Goal: Task Accomplishment & Management: Complete application form

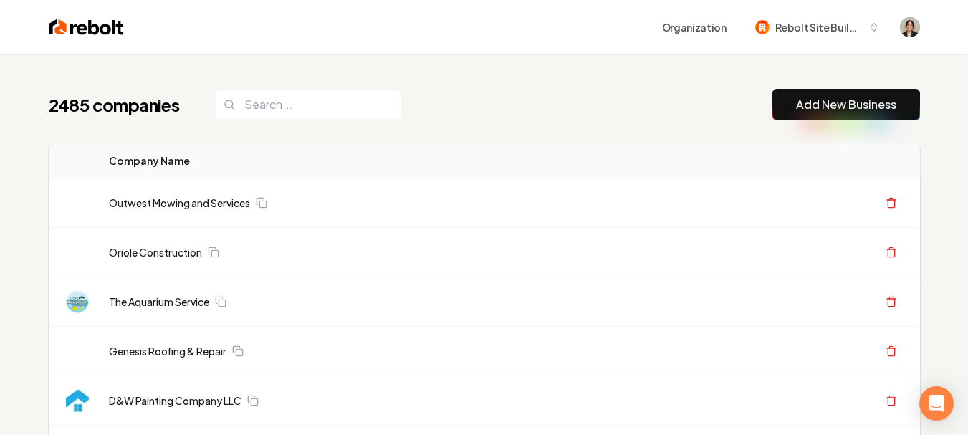
click at [896, 107] on link "Add New Business" at bounding box center [846, 104] width 100 height 17
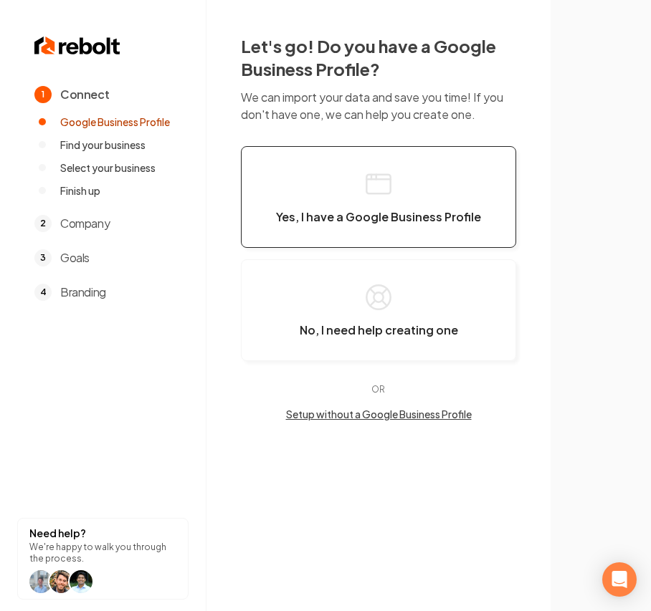
click at [350, 181] on button "Yes, I have a Google Business Profile" at bounding box center [378, 197] width 275 height 102
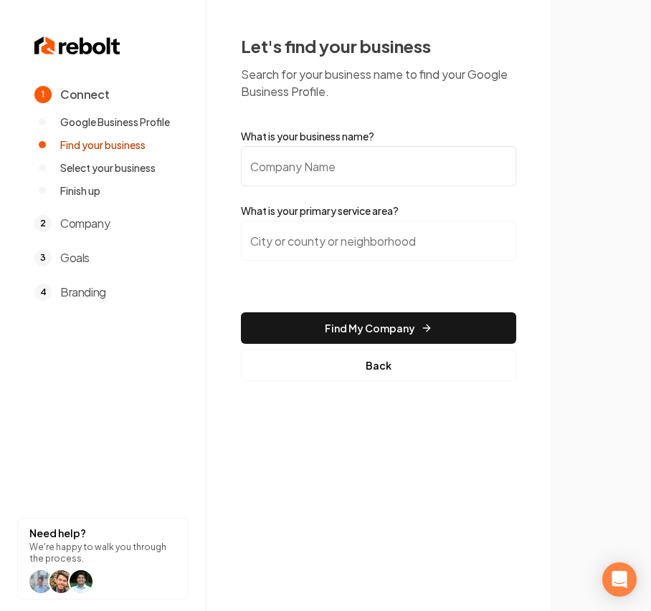
click at [317, 173] on input "What is your business name?" at bounding box center [378, 166] width 275 height 40
paste input "Gotcha Covered Heating & Air, Inc."
type input "Gotcha Covered Heating & Air, Inc."
click at [396, 242] on input "search" at bounding box center [378, 241] width 275 height 40
paste input "Coachella"
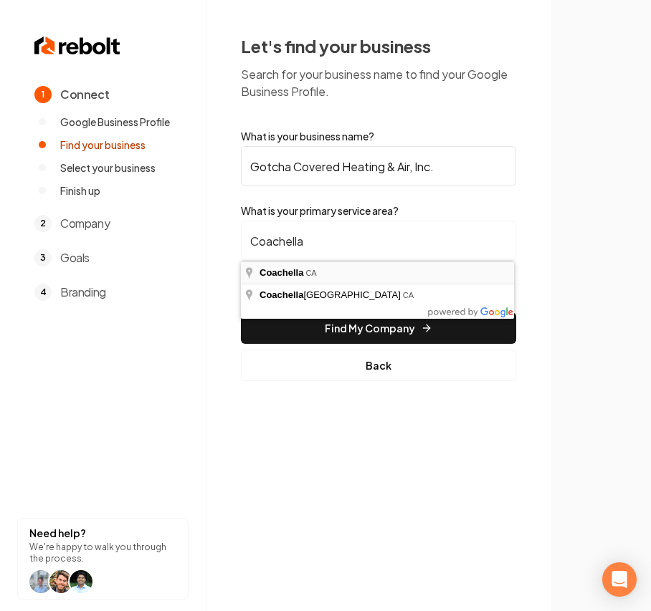
type input "Coachella, CA"
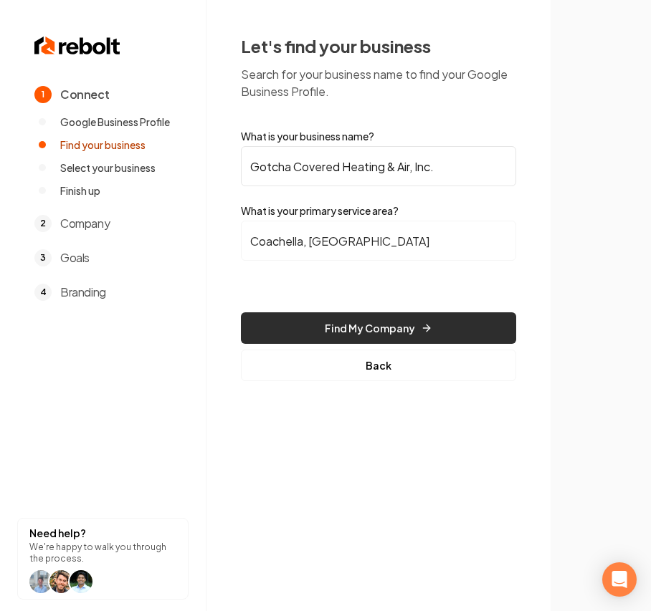
click at [301, 317] on button "Find My Company" at bounding box center [378, 328] width 275 height 32
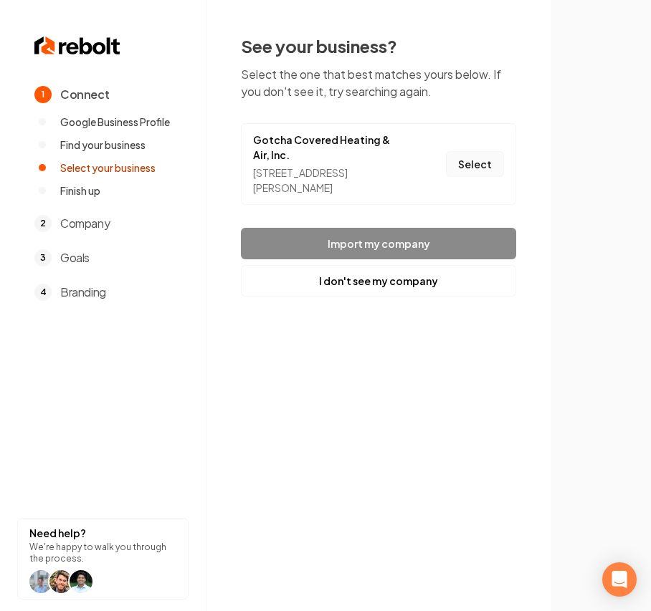
click at [485, 164] on button "Select" at bounding box center [475, 164] width 58 height 26
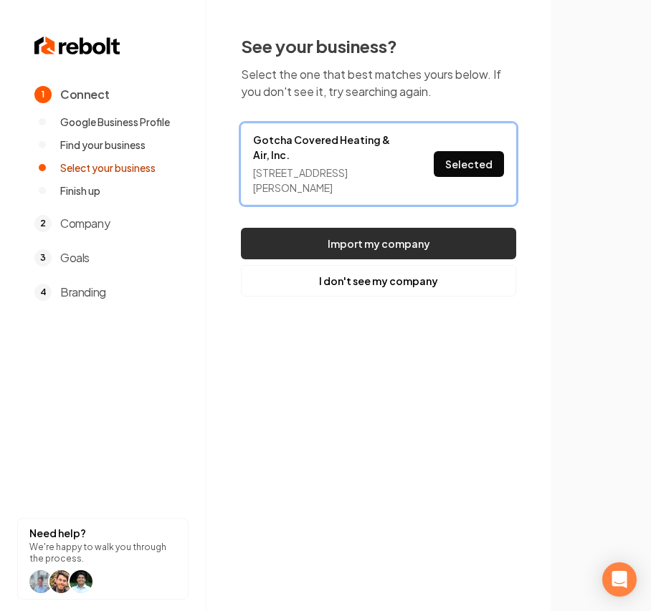
click at [385, 246] on button "Import my company" at bounding box center [378, 244] width 275 height 32
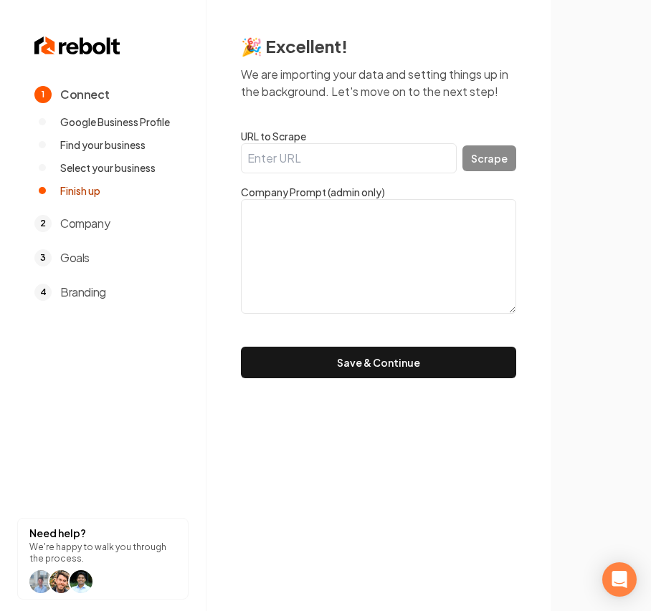
click at [302, 160] on input "URL to Scrape" at bounding box center [349, 158] width 216 height 30
paste input "https://www.gotchacoveredhvac.pro/"
type input "https://www.gotchacoveredhvac.pro/"
click at [497, 165] on button "Scrape" at bounding box center [489, 158] width 54 height 26
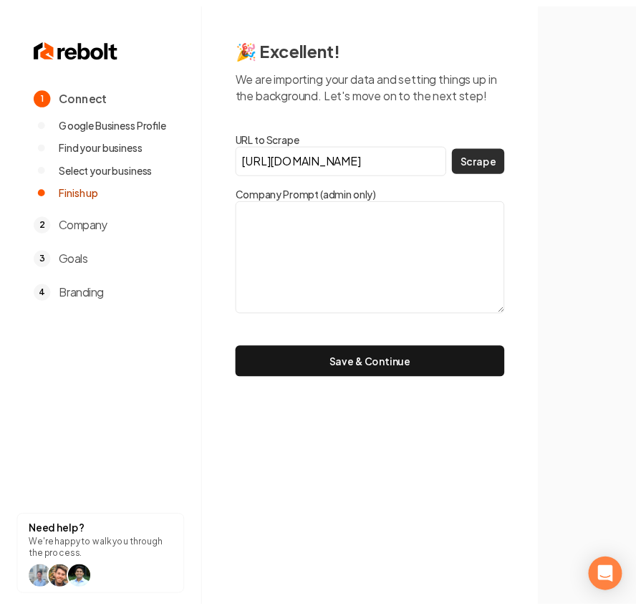
scroll to position [0, 0]
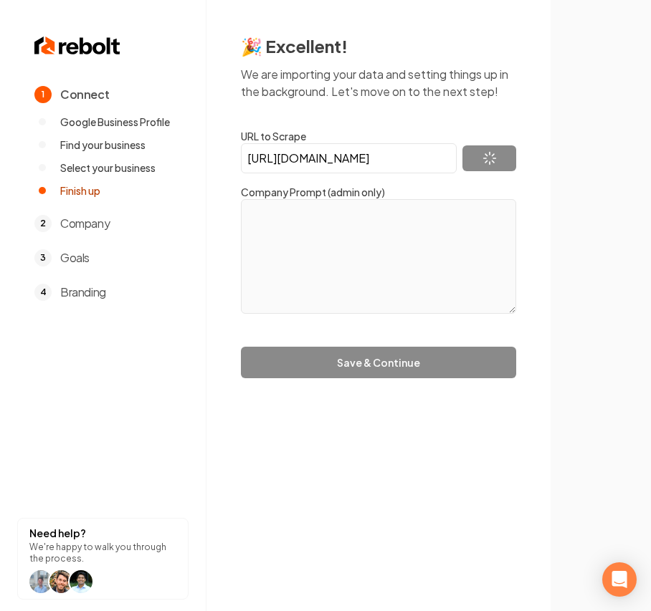
type textarea "Gotcha Covered Heating & Air Inc is a fully licensed and insured HVAC contracto…"
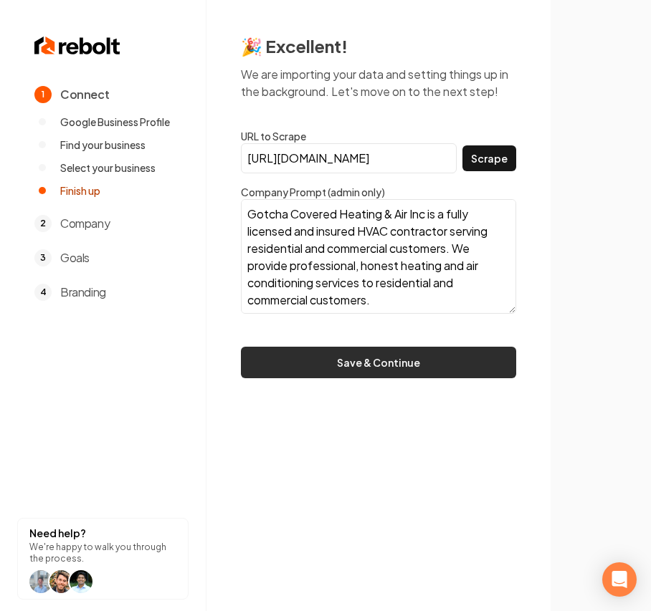
click at [272, 364] on button "Save & Continue" at bounding box center [378, 363] width 275 height 32
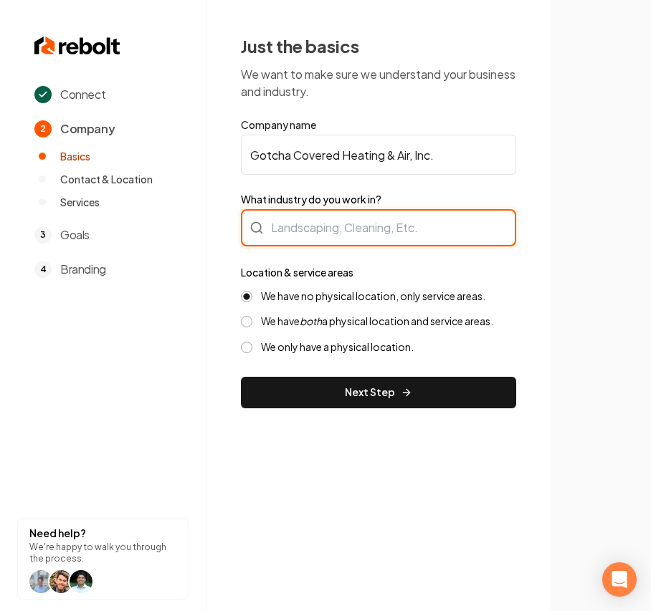
click at [408, 224] on div at bounding box center [378, 227] width 275 height 37
type input "HVAC"
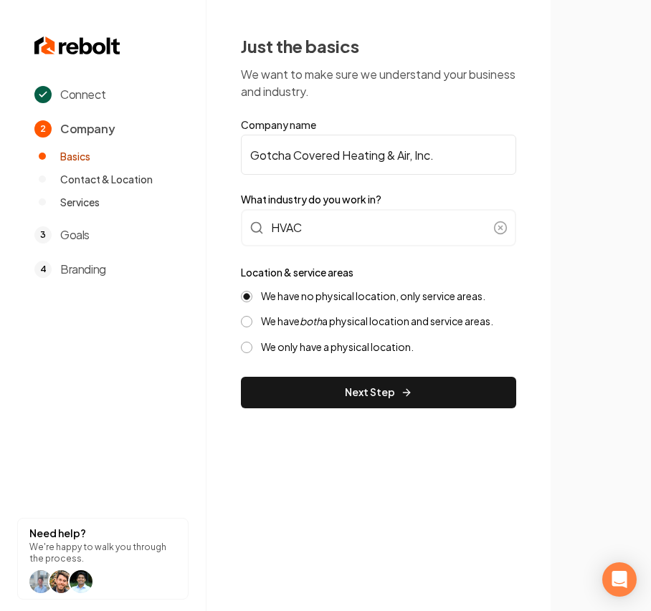
click at [337, 321] on label "We have both a physical location and service areas." at bounding box center [377, 322] width 232 height 14
click at [252, 321] on button "We have both a physical location and service areas." at bounding box center [246, 321] width 11 height 11
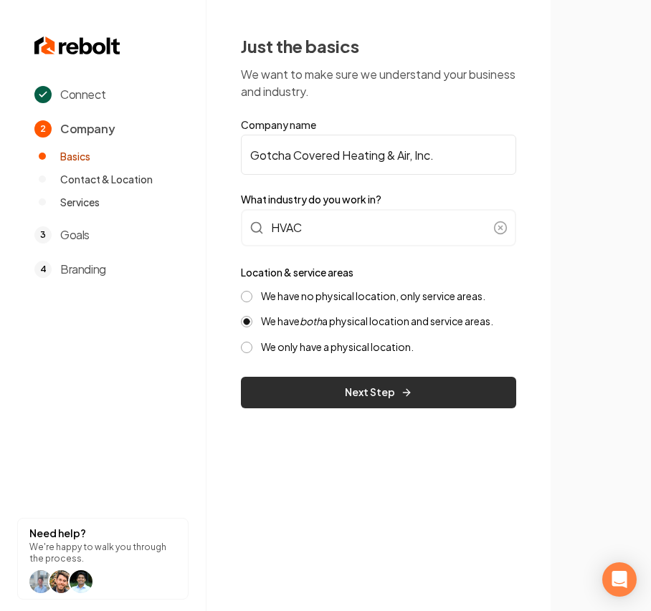
click at [327, 383] on button "Next Step" at bounding box center [378, 393] width 275 height 32
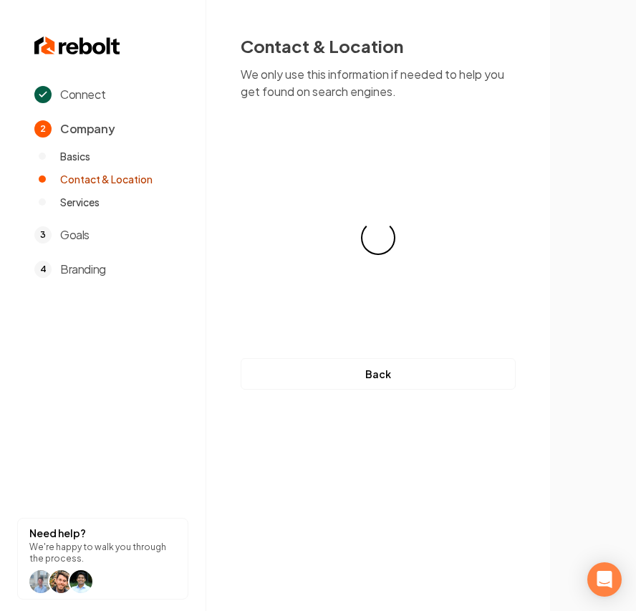
select select "**"
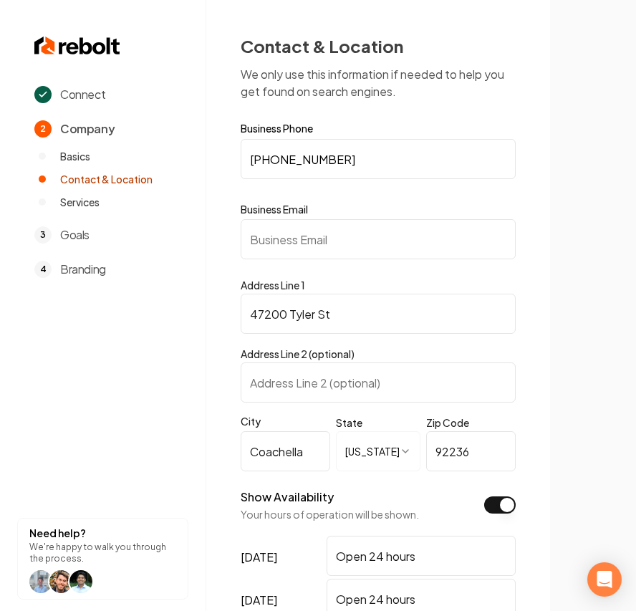
drag, startPoint x: 373, startPoint y: 235, endPoint x: 460, endPoint y: 227, distance: 87.8
click at [373, 235] on input "Business Email" at bounding box center [378, 239] width 275 height 40
paste input "gotchacoveredac﻿@icloud.com"
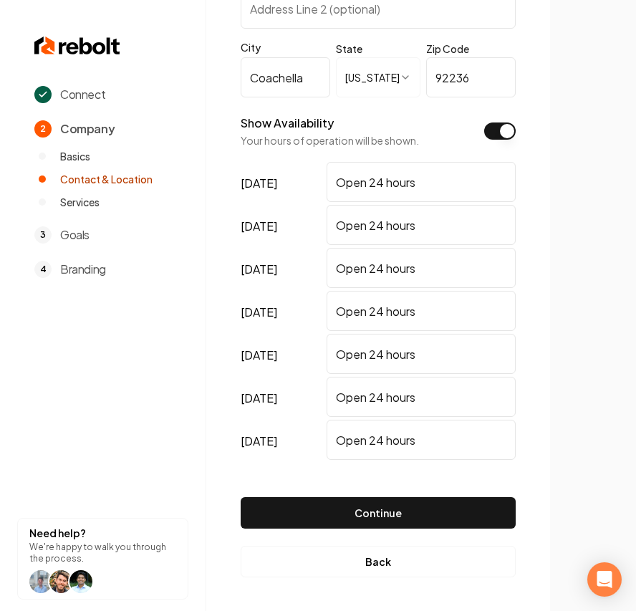
click at [506, 132] on button "Show Availability" at bounding box center [500, 131] width 32 height 17
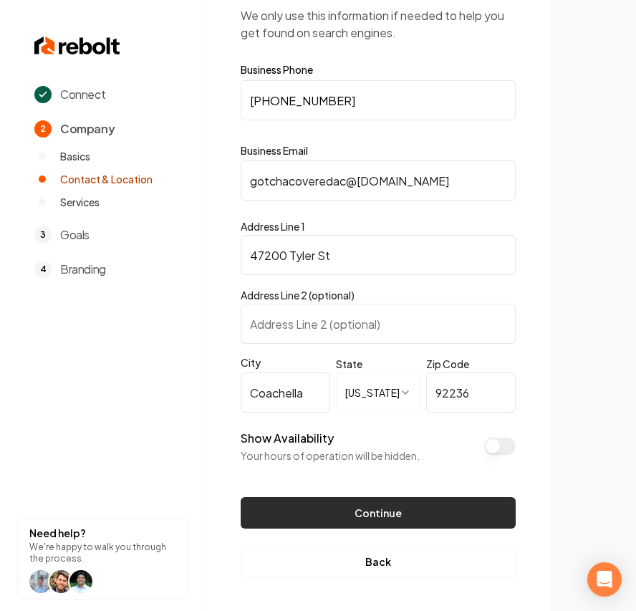
click at [410, 434] on button "Continue" at bounding box center [378, 513] width 275 height 32
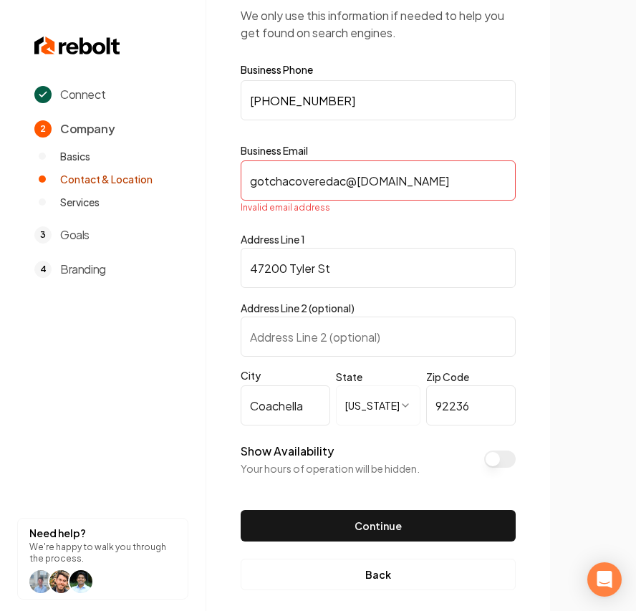
click at [250, 184] on input "gotchacoveredac﻿@icloud.com" at bounding box center [378, 180] width 275 height 40
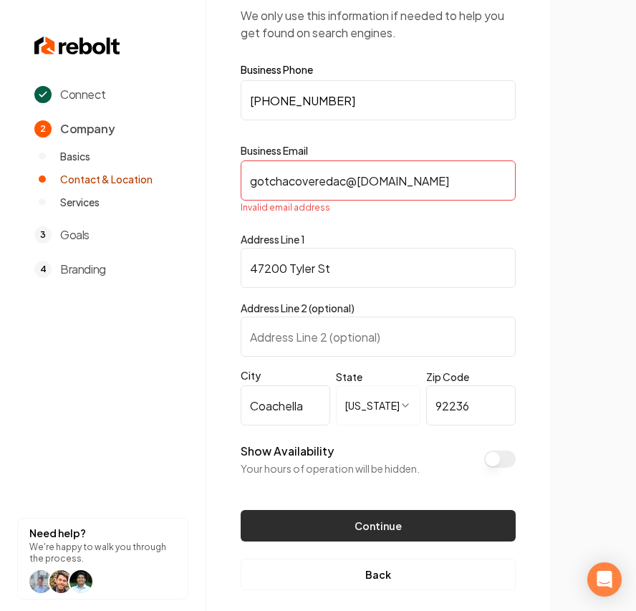
click at [358, 434] on button "Continue" at bounding box center [378, 526] width 275 height 32
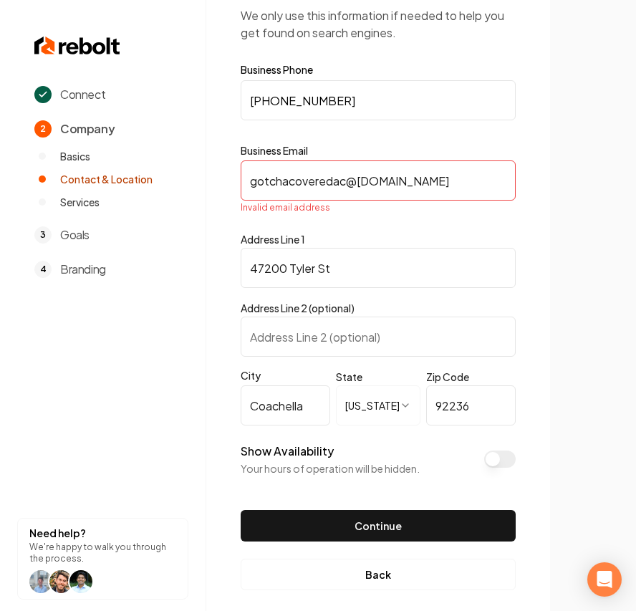
click at [448, 187] on input "gotchacoveredac﻿@icloud.com" at bounding box center [378, 180] width 275 height 40
click at [246, 176] on input "gotchacoveredac﻿@icloud.com" at bounding box center [378, 180] width 275 height 40
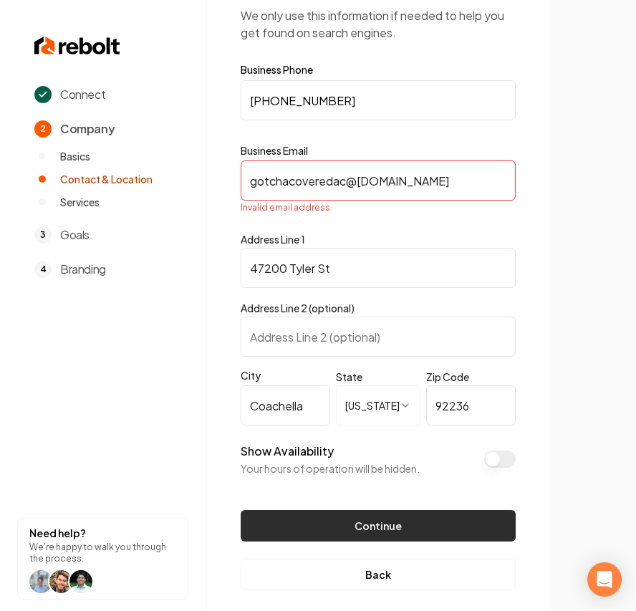
click at [390, 434] on button "Continue" at bounding box center [378, 526] width 275 height 32
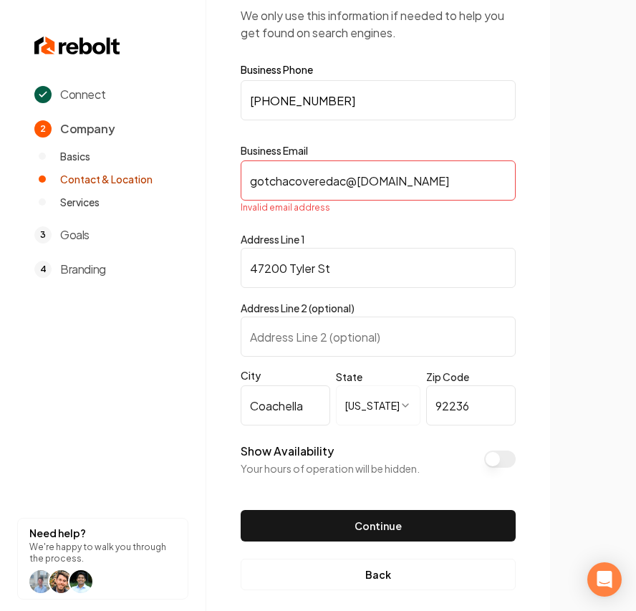
drag, startPoint x: 436, startPoint y: 169, endPoint x: -345, endPoint y: 120, distance: 782.5
click at [0, 120] on html "**********" at bounding box center [318, 246] width 636 height 611
paste input "text"
click at [251, 182] on input "otchacoveredac﻿@icloud.com" at bounding box center [378, 180] width 275 height 40
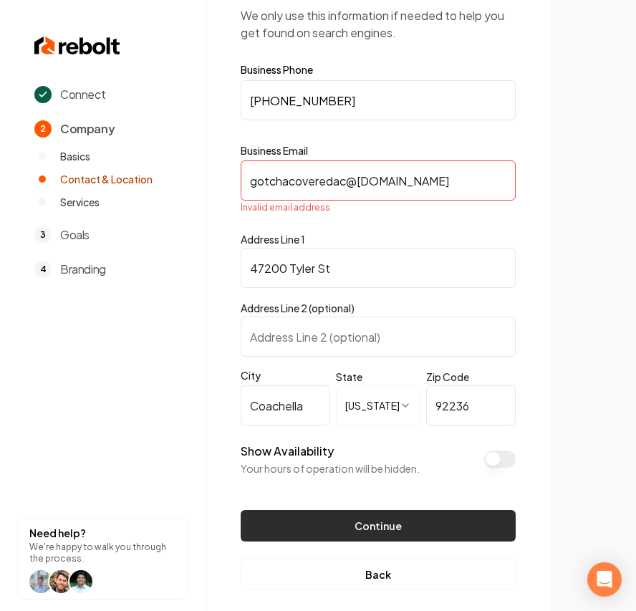
click at [381, 434] on button "Continue" at bounding box center [378, 526] width 275 height 32
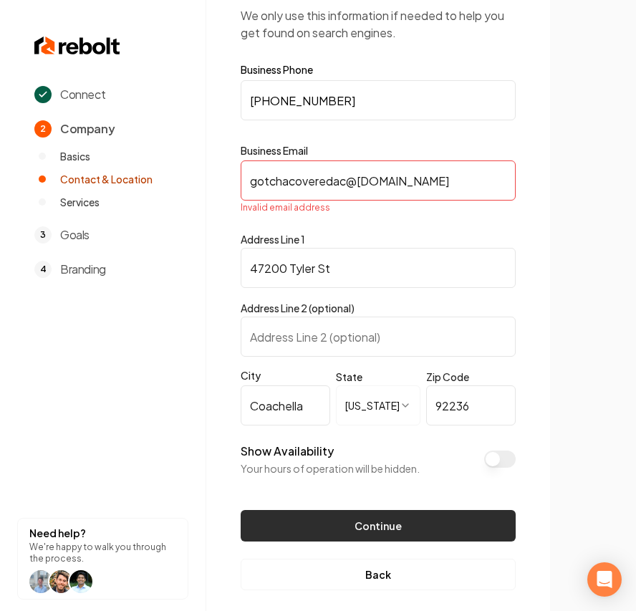
click at [421, 434] on button "Continue" at bounding box center [378, 526] width 275 height 32
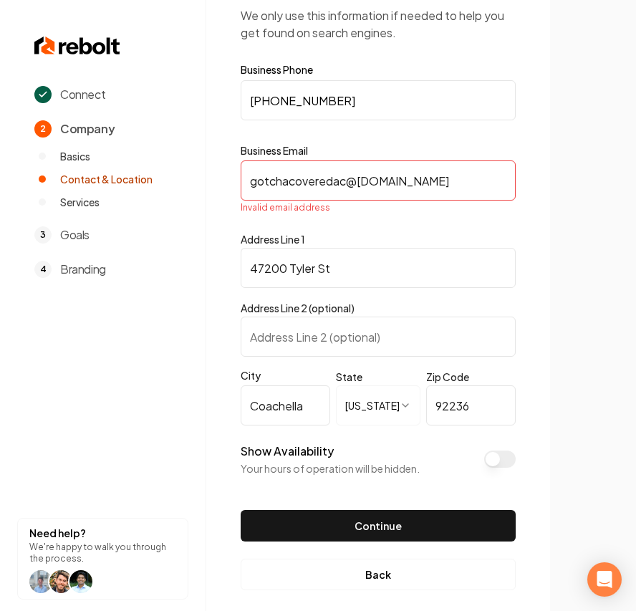
click at [251, 181] on input "gotchacoveredac﻿@icloud.com" at bounding box center [378, 180] width 275 height 40
drag, startPoint x: 251, startPoint y: 181, endPoint x: 228, endPoint y: 181, distance: 22.9
click at [228, 181] on div "**********" at bounding box center [378, 283] width 344 height 684
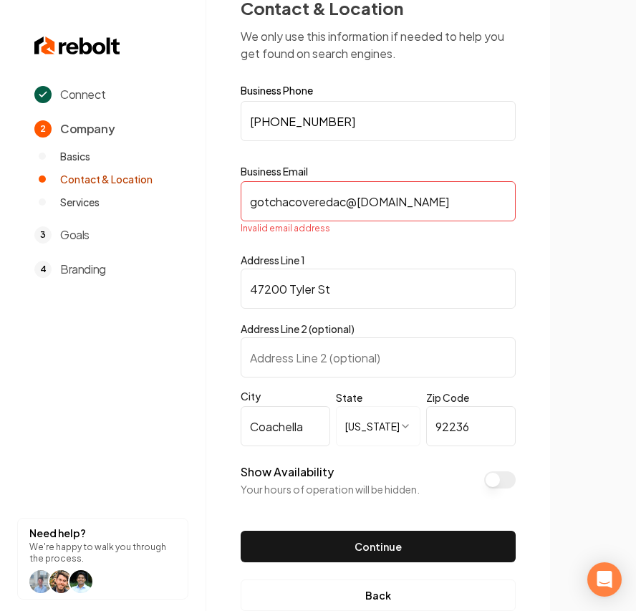
scroll to position [72, 0]
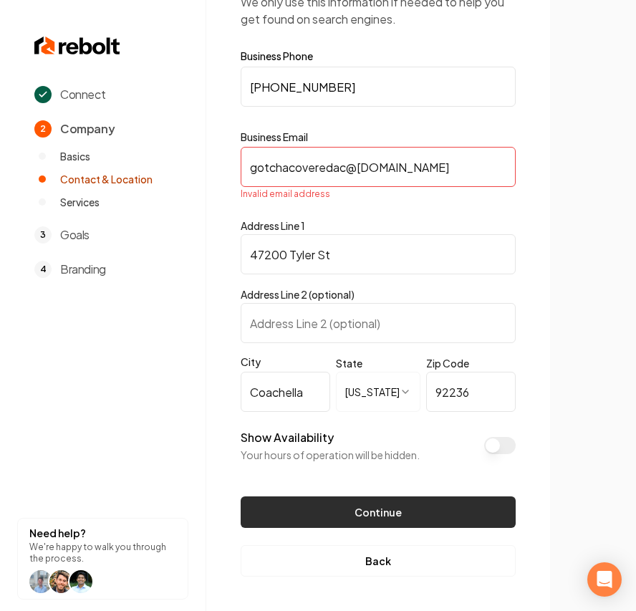
click at [417, 434] on button "Continue" at bounding box center [378, 513] width 275 height 32
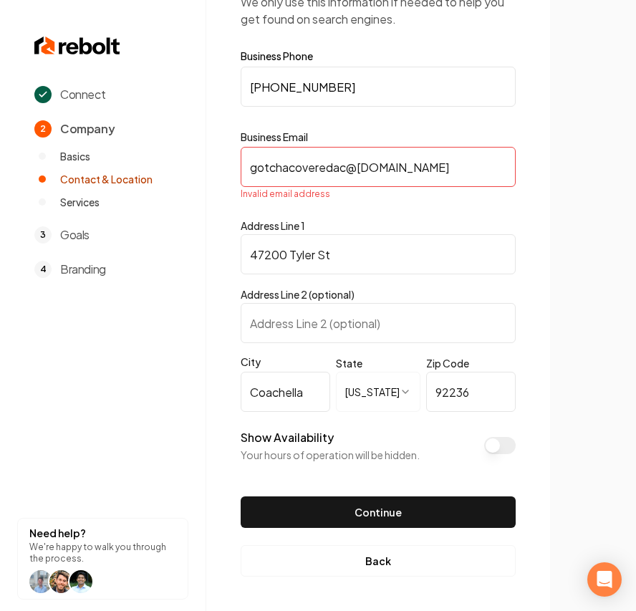
drag, startPoint x: 393, startPoint y: 168, endPoint x: 358, endPoint y: 160, distance: 35.1
click at [358, 160] on input "gotchacoveredac﻿@icloud.com" at bounding box center [378, 167] width 275 height 40
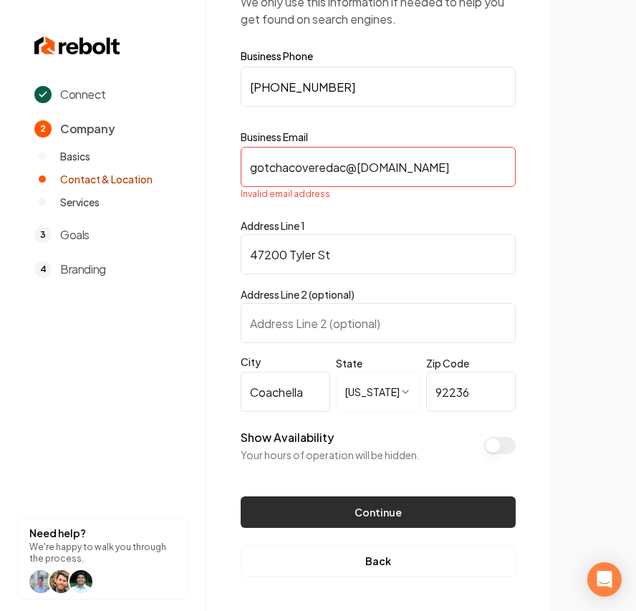
type input "gotchacoveredac﻿@gmail.com"
click at [380, 434] on button "Continue" at bounding box center [378, 513] width 275 height 32
click at [376, 434] on button "Continue" at bounding box center [378, 513] width 275 height 32
click at [377, 434] on button "Continue" at bounding box center [378, 513] width 275 height 32
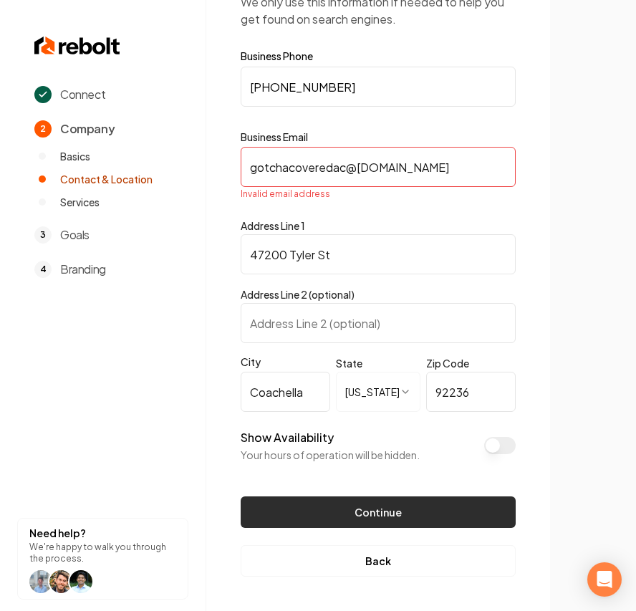
click at [377, 434] on button "Continue" at bounding box center [378, 513] width 275 height 32
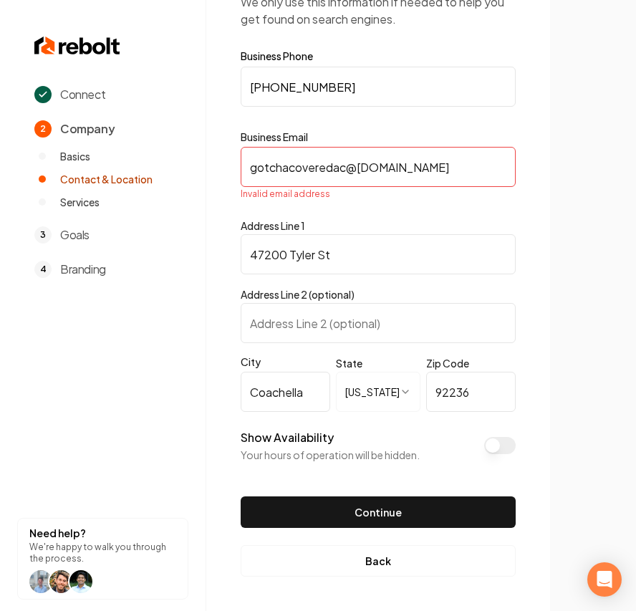
click at [418, 170] on input "gotchacoveredac﻿@gmail.com" at bounding box center [378, 167] width 275 height 40
click at [419, 168] on input "gotchacoveredac﻿@gmail.com" at bounding box center [378, 167] width 275 height 40
click at [446, 171] on input "gotchacoveredac﻿@gmail.com" at bounding box center [378, 167] width 275 height 40
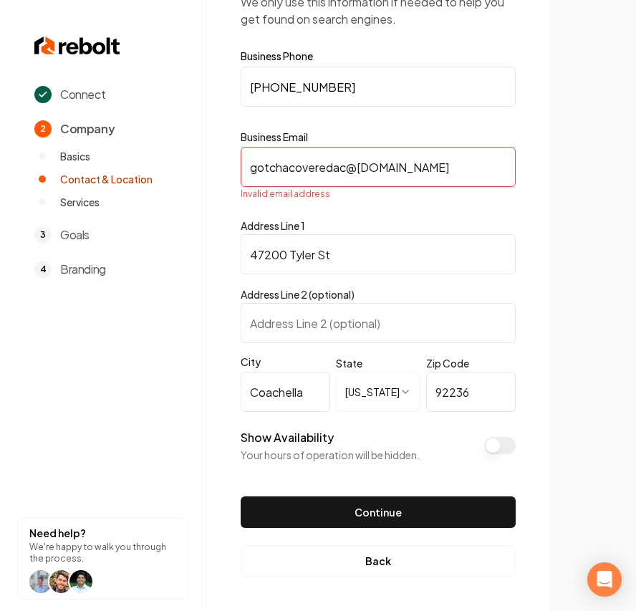
click at [454, 172] on input "gotchacoveredac﻿@gmail.com" at bounding box center [378, 167] width 275 height 40
click at [378, 434] on button "Back" at bounding box center [378, 561] width 275 height 32
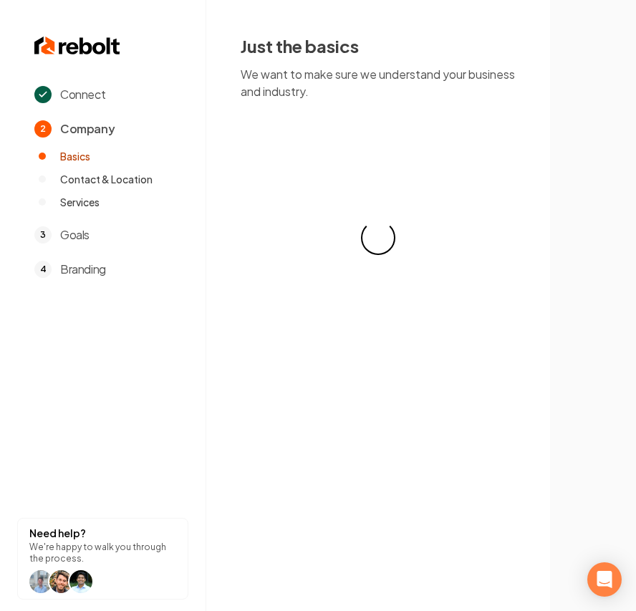
scroll to position [0, 0]
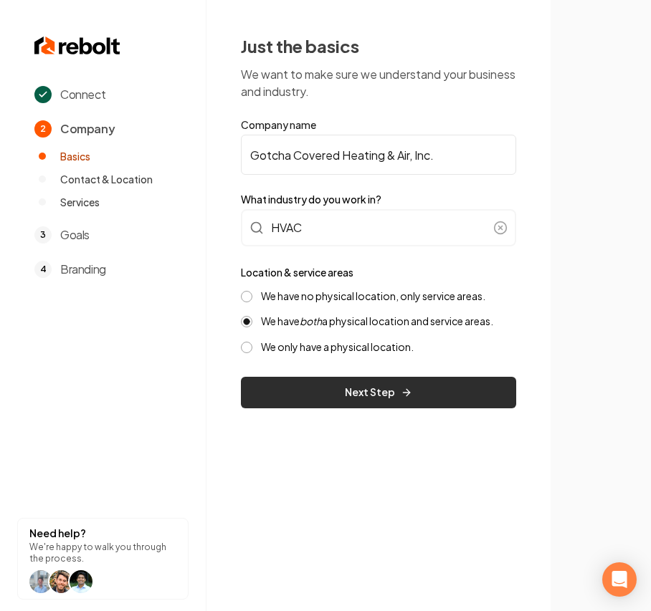
click at [321, 390] on button "Next Step" at bounding box center [378, 393] width 275 height 32
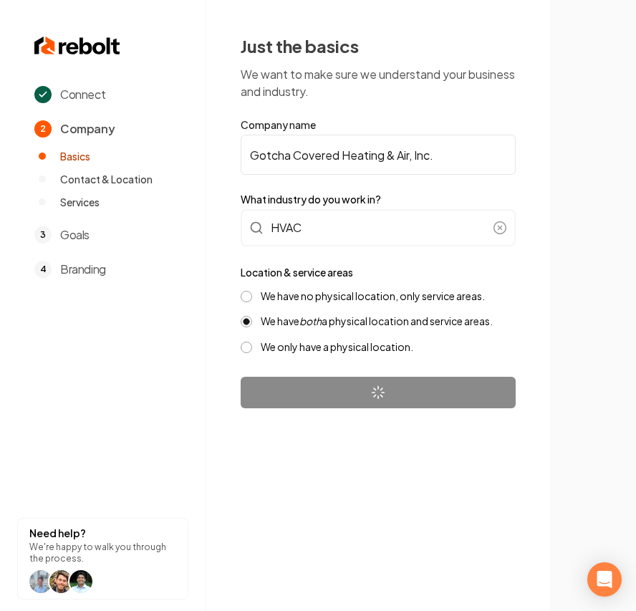
select select "**"
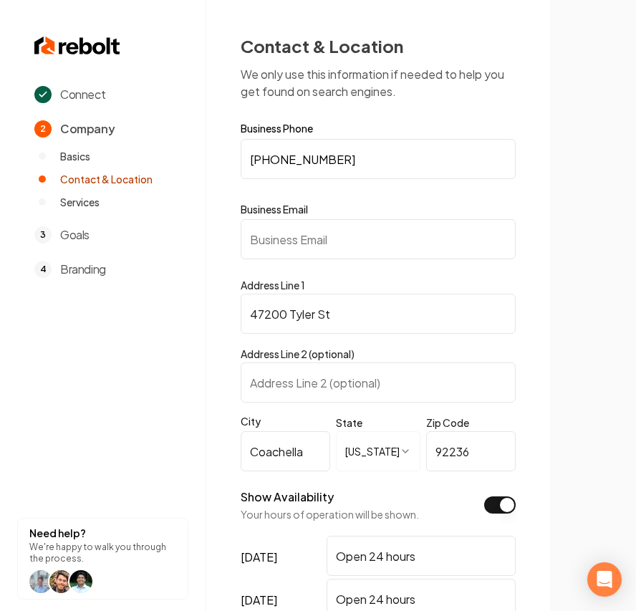
click at [244, 241] on input "Business Email" at bounding box center [378, 239] width 275 height 40
click at [336, 247] on input "Business Email" at bounding box center [378, 239] width 275 height 40
type input "gotchacoveredac@icloud.com"
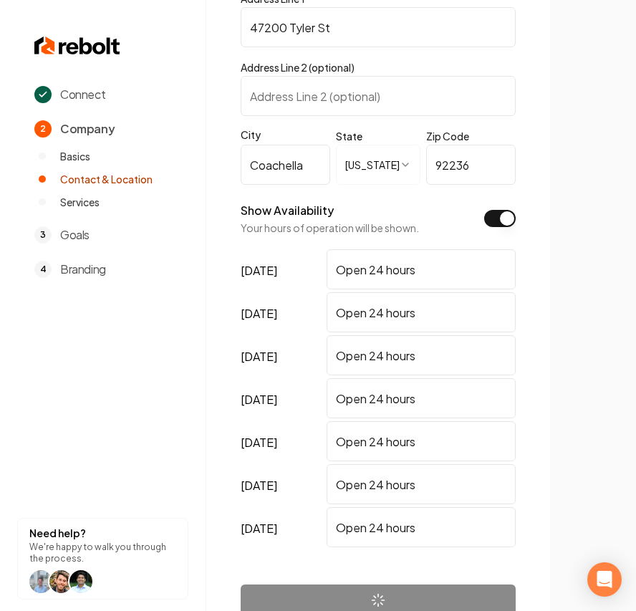
click at [503, 219] on button "Show Availability" at bounding box center [500, 218] width 32 height 17
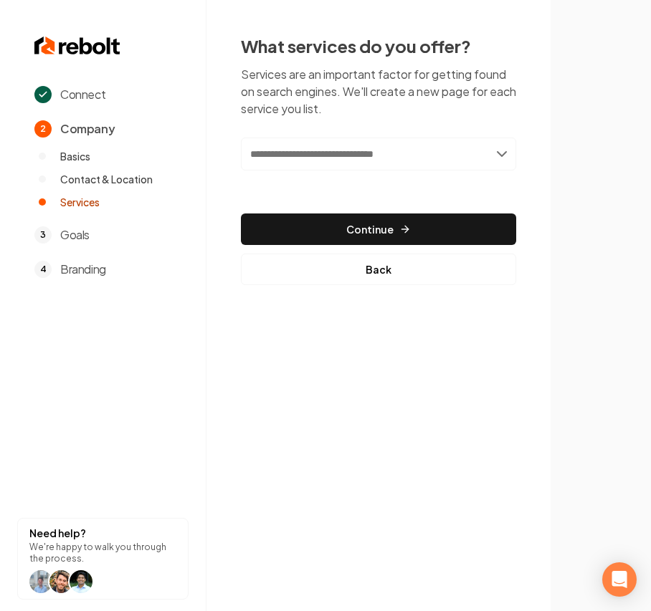
click at [318, 155] on input "text" at bounding box center [378, 154] width 275 height 33
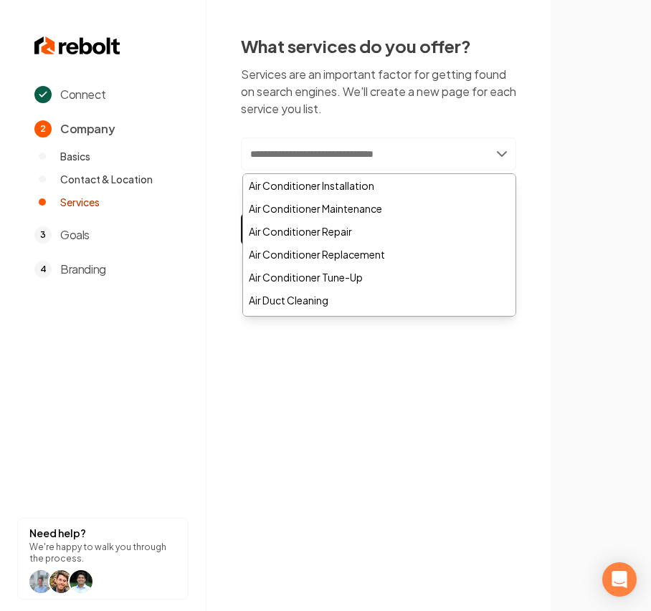
paste input "**********"
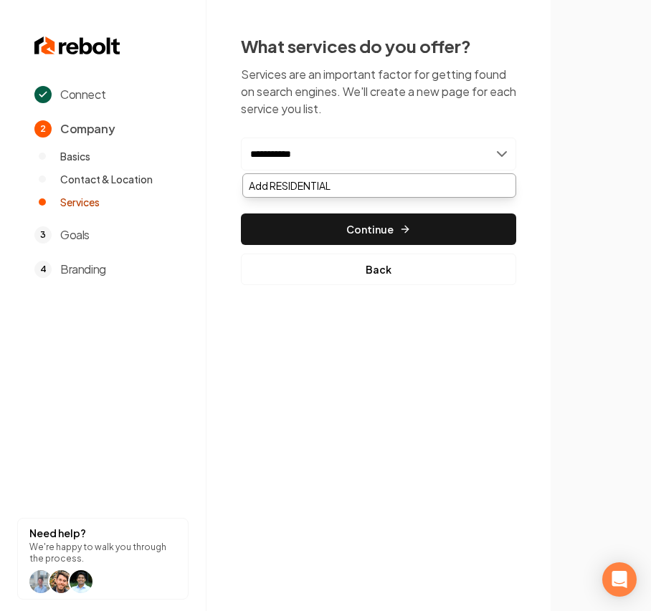
drag, startPoint x: 340, startPoint y: 158, endPoint x: 231, endPoint y: 164, distance: 109.1
click at [231, 164] on div "**********" at bounding box center [378, 160] width 344 height 320
type input "**********"
click at [299, 189] on div "Add Residential HVAC" at bounding box center [379, 185] width 272 height 23
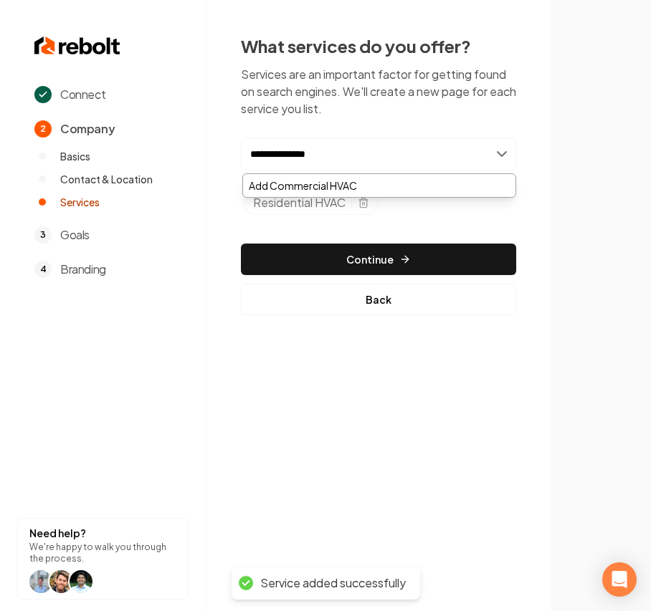
type input "**********"
click at [305, 188] on div "Add Commercial HVAC" at bounding box center [379, 185] width 272 height 23
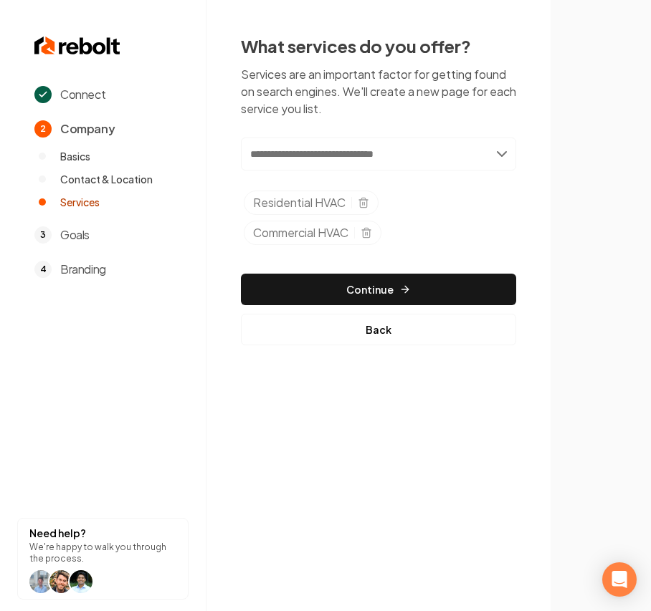
click at [273, 141] on input "text" at bounding box center [378, 154] width 275 height 33
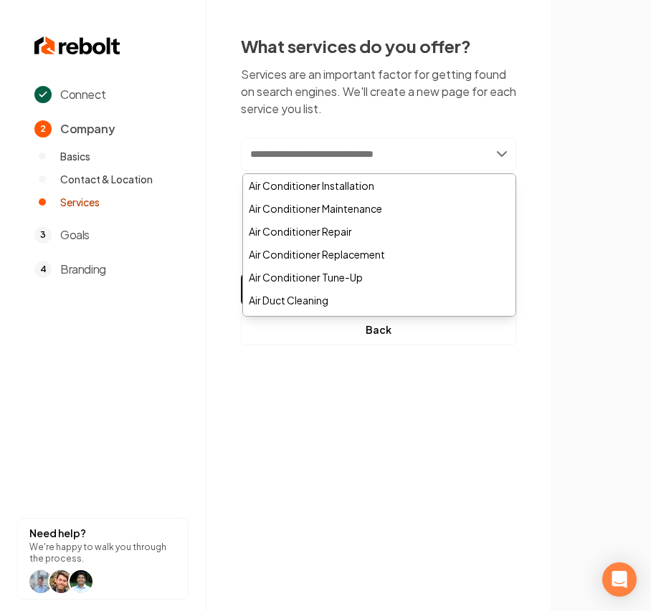
paste input "**********"
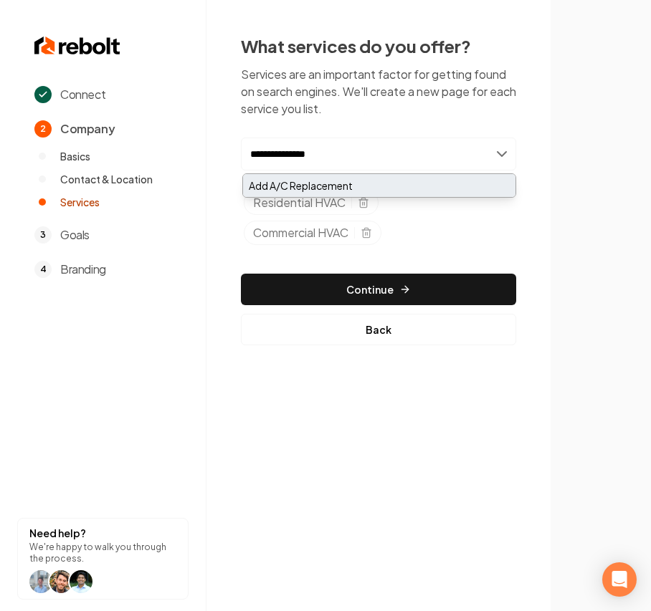
type input "**********"
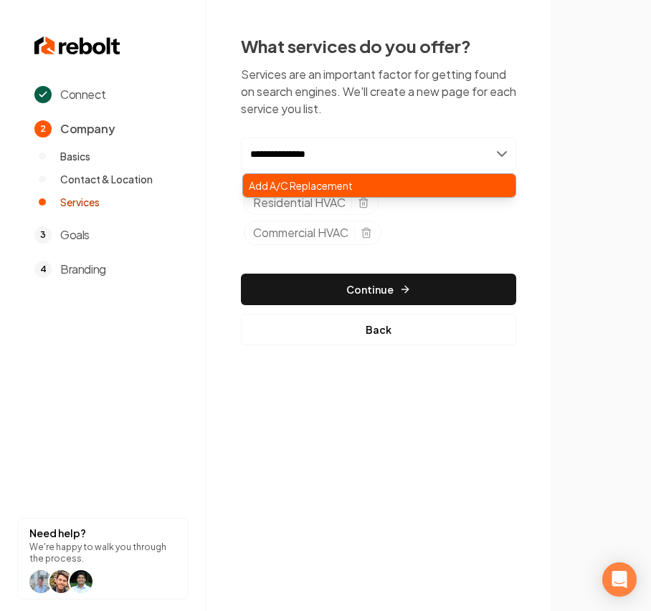
click at [305, 185] on div "Add A/C Replacement" at bounding box center [379, 185] width 272 height 23
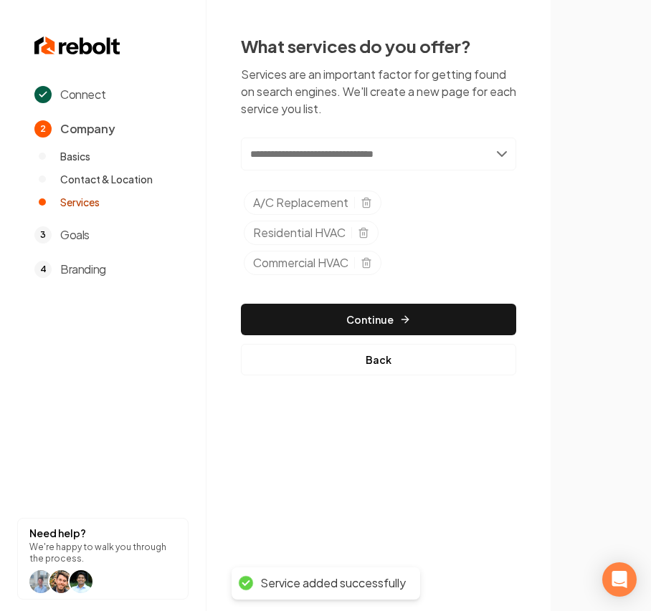
click at [296, 138] on input "text" at bounding box center [378, 154] width 275 height 33
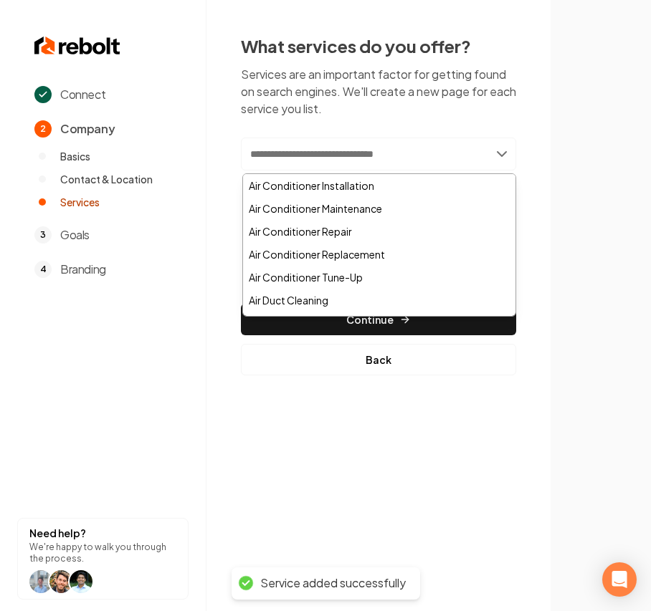
paste input "**********"
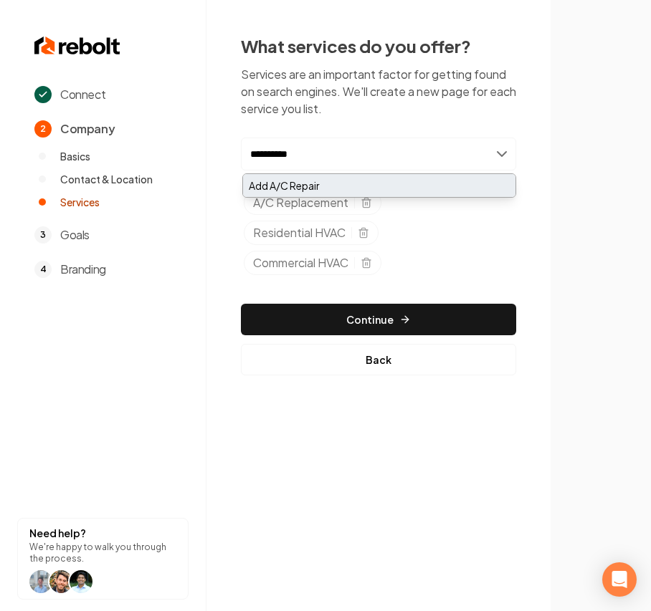
type input "**********"
click at [357, 189] on div "Add A/C Repair" at bounding box center [379, 185] width 272 height 23
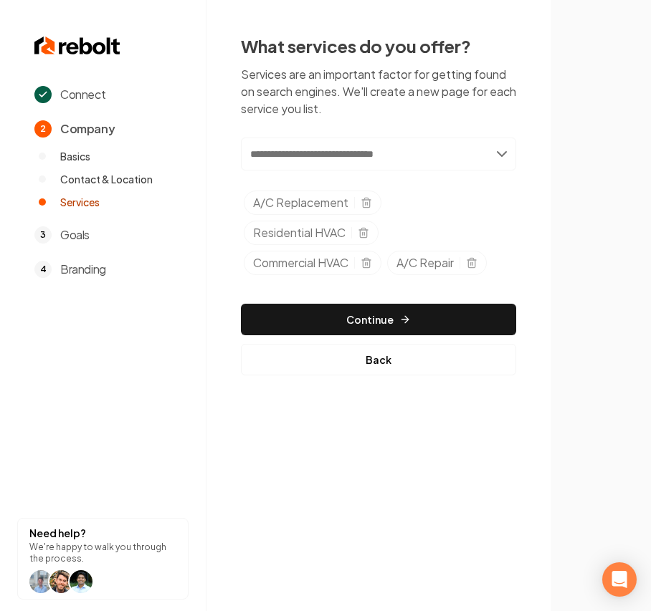
click at [328, 133] on div "What services do you offer? Services are an important factor for getting found …" at bounding box center [378, 204] width 275 height 341
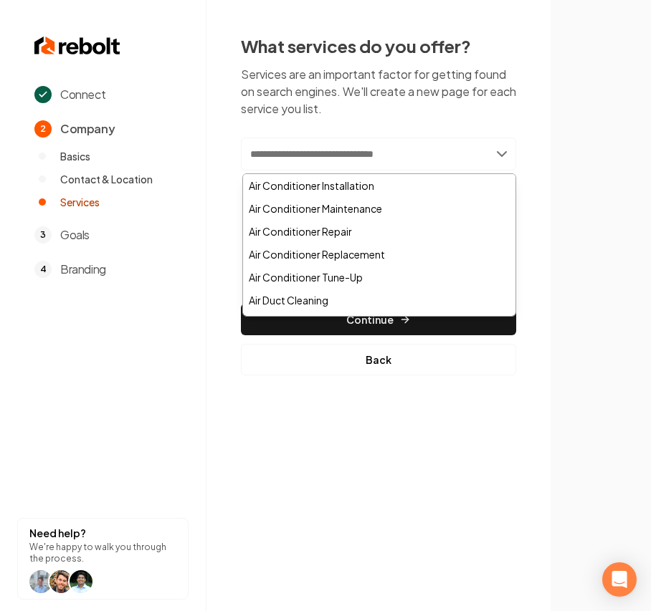
click at [324, 160] on input "text" at bounding box center [378, 154] width 275 height 33
paste input "**********"
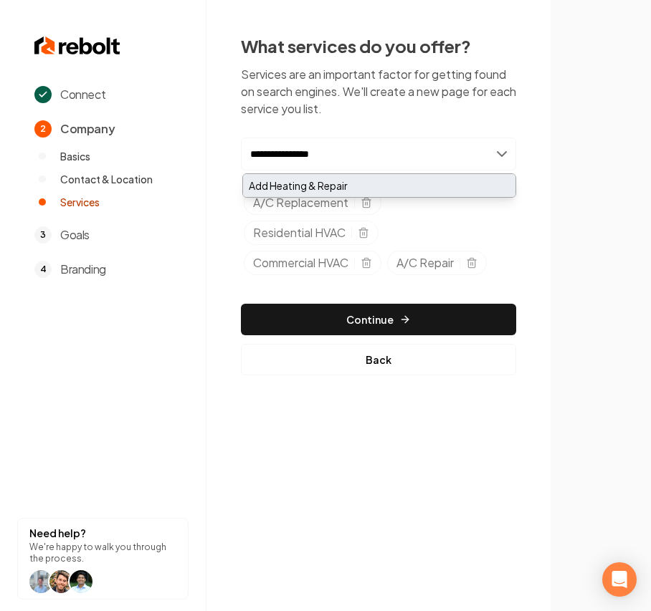
type input "**********"
click at [315, 182] on div "Add Heating & Repair" at bounding box center [379, 185] width 272 height 23
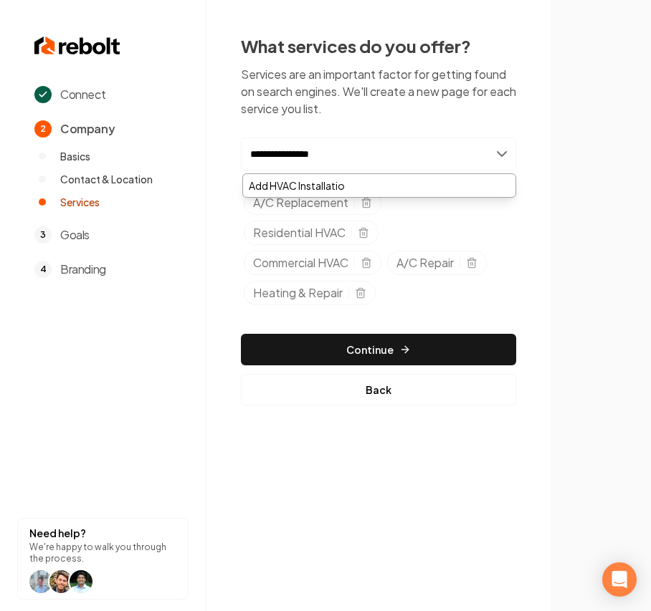
type input "**********"
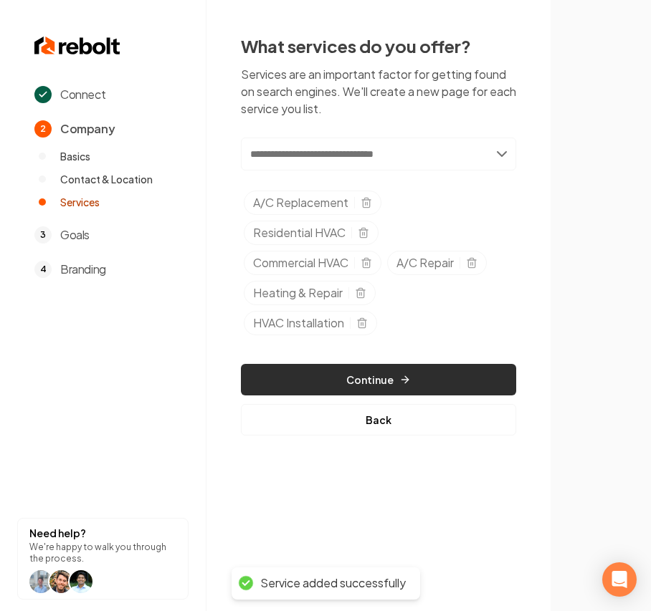
click at [385, 370] on button "Continue" at bounding box center [378, 380] width 275 height 32
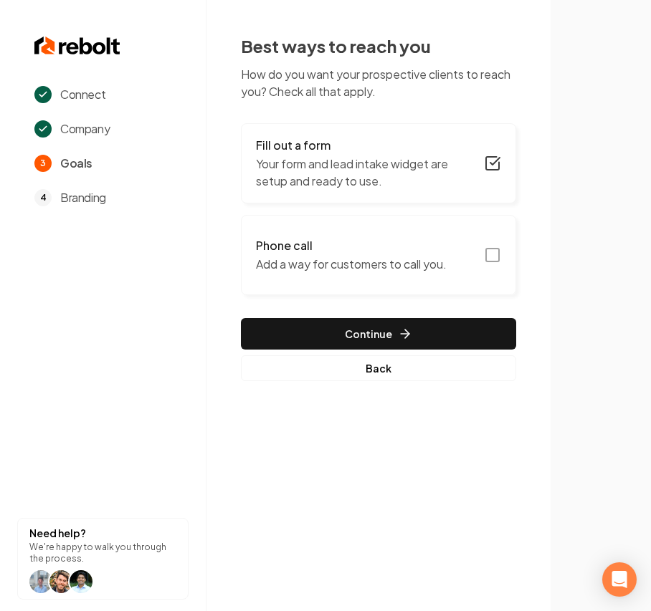
click at [378, 265] on p "Add a way for customers to call you." at bounding box center [351, 264] width 191 height 17
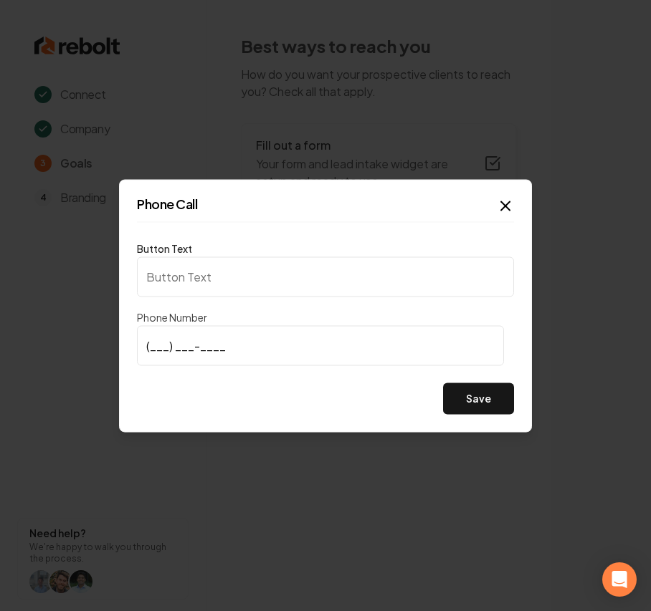
type input "Call us"
type input "(760) 238-2227"
click at [489, 405] on button "Save" at bounding box center [478, 399] width 71 height 32
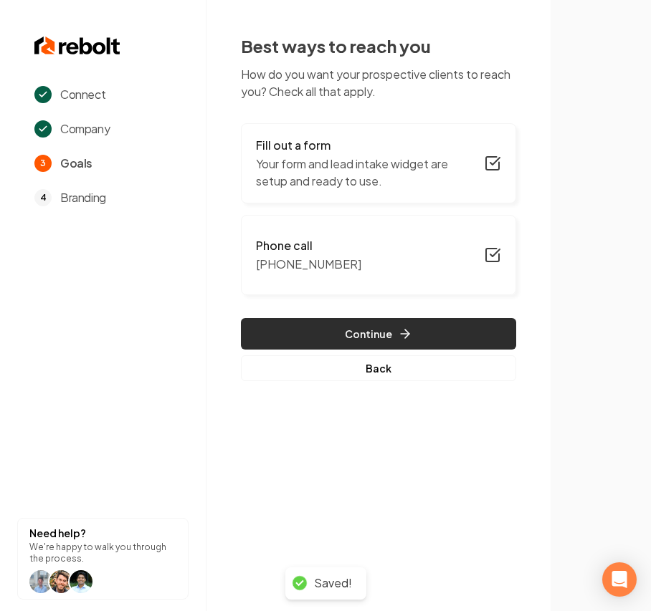
click at [348, 341] on button "Continue" at bounding box center [378, 334] width 275 height 32
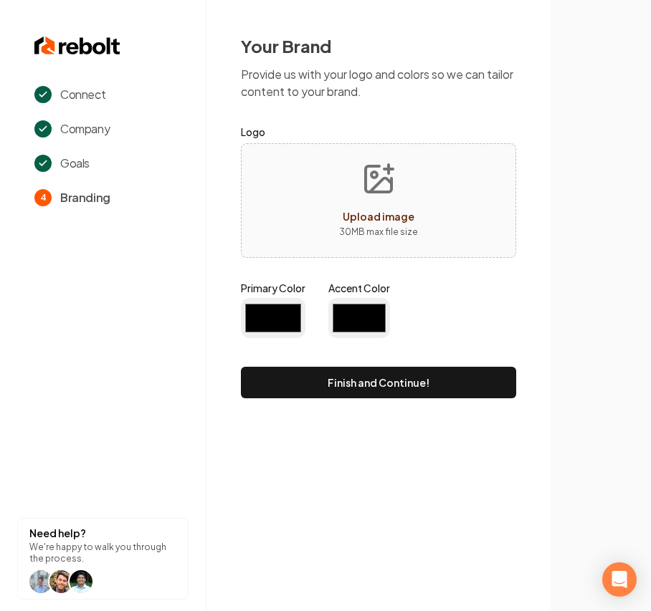
type input "#194d33"
type input "#70be00"
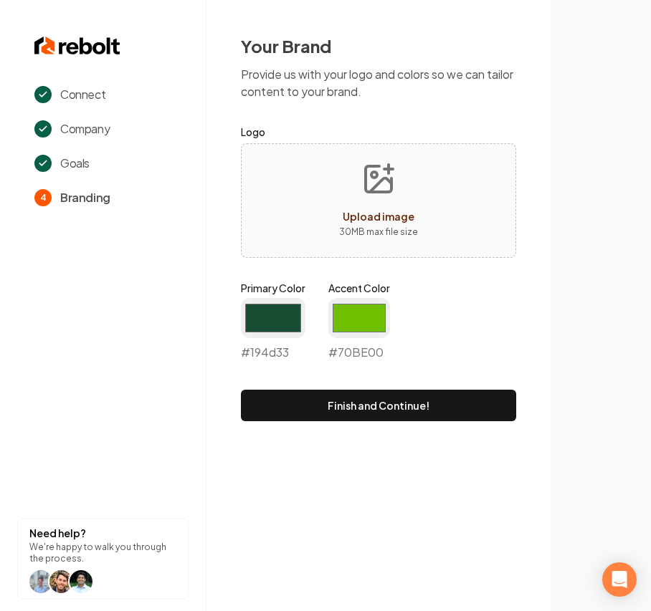
click at [380, 191] on icon "Upload image" at bounding box center [378, 179] width 26 height 26
click at [373, 252] on div "Upload image 30 MB max file size" at bounding box center [378, 200] width 275 height 115
type input "**********"
click at [257, 324] on input "#194d33" at bounding box center [273, 318] width 64 height 40
type input "#41a1d6"
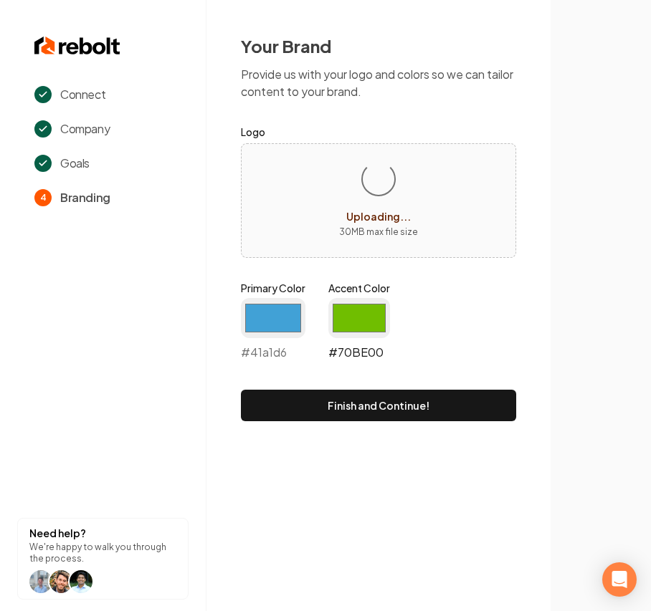
click at [368, 310] on input "#70be00" at bounding box center [359, 318] width 62 height 40
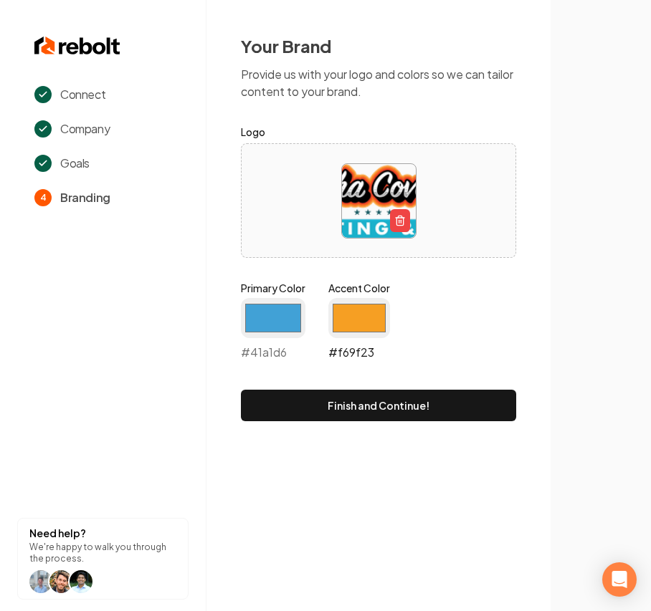
type input "#f69f23"
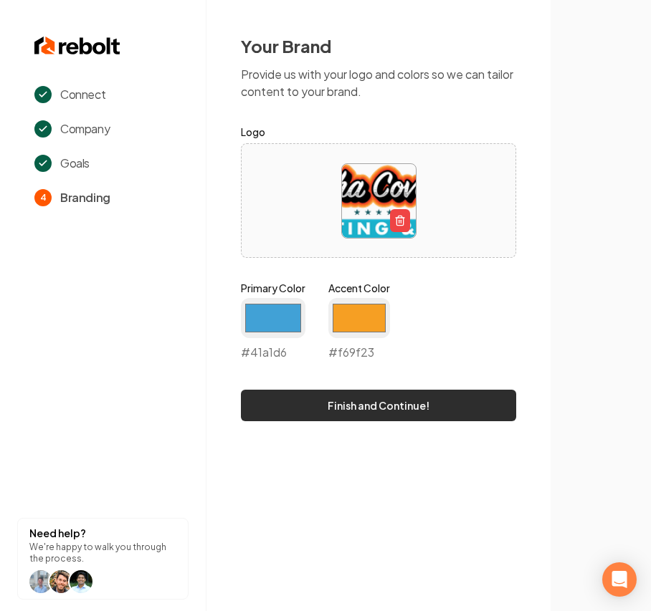
click at [347, 410] on button "Finish and Continue!" at bounding box center [378, 406] width 275 height 32
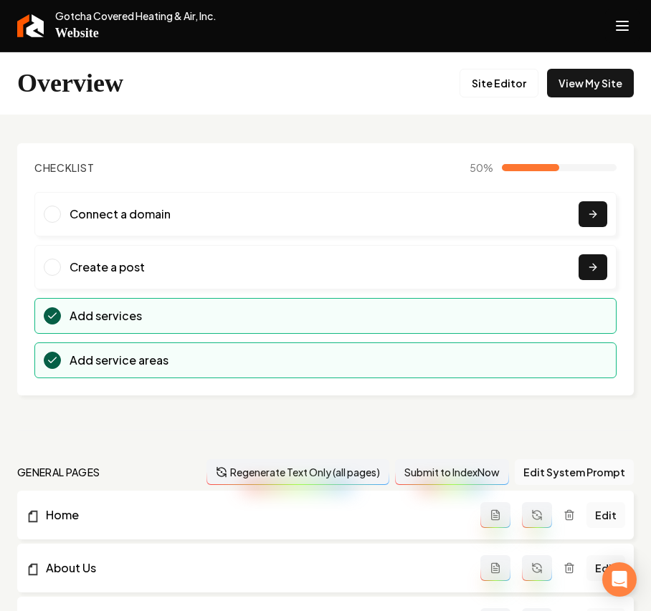
click at [622, 27] on icon "Open navigation menu" at bounding box center [621, 25] width 17 height 23
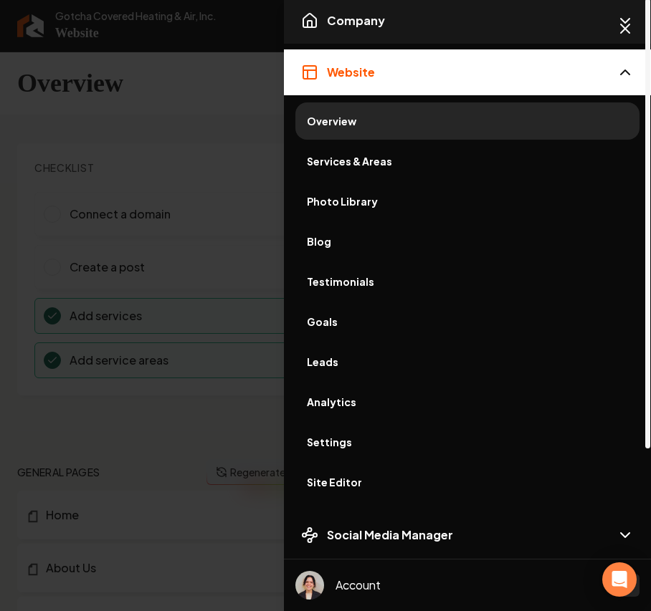
click at [446, 18] on button "Company" at bounding box center [467, 21] width 367 height 46
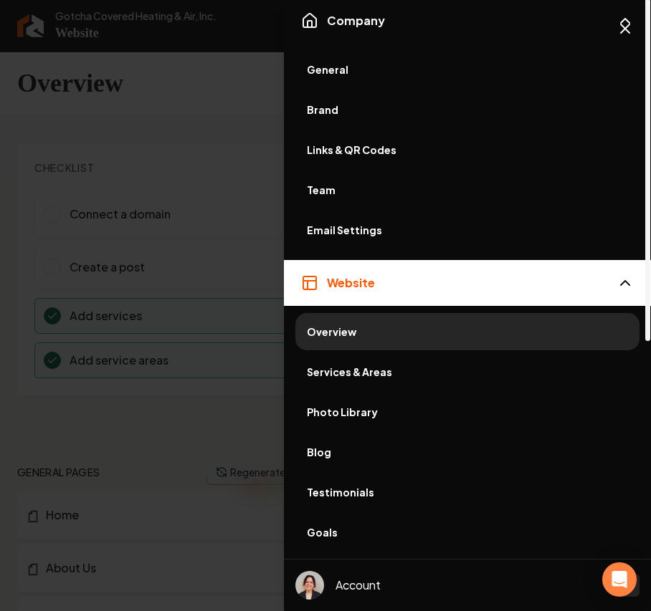
click at [335, 70] on span "General" at bounding box center [467, 69] width 321 height 14
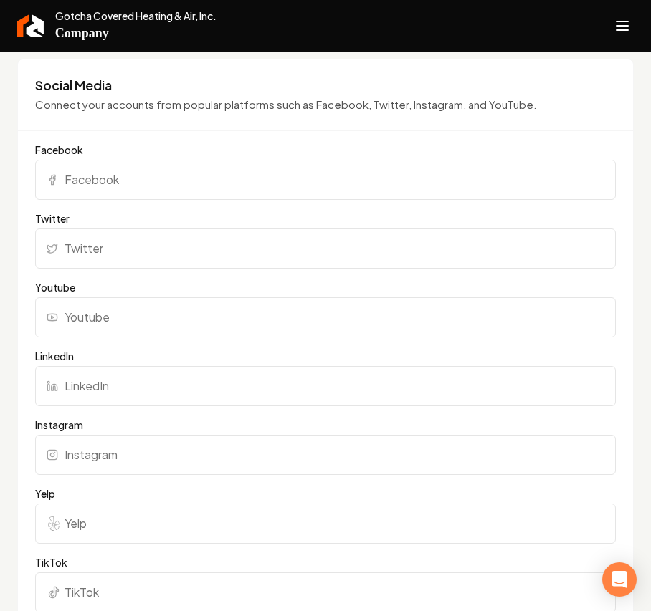
scroll to position [1050, 0]
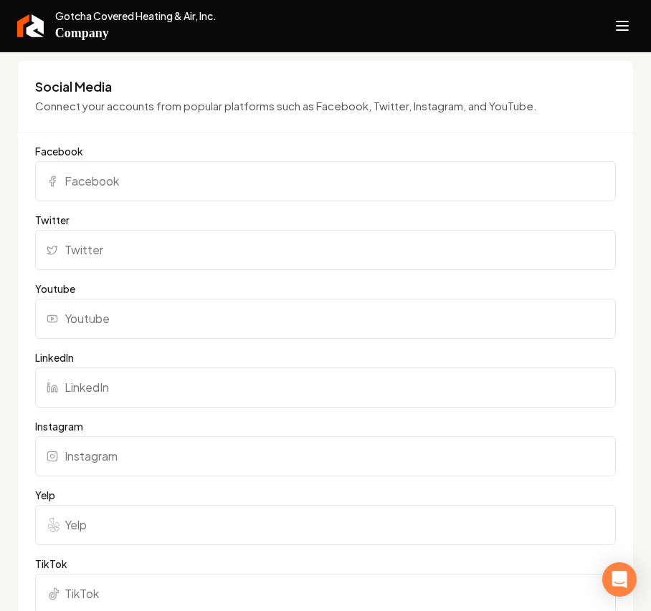
click at [100, 434] on input "Yelp" at bounding box center [325, 525] width 580 height 40
paste input "https://www.yelp.com/biz/gotcha-covered-heating-and-air-coachella"
type input "https://www.yelp.com/biz/gotcha-covered-heating-and-air-coachella"
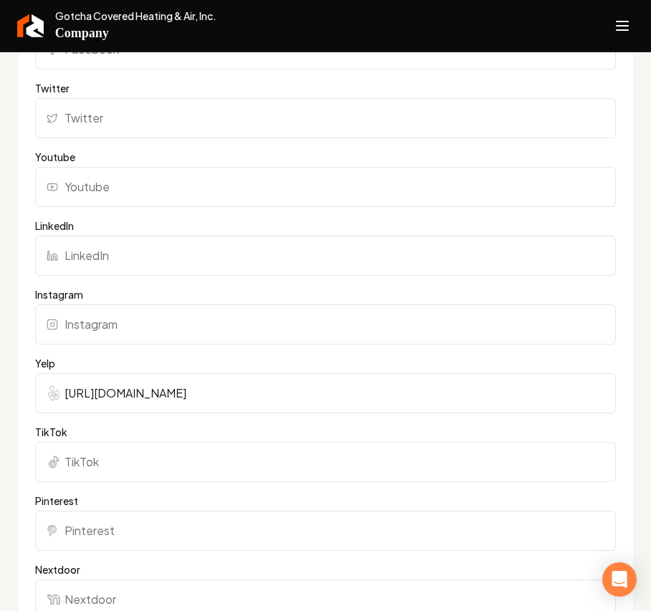
scroll to position [1337, 0]
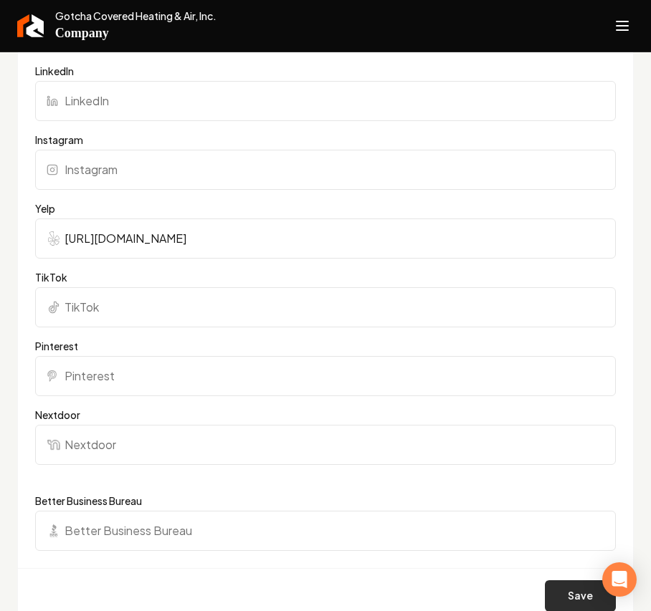
click at [560, 434] on button "Save" at bounding box center [580, 596] width 71 height 32
click at [620, 24] on icon "Open navigation menu" at bounding box center [621, 25] width 17 height 23
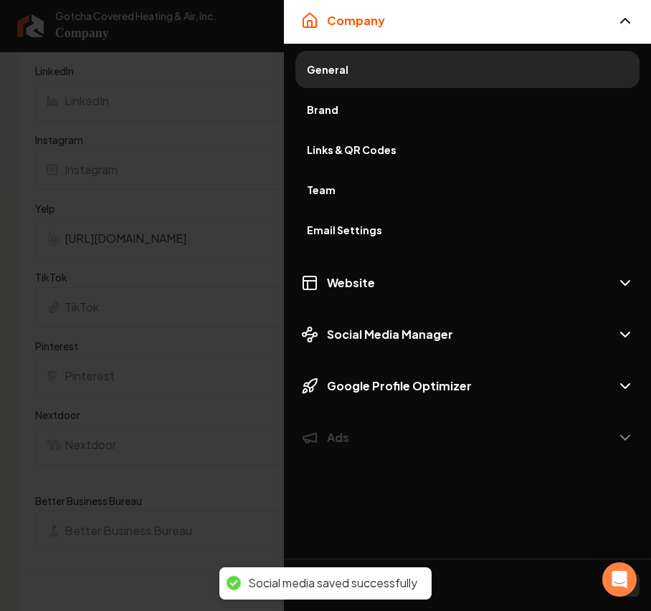
click at [322, 112] on span "Brand" at bounding box center [467, 109] width 321 height 14
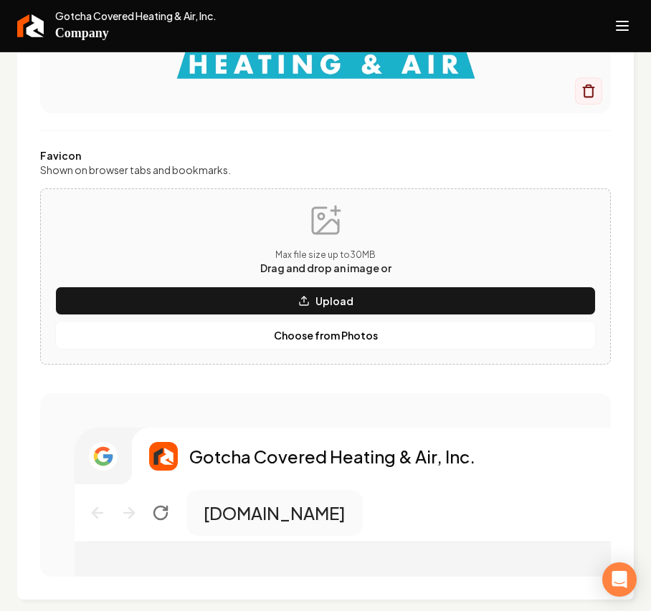
scroll to position [668, 0]
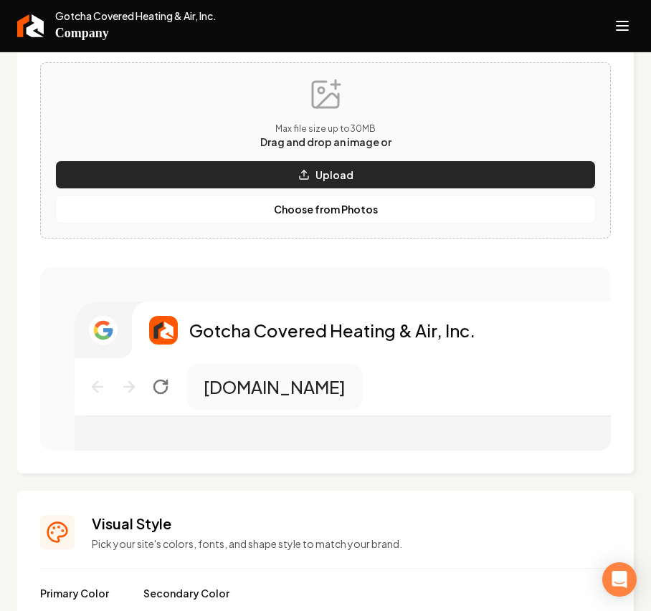
click at [267, 178] on button "Upload" at bounding box center [325, 174] width 540 height 29
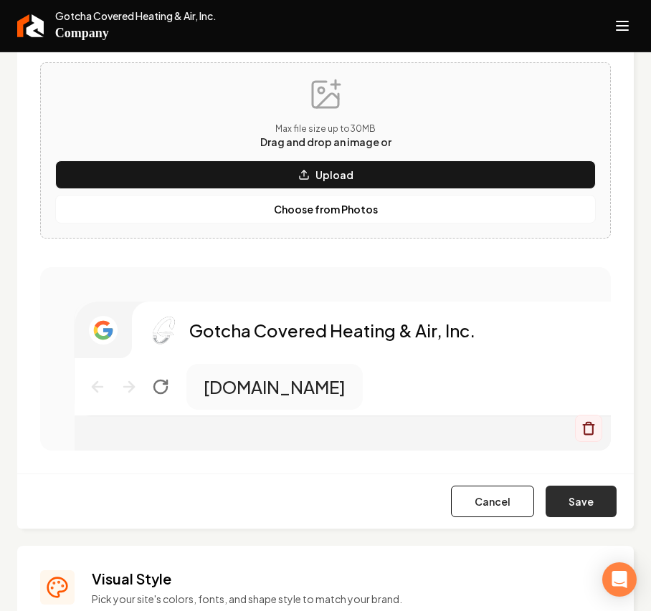
click at [562, 434] on button "Save" at bounding box center [580, 502] width 71 height 32
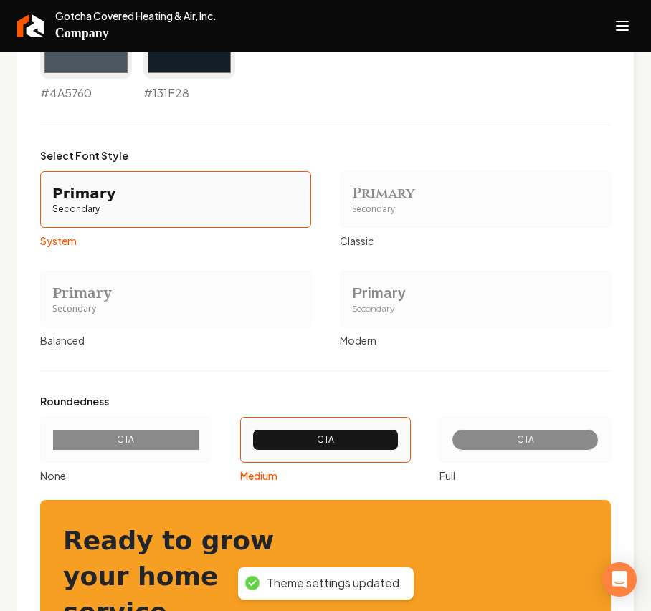
scroll to position [1473, 0]
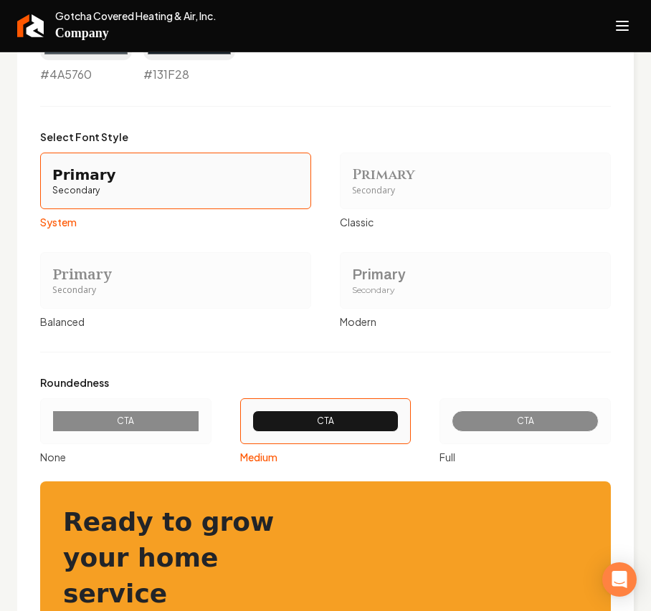
click at [143, 426] on div "CTA" at bounding box center [125, 421] width 123 height 11
click at [51, 426] on button "CTA None" at bounding box center [44, 421] width 11 height 11
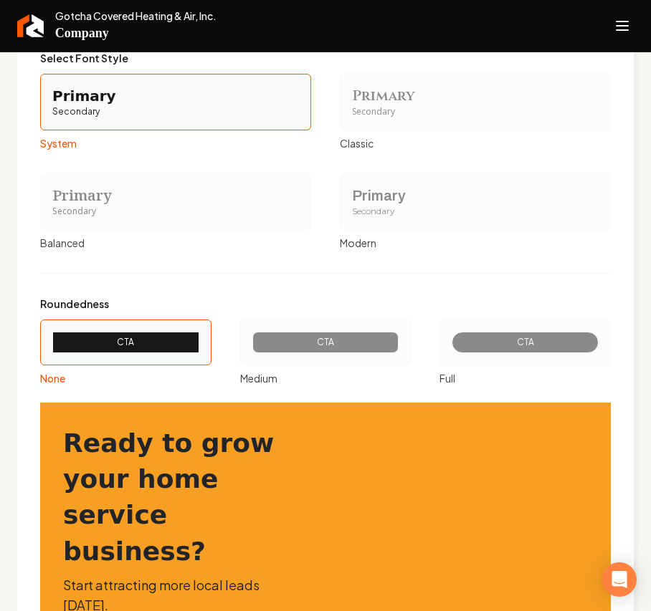
scroll to position [1704, 0]
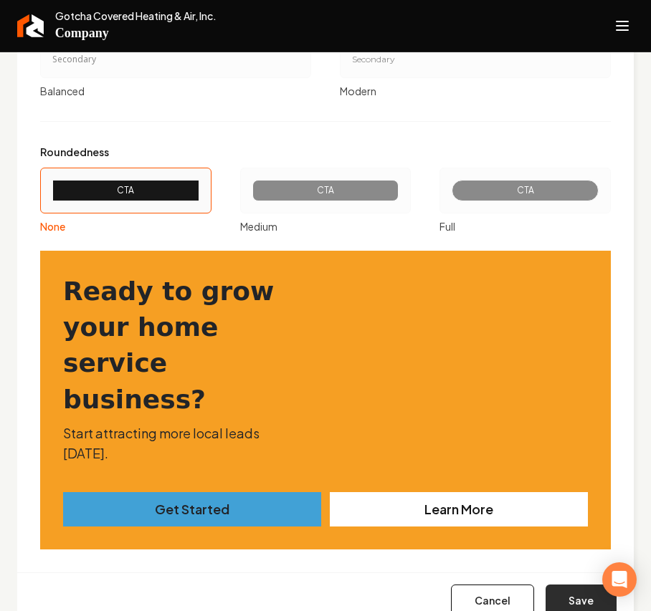
click at [577, 434] on button "Save" at bounding box center [580, 601] width 71 height 32
type input "#f9f9fa"
type input "#eceff1"
type input "#d0d7dc"
type input "#9dacb7"
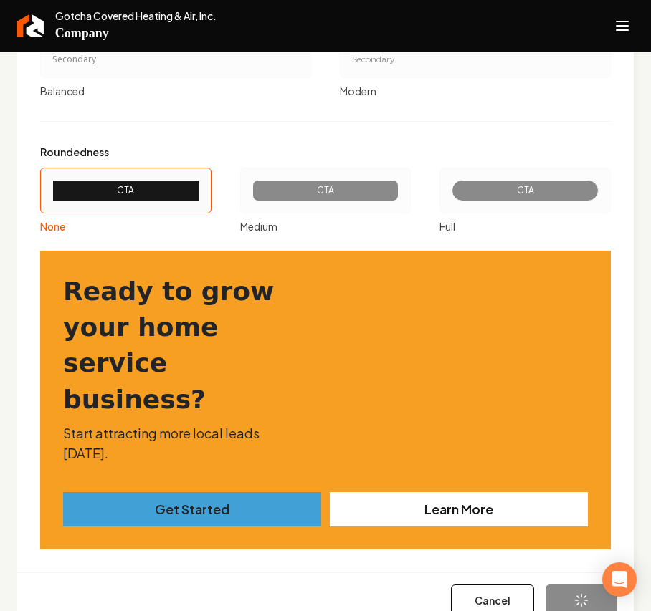
type input "#41a1d6"
type input "#4a5760"
type input "#131f28"
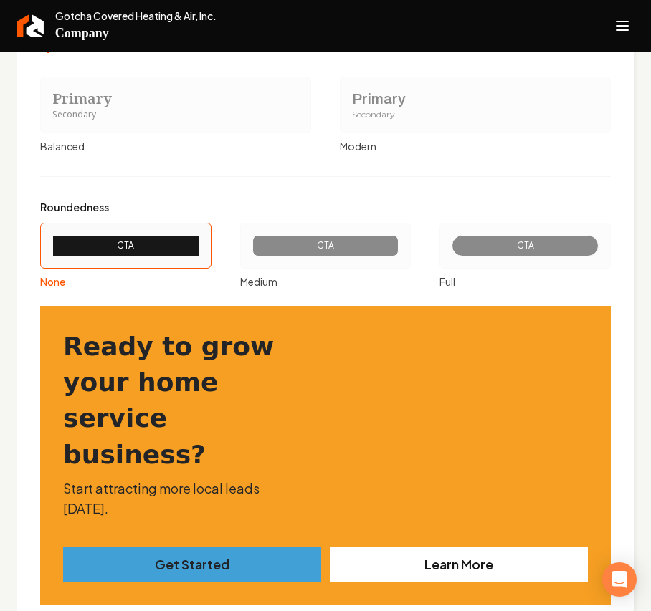
click at [635, 21] on button "Open navigation menu" at bounding box center [622, 26] width 34 height 34
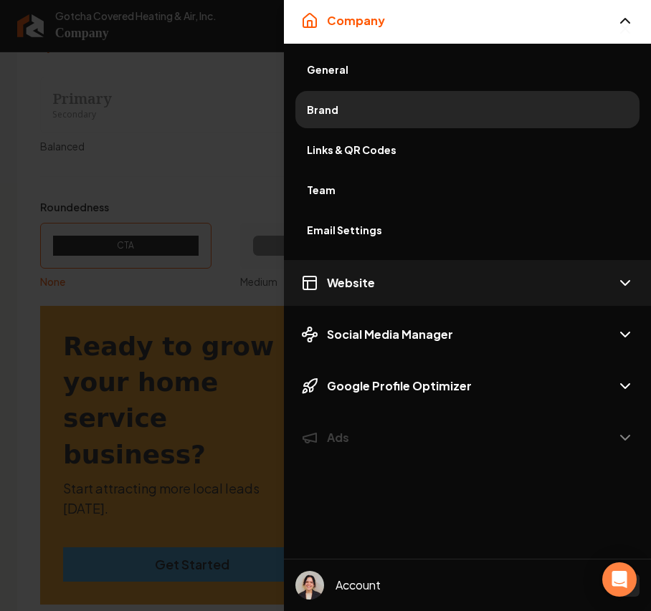
click at [376, 298] on button "Website" at bounding box center [467, 283] width 367 height 46
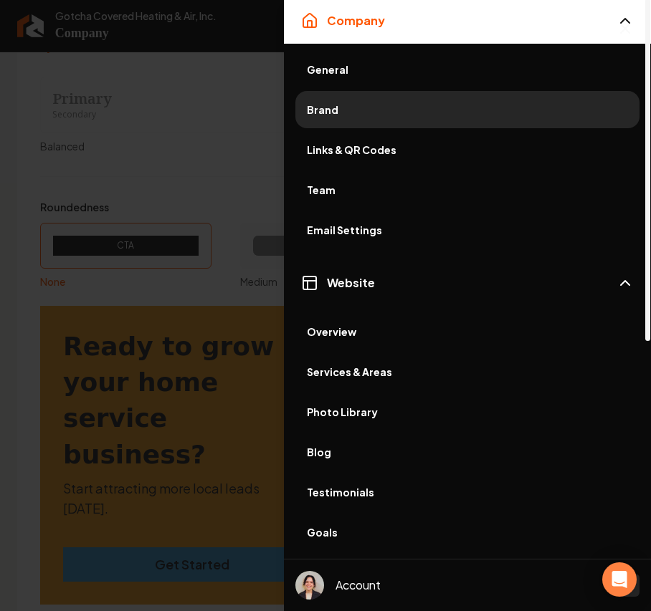
click at [339, 310] on div "Overview Services & Areas Photo Library Blog Testimonials Goals Leads Analytics…" at bounding box center [467, 509] width 367 height 404
click at [319, 340] on link "Overview" at bounding box center [467, 331] width 344 height 37
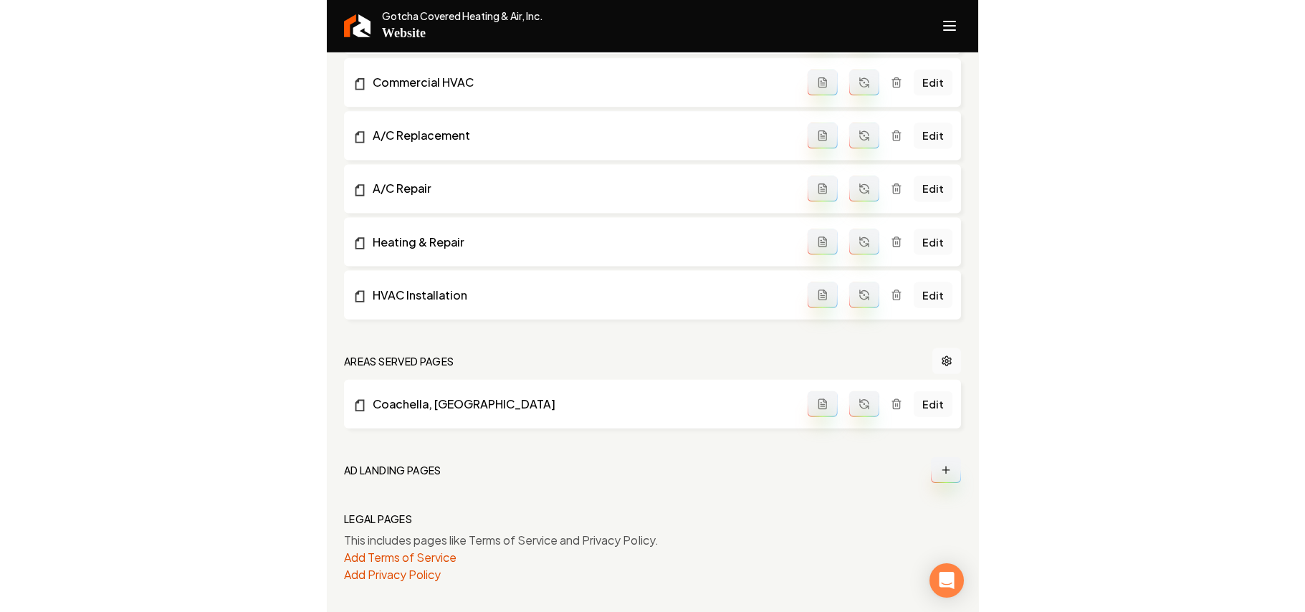
scroll to position [696, 0]
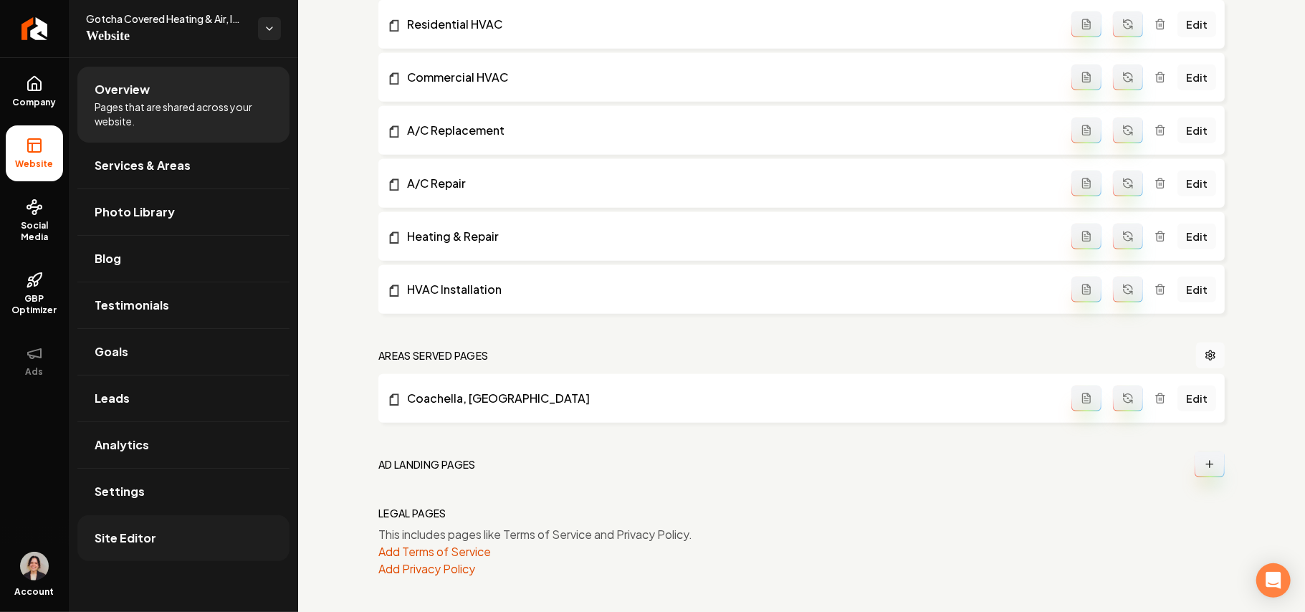
click at [138, 434] on span "Site Editor" at bounding box center [126, 537] width 62 height 17
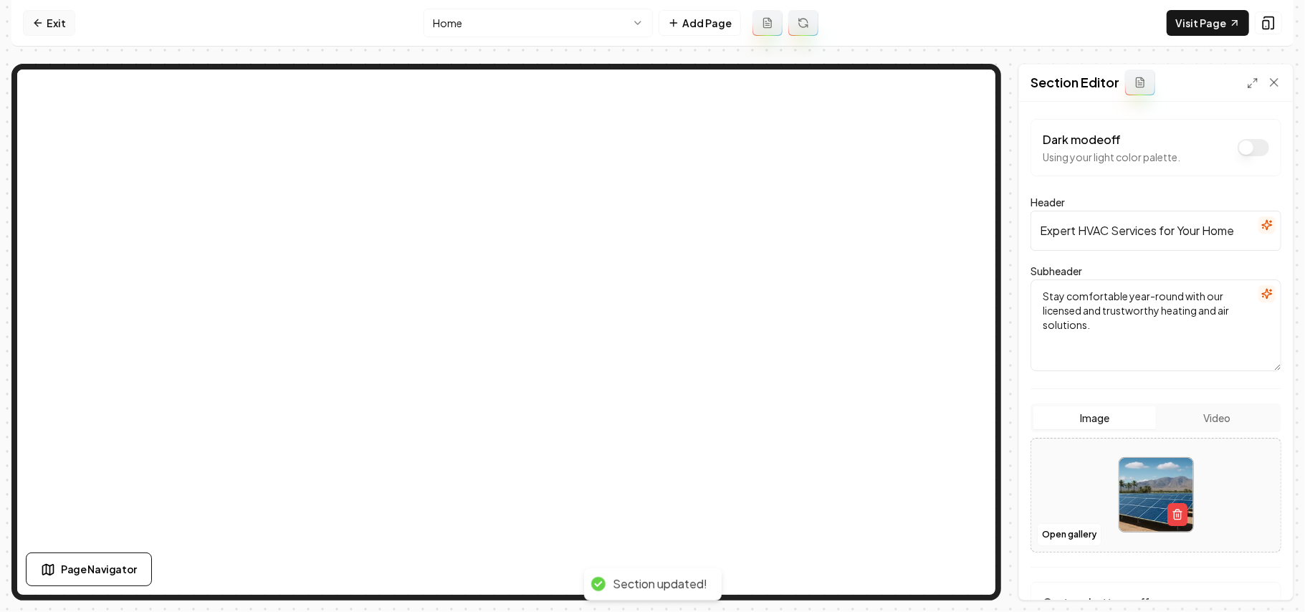
click at [57, 19] on link "Exit" at bounding box center [49, 23] width 52 height 26
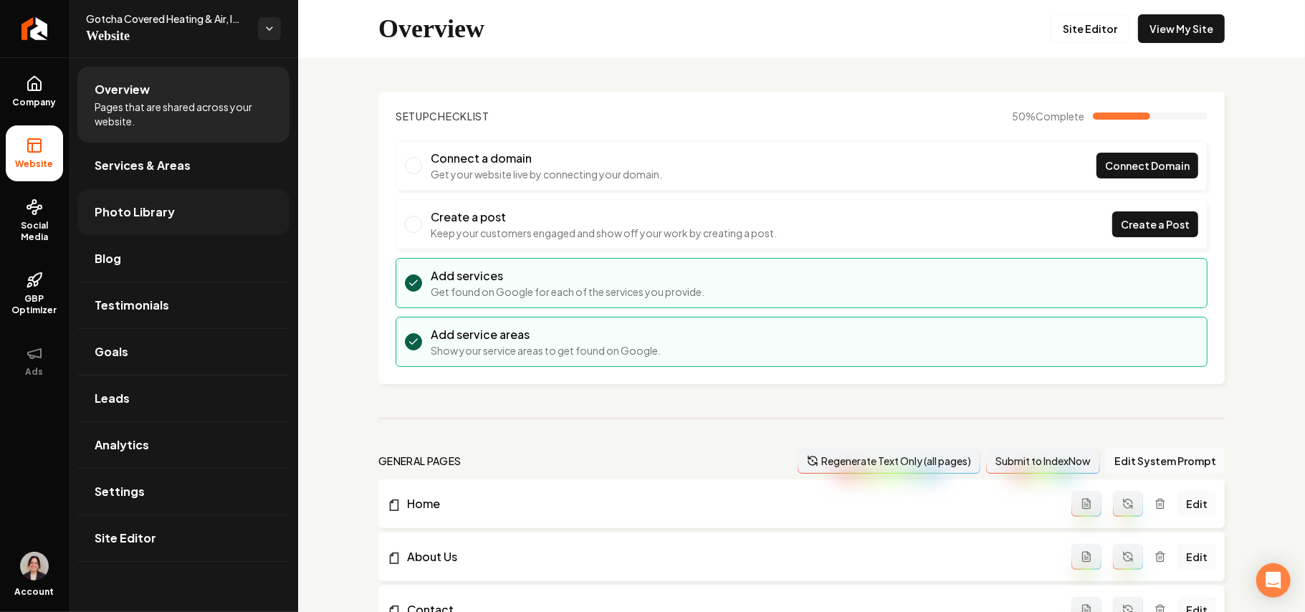
click at [153, 204] on span "Photo Library" at bounding box center [135, 211] width 80 height 17
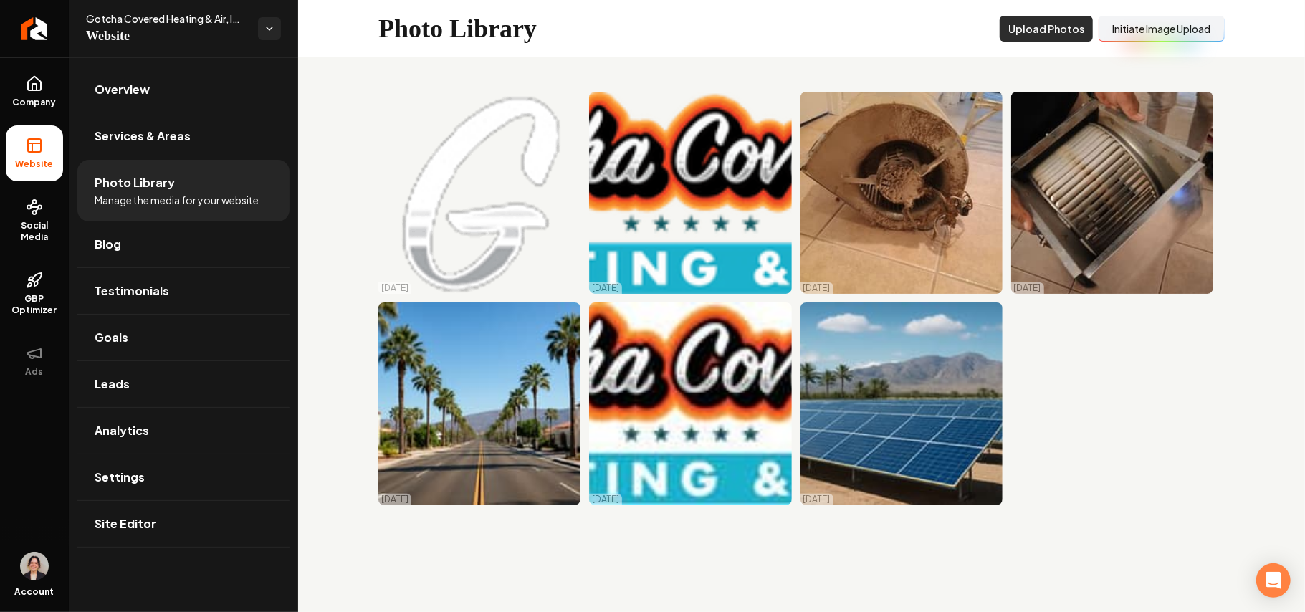
click at [967, 20] on button "Upload Photos" at bounding box center [1046, 29] width 93 height 26
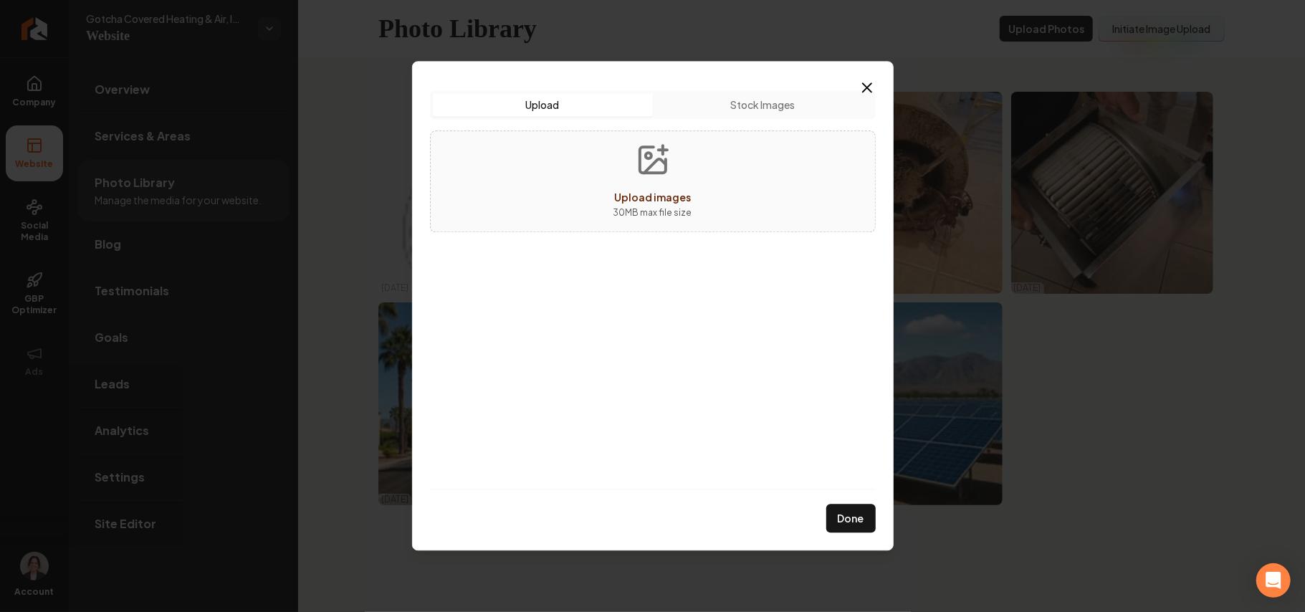
click at [550, 175] on div "Upload images 30 MB max file size" at bounding box center [653, 181] width 446 height 102
type input "**********"
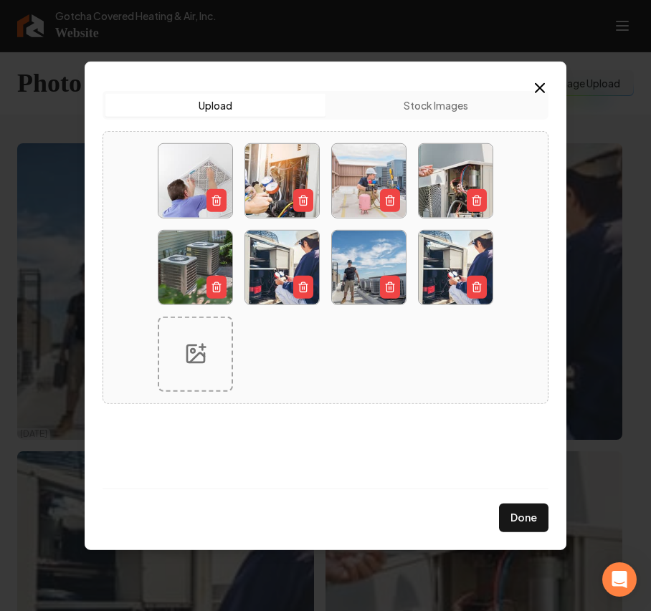
click at [196, 364] on icon at bounding box center [195, 353] width 23 height 23
type input "**********"
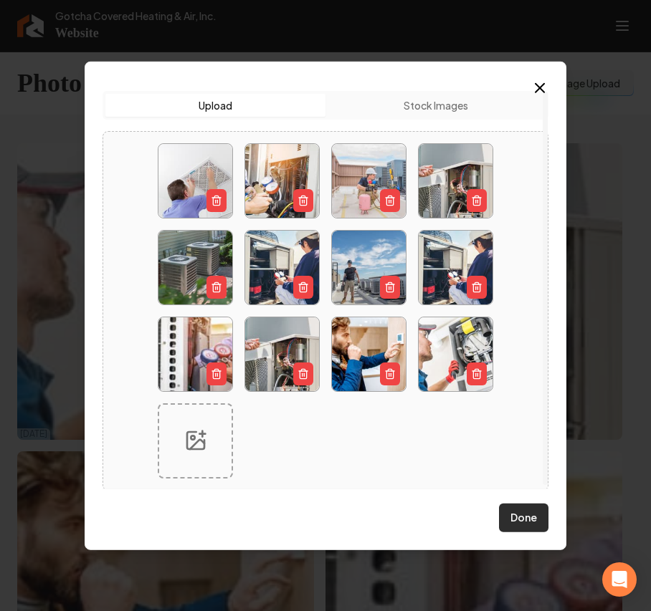
click at [542, 434] on button "Done" at bounding box center [523, 518] width 49 height 29
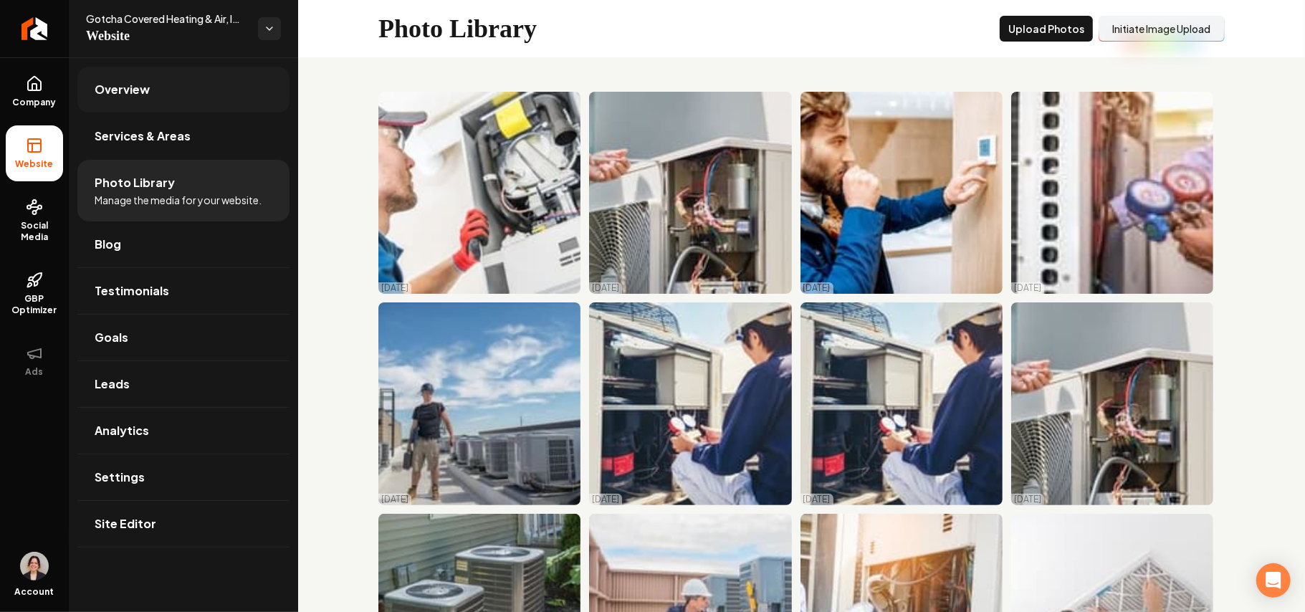
click at [147, 86] on span "Overview" at bounding box center [122, 89] width 55 height 17
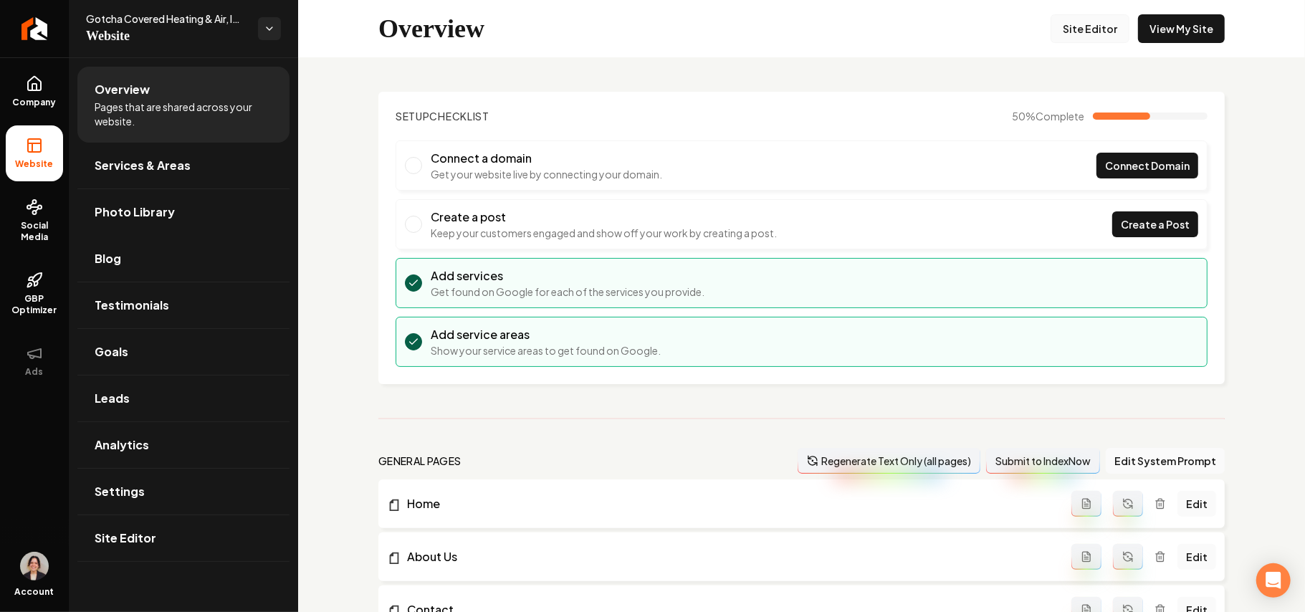
click at [967, 27] on link "Site Editor" at bounding box center [1089, 28] width 79 height 29
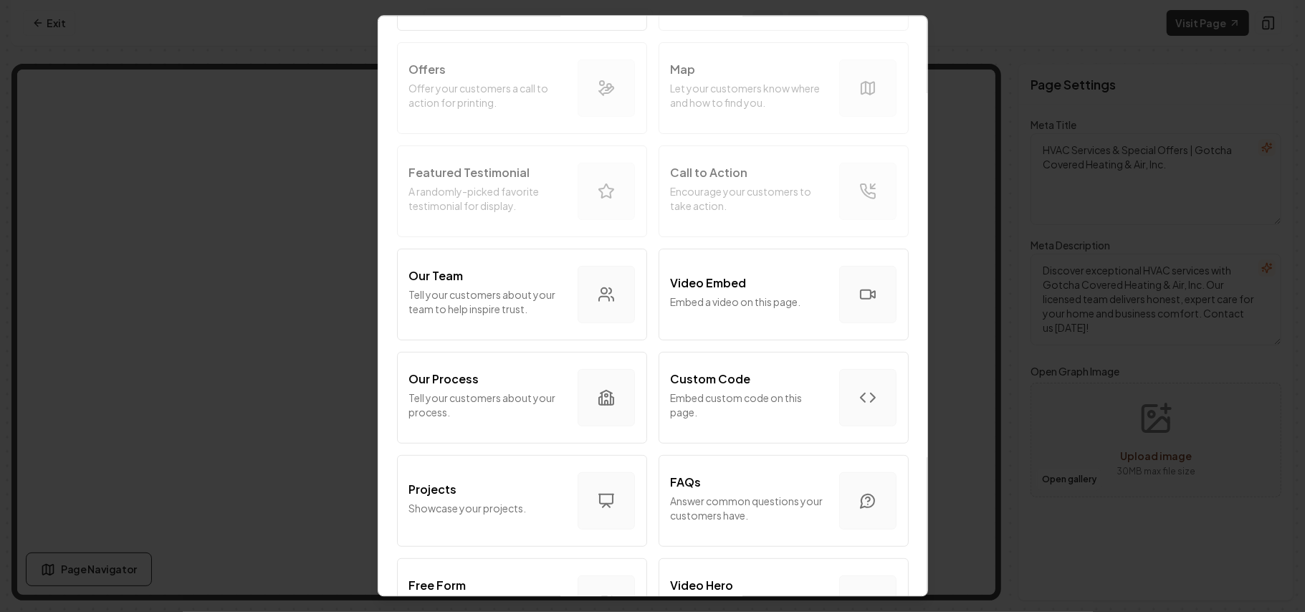
scroll to position [477, 0]
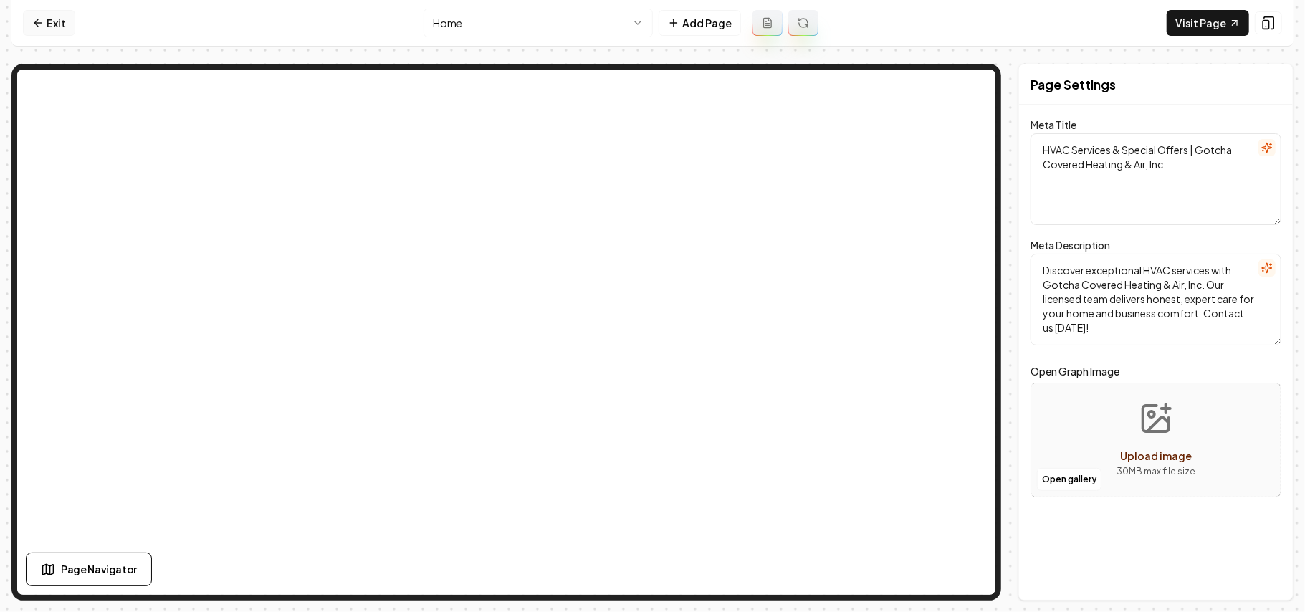
click at [43, 15] on link "Exit" at bounding box center [49, 23] width 52 height 26
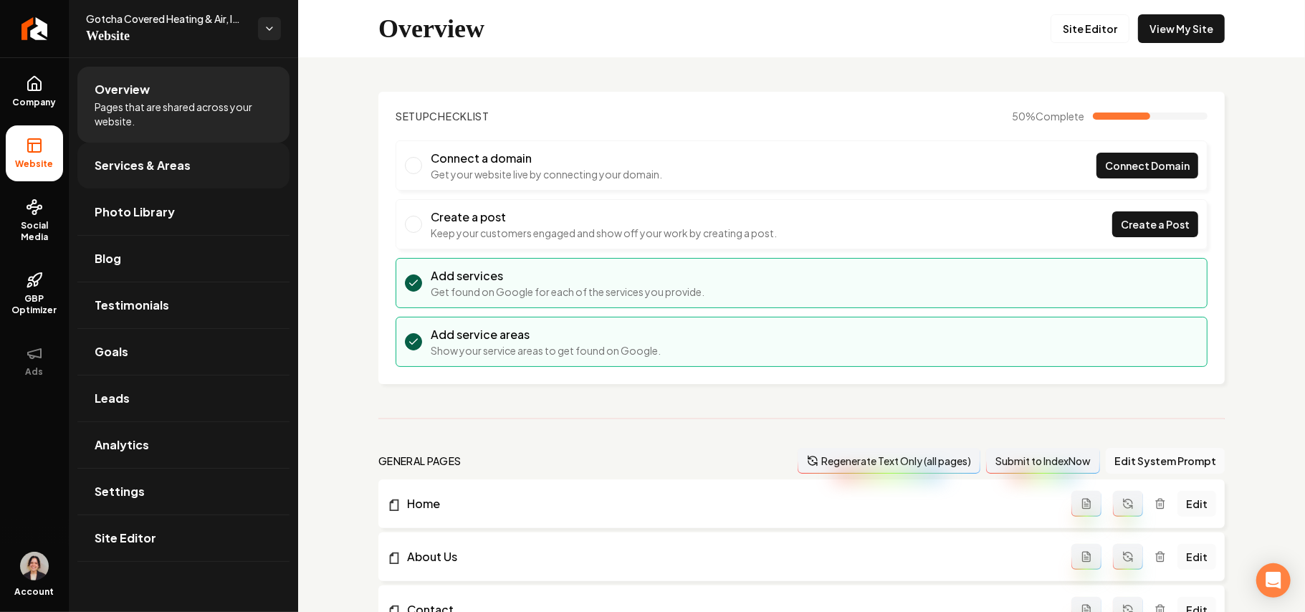
click at [162, 152] on link "Services & Areas" at bounding box center [183, 166] width 212 height 46
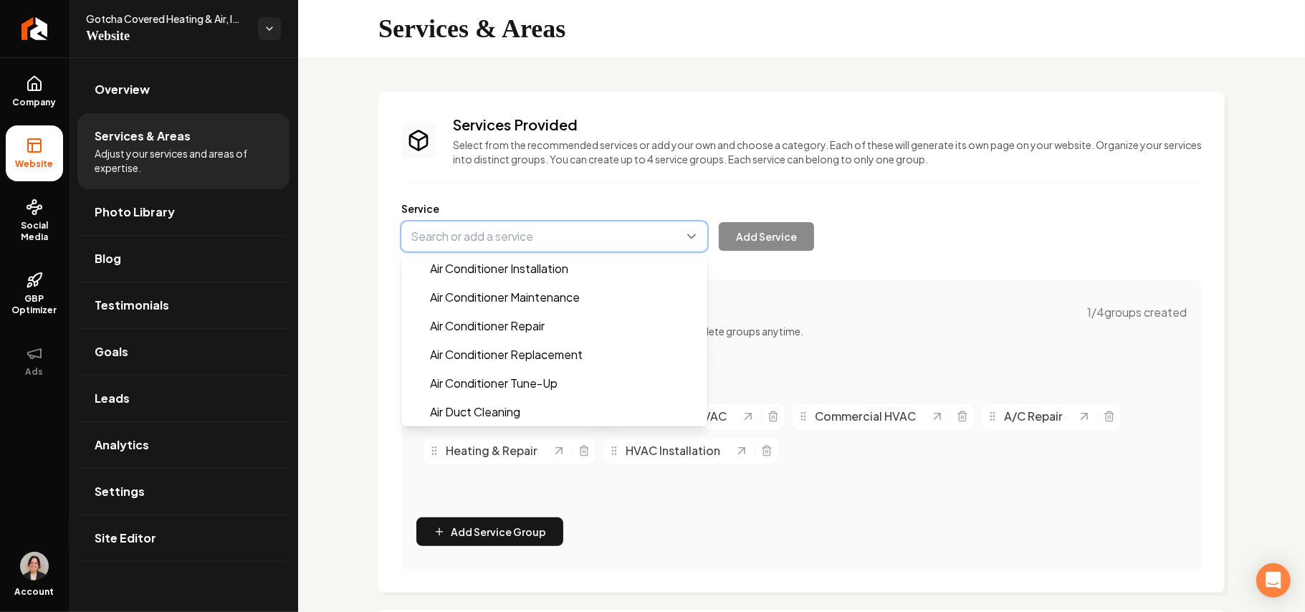
click at [493, 224] on button "Main content area" at bounding box center [554, 236] width 306 height 30
paste input "Thermostat Installation & Replacement"
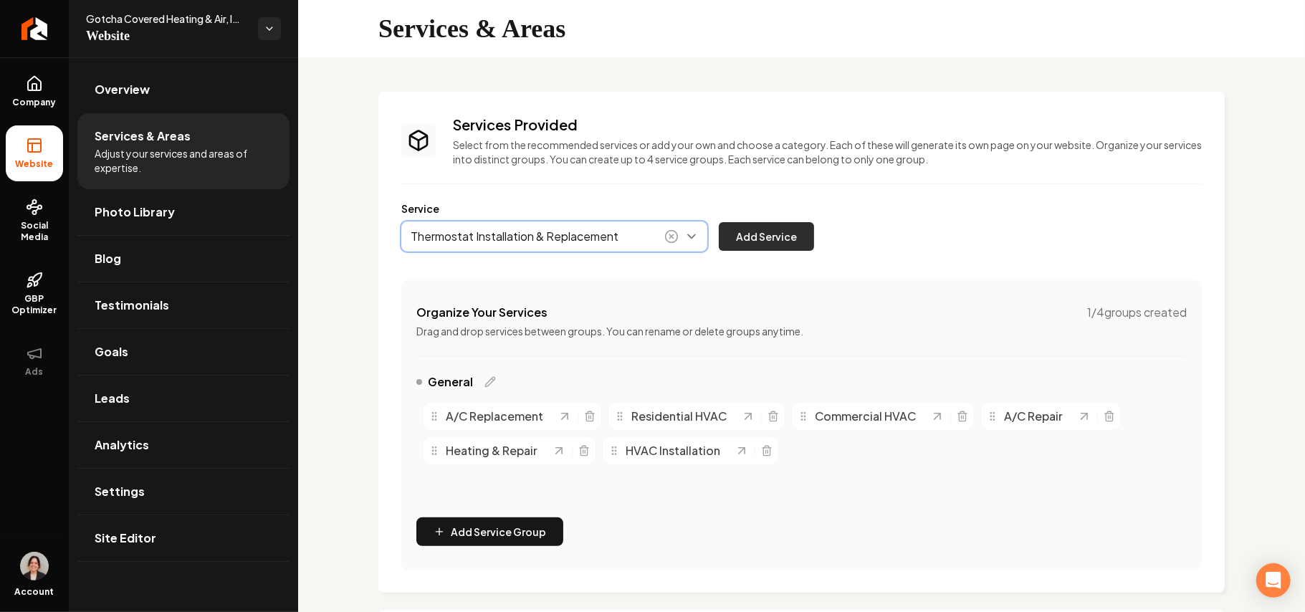
type input "Thermostat Installation & Replacement"
click at [765, 230] on button "Add Service" at bounding box center [766, 236] width 95 height 29
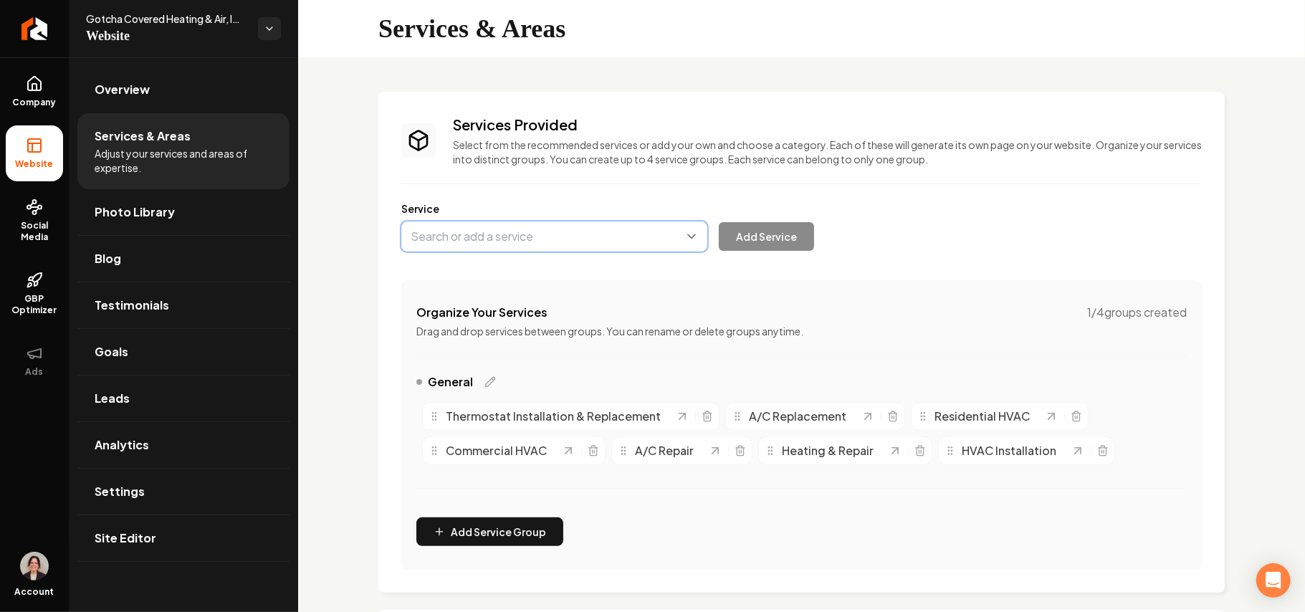
click at [492, 247] on button "Main content area" at bounding box center [554, 236] width 306 height 30
paste input "Indoor Air Quality"
type input "Indoor Air Quality"
click at [807, 236] on button "Add Service" at bounding box center [766, 236] width 95 height 29
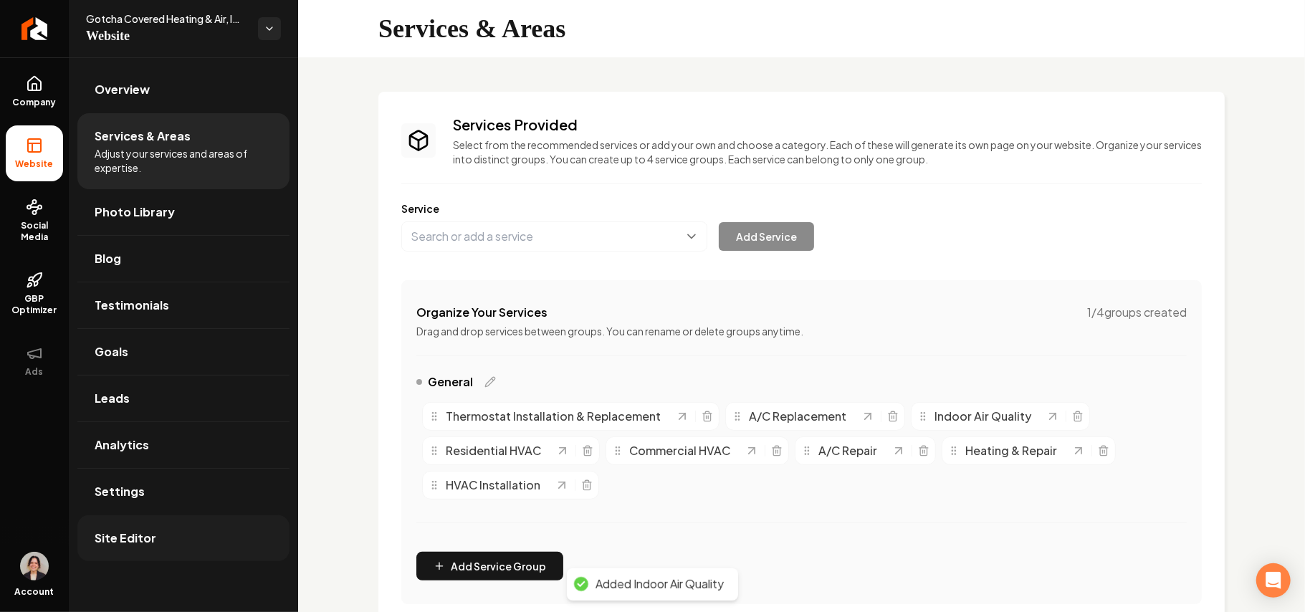
click at [132, 434] on span "Site Editor" at bounding box center [126, 537] width 62 height 17
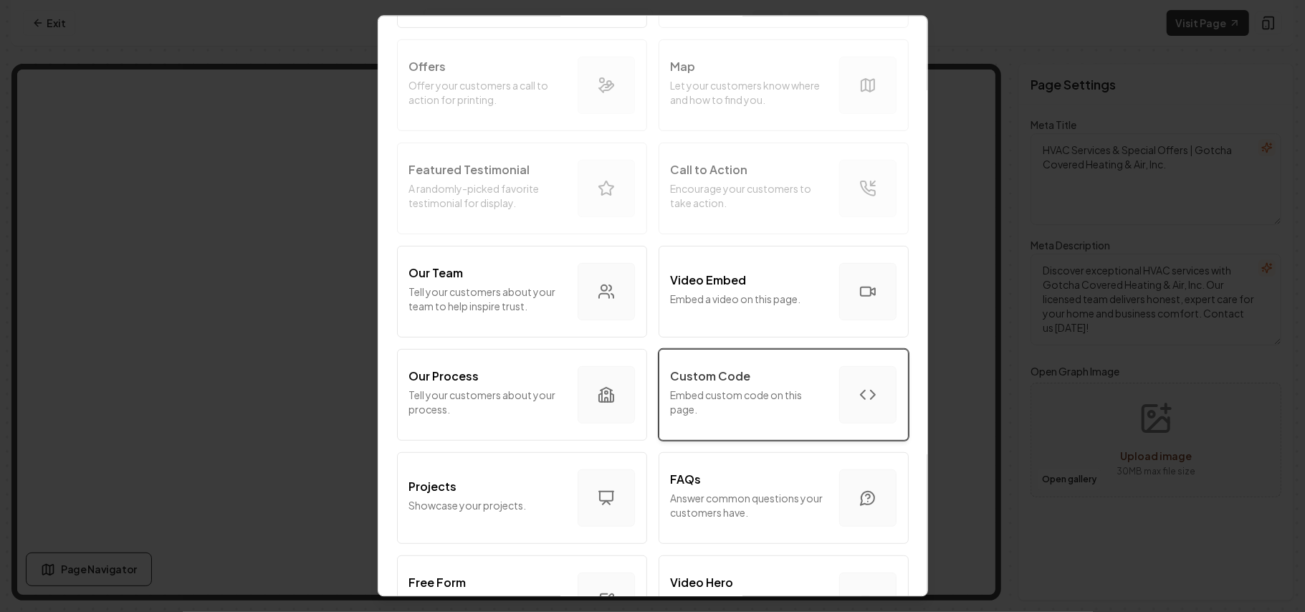
scroll to position [382, 0]
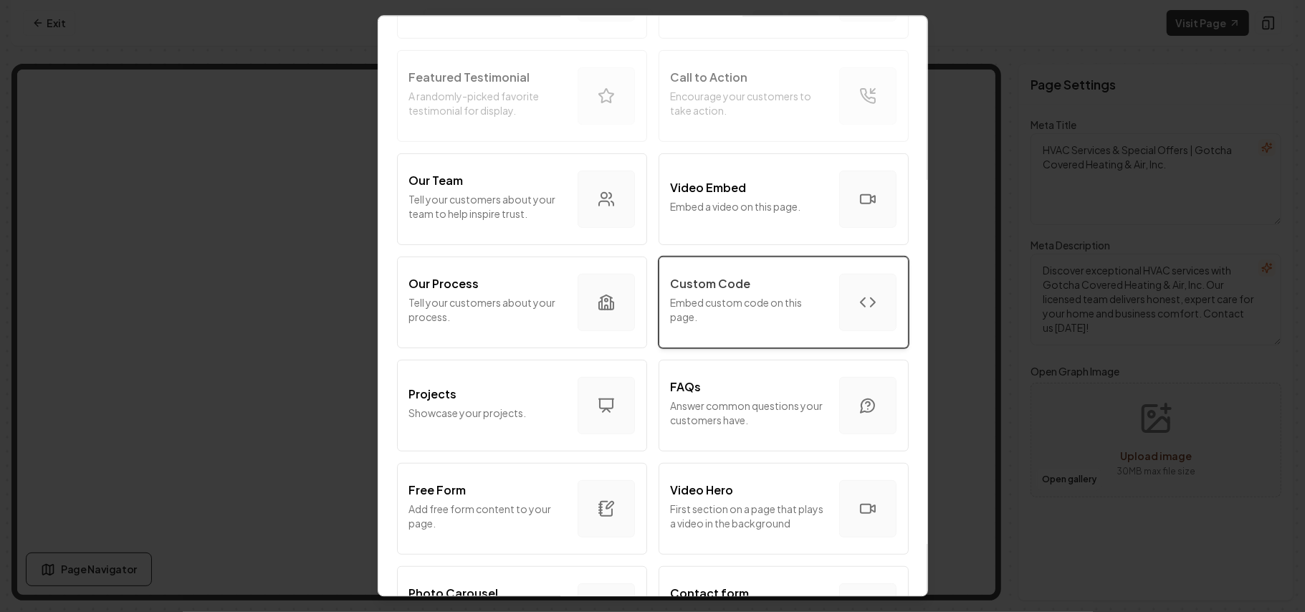
click at [711, 311] on p "Embed custom code on this page." at bounding box center [749, 309] width 157 height 29
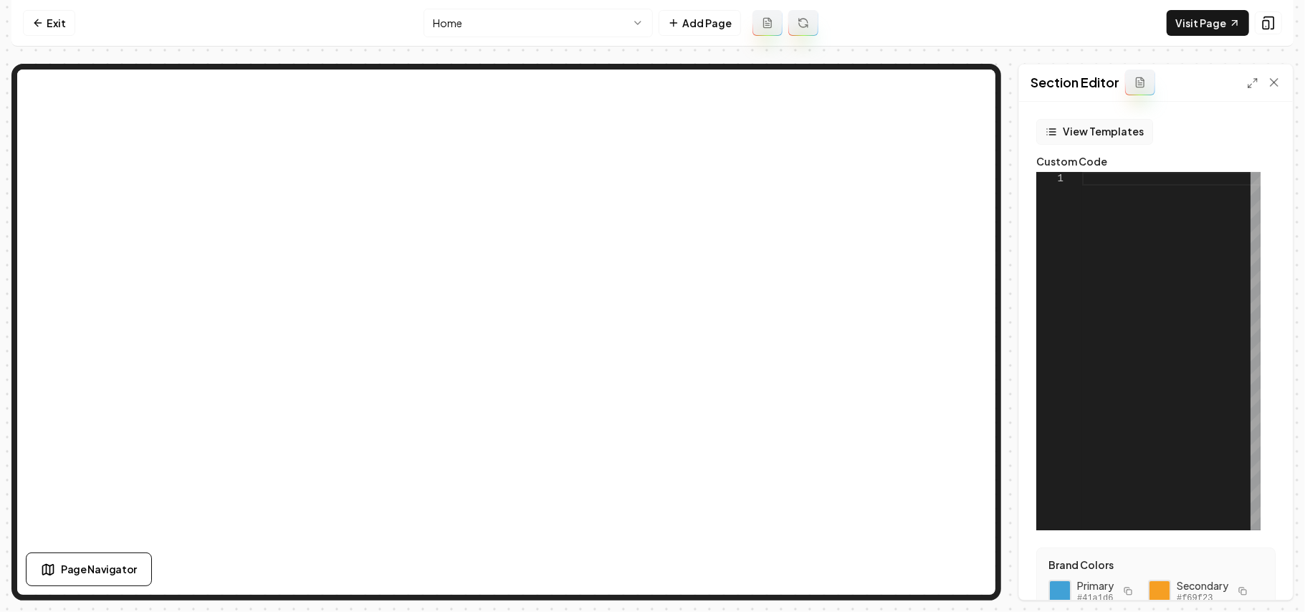
click at [967, 139] on button "View Templates" at bounding box center [1094, 132] width 117 height 26
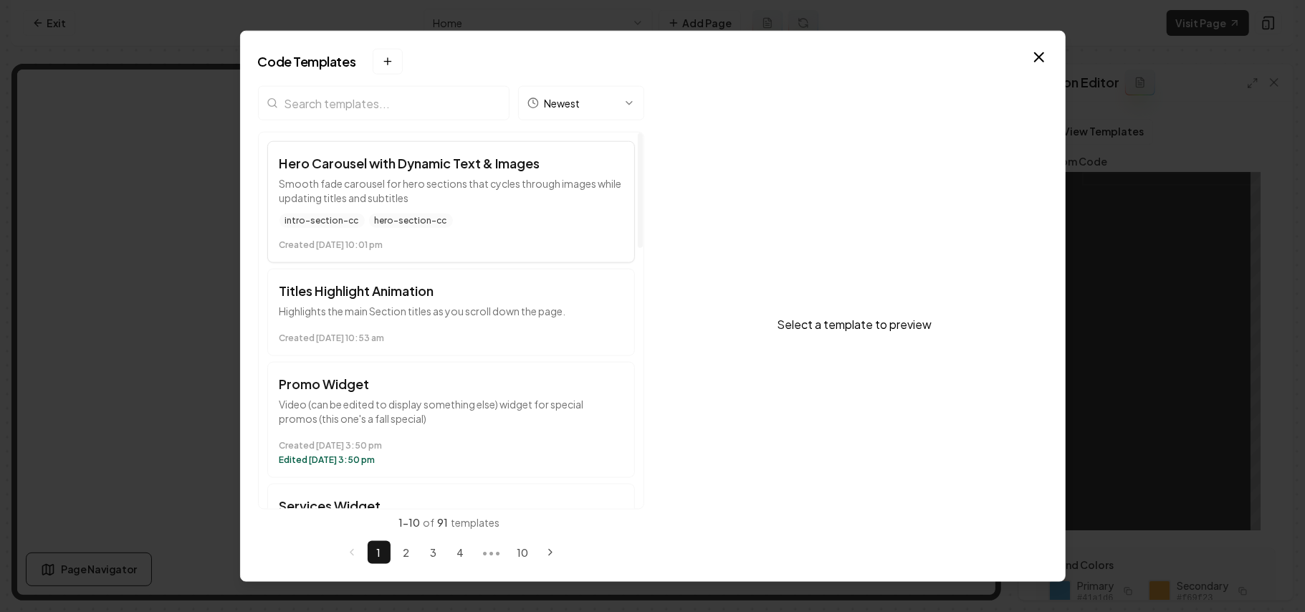
click at [418, 176] on p "Smooth fade carousel for hero sections that cycles through images while updatin…" at bounding box center [450, 190] width 343 height 29
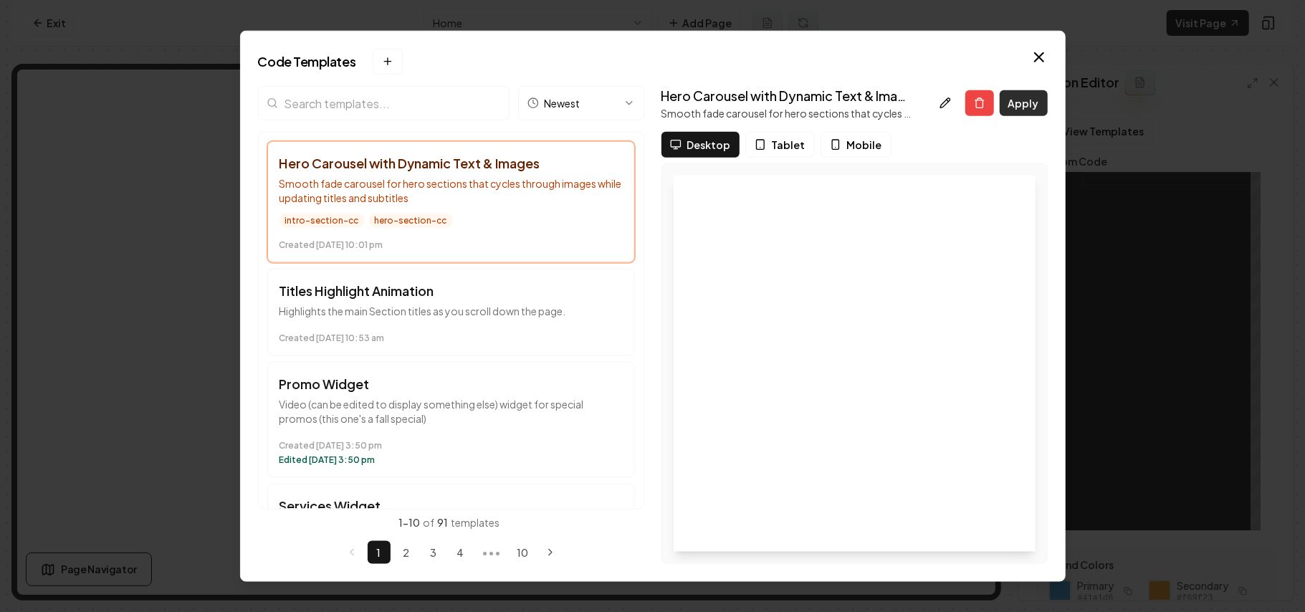
click at [967, 112] on button "Apply" at bounding box center [1024, 103] width 48 height 26
type textarea "** *********"
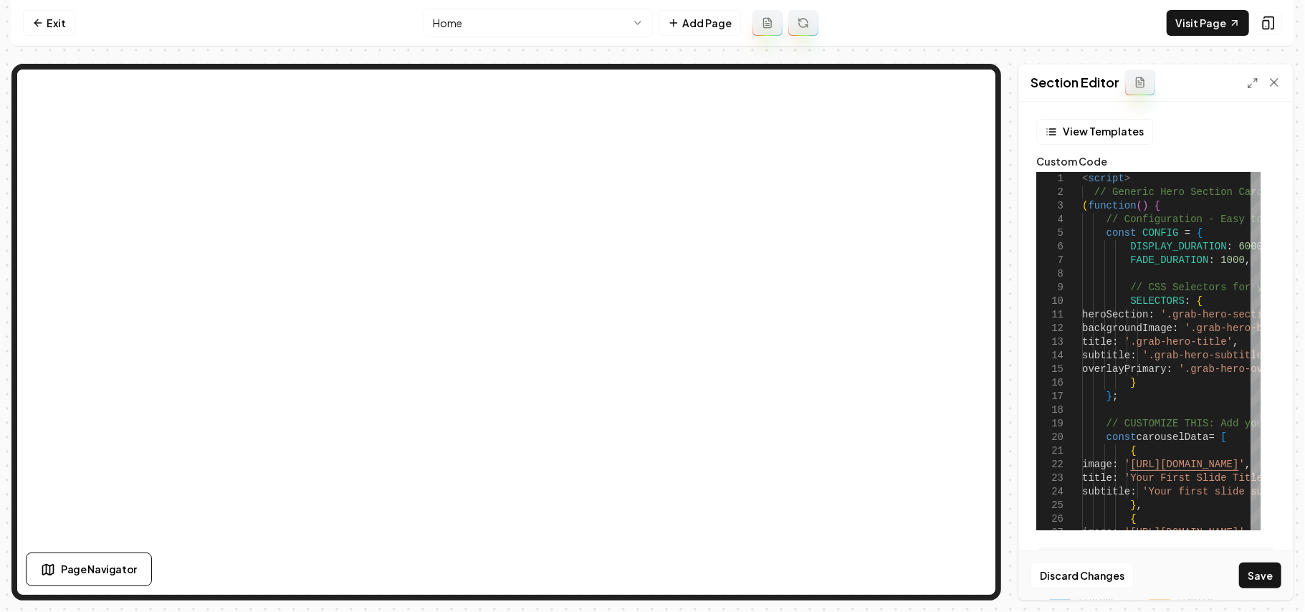
click at [967, 84] on icon at bounding box center [1252, 82] width 11 height 11
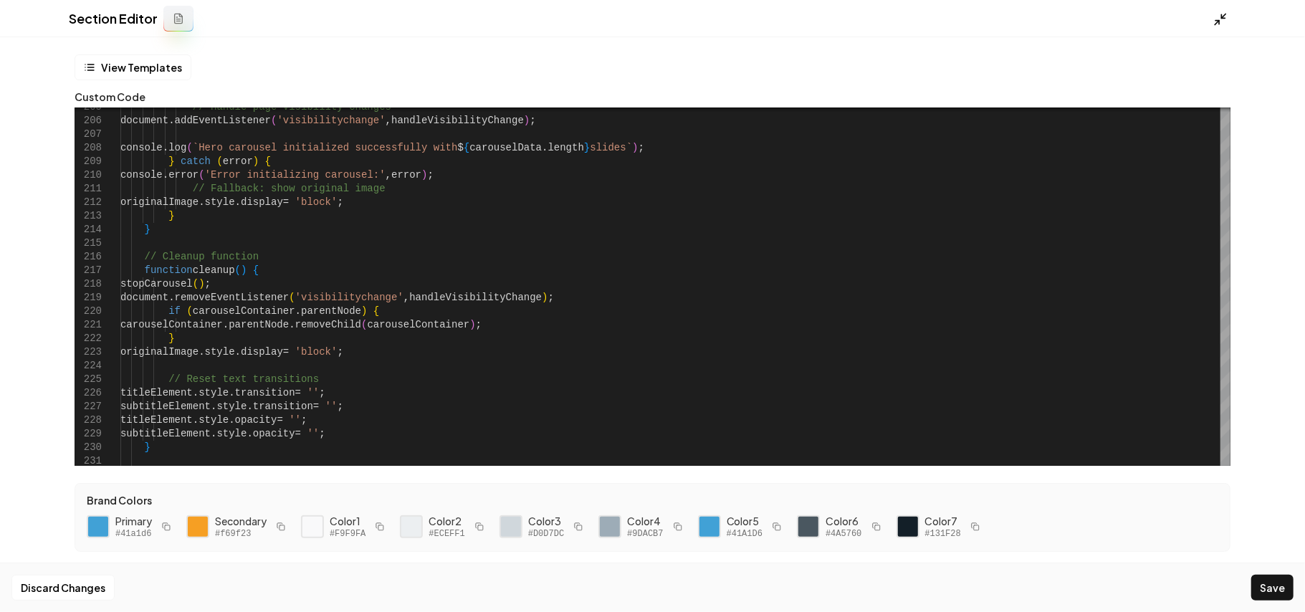
click at [967, 15] on line at bounding box center [1224, 16] width 4 height 4
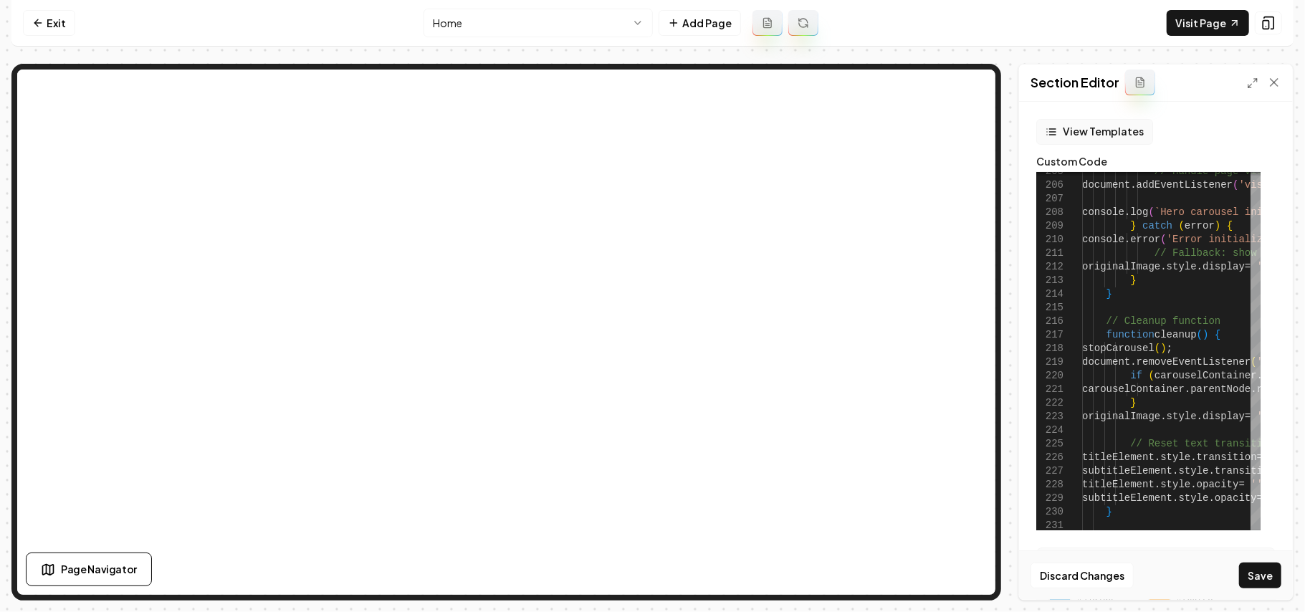
click at [967, 135] on button "View Templates" at bounding box center [1094, 132] width 117 height 26
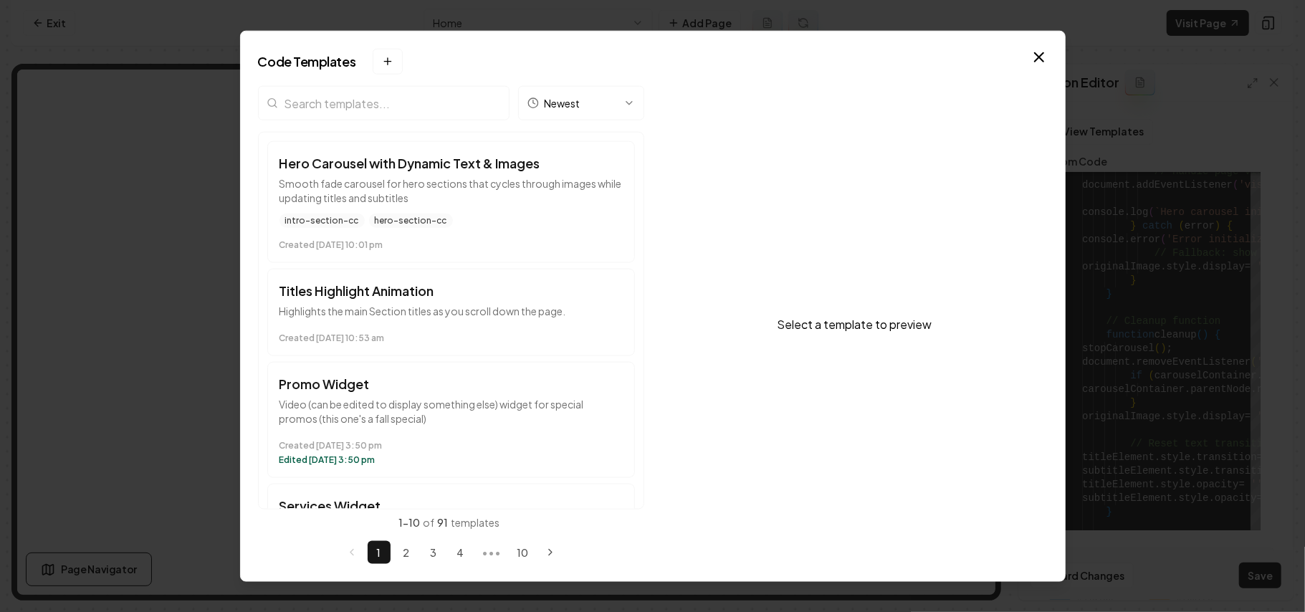
click at [333, 115] on input "search" at bounding box center [383, 103] width 251 height 34
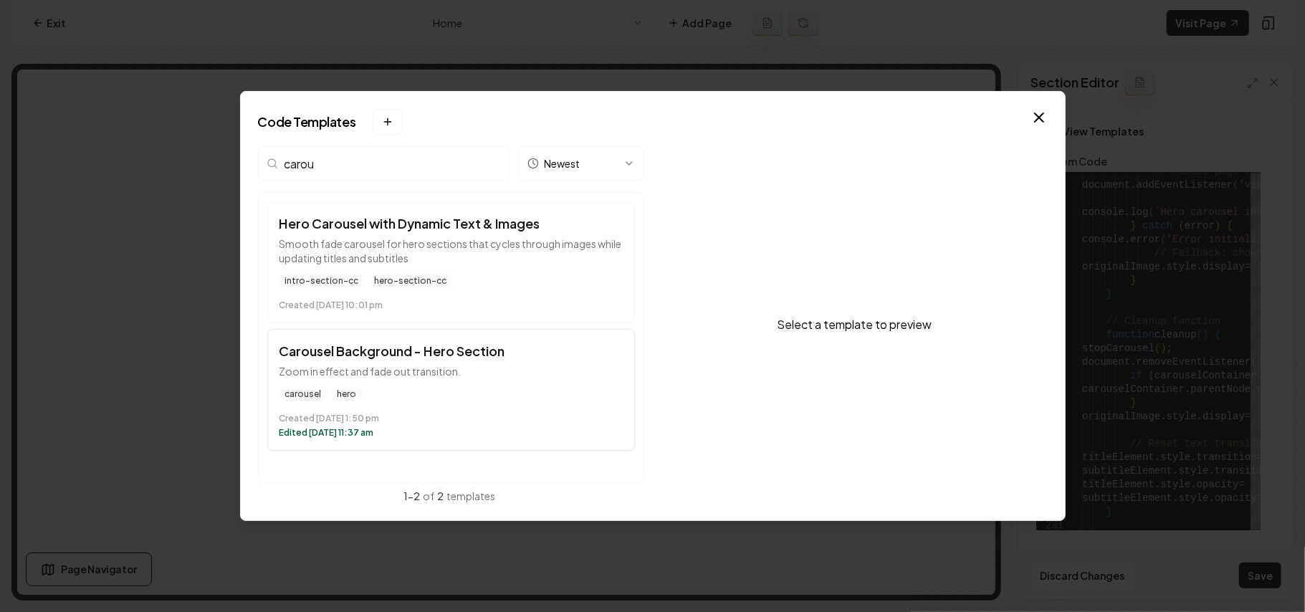
type input "carou"
click at [456, 397] on div "carousel hero" at bounding box center [450, 394] width 343 height 14
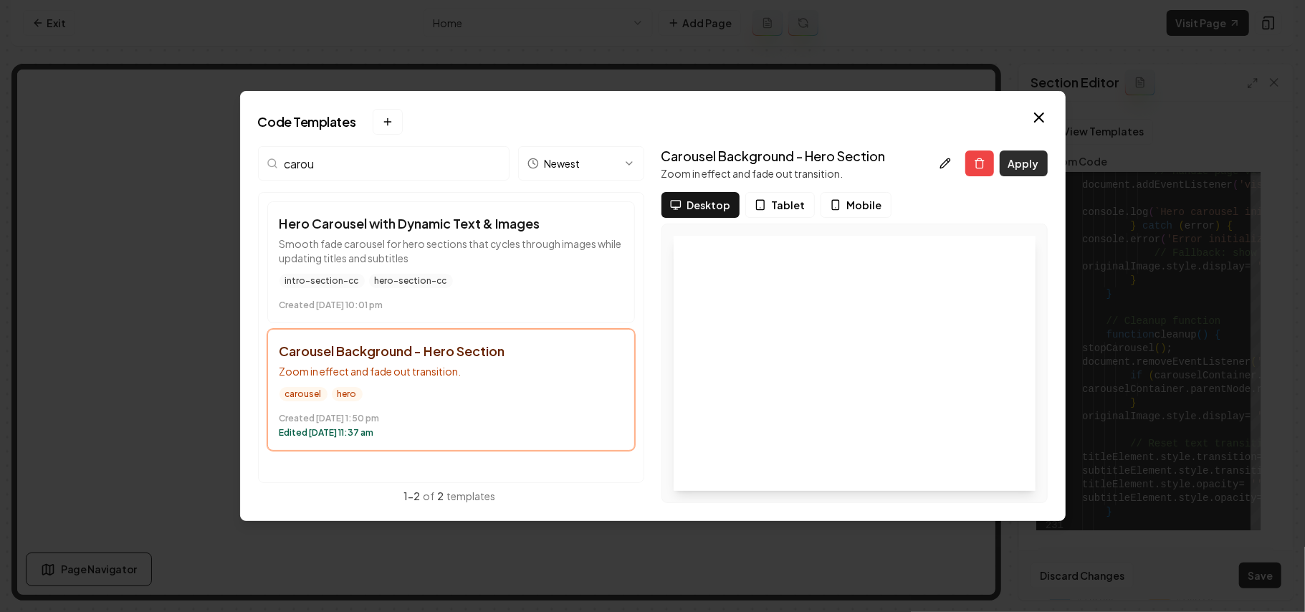
click at [967, 159] on button "Apply" at bounding box center [1024, 163] width 48 height 26
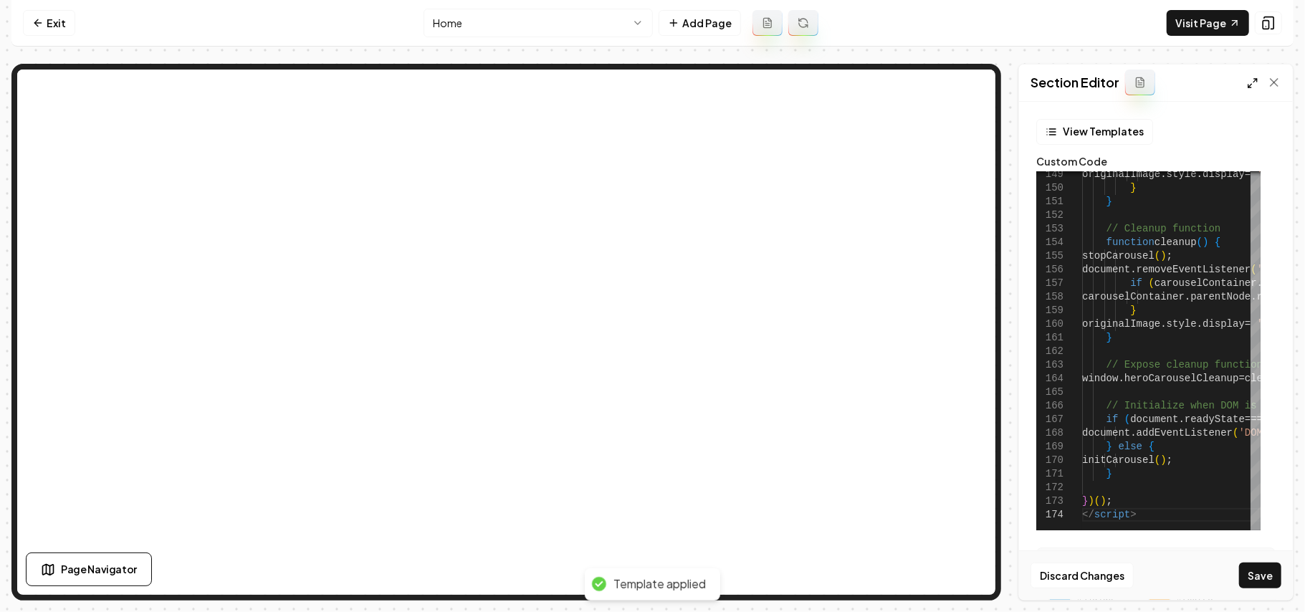
click at [967, 85] on icon at bounding box center [1252, 82] width 11 height 11
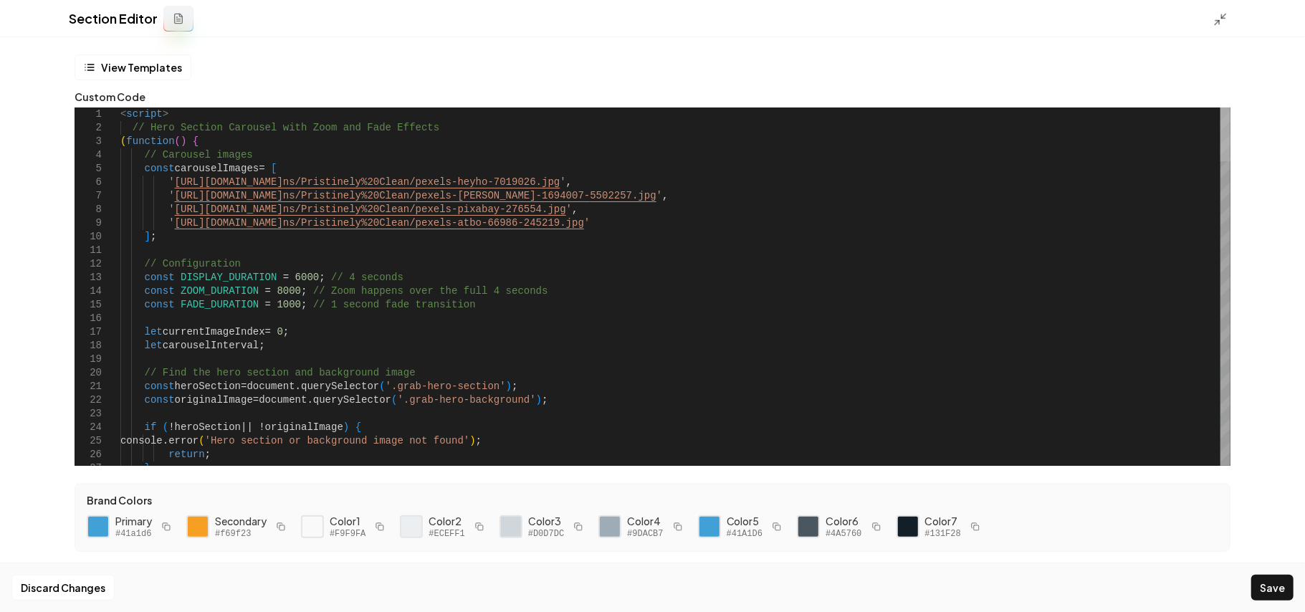
click at [967, 107] on div at bounding box center [1225, 134] width 10 height 54
drag, startPoint x: 739, startPoint y: 216, endPoint x: 721, endPoint y: 210, distance: 19.7
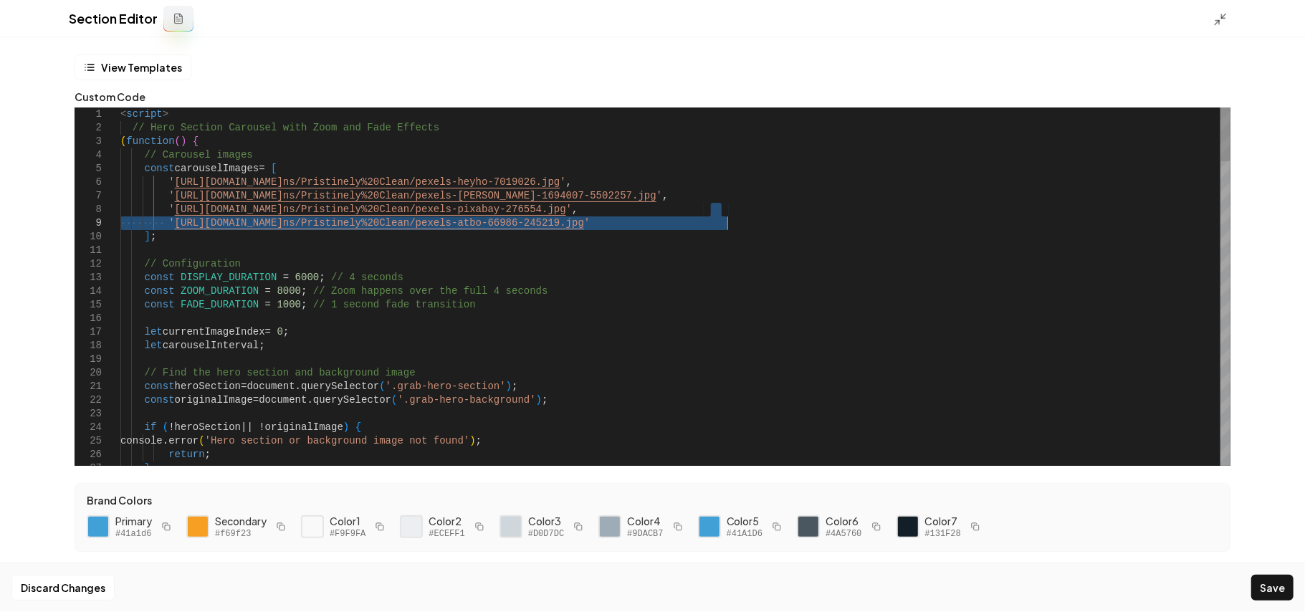
drag, startPoint x: 711, startPoint y: 212, endPoint x: 734, endPoint y: 224, distance: 26.0
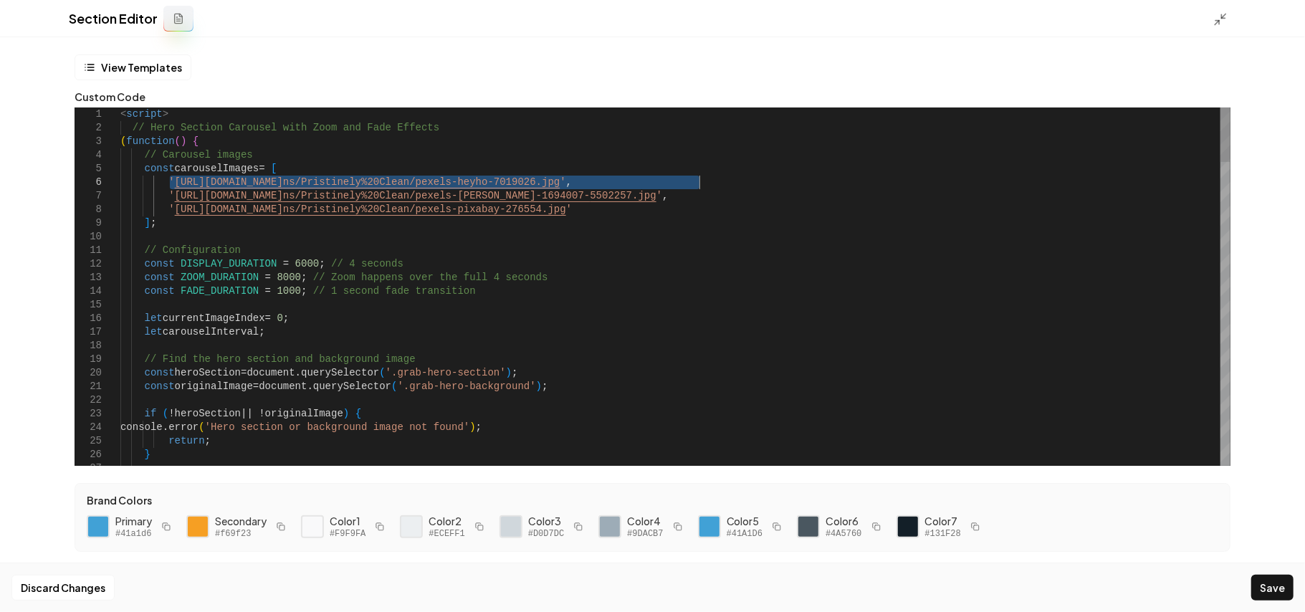
drag, startPoint x: 171, startPoint y: 181, endPoint x: 698, endPoint y: 178, distance: 527.3
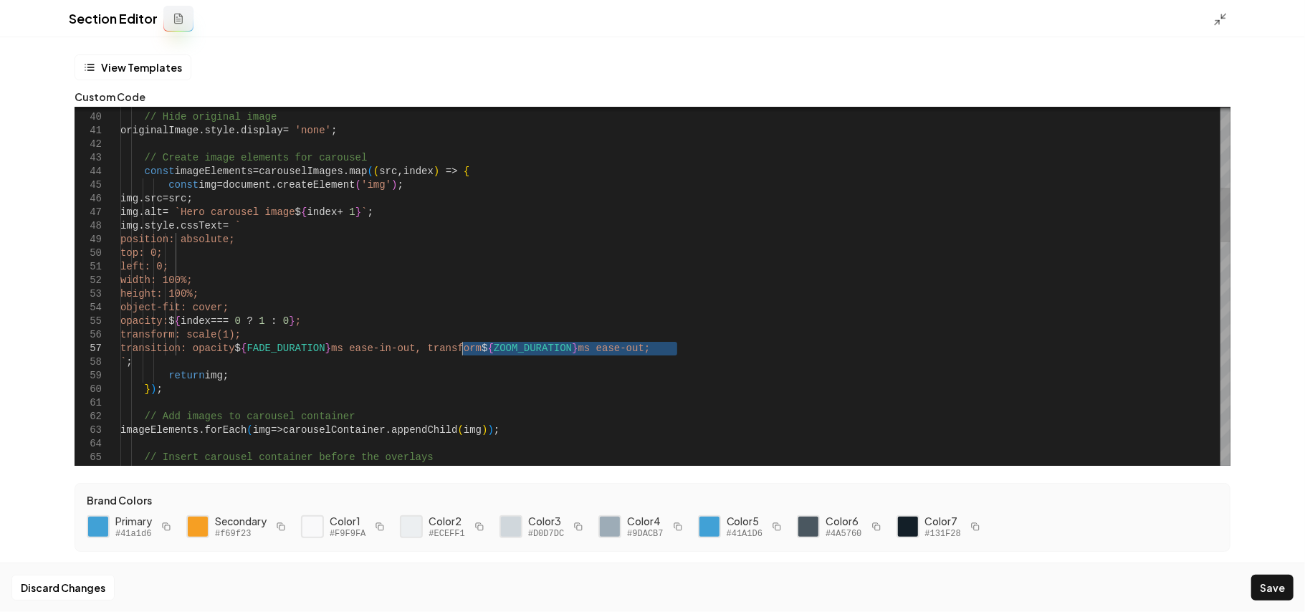
drag, startPoint x: 677, startPoint y: 345, endPoint x: 463, endPoint y: 350, distance: 214.3
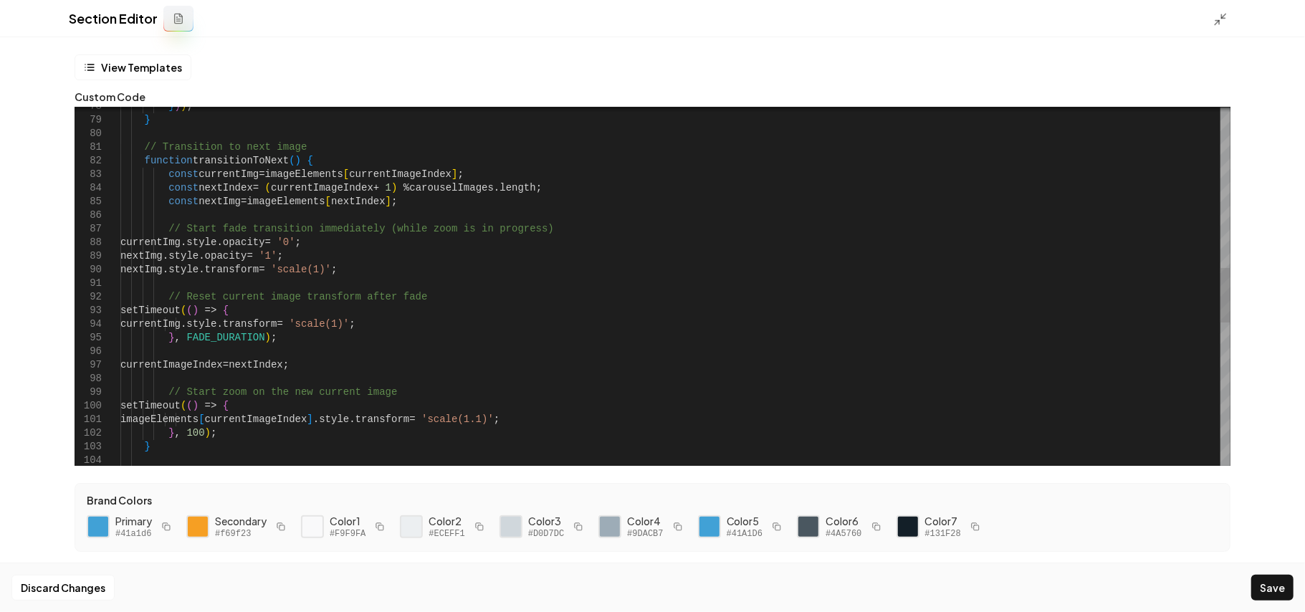
click at [522, 422] on div "} ) ) ; } // Transition to next image function transitionToNext ( ) { const cur…" at bounding box center [675, 228] width 1110 height 2355
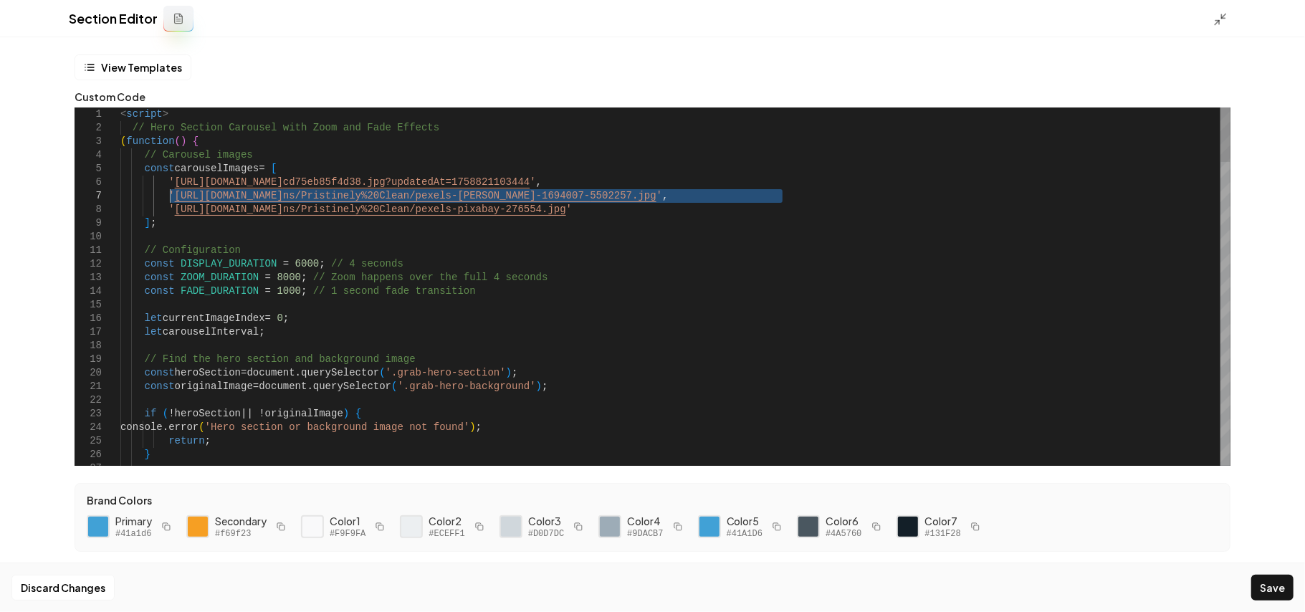
drag, startPoint x: 783, startPoint y: 198, endPoint x: 171, endPoint y: 195, distance: 612.6
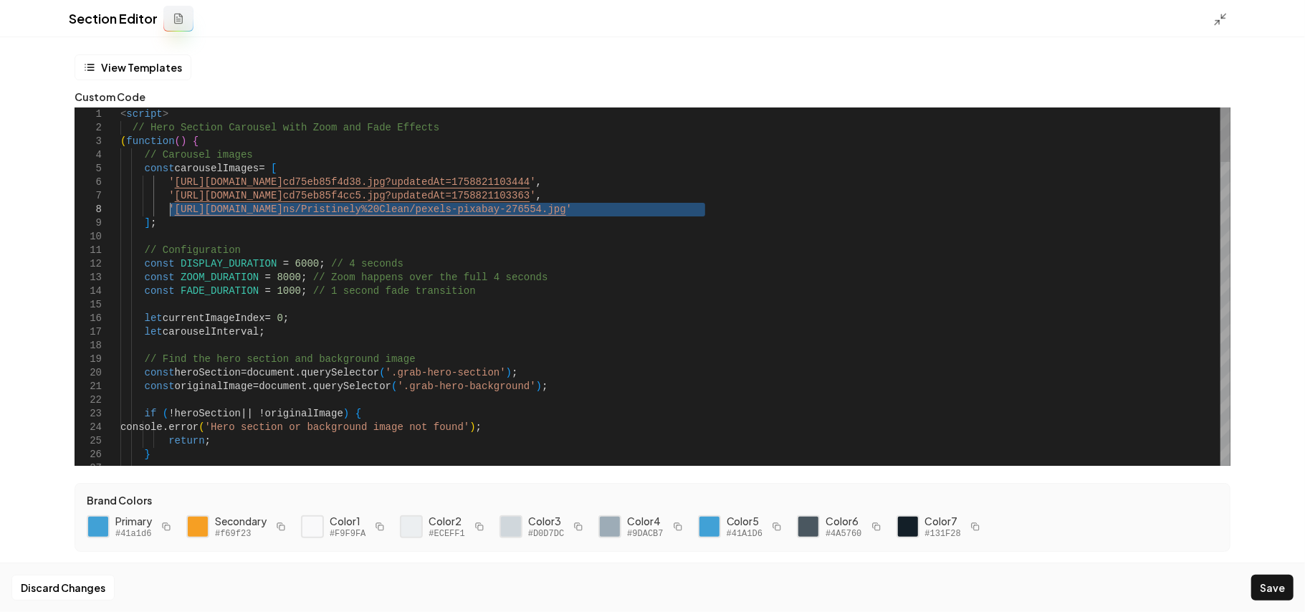
drag, startPoint x: 705, startPoint y: 210, endPoint x: 171, endPoint y: 211, distance: 534.5
type textarea "**********"
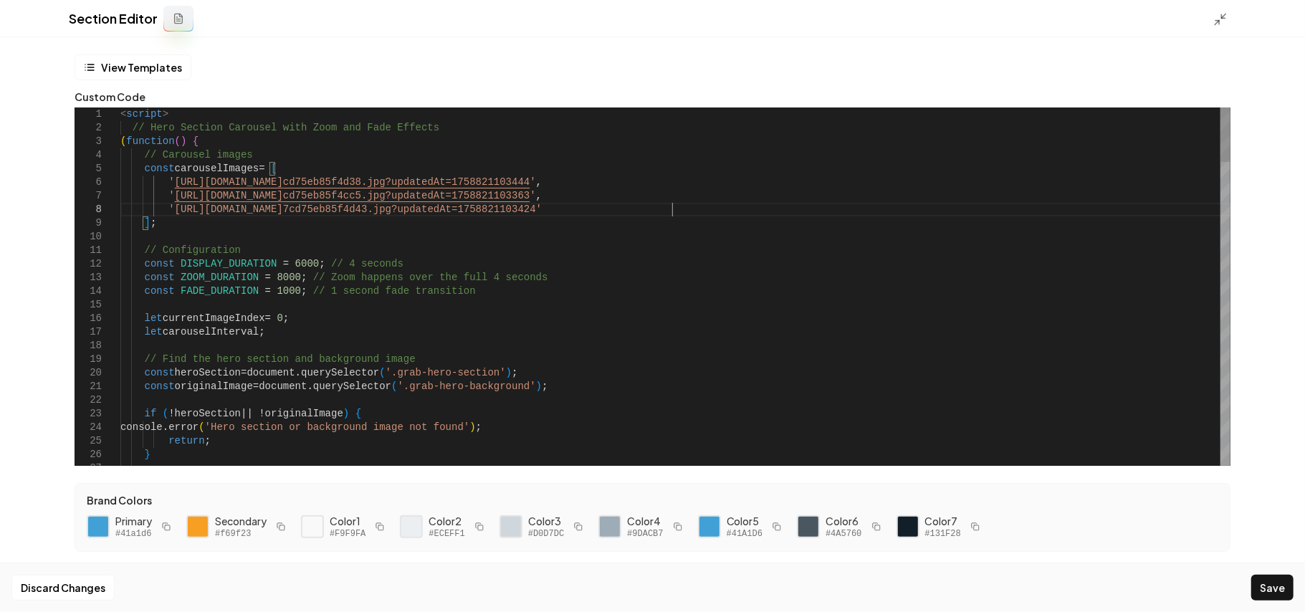
click at [967, 434] on button "Save" at bounding box center [1272, 588] width 42 height 26
click at [967, 16] on div "Section Editor" at bounding box center [652, 18] width 1305 height 37
click at [967, 15] on icon at bounding box center [1220, 19] width 14 height 14
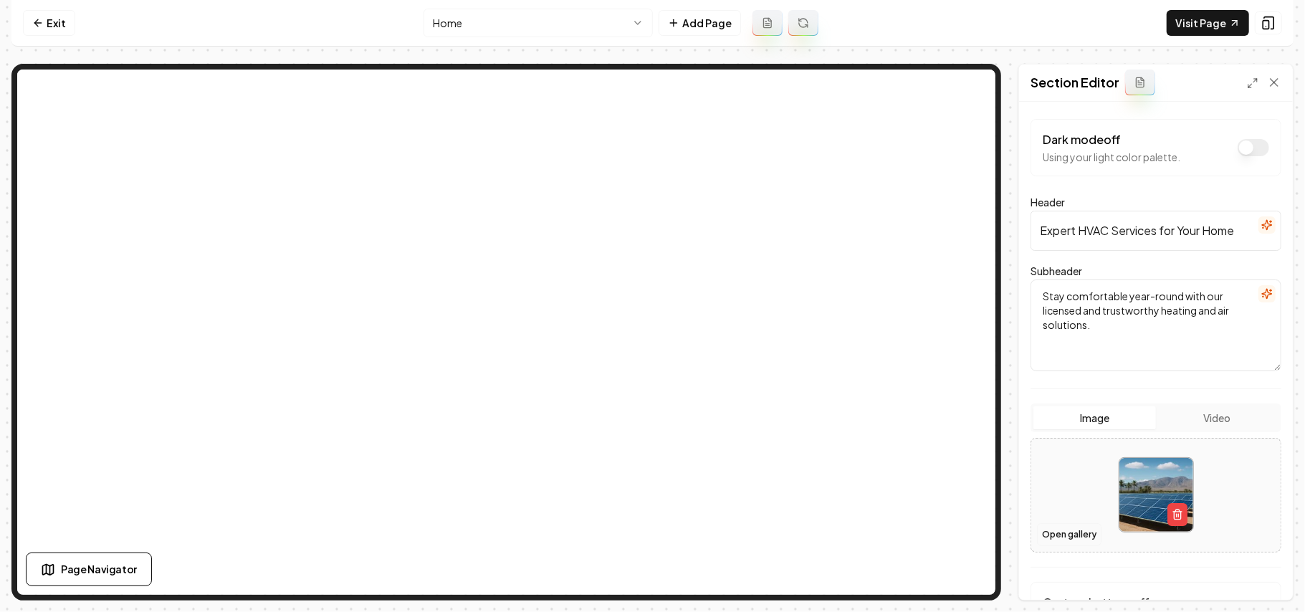
click at [967, 434] on button "Open gallery" at bounding box center [1069, 534] width 64 height 23
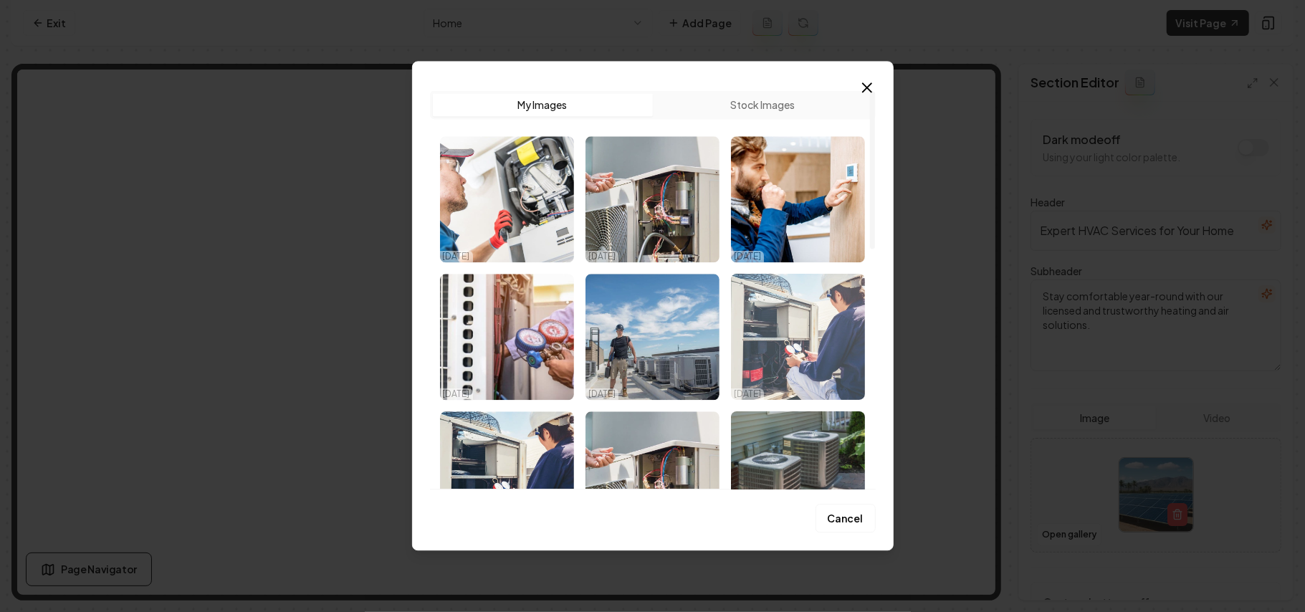
click at [764, 334] on img "Select image image_68d57aee5c7cd75eb85f4d6a.jpg" at bounding box center [798, 337] width 134 height 126
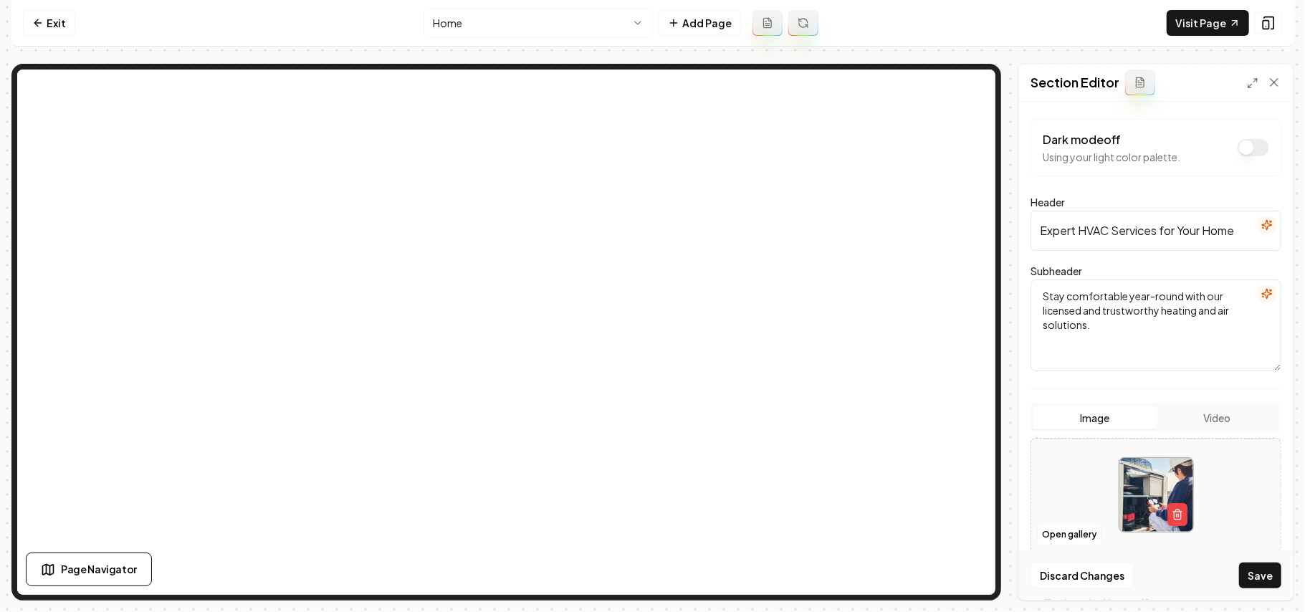
click at [967, 434] on button "Save" at bounding box center [1260, 575] width 42 height 26
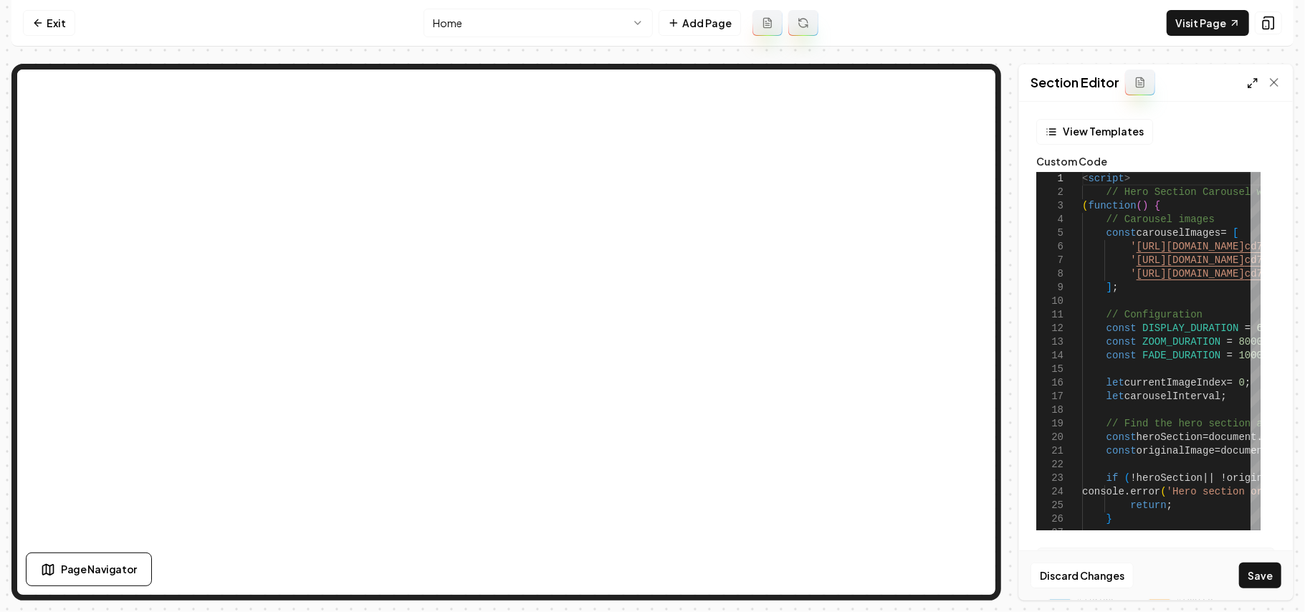
click at [967, 78] on icon at bounding box center [1252, 82] width 11 height 11
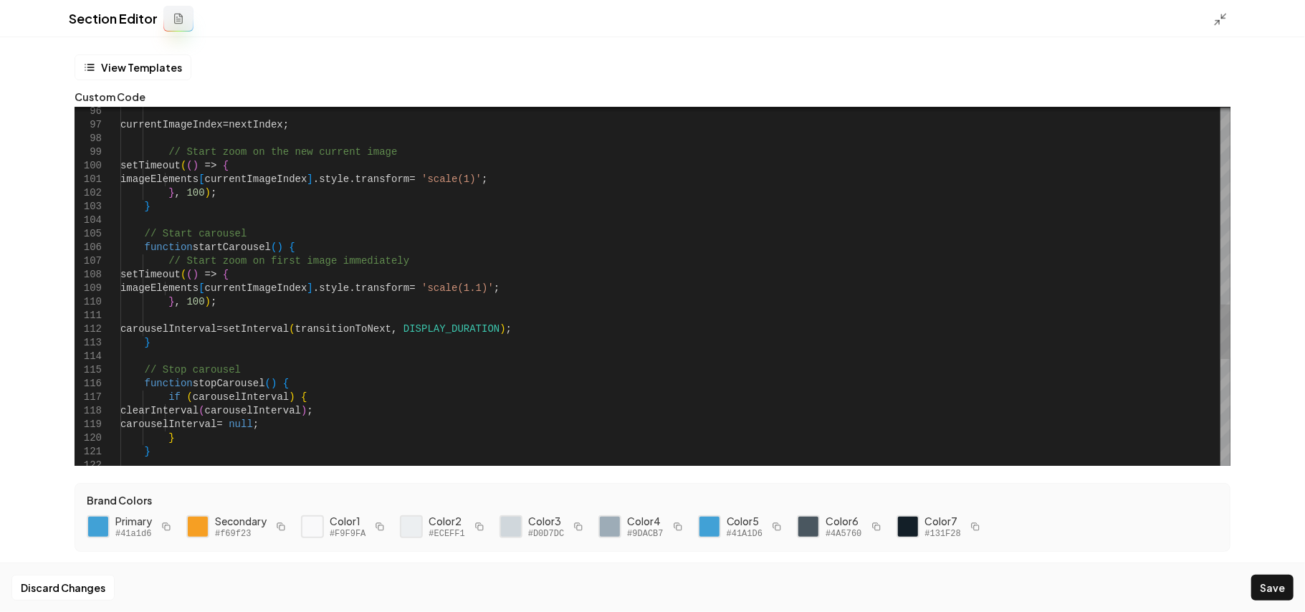
scroll to position [0, 0]
drag, startPoint x: 523, startPoint y: 288, endPoint x: 510, endPoint y: 288, distance: 12.9
type textarea "**********"
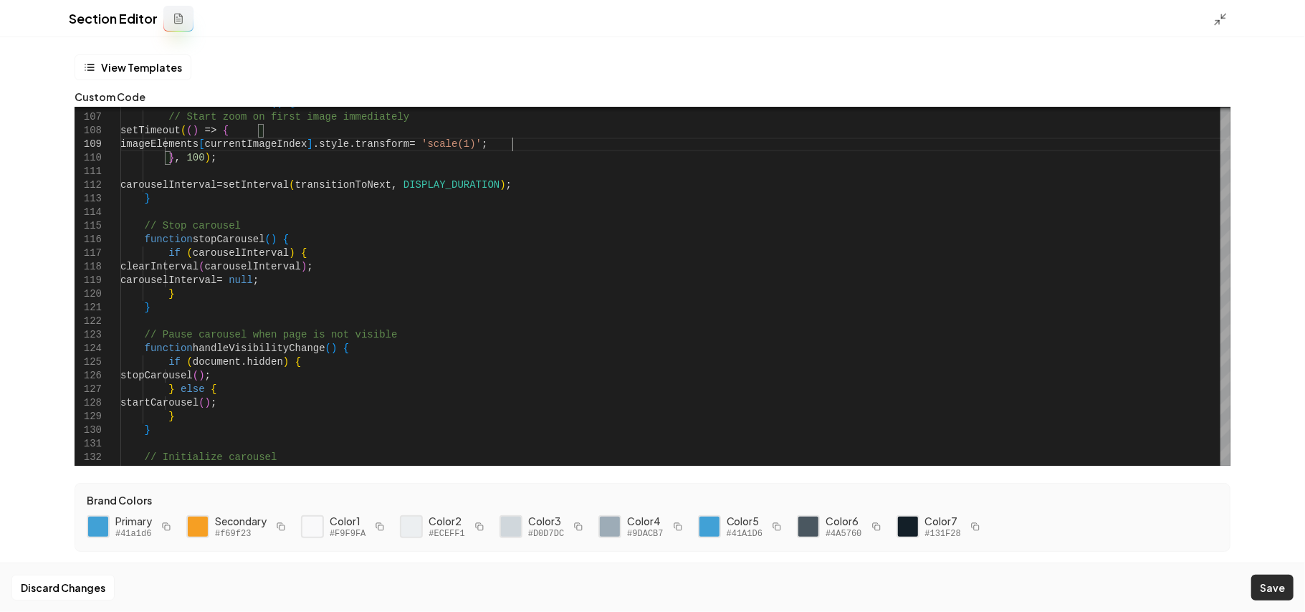
click at [967, 434] on button "Save" at bounding box center [1272, 588] width 42 height 26
click at [967, 13] on icon at bounding box center [1220, 19] width 14 height 14
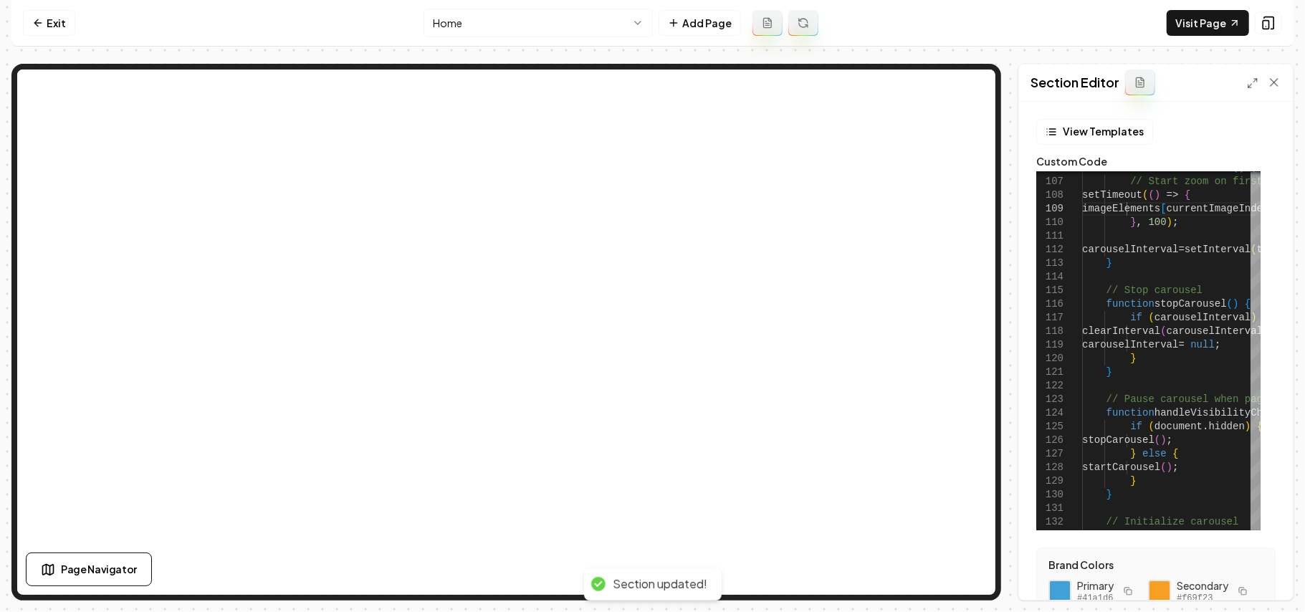
click at [442, 21] on html "Computer Required This feature is only available on a computer. Please switch t…" at bounding box center [652, 306] width 1305 height 612
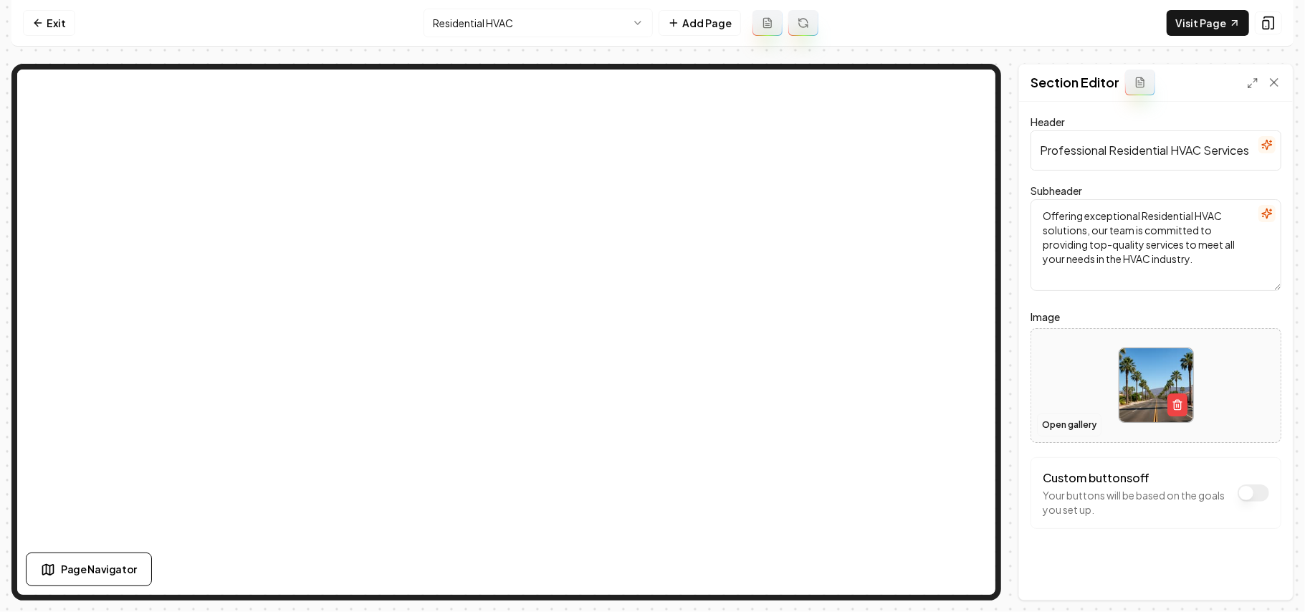
click at [967, 424] on button "Open gallery" at bounding box center [1069, 424] width 64 height 23
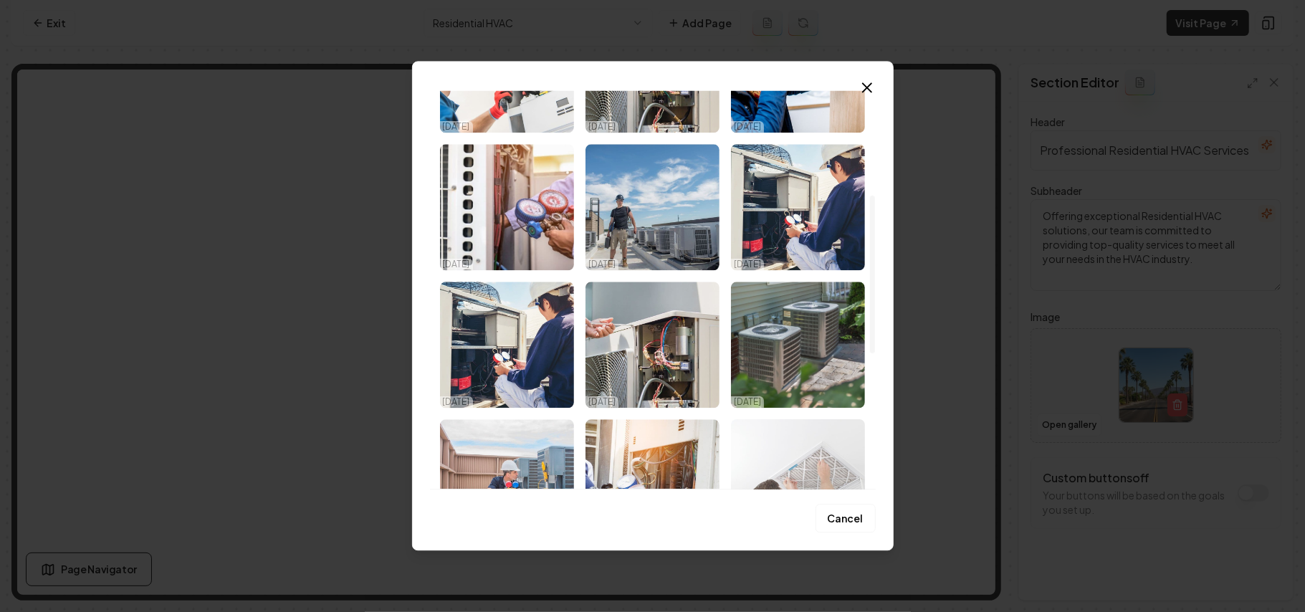
scroll to position [287, 0]
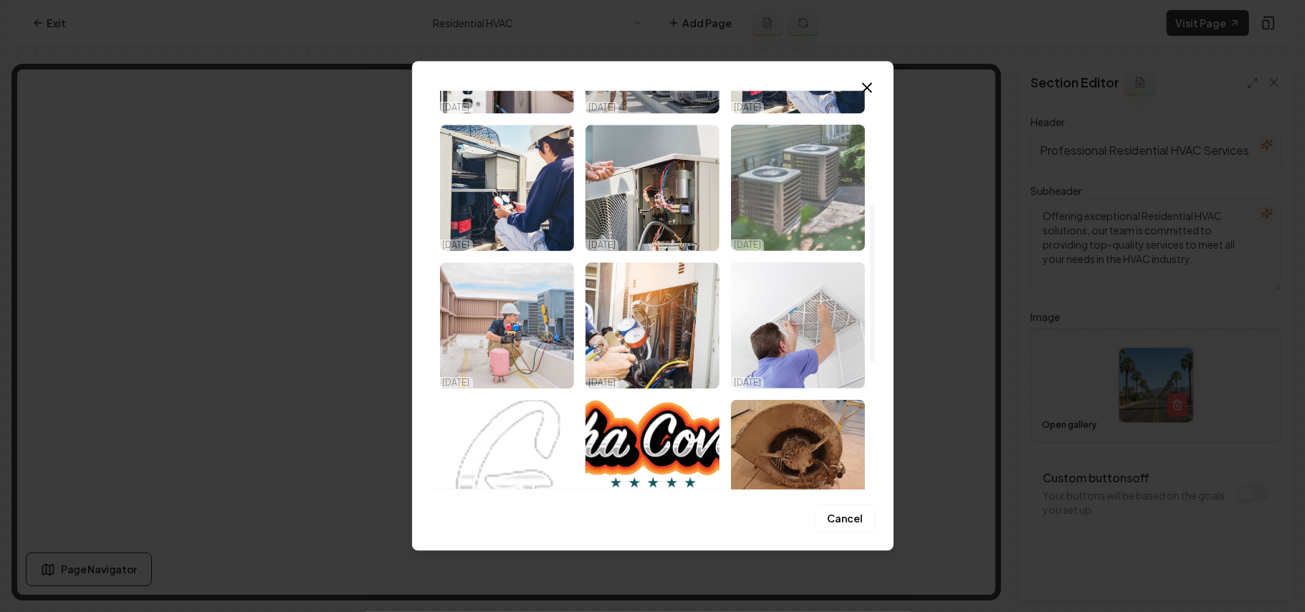
click at [781, 212] on img "Select image image_68d57aee5c7cd75eb85f4d50.jpg" at bounding box center [798, 188] width 134 height 126
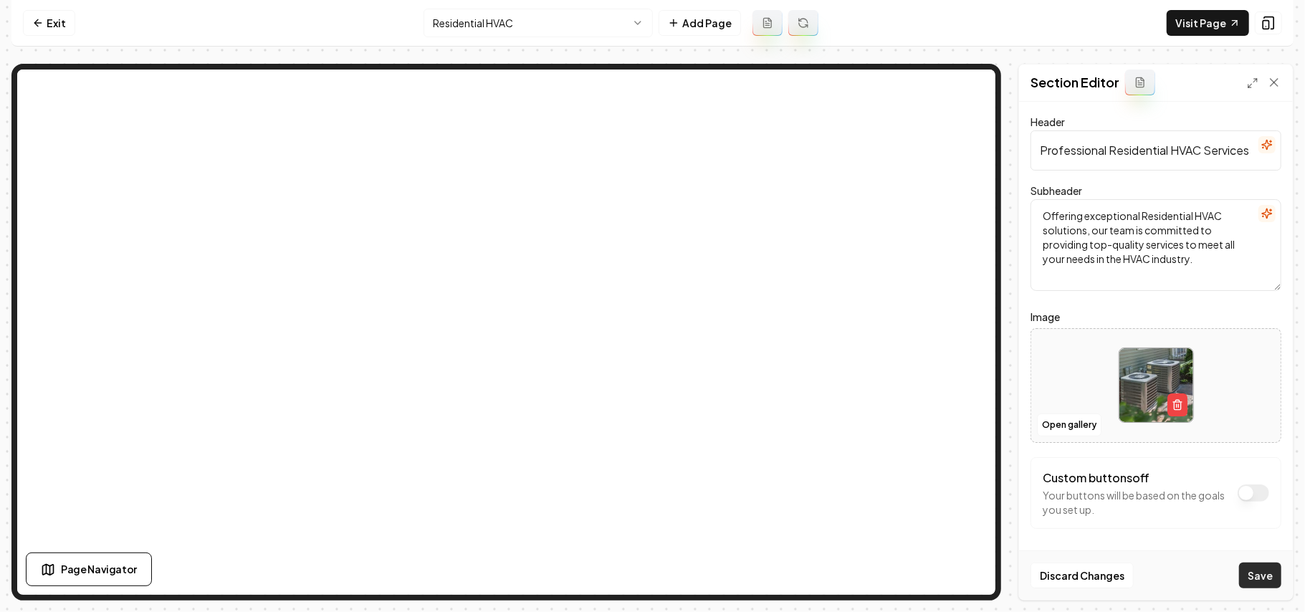
click at [967, 434] on button "Save" at bounding box center [1260, 575] width 42 height 26
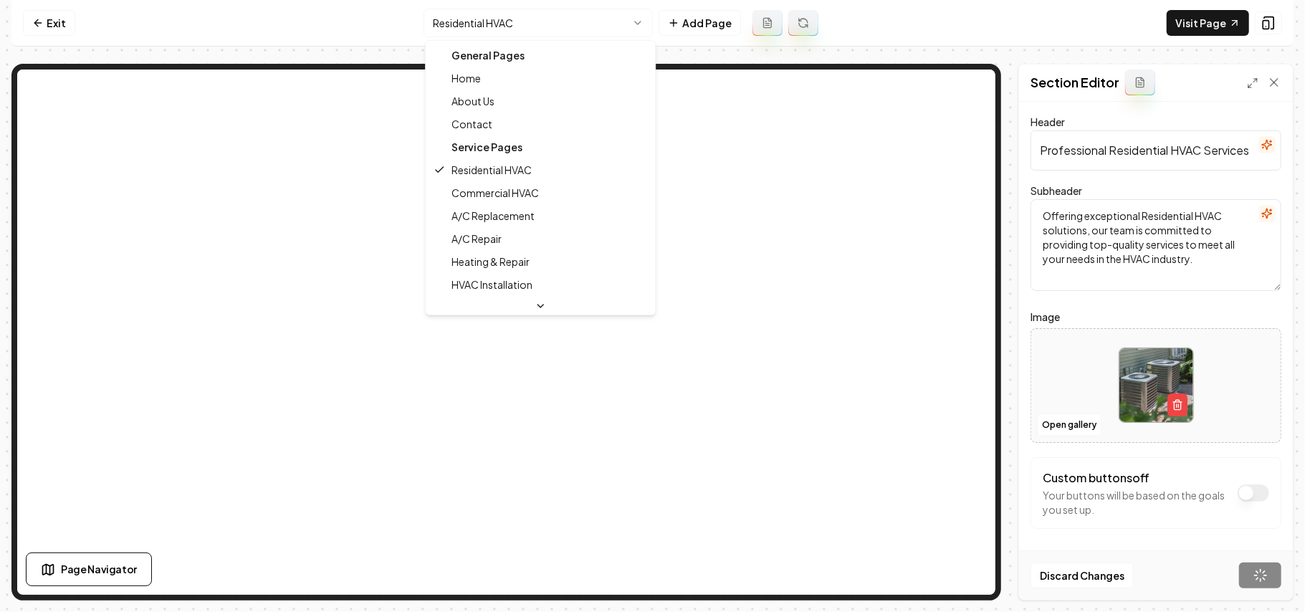
click at [483, 19] on html "Computer Required This feature is only available on a computer. Please switch t…" at bounding box center [652, 306] width 1305 height 612
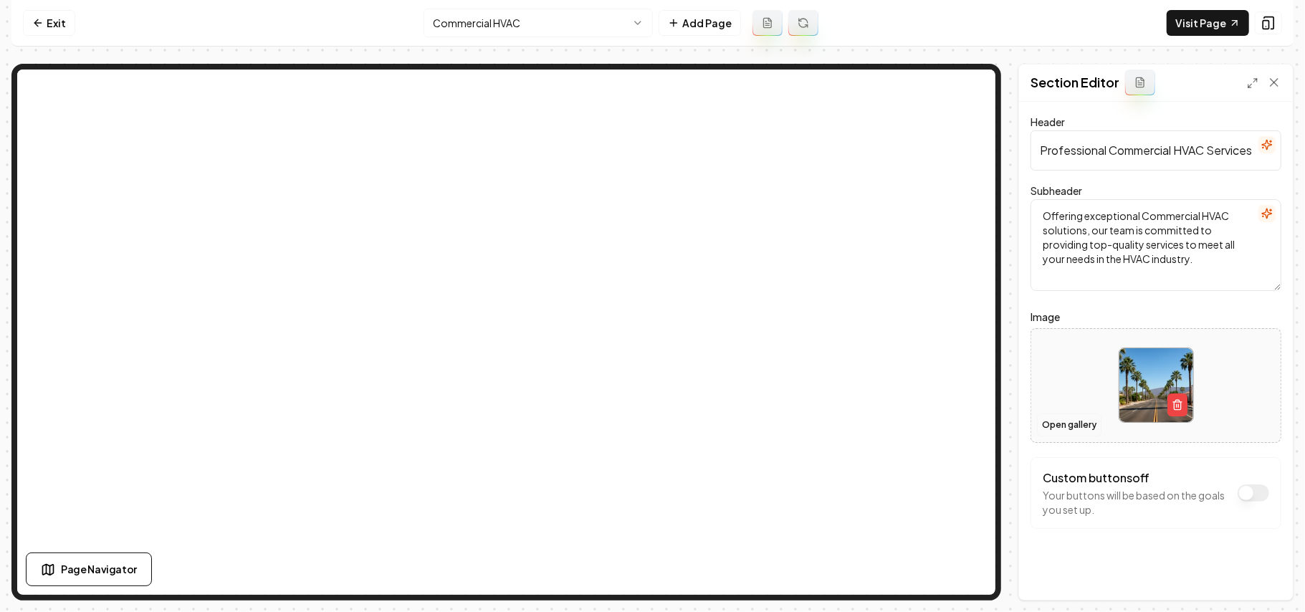
click at [967, 428] on button "Open gallery" at bounding box center [1069, 424] width 64 height 23
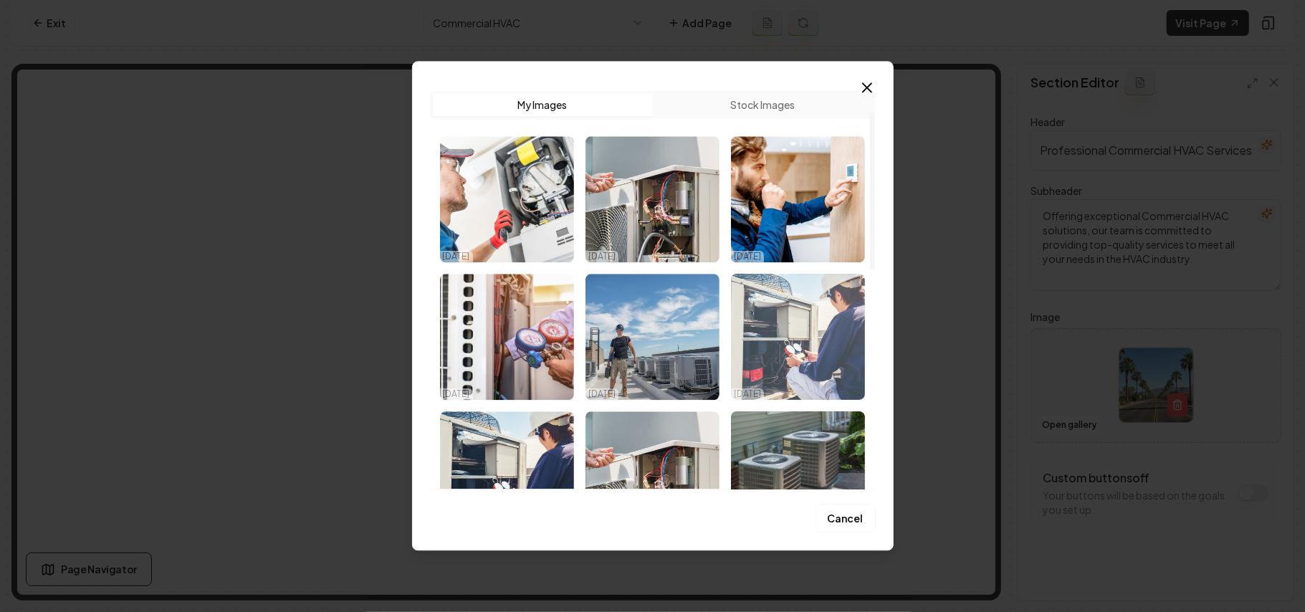
scroll to position [95, 0]
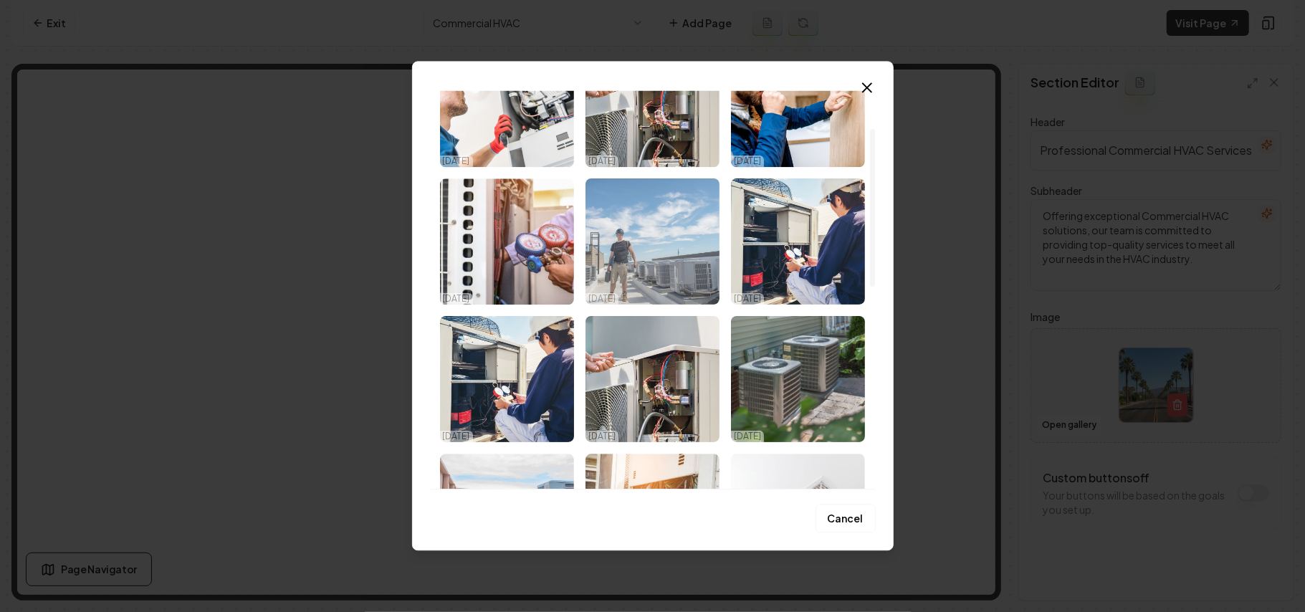
click at [666, 254] on img "Select image image_68d57aee5c7cd75eb85f4d0b.jpg" at bounding box center [652, 241] width 134 height 126
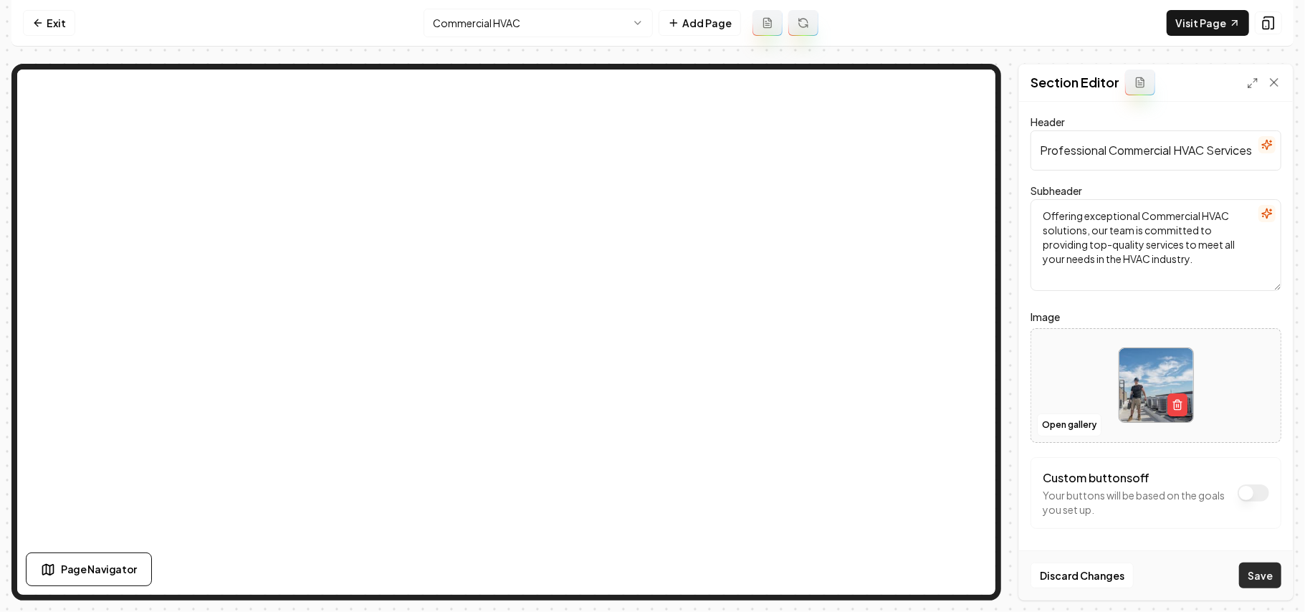
click at [967, 434] on button "Save" at bounding box center [1260, 575] width 42 height 26
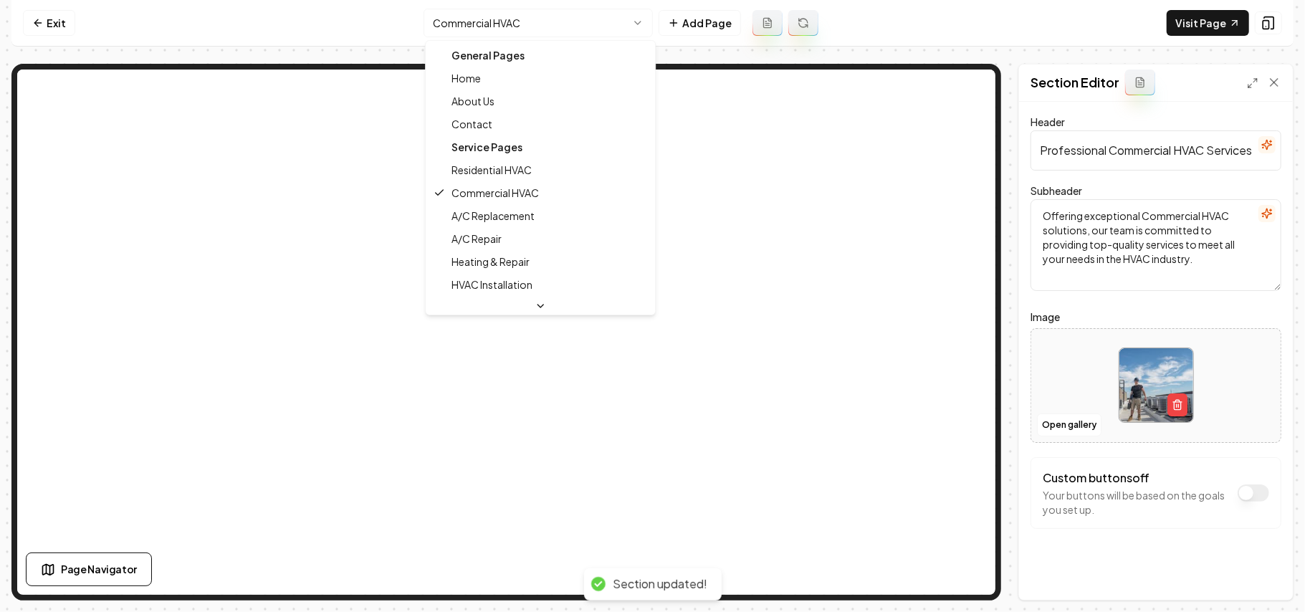
click at [539, 21] on html "Computer Required This feature is only available on a computer. Please switch t…" at bounding box center [652, 306] width 1305 height 612
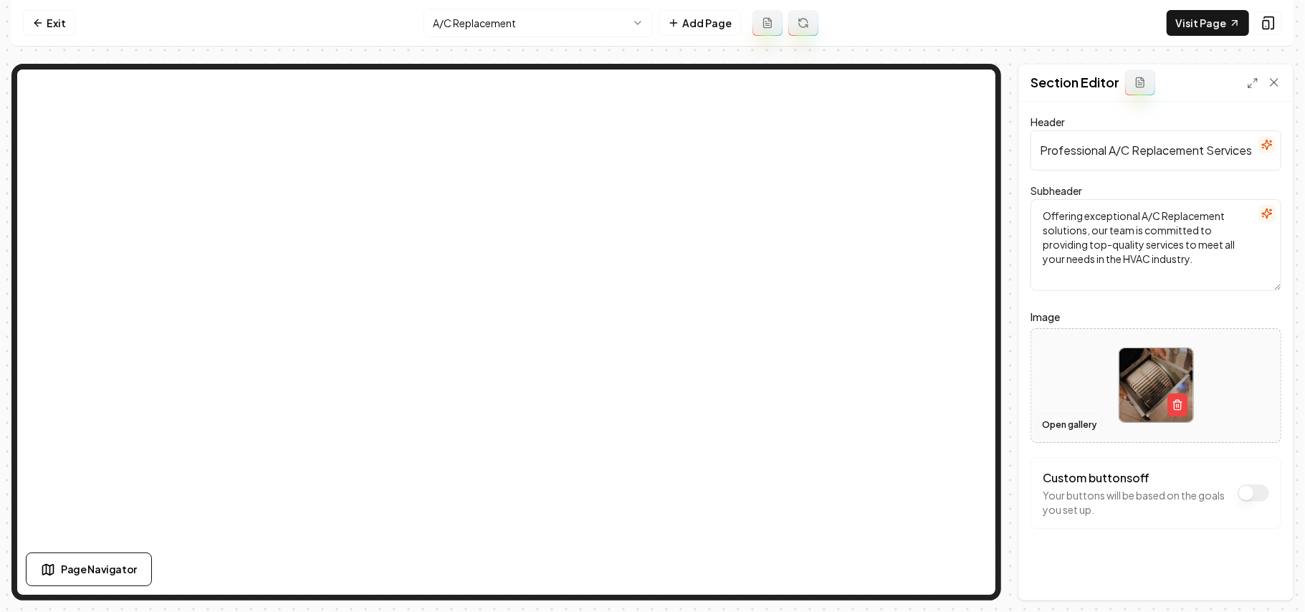
click at [967, 430] on button "Open gallery" at bounding box center [1069, 424] width 64 height 23
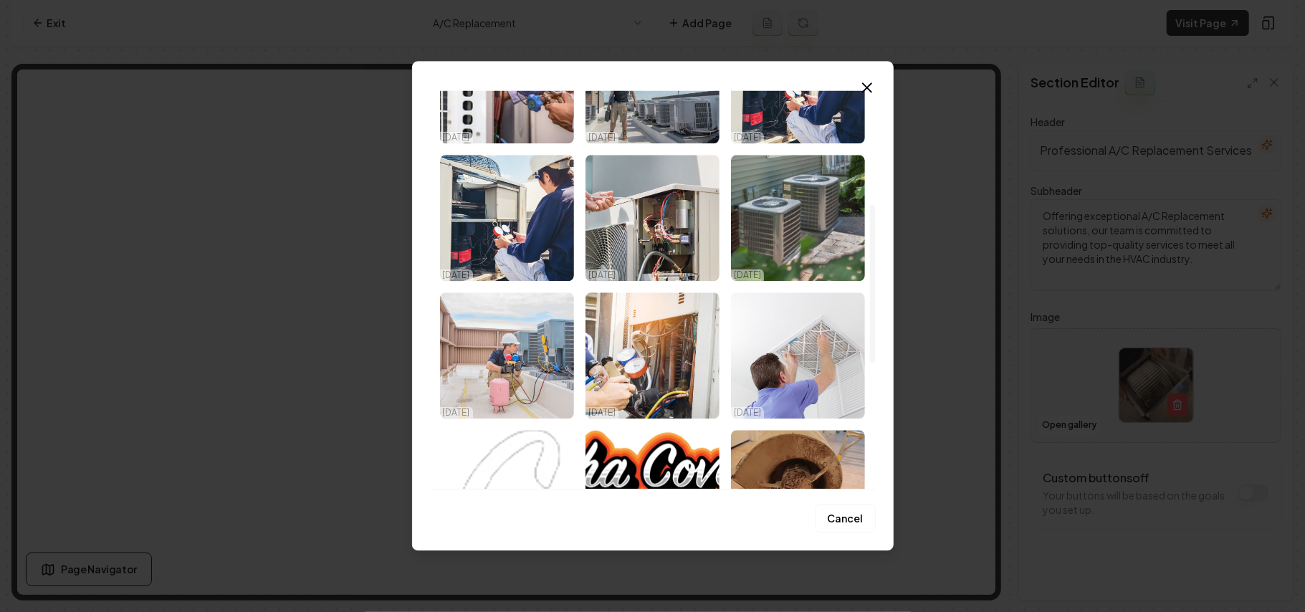
scroll to position [287, 0]
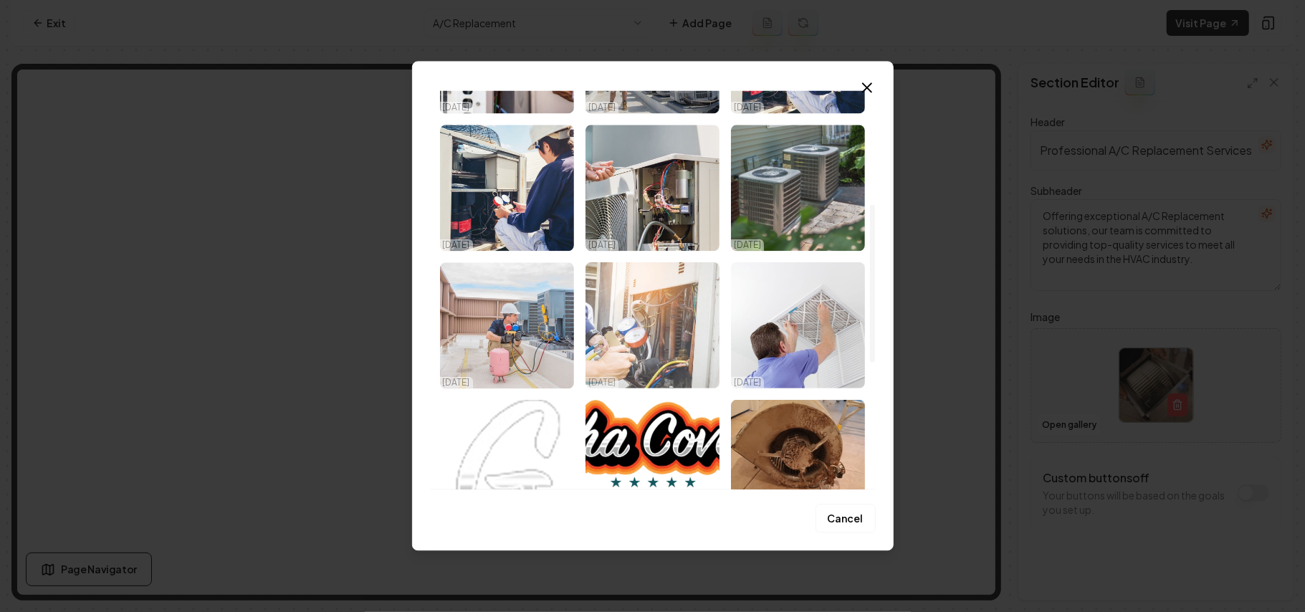
click at [659, 347] on img "Select image image_68d57aee5c7cd75eb85f4cc5.jpg" at bounding box center [652, 325] width 134 height 126
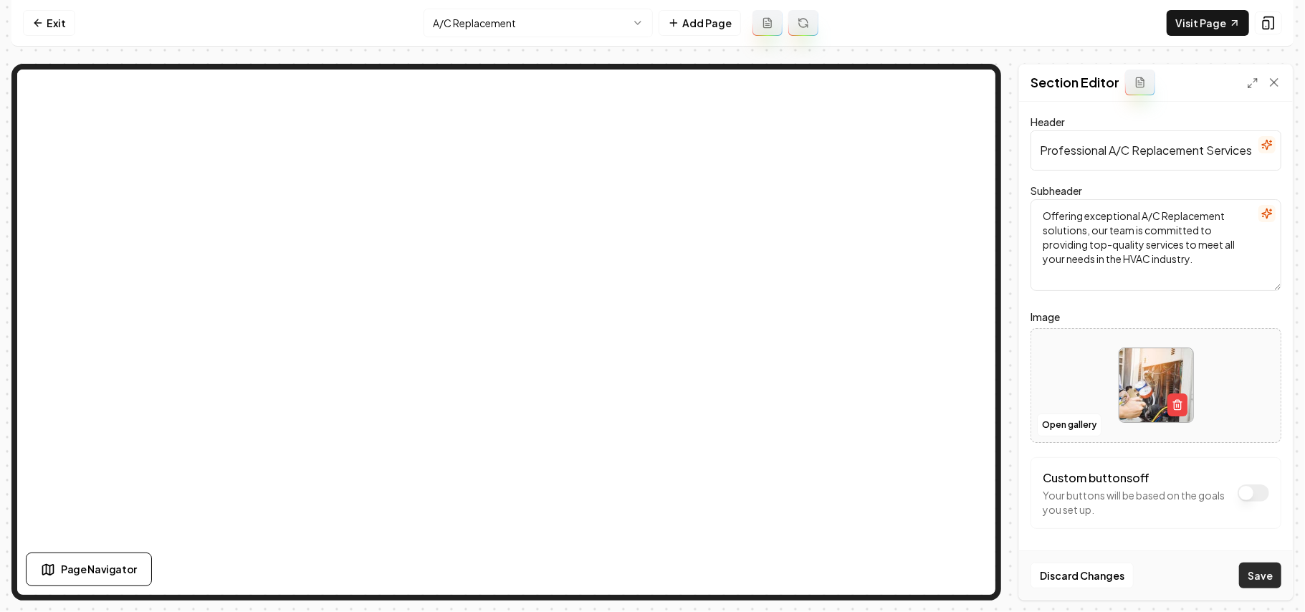
click at [967, 434] on button "Save" at bounding box center [1260, 575] width 42 height 26
click at [530, 20] on html "Computer Required This feature is only available on a computer. Please switch t…" at bounding box center [652, 306] width 1305 height 612
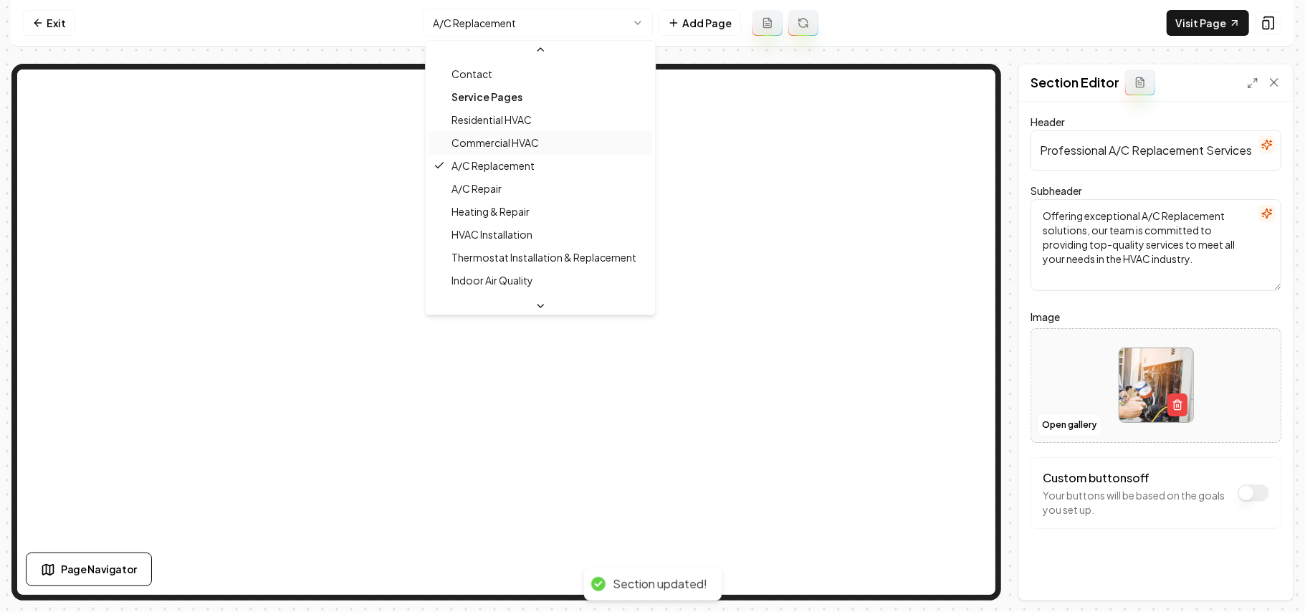
scroll to position [93, 0]
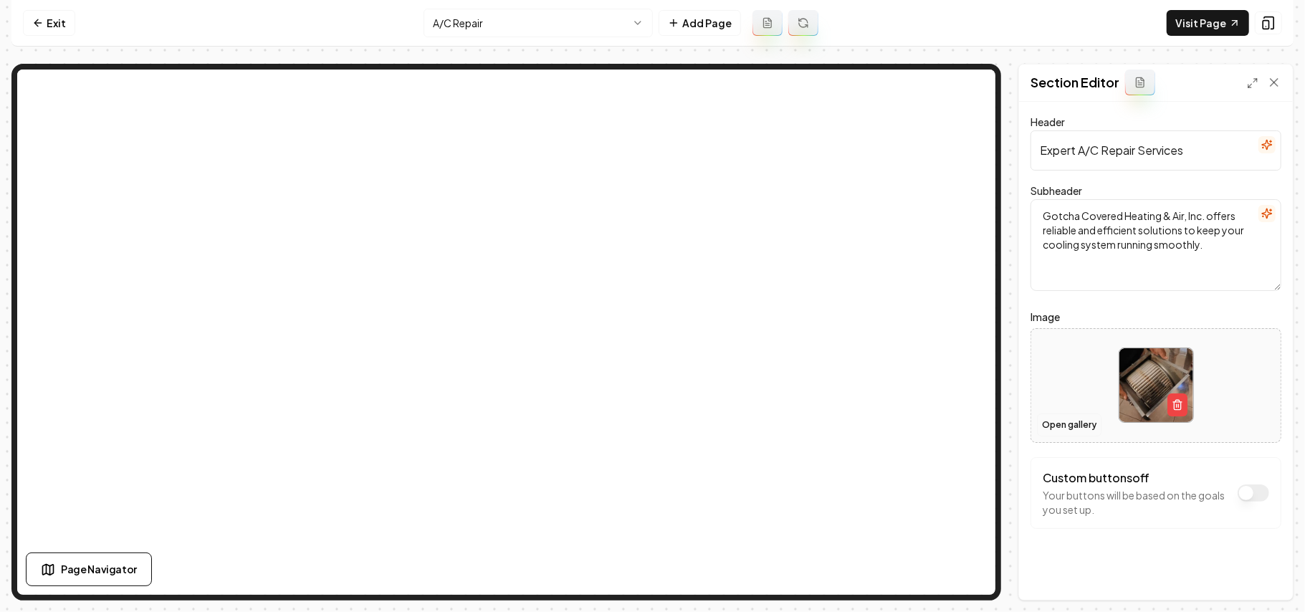
click at [967, 418] on button "Open gallery" at bounding box center [1069, 424] width 64 height 23
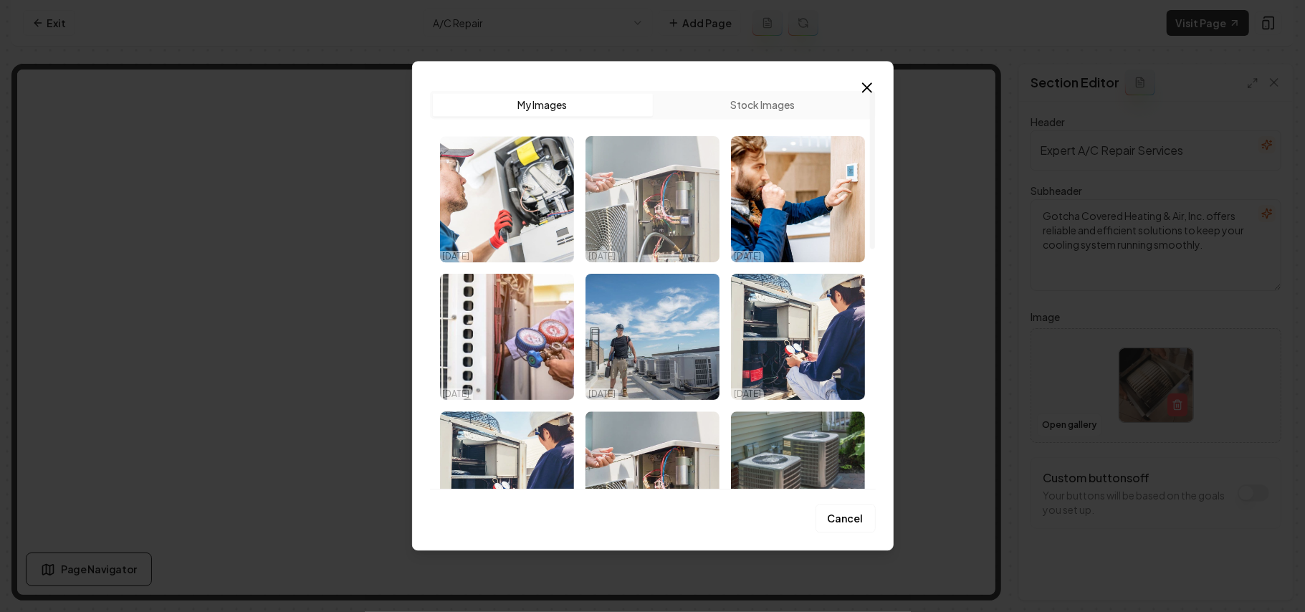
click at [685, 231] on img "Select image image_68d57b185c7cd75eb860bd82.jpg" at bounding box center [652, 199] width 134 height 126
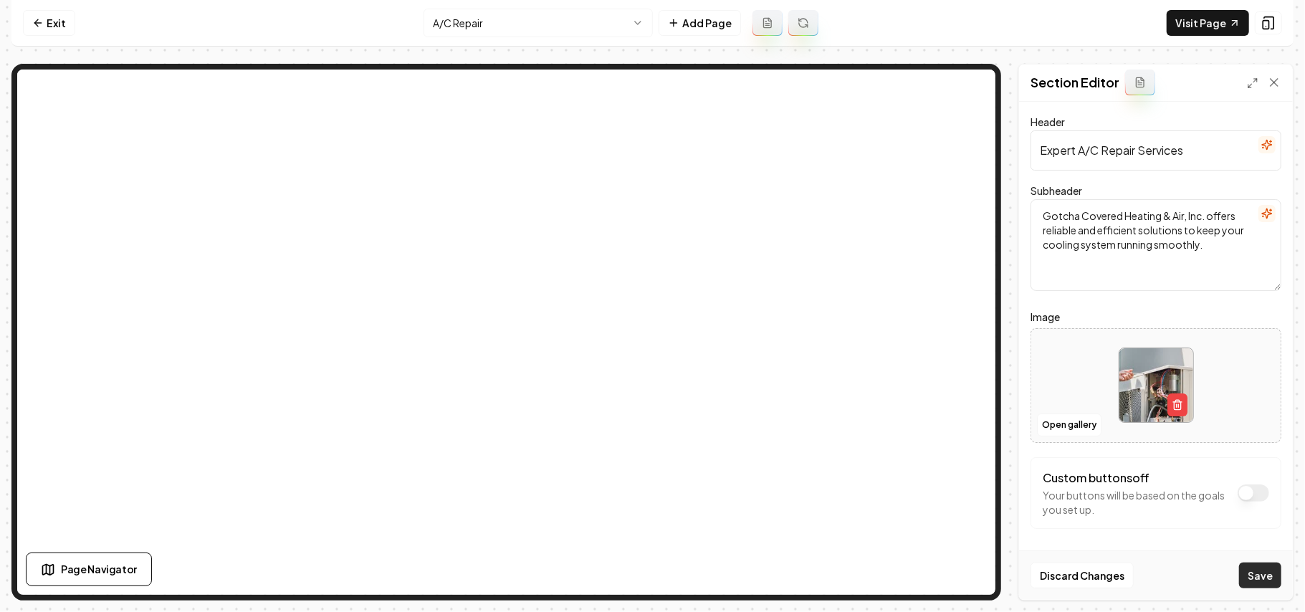
click at [967, 434] on button "Save" at bounding box center [1260, 575] width 42 height 26
click at [582, 32] on html "Computer Required This feature is only available on a computer. Please switch t…" at bounding box center [652, 306] width 1305 height 612
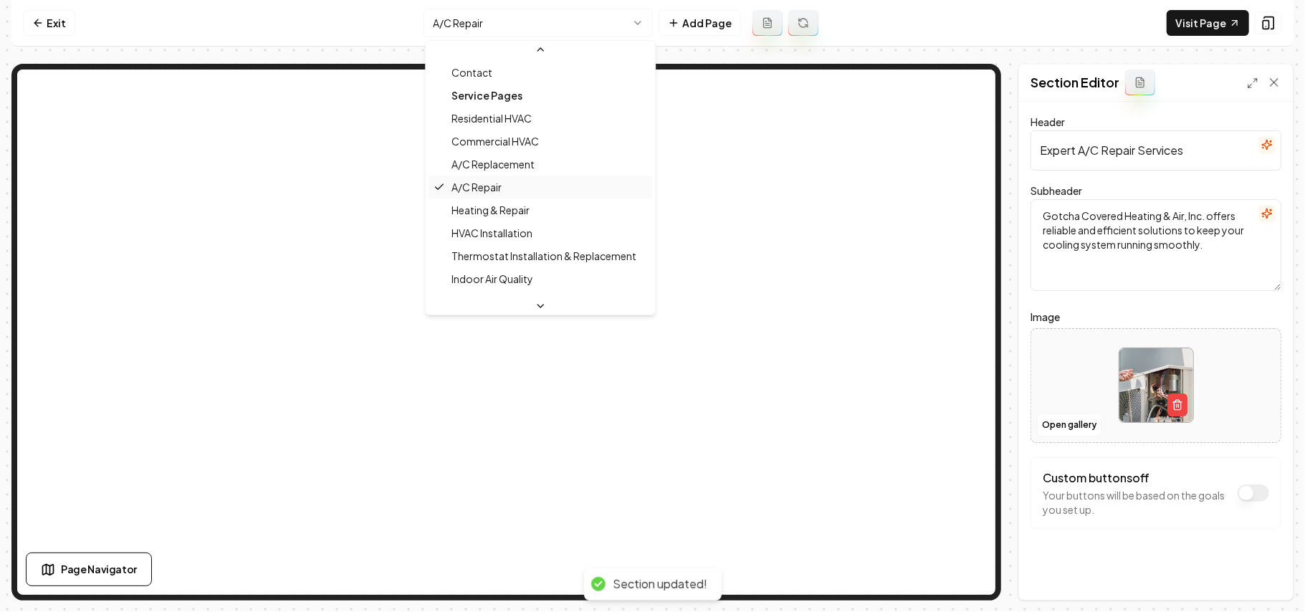
scroll to position [93, 0]
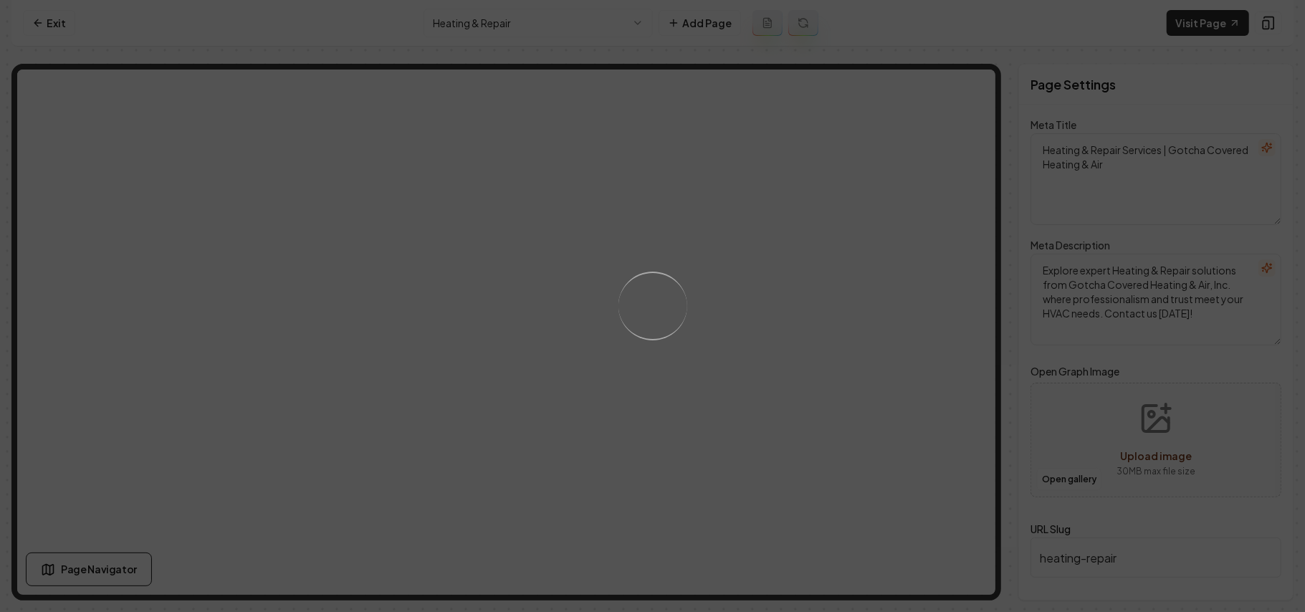
click at [841, 363] on div "Loading..." at bounding box center [652, 306] width 1305 height 612
click at [861, 381] on div "Loading..." at bounding box center [652, 306] width 1305 height 612
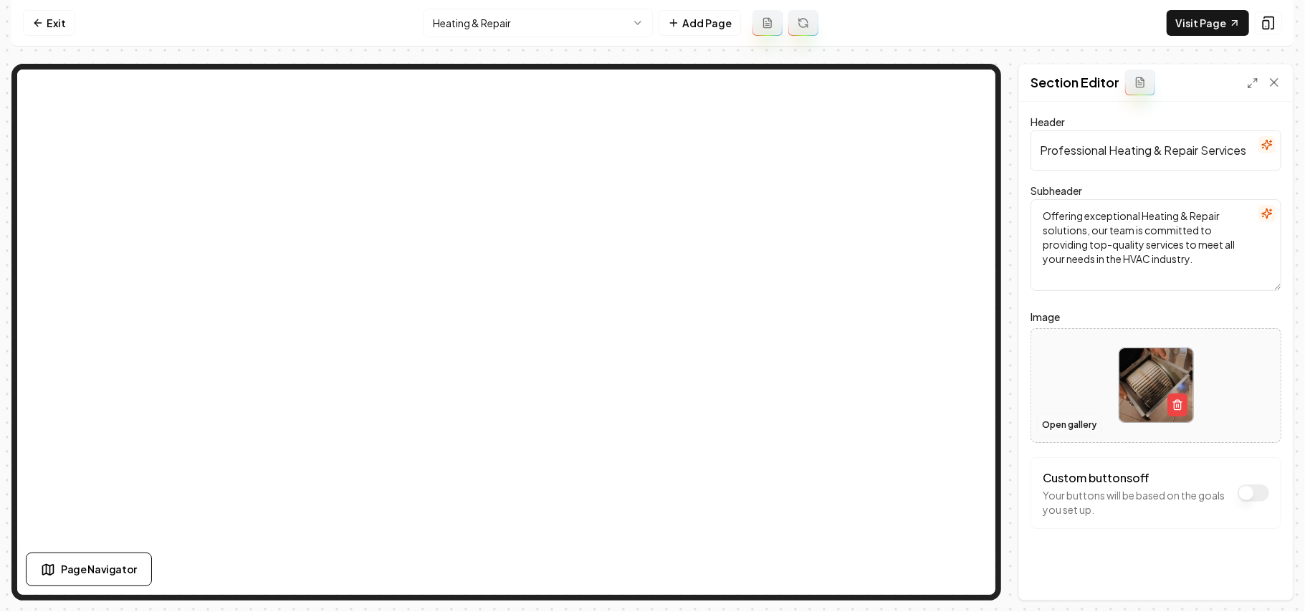
click at [967, 428] on button "Open gallery" at bounding box center [1069, 424] width 64 height 23
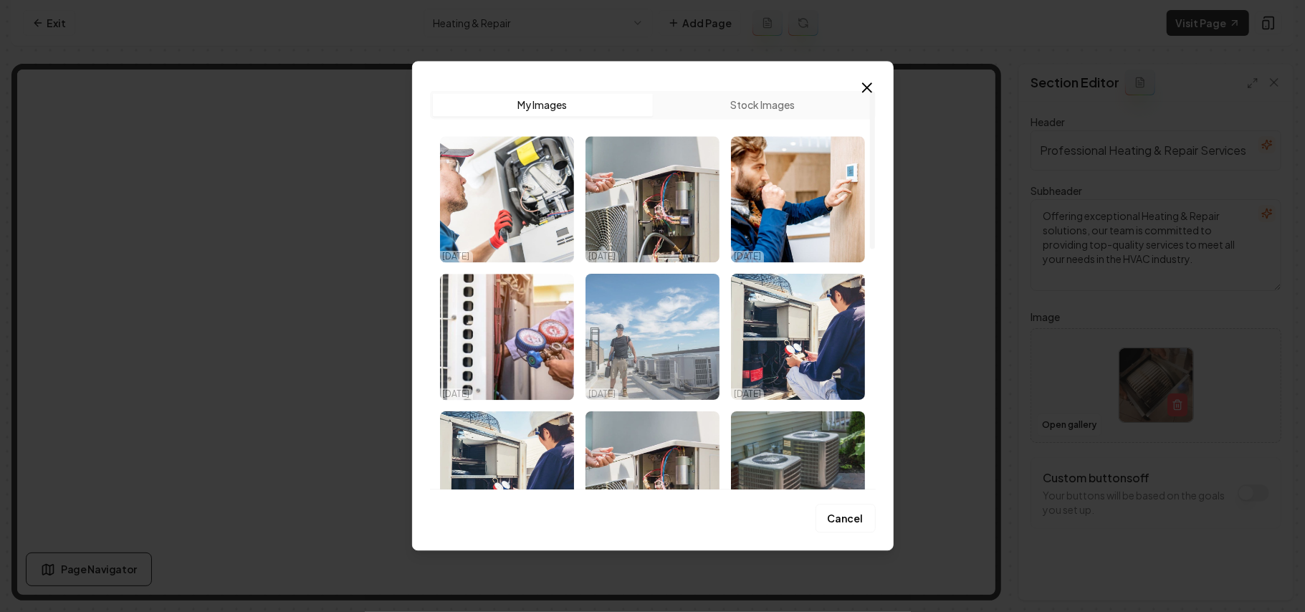
scroll to position [95, 0]
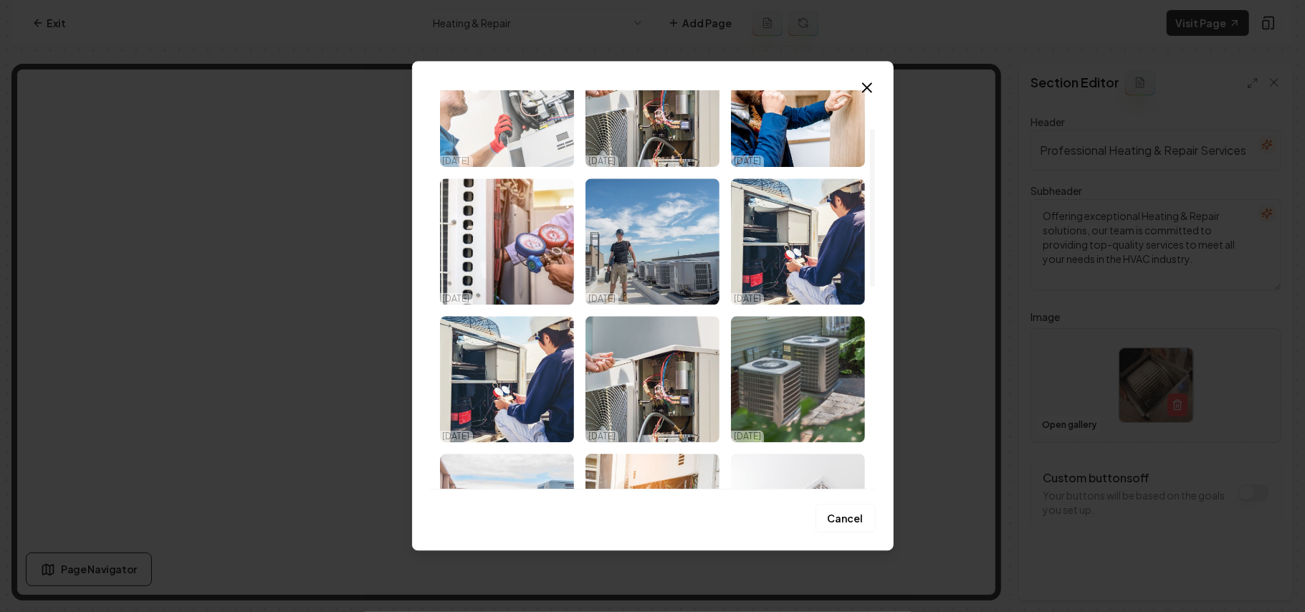
click at [554, 136] on img "Select image image_68d57b185c7cd75eb860bd52.jpg" at bounding box center [507, 104] width 134 height 126
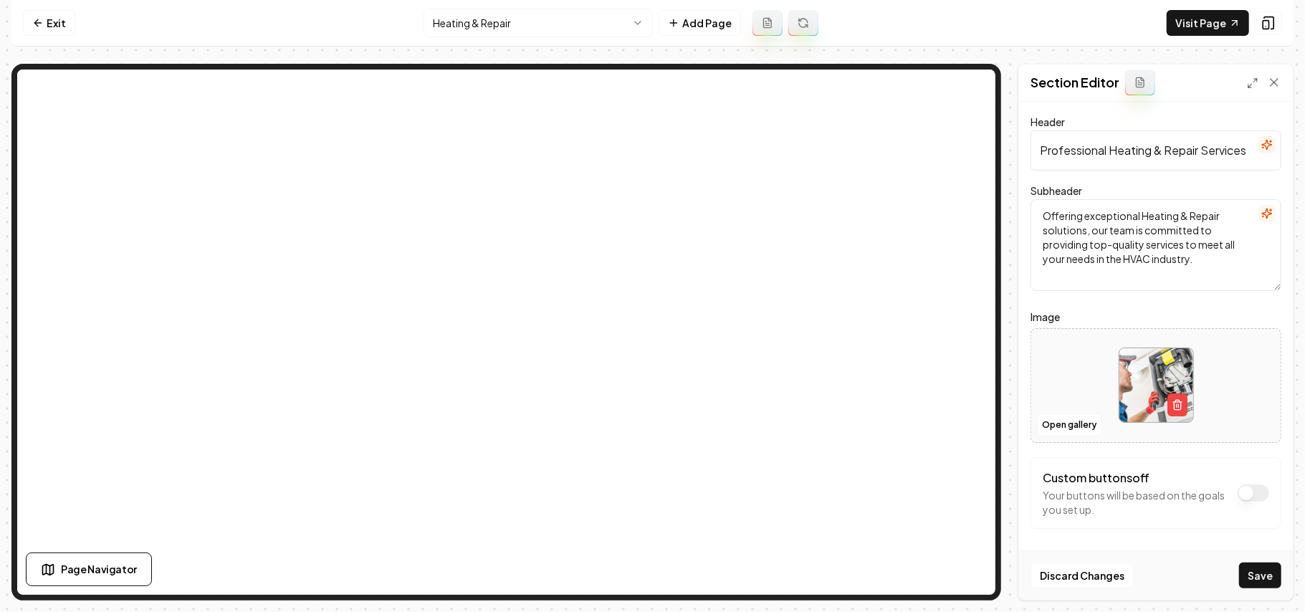
click at [967, 434] on button "Save" at bounding box center [1260, 575] width 42 height 26
click at [551, 23] on html "Computer Required This feature is only available on a computer. Please switch t…" at bounding box center [652, 306] width 1305 height 612
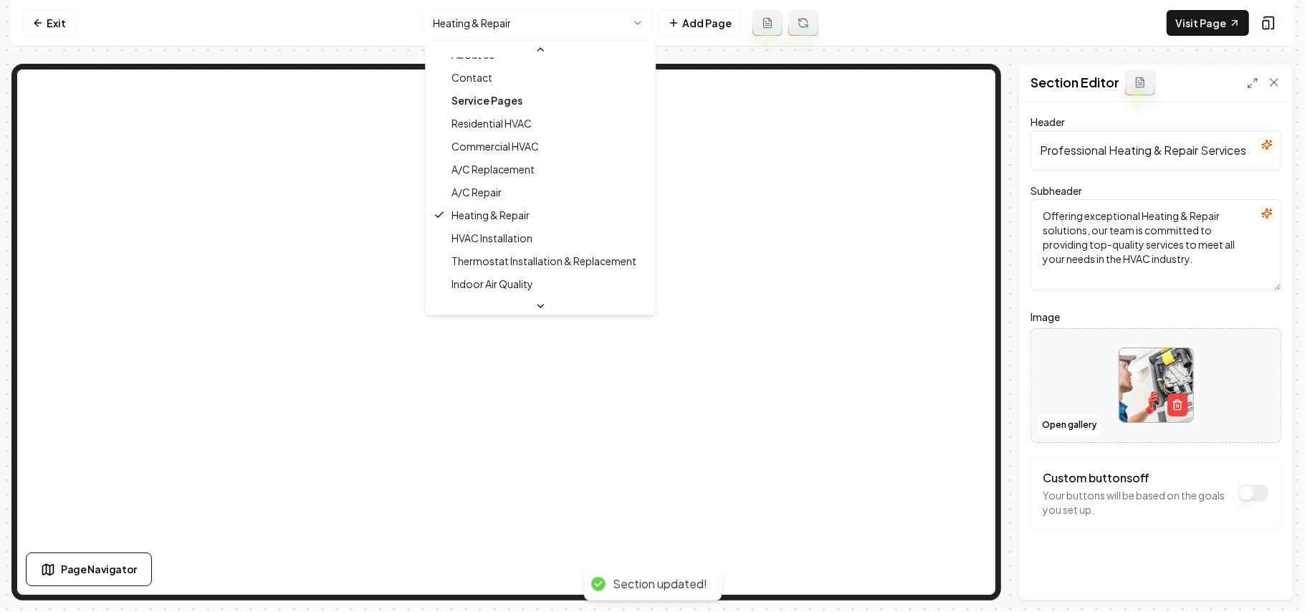
scroll to position [93, 0]
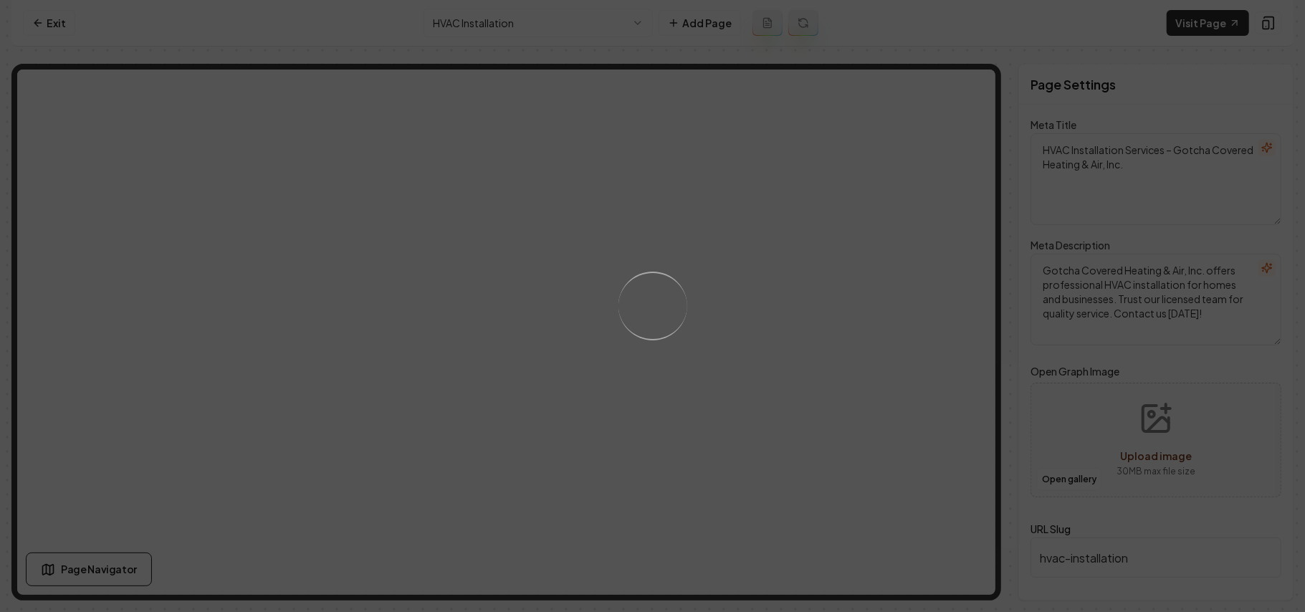
click at [857, 394] on div "Loading..." at bounding box center [652, 306] width 1305 height 612
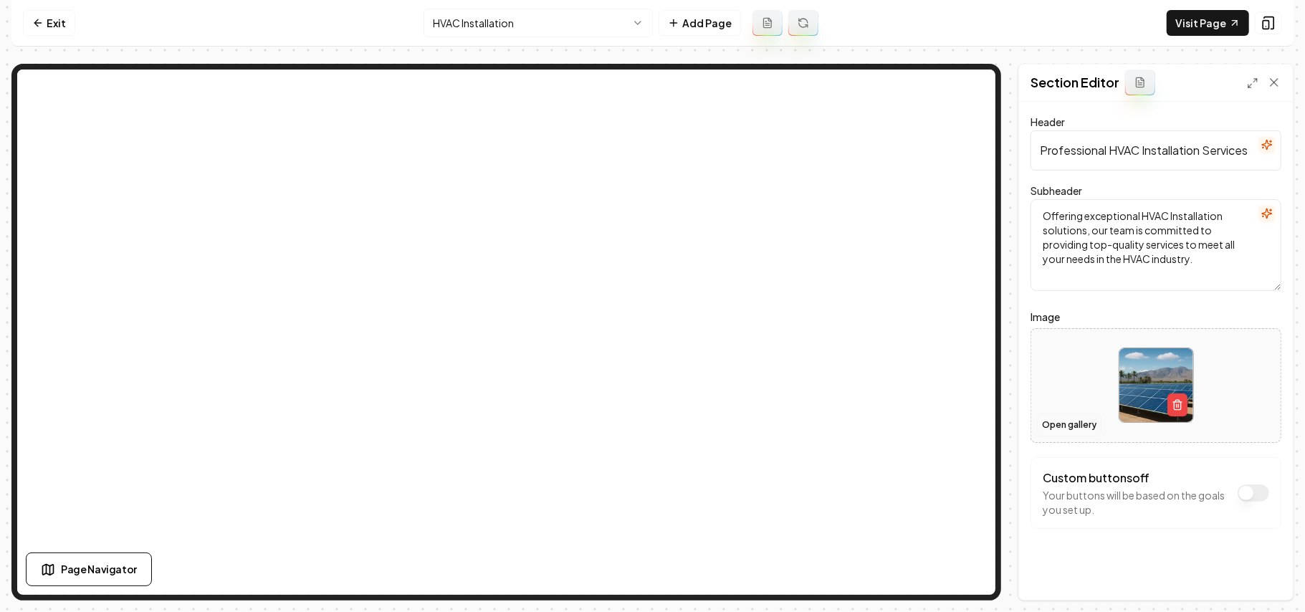
click at [967, 428] on button "Open gallery" at bounding box center [1069, 424] width 64 height 23
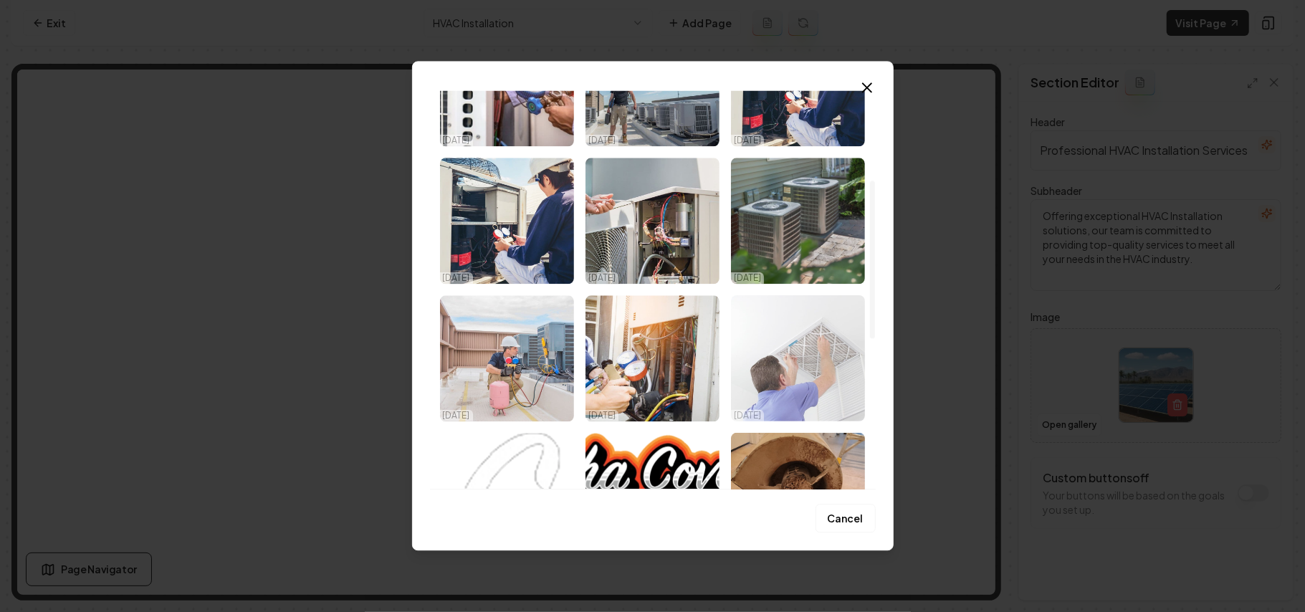
scroll to position [222, 0]
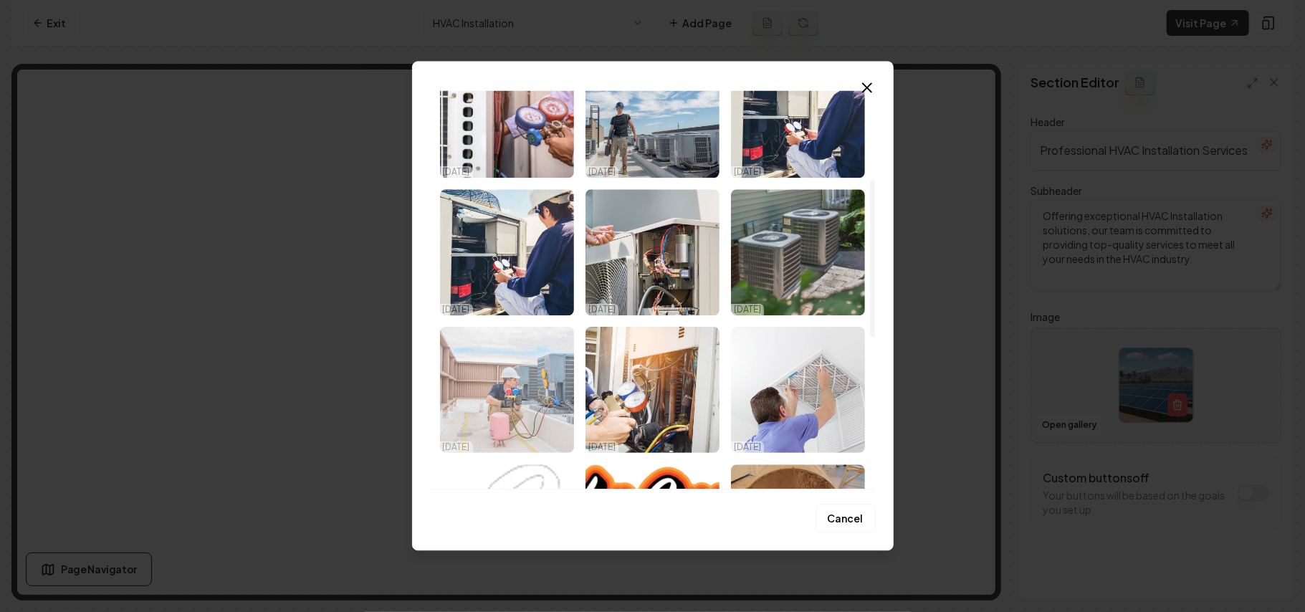
click at [507, 401] on img "Select image image_68d57aee5c7cd75eb85f4d43.jpg" at bounding box center [507, 390] width 134 height 126
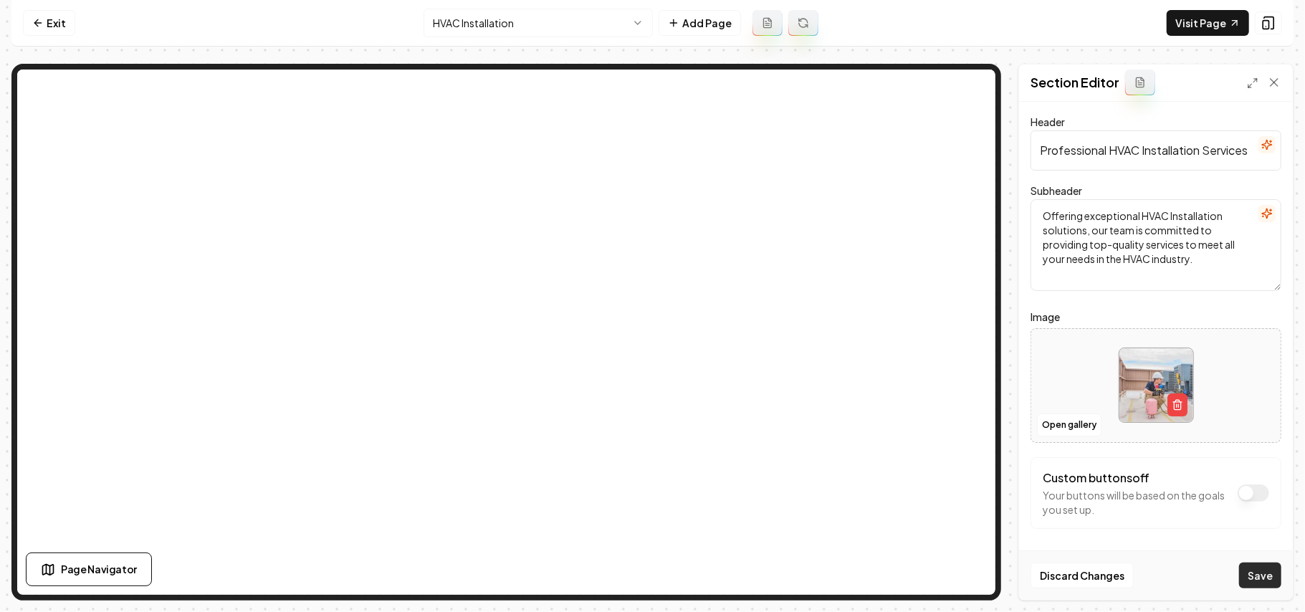
click at [967, 434] on button "Save" at bounding box center [1260, 575] width 42 height 26
click at [490, 23] on html "Computer Required This feature is only available on a computer. Please switch t…" at bounding box center [652, 306] width 1305 height 612
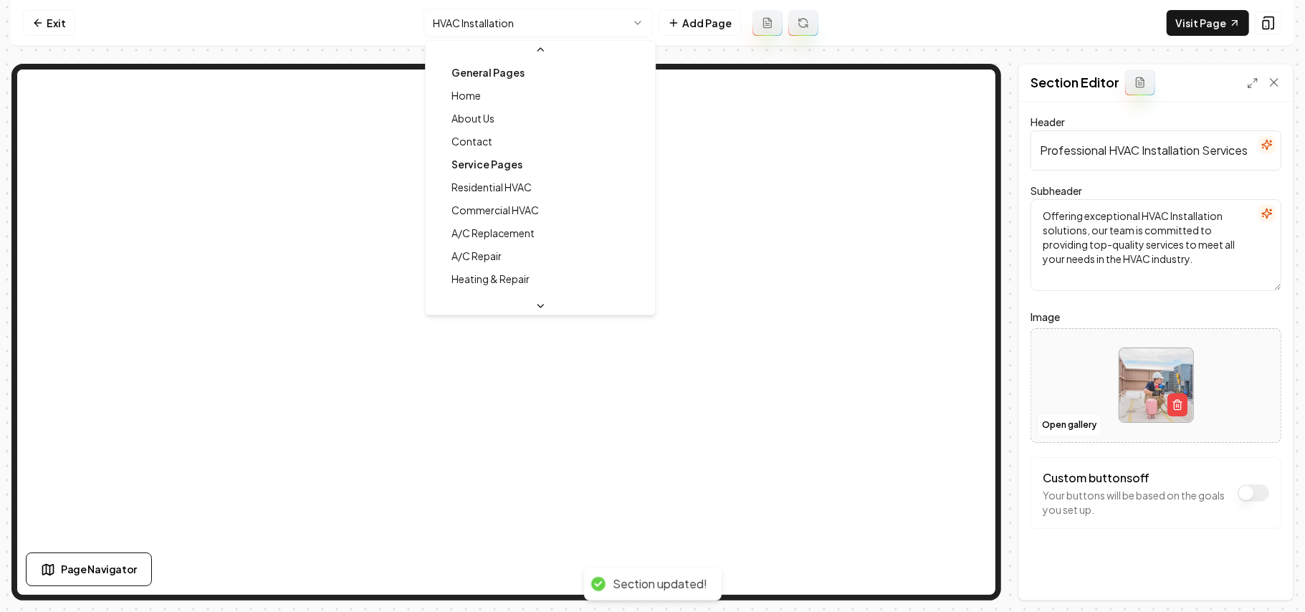
scroll to position [93, 0]
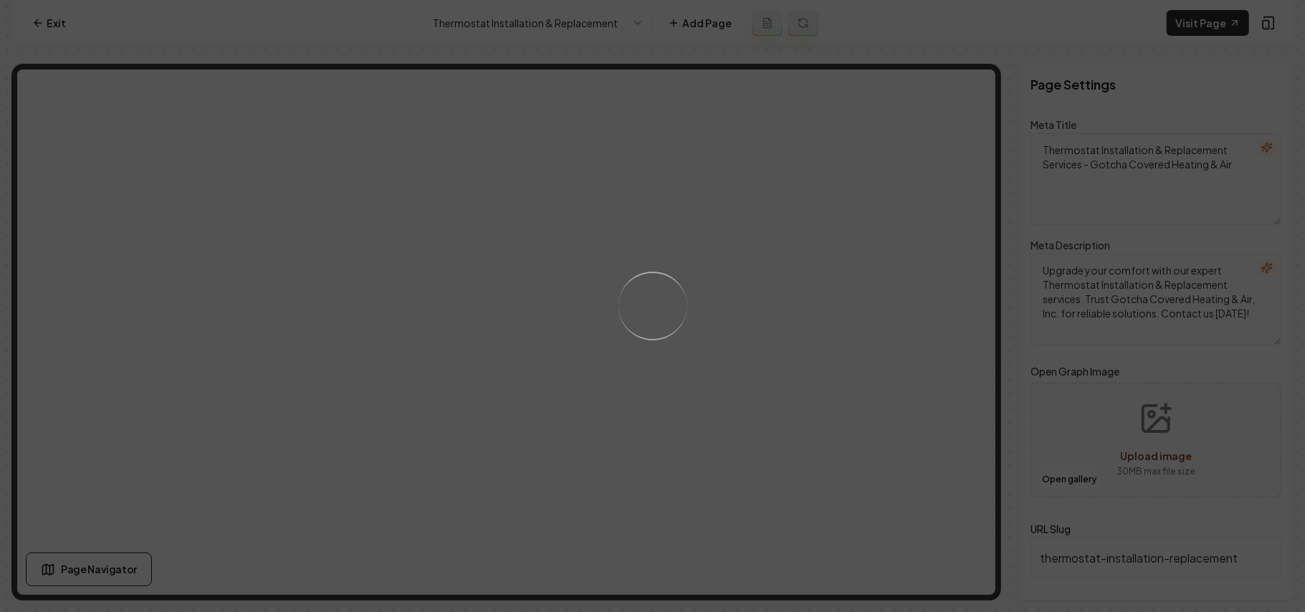
click at [698, 314] on div "Loading..." at bounding box center [652, 306] width 1305 height 612
click at [804, 318] on div "Loading..." at bounding box center [652, 306] width 1305 height 612
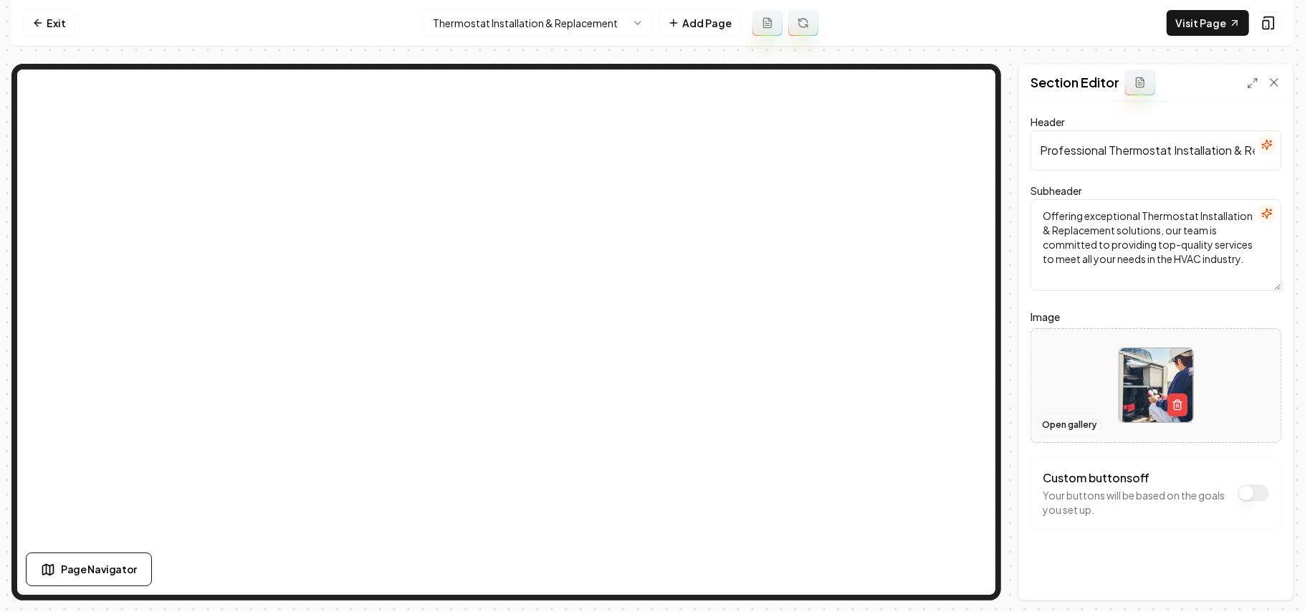
click at [967, 423] on button "Open gallery" at bounding box center [1069, 424] width 64 height 23
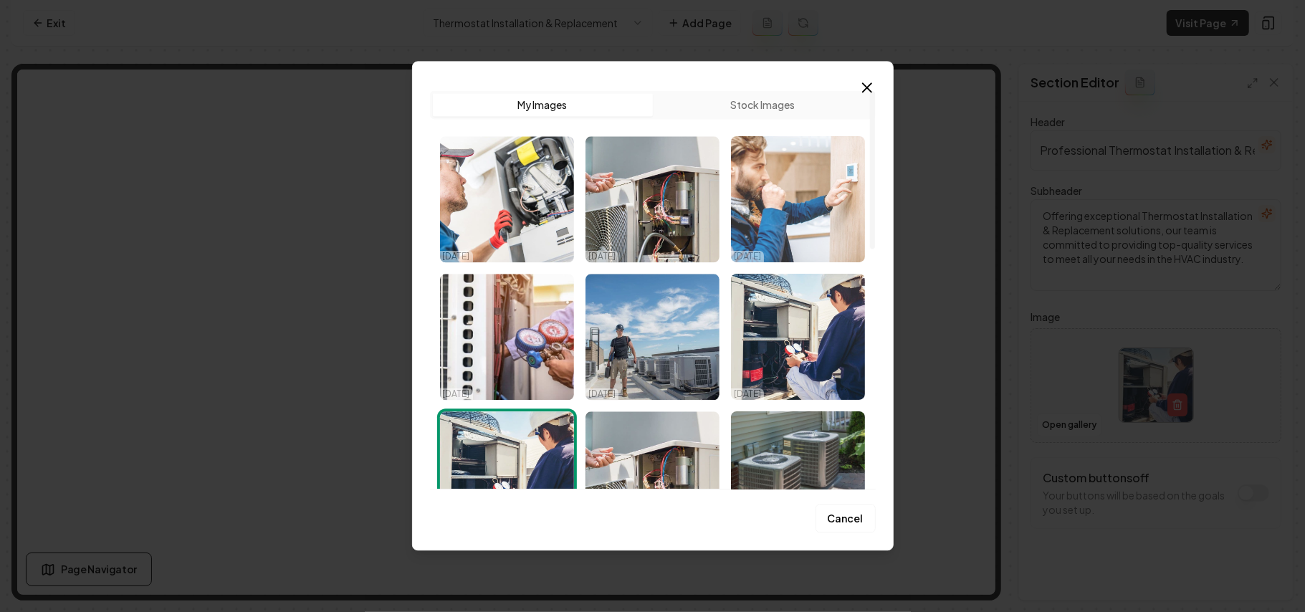
click at [844, 209] on img "Select image image_68d57b185c7cd75eb860bccb.jpg" at bounding box center [798, 199] width 134 height 126
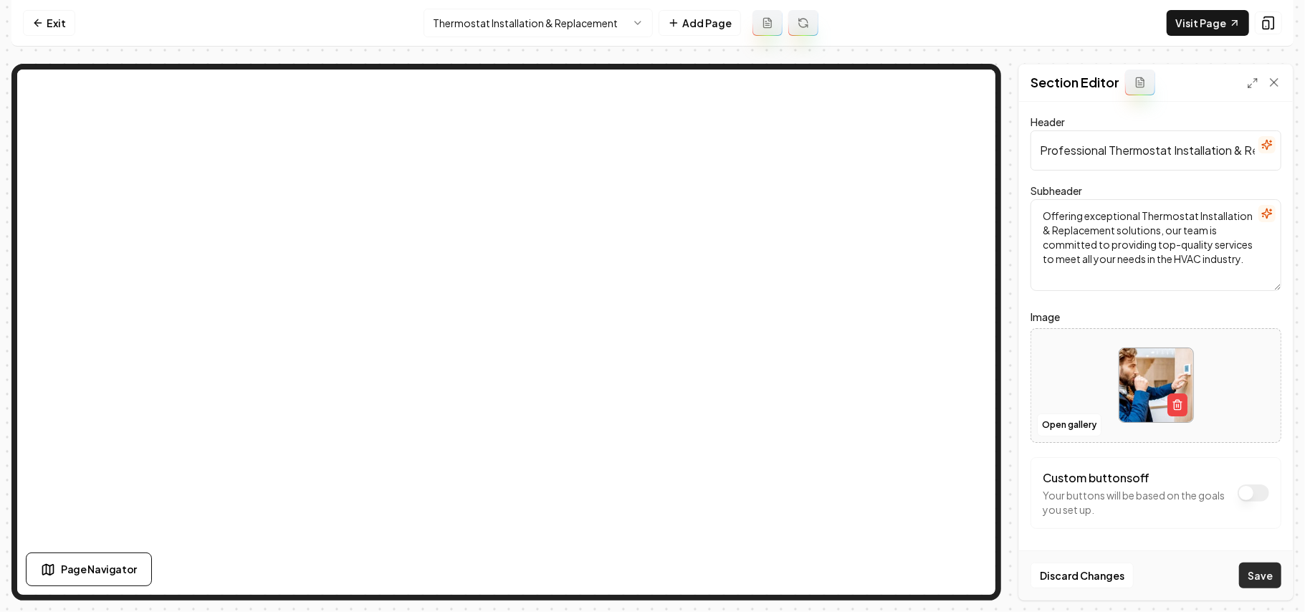
click at [967, 434] on button "Save" at bounding box center [1260, 575] width 42 height 26
click at [504, 21] on html "Computer Required This feature is only available on a computer. Please switch t…" at bounding box center [652, 306] width 1305 height 612
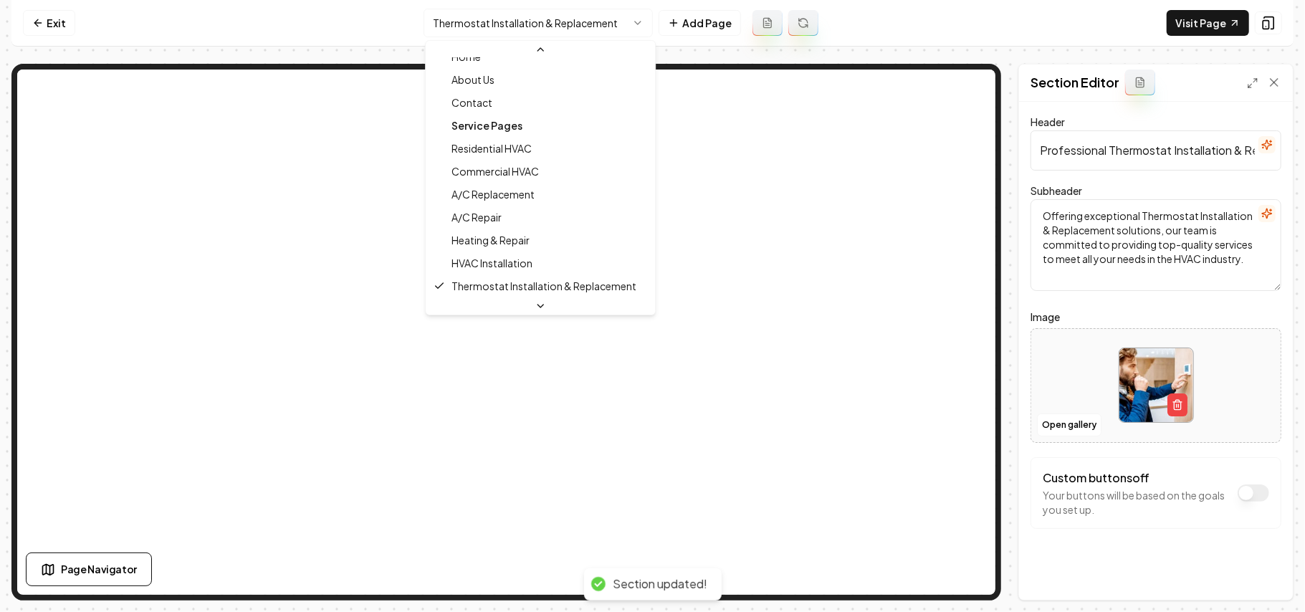
scroll to position [93, 0]
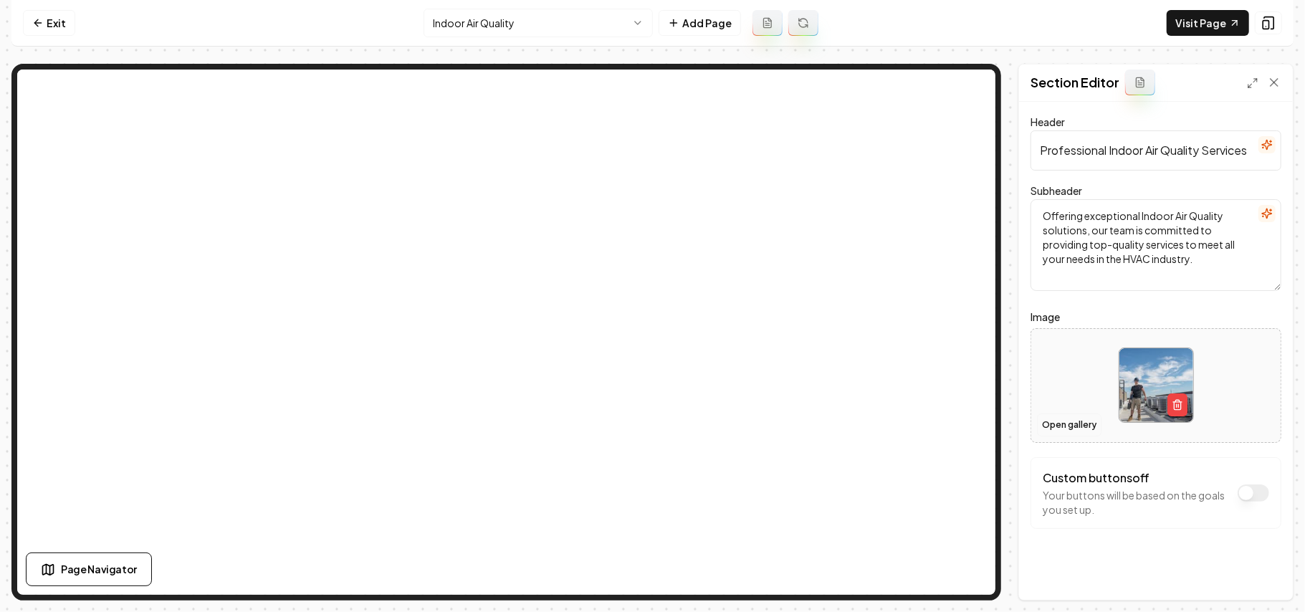
click at [967, 424] on button "Open gallery" at bounding box center [1069, 424] width 64 height 23
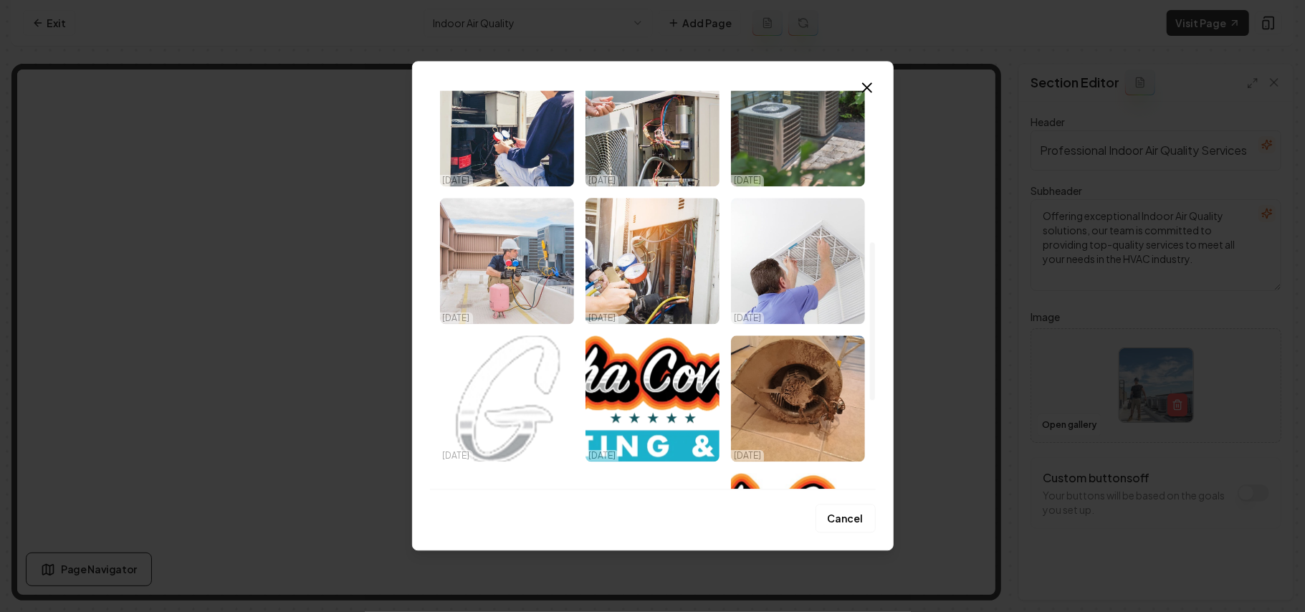
scroll to position [382, 0]
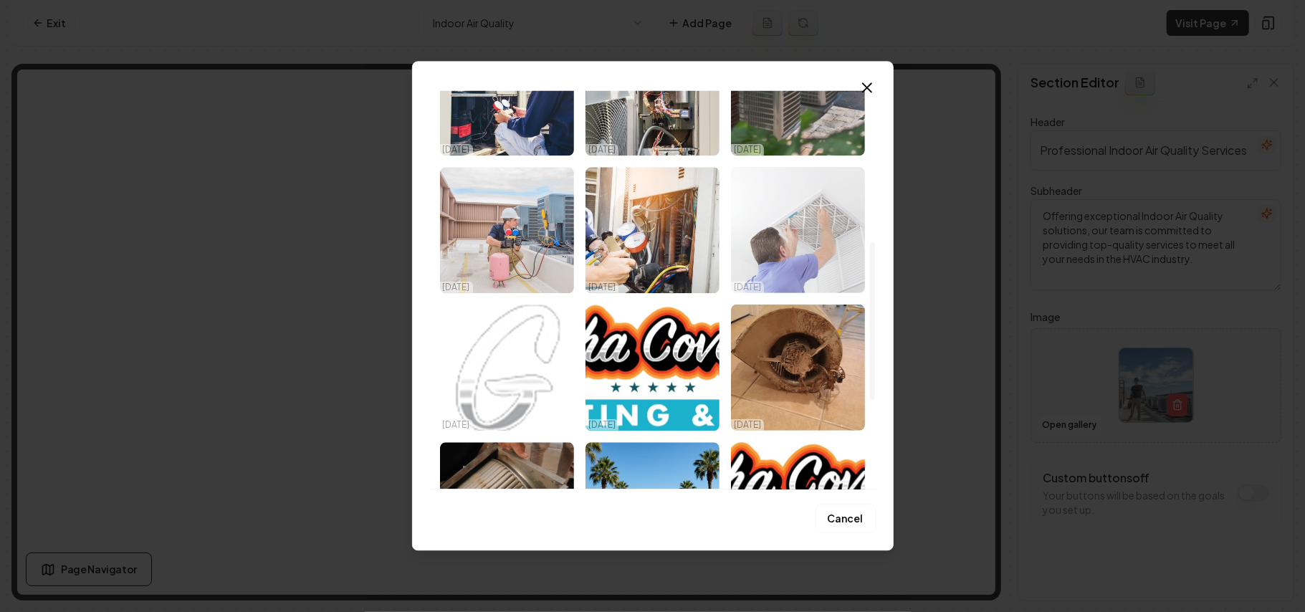
click at [781, 250] on img "Select image image_68d57aee5c7cd75eb85f49a0.jpg" at bounding box center [798, 230] width 134 height 126
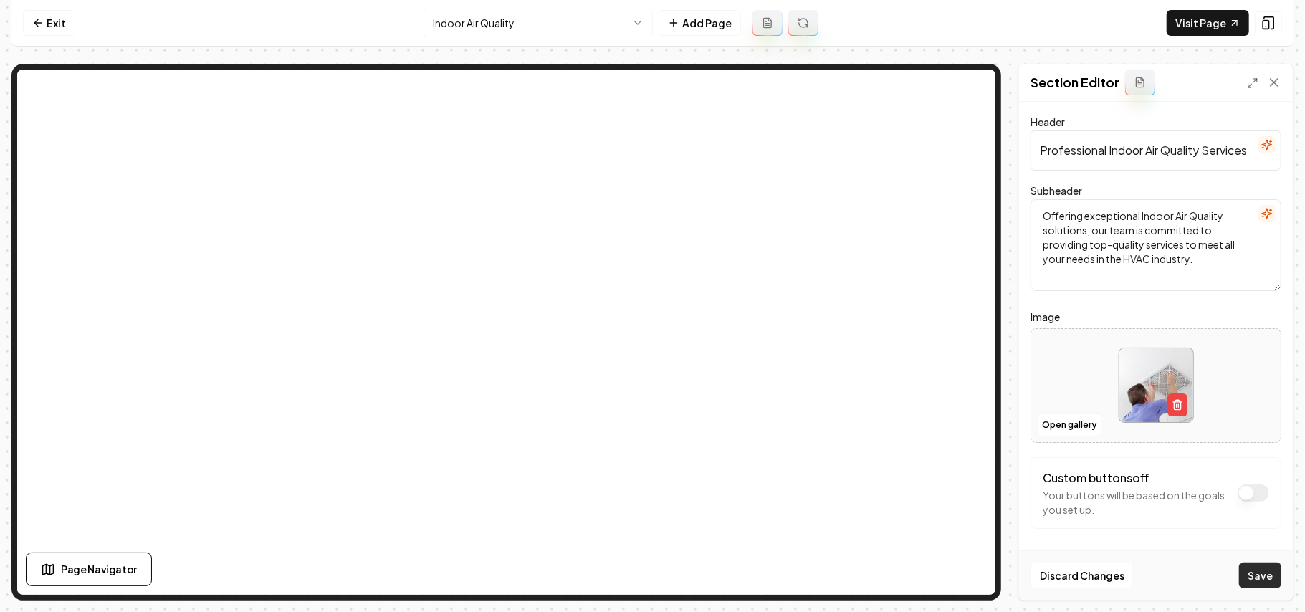
click at [967, 434] on button "Save" at bounding box center [1260, 575] width 42 height 26
click at [486, 29] on html "Computer Required This feature is only available on a computer. Please switch t…" at bounding box center [652, 306] width 1305 height 612
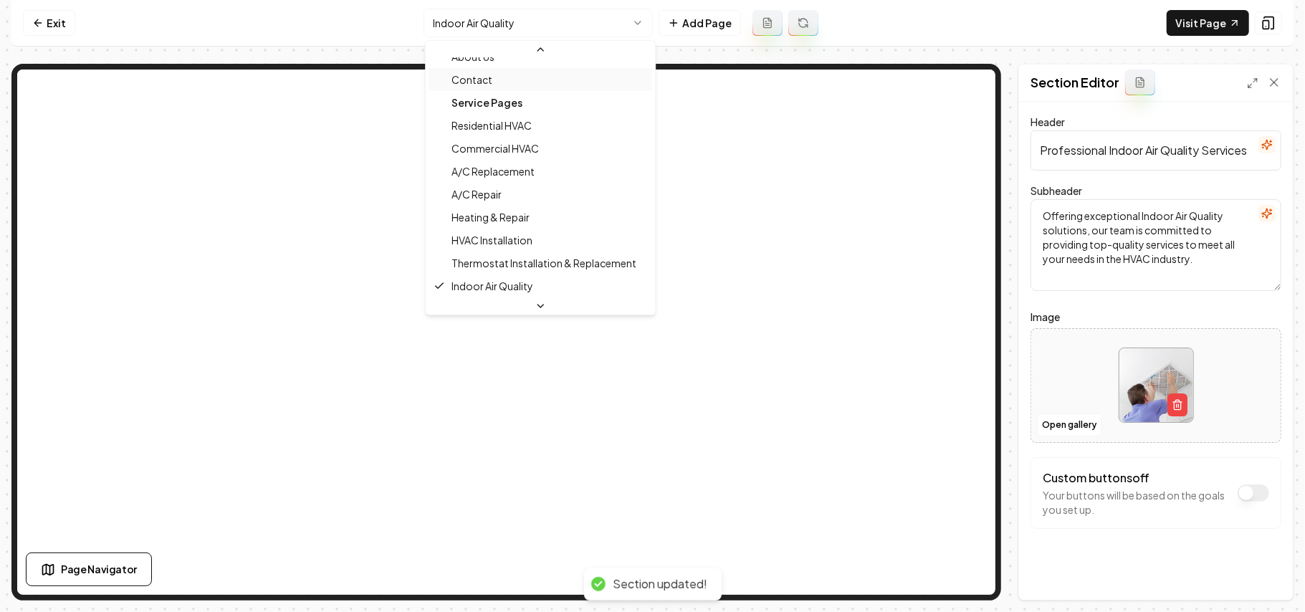
scroll to position [0, 0]
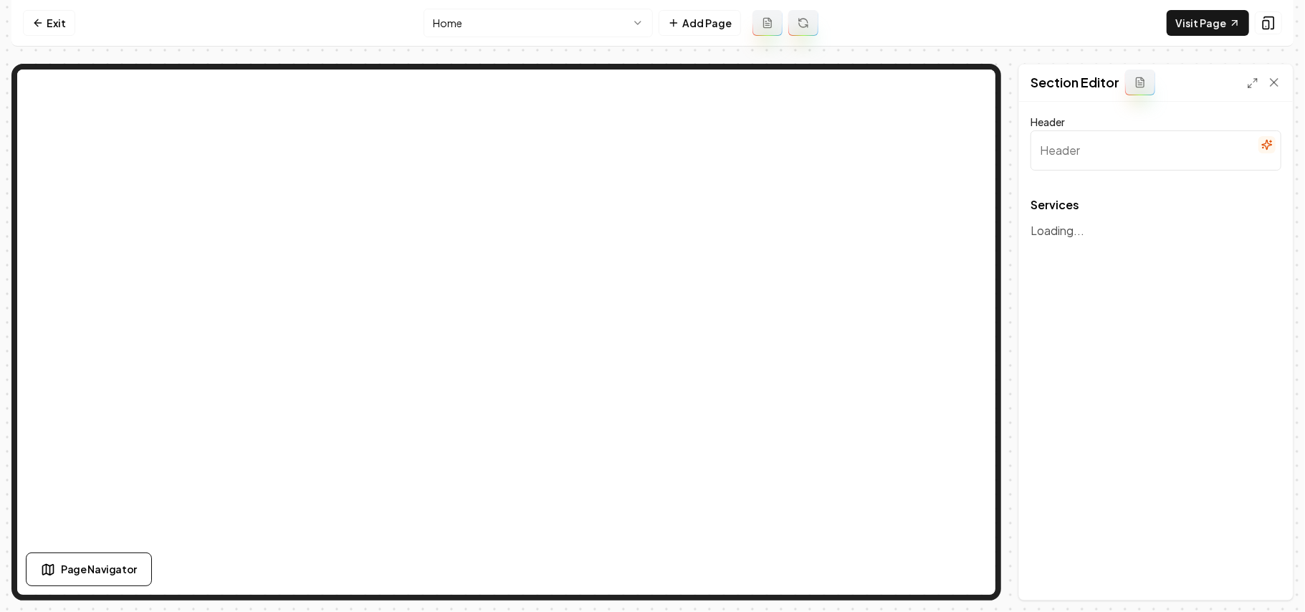
type input "Our HVAC Services"
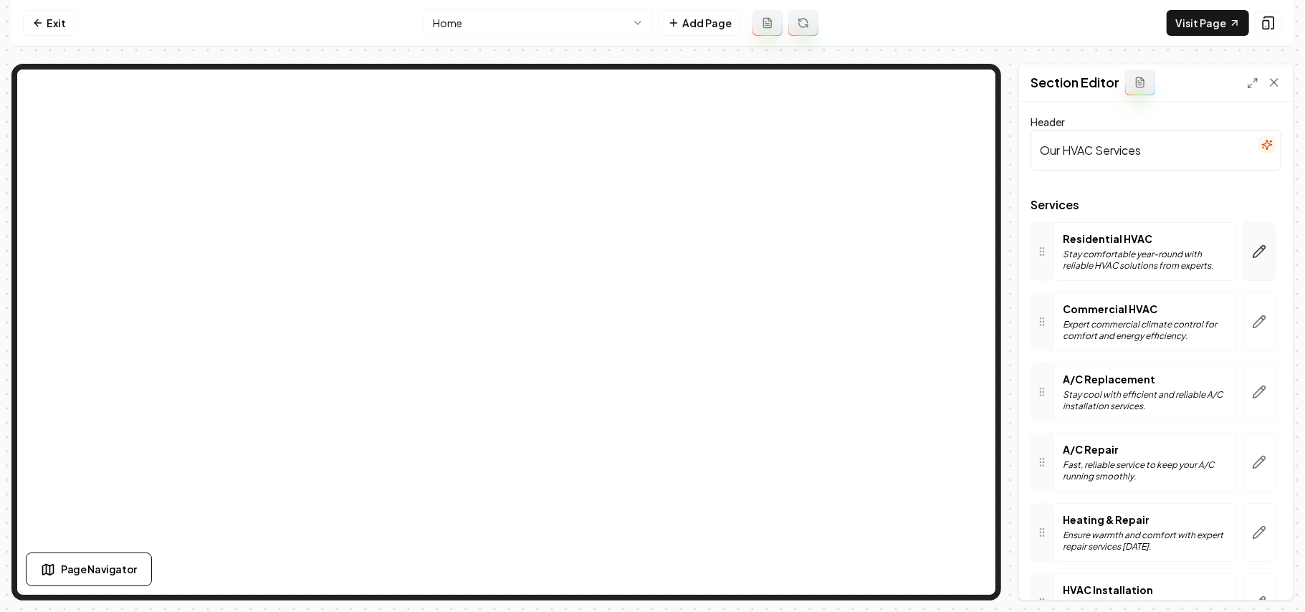
click at [967, 259] on button "button" at bounding box center [1258, 251] width 33 height 59
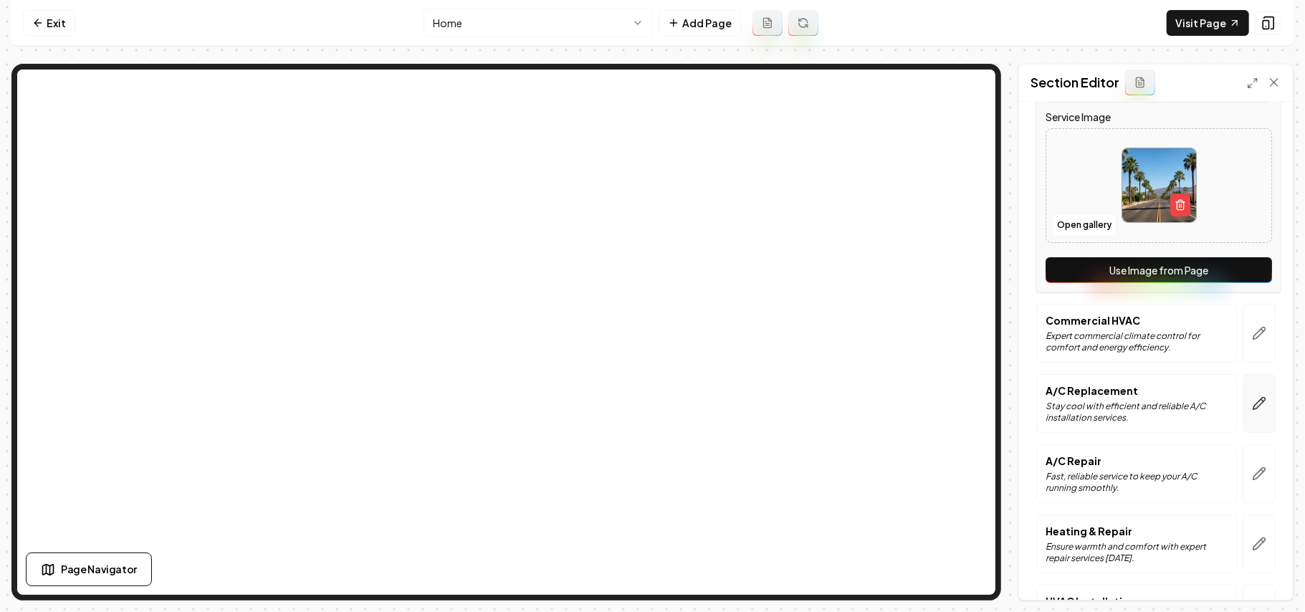
scroll to position [382, 0]
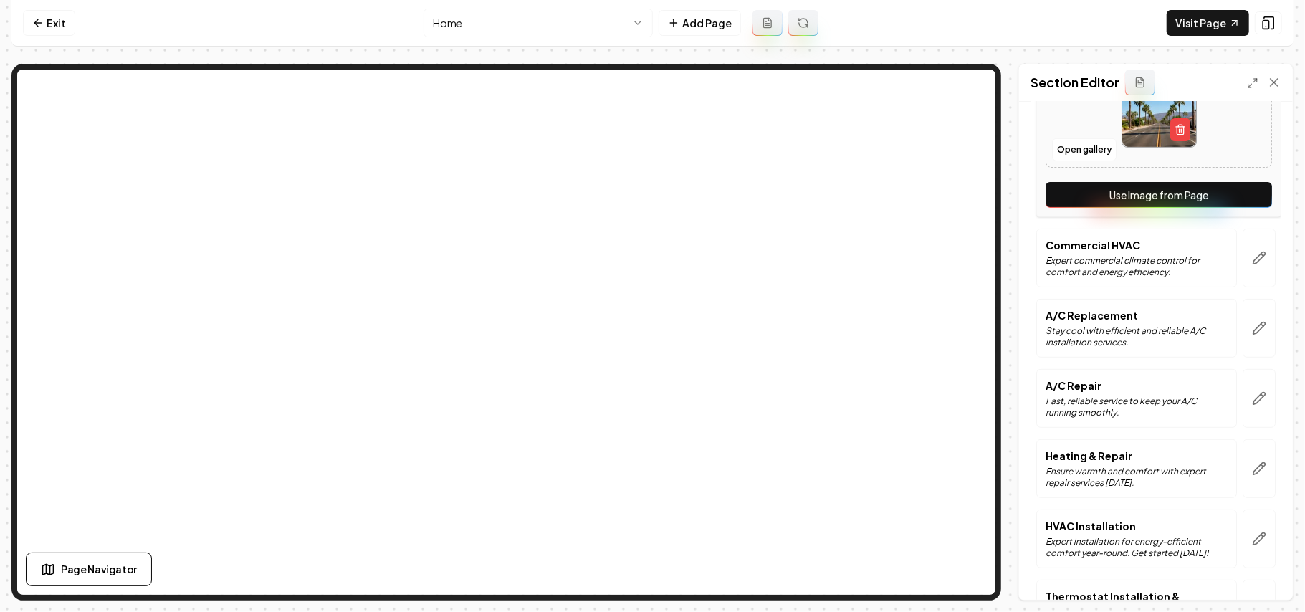
click at [967, 204] on button "Use Image from Page" at bounding box center [1158, 195] width 226 height 26
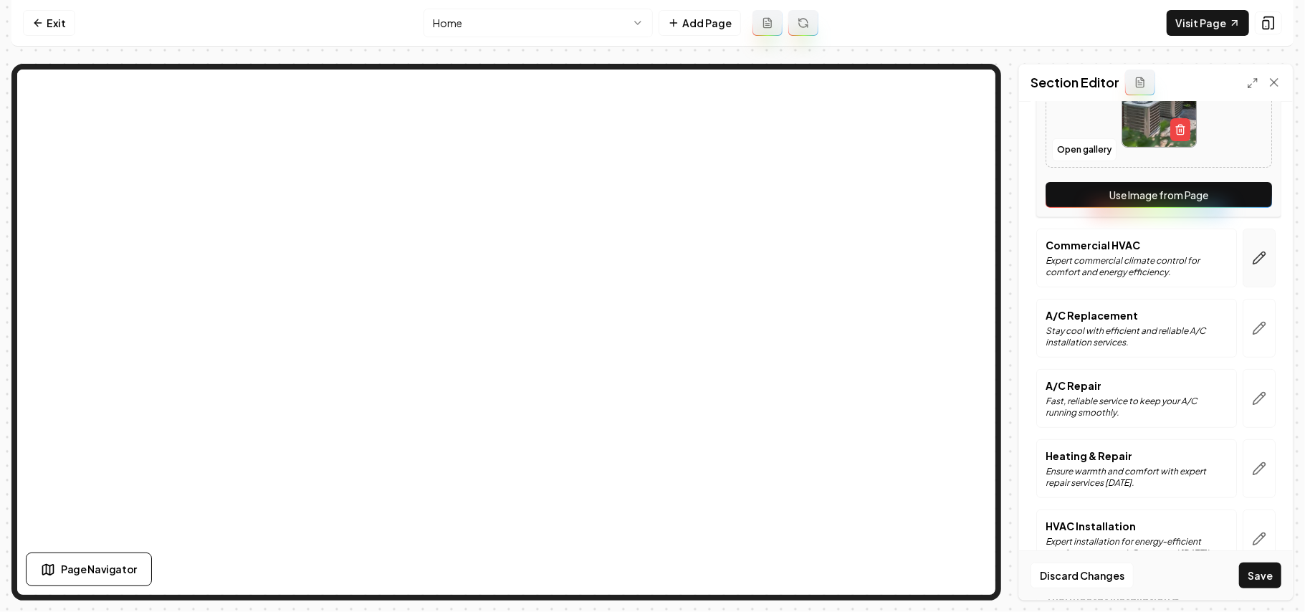
click at [967, 261] on icon "button" at bounding box center [1259, 258] width 14 height 14
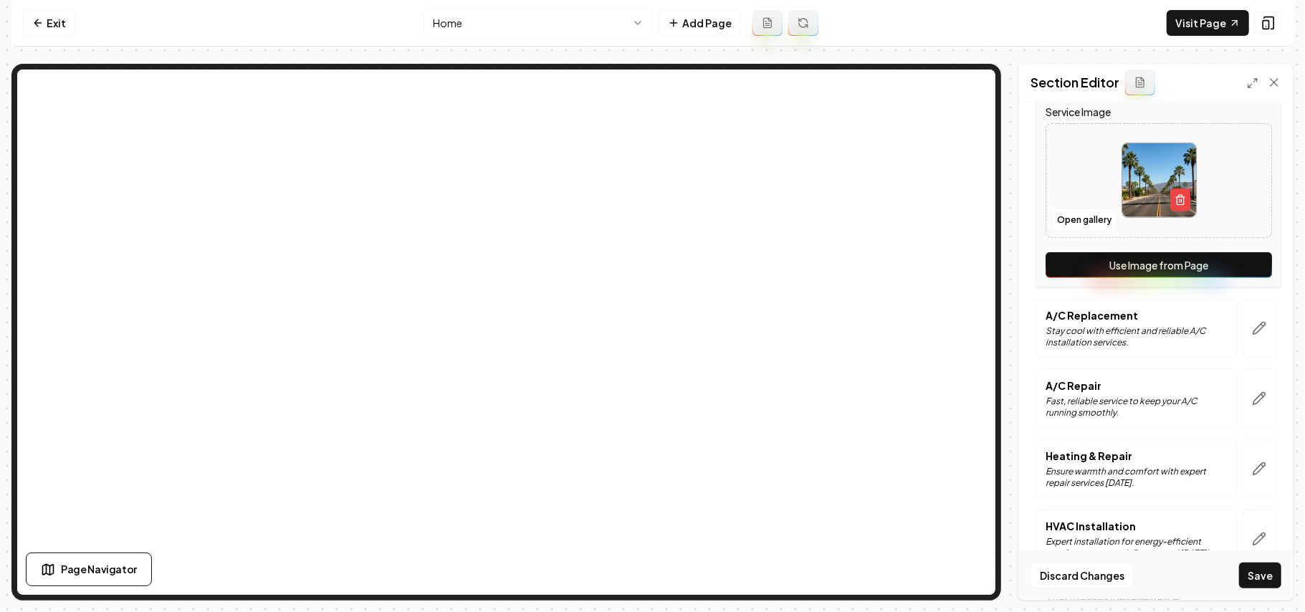
click at [967, 261] on button "Use Image from Page" at bounding box center [1158, 265] width 226 height 26
click at [967, 328] on icon "button" at bounding box center [1259, 328] width 14 height 14
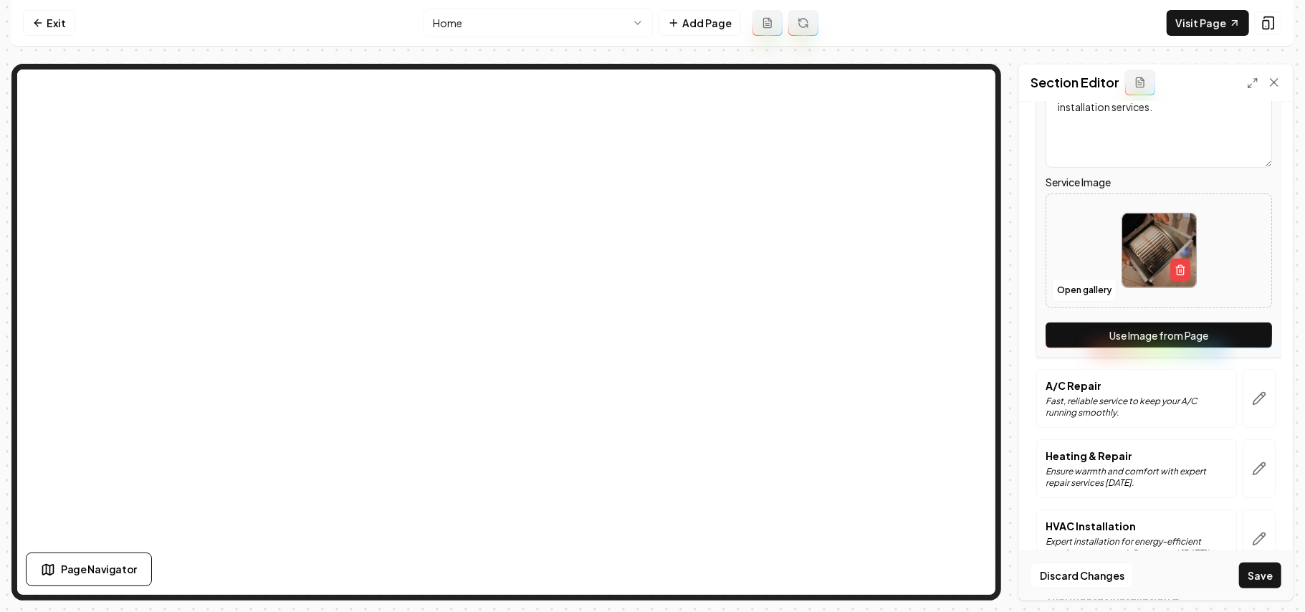
click at [967, 342] on button "Use Image from Page" at bounding box center [1158, 335] width 226 height 26
click at [967, 404] on icon "button" at bounding box center [1259, 398] width 14 height 14
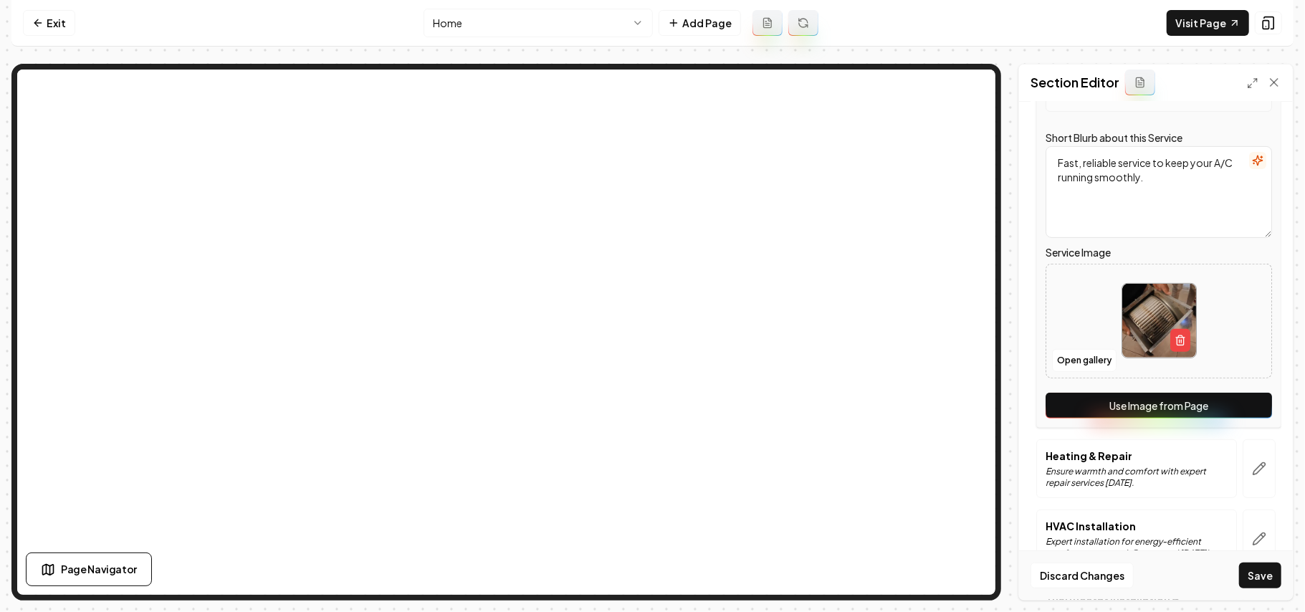
click at [967, 408] on button "Use Image from Page" at bounding box center [1158, 406] width 226 height 26
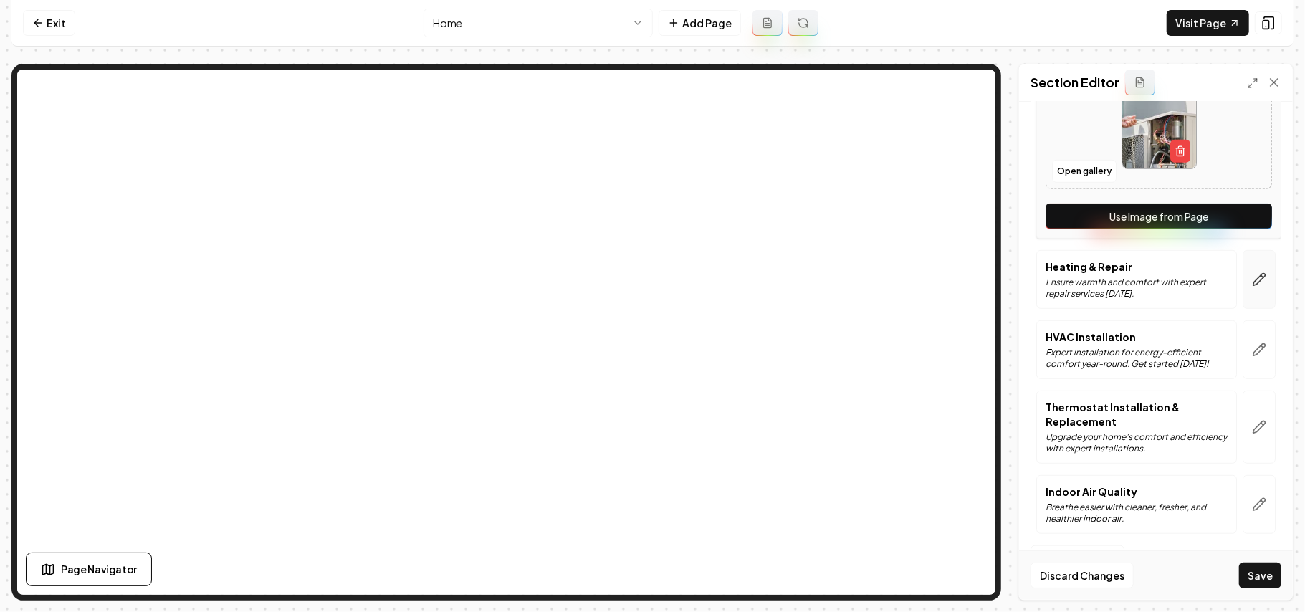
scroll to position [575, 0]
click at [967, 284] on icon "button" at bounding box center [1259, 279] width 14 height 14
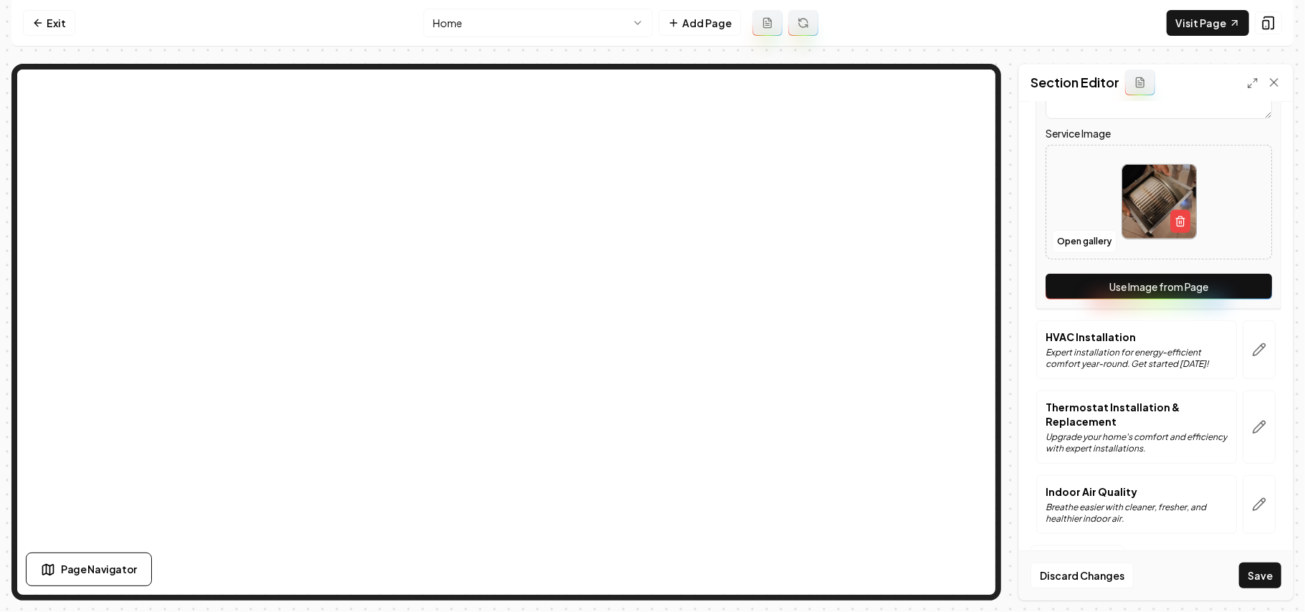
click at [967, 284] on button "Use Image from Page" at bounding box center [1158, 287] width 226 height 26
click at [967, 344] on button "button" at bounding box center [1258, 349] width 33 height 59
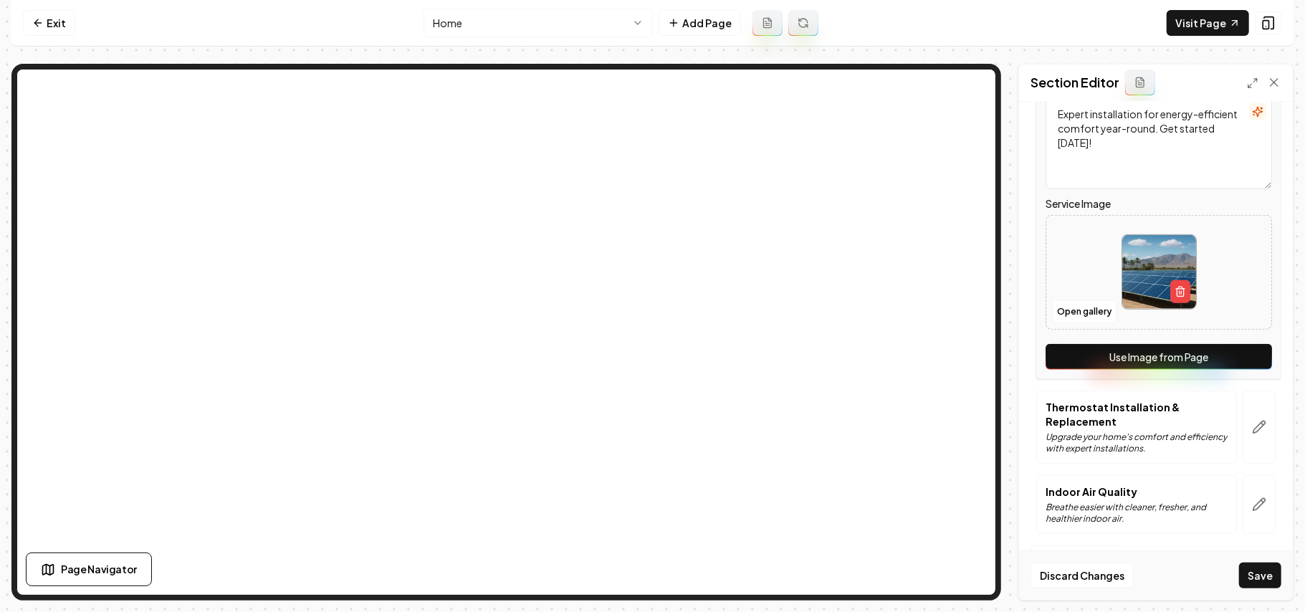
click at [967, 353] on button "Use Image from Page" at bounding box center [1158, 357] width 226 height 26
click at [967, 426] on icon "button" at bounding box center [1259, 427] width 12 height 12
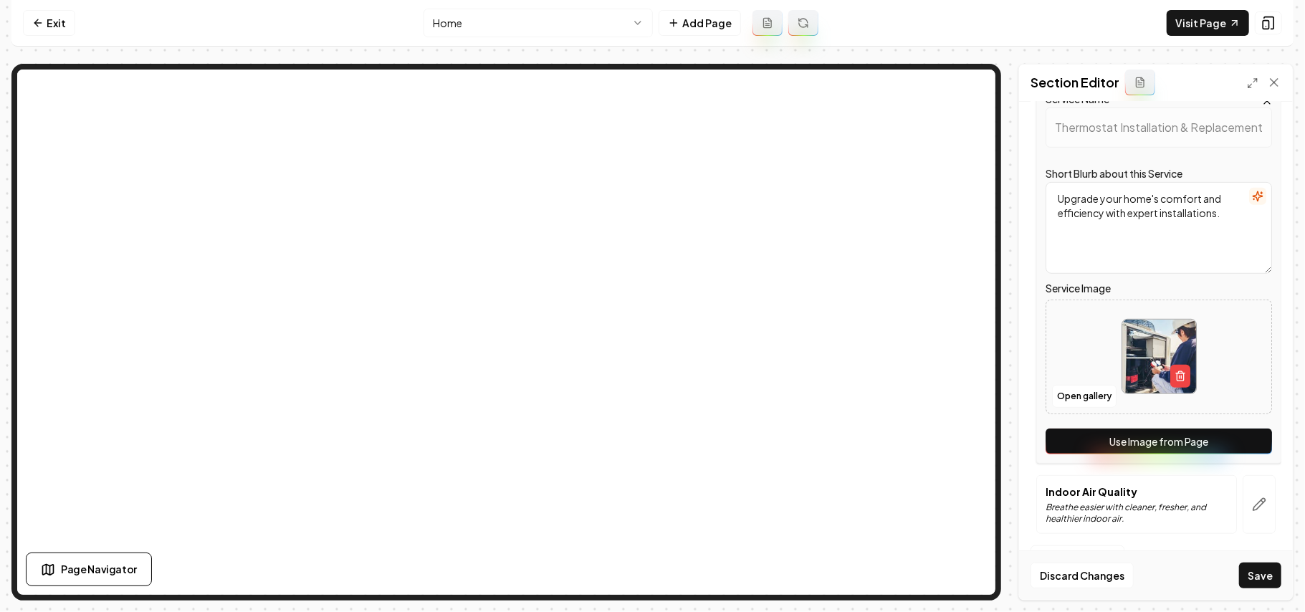
click at [967, 430] on button "Use Image from Page" at bounding box center [1158, 441] width 226 height 26
click at [967, 434] on button "button" at bounding box center [1258, 504] width 33 height 59
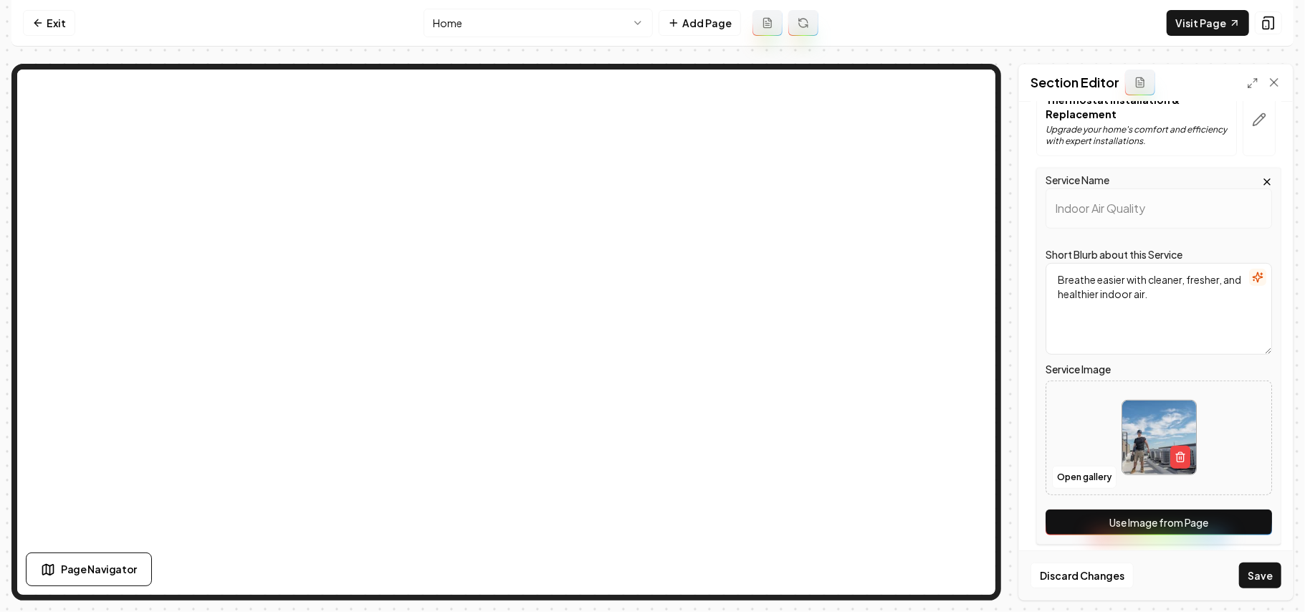
click at [967, 434] on div "Service Name Indoor Air Quality Short Blurb about this Service Breathe easier w…" at bounding box center [1158, 356] width 245 height 377
click at [967, 434] on button "Use Image from Page" at bounding box center [1158, 522] width 226 height 26
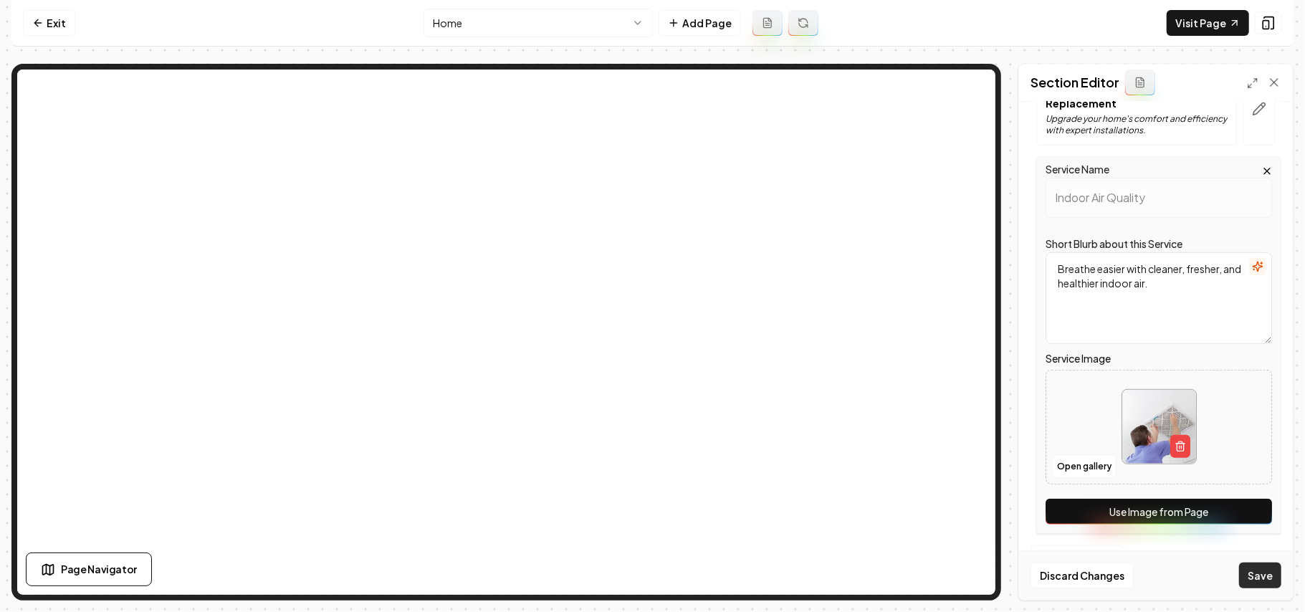
click at [967, 434] on button "Save" at bounding box center [1260, 575] width 42 height 26
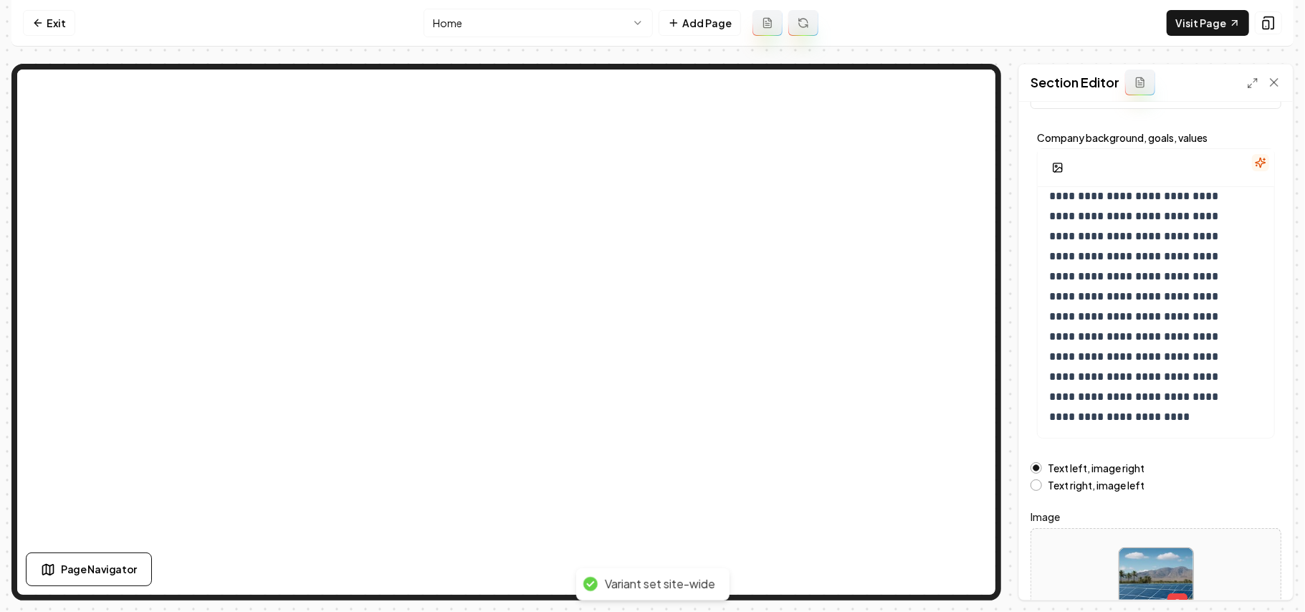
scroll to position [163, 0]
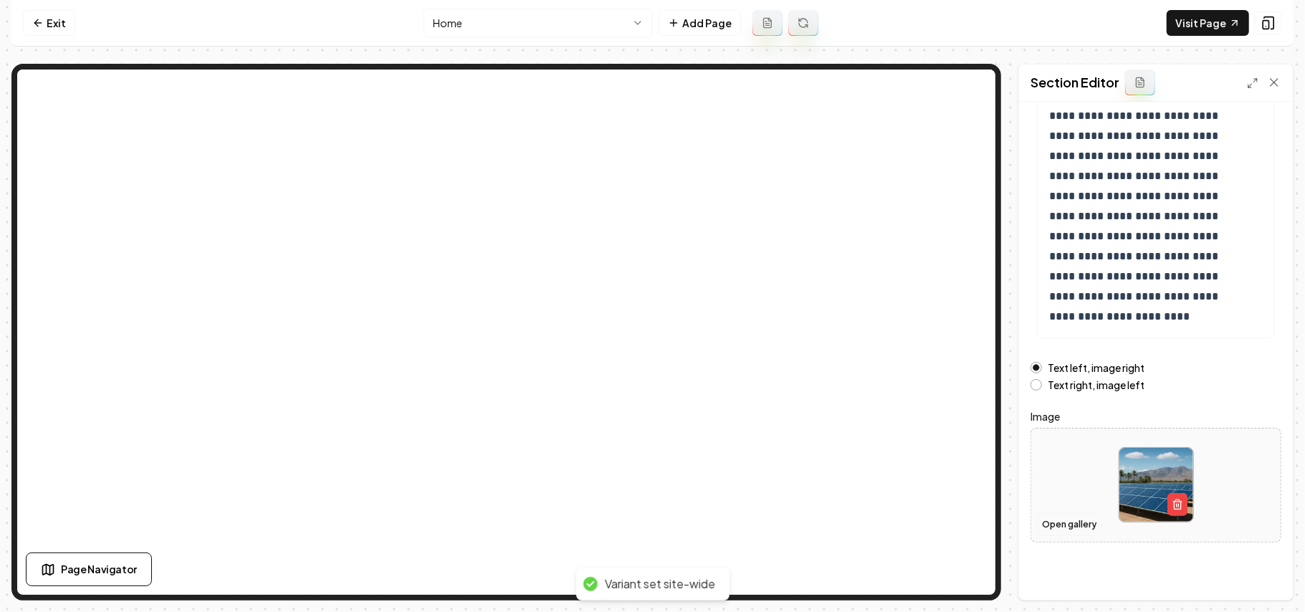
click at [967, 434] on button "Open gallery" at bounding box center [1069, 524] width 64 height 23
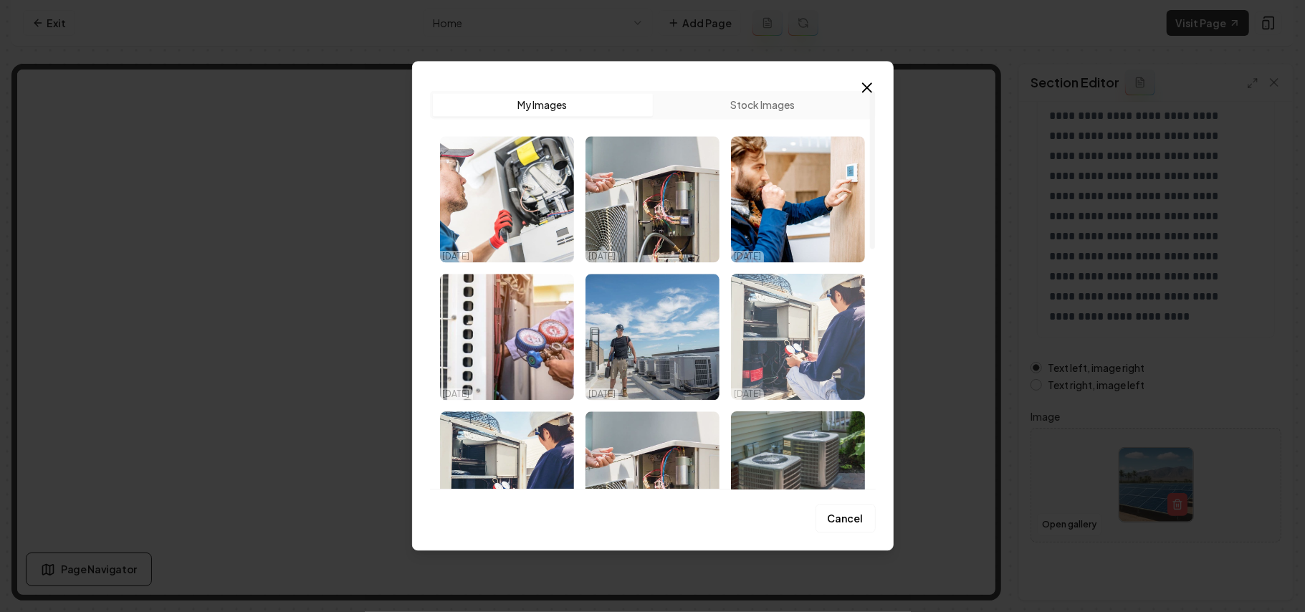
click at [795, 340] on img "Select image image_68d57aee5c7cd75eb85f4d6a.jpg" at bounding box center [798, 337] width 134 height 126
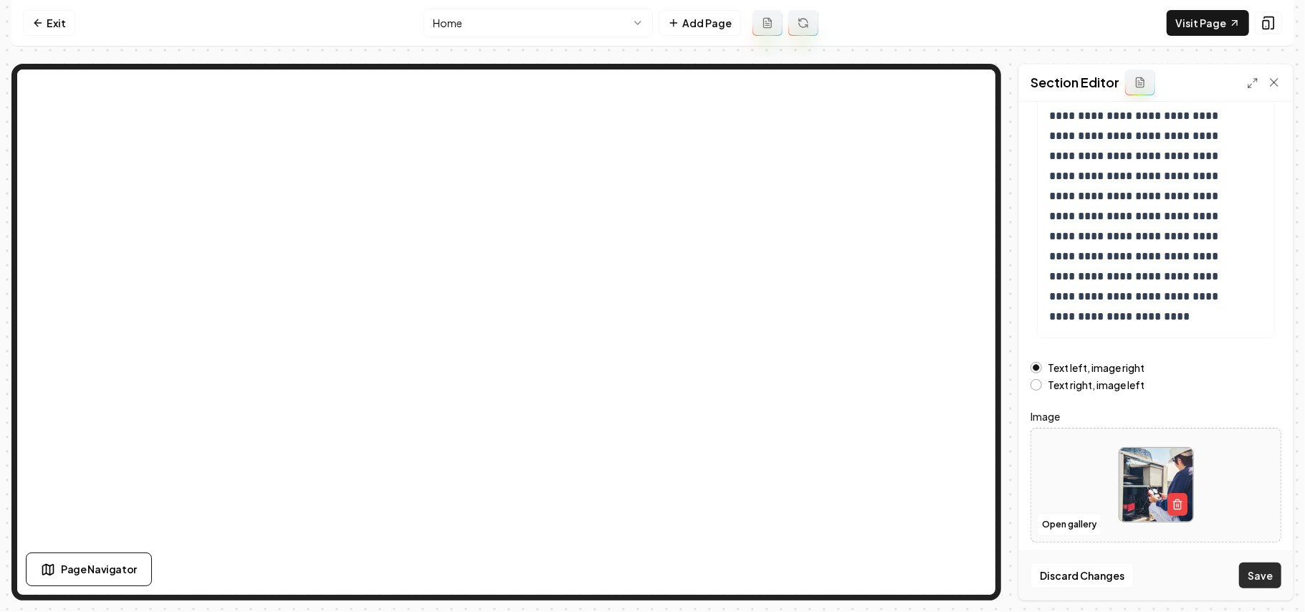
click at [967, 434] on button "Save" at bounding box center [1260, 575] width 42 height 26
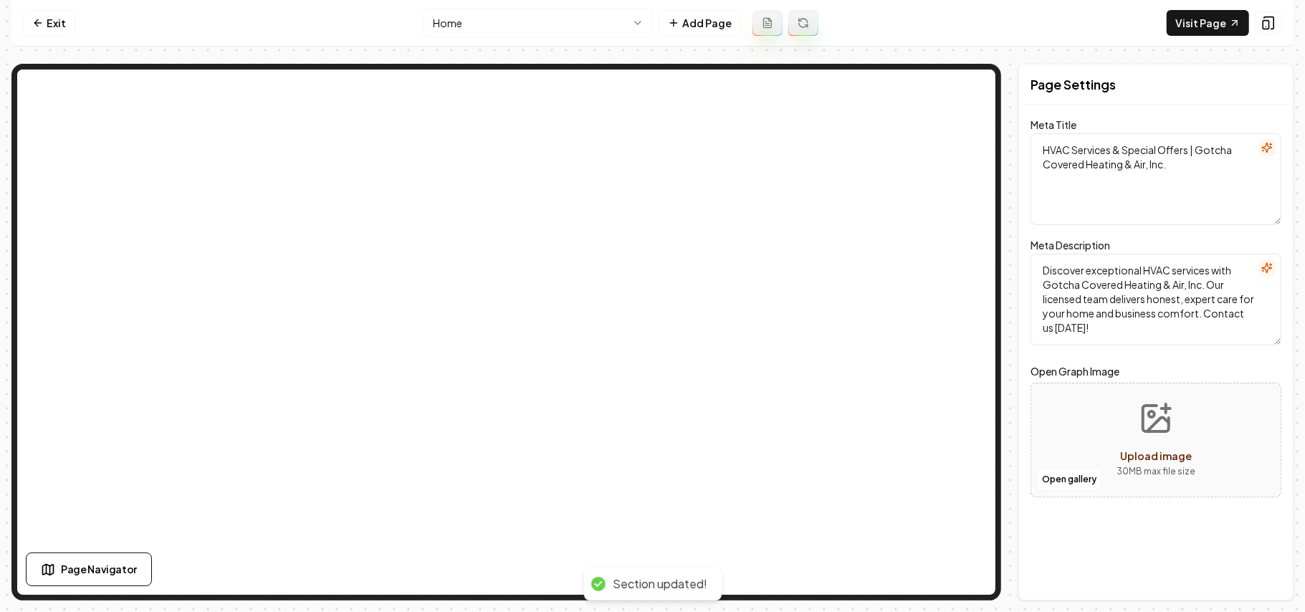
scroll to position [0, 0]
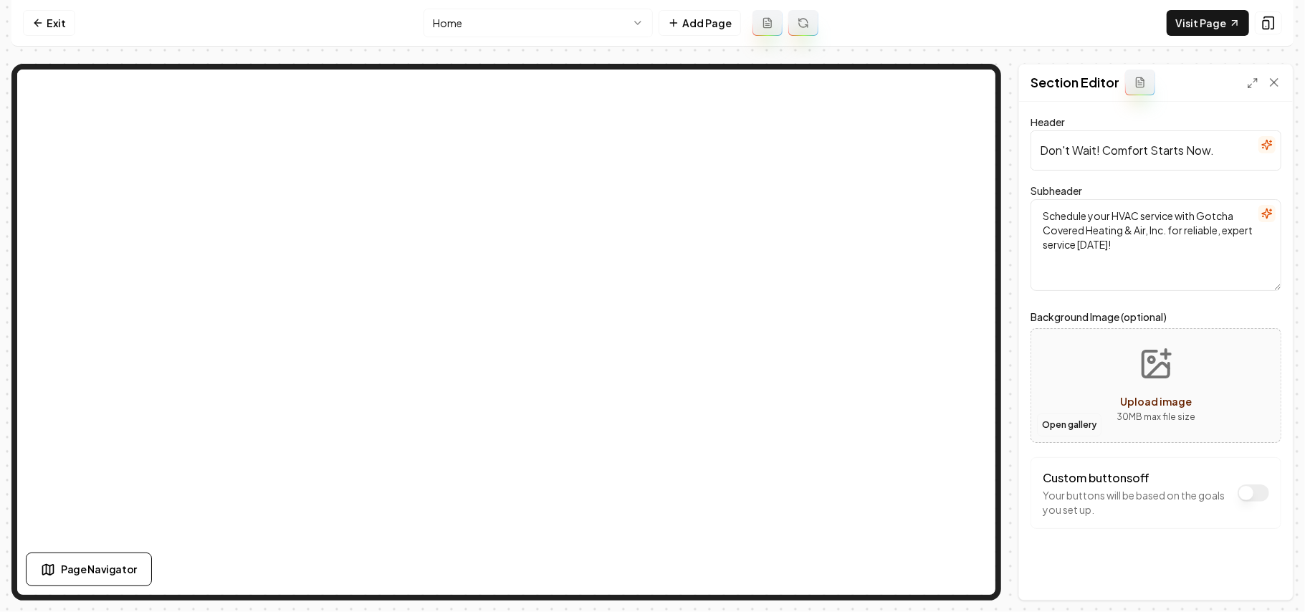
click at [967, 420] on button "Open gallery" at bounding box center [1069, 424] width 64 height 23
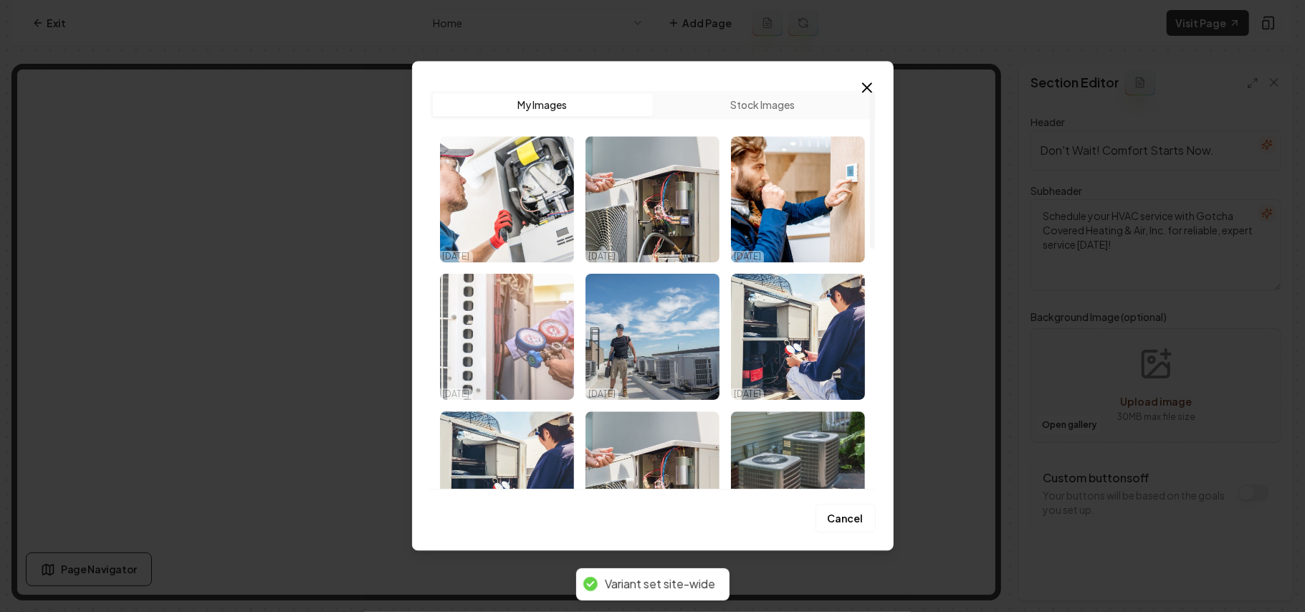
click at [555, 353] on img "Select image image_68d57b185c7cd75eb860bbdb.jpg" at bounding box center [507, 337] width 134 height 126
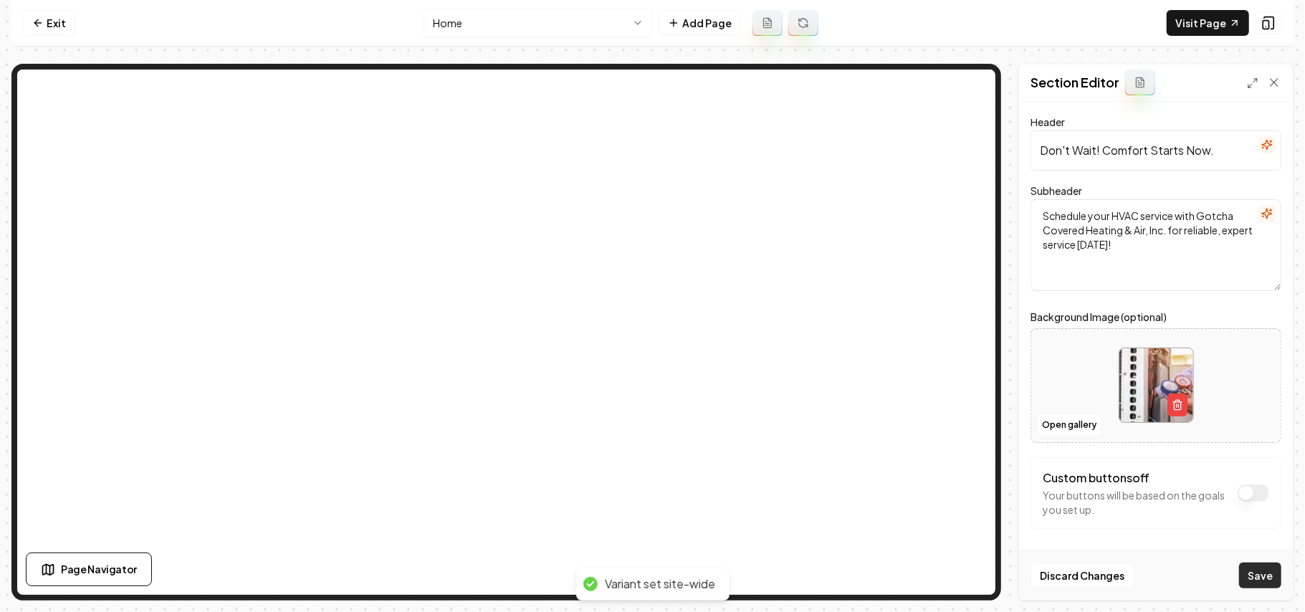
click at [967, 434] on button "Save" at bounding box center [1260, 575] width 42 height 26
click at [476, 17] on html "Computer Required This feature is only available on a computer. Please switch t…" at bounding box center [652, 306] width 1305 height 612
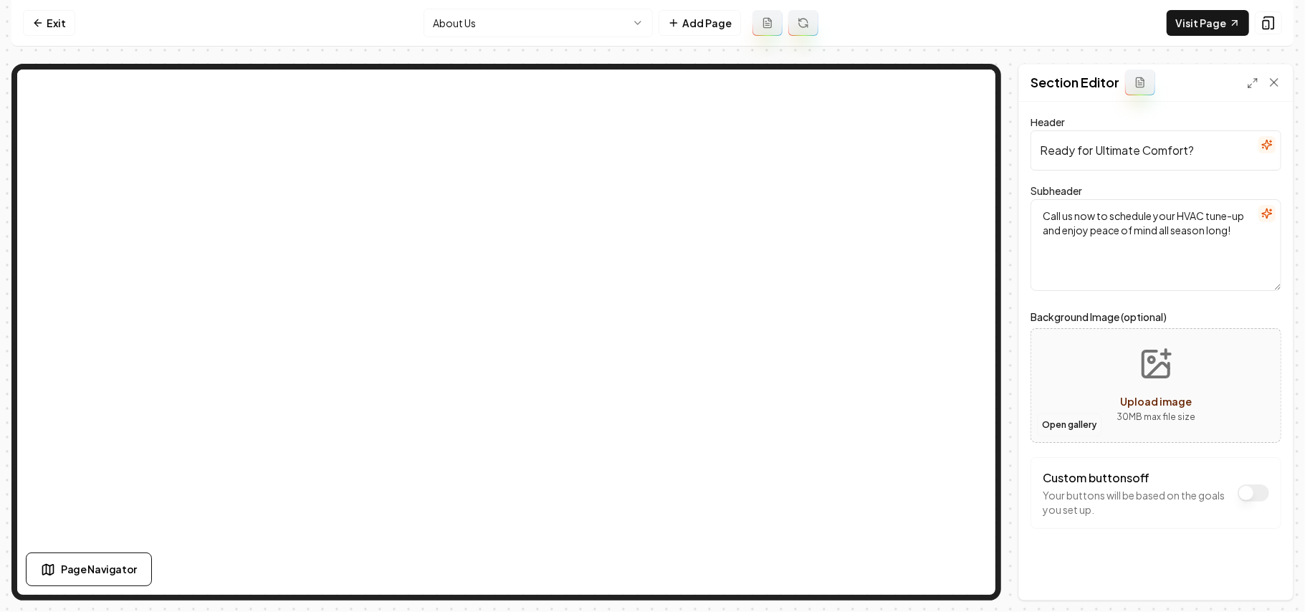
click at [967, 416] on button "Open gallery" at bounding box center [1069, 424] width 64 height 23
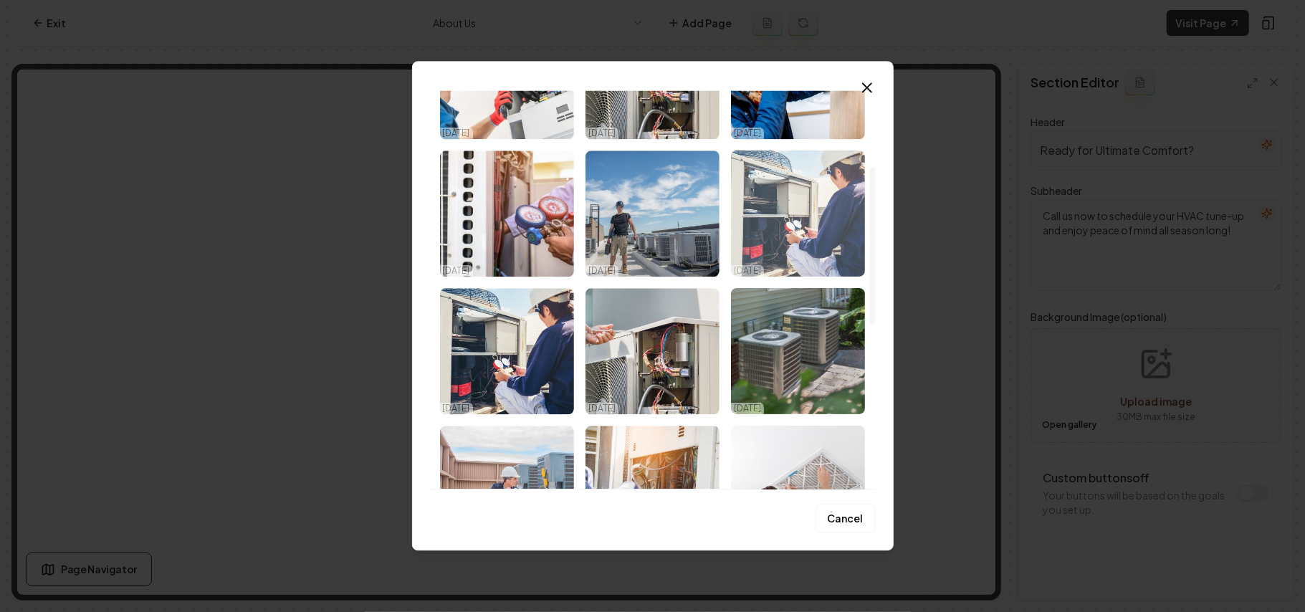
scroll to position [191, 0]
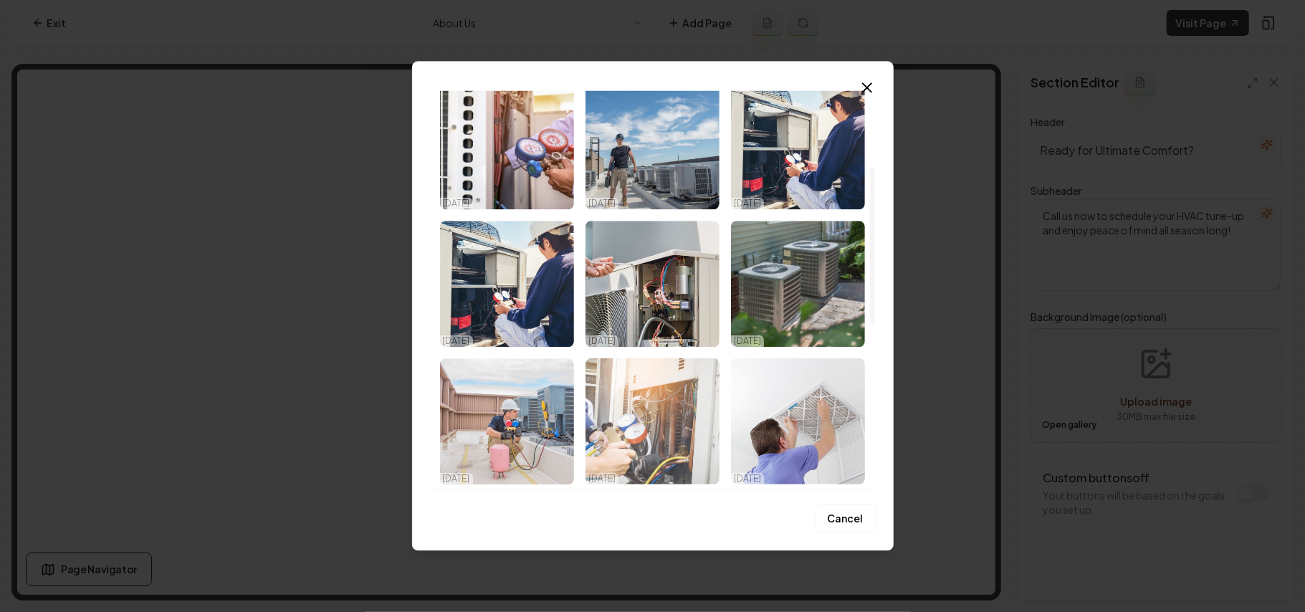
click at [656, 408] on img "Select image image_68d57aee5c7cd75eb85f4cc5.jpg" at bounding box center [652, 421] width 134 height 126
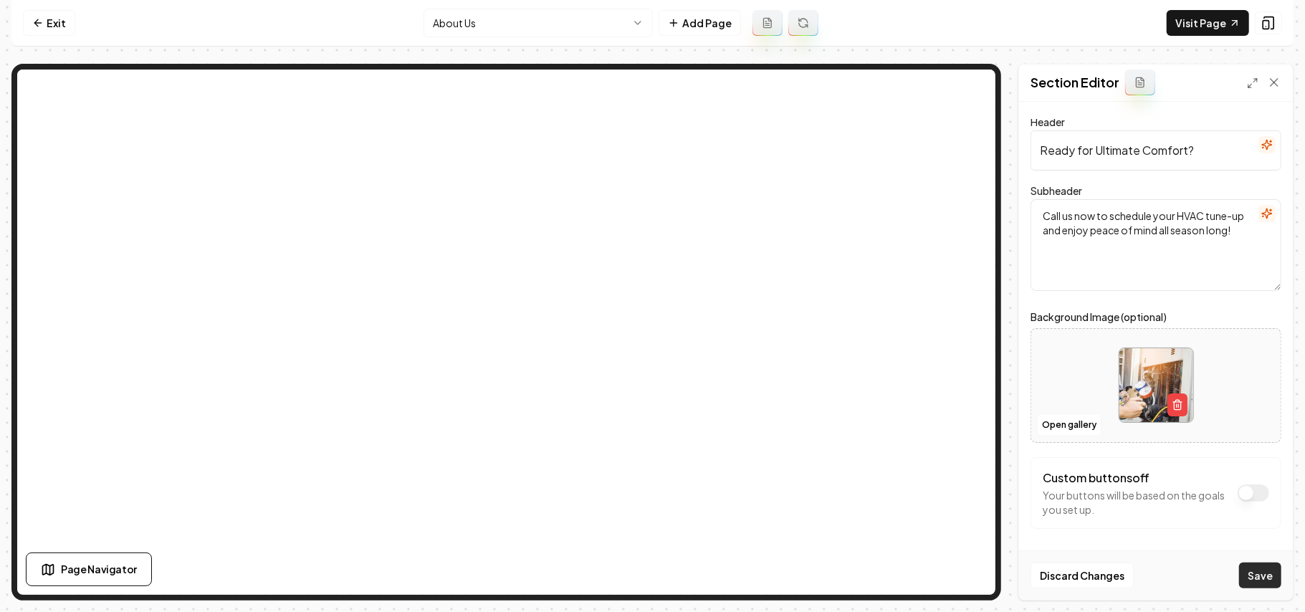
click at [967, 434] on button "Save" at bounding box center [1260, 575] width 42 height 26
click at [548, 18] on html "Computer Required This feature is only available on a computer. Please switch t…" at bounding box center [652, 306] width 1305 height 612
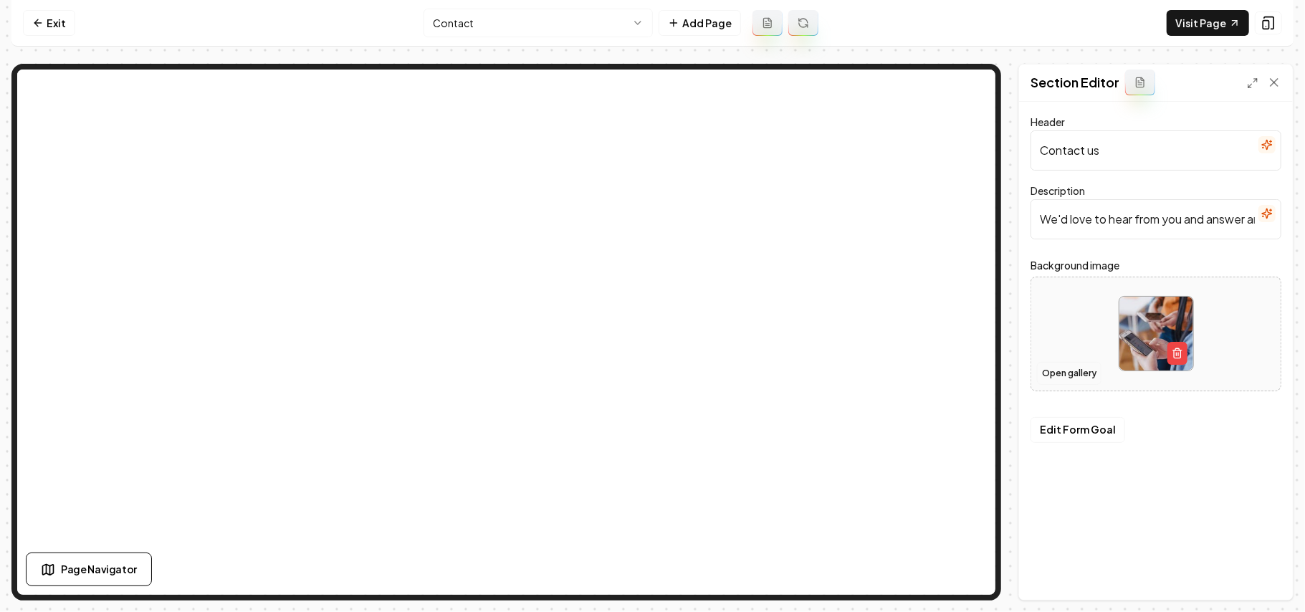
click at [967, 376] on button "Open gallery" at bounding box center [1069, 373] width 64 height 23
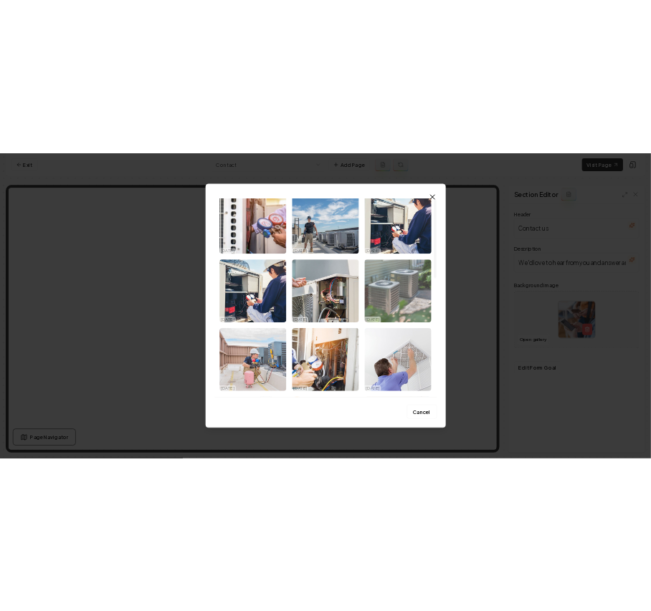
scroll to position [382, 0]
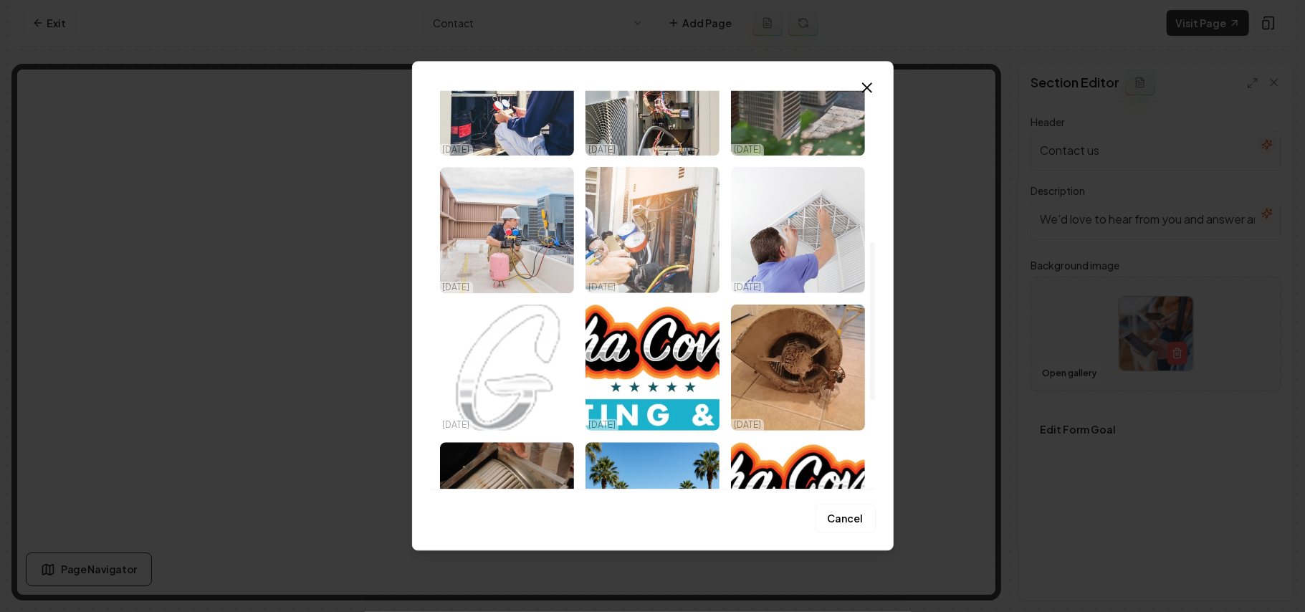
click at [655, 246] on img "Select image image_68d57aee5c7cd75eb85f4cc5.jpg" at bounding box center [652, 230] width 134 height 126
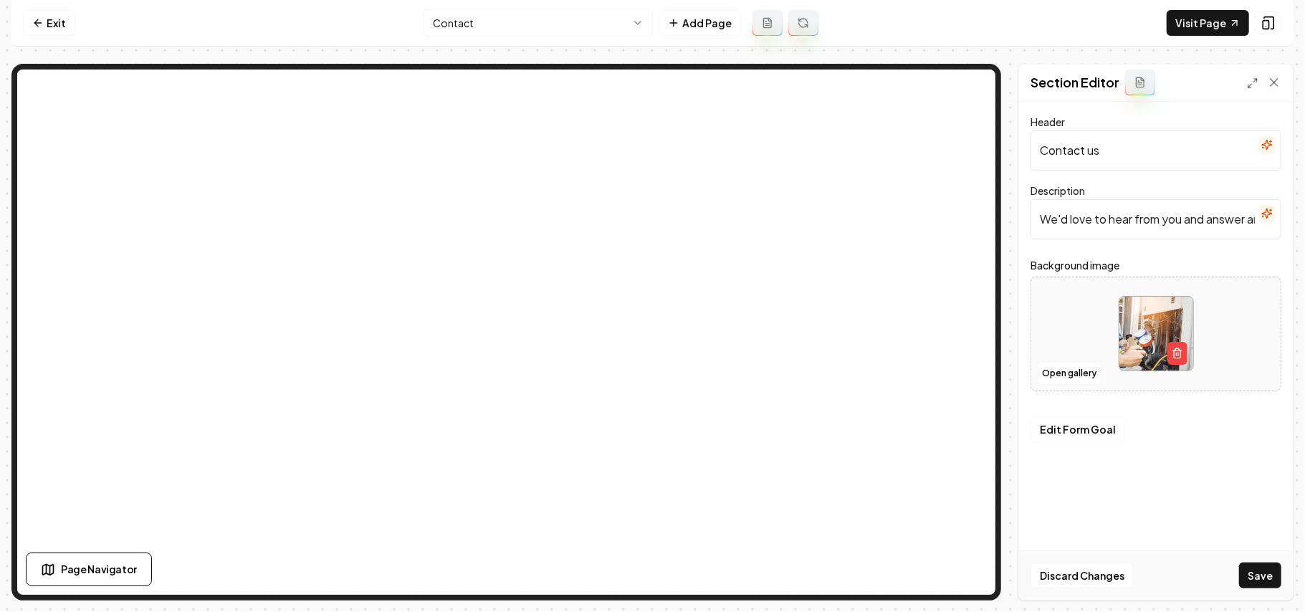
click at [967, 434] on button "Save" at bounding box center [1260, 575] width 42 height 26
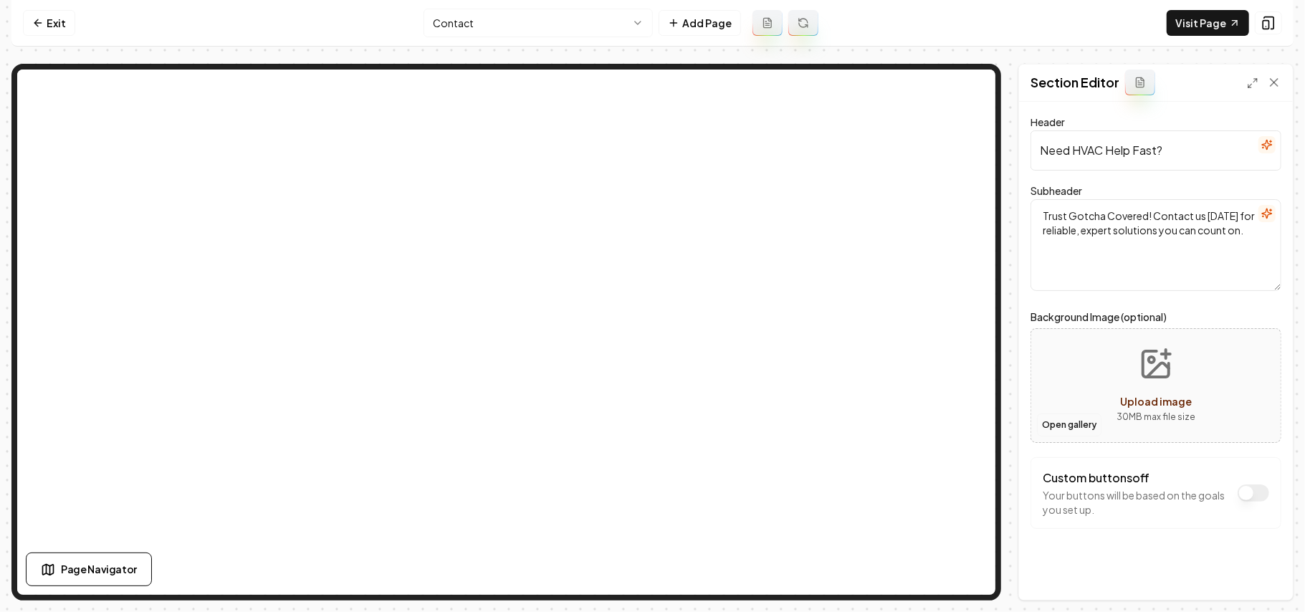
click at [967, 428] on button "Open gallery" at bounding box center [1069, 424] width 64 height 23
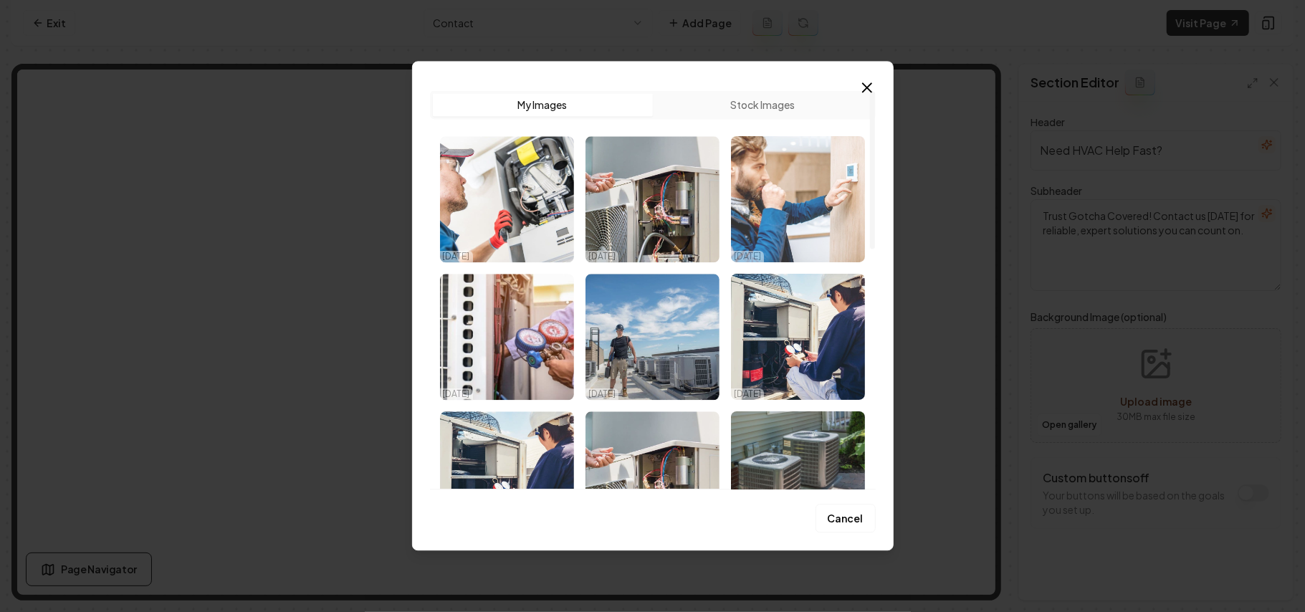
click at [775, 184] on img "Select image image_68d57b185c7cd75eb860bccb.jpg" at bounding box center [798, 199] width 134 height 126
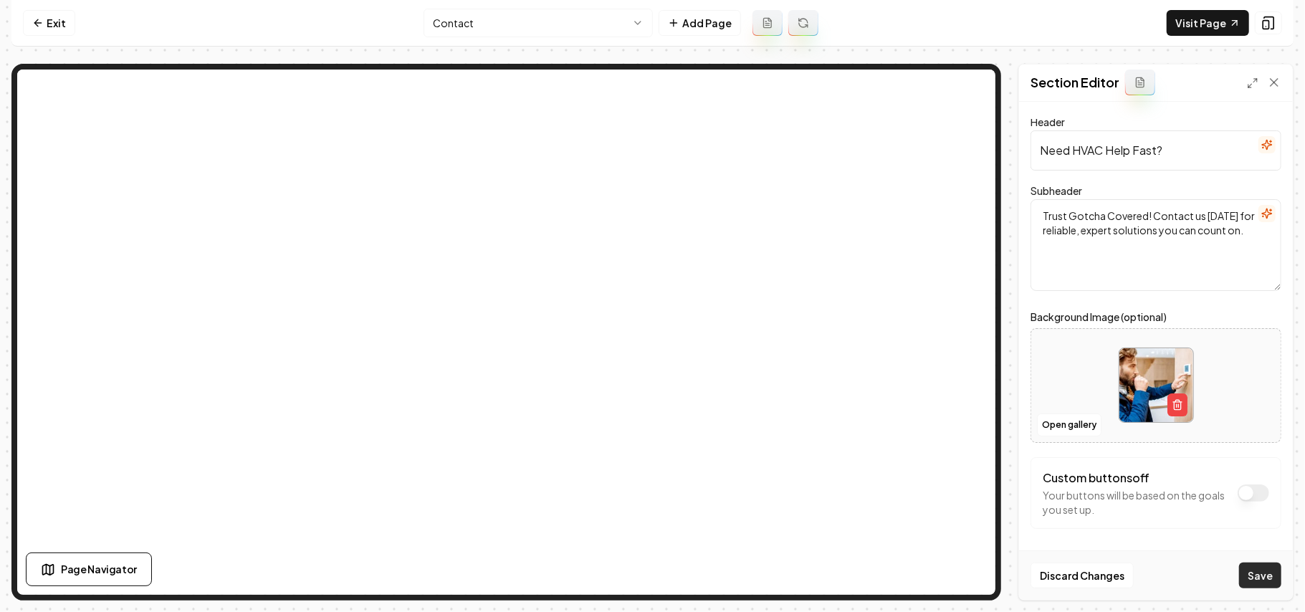
click at [967, 434] on button "Save" at bounding box center [1260, 575] width 42 height 26
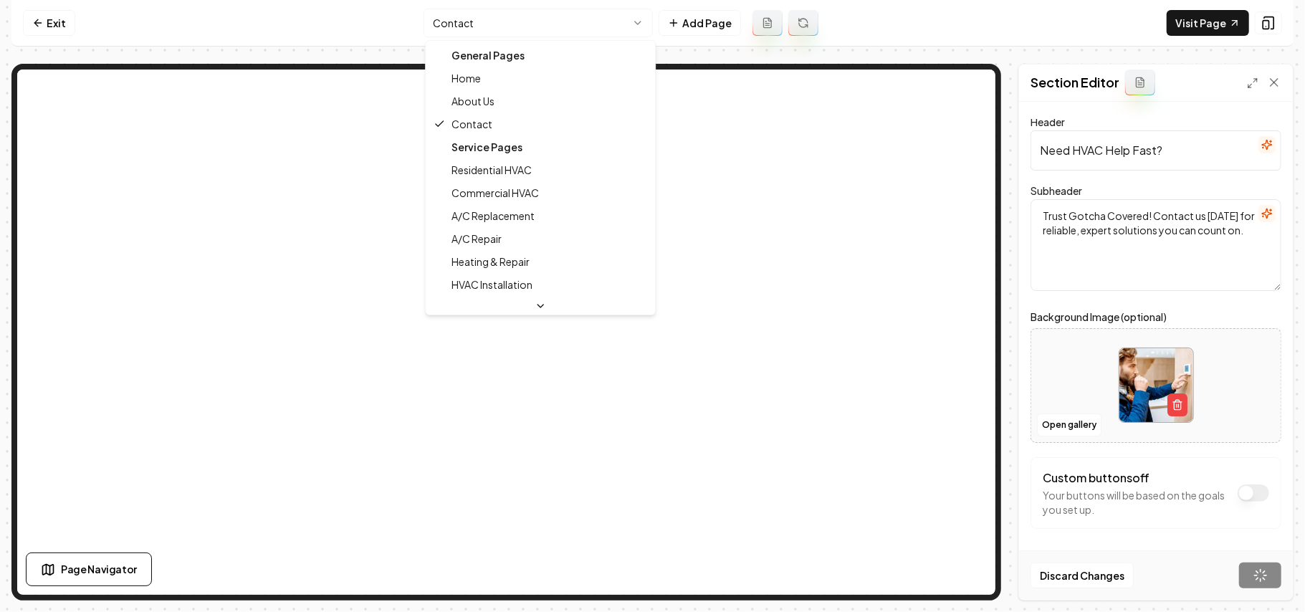
click at [569, 29] on html "Computer Required This feature is only available on a computer. Please switch t…" at bounding box center [652, 306] width 1305 height 612
click at [494, 14] on html "Computer Required This feature is only available on a computer. Please switch t…" at bounding box center [652, 306] width 1305 height 612
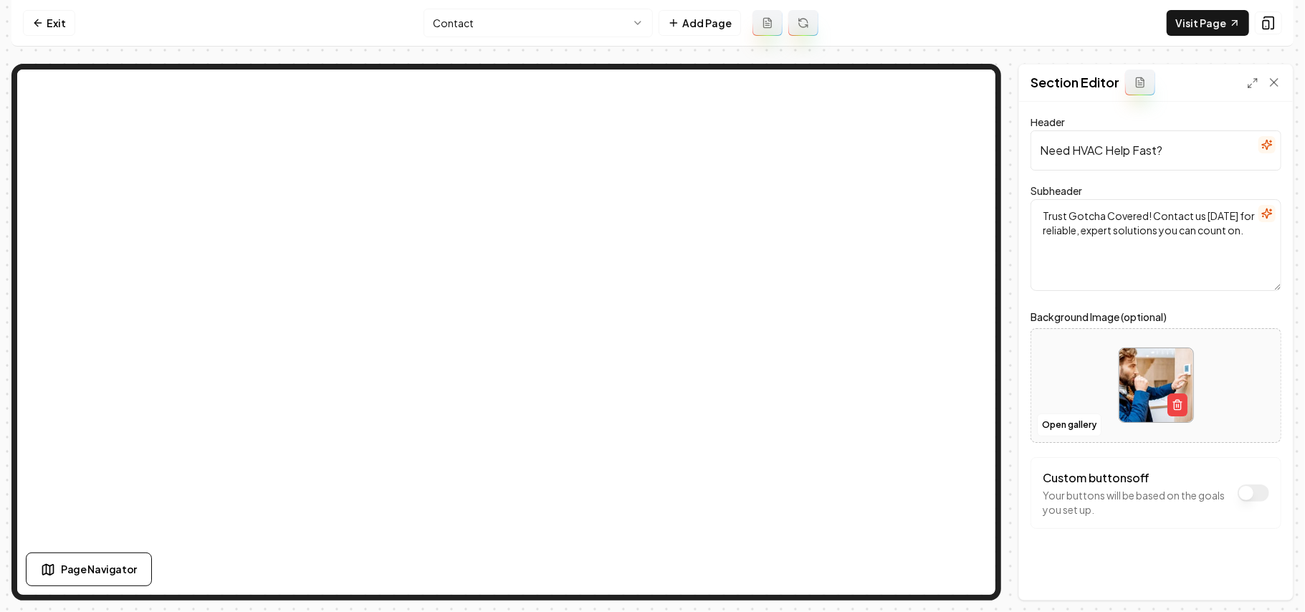
click at [59, 18] on link "Exit" at bounding box center [49, 23] width 52 height 26
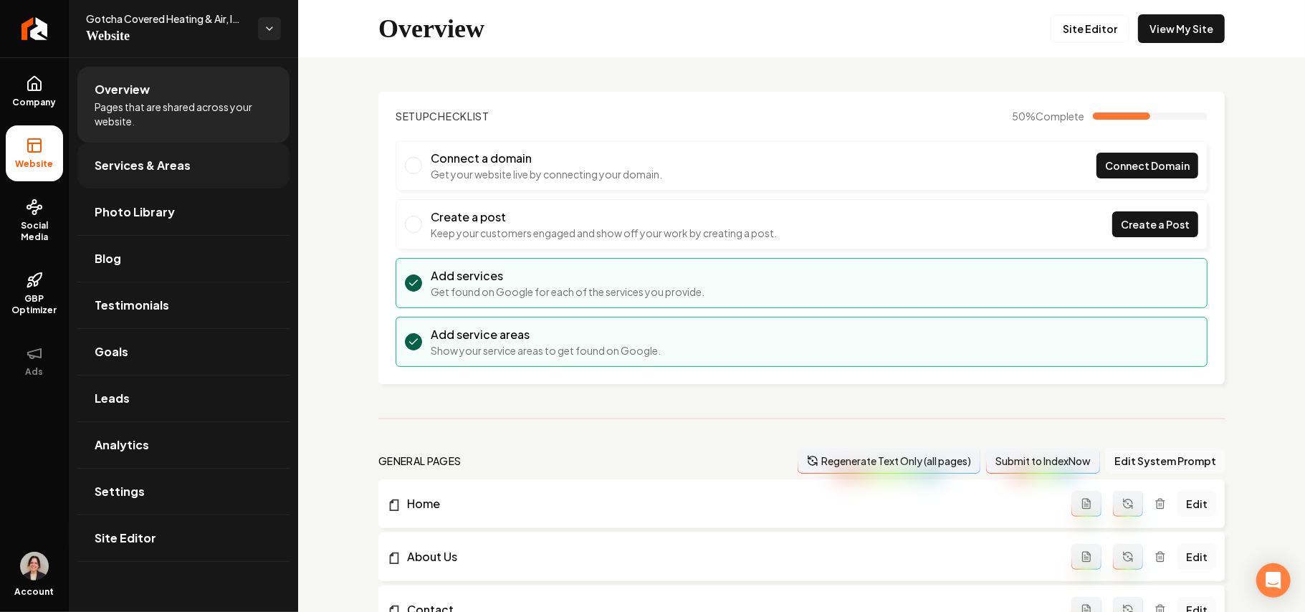
click at [184, 158] on span "Services & Areas" at bounding box center [143, 165] width 96 height 17
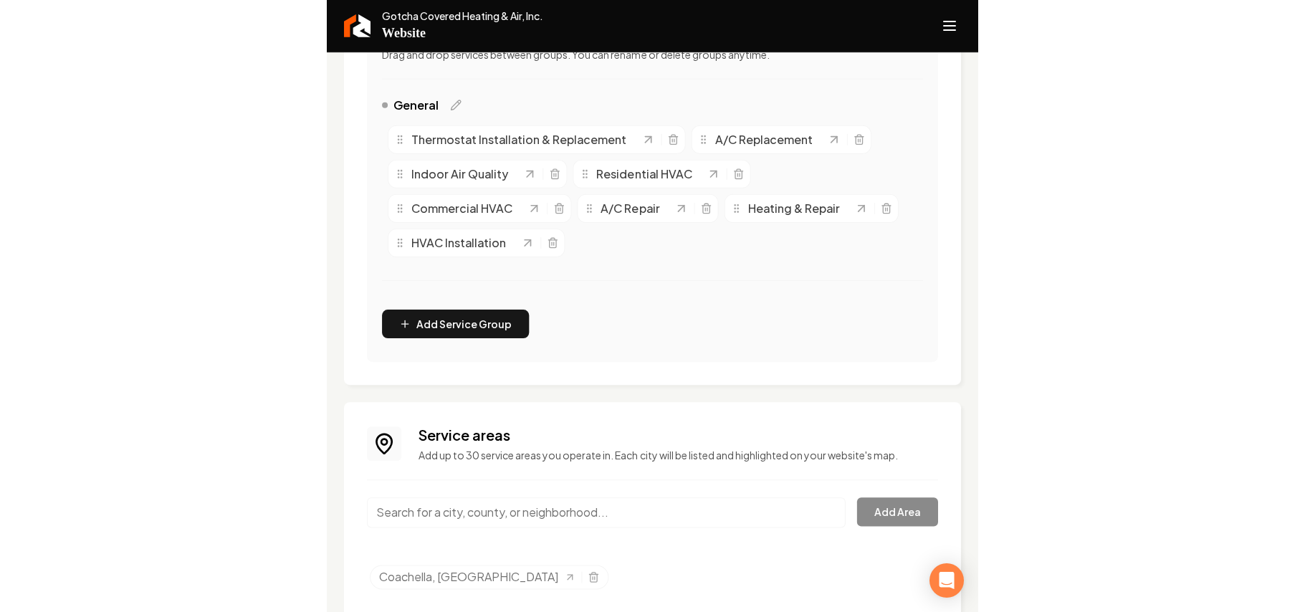
scroll to position [356, 0]
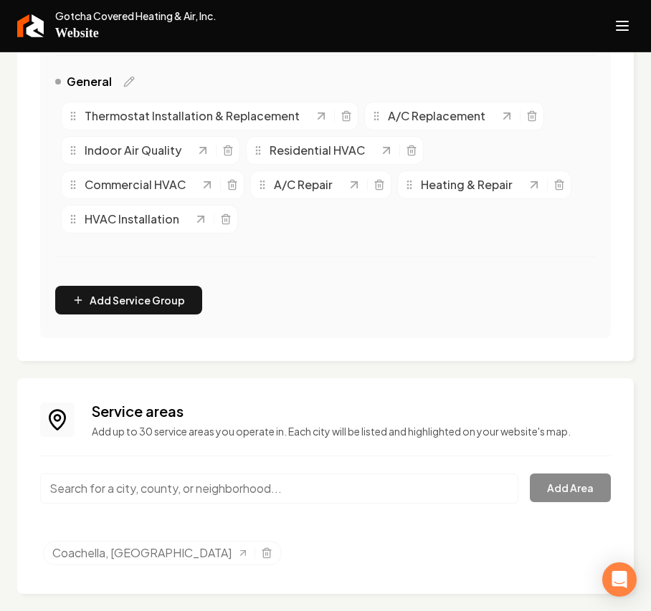
click at [184, 434] on input "Main content area" at bounding box center [279, 489] width 478 height 30
paste input "Palm Springs"
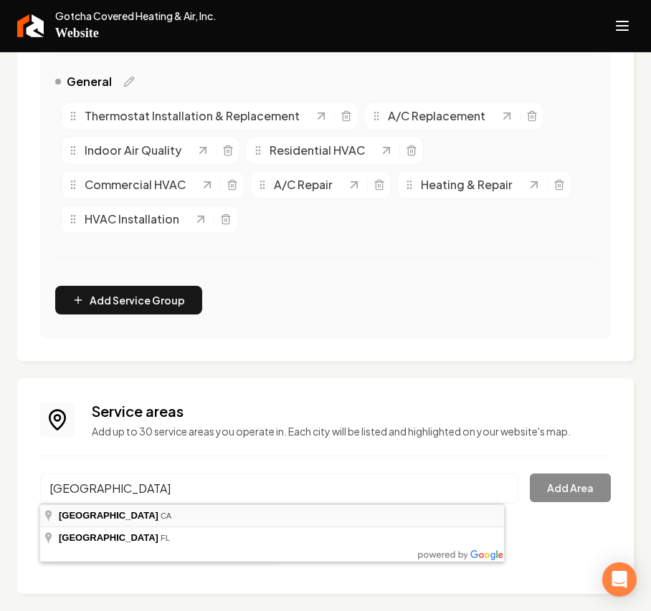
type input "Palm Springs, CA"
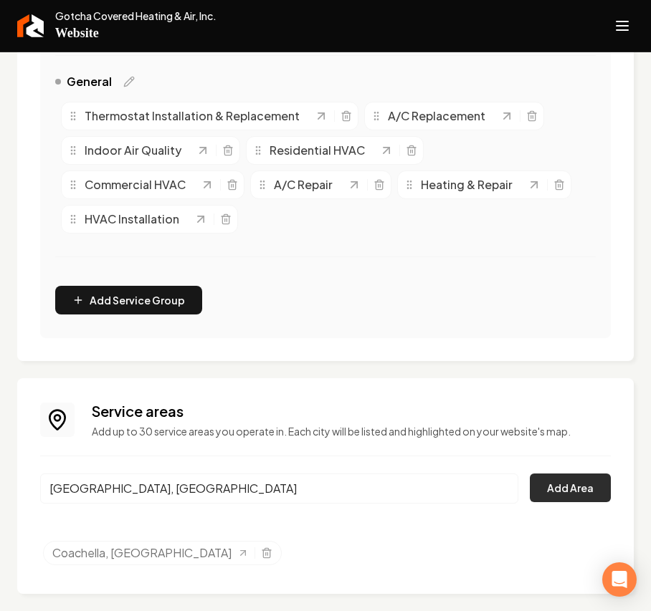
click at [554, 434] on button "Add Area" at bounding box center [569, 488] width 81 height 29
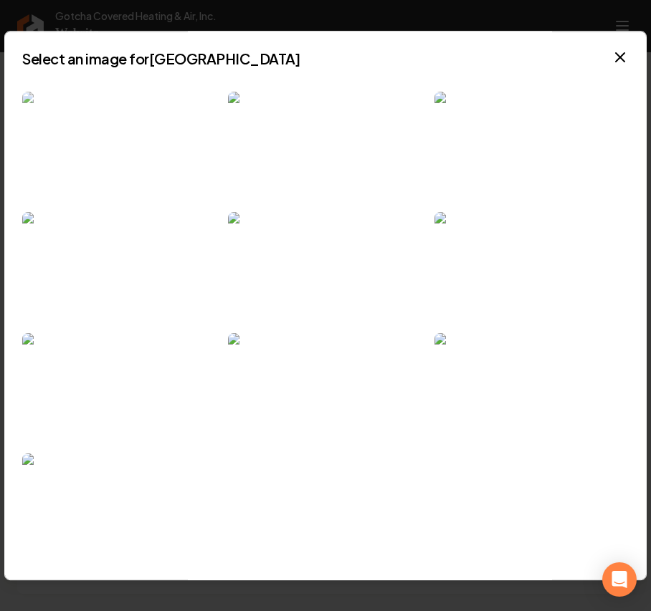
click at [144, 183] on img at bounding box center [119, 147] width 194 height 110
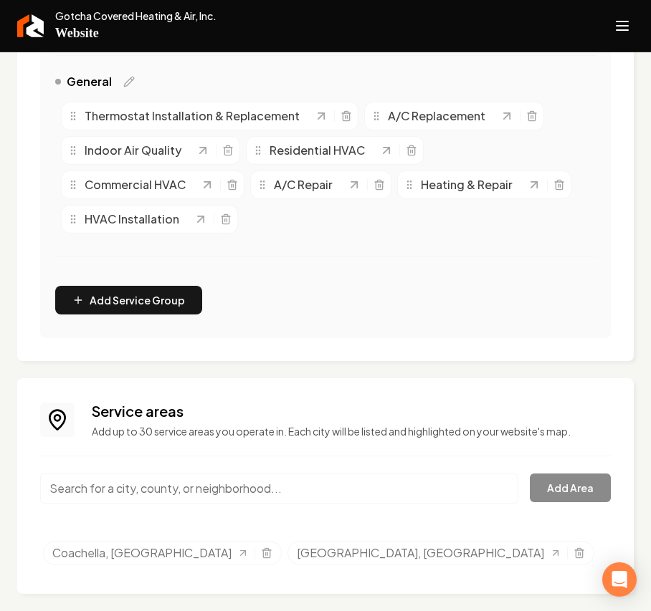
click at [135, 434] on input "Main content area" at bounding box center [279, 489] width 478 height 30
paste input "Cathedral"
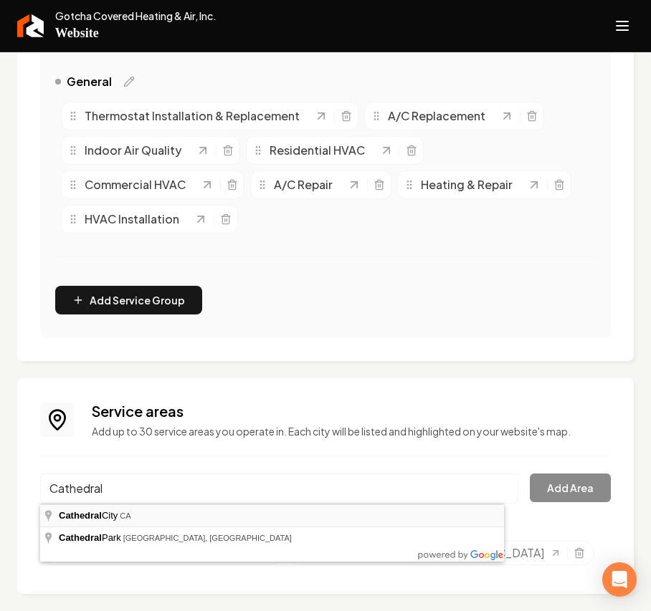
type input "Cathedral City, CA"
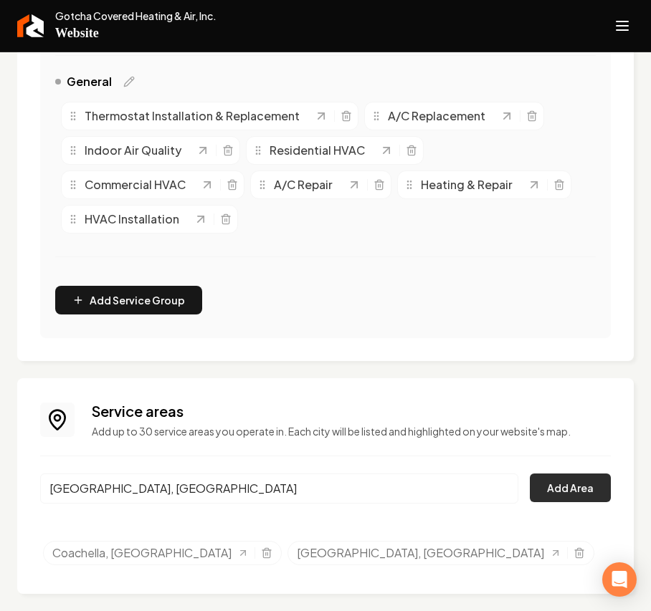
click at [577, 434] on button "Add Area" at bounding box center [569, 488] width 81 height 29
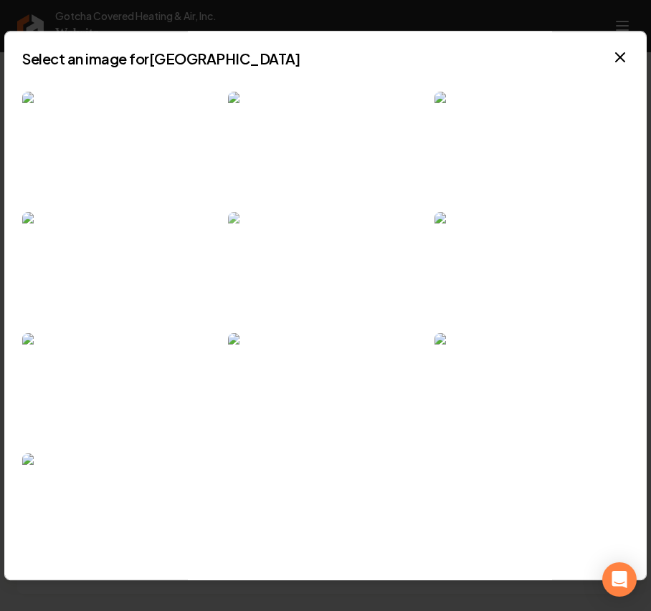
click at [332, 295] on img at bounding box center [325, 267] width 194 height 110
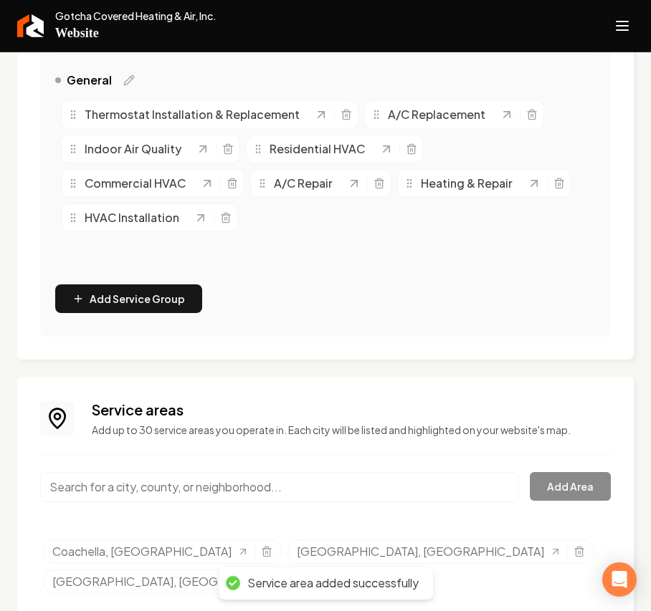
click at [164, 434] on input "Main content area" at bounding box center [279, 487] width 478 height 30
paste input "City Rancho Mirage"
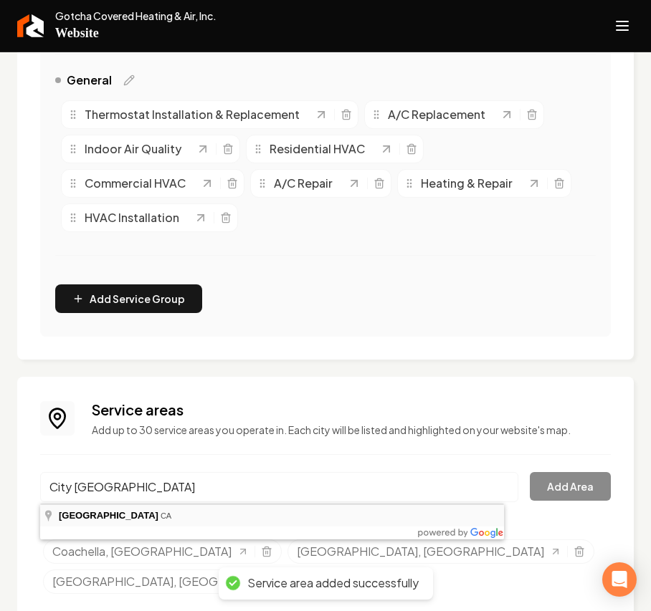
type input "Rancho Mirage, CA"
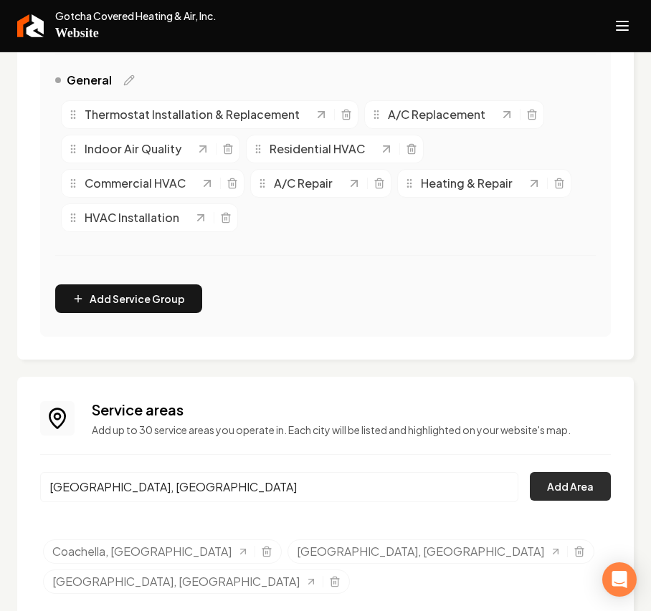
click at [556, 434] on button "Add Area" at bounding box center [569, 486] width 81 height 29
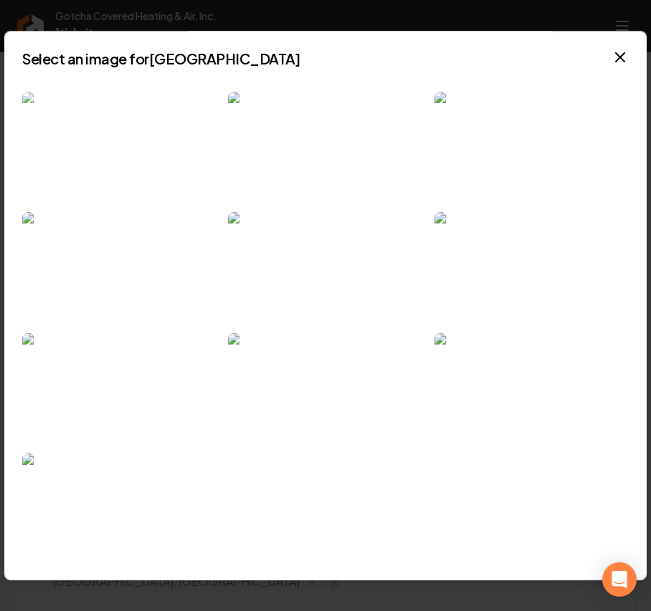
click at [166, 132] on img at bounding box center [119, 147] width 194 height 110
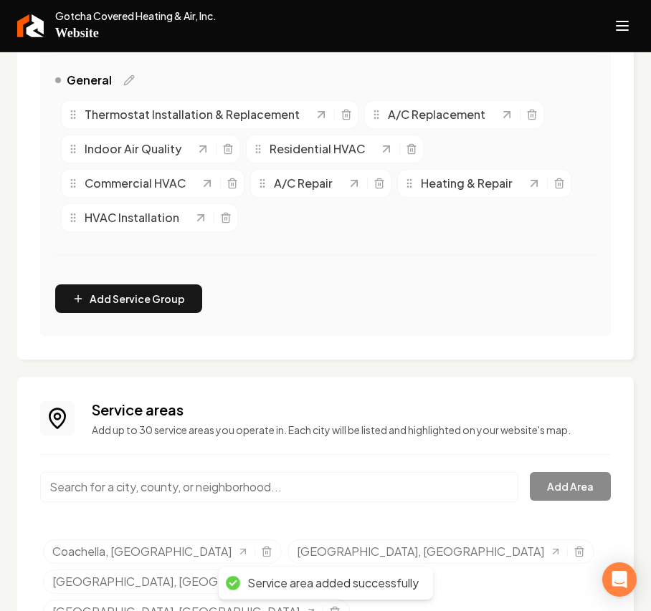
click at [164, 434] on input "Main content area" at bounding box center [279, 487] width 478 height 30
paste input "Palm Desert"
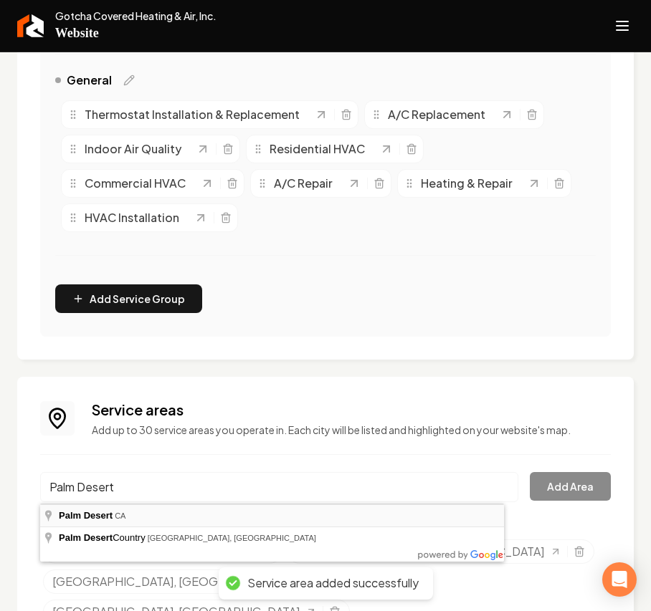
type input "Palm Desert, CA"
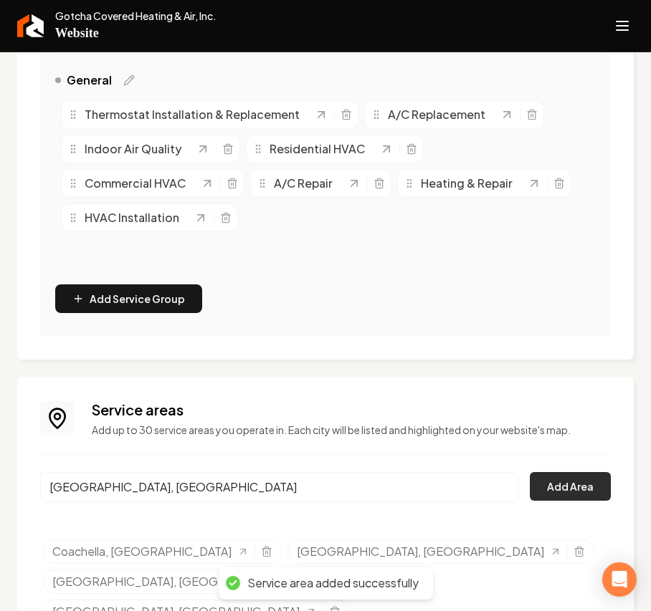
click at [540, 434] on button "Add Area" at bounding box center [569, 486] width 81 height 29
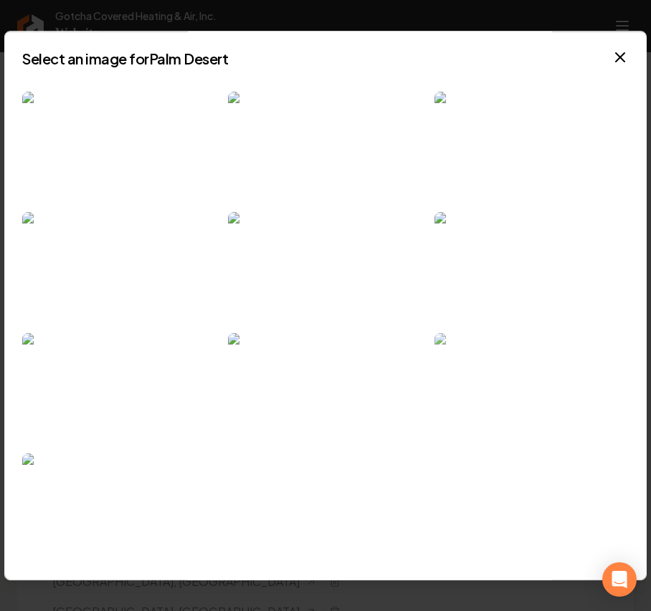
click at [568, 397] on img at bounding box center [531, 388] width 194 height 110
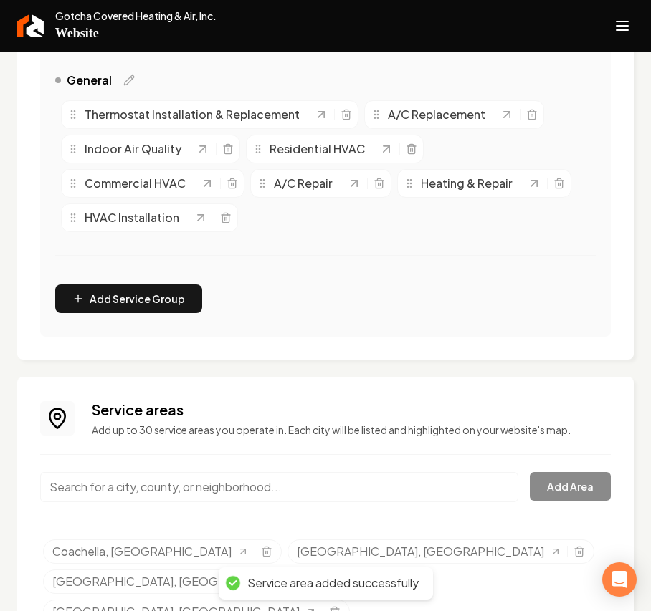
click at [173, 434] on input "Main content area" at bounding box center [279, 487] width 478 height 30
paste input "Indian Wells"
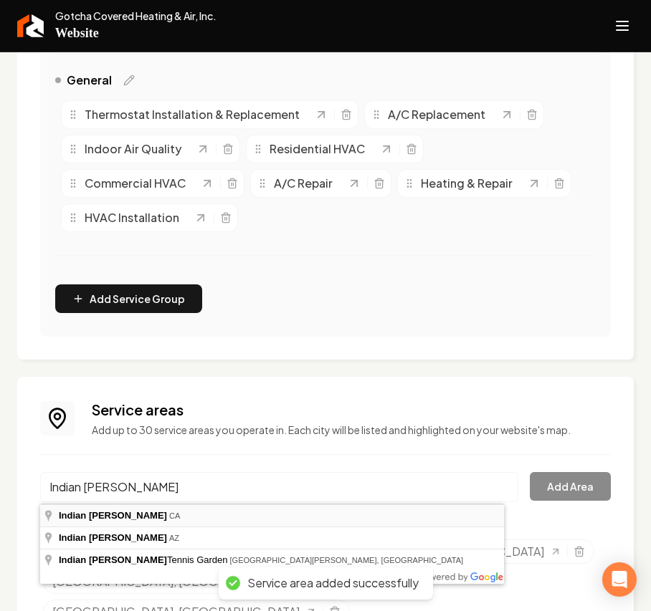
type input "Indian Wells, CA"
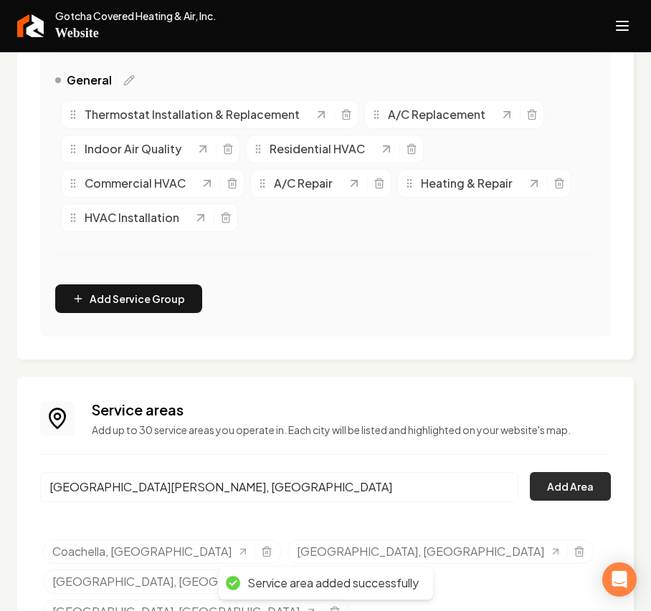
click at [566, 434] on button "Add Area" at bounding box center [569, 486] width 81 height 29
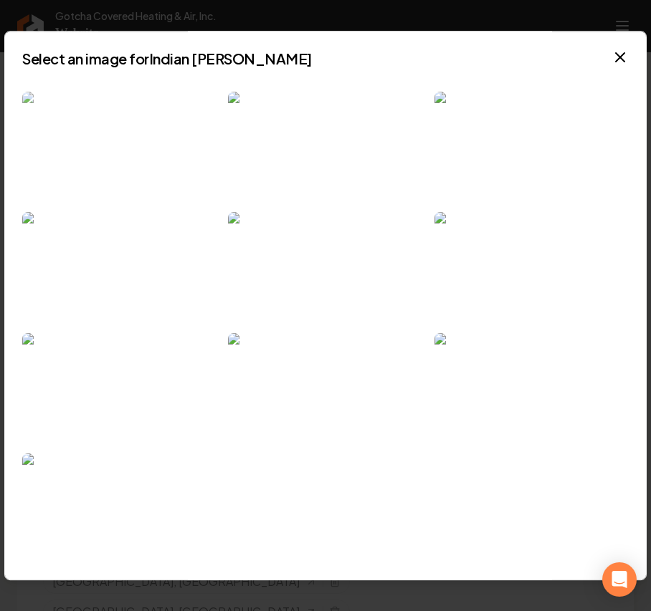
click at [159, 124] on img at bounding box center [119, 147] width 194 height 110
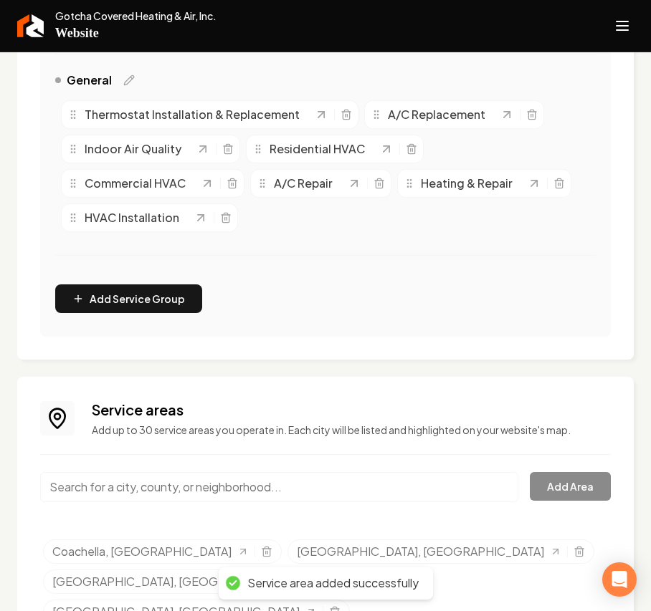
click at [150, 434] on input "Main content area" at bounding box center [279, 487] width 478 height 30
paste input "Bermuda Dunes"
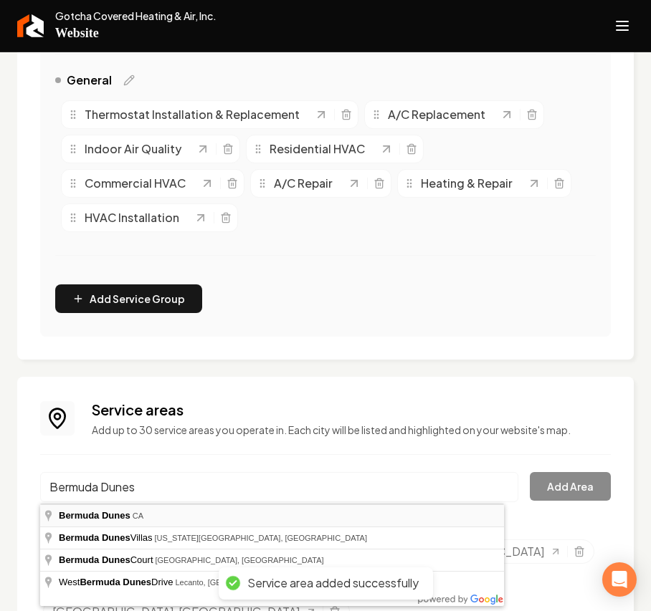
type input "Bermuda Dunes, CA"
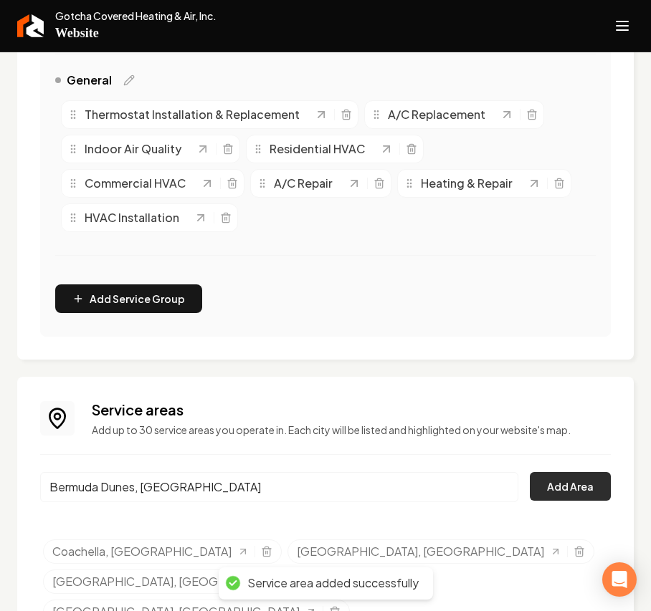
click at [568, 434] on button "Add Area" at bounding box center [569, 486] width 81 height 29
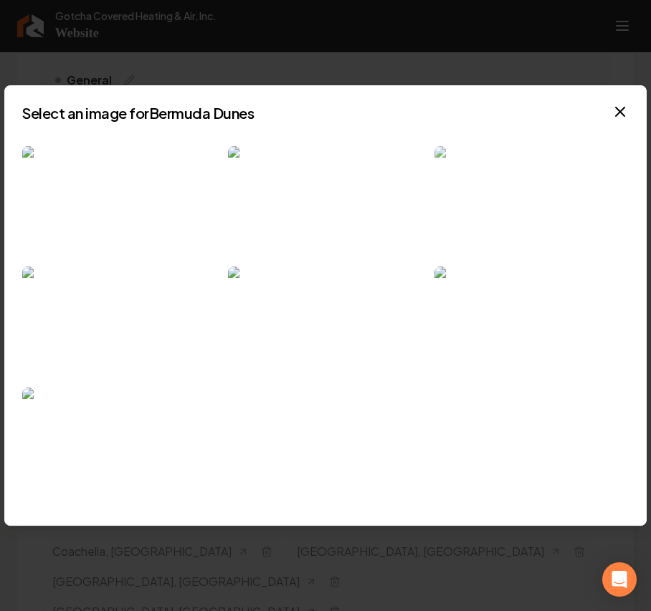
click at [505, 181] on img at bounding box center [531, 201] width 194 height 110
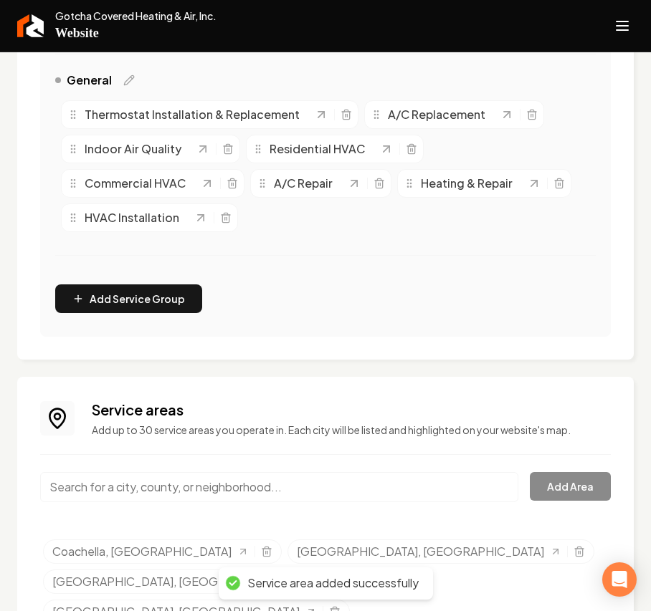
click at [176, 434] on input "Main content area" at bounding box center [279, 487] width 478 height 30
paste input "Indio"
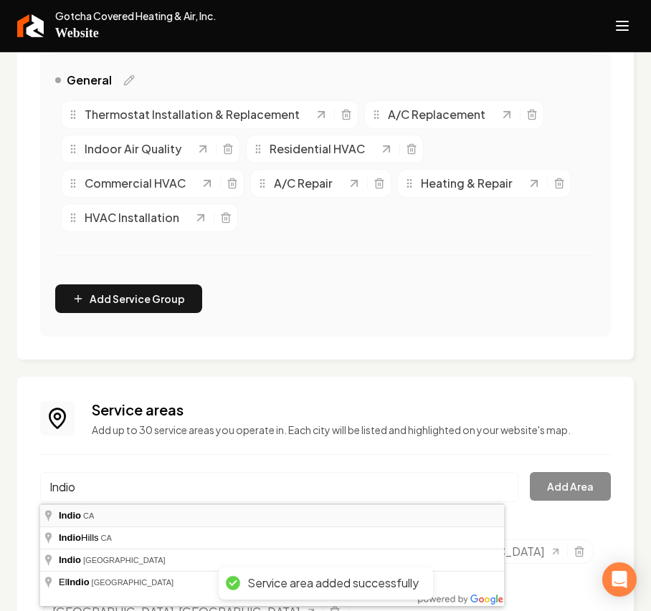
type input "Indio, CA"
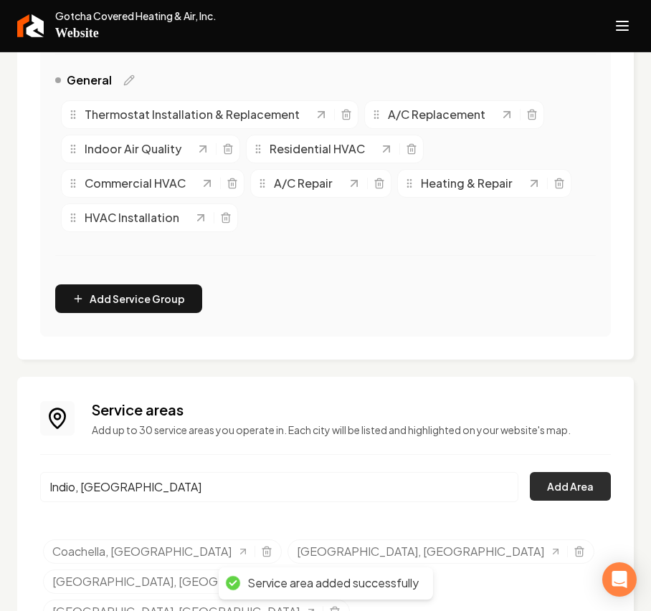
click at [552, 434] on button "Add Area" at bounding box center [569, 486] width 81 height 29
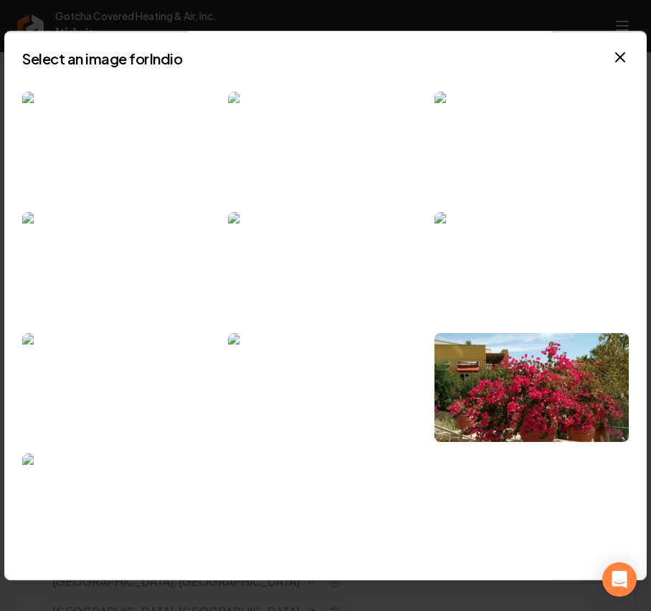
click at [345, 133] on img at bounding box center [325, 147] width 194 height 110
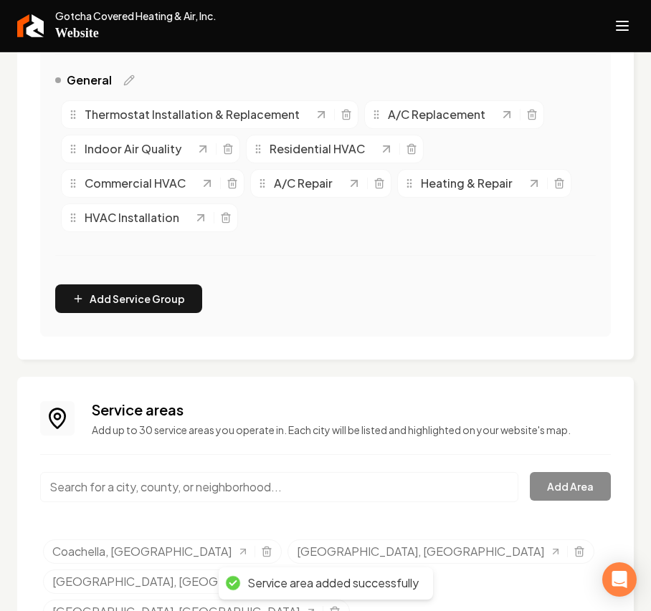
click at [118, 434] on input "Main content area" at bounding box center [279, 487] width 478 height 30
paste input "La Quinta"
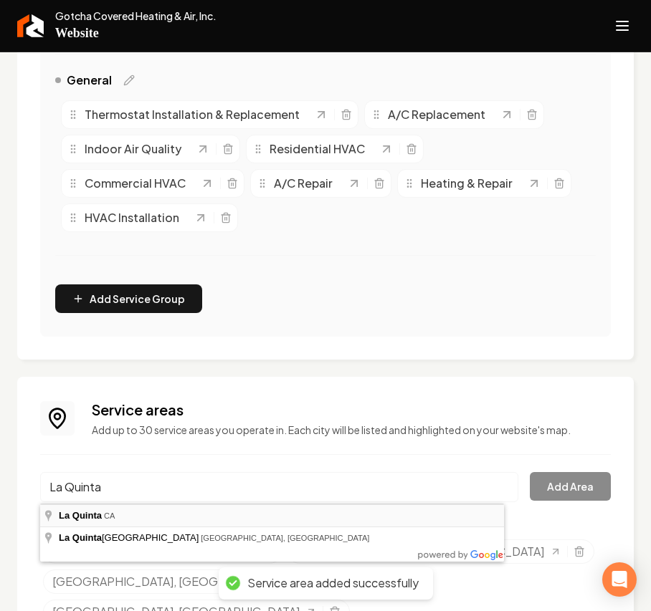
type input "La Quinta, CA"
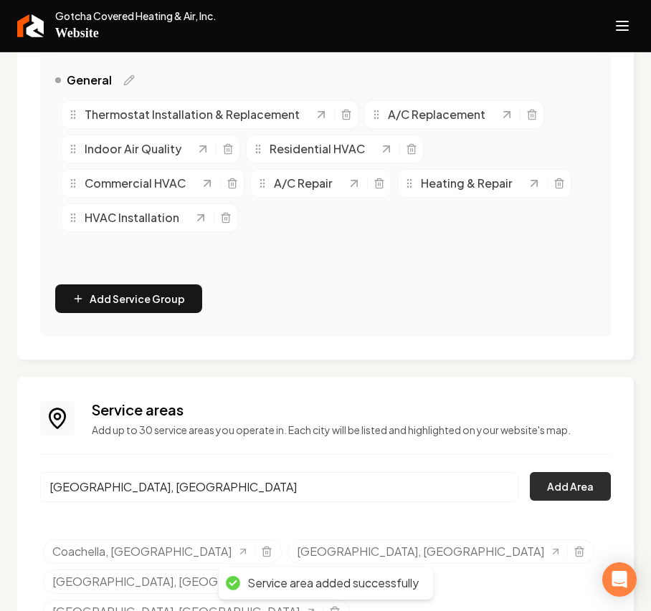
click at [586, 434] on button "Add Area" at bounding box center [569, 486] width 81 height 29
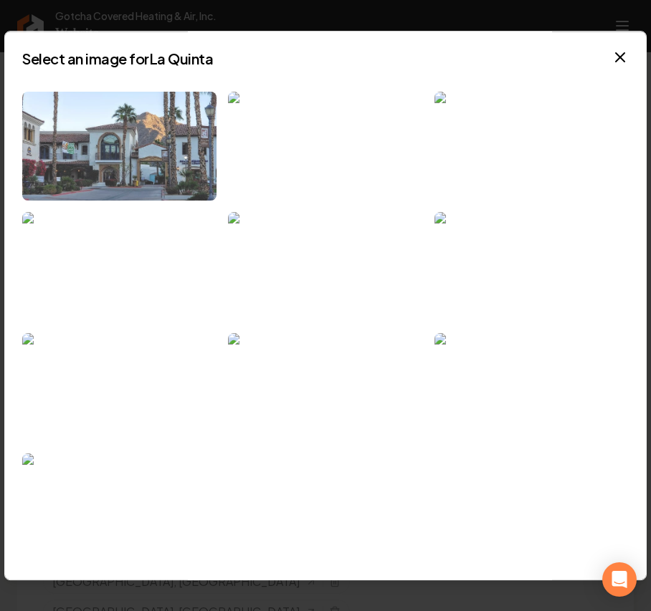
click at [133, 110] on img at bounding box center [119, 147] width 194 height 110
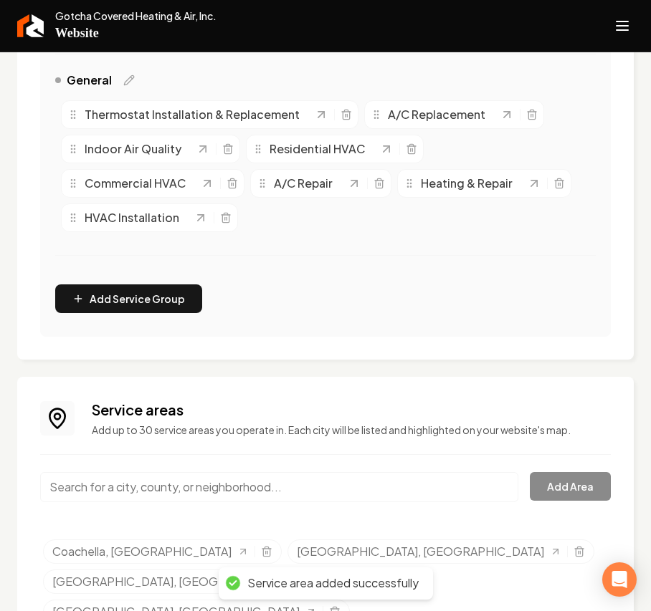
click at [138, 434] on input "Main content area" at bounding box center [279, 487] width 478 height 30
paste input "Thousand Palms"
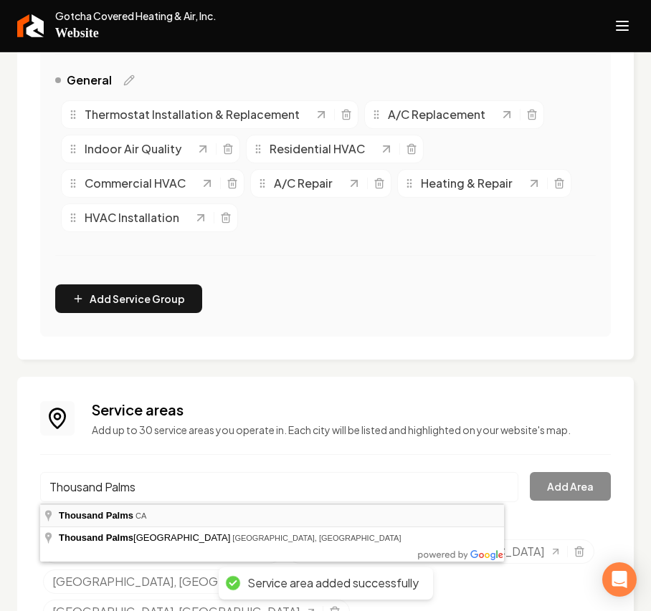
type input "Thousand Palms, CA"
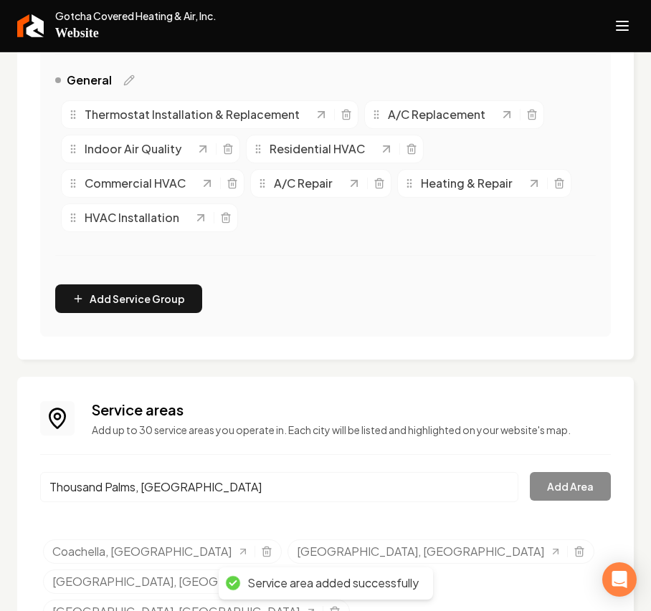
drag, startPoint x: 112, startPoint y: 514, endPoint x: 397, endPoint y: 520, distance: 284.5
click at [546, 434] on button "Add Area" at bounding box center [569, 486] width 81 height 29
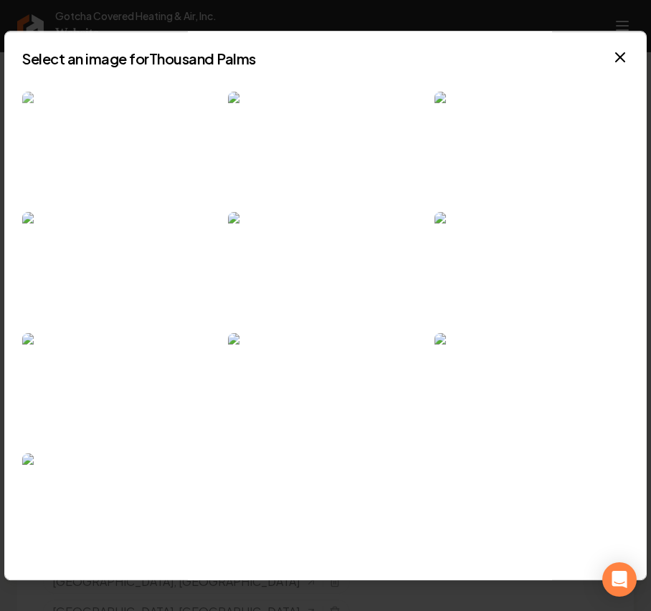
click at [153, 118] on img at bounding box center [119, 147] width 194 height 110
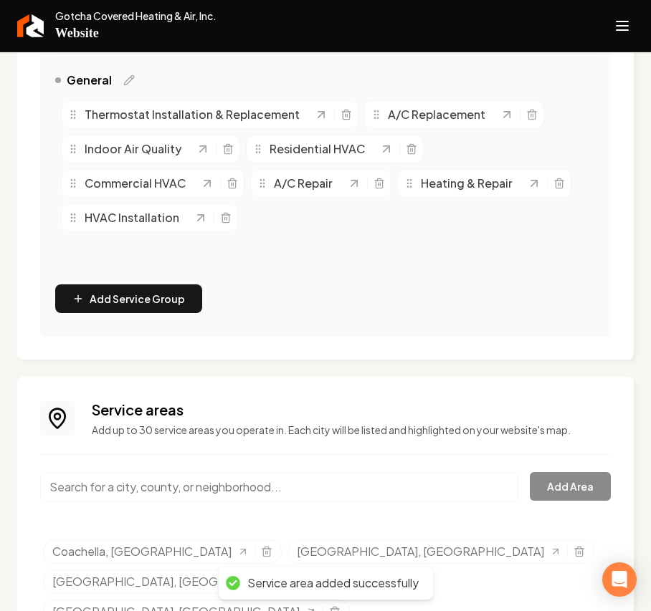
click at [142, 434] on input "Main content area" at bounding box center [279, 487] width 478 height 30
paste input "Desert Hot Springs"
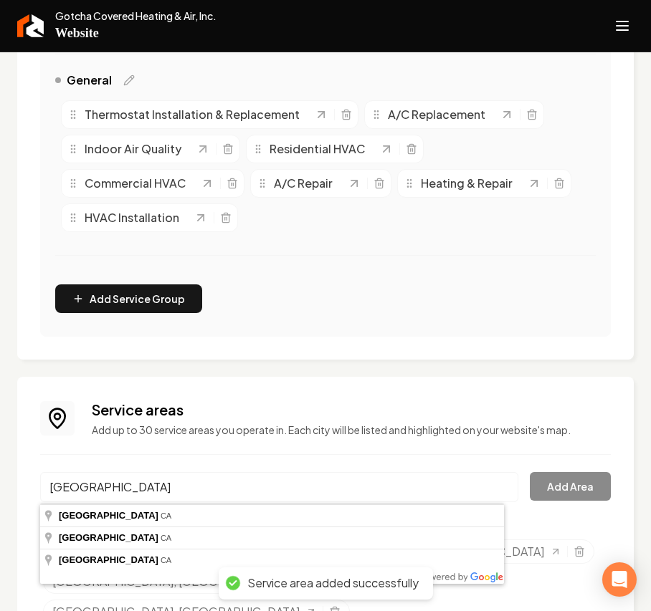
type input "Desert Hot Springs, CA"
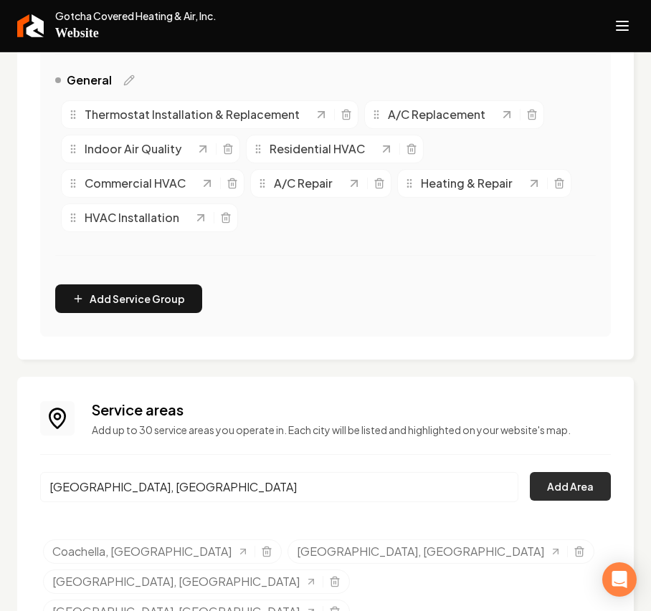
click at [546, 434] on button "Add Area" at bounding box center [569, 486] width 81 height 29
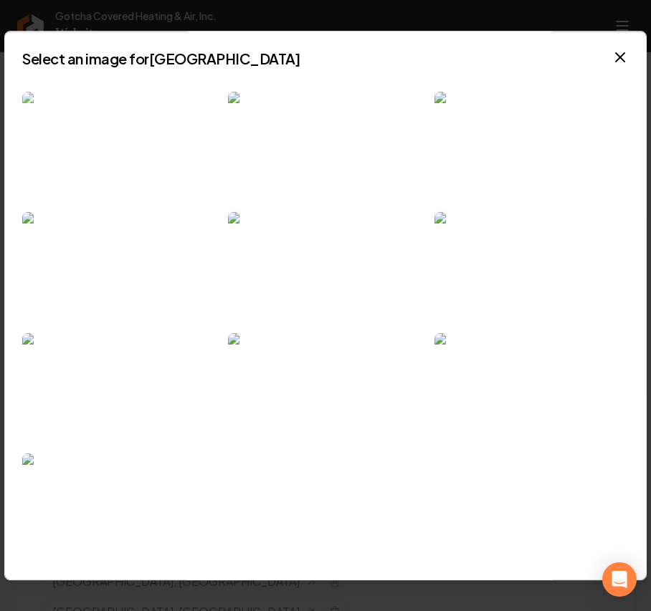
click at [103, 136] on img at bounding box center [119, 147] width 194 height 110
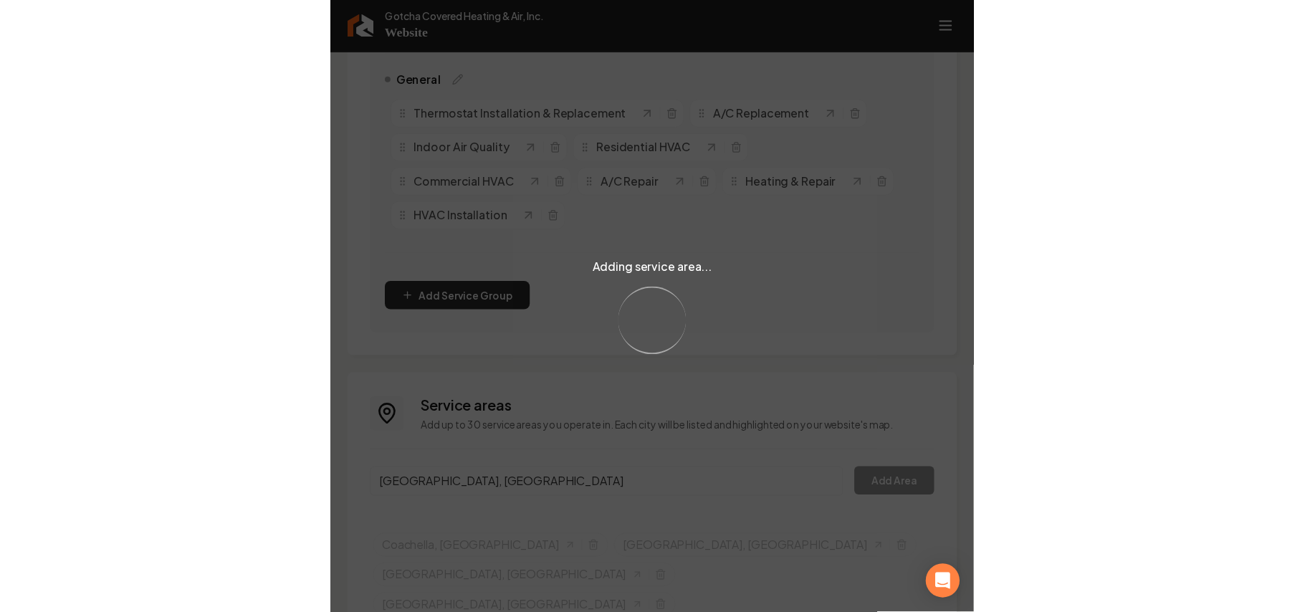
scroll to position [345, 0]
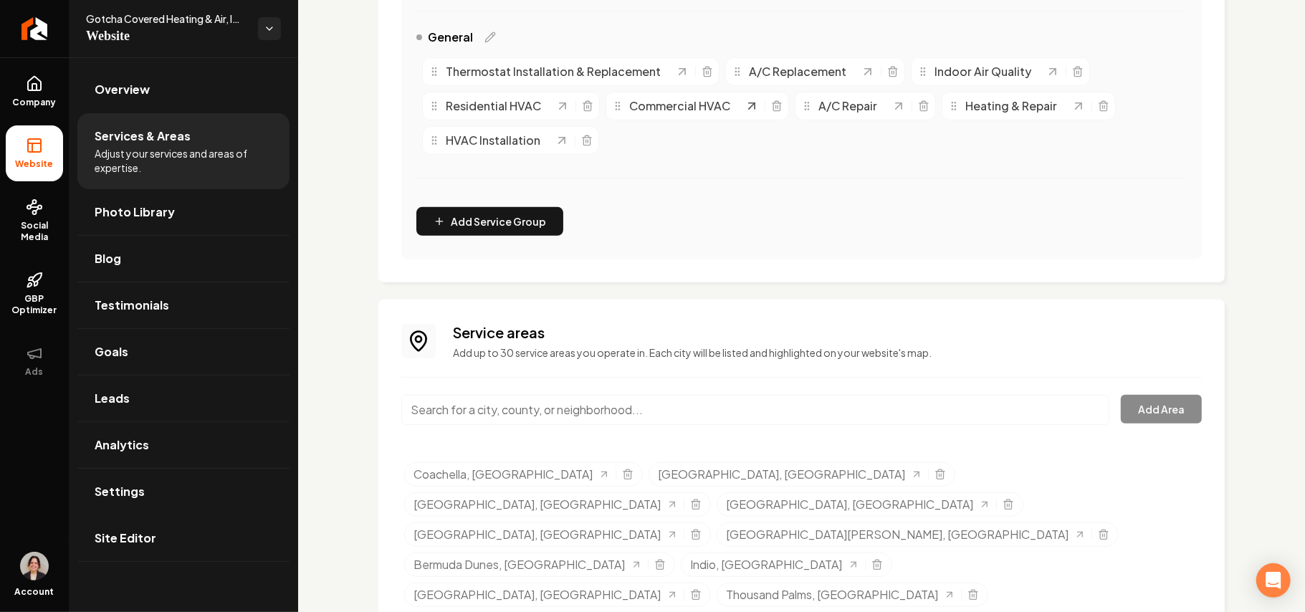
drag, startPoint x: 107, startPoint y: 539, endPoint x: 746, endPoint y: 99, distance: 775.3
click at [107, 434] on span "Site Editor" at bounding box center [126, 537] width 62 height 17
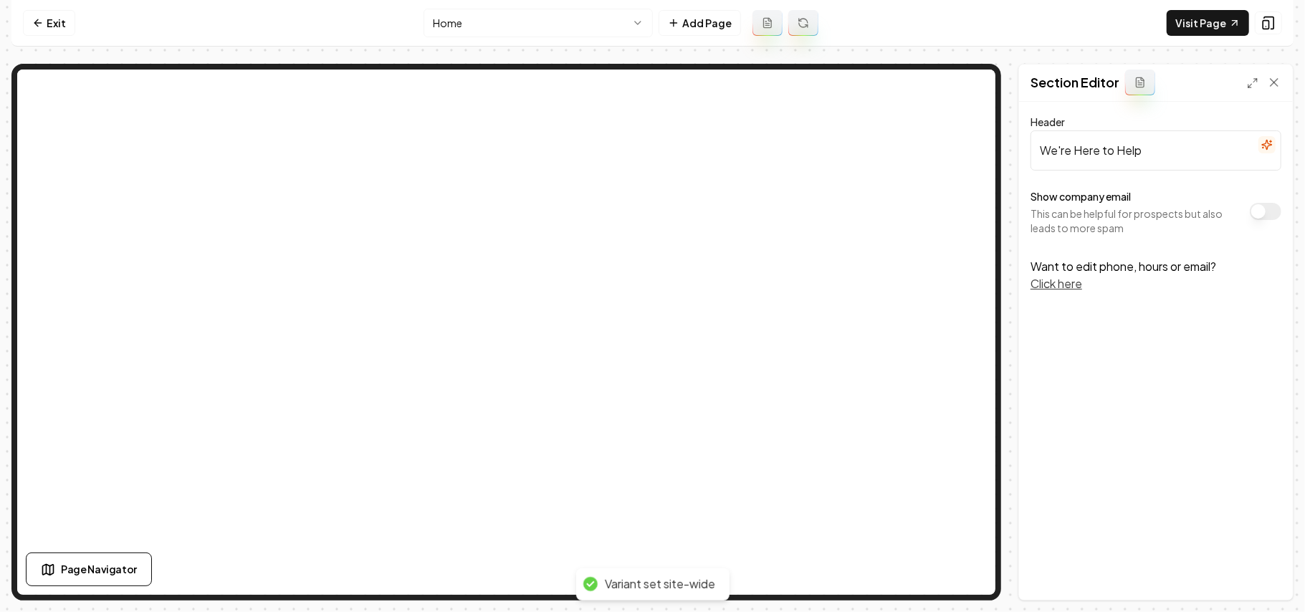
click at [576, 21] on html "Computer Required This feature is only available on a computer. Please switch t…" at bounding box center [652, 306] width 1305 height 612
click at [494, 21] on html "Computer Required This feature is only available on a computer. Please switch t…" at bounding box center [652, 306] width 1305 height 612
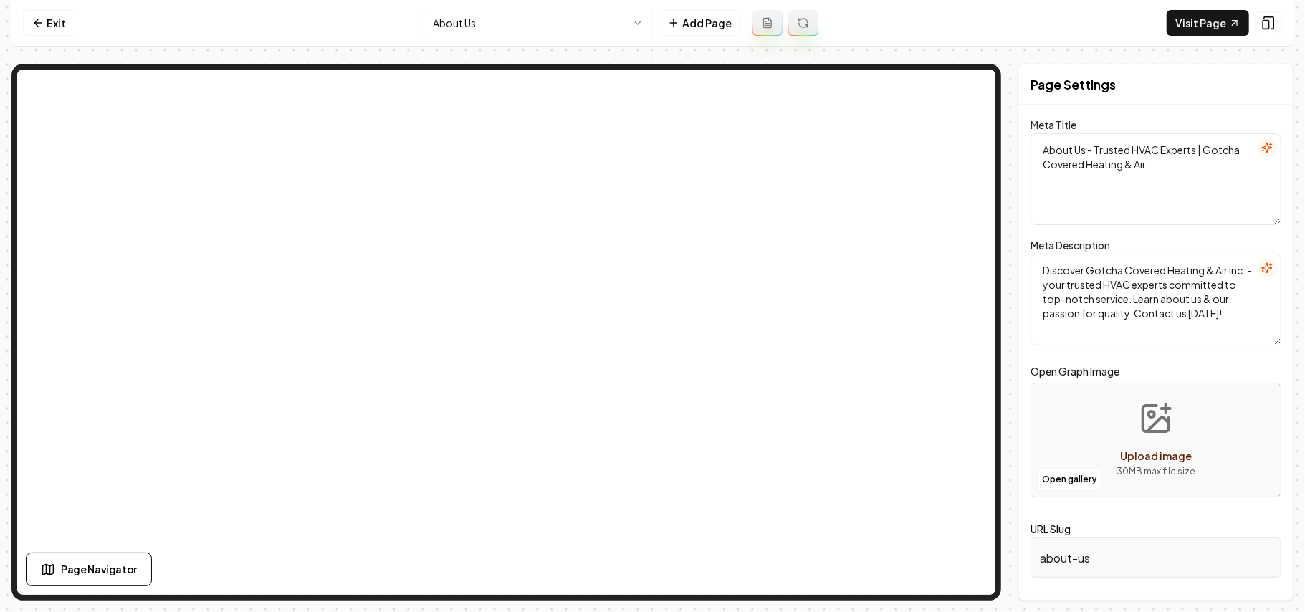
click at [536, 29] on html "Computer Required This feature is only available on a computer. Please switch t…" at bounding box center [652, 306] width 1305 height 612
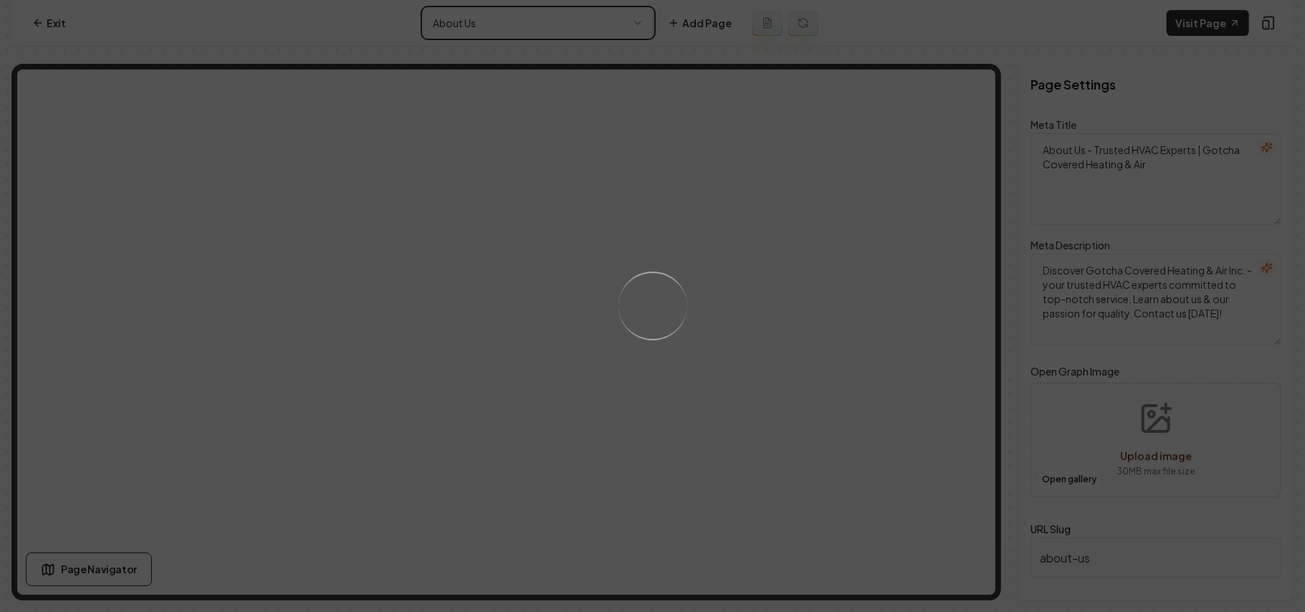
type textarea "Contact Us for HVAC Support | Gotcha Covered Heating & Air"
type textarea "Contact Gotcha Covered Heating & Air Inc. for expert HVAC service. Fill out our…"
type input "contact-us"
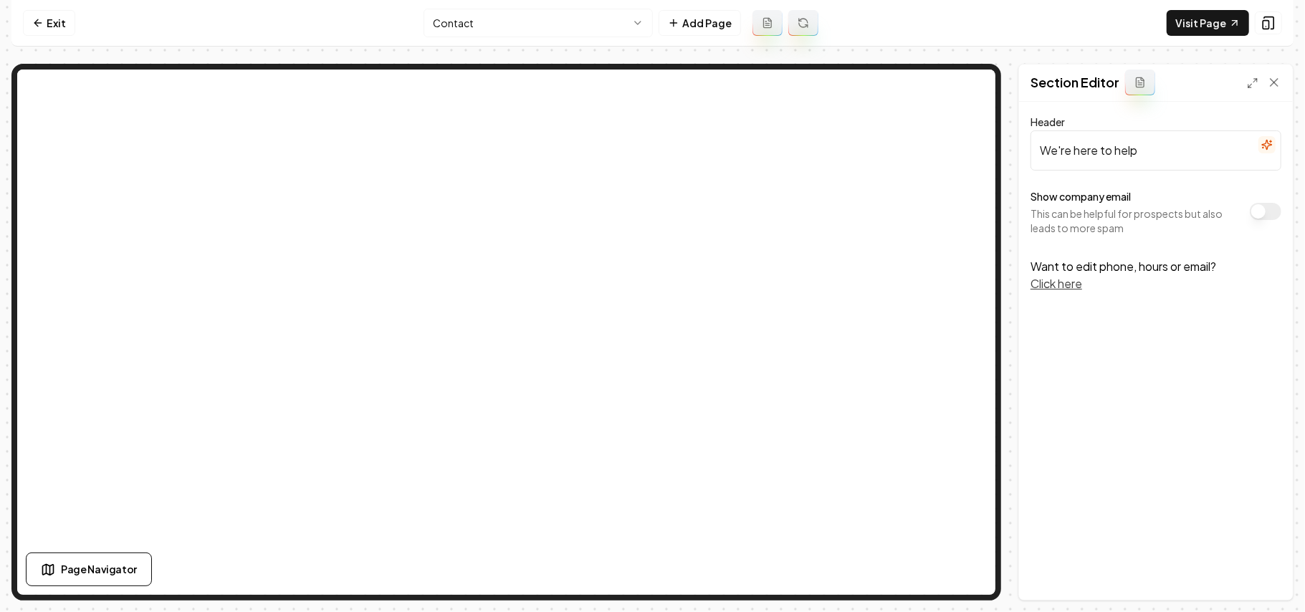
click at [967, 207] on button "Show company email" at bounding box center [1266, 211] width 32 height 17
click at [967, 434] on div "Discard Changes Save" at bounding box center [1156, 574] width 274 height 49
click at [967, 434] on button "Save" at bounding box center [1260, 575] width 42 height 26
click at [967, 281] on button "Click here" at bounding box center [1056, 283] width 52 height 17
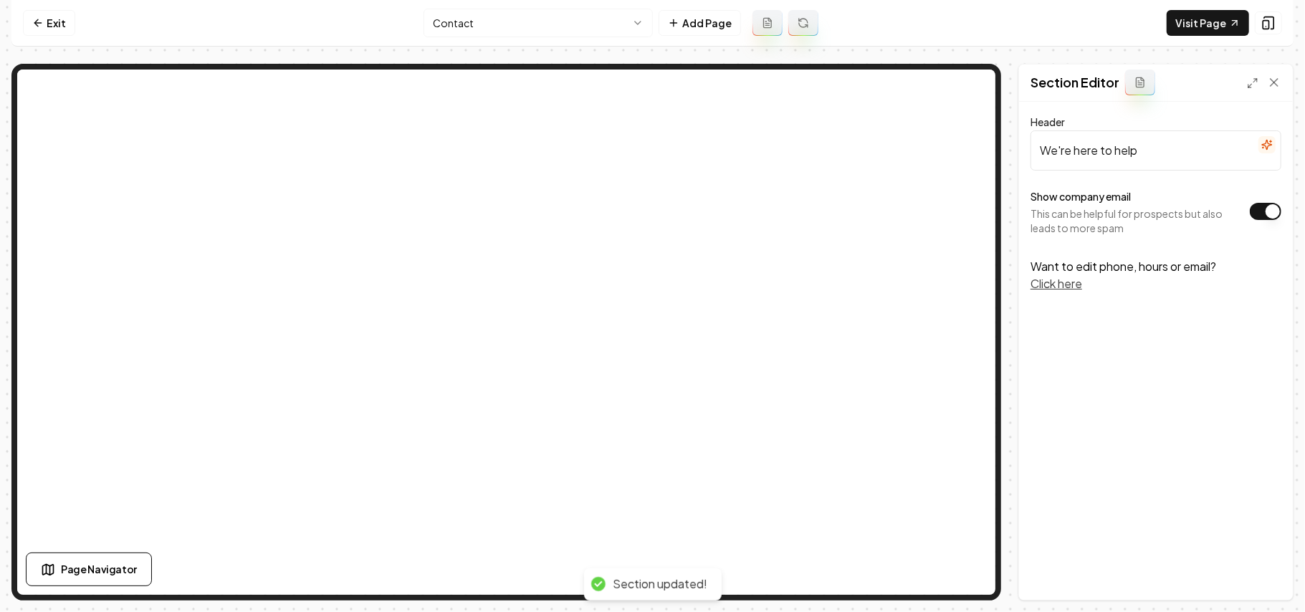
select select "**"
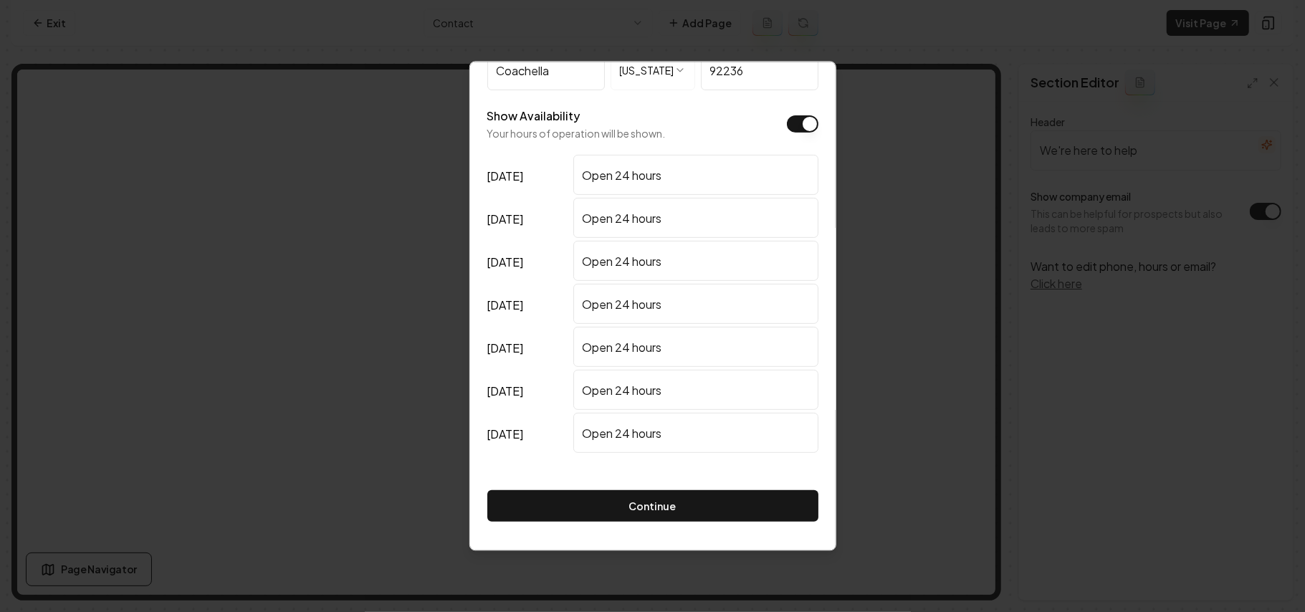
click at [787, 127] on button "Show Availability" at bounding box center [803, 123] width 32 height 17
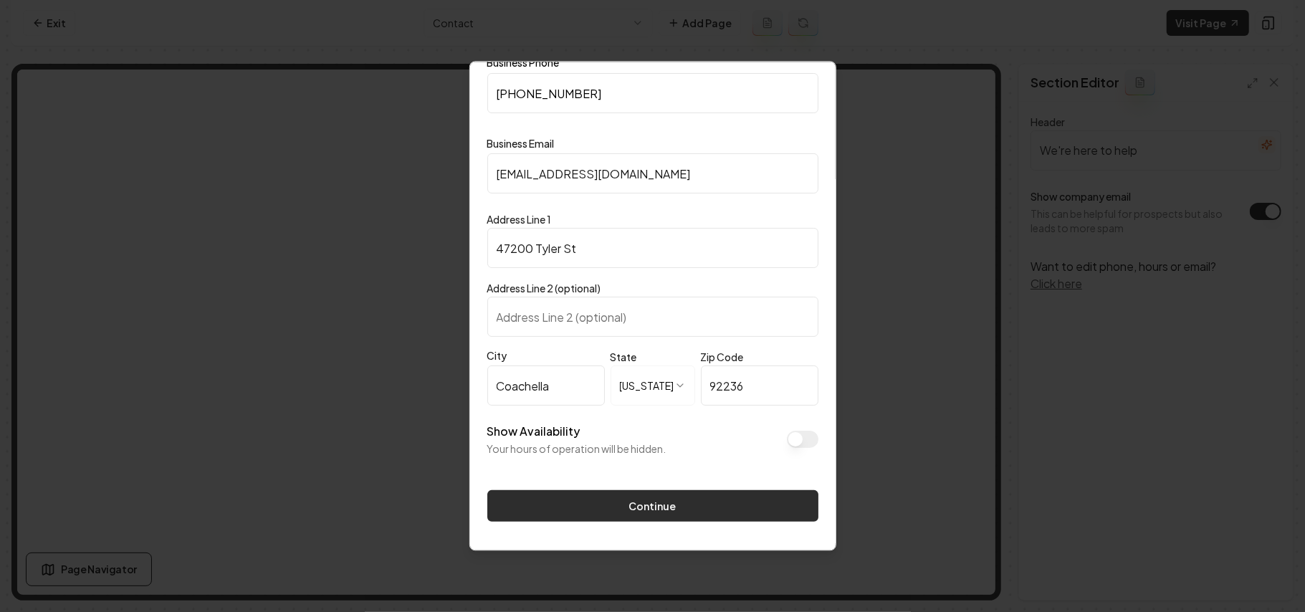
click at [722, 434] on button "Continue" at bounding box center [652, 506] width 331 height 32
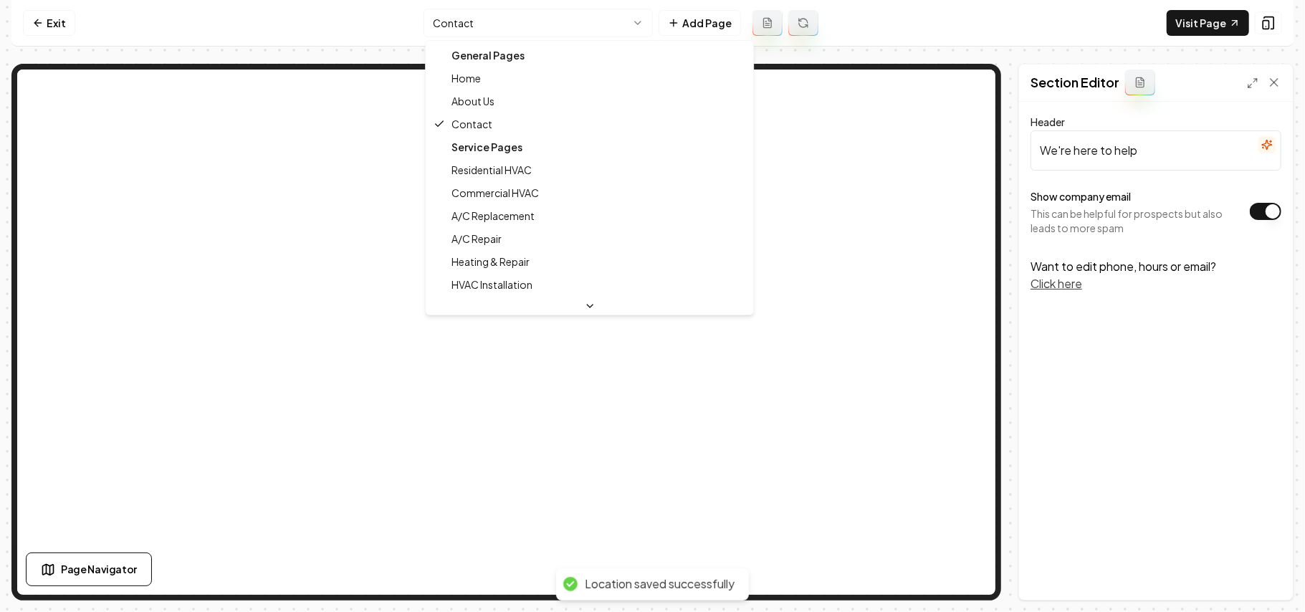
click at [577, 13] on html "Computer Required This feature is only available on a computer. Please switch t…" at bounding box center [652, 306] width 1305 height 612
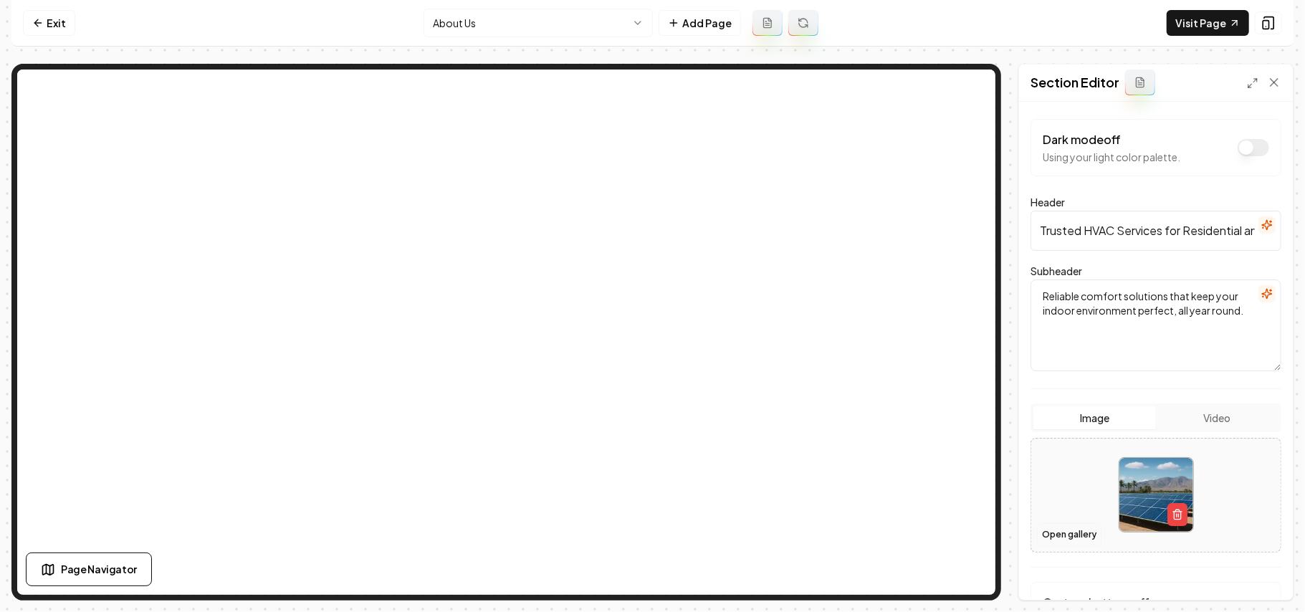
click at [967, 434] on button "Open gallery" at bounding box center [1069, 534] width 64 height 23
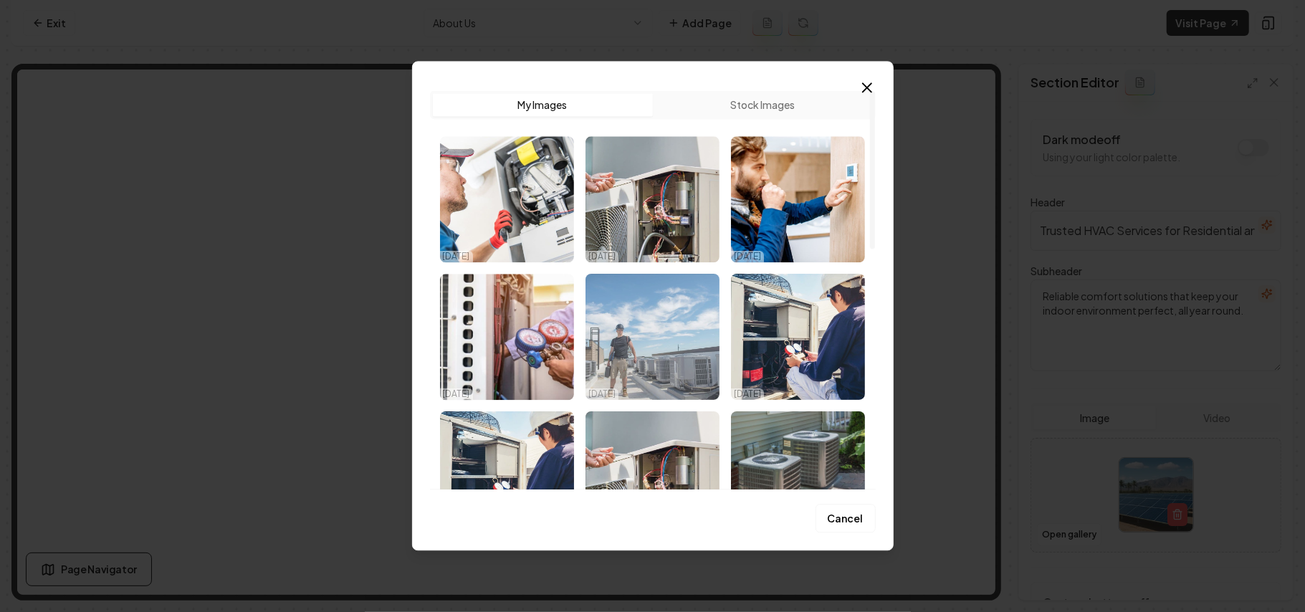
click at [608, 348] on img "Select image image_68d57aee5c7cd75eb85f4d0b.jpg" at bounding box center [652, 337] width 134 height 126
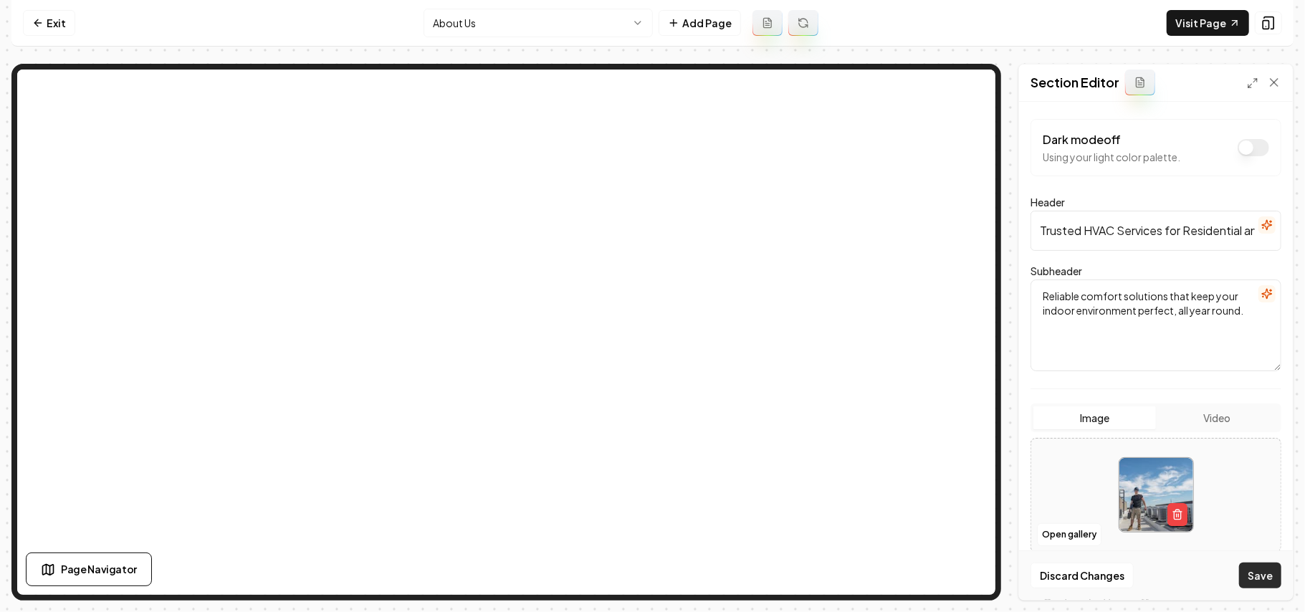
click at [967, 434] on button "Save" at bounding box center [1260, 575] width 42 height 26
click at [967, 35] on link "Visit Page" at bounding box center [1207, 23] width 82 height 26
click at [527, 15] on html "Computer Required This feature is only available on a computer. Please switch t…" at bounding box center [652, 306] width 1305 height 612
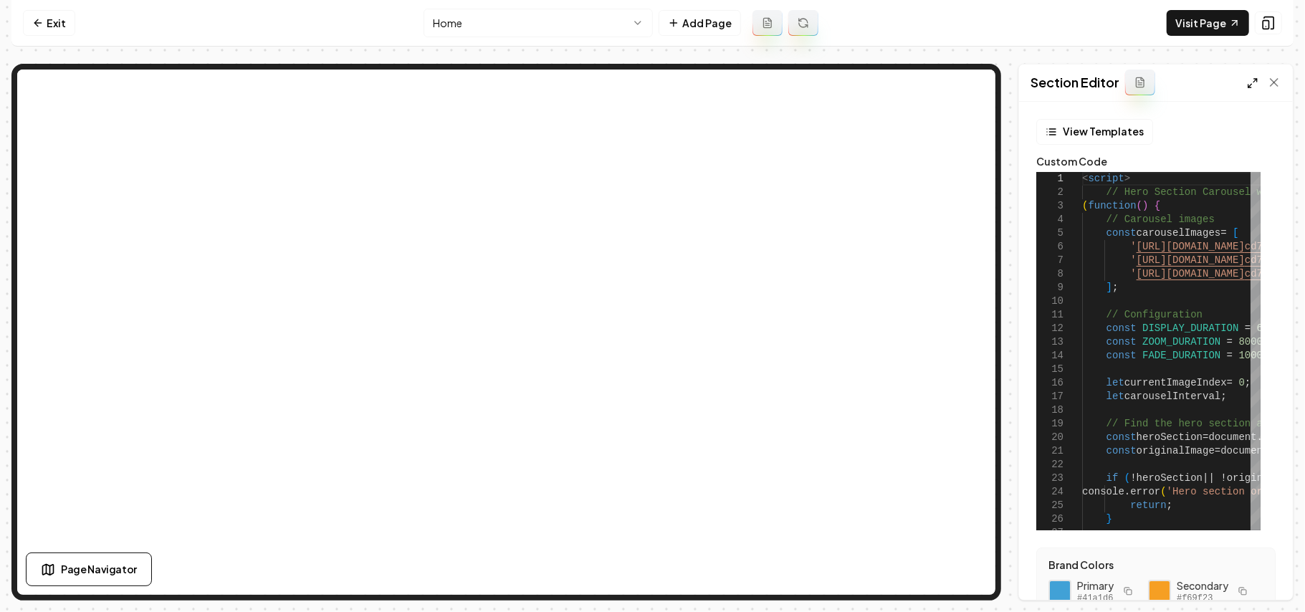
click at [967, 87] on icon at bounding box center [1252, 82] width 11 height 11
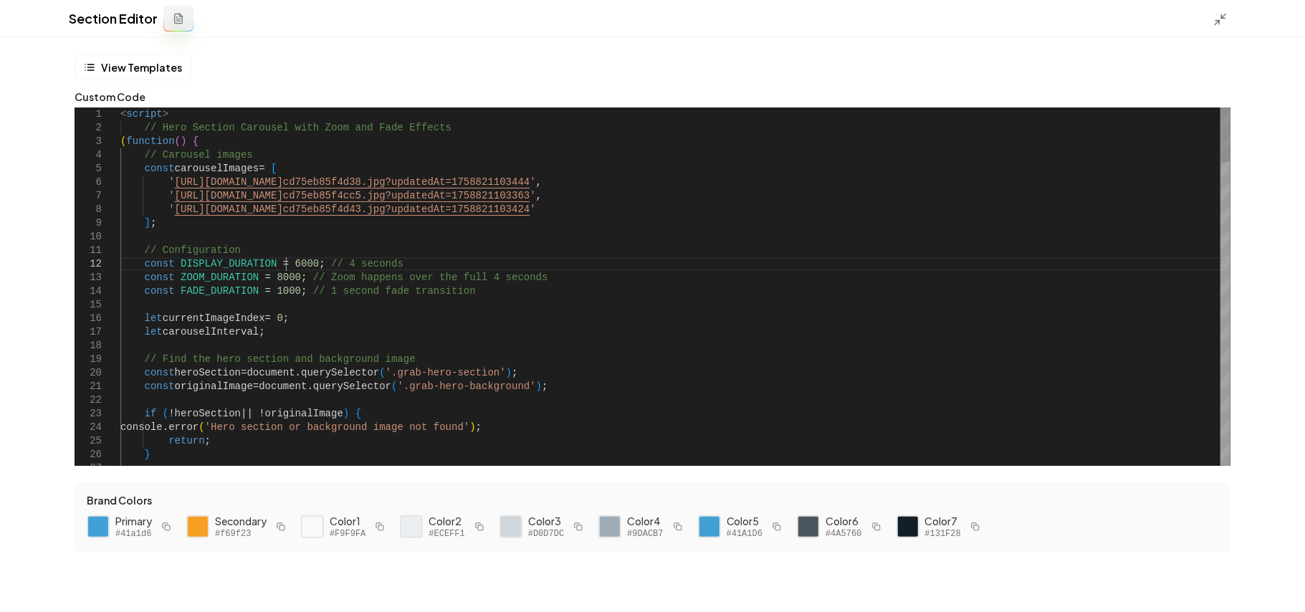
type textarea "**********"
click at [967, 434] on button "Save" at bounding box center [1272, 588] width 42 height 26
click at [967, 14] on icon at bounding box center [1220, 19] width 14 height 14
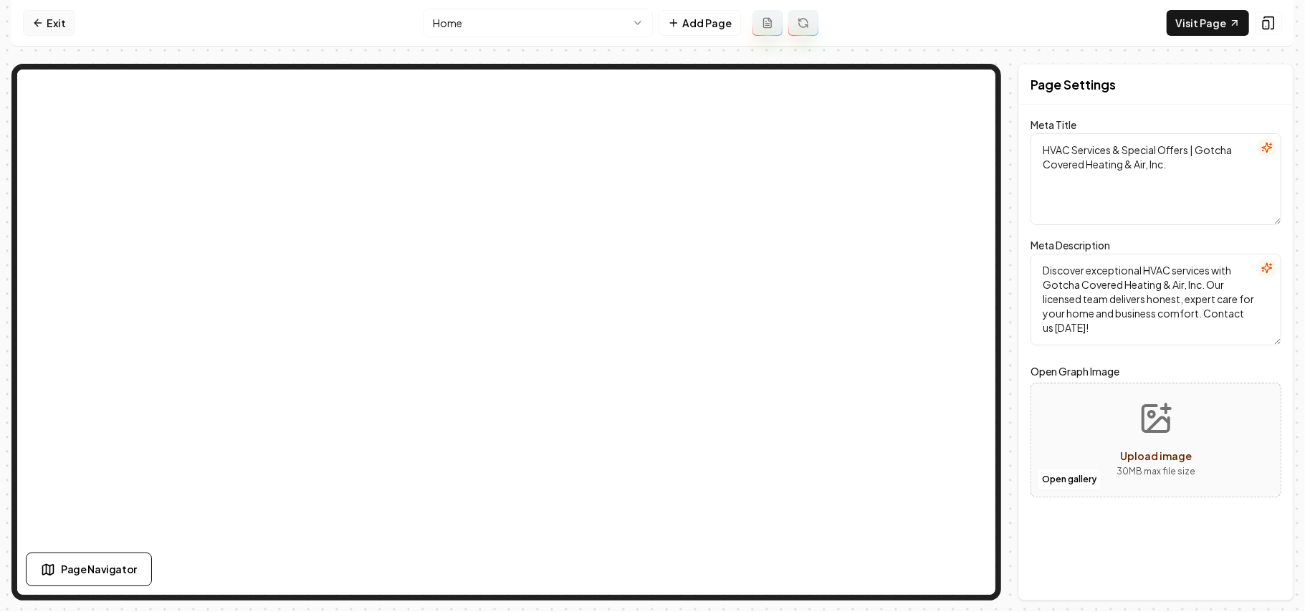
click at [29, 20] on link "Exit" at bounding box center [49, 23] width 52 height 26
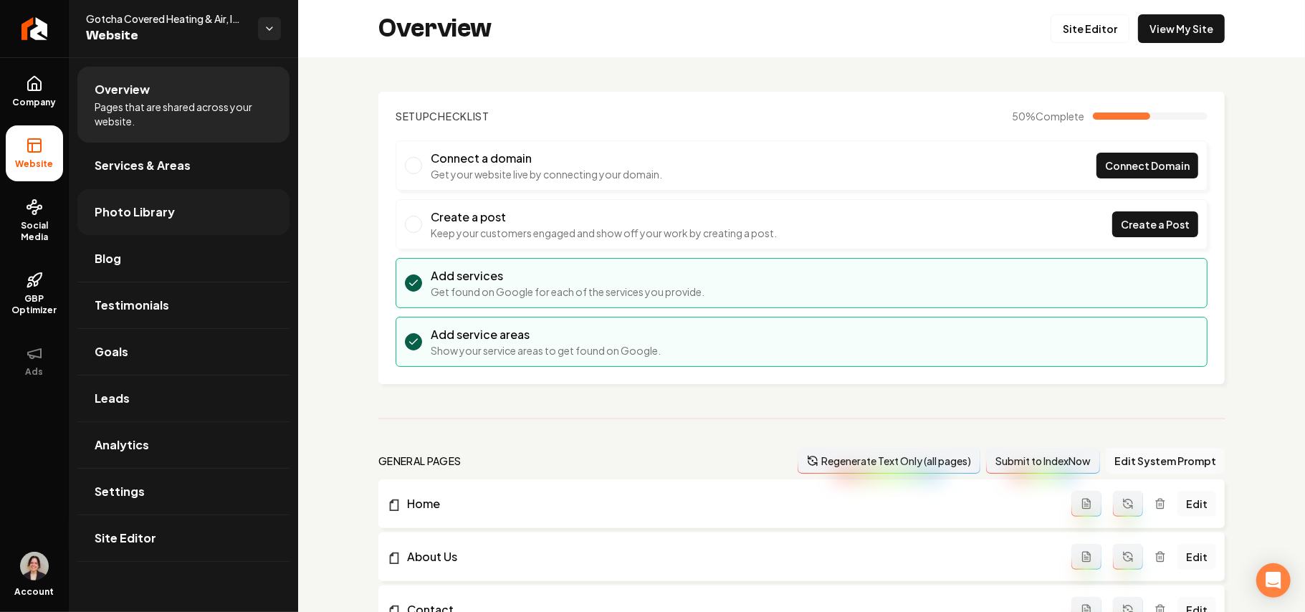
click at [161, 207] on span "Photo Library" at bounding box center [135, 211] width 80 height 17
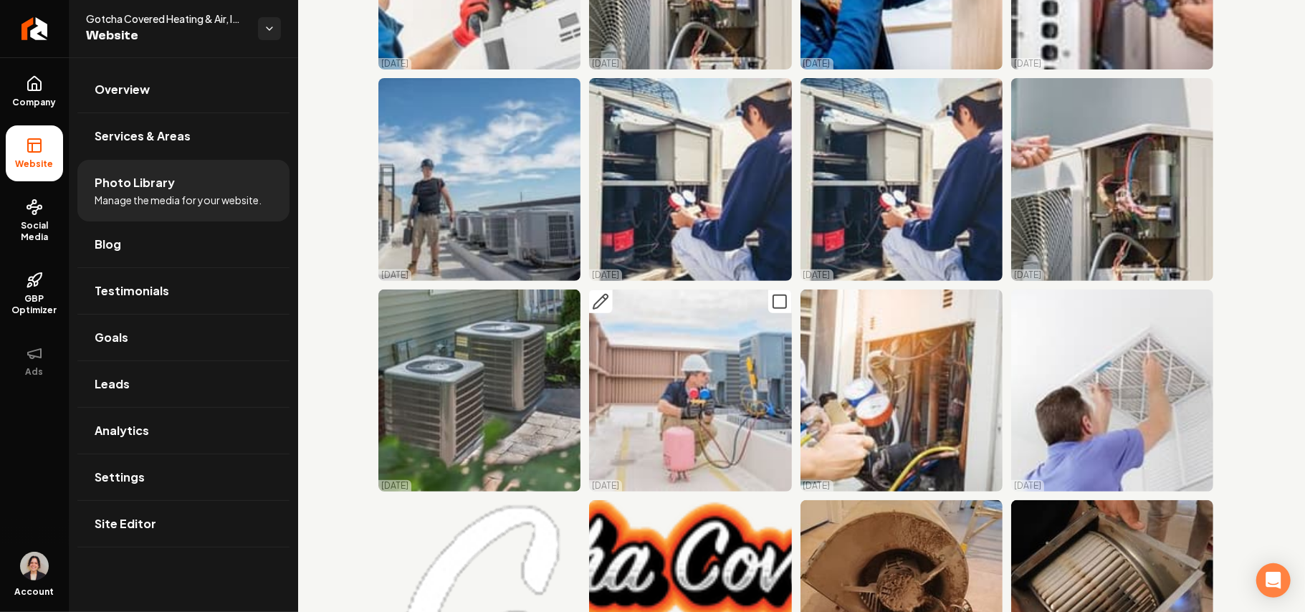
scroll to position [191, 0]
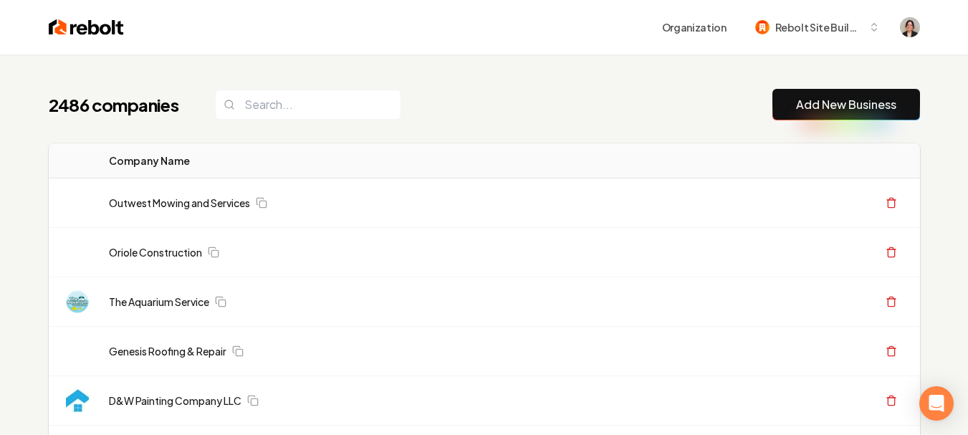
click at [796, 110] on link "Add New Business" at bounding box center [846, 104] width 100 height 17
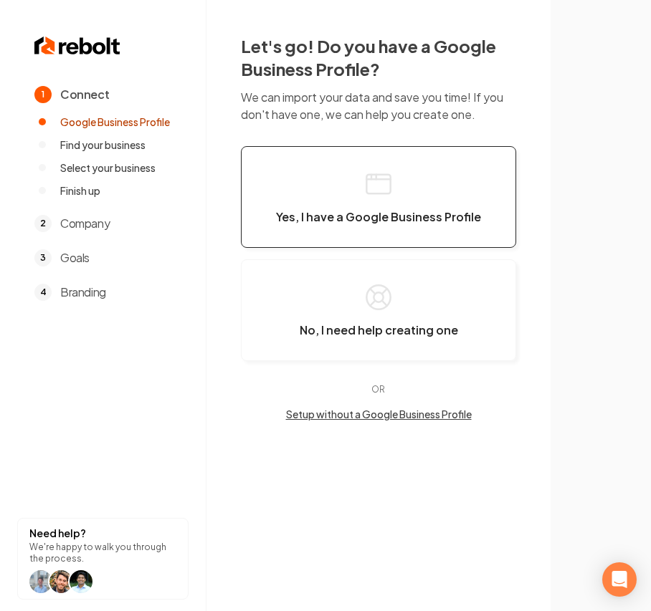
click at [419, 203] on button "Yes, I have a Google Business Profile" at bounding box center [378, 197] width 275 height 102
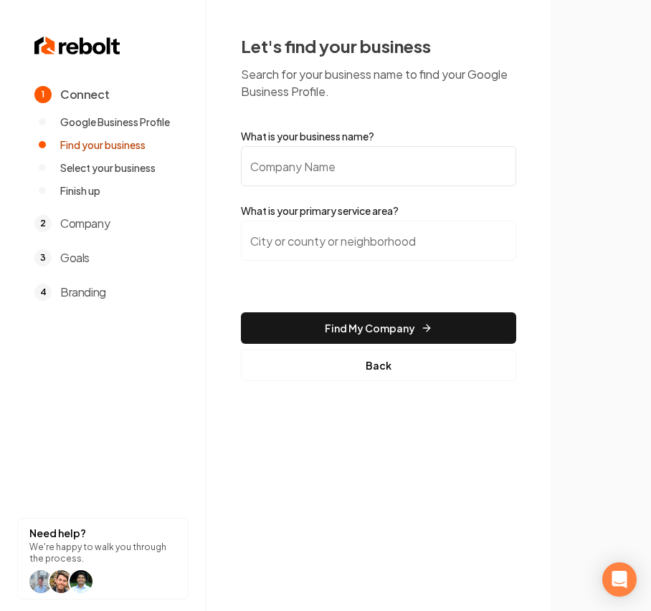
click at [310, 159] on input "What is your business name?" at bounding box center [378, 166] width 275 height 40
paste input "Northwood Roofing Inc."
type input "Northwood Roofing Inc."
click at [360, 229] on input "search" at bounding box center [378, 241] width 275 height 40
paste input "Pomona"
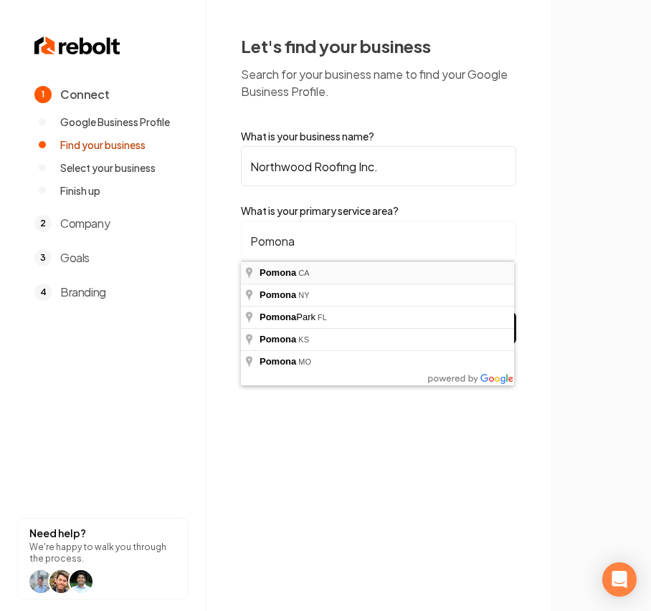
type input "Pomona, CA"
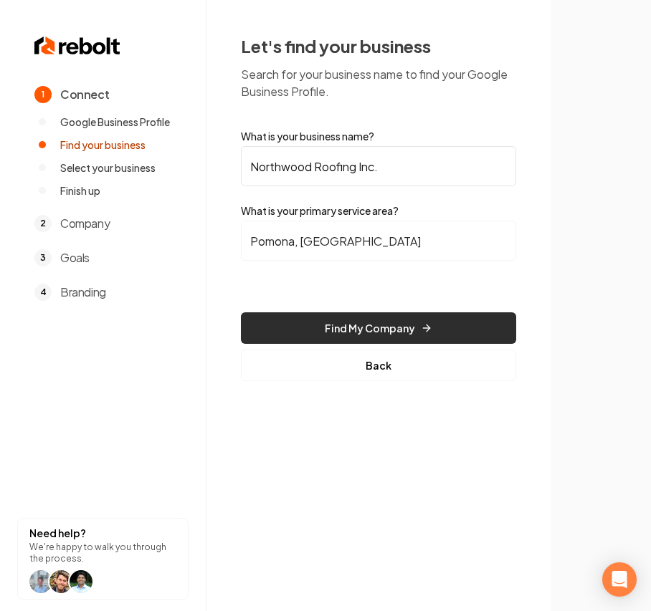
click at [334, 338] on button "Find My Company" at bounding box center [378, 328] width 275 height 32
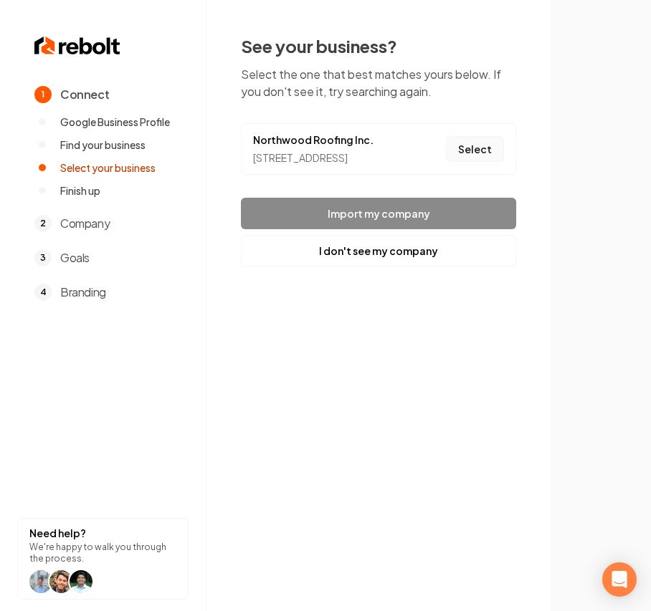
click at [476, 160] on button "Select" at bounding box center [475, 149] width 58 height 26
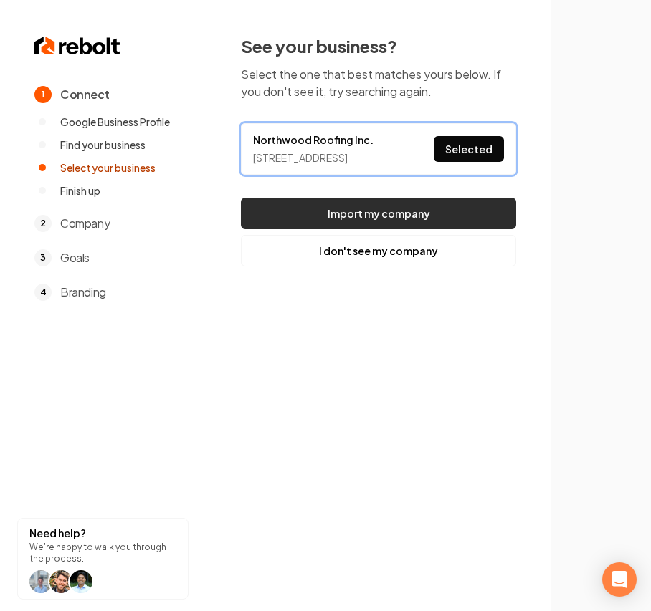
click at [463, 227] on button "Import my company" at bounding box center [378, 214] width 275 height 32
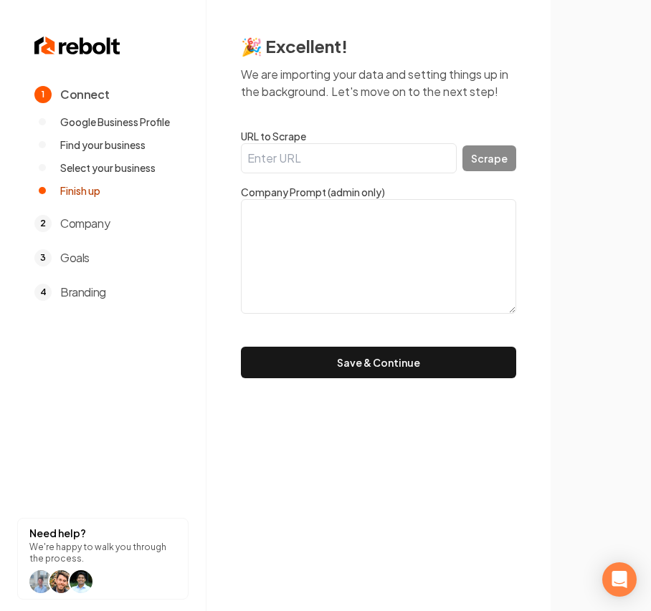
click at [272, 148] on input "URL to Scrape" at bounding box center [349, 158] width 216 height 30
paste input "https://www.northwoodroofinginc.com/"
type input "https://www.northwoodroofinginc.com/"
click at [489, 159] on button "Scrape" at bounding box center [489, 158] width 54 height 26
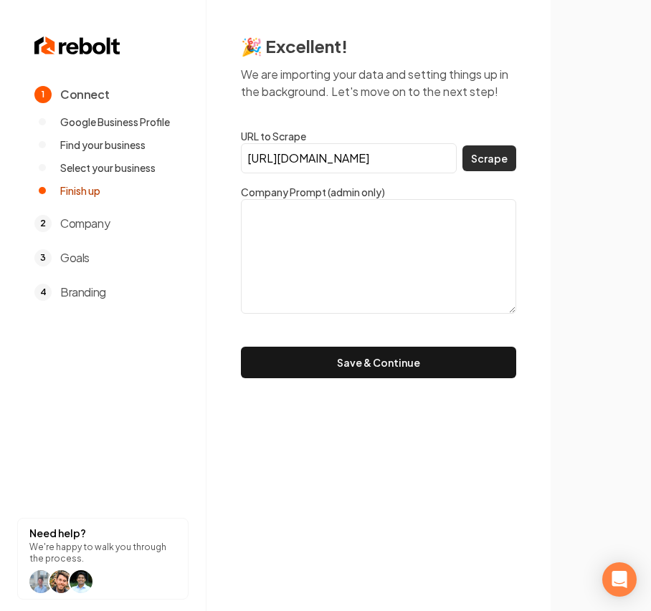
scroll to position [0, 0]
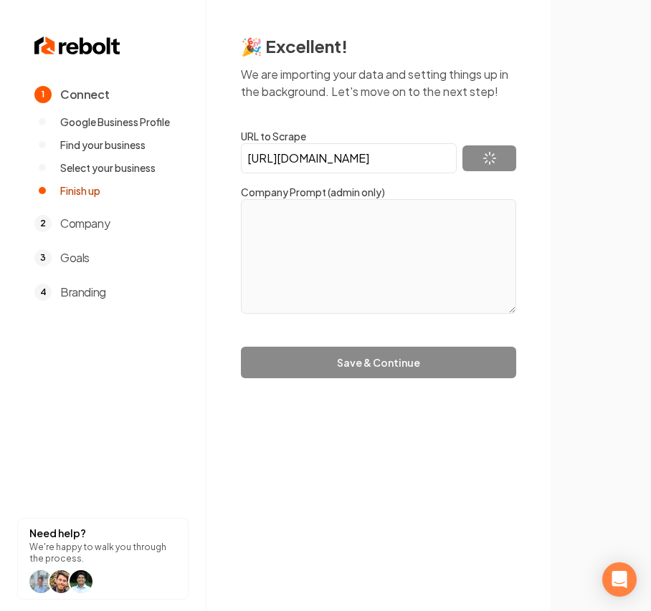
type textarea "Exceptional Roofing Roofing With Honesty and Integrity at a Fair Price Discover…"
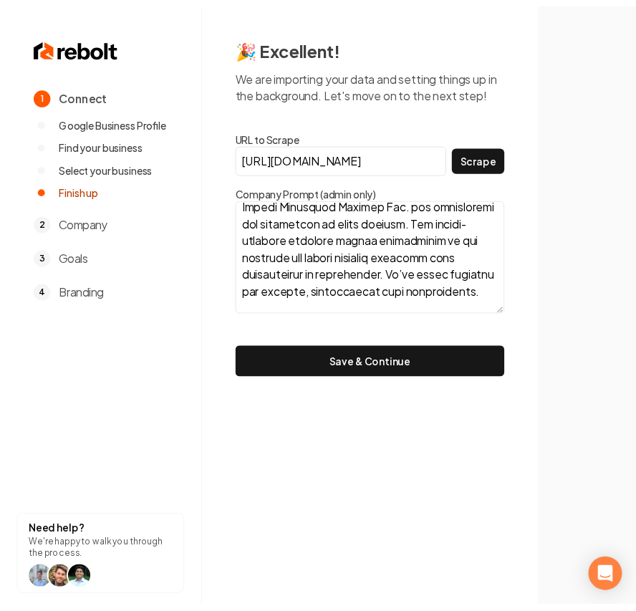
scroll to position [655, 0]
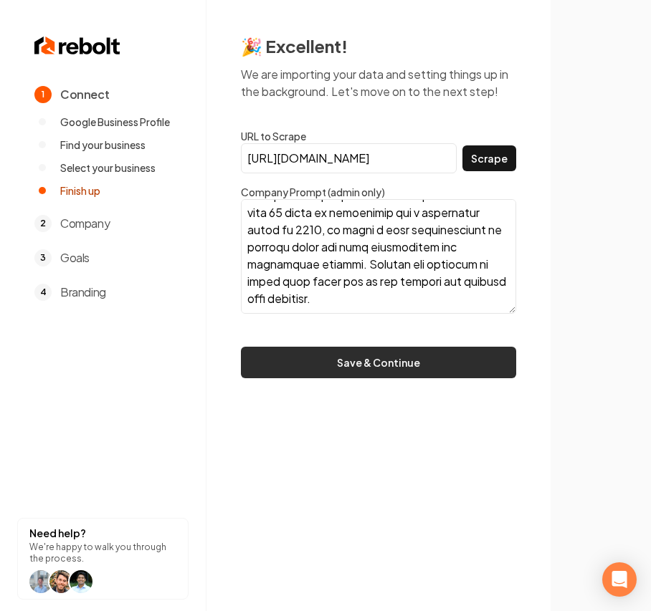
click at [381, 373] on button "Save & Continue" at bounding box center [378, 363] width 275 height 32
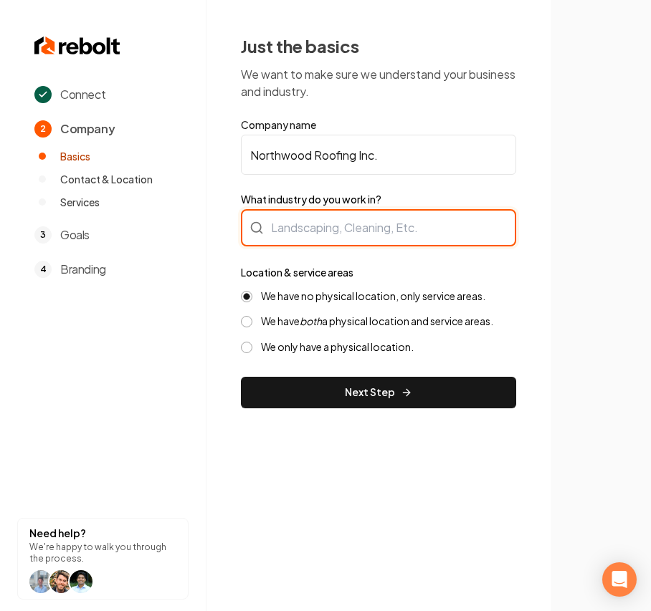
click at [295, 221] on div at bounding box center [378, 227] width 275 height 37
type input "Roofing"
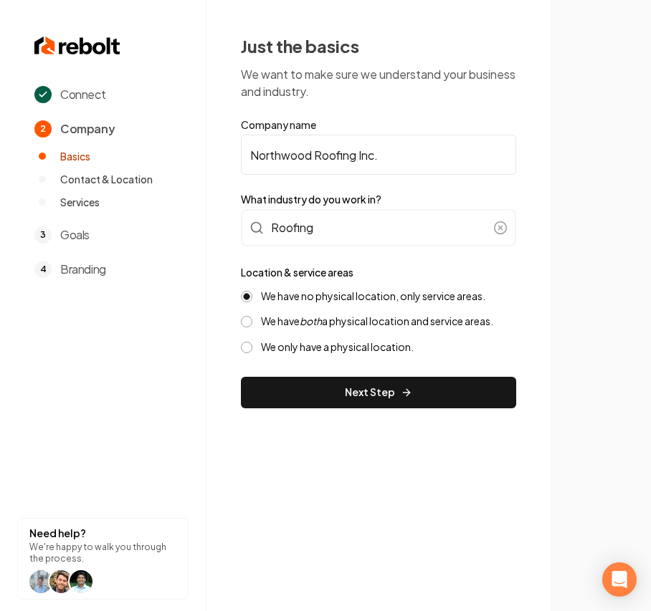
click at [320, 313] on div "We have no physical location, only service areas. We have both a physical locat…" at bounding box center [378, 321] width 275 height 64
click at [322, 321] on icon "both" at bounding box center [310, 321] width 22 height 13
click at [252, 321] on button "We have both a physical location and service areas." at bounding box center [246, 321] width 11 height 11
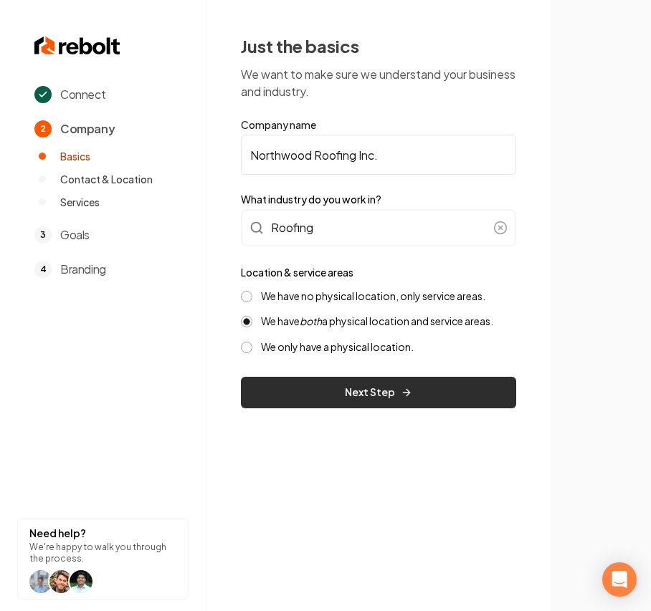
click at [319, 384] on button "Next Step" at bounding box center [378, 393] width 275 height 32
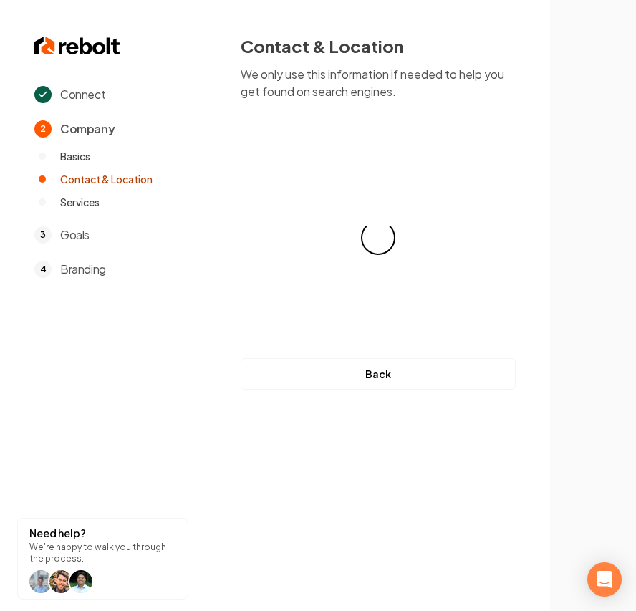
select select "**"
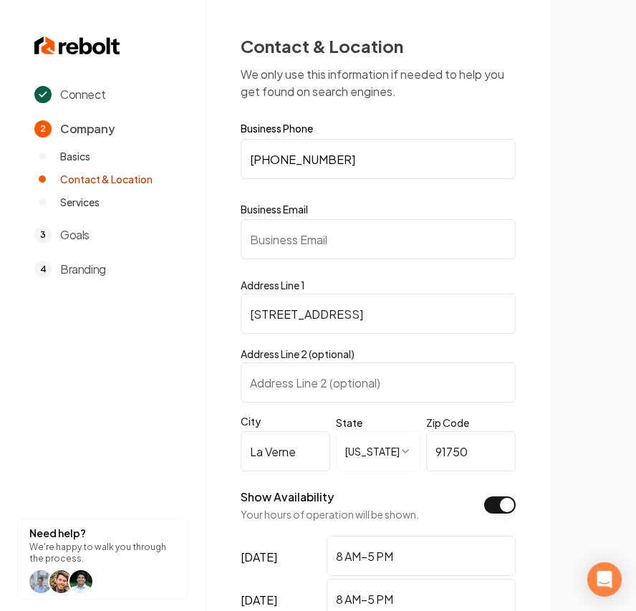
click at [305, 246] on input "Business Email" at bounding box center [378, 239] width 275 height 40
paste input "northwoodpreservation@gmail.com"
type input "northwoodpreservation@gmail.com"
click at [612, 264] on section at bounding box center [593, 305] width 86 height 611
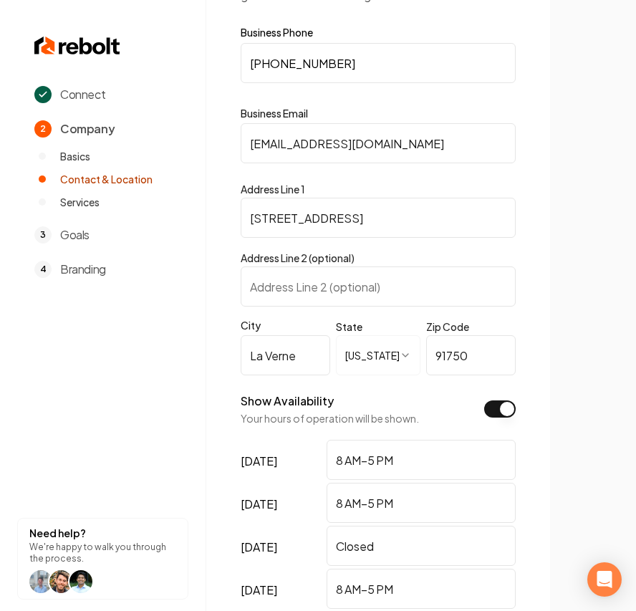
scroll to position [95, 0]
drag, startPoint x: 418, startPoint y: 550, endPoint x: 244, endPoint y: 550, distance: 174.1
click at [249, 434] on div "sunday Closed" at bounding box center [378, 548] width 275 height 43
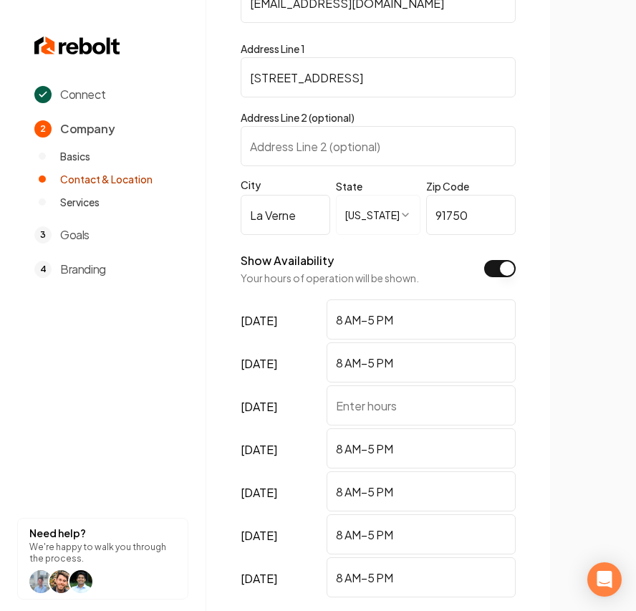
scroll to position [374, 0]
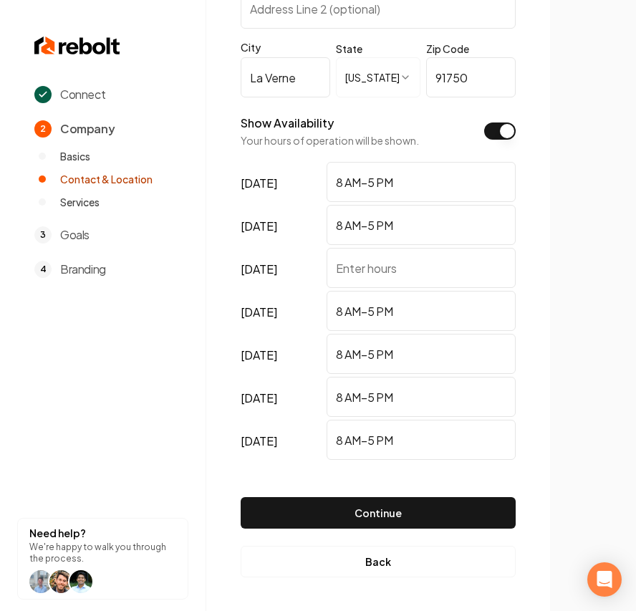
drag, startPoint x: 447, startPoint y: 511, endPoint x: 494, endPoint y: 497, distance: 49.2
click at [447, 434] on button "Continue" at bounding box center [378, 513] width 275 height 32
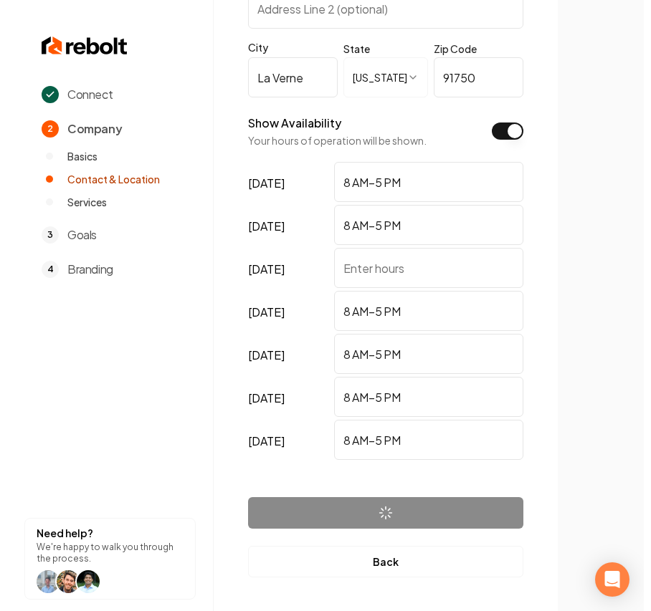
scroll to position [0, 0]
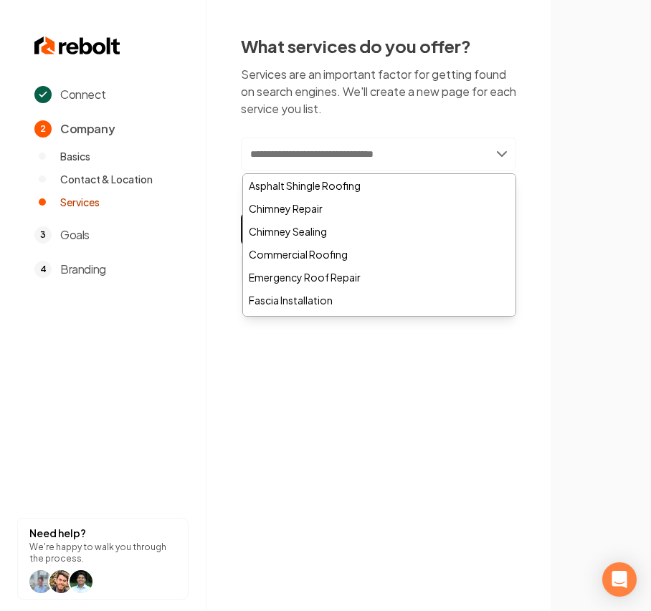
click at [328, 161] on input "text" at bounding box center [378, 154] width 275 height 33
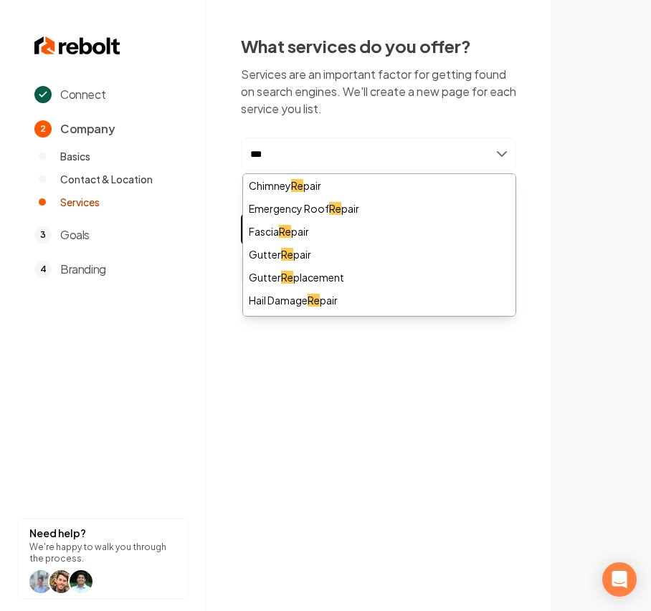
type input "****"
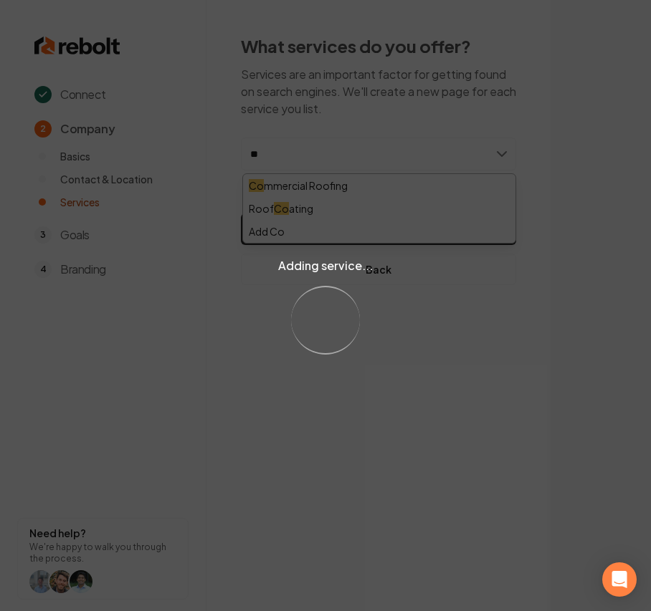
type input "***"
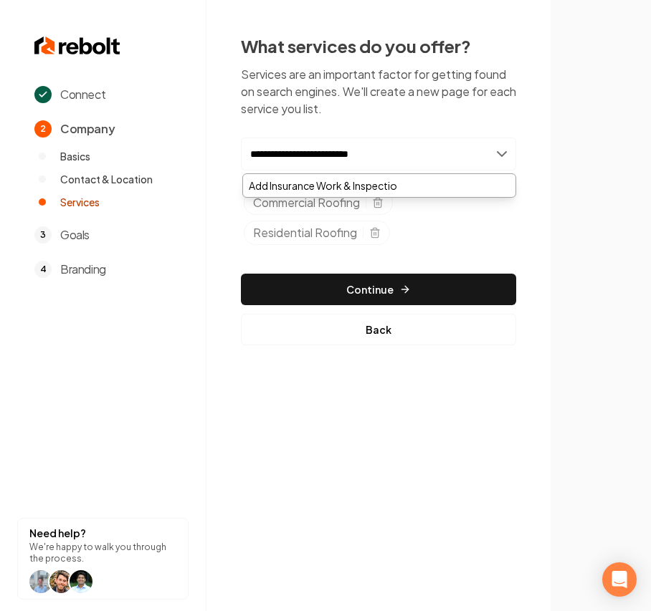
type input "**********"
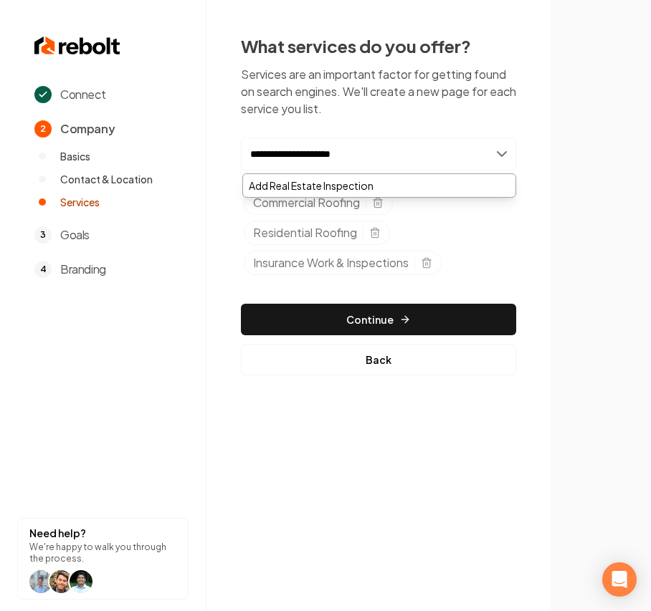
type input "**********"
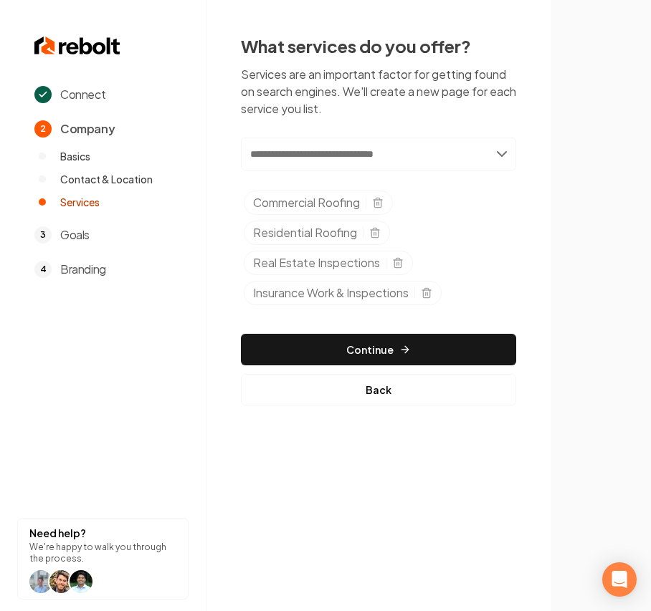
click at [361, 161] on input "text" at bounding box center [378, 154] width 275 height 33
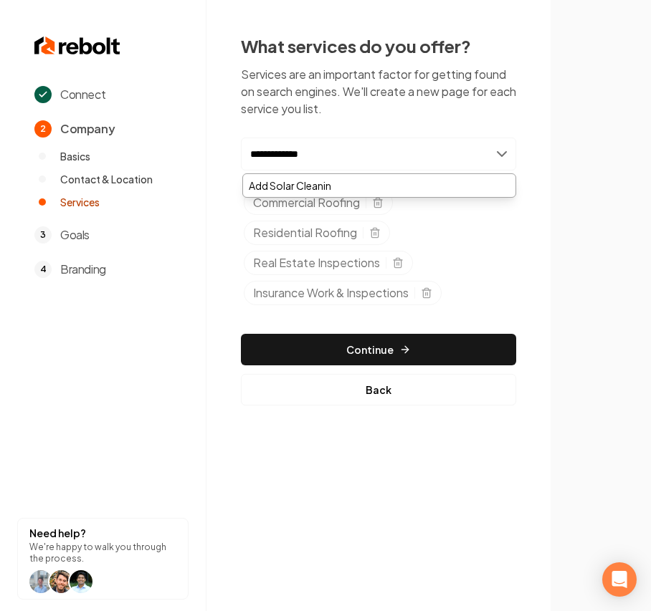
type input "**********"
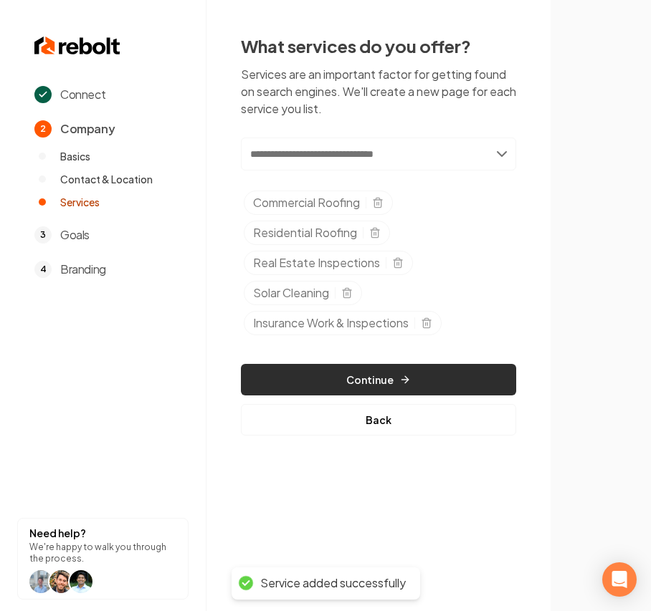
click at [391, 380] on button "Continue" at bounding box center [378, 380] width 275 height 32
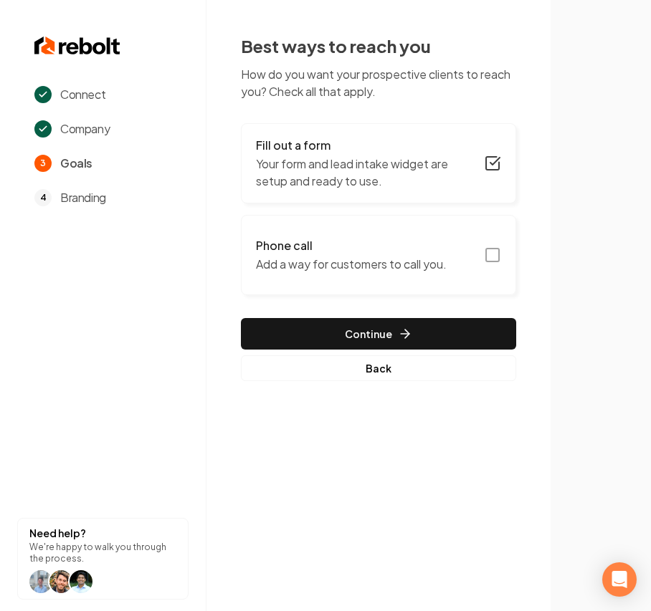
click at [390, 218] on div "Fill out a form Your form and lead intake widget are setup and ready to use. Ph…" at bounding box center [378, 252] width 275 height 258
click at [413, 264] on p "Add a way for customers to call you." at bounding box center [351, 264] width 191 height 17
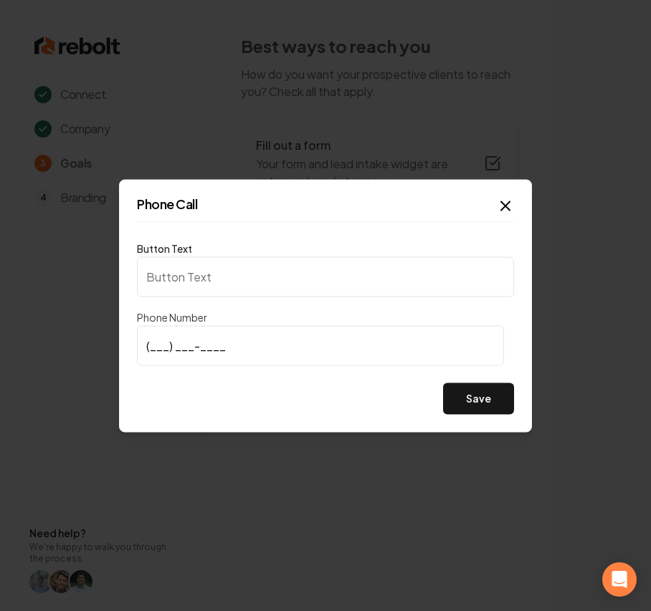
type input "Call us"
type input "(626) 757-0455"
click at [477, 407] on button "Save" at bounding box center [478, 399] width 71 height 32
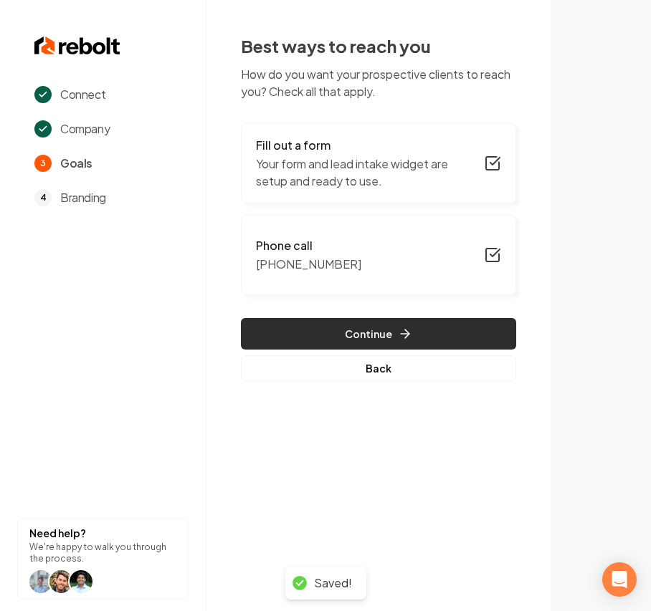
click at [301, 330] on button "Continue" at bounding box center [378, 334] width 275 height 32
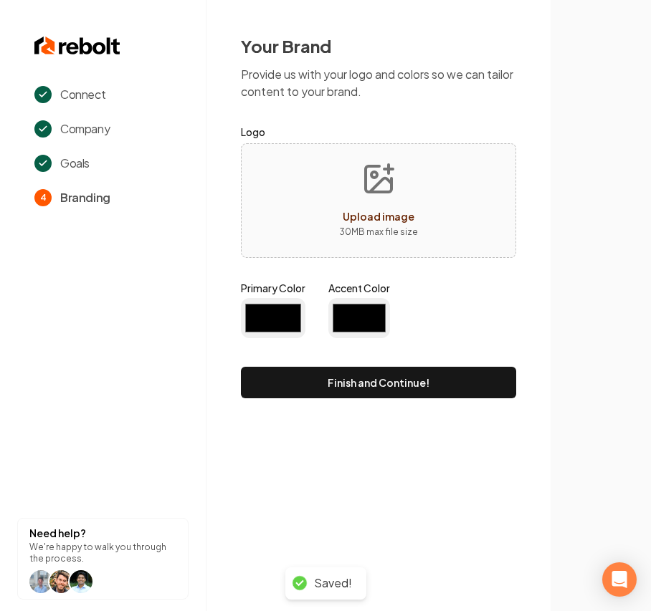
click at [350, 212] on span "Upload image" at bounding box center [378, 216] width 72 height 13
type input "#194d33"
type input "#70be00"
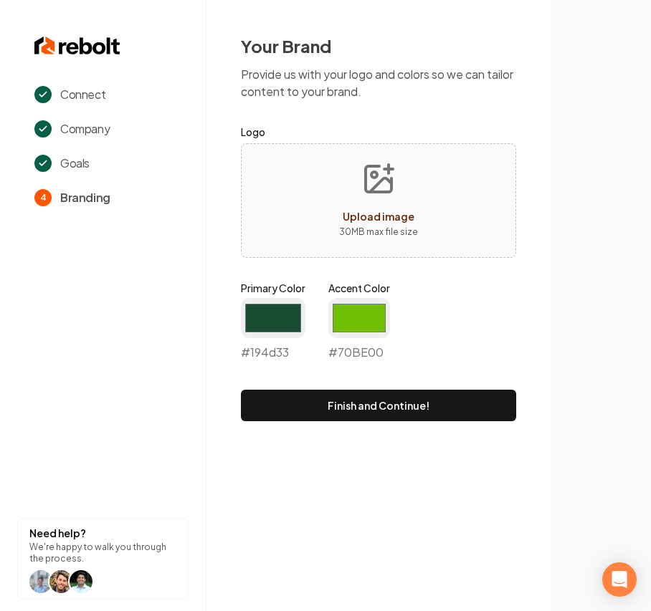
type input "**********"
click at [258, 322] on input "#194d33" at bounding box center [273, 318] width 64 height 40
type input "#0059ad"
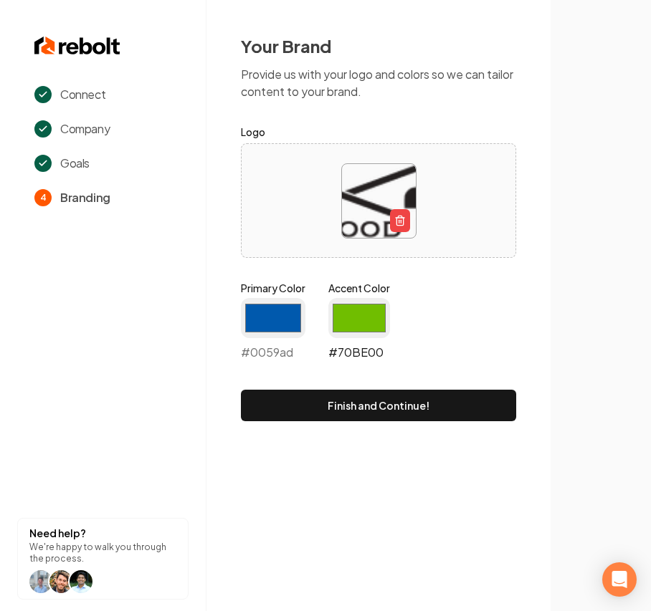
click at [368, 330] on input "#70be00" at bounding box center [359, 318] width 62 height 40
type input "#c30000"
drag, startPoint x: 482, startPoint y: 304, endPoint x: 480, endPoint y: 319, distance: 15.2
click at [483, 302] on div "Primary Color #0059ad #0059ad Accent Color #c30000 #c30000" at bounding box center [378, 324] width 275 height 86
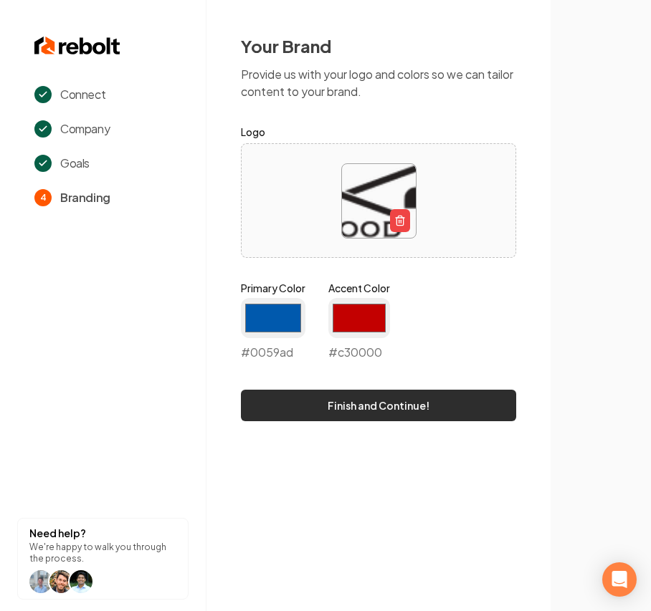
click at [401, 414] on button "Finish and Continue!" at bounding box center [378, 406] width 275 height 32
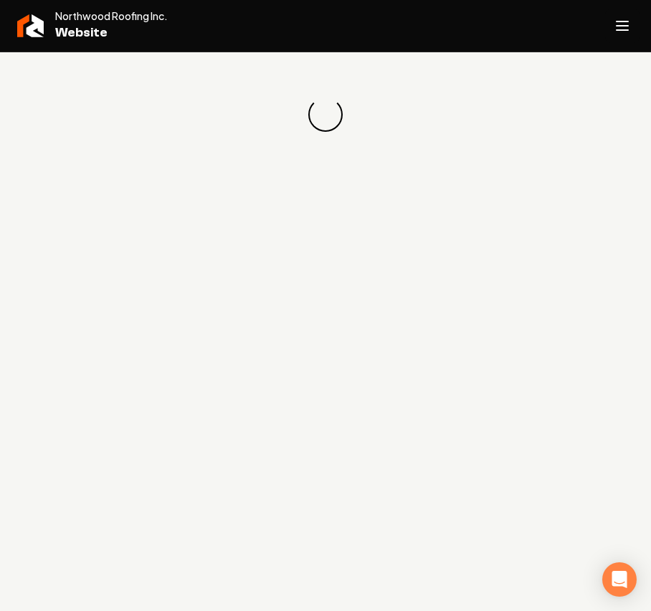
click at [620, 34] on icon "Open navigation menu" at bounding box center [621, 25] width 17 height 23
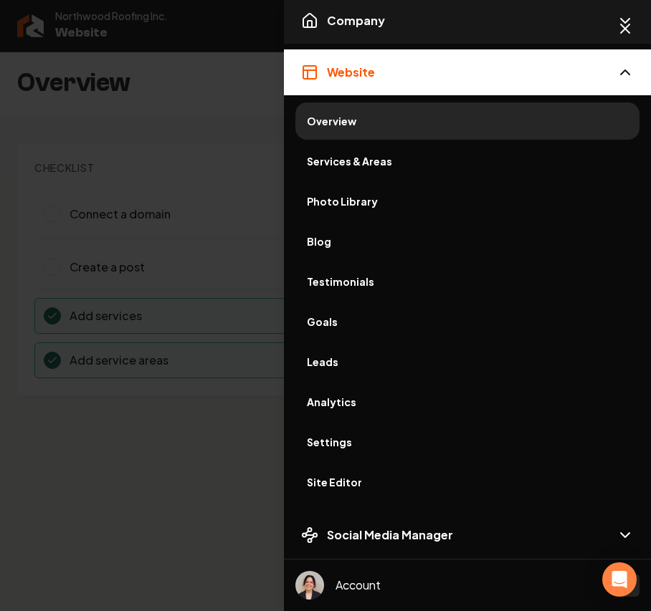
click at [370, 16] on span "Company" at bounding box center [356, 20] width 58 height 17
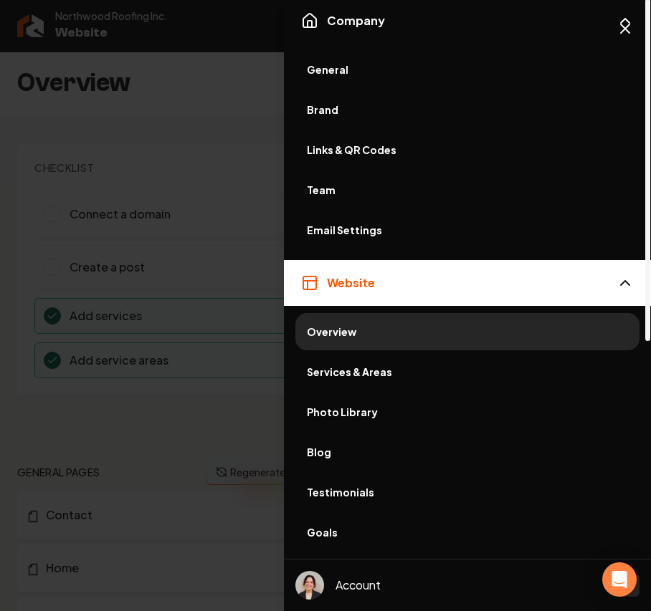
click at [322, 78] on link "General" at bounding box center [467, 69] width 344 height 37
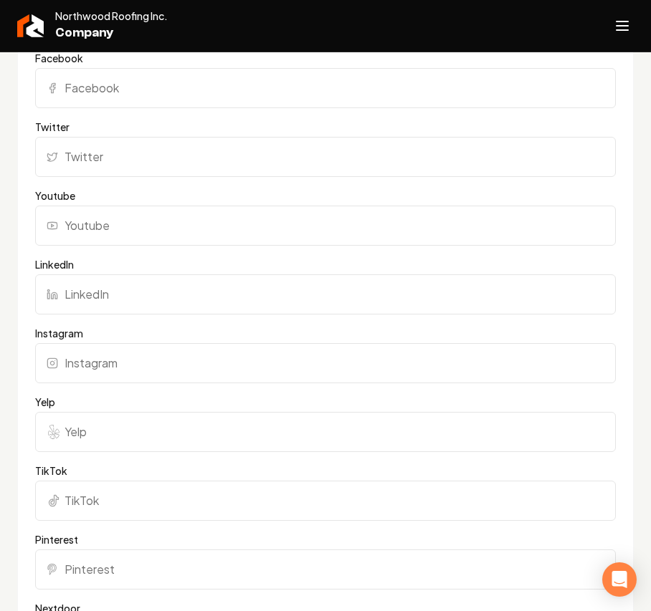
scroll to position [1146, 0]
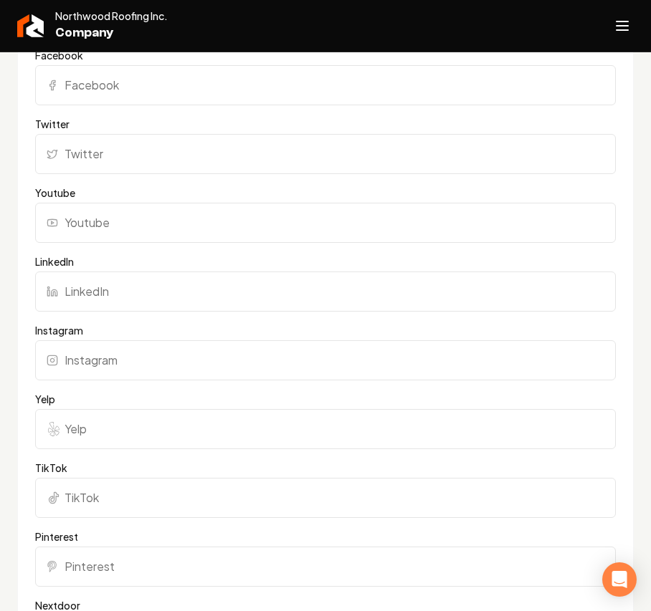
drag, startPoint x: 66, startPoint y: 408, endPoint x: 69, endPoint y: 416, distance: 8.0
click at [66, 408] on div "Yelp" at bounding box center [325, 420] width 580 height 57
click at [76, 422] on input "Yelp" at bounding box center [325, 429] width 580 height 40
paste input "https://www.yelp.com/biz/northwood-roofing-la-verne-3"
type input "https://www.yelp.com/biz/northwood-roofing-la-verne-3"
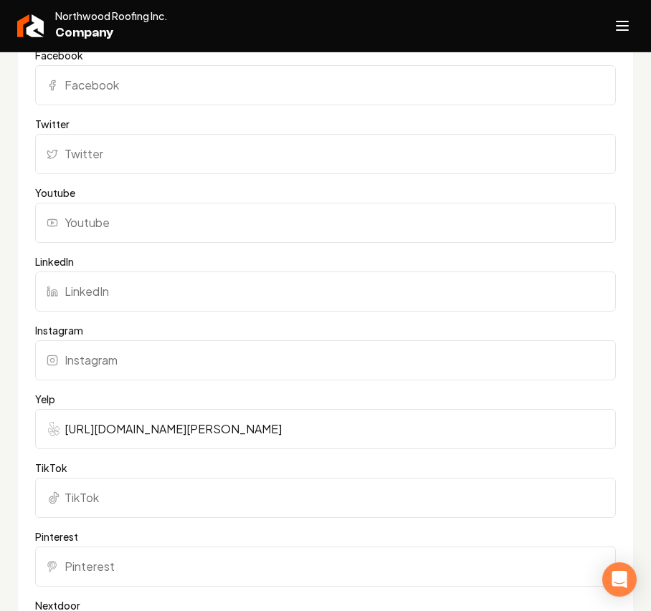
click at [127, 92] on input "Facebook" at bounding box center [325, 85] width 580 height 40
paste input "https://www.facebook.com/northwoodroofinginc/"
type input "https://www.facebook.com/northwoodroofinginc/"
drag, startPoint x: 105, startPoint y: 362, endPoint x: 128, endPoint y: 355, distance: 23.8
click at [105, 362] on input "Instagram" at bounding box center [325, 360] width 580 height 40
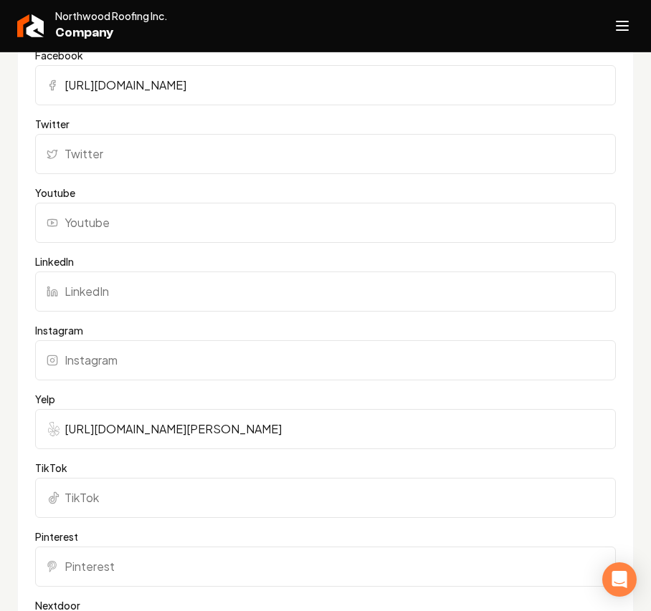
paste input "https://www.instagram.com/northwoodroofing.inc/"
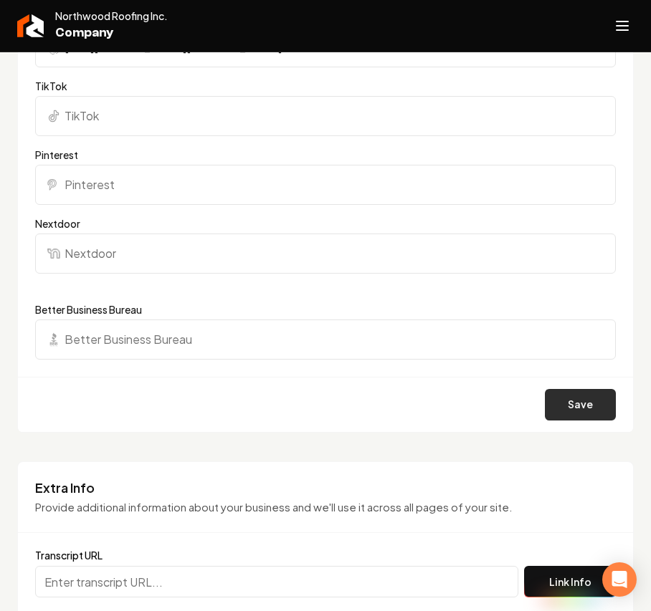
type input "https://www.instagram.com/northwoodroofing.inc/"
click at [577, 396] on button "Save" at bounding box center [580, 405] width 71 height 32
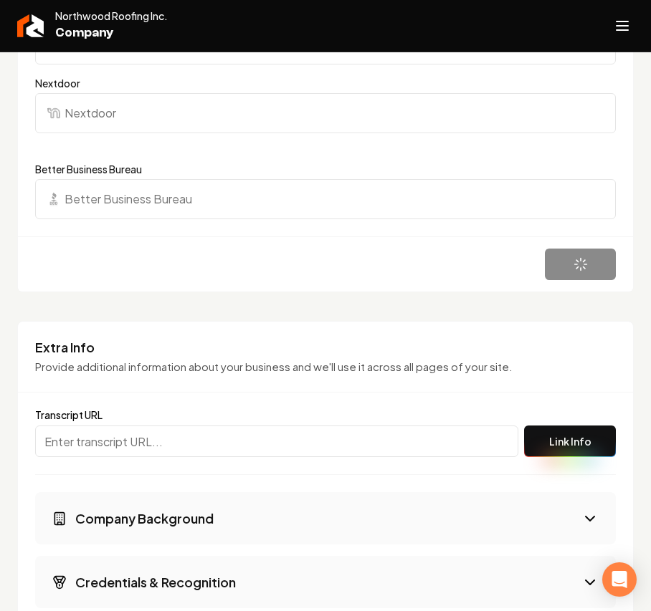
scroll to position [1815, 0]
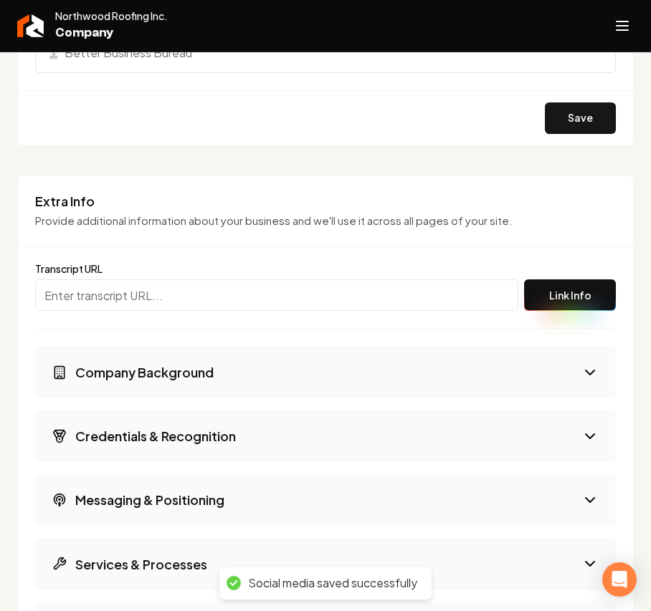
click at [633, 16] on button "Open navigation menu" at bounding box center [622, 26] width 34 height 34
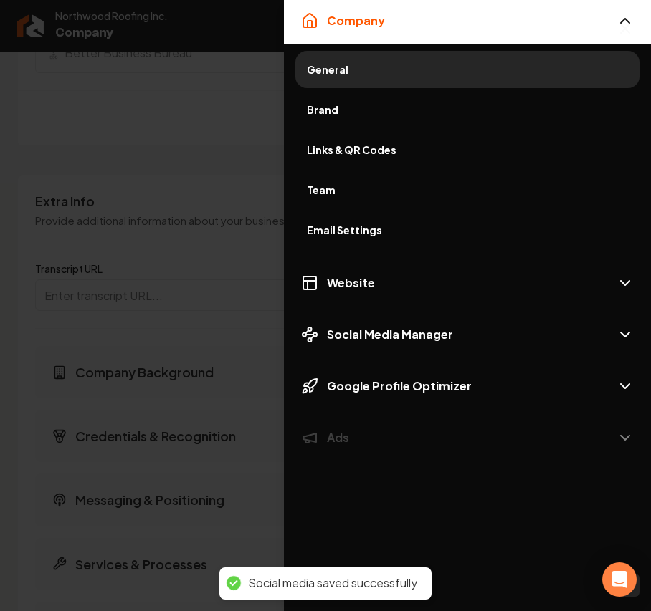
click at [384, 112] on span "Brand" at bounding box center [467, 109] width 321 height 14
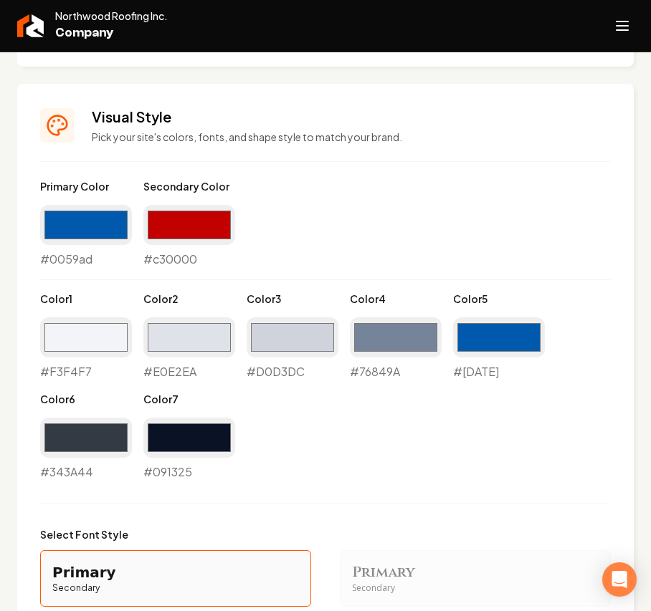
scroll to position [502, 0]
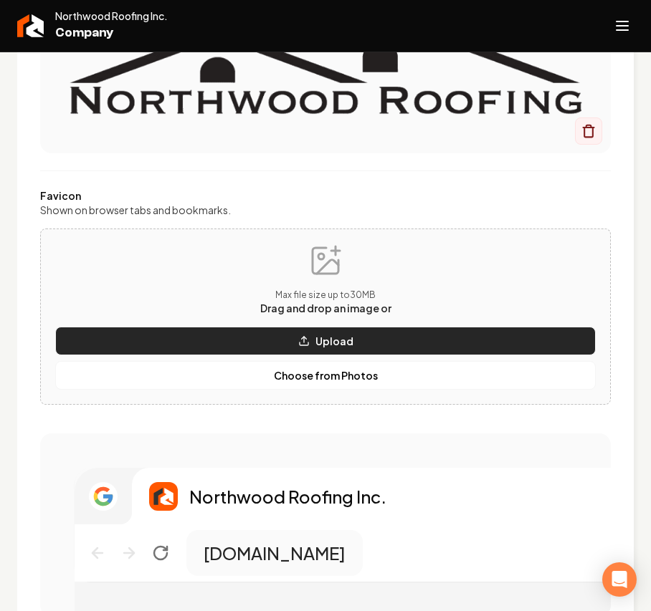
click at [298, 344] on icon "Main content area" at bounding box center [303, 340] width 11 height 11
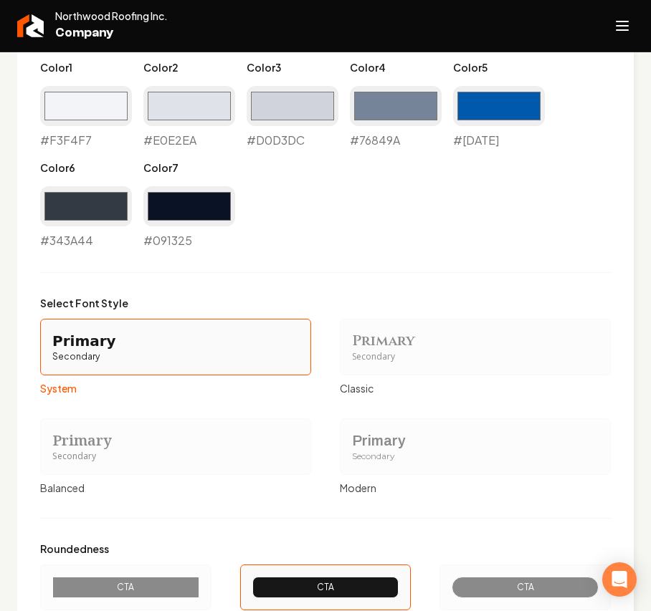
scroll to position [1417, 0]
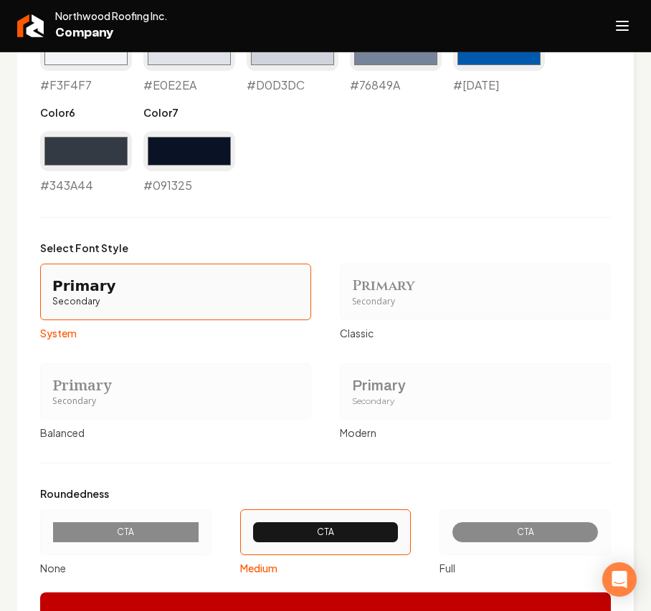
click at [407, 385] on div "Primary" at bounding box center [475, 385] width 246 height 20
click at [350, 385] on button "Primary Secondary Modern" at bounding box center [344, 390] width 11 height 11
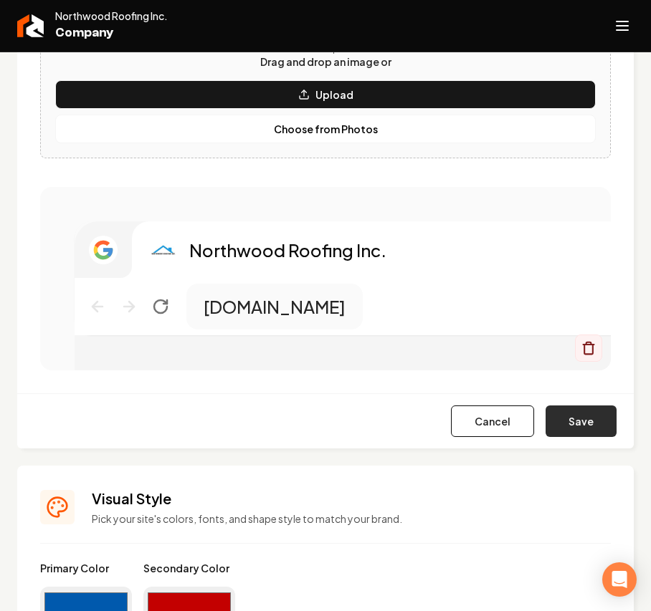
click at [550, 431] on button "Save" at bounding box center [580, 422] width 71 height 32
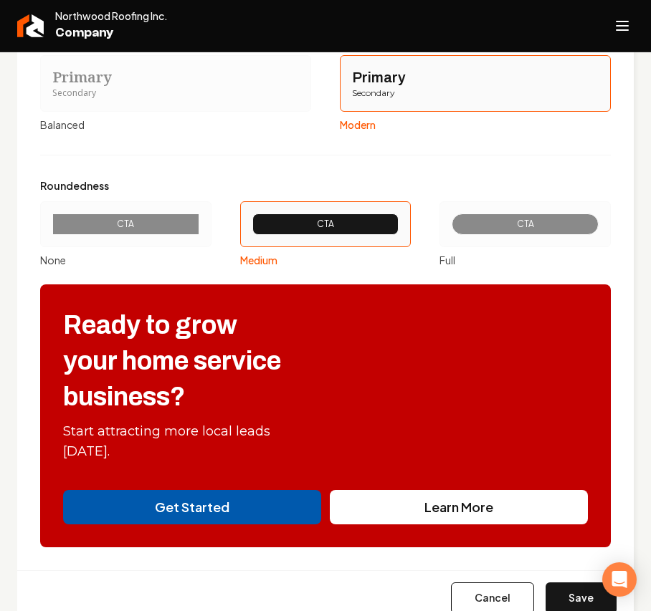
scroll to position [1704, 0]
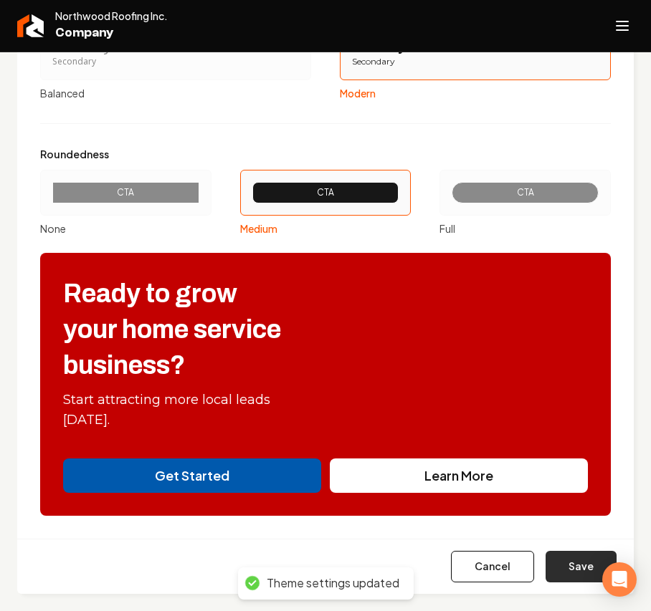
click at [567, 434] on button "Save" at bounding box center [580, 567] width 71 height 32
type input "#f3f4f7"
type input "#e0e2ea"
type input "#d0d3dc"
type input "#76849a"
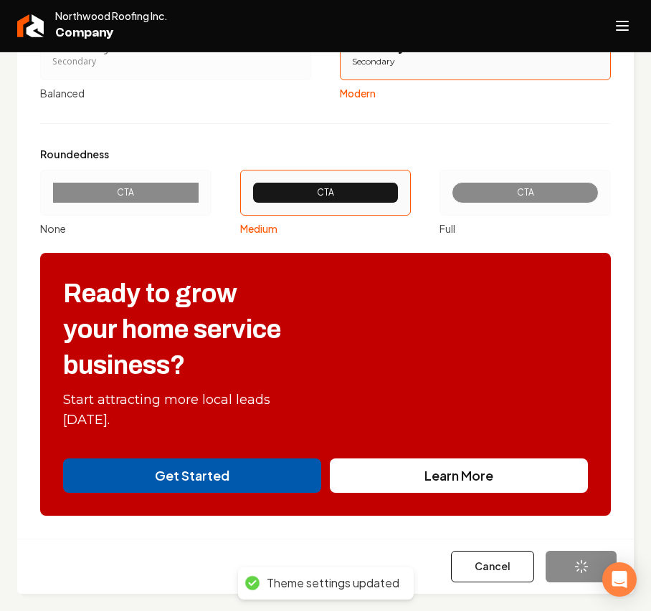
type input "#0059ad"
type input "#343a44"
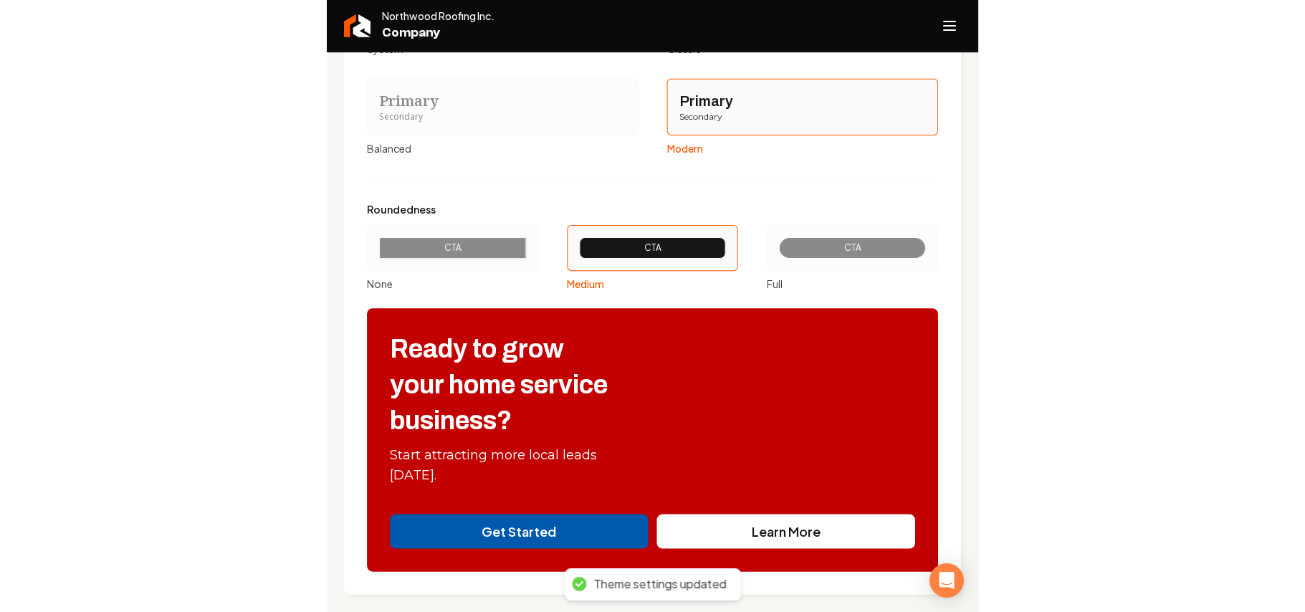
scroll to position [1169, 0]
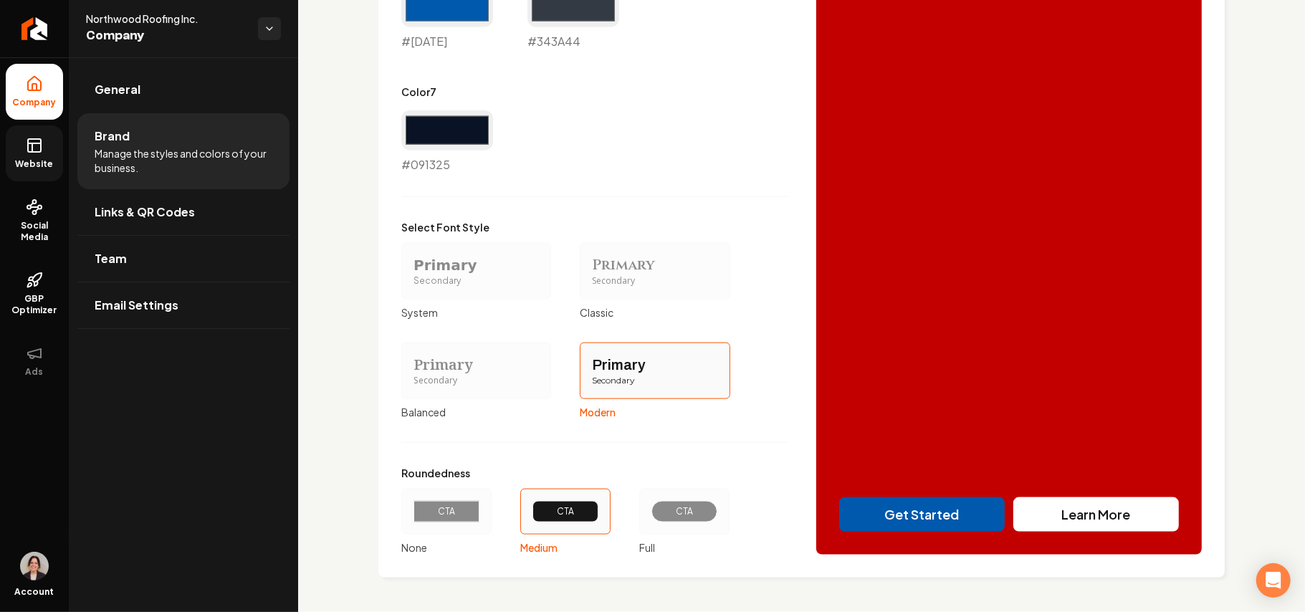
click at [46, 166] on span "Website" at bounding box center [34, 163] width 49 height 11
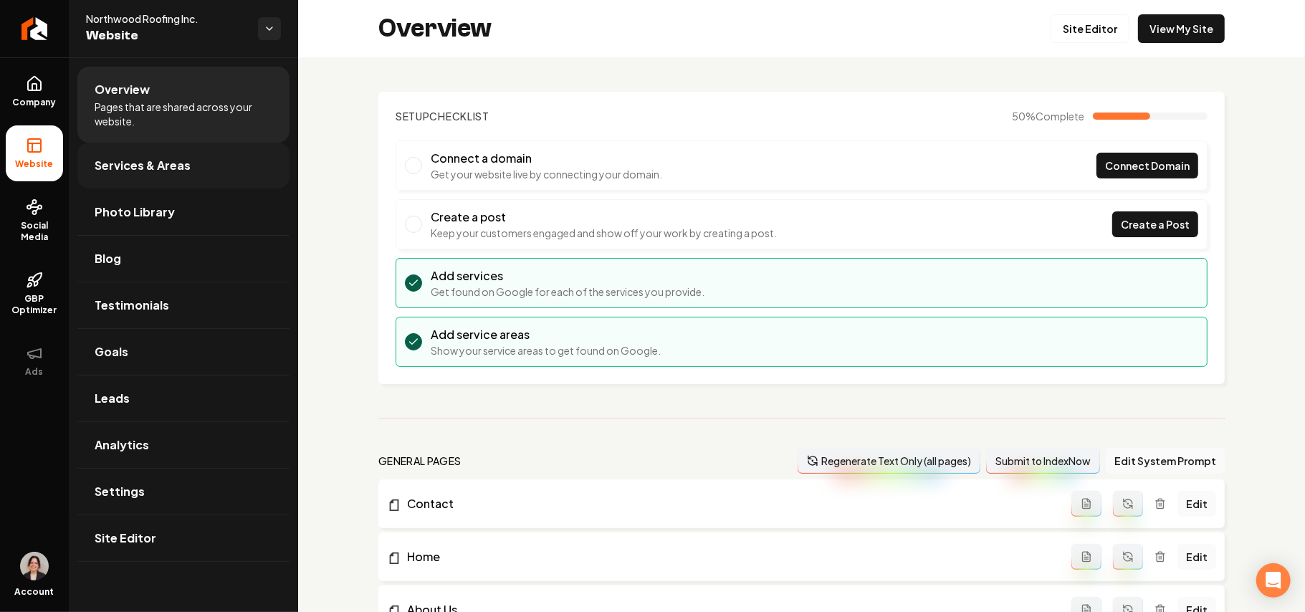
click at [138, 157] on span "Services & Areas" at bounding box center [143, 165] width 96 height 17
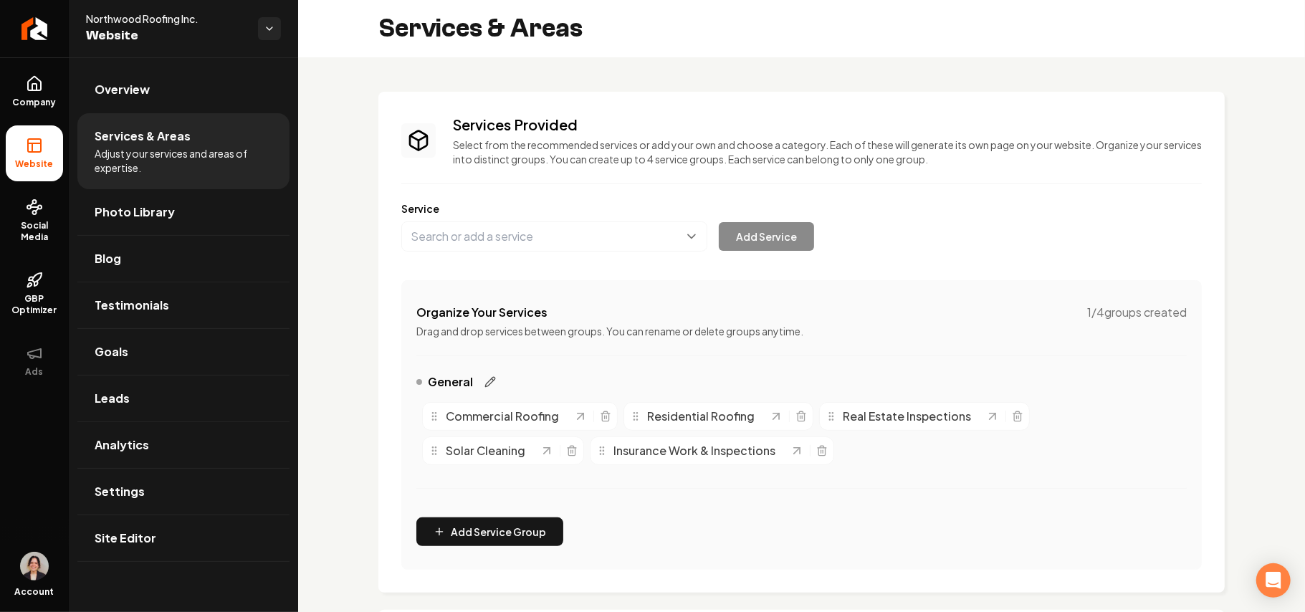
click at [492, 379] on icon "Main content area" at bounding box center [489, 381] width 11 height 11
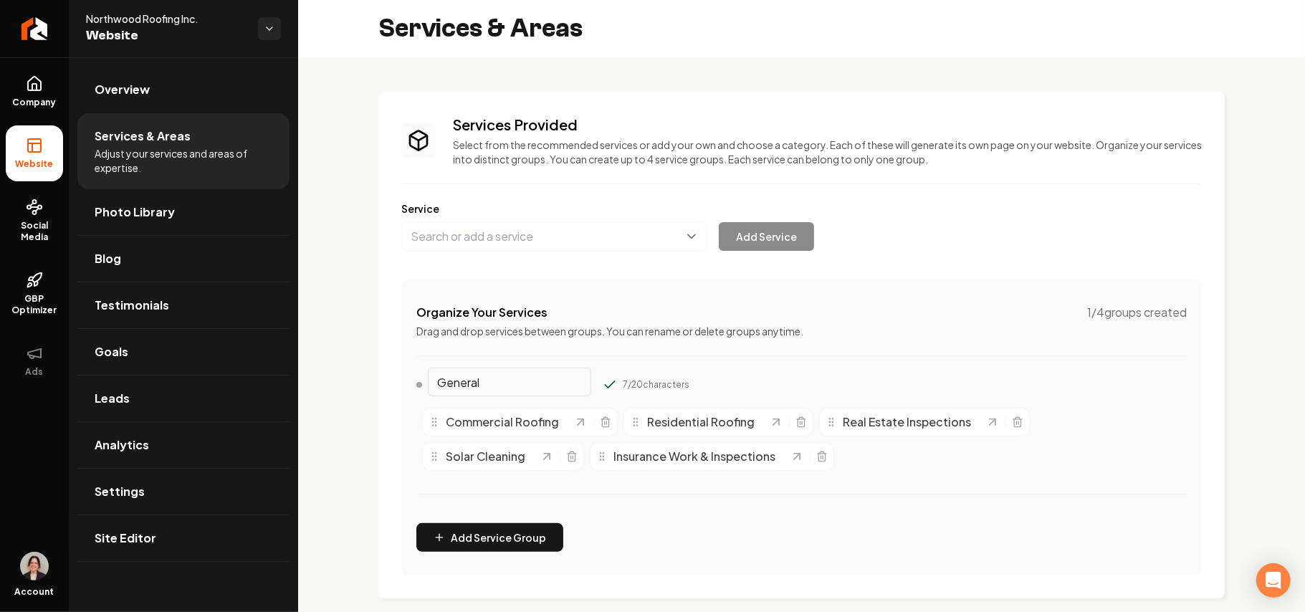
drag, startPoint x: 506, startPoint y: 381, endPoint x: 397, endPoint y: 376, distance: 109.0
click at [398, 381] on div "Services Provided Select from the recommended services or add your own and choo…" at bounding box center [801, 345] width 846 height 507
type input "Roofing Services"
click at [603, 383] on icon "Main content area" at bounding box center [610, 385] width 14 height 14
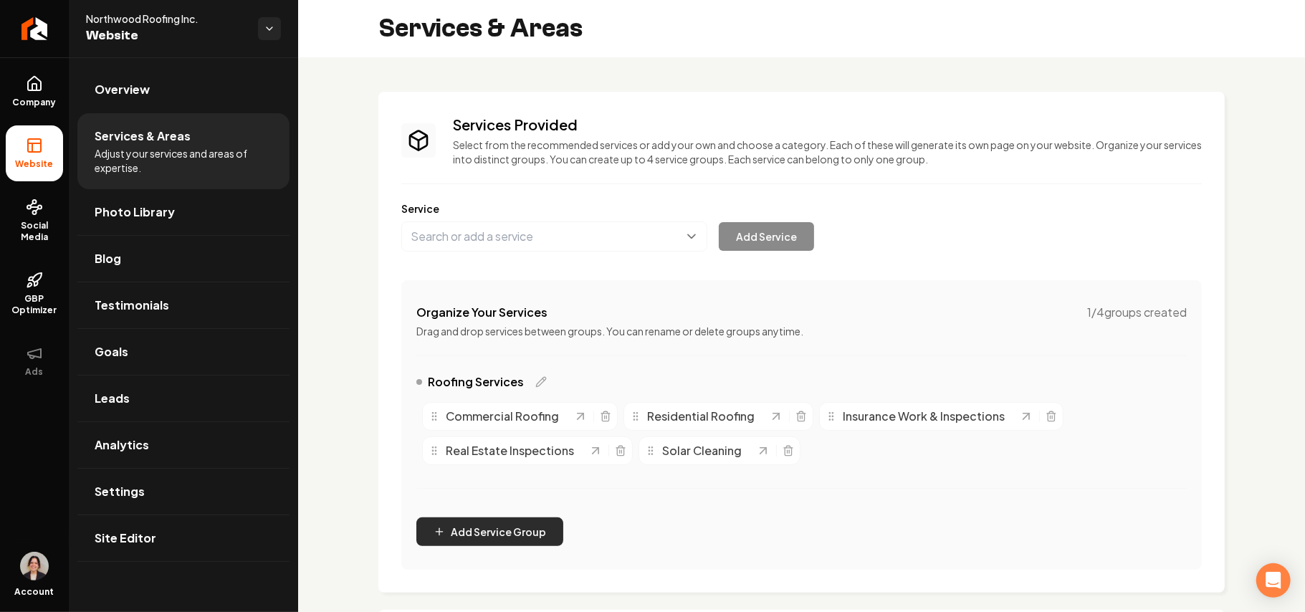
click at [497, 434] on button "Add Service Group" at bounding box center [489, 531] width 147 height 29
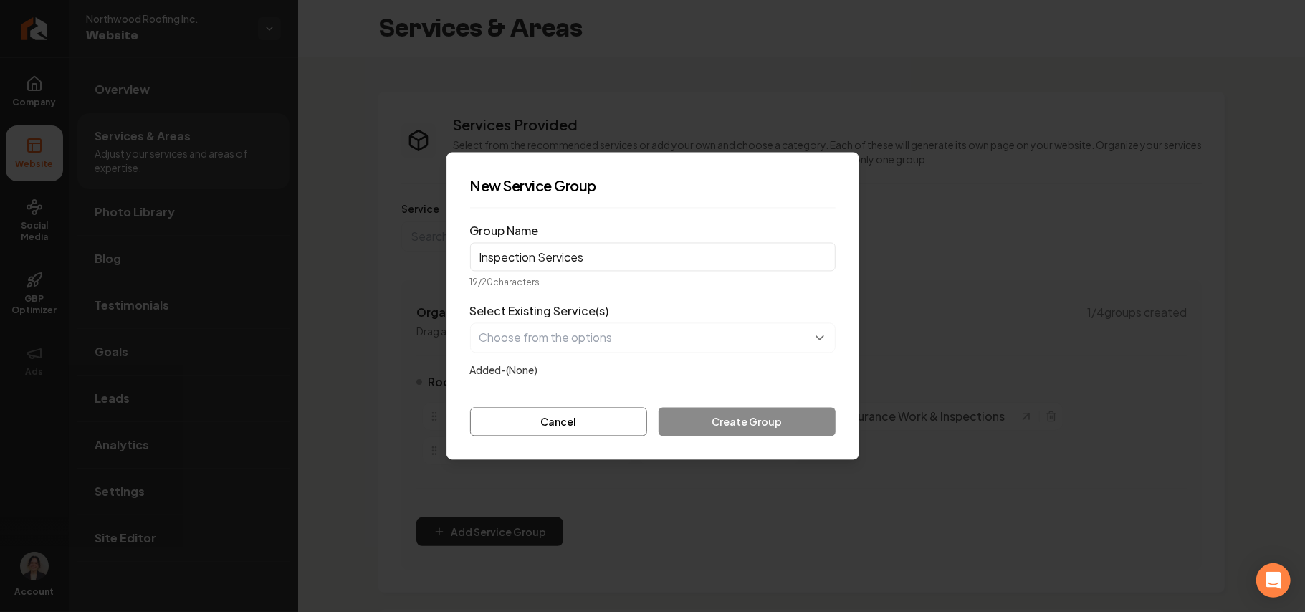
type input "Inspection Services"
click at [653, 342] on button "button" at bounding box center [652, 338] width 365 height 30
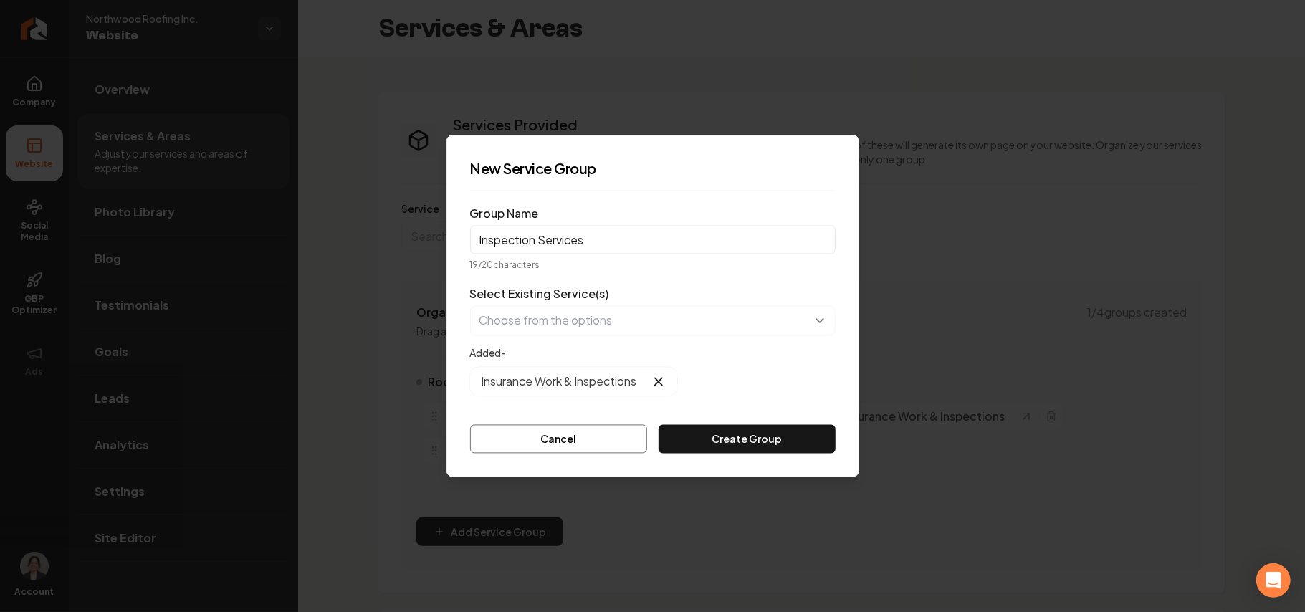
click at [612, 337] on div "Select Existing Service(s) Added- Insurance Work & Inspections" at bounding box center [652, 341] width 365 height 110
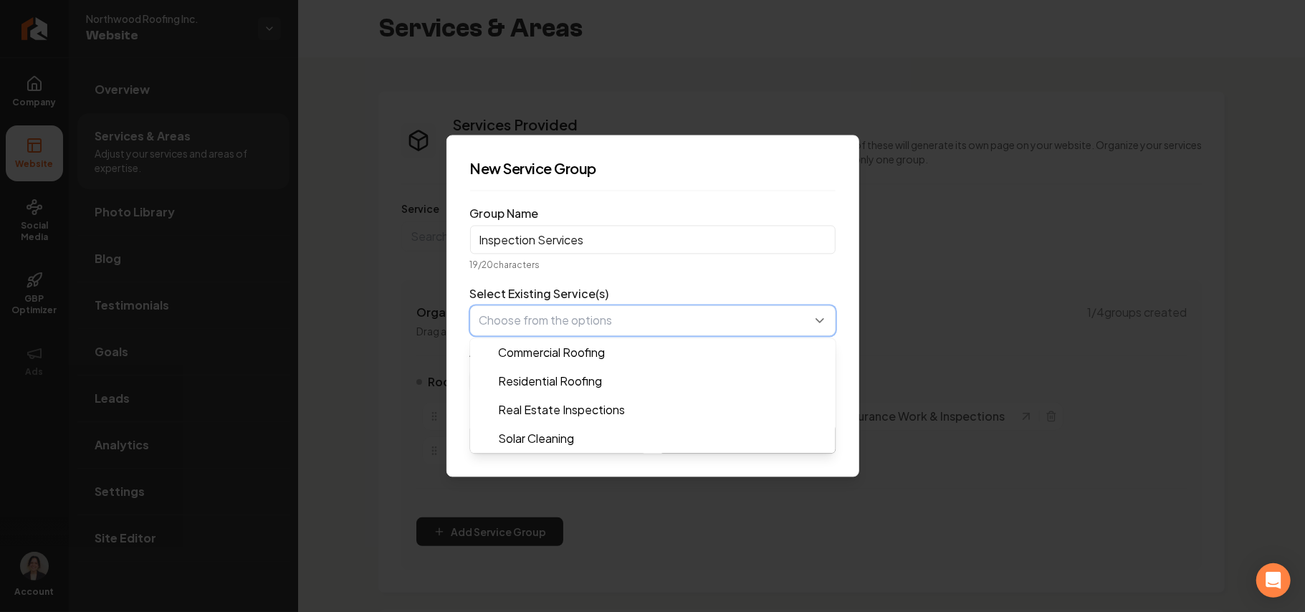
click at [612, 331] on button "button" at bounding box center [652, 321] width 365 height 30
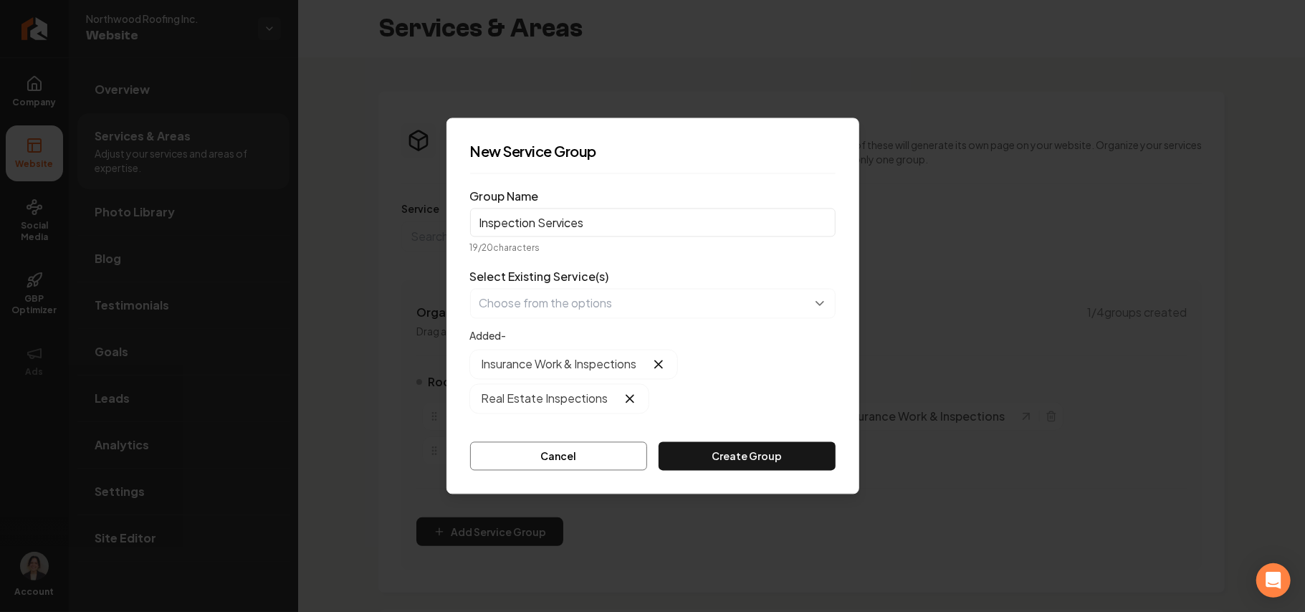
drag, startPoint x: 728, startPoint y: 464, endPoint x: 782, endPoint y: 456, distance: 55.0
click at [729, 434] on button "Create Group" at bounding box center [746, 456] width 176 height 29
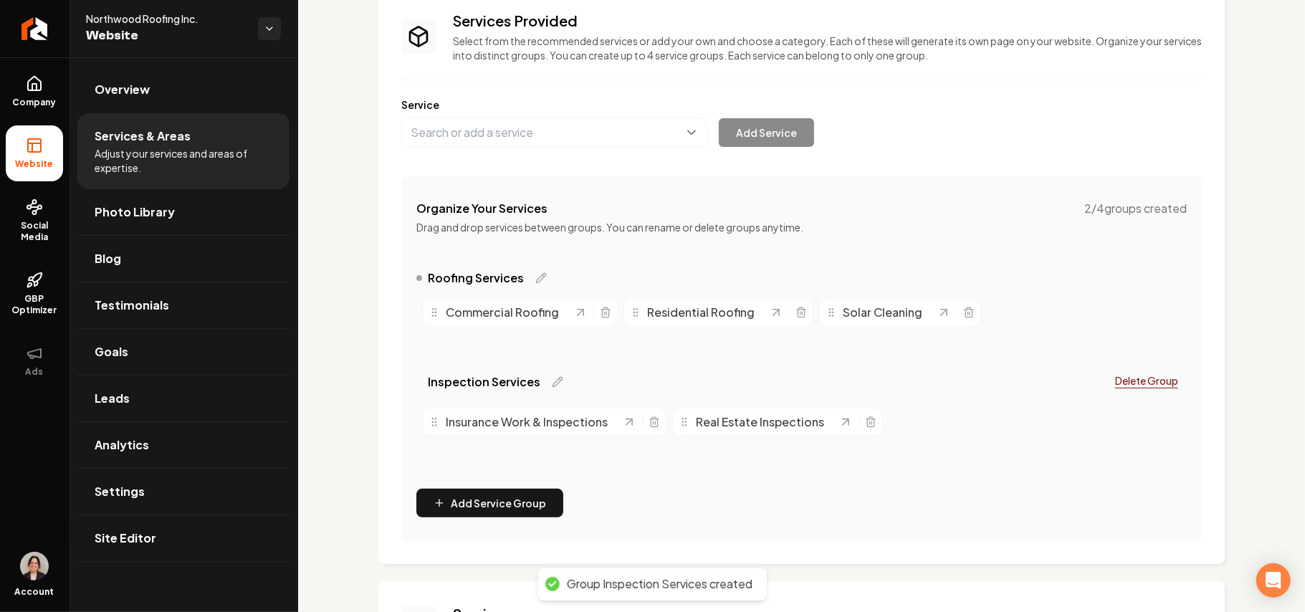
scroll to position [287, 0]
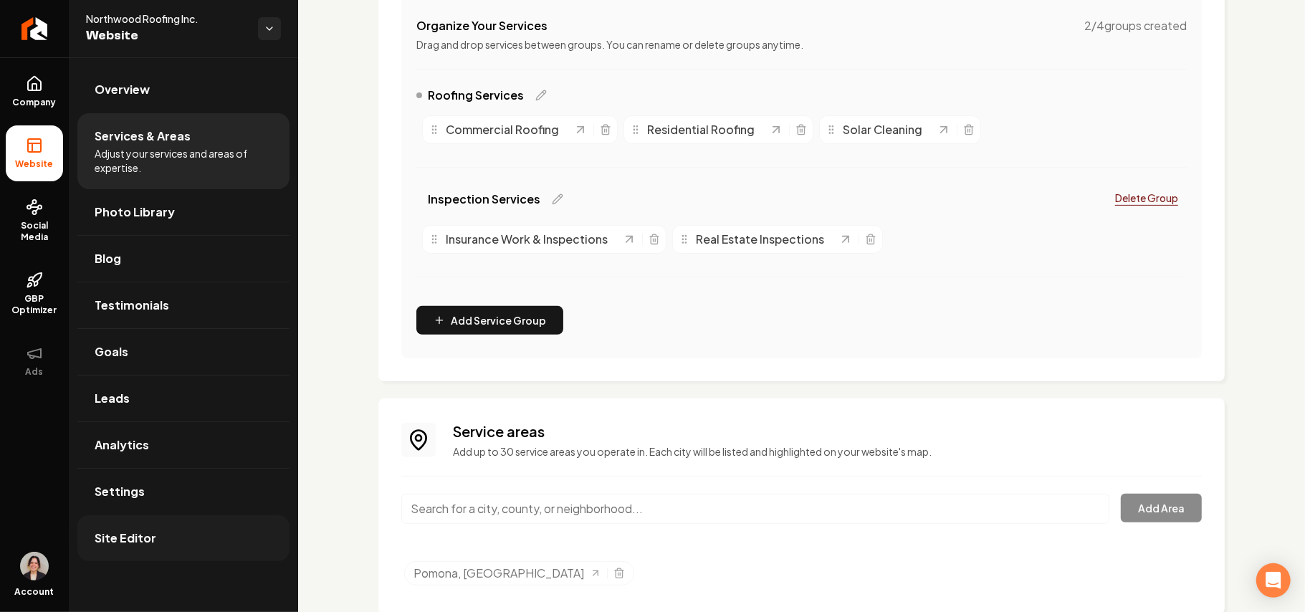
click at [147, 434] on span "Site Editor" at bounding box center [126, 537] width 62 height 17
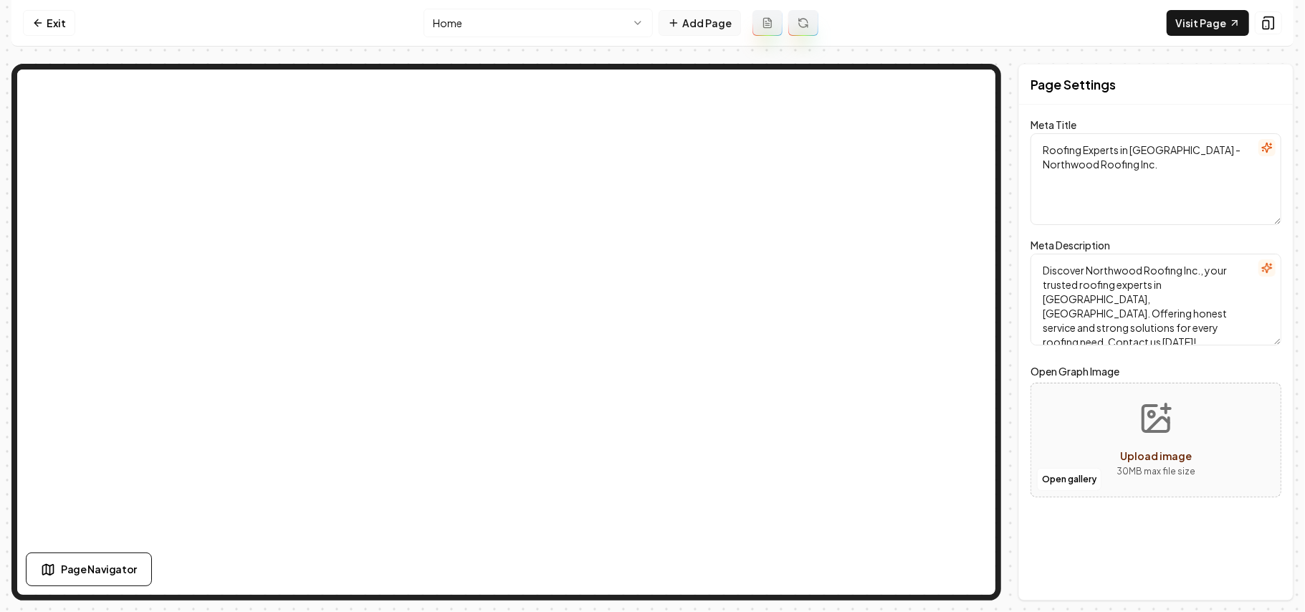
click at [711, 27] on button "Add Page" at bounding box center [699, 23] width 82 height 26
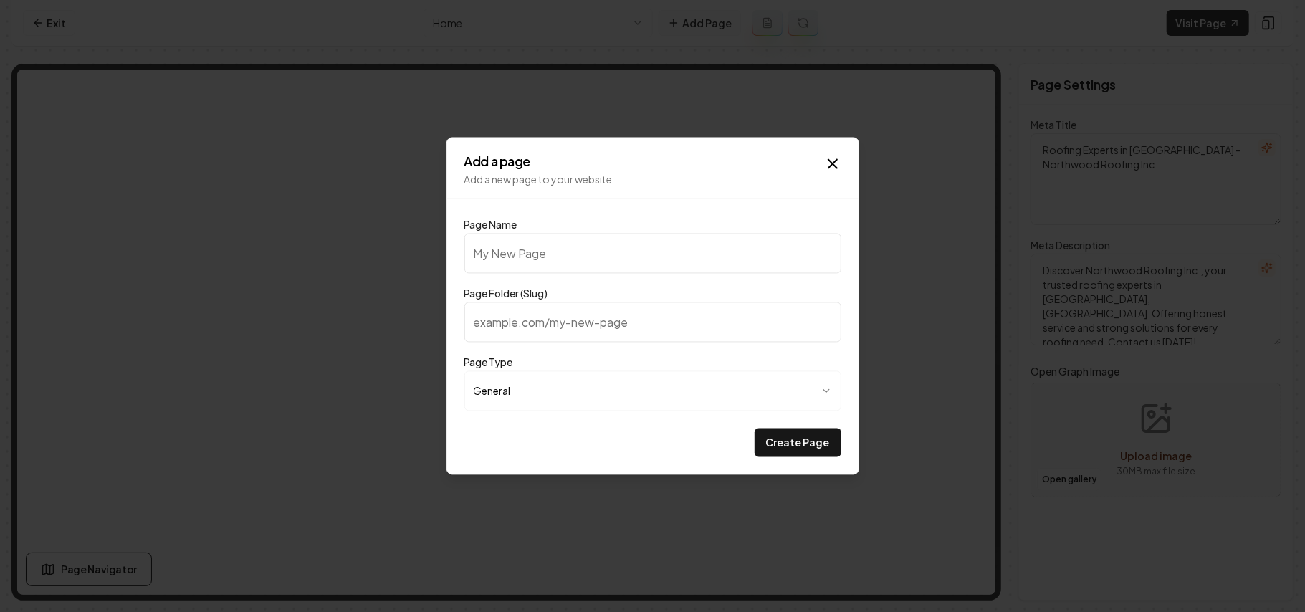
type input "G"
type input "g"
type input "Ga"
type input "ga"
type input "Gal"
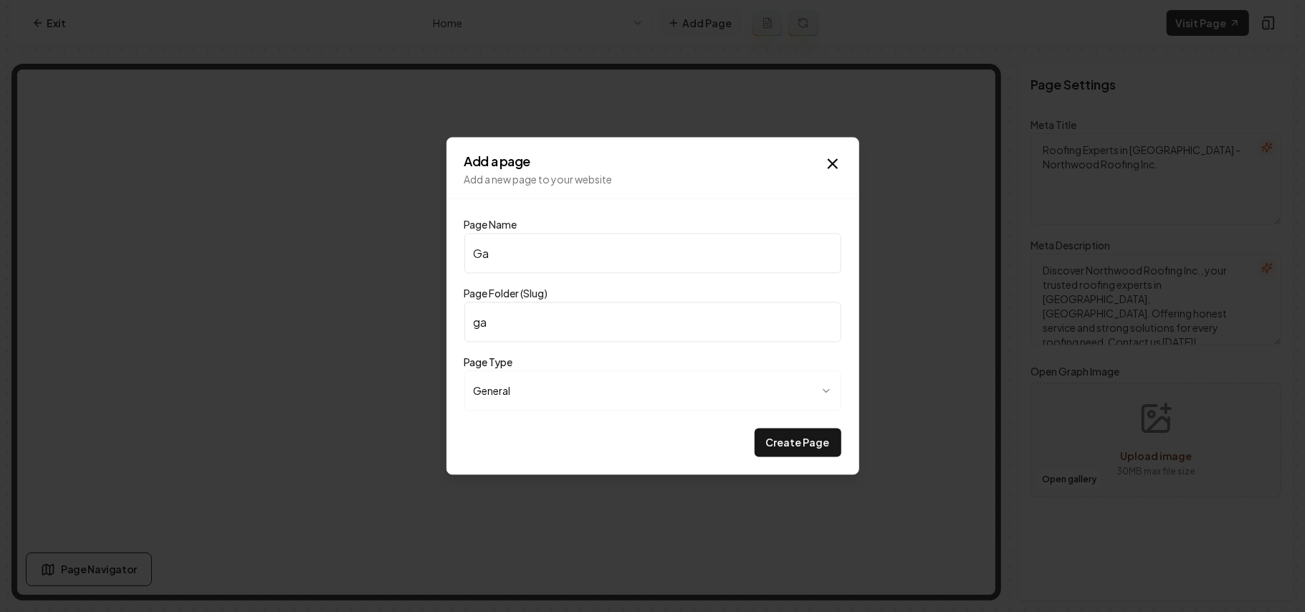
type input "gal"
type input "Gall"
type input "gall"
type input "Galle"
type input "galle"
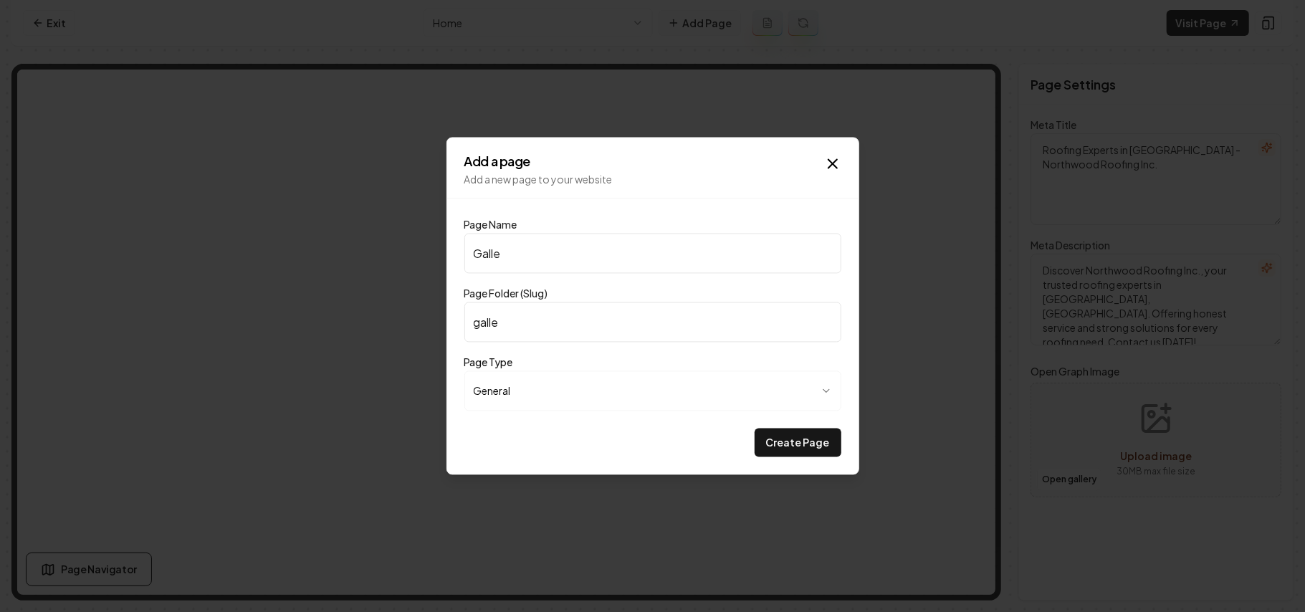
type input "Galler"
type input "galler"
type input "Gallery"
type input "gallery"
type input "Gallery"
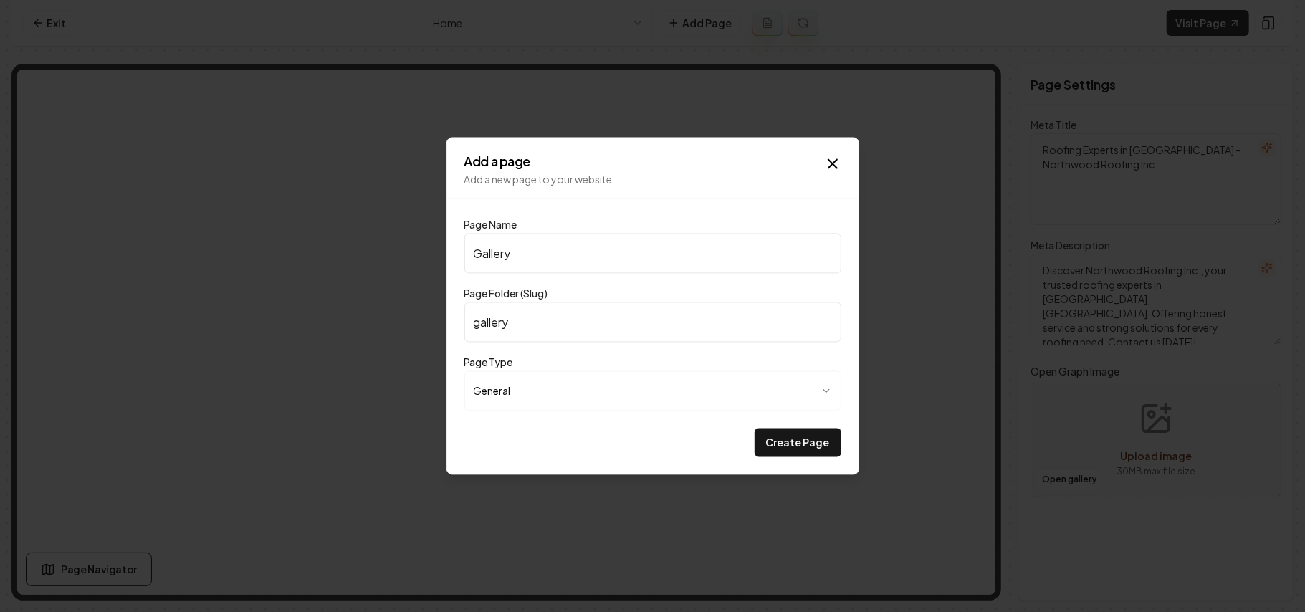
click at [818, 434] on button "Create Page" at bounding box center [797, 442] width 87 height 29
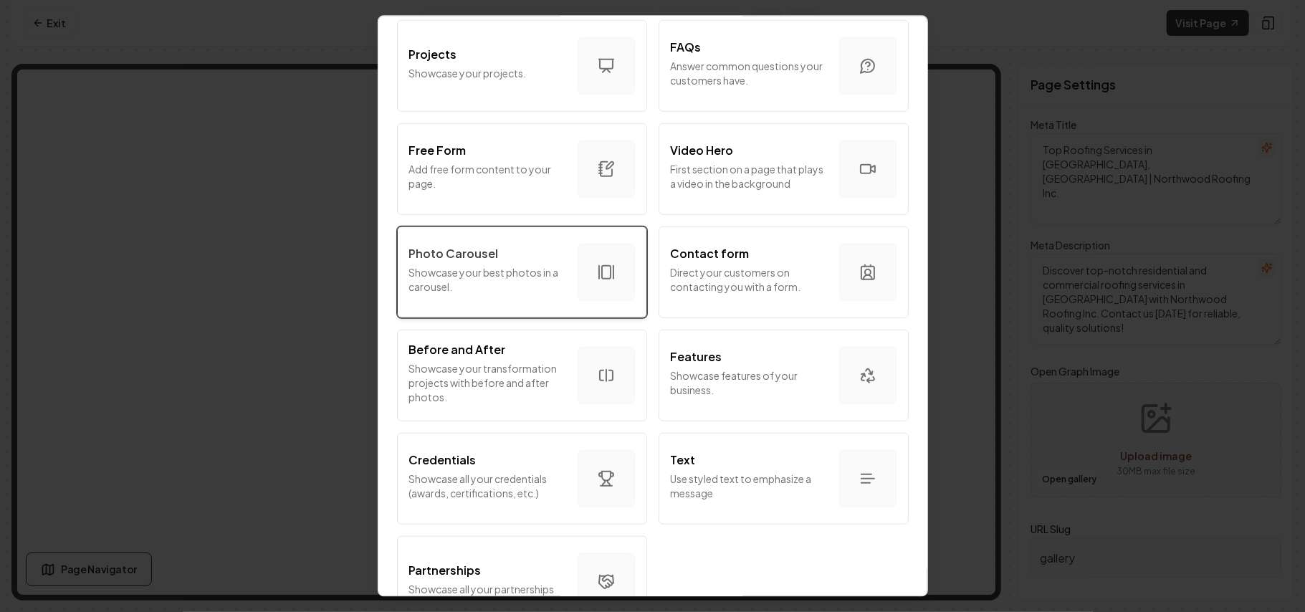
scroll to position [774, 0]
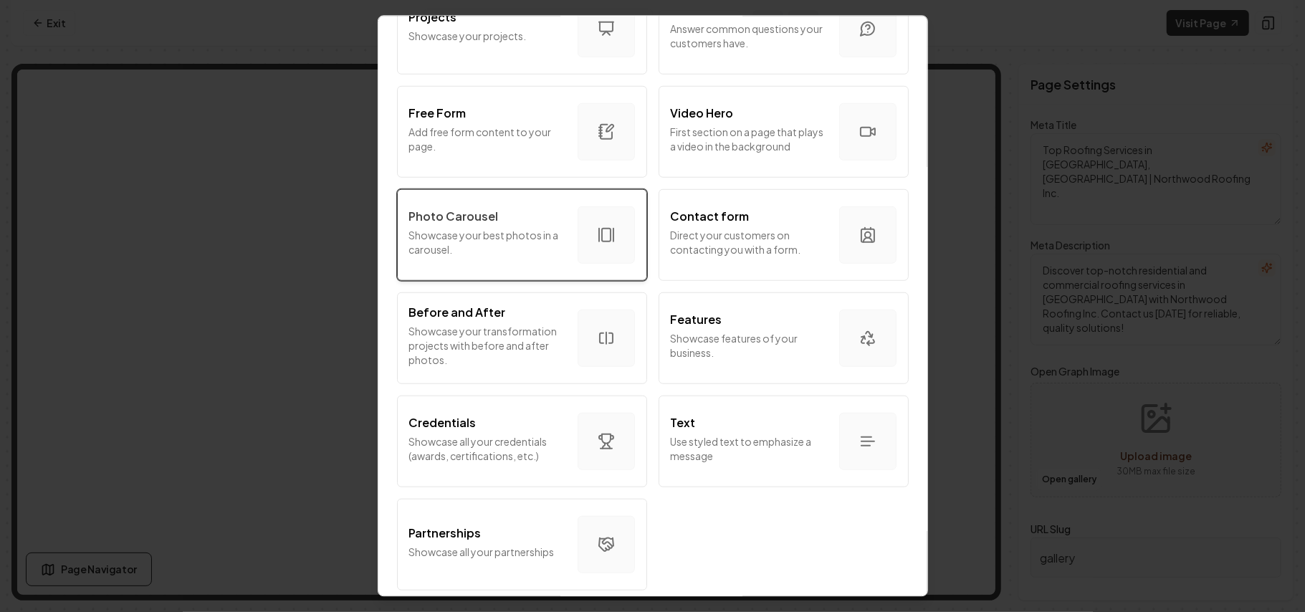
click at [476, 212] on div "Photo Carousel Showcase your best photos in a carousel." at bounding box center [487, 234] width 157 height 54
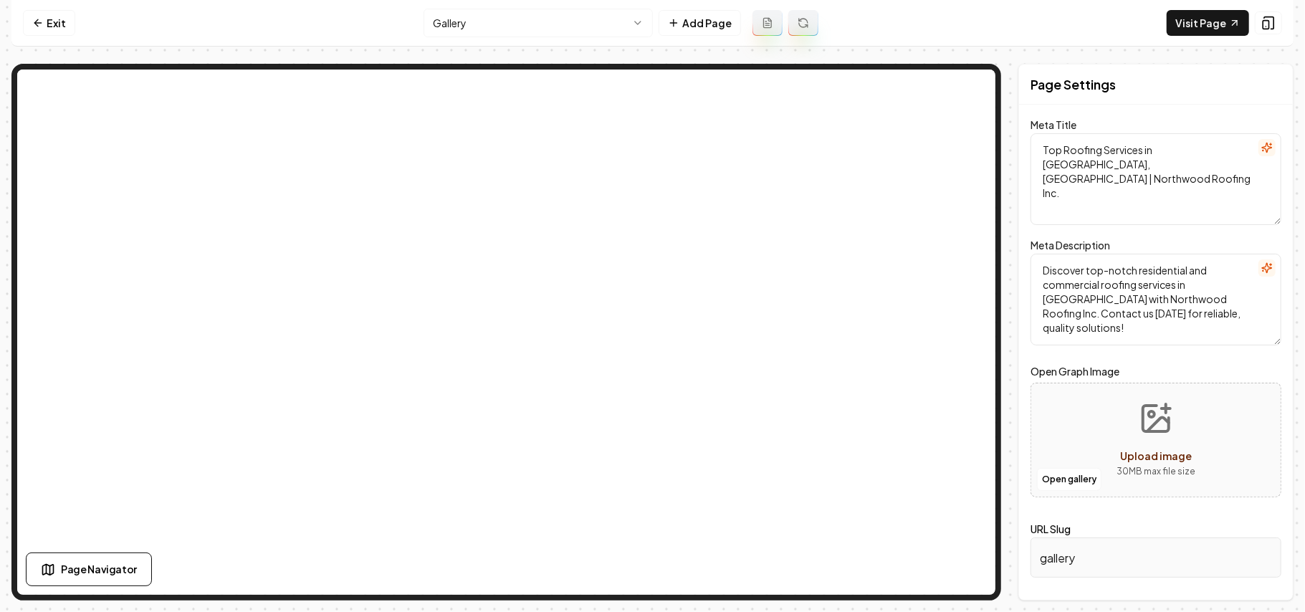
drag, startPoint x: 990, startPoint y: 259, endPoint x: 1093, endPoint y: 225, distance: 108.1
click at [967, 228] on form "Meta Title Top Roofing Services in La Verne, CA | Northwood Roofing Inc. Meta D…" at bounding box center [1155, 357] width 251 height 470
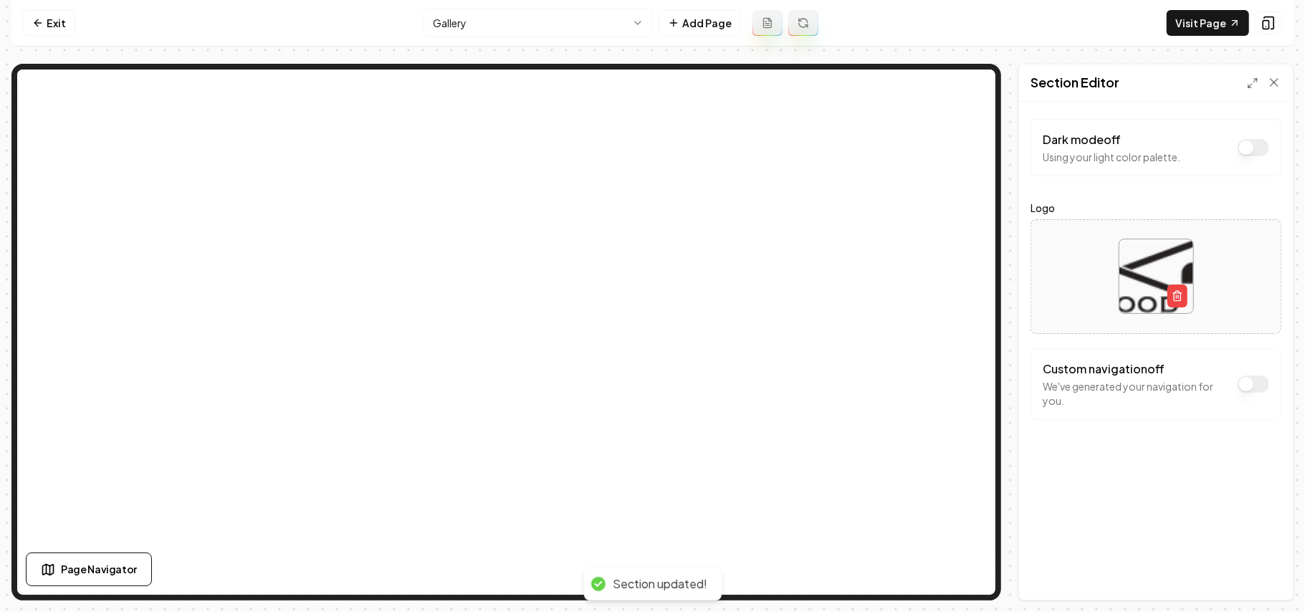
click at [967, 382] on button "Dark mode off" at bounding box center [1253, 383] width 32 height 17
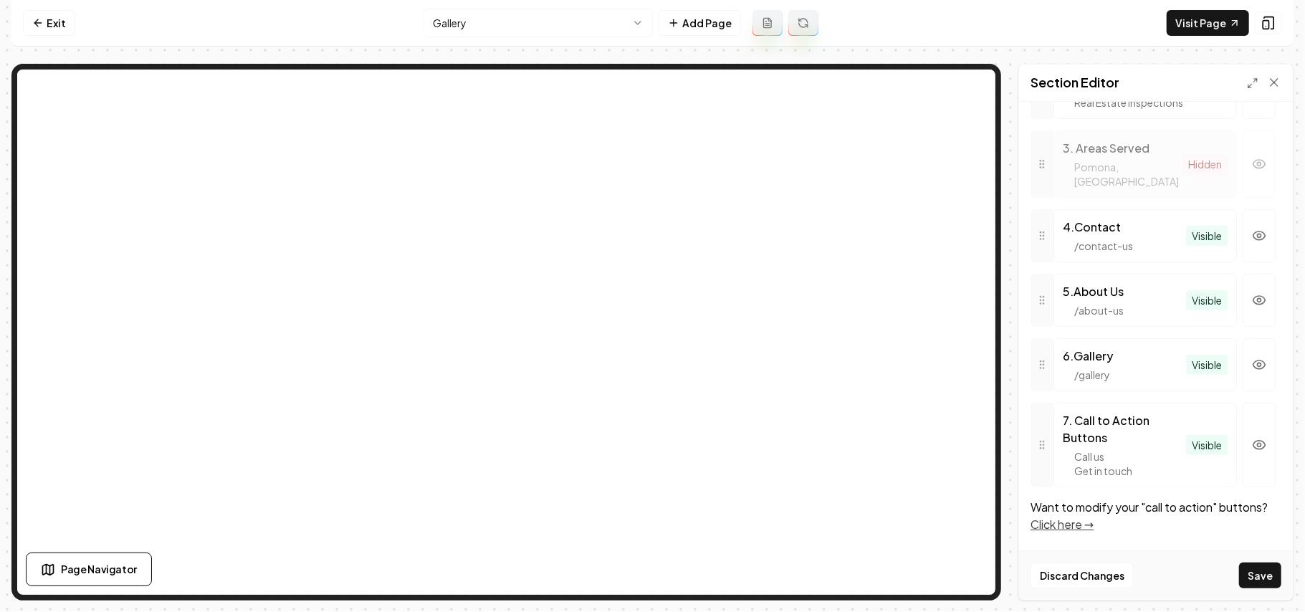
scroll to position [580, 0]
drag, startPoint x: 1032, startPoint y: 364, endPoint x: 1040, endPoint y: 257, distance: 107.8
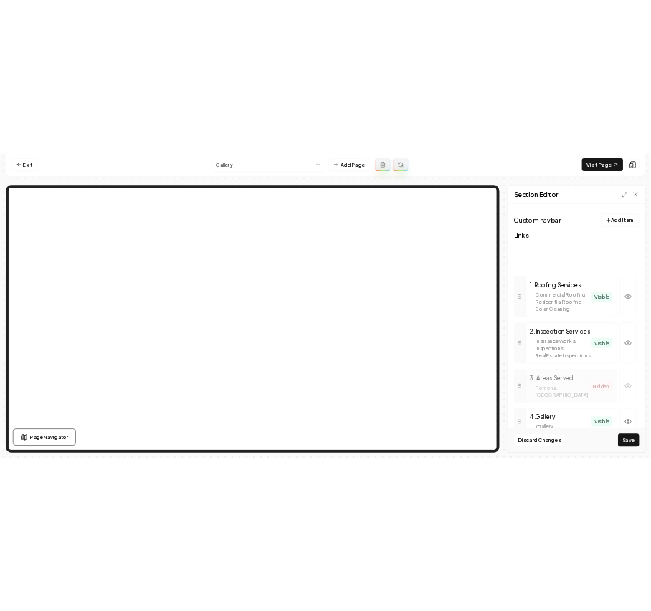
scroll to position [305, 0]
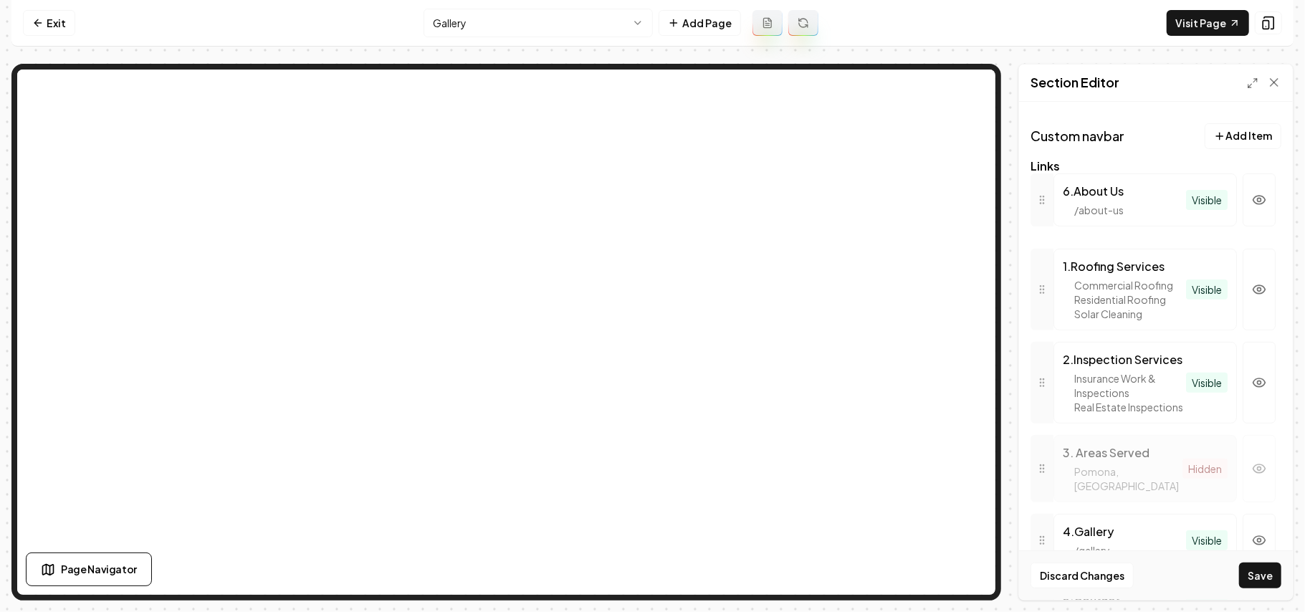
drag, startPoint x: 1042, startPoint y: 370, endPoint x: 1048, endPoint y: 246, distance: 124.1
click at [967, 434] on button "Save" at bounding box center [1260, 575] width 42 height 26
click at [52, 29] on link "Exit" at bounding box center [49, 23] width 52 height 26
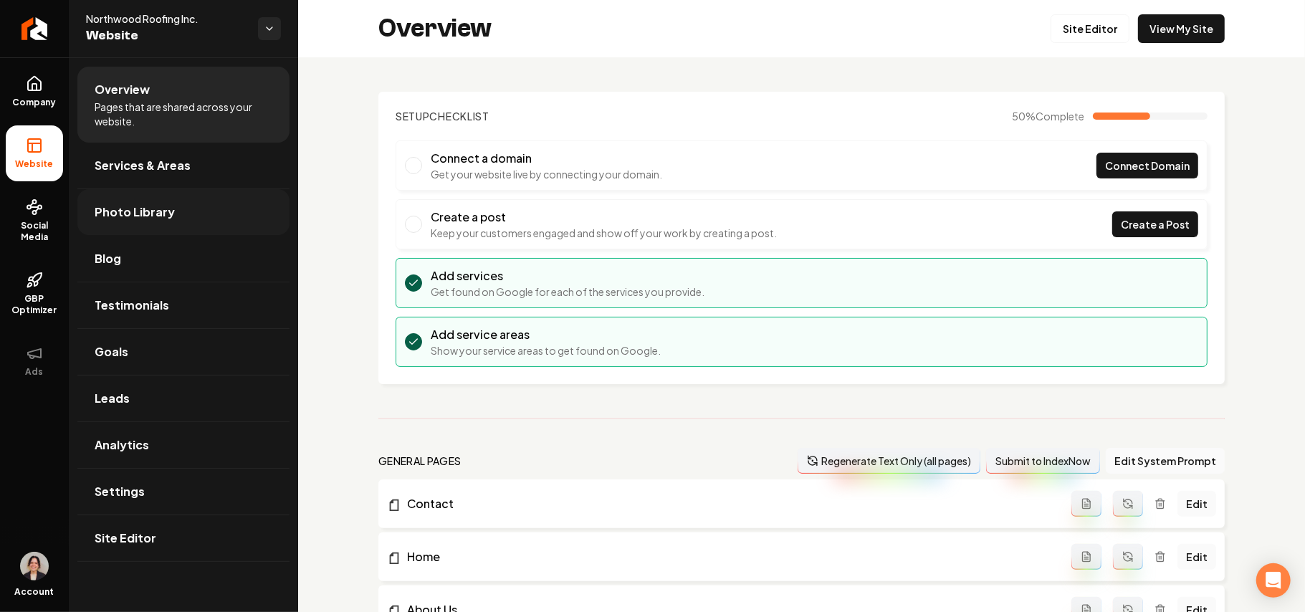
click at [124, 219] on span "Photo Library" at bounding box center [135, 211] width 80 height 17
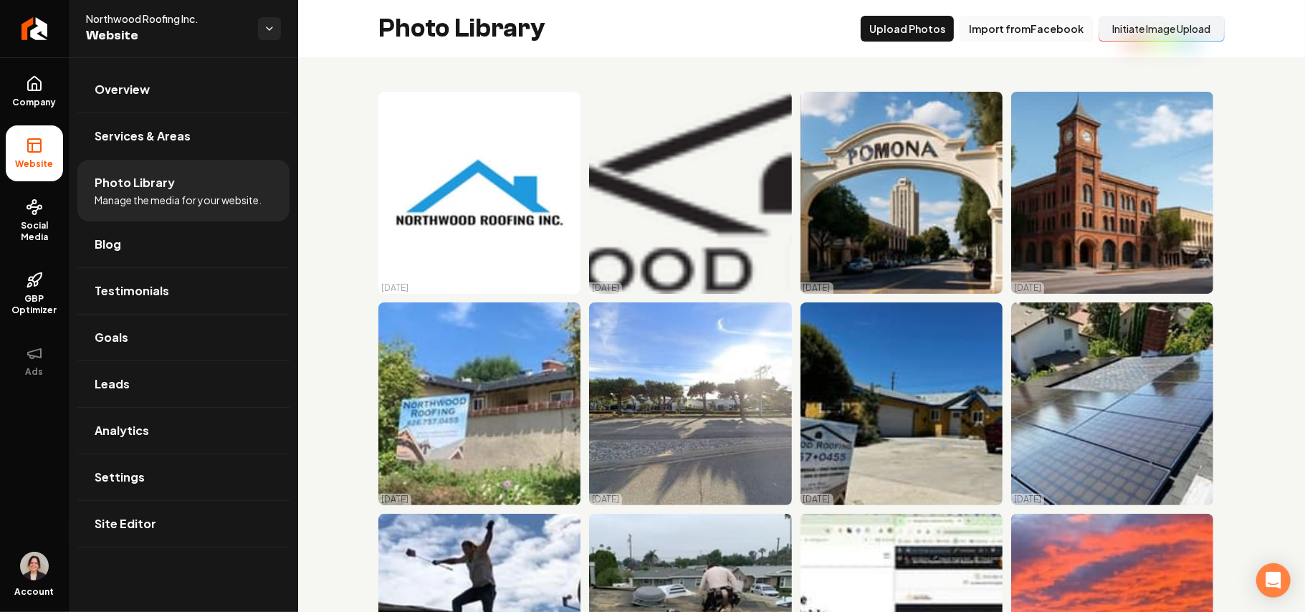
click at [967, 27] on button "Import from Facebook" at bounding box center [1025, 29] width 133 height 26
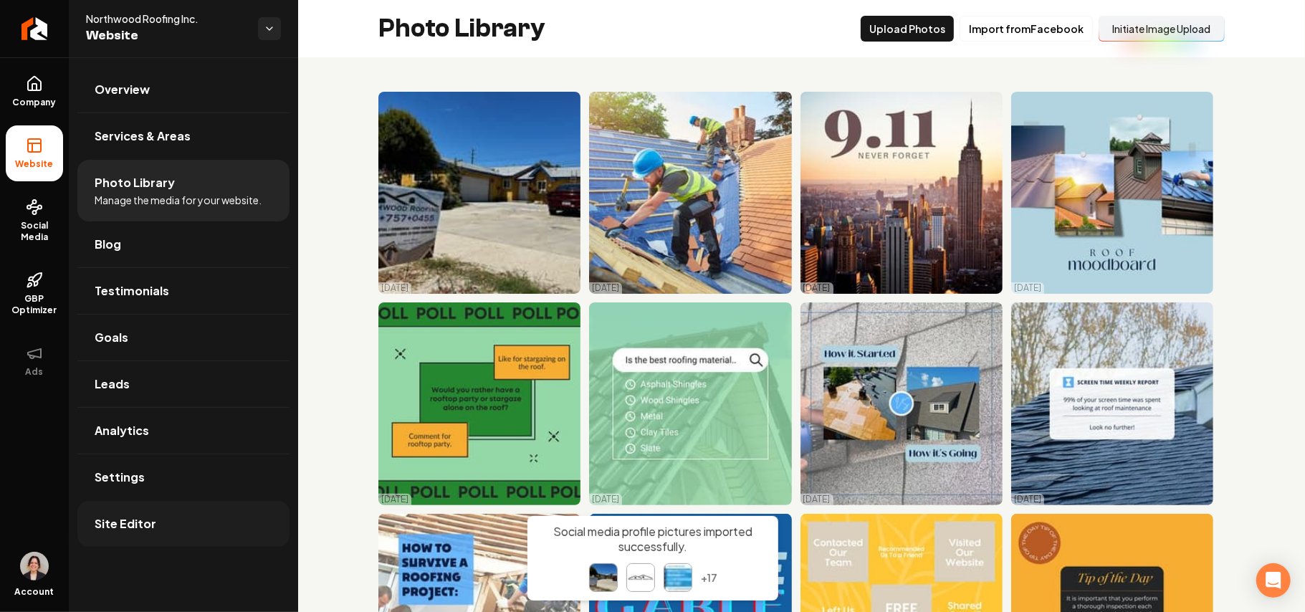
click at [118, 434] on span "Site Editor" at bounding box center [126, 523] width 62 height 17
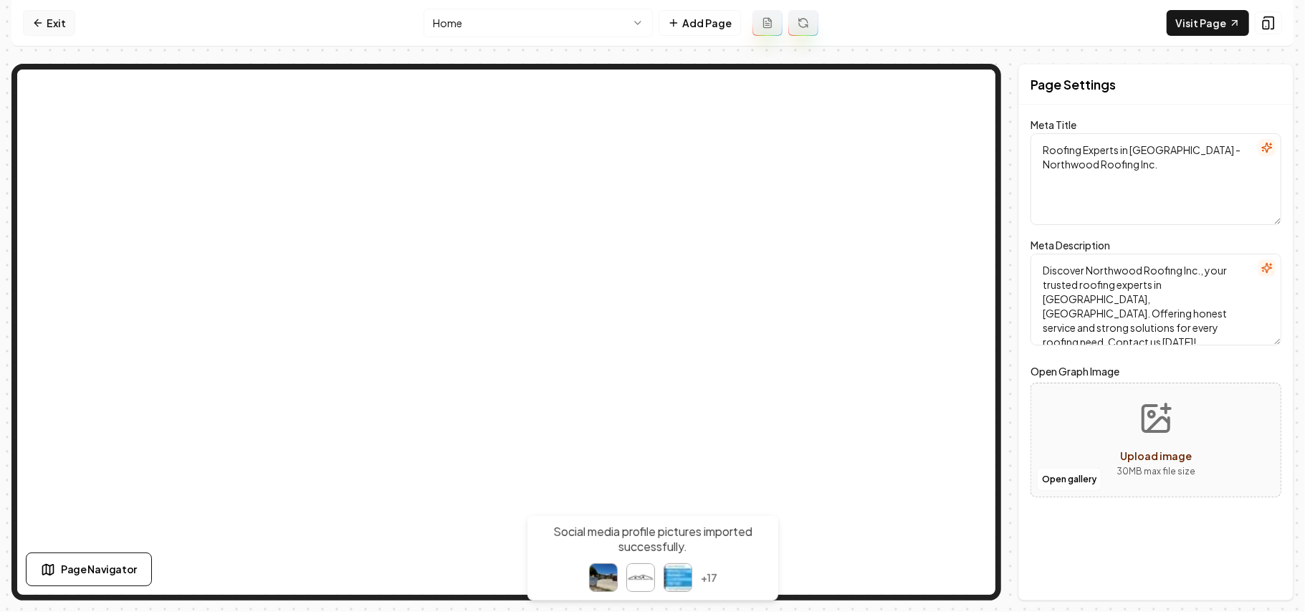
click at [54, 23] on link "Exit" at bounding box center [49, 23] width 52 height 26
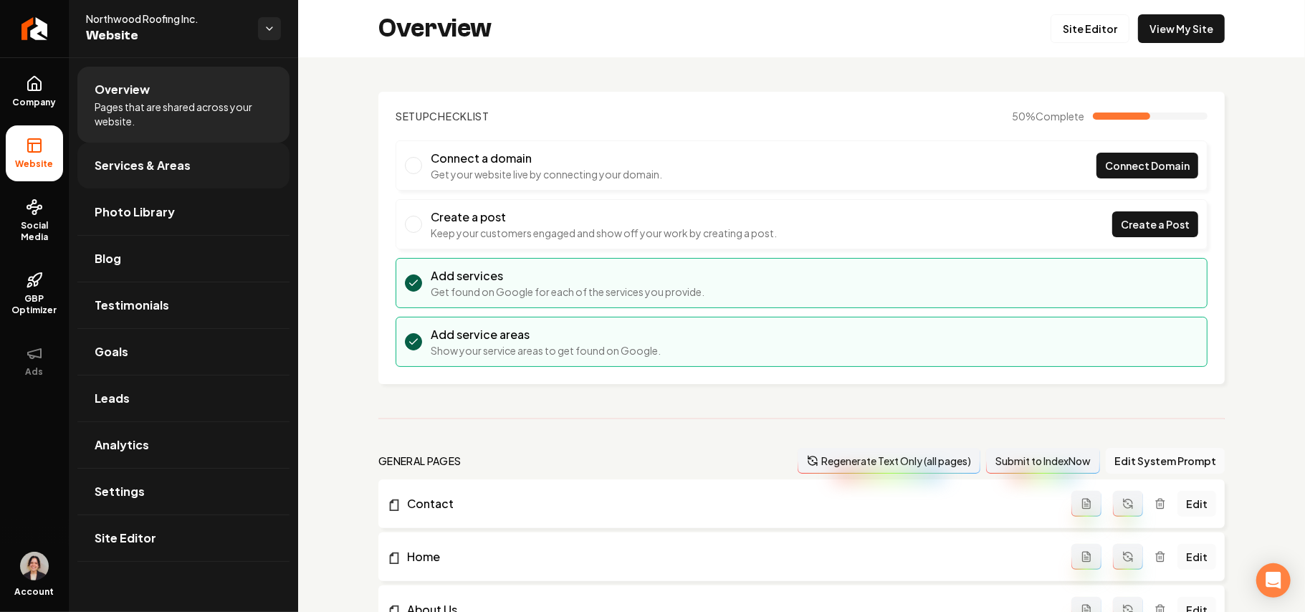
click at [123, 161] on span "Services & Areas" at bounding box center [143, 165] width 96 height 17
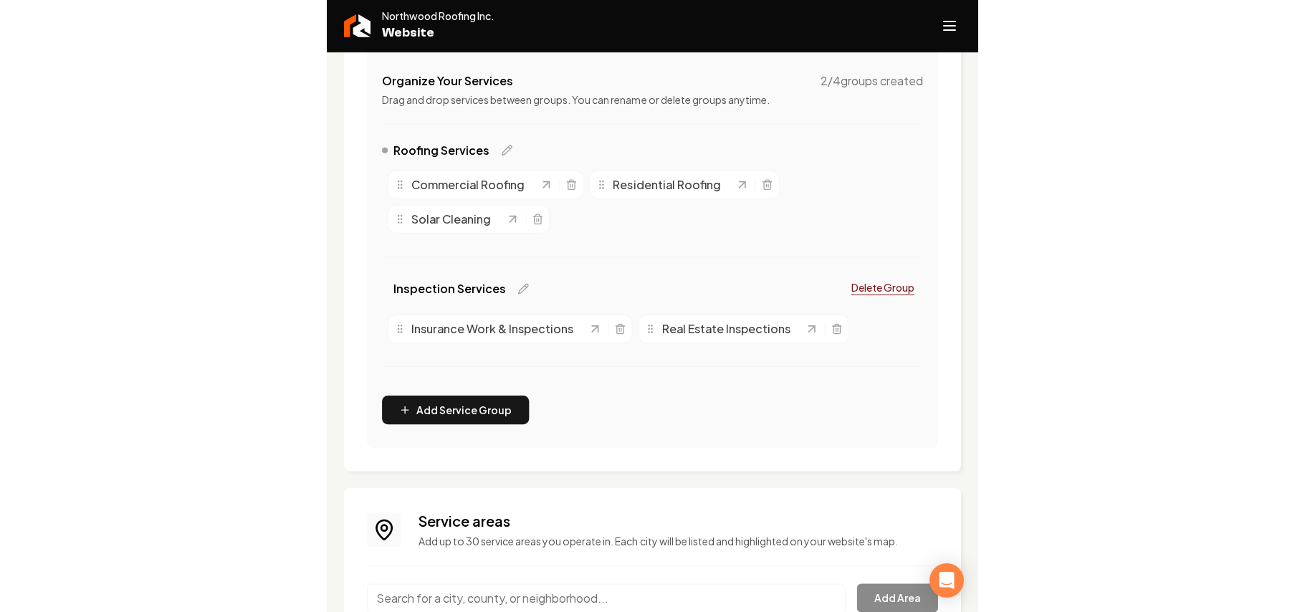
scroll to position [397, 0]
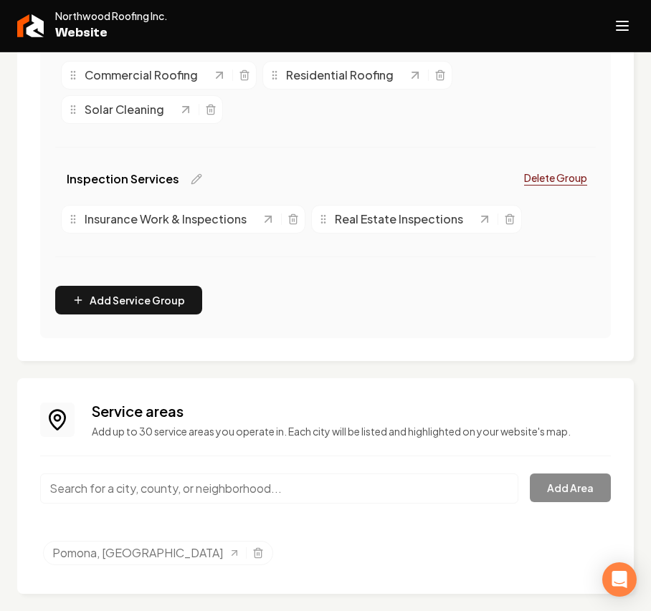
click at [142, 434] on div "Service areas Add up to 30 service areas you operate in. Each city will be list…" at bounding box center [325, 486] width 570 height 170
click at [135, 434] on input "Main content area" at bounding box center [279, 489] width 478 height 30
paste input "La Verne, CA"
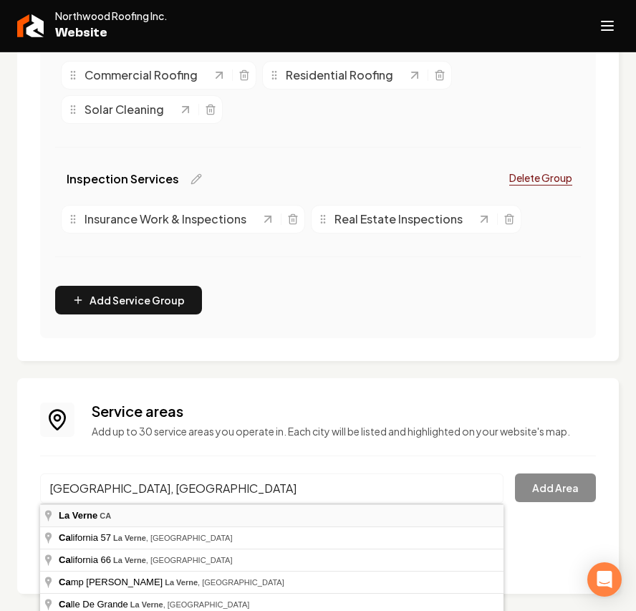
type input "La Verne, CA"
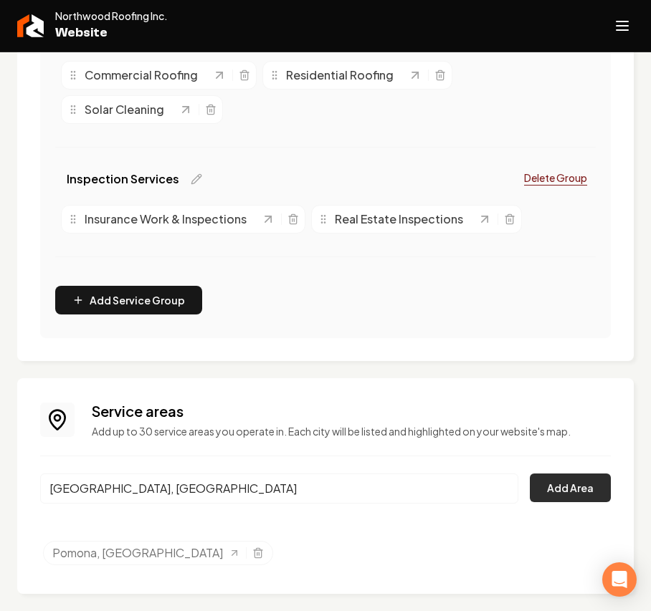
click at [529, 434] on button "Add Area" at bounding box center [569, 488] width 81 height 29
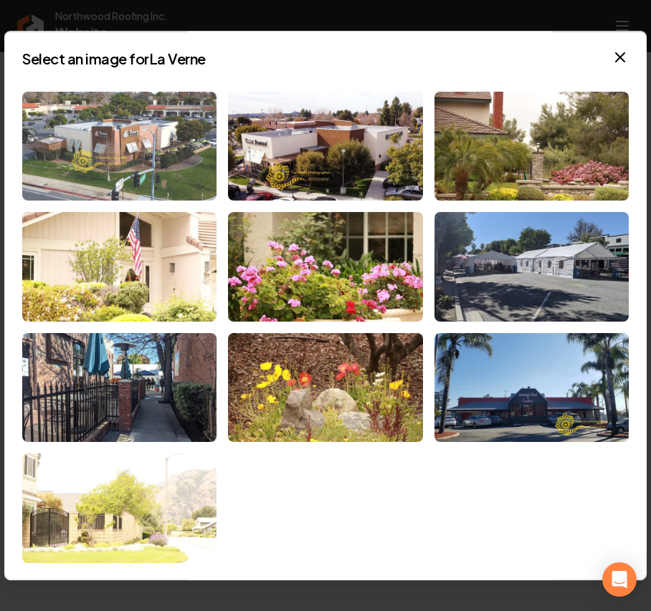
click at [156, 132] on img at bounding box center [119, 147] width 194 height 110
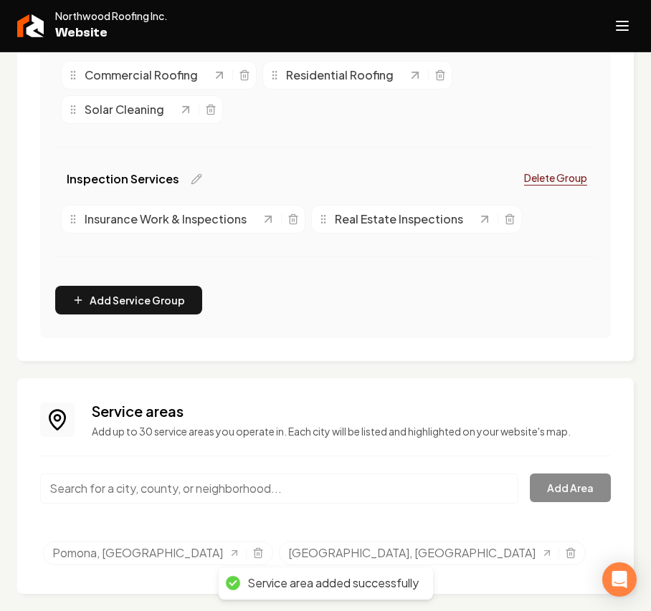
click at [133, 434] on input "Main content area" at bounding box center [279, 489] width 478 height 30
paste input "San Gabriel Valley, CA"
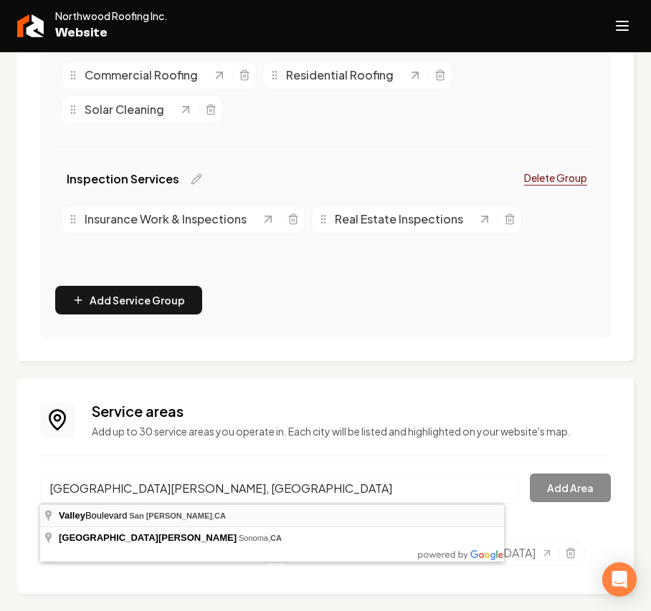
type input "Valley Boulevard, San Gabriel, CA"
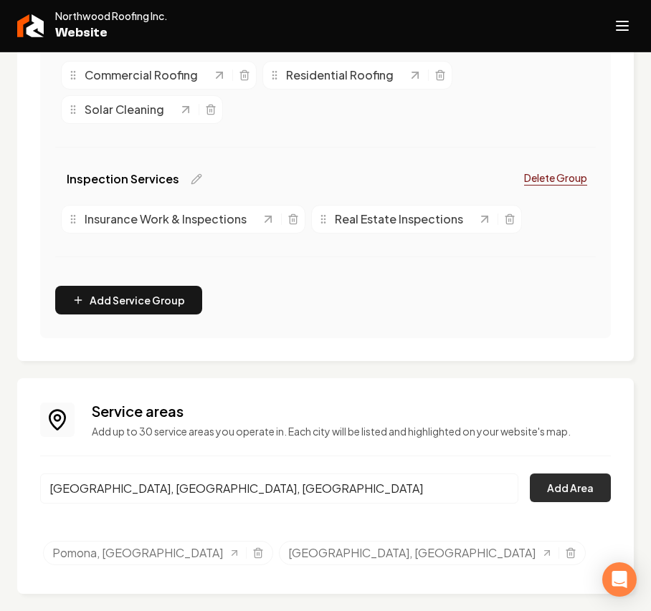
click at [529, 434] on button "Add Area" at bounding box center [569, 488] width 81 height 29
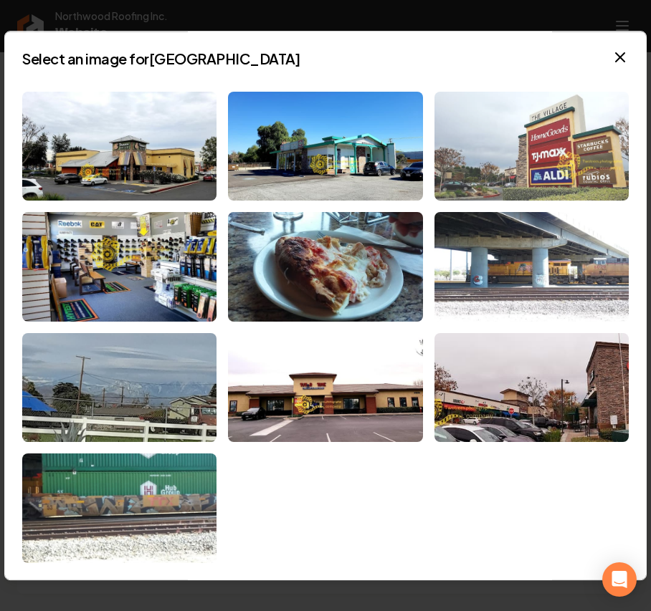
click at [519, 146] on img at bounding box center [531, 147] width 194 height 110
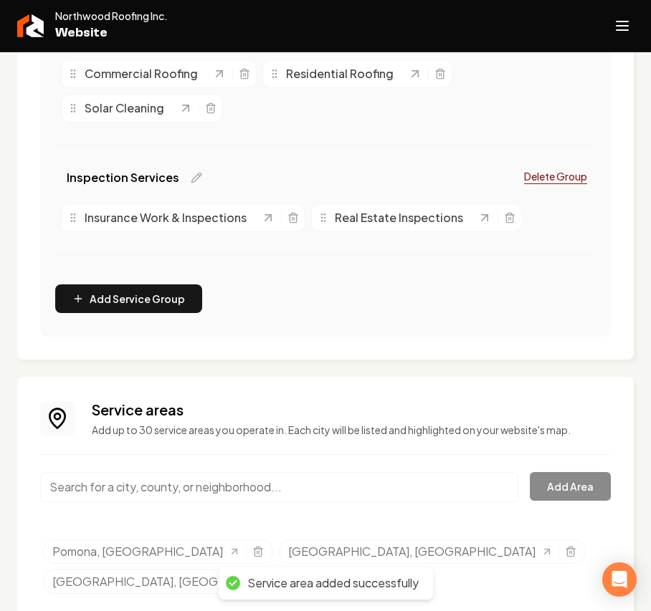
click at [218, 434] on input "Main content area" at bounding box center [279, 487] width 478 height 30
paste input "Inland Empire, CA"
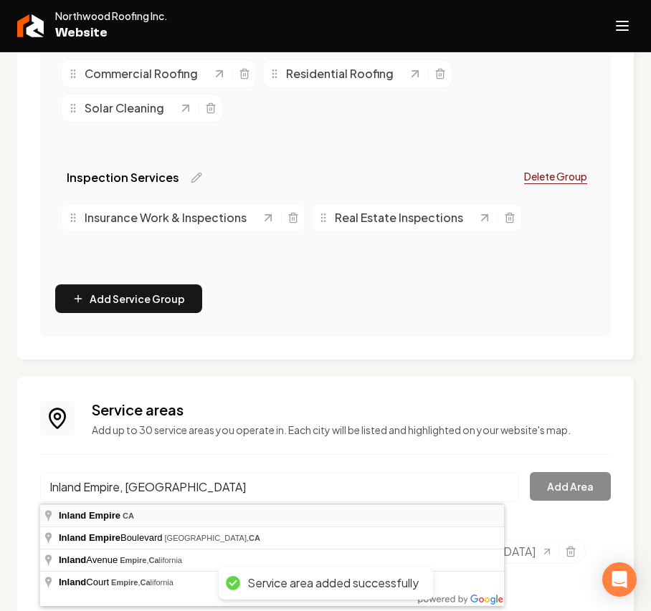
type input "Inland Empire, CA"
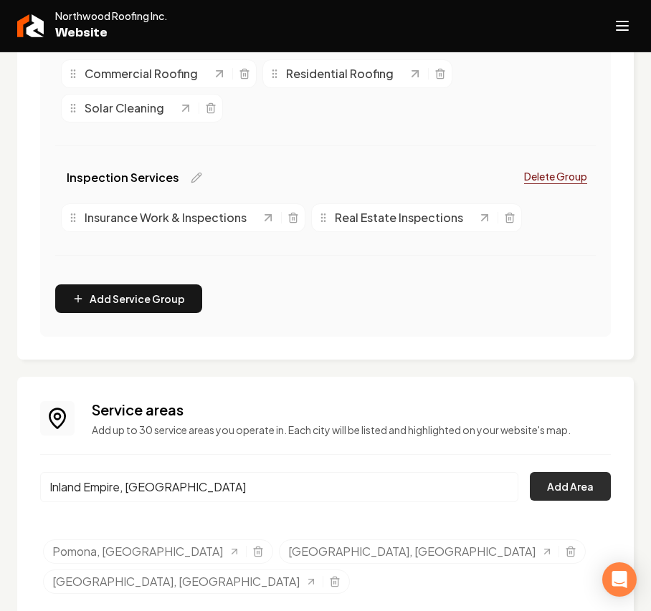
click at [588, 434] on button "Add Area" at bounding box center [569, 486] width 81 height 29
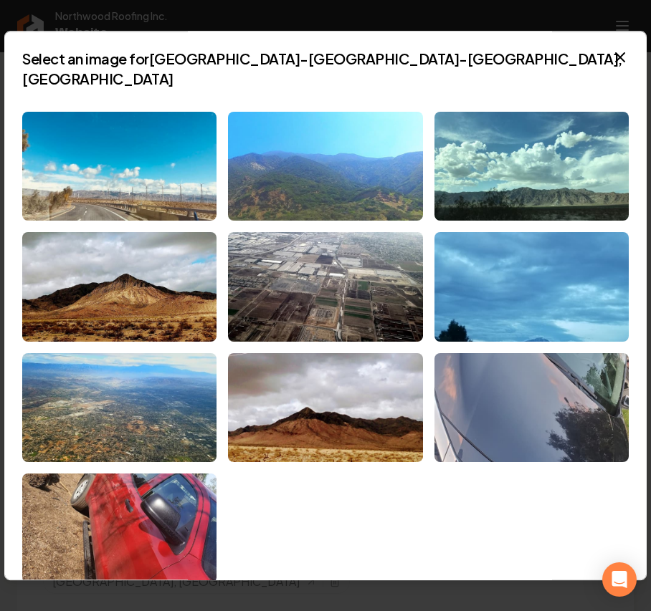
click at [328, 143] on img at bounding box center [325, 167] width 194 height 110
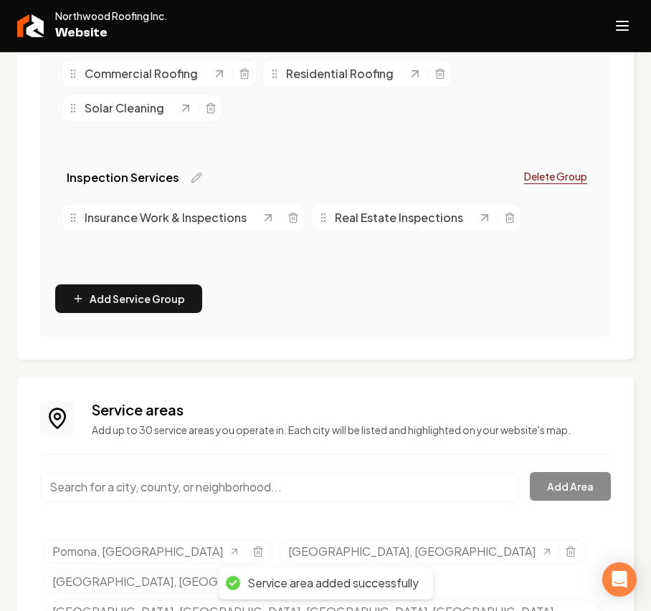
click at [183, 434] on input "Main content area" at bounding box center [279, 487] width 478 height 30
paste input "San Dimas, CA"
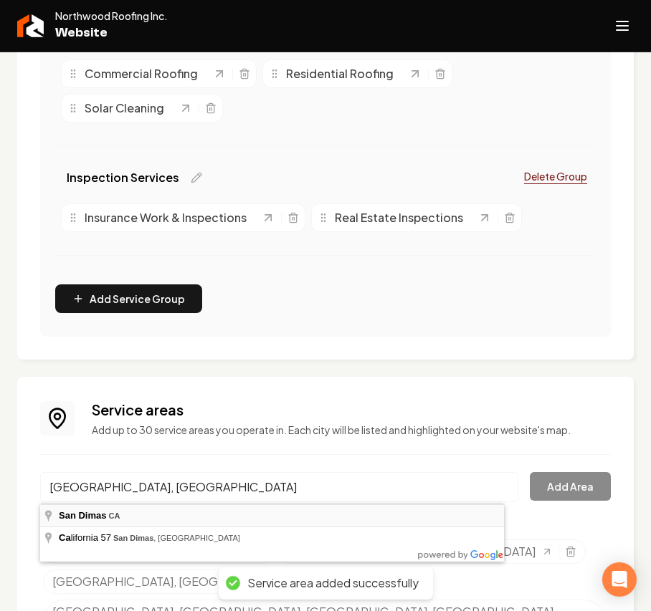
type input "San Dimas, CA"
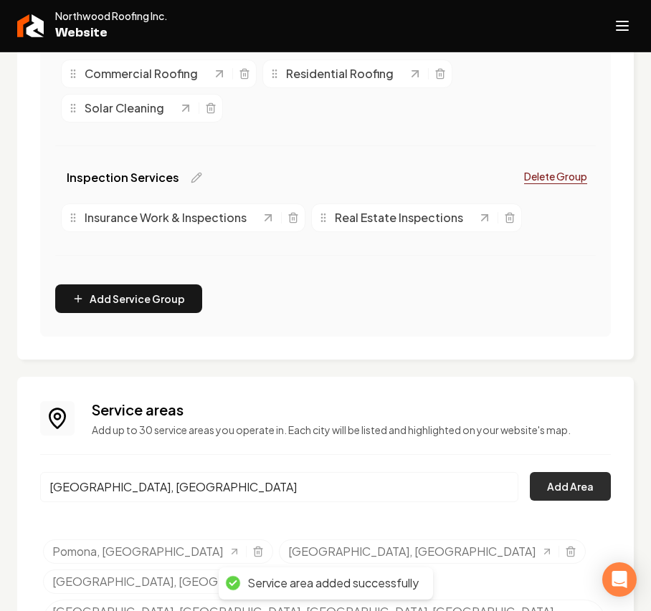
click at [537, 434] on button "Add Area" at bounding box center [569, 486] width 81 height 29
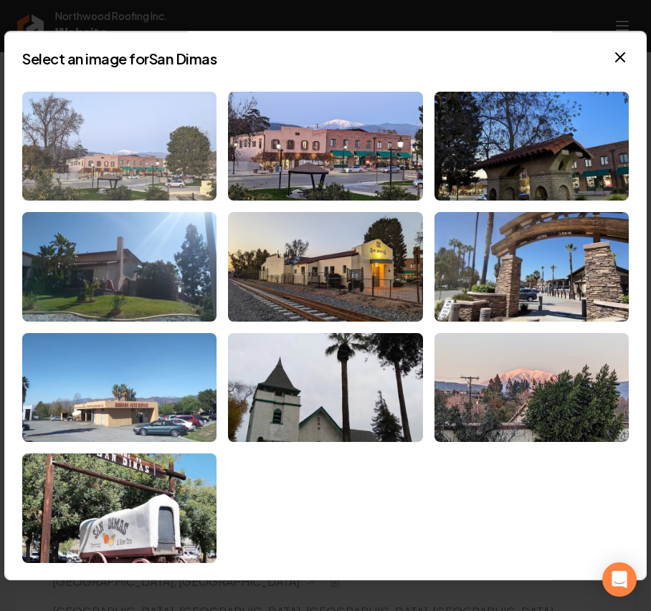
click at [112, 142] on img at bounding box center [119, 147] width 194 height 110
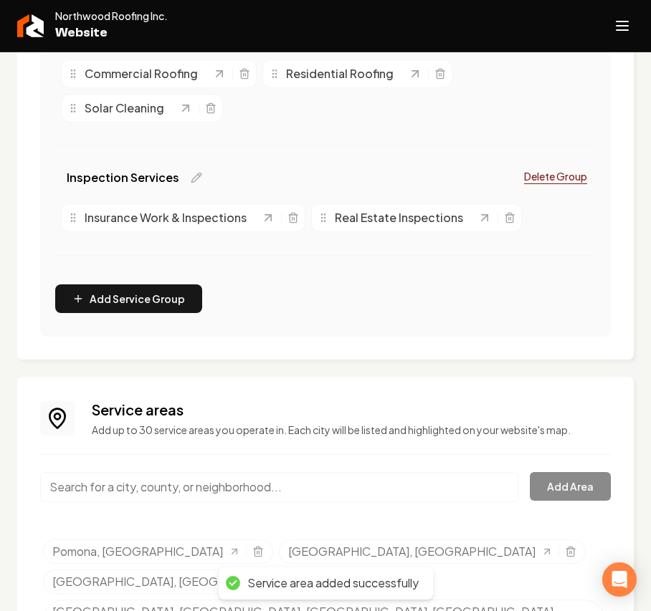
click at [175, 434] on input "Main content area" at bounding box center [279, 487] width 478 height 30
paste input "Diamond Bar, CA"
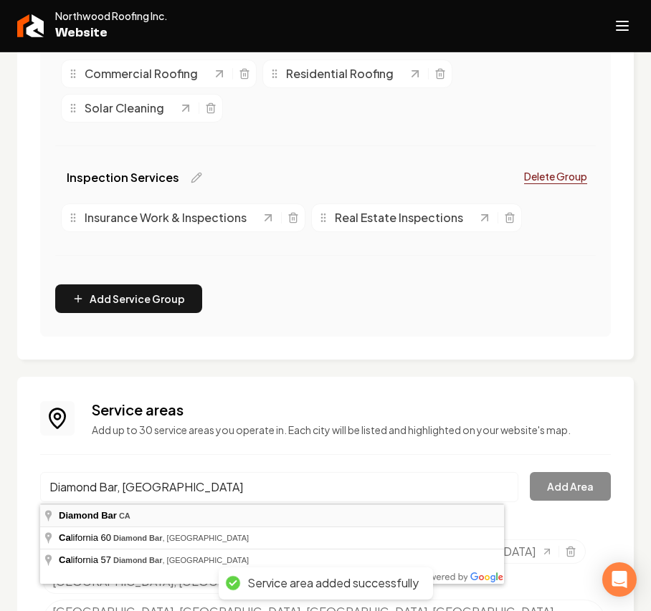
type input "Diamond Bar, CA"
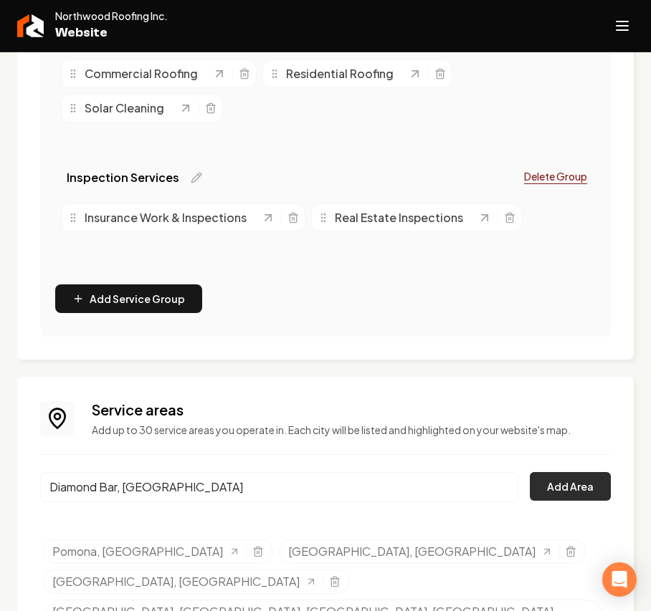
click at [546, 434] on button "Add Area" at bounding box center [569, 486] width 81 height 29
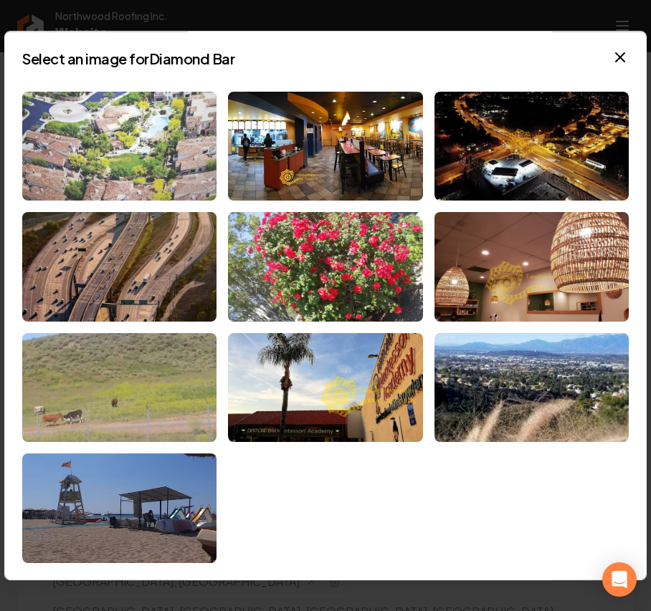
click at [158, 147] on img at bounding box center [119, 147] width 194 height 110
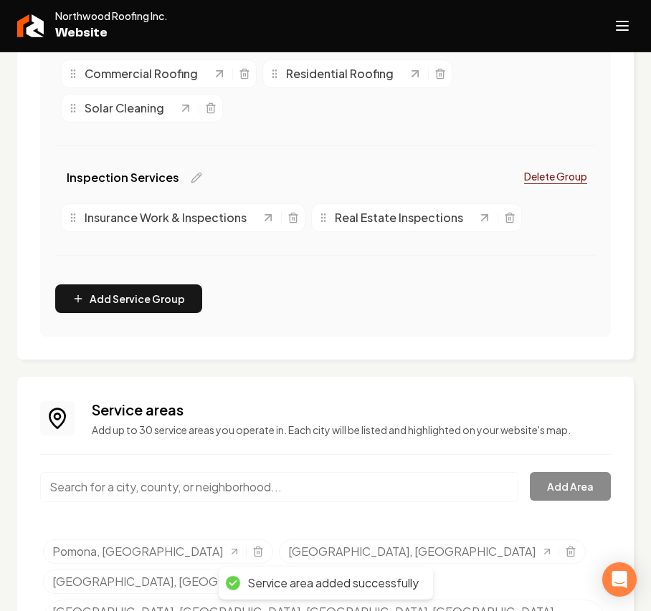
click at [170, 434] on input "Main content area" at bounding box center [279, 487] width 478 height 30
paste input "Glendora, CA"
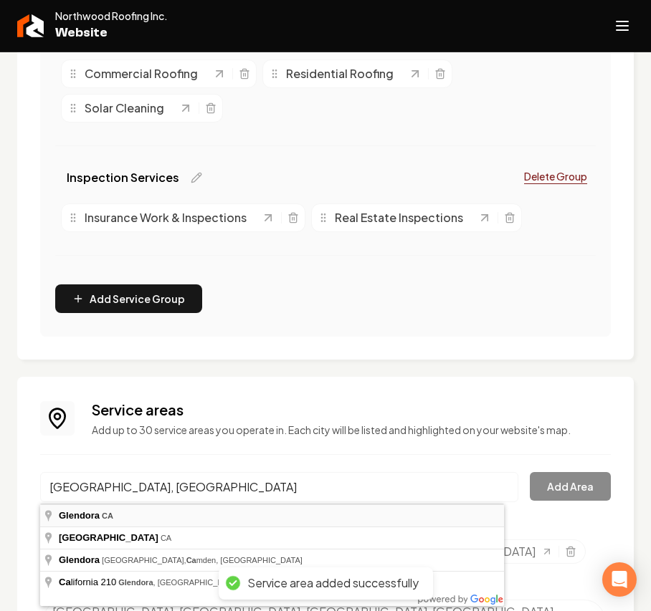
type input "Glendora, CA"
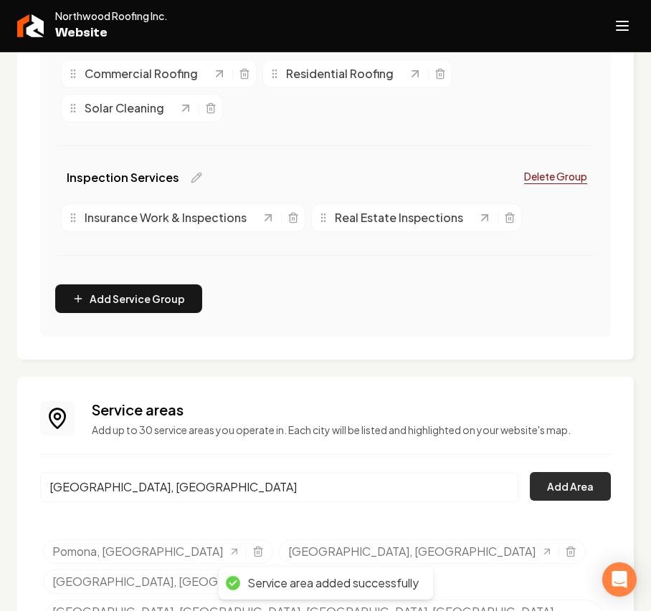
click at [574, 434] on button "Add Area" at bounding box center [569, 486] width 81 height 29
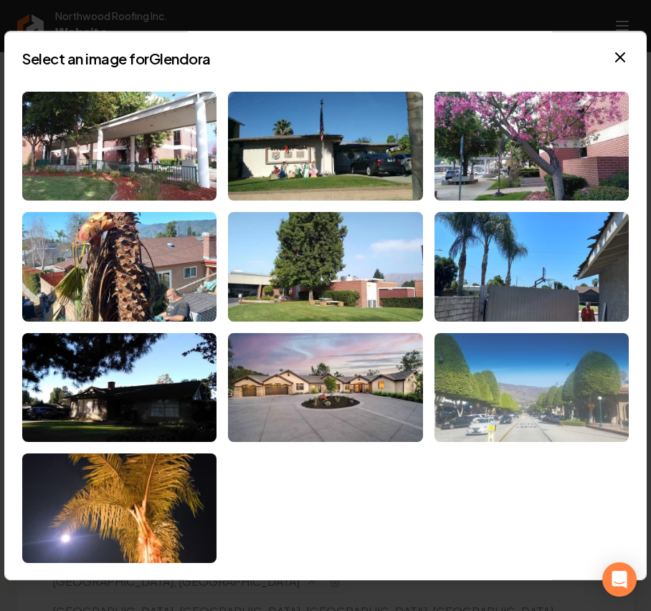
click at [506, 376] on img at bounding box center [531, 388] width 194 height 110
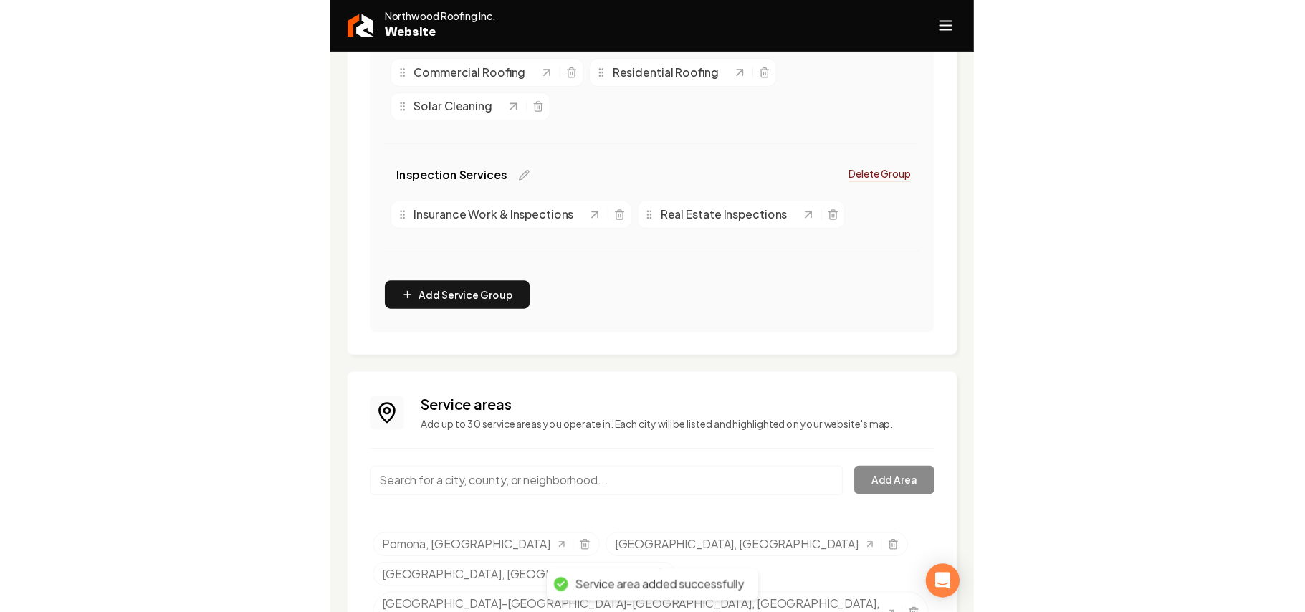
scroll to position [355, 0]
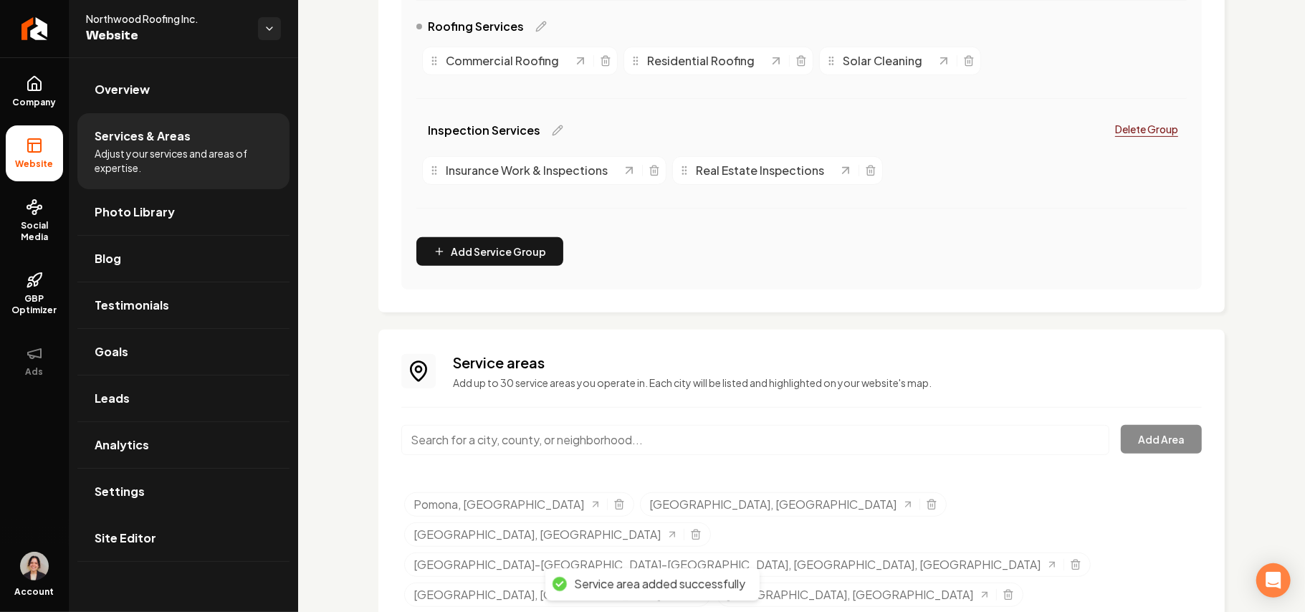
drag, startPoint x: 130, startPoint y: 542, endPoint x: 656, endPoint y: 408, distance: 542.9
click at [132, 434] on span "Site Editor" at bounding box center [126, 537] width 62 height 17
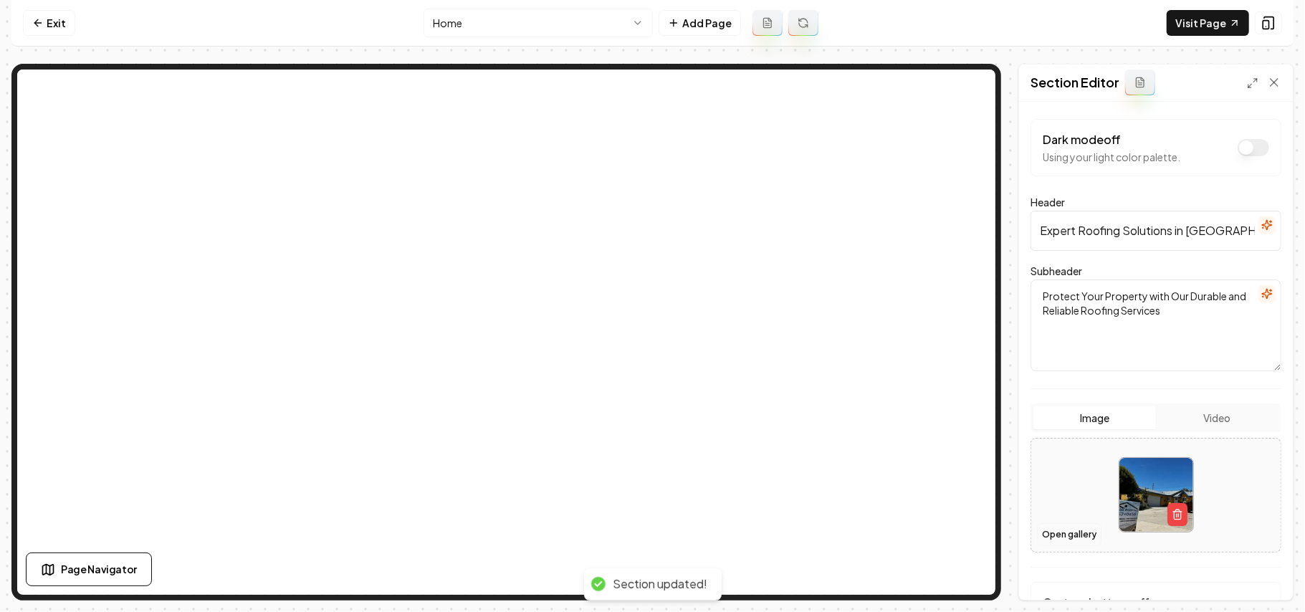
click at [967, 434] on button "Open gallery" at bounding box center [1069, 534] width 64 height 23
click at [43, 4] on nav "Exit Home Add Page Visit Page" at bounding box center [652, 23] width 1282 height 47
click at [47, 13] on link "Exit" at bounding box center [49, 23] width 52 height 26
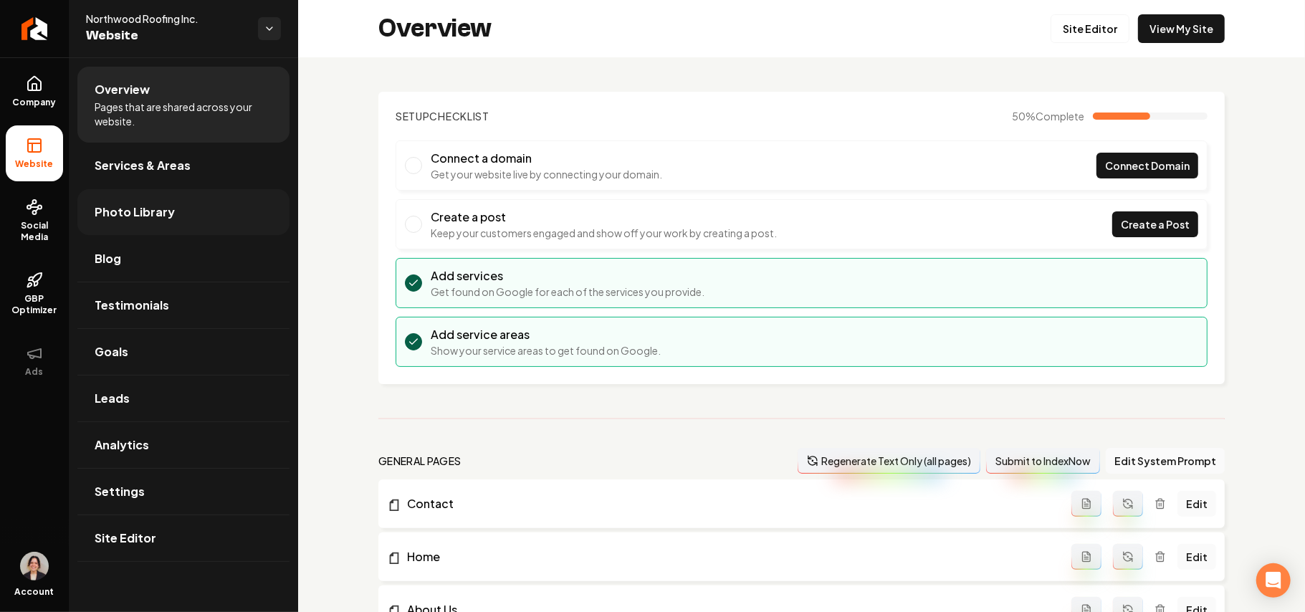
click at [170, 207] on link "Photo Library" at bounding box center [183, 212] width 212 height 46
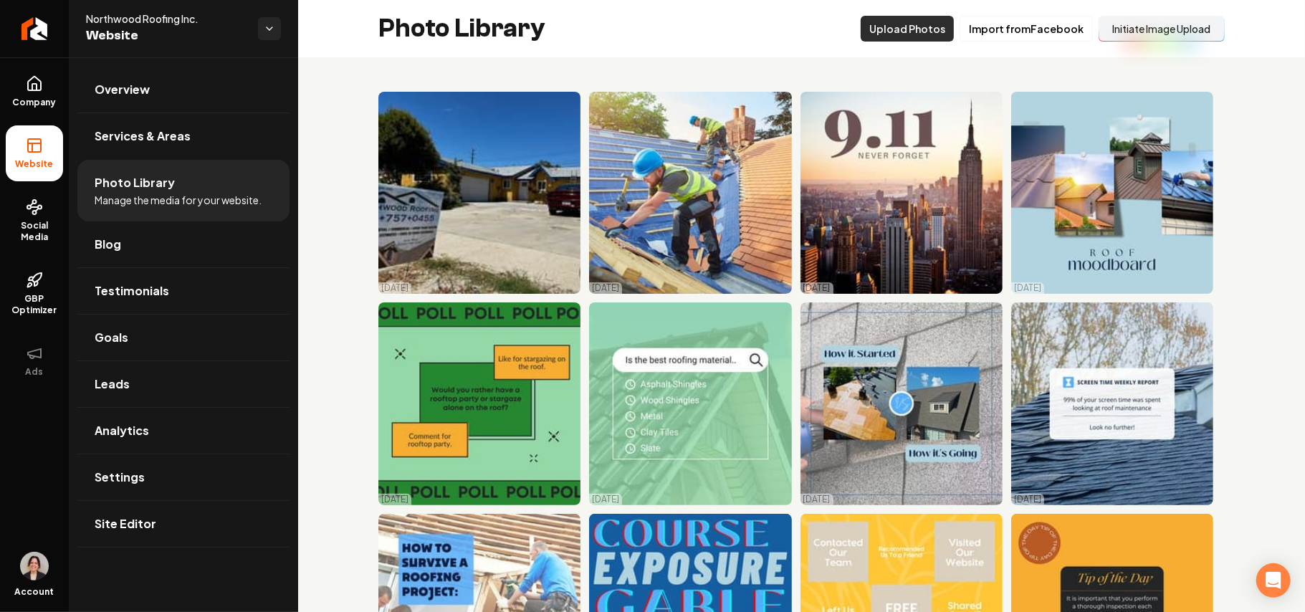
click at [867, 29] on button "Upload Photos" at bounding box center [907, 29] width 93 height 26
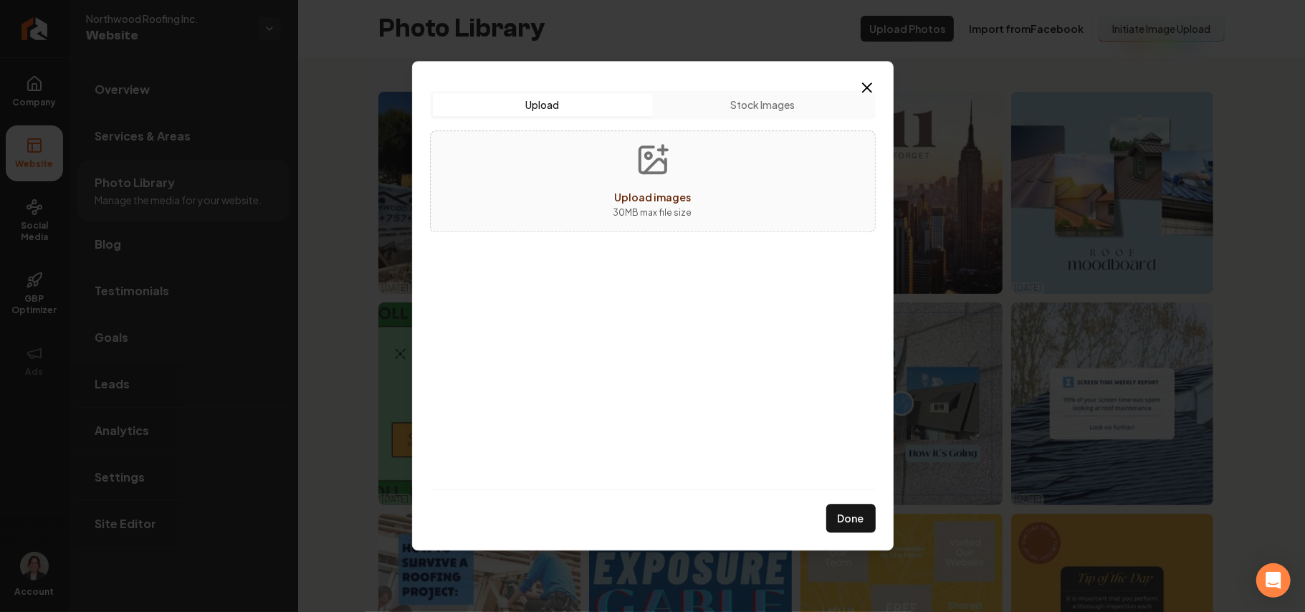
click at [583, 208] on div "Upload images 30 MB max file size" at bounding box center [653, 181] width 446 height 102
type input "**********"
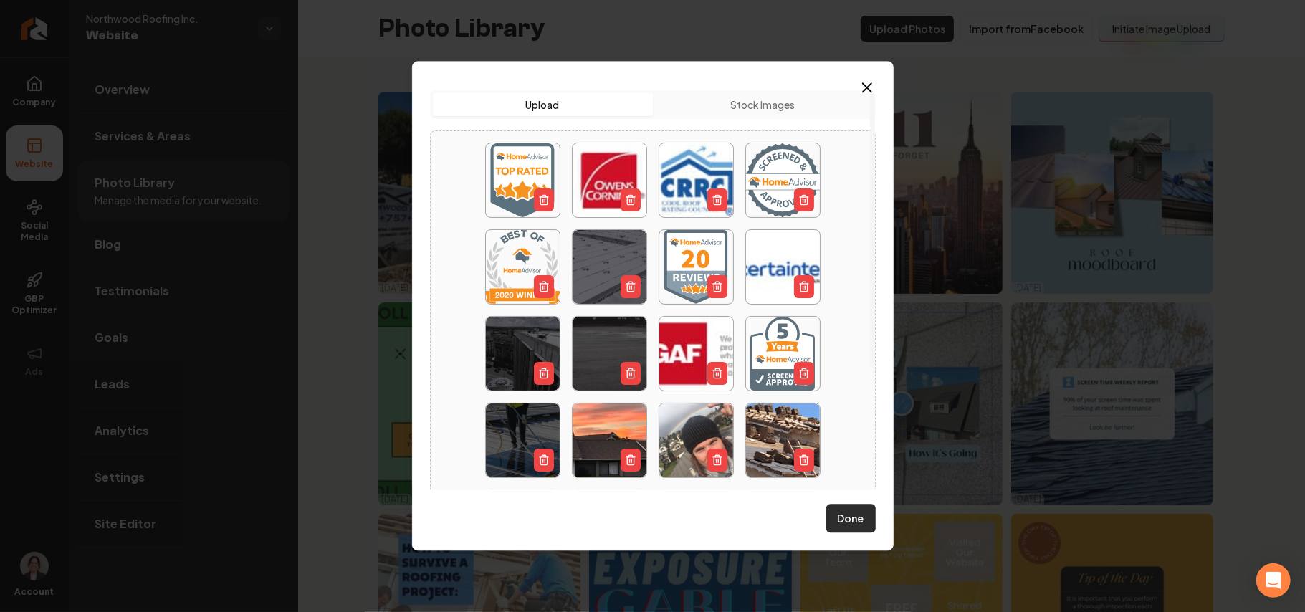
click at [853, 434] on button "Done" at bounding box center [850, 518] width 49 height 29
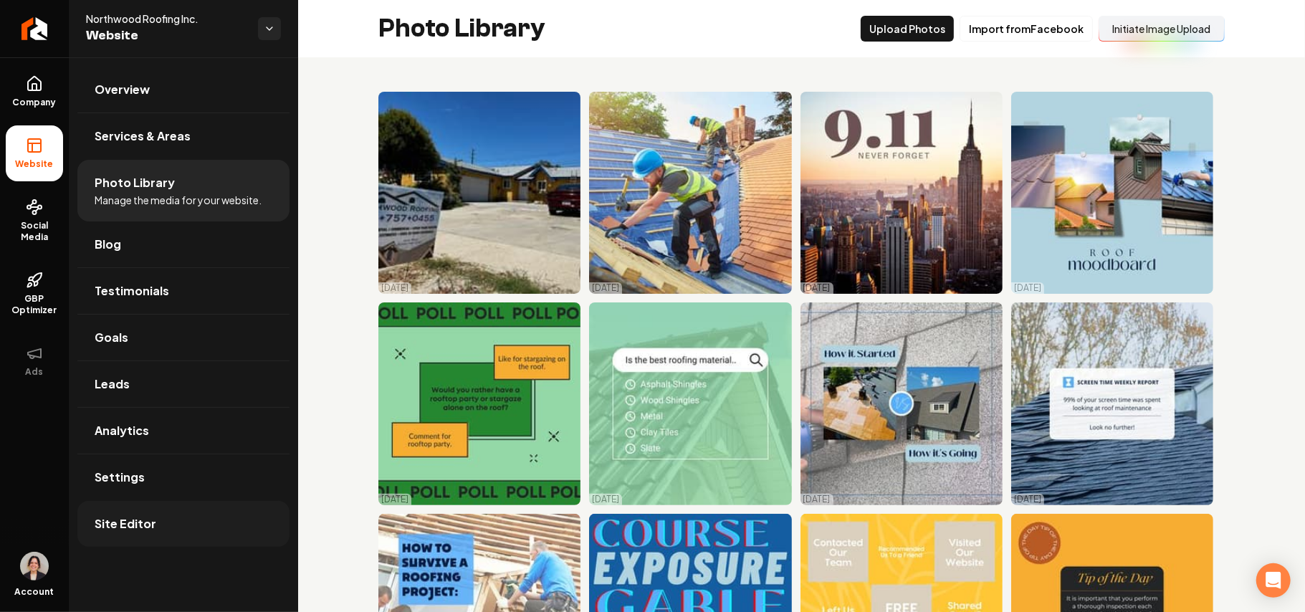
click at [167, 434] on link "Site Editor" at bounding box center [183, 524] width 212 height 46
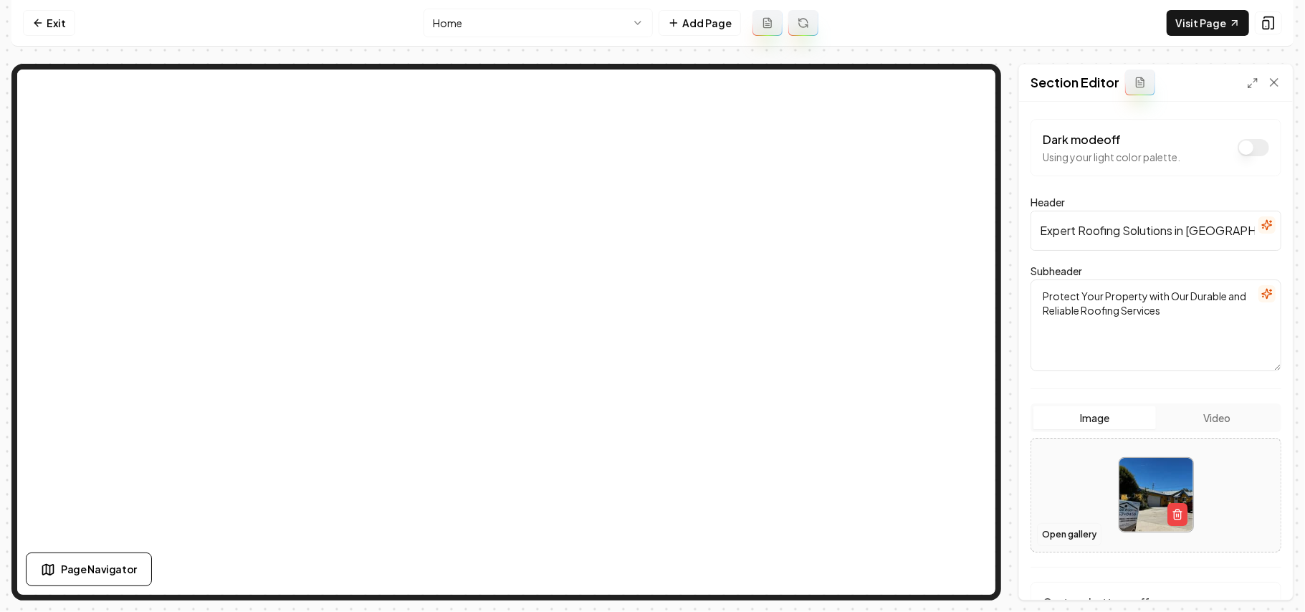
click at [967, 434] on button "Open gallery" at bounding box center [1069, 534] width 64 height 23
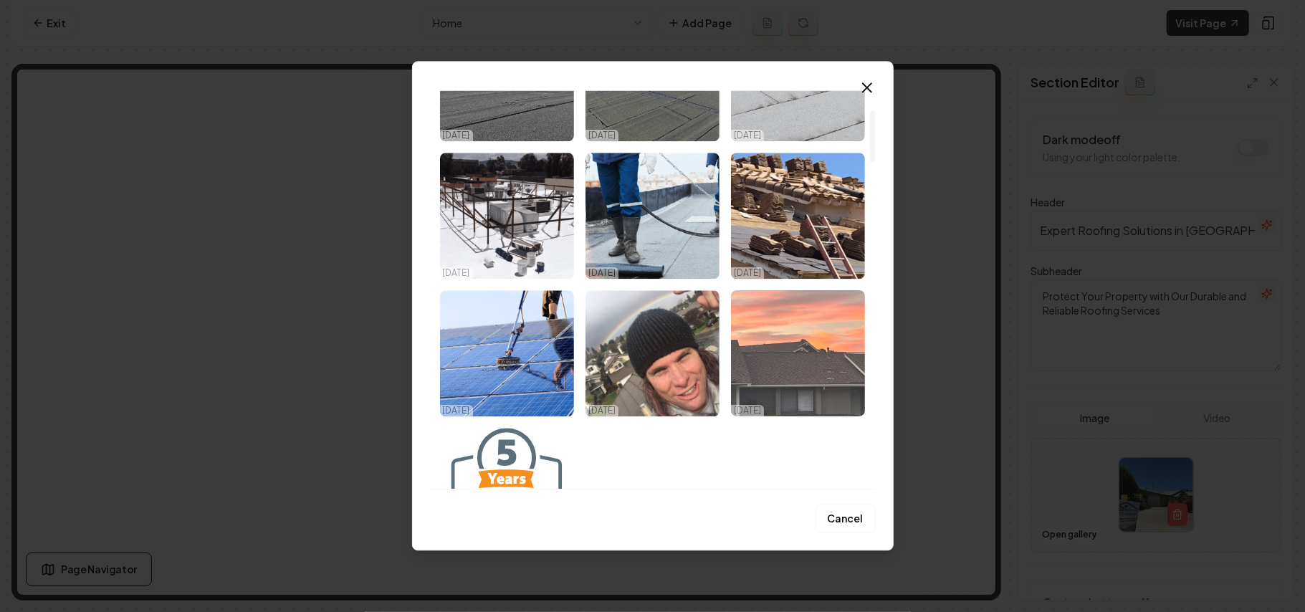
scroll to position [191, 0]
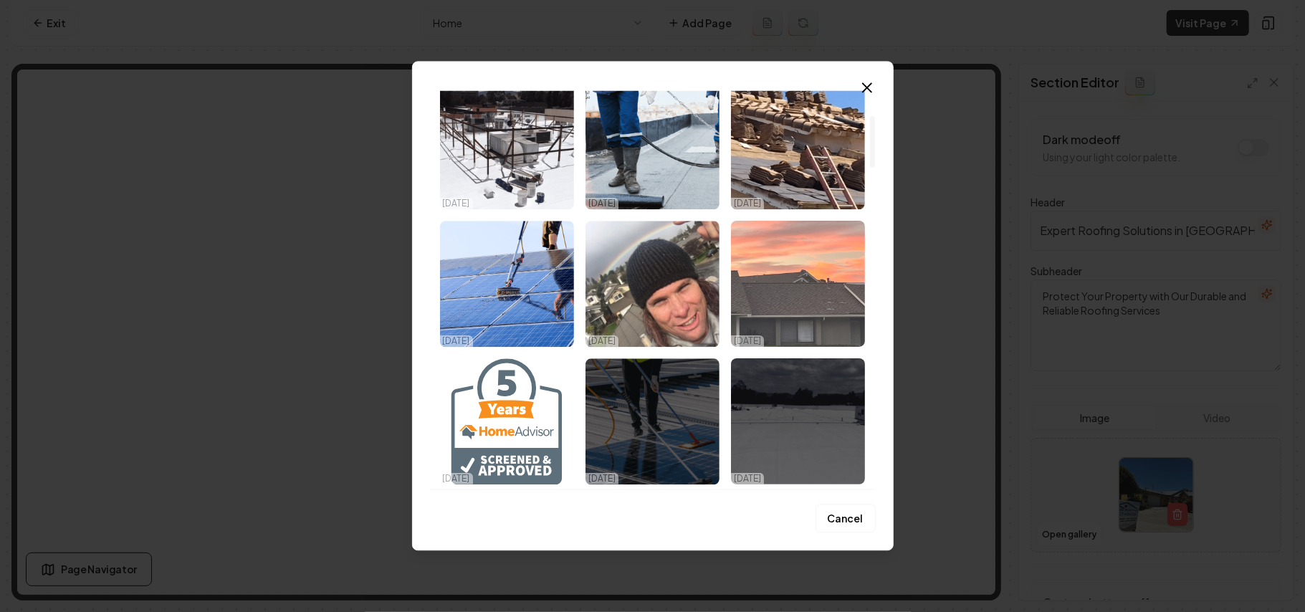
click at [791, 298] on img "Select image image_68d5821f5c7cd75eb894458f.webp" at bounding box center [798, 284] width 134 height 126
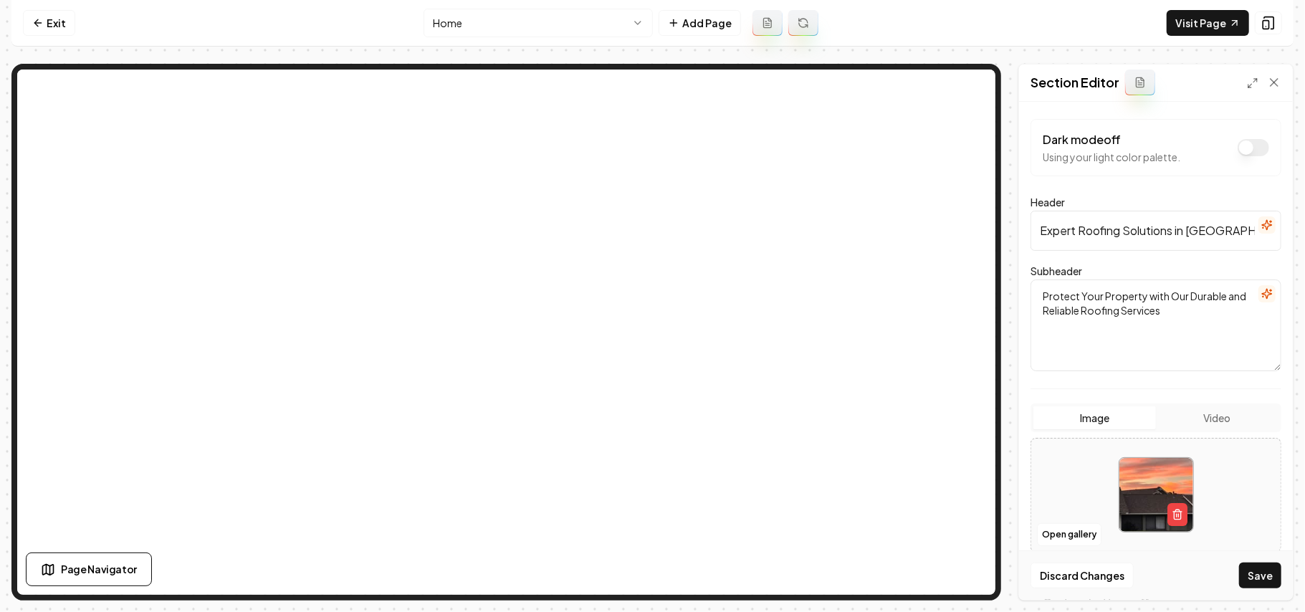
click at [967, 434] on button "Save" at bounding box center [1260, 575] width 42 height 26
click at [967, 434] on button "Open gallery" at bounding box center [1069, 534] width 64 height 23
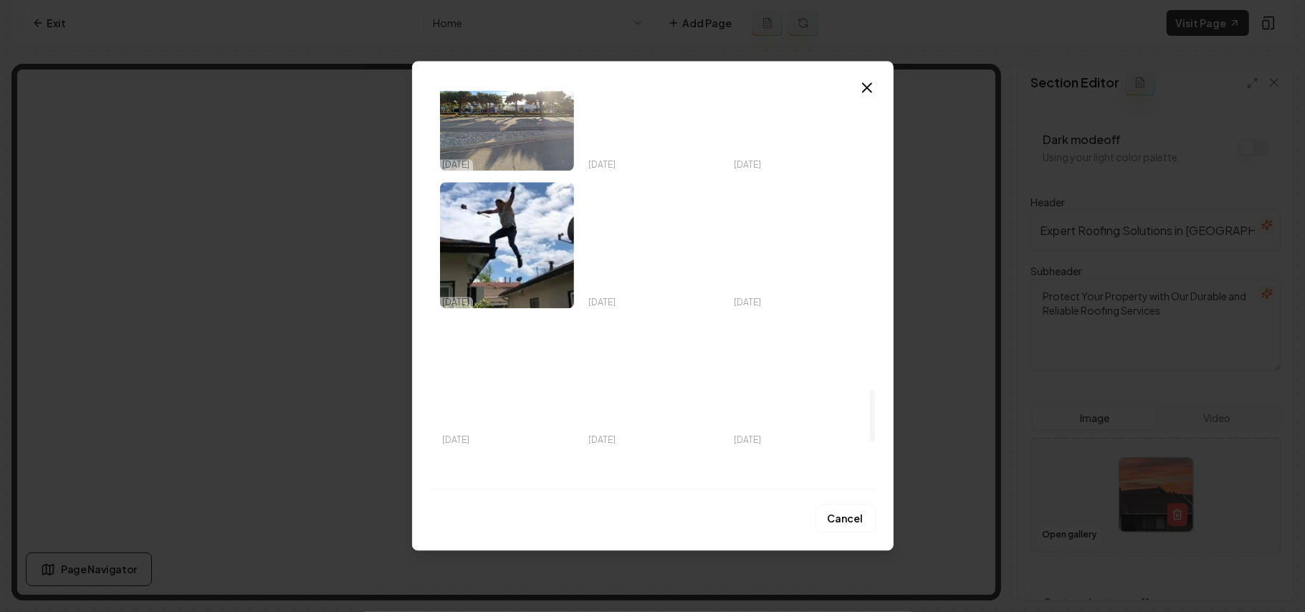
scroll to position [2388, 0]
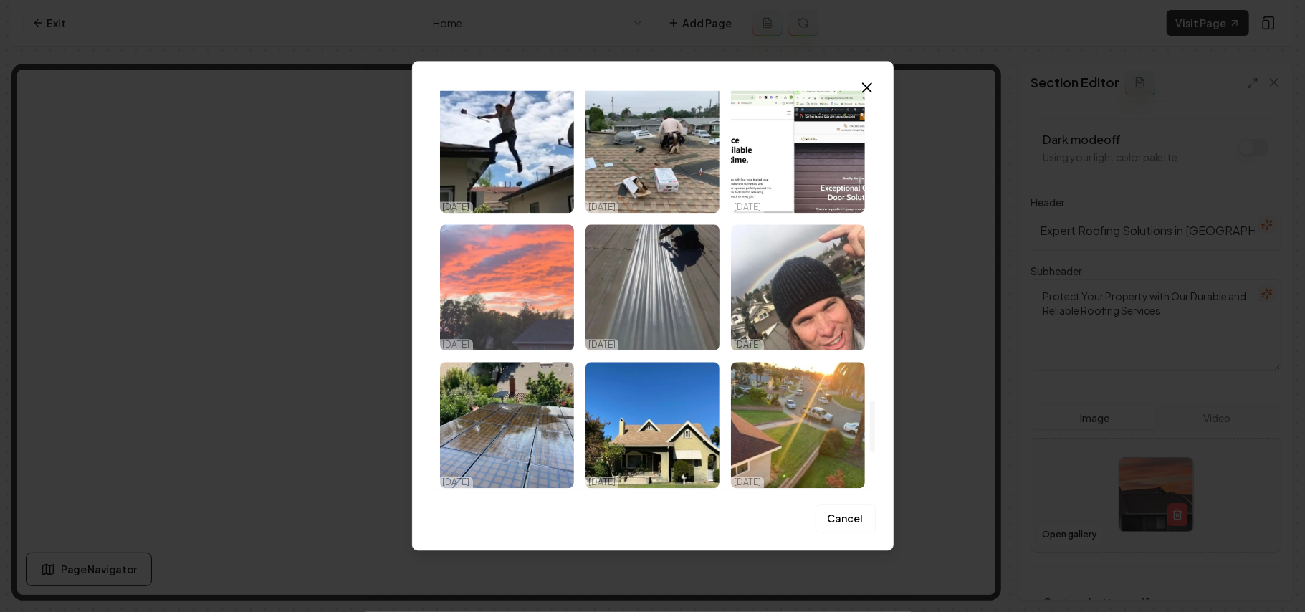
click at [514, 305] on img "Select image image_68d580015c7cd75eb885d9a6.jpeg" at bounding box center [507, 287] width 134 height 126
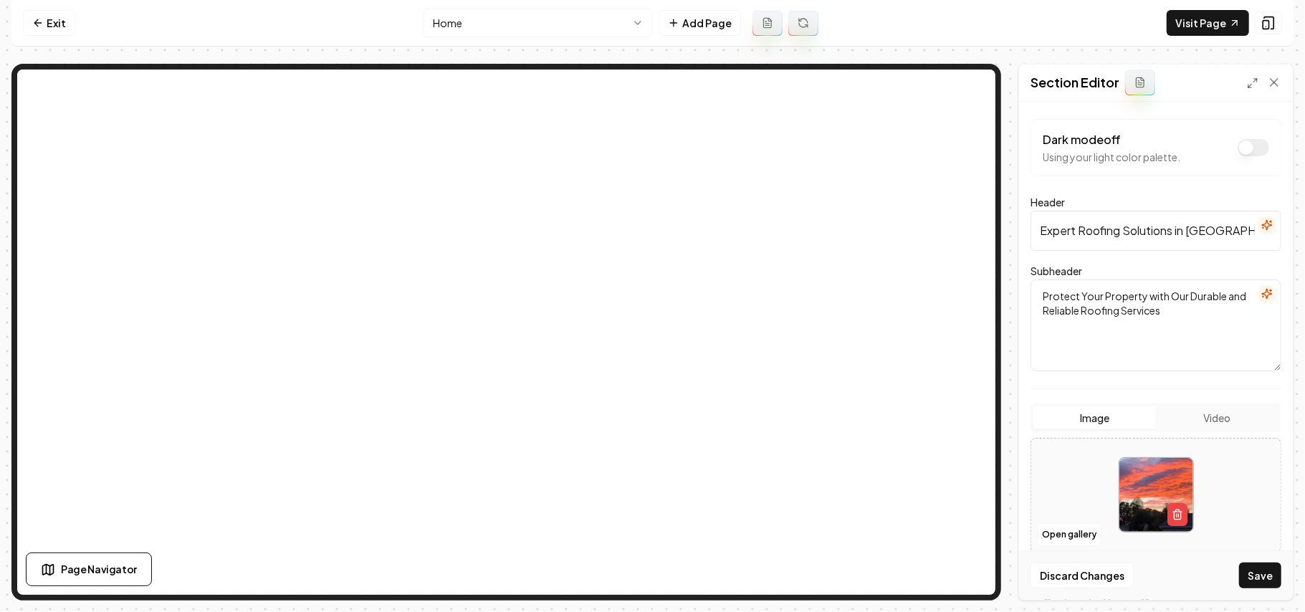
click at [967, 434] on button "Save" at bounding box center [1260, 575] width 42 height 26
click at [967, 434] on button "Open gallery" at bounding box center [1069, 534] width 64 height 23
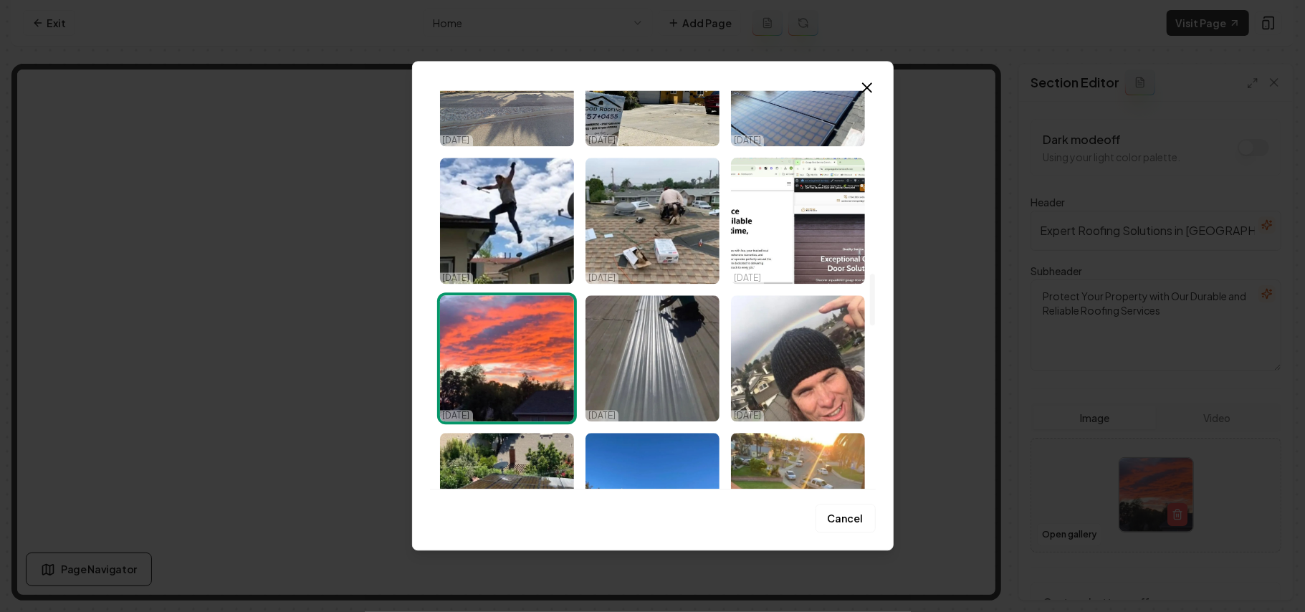
scroll to position [2668, 0]
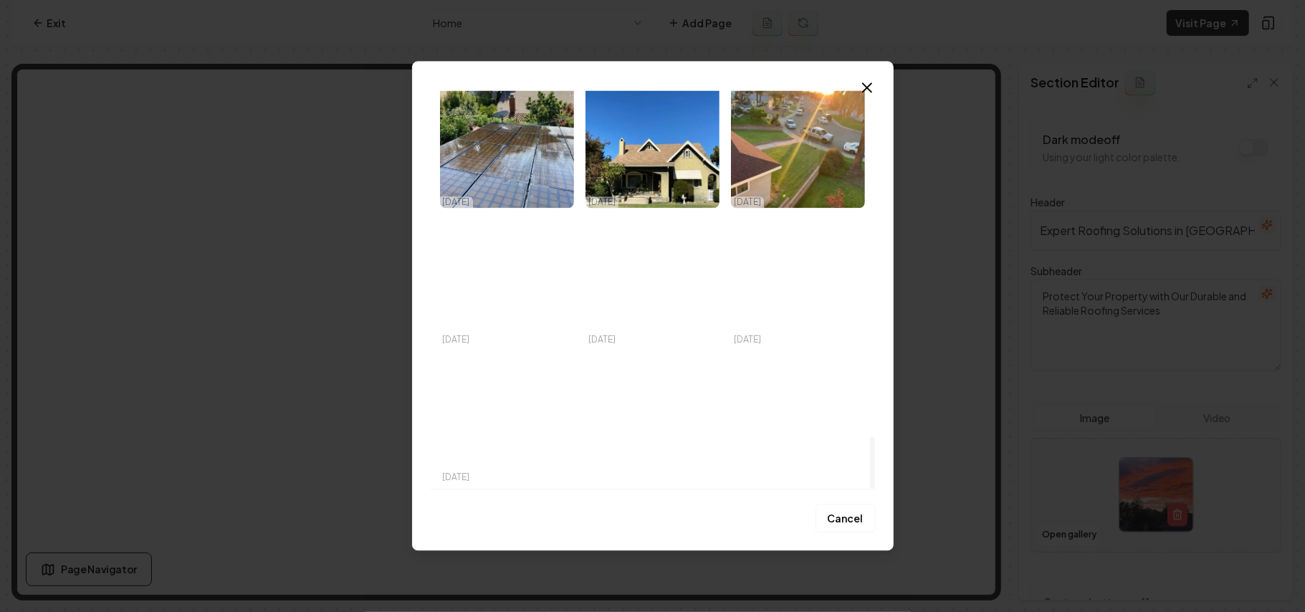
drag, startPoint x: 878, startPoint y: 160, endPoint x: 926, endPoint y: 542, distance: 384.3
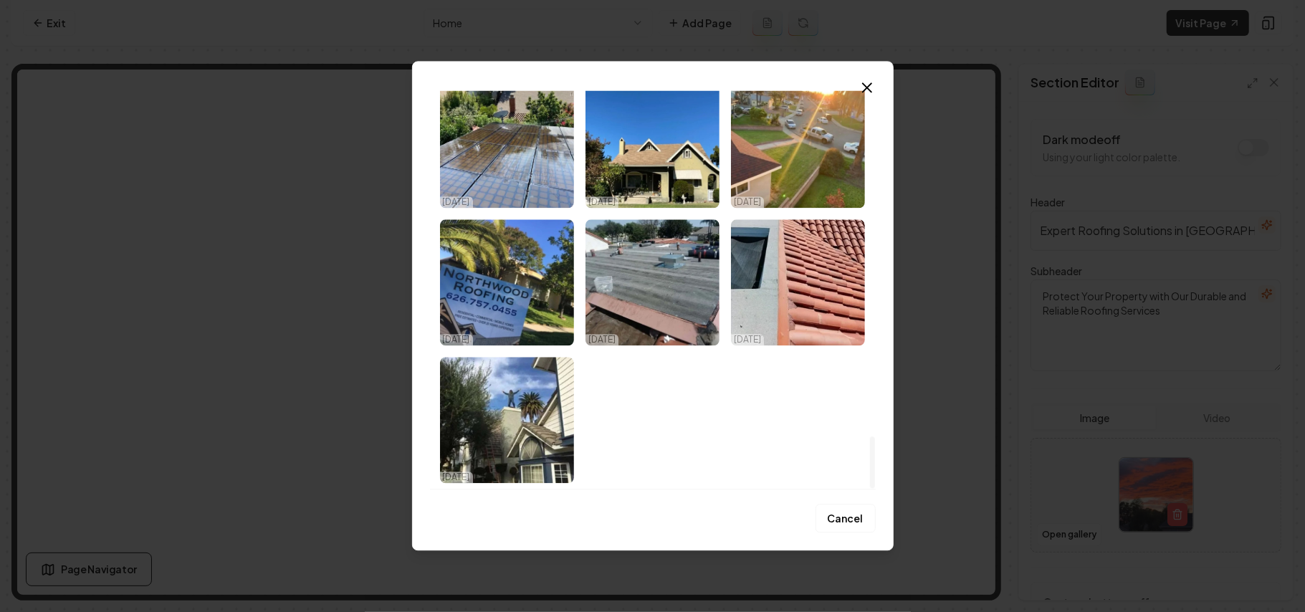
click at [875, 434] on div at bounding box center [872, 462] width 5 height 52
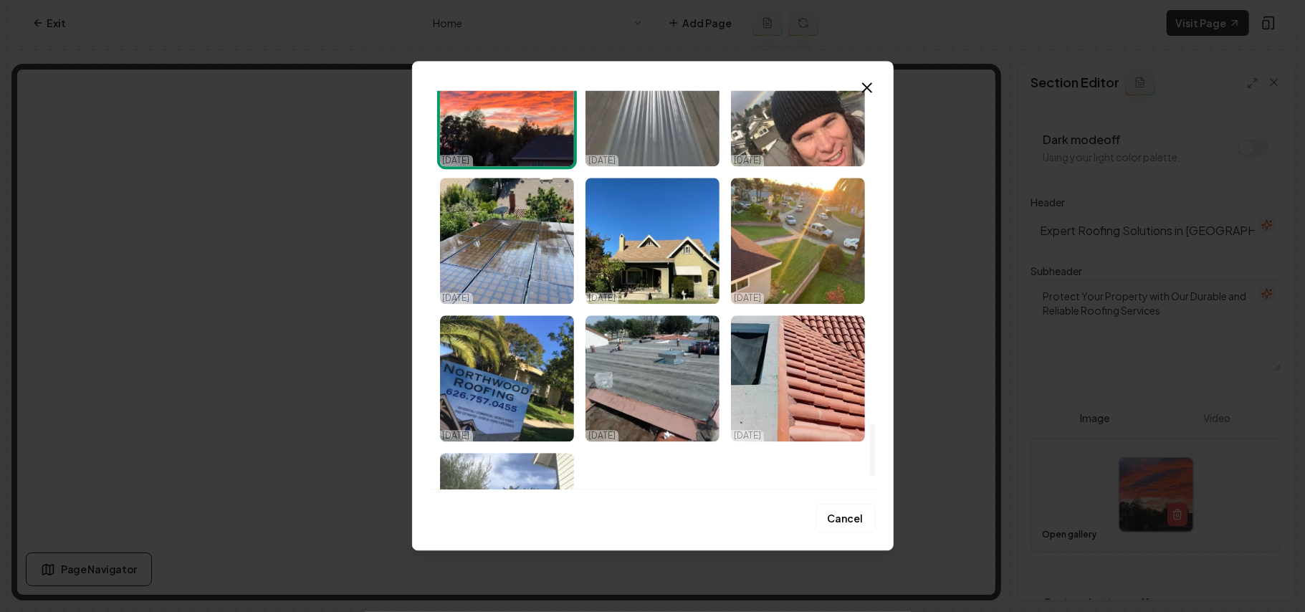
scroll to position [2477, 0]
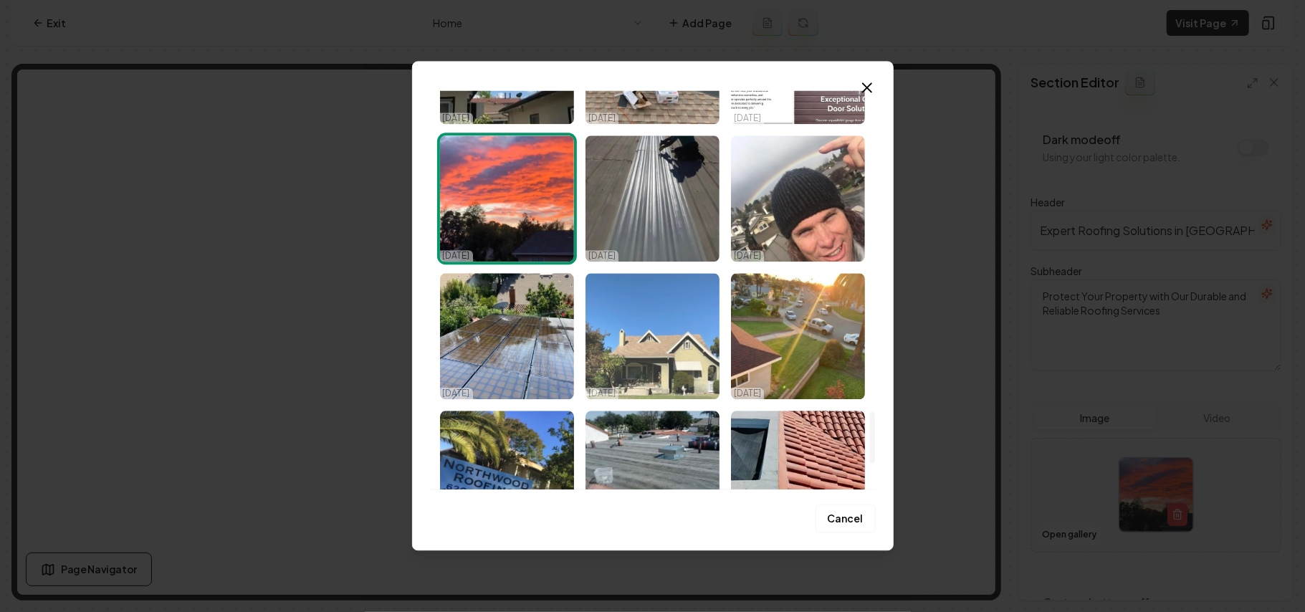
click at [615, 353] on img "Select image image_68d580015c7cd75eb885d95c.jpeg" at bounding box center [652, 336] width 134 height 126
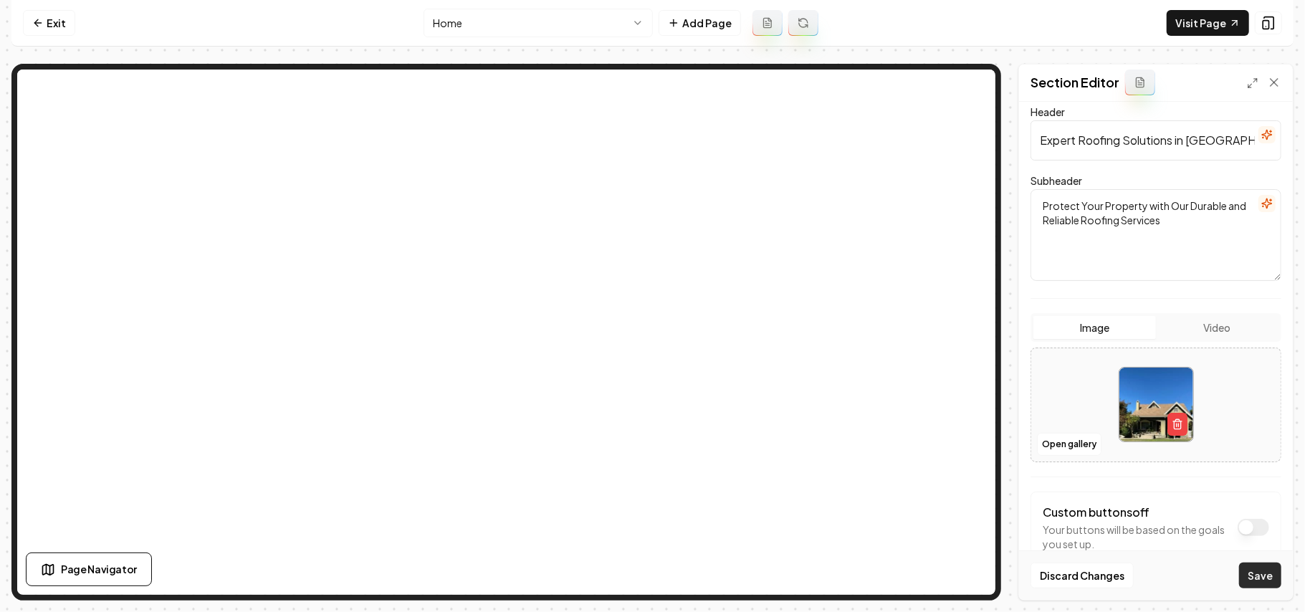
scroll to position [130, 0]
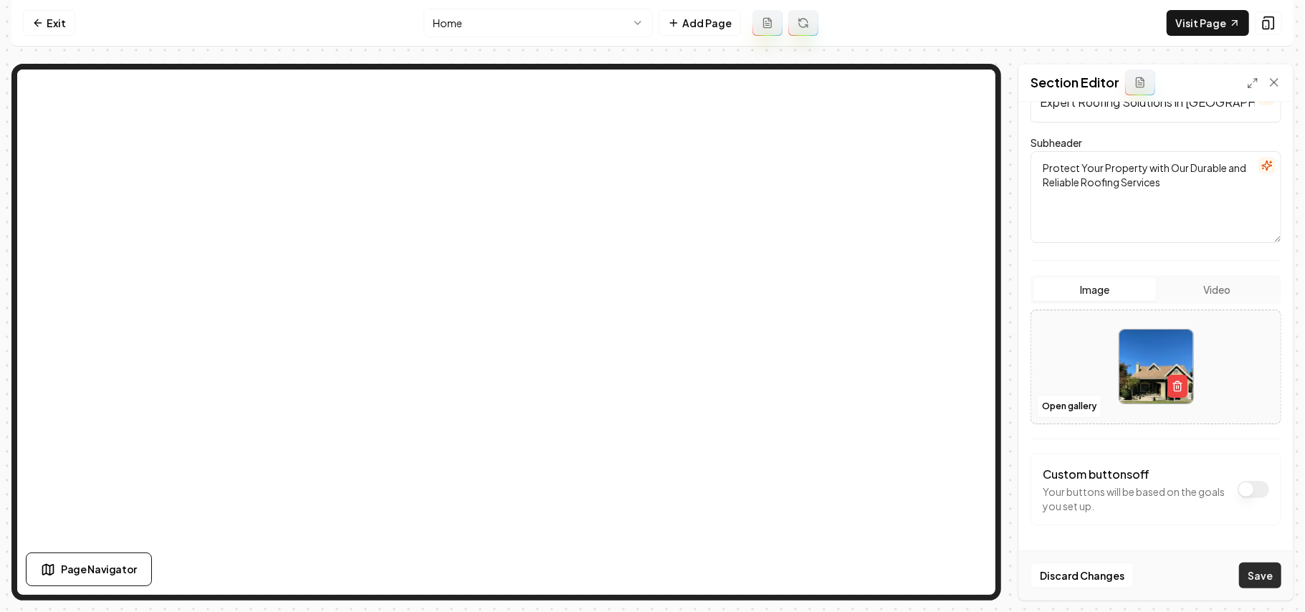
click at [967, 434] on button "Save" at bounding box center [1260, 575] width 42 height 26
click at [967, 411] on button "Open gallery" at bounding box center [1069, 406] width 64 height 23
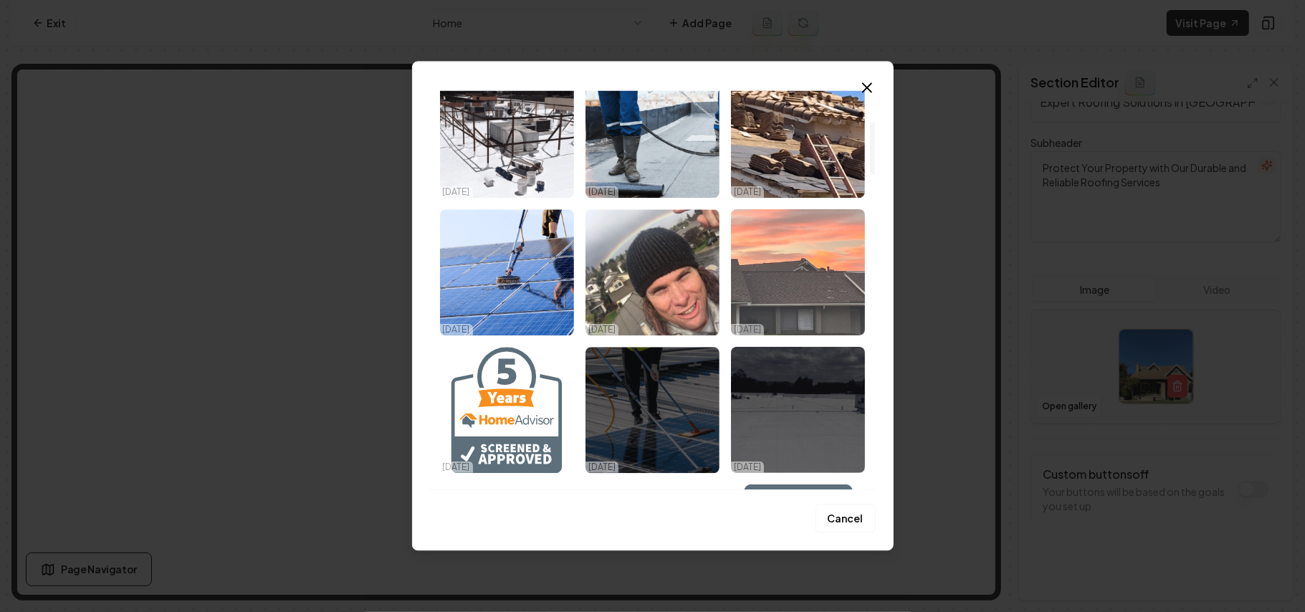
scroll to position [95, 0]
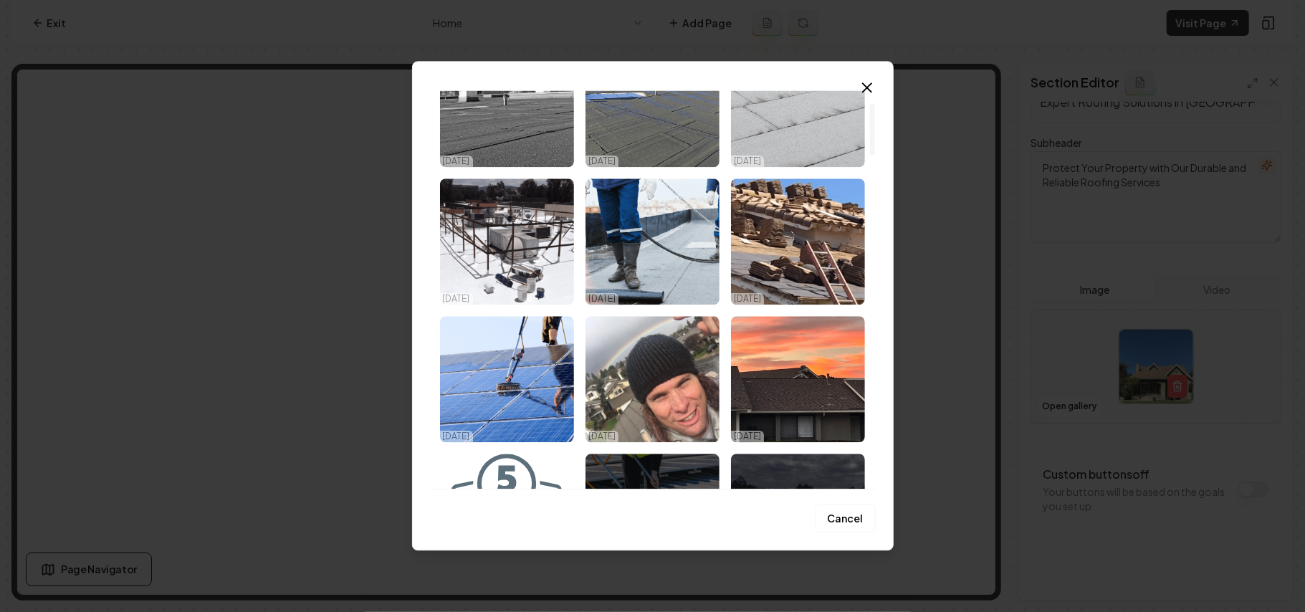
drag, startPoint x: 744, startPoint y: 377, endPoint x: 768, endPoint y: 378, distance: 24.4
click at [746, 377] on img "Select image image_68d5821f5c7cd75eb894458f.webp" at bounding box center [798, 379] width 134 height 126
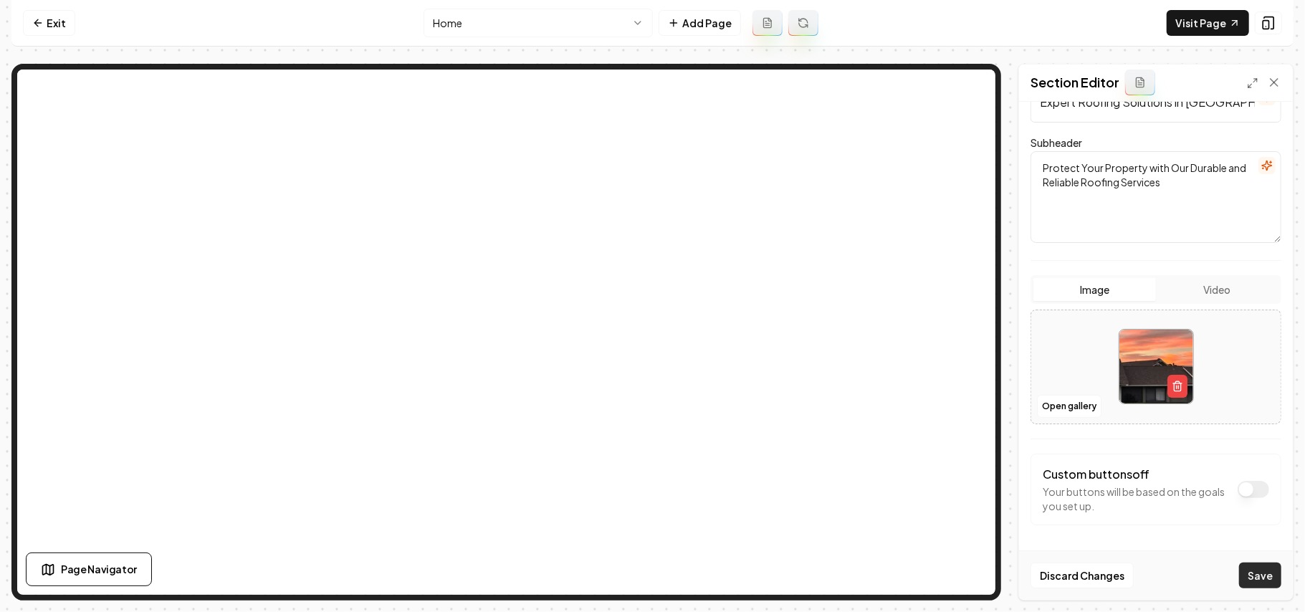
click at [967, 434] on button "Save" at bounding box center [1260, 575] width 42 height 26
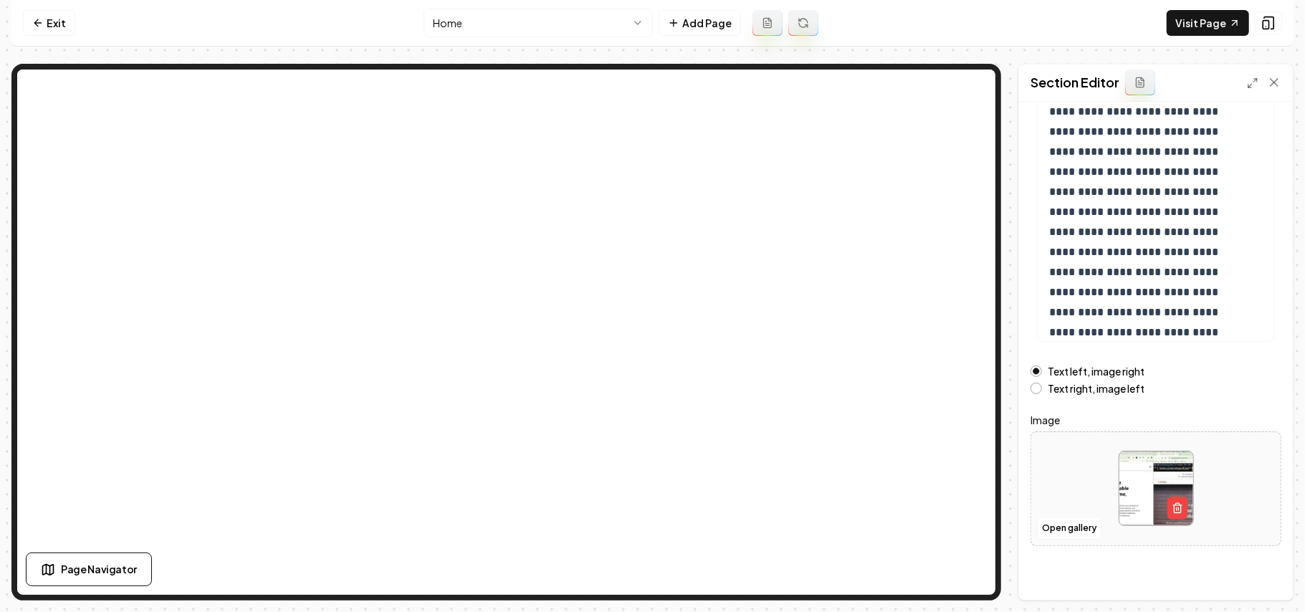
scroll to position [163, 0]
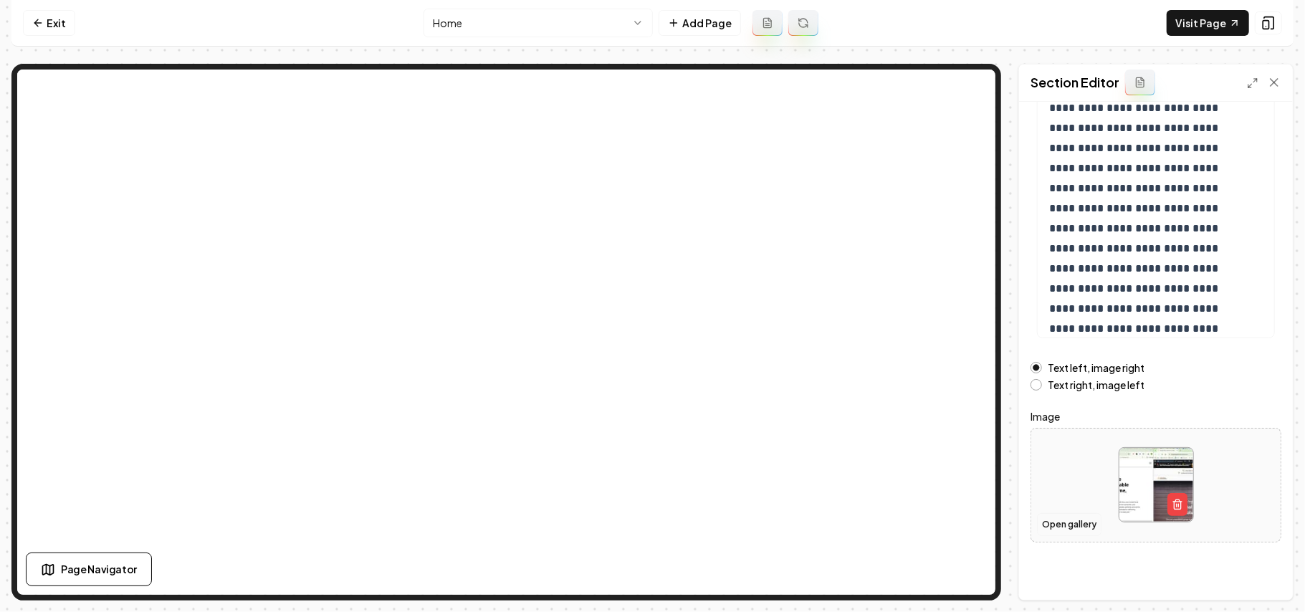
click at [967, 434] on button "Open gallery" at bounding box center [1069, 524] width 64 height 23
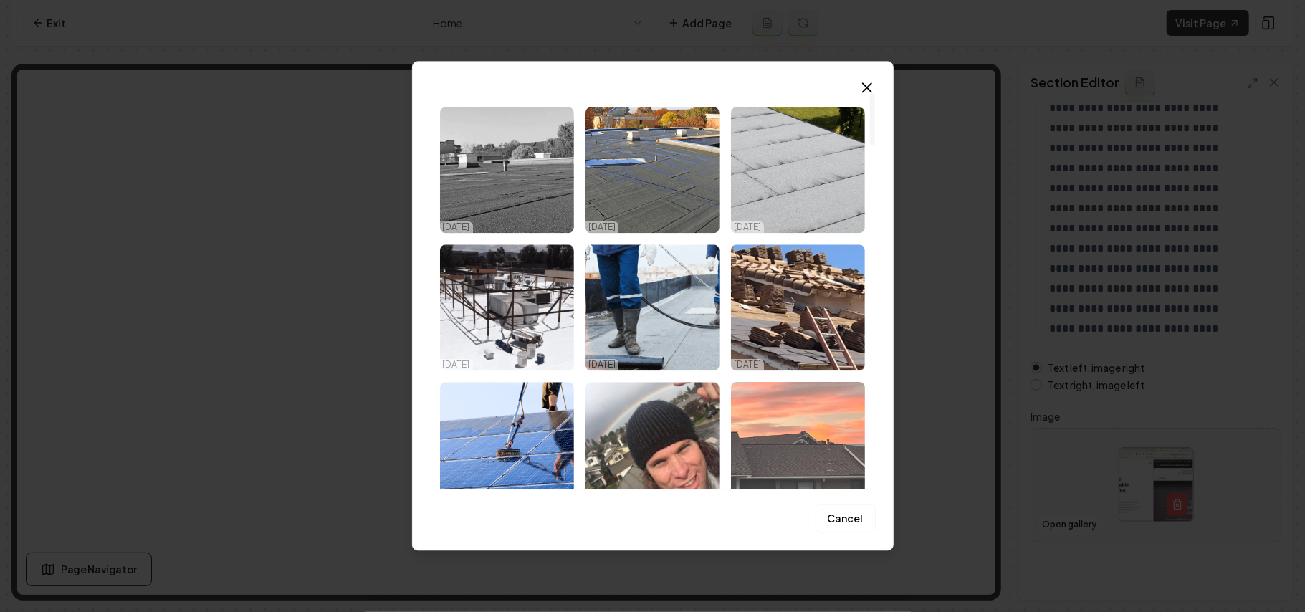
scroll to position [0, 0]
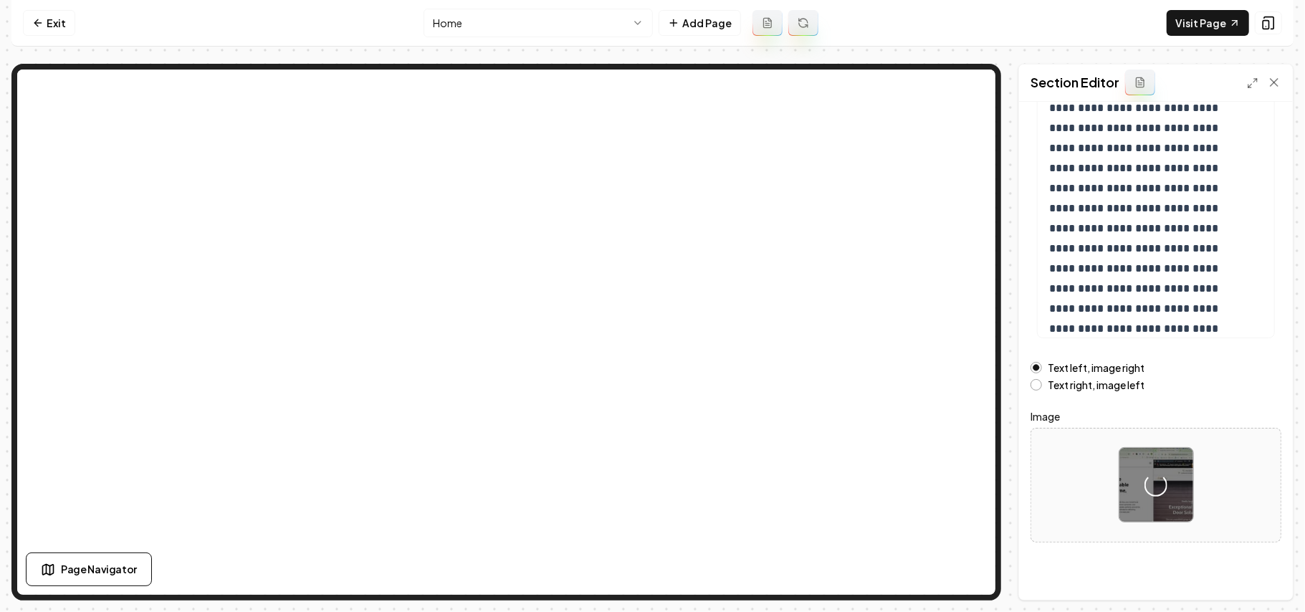
click at [967, 416] on label "Image" at bounding box center [1155, 416] width 251 height 17
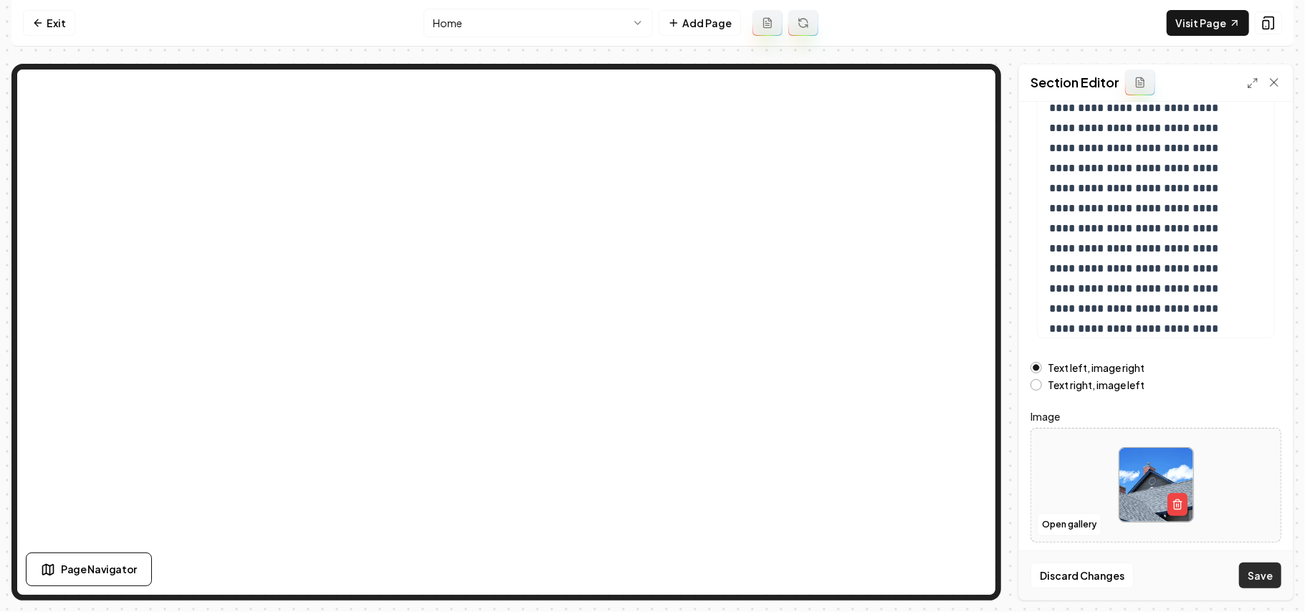
click at [967, 434] on button "Save" at bounding box center [1260, 575] width 42 height 26
click at [33, 24] on icon at bounding box center [37, 22] width 11 height 11
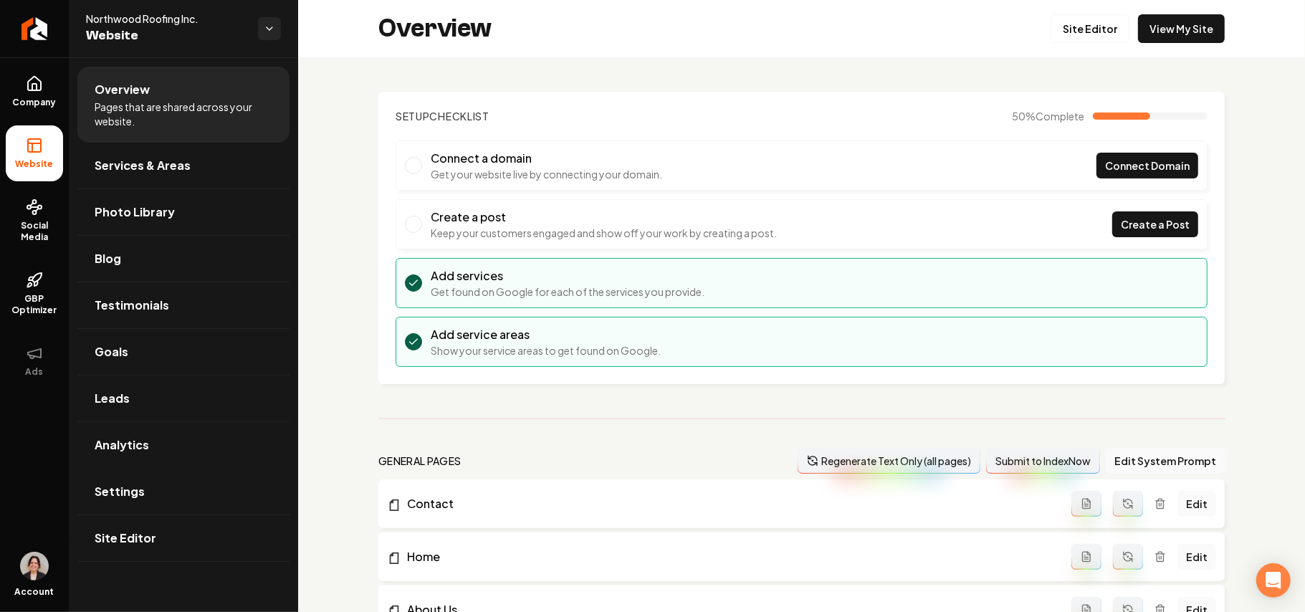
drag, startPoint x: 121, startPoint y: 508, endPoint x: 298, endPoint y: 499, distance: 177.2
click at [122, 434] on link "Settings" at bounding box center [183, 492] width 212 height 46
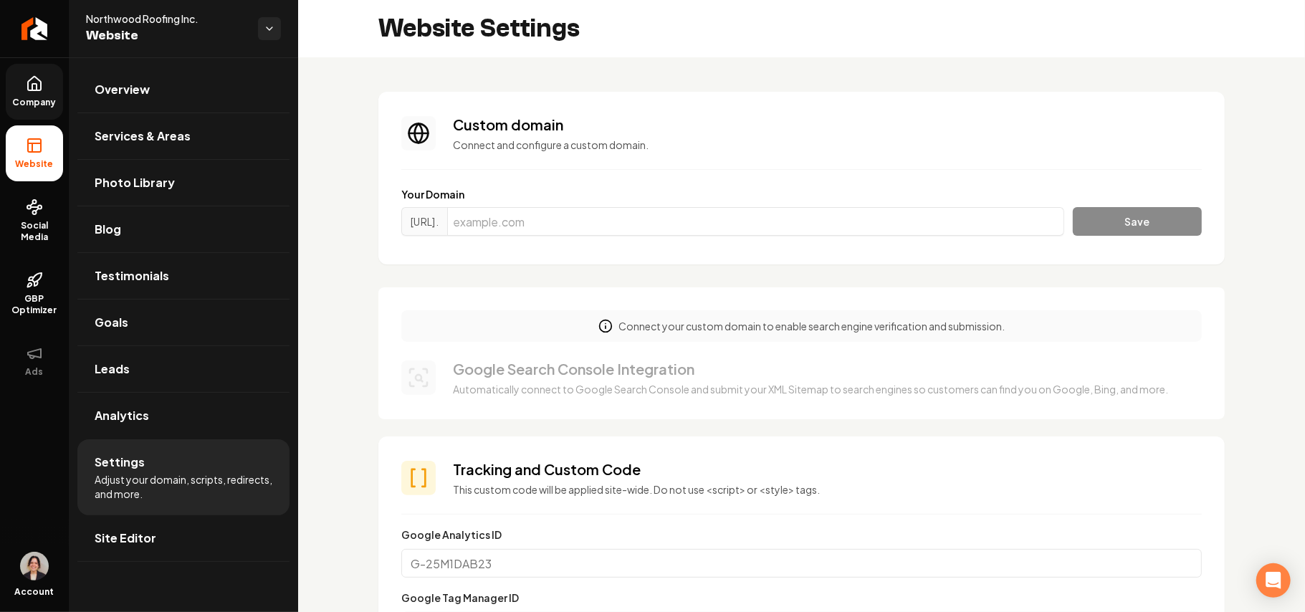
click at [16, 77] on link "Company" at bounding box center [34, 92] width 57 height 56
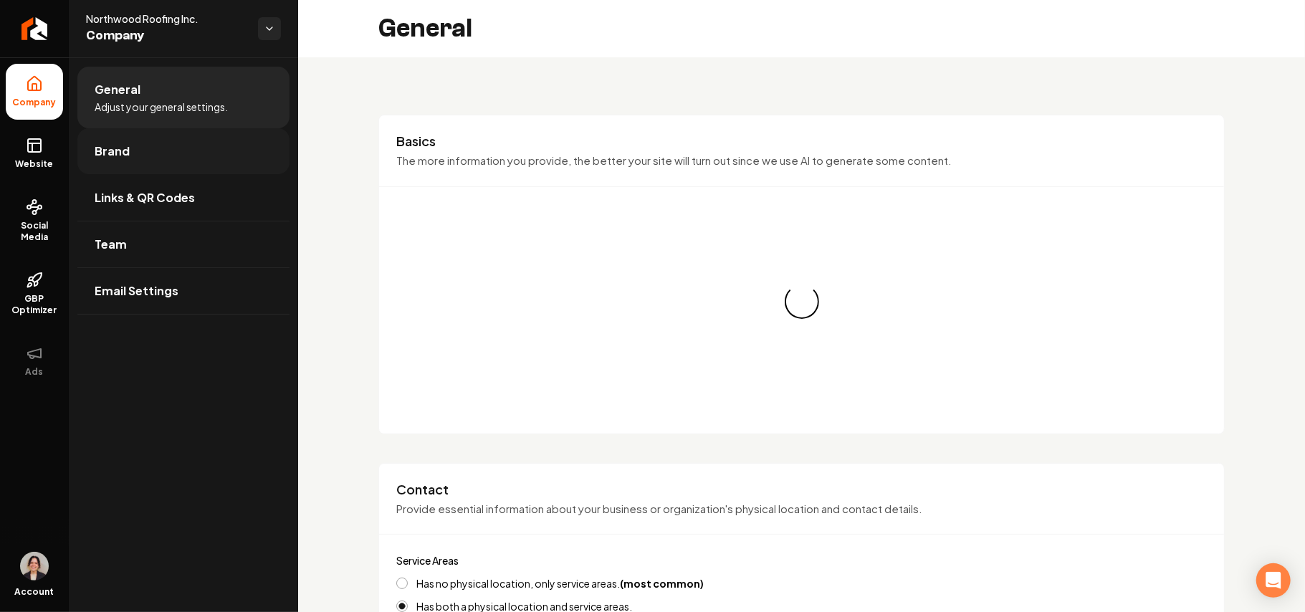
click at [170, 145] on link "Brand" at bounding box center [183, 151] width 212 height 46
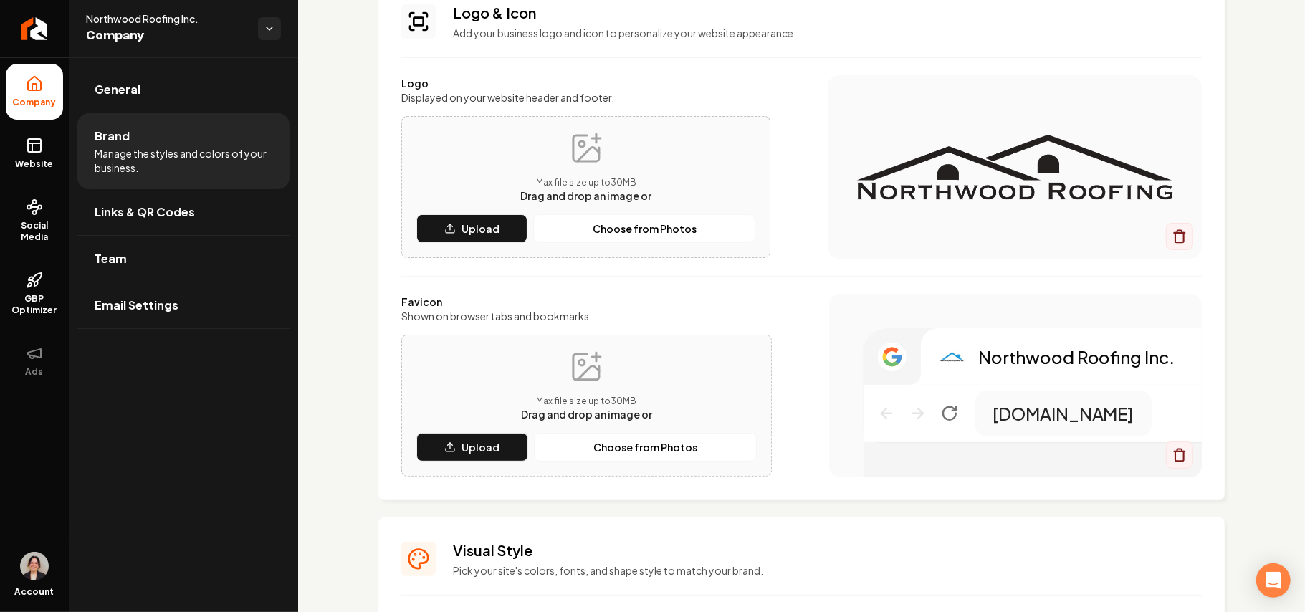
scroll to position [382, 0]
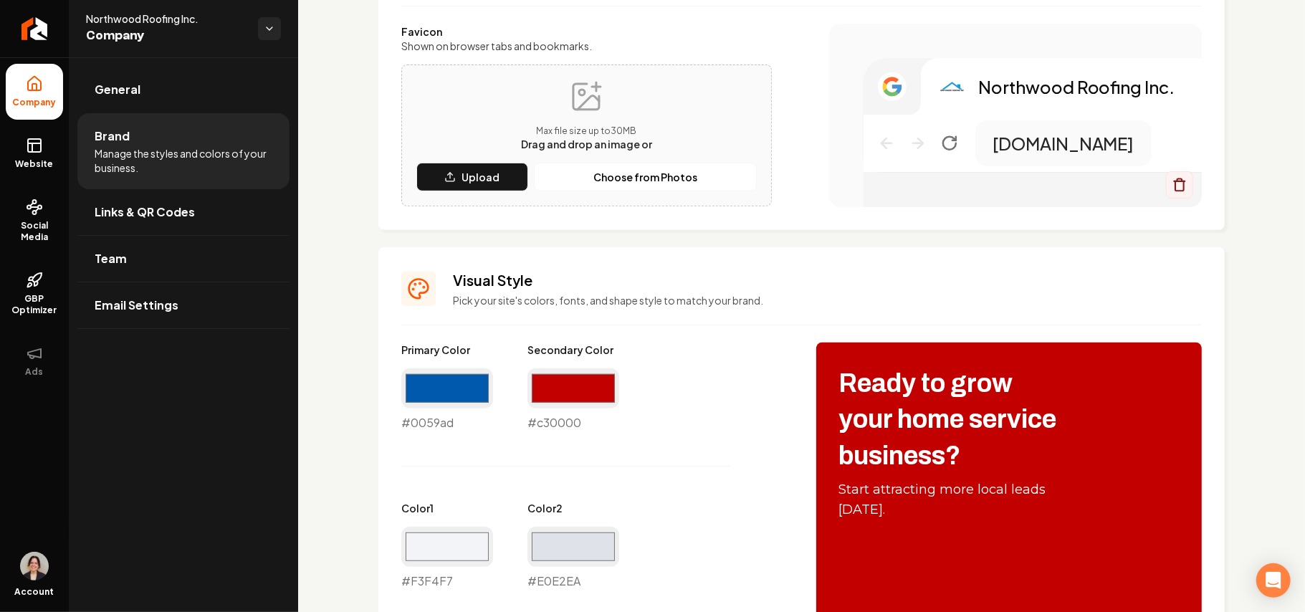
click at [439, 423] on div "#0059ad #0059ad" at bounding box center [447, 399] width 92 height 63
click at [439, 422] on div "#0059ad #0059ad" at bounding box center [447, 399] width 92 height 63
copy div "#0059ad"
click at [6, 144] on link "Website" at bounding box center [34, 153] width 57 height 56
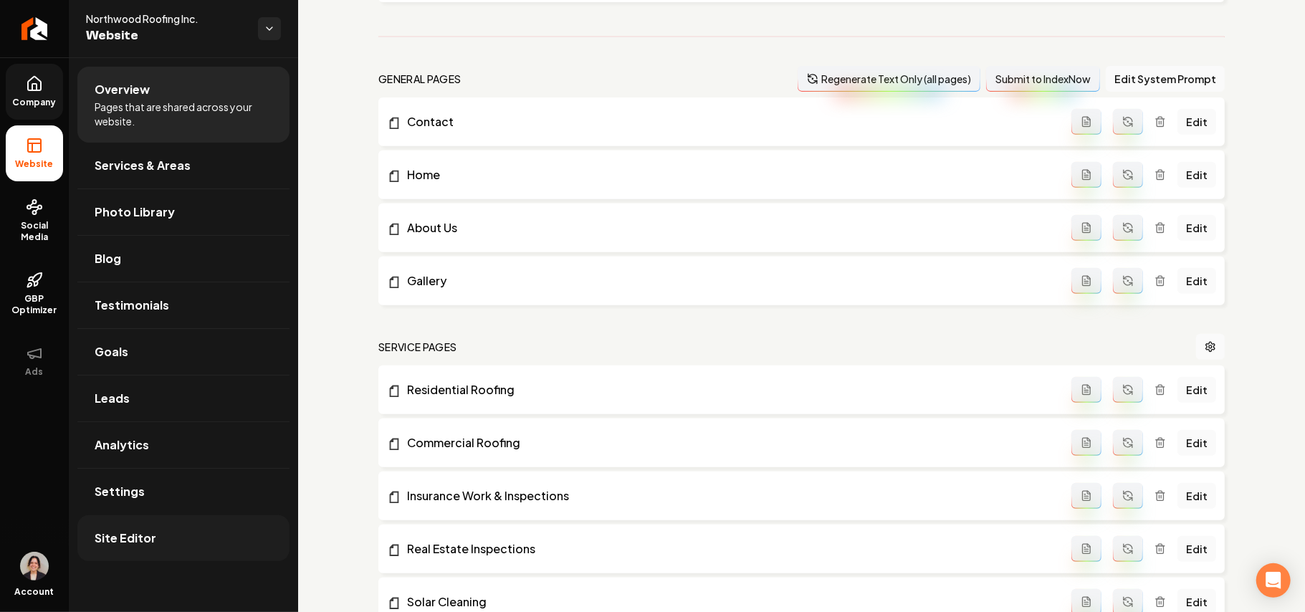
click at [123, 434] on span "Site Editor" at bounding box center [126, 537] width 62 height 17
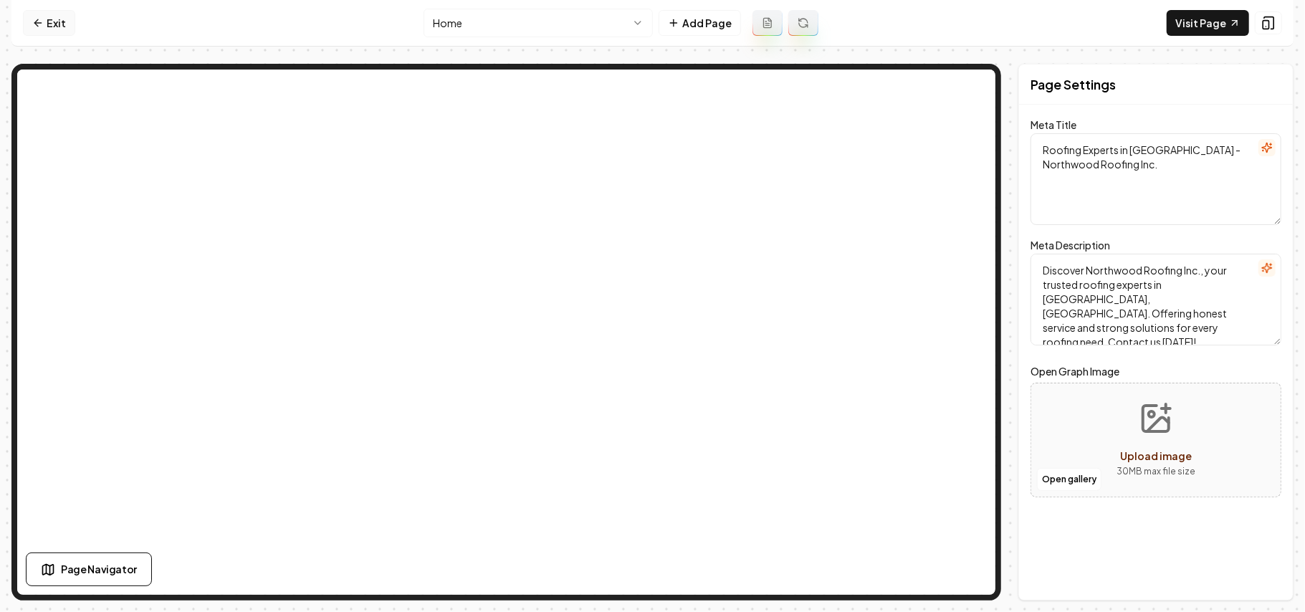
click at [33, 26] on icon at bounding box center [37, 22] width 11 height 11
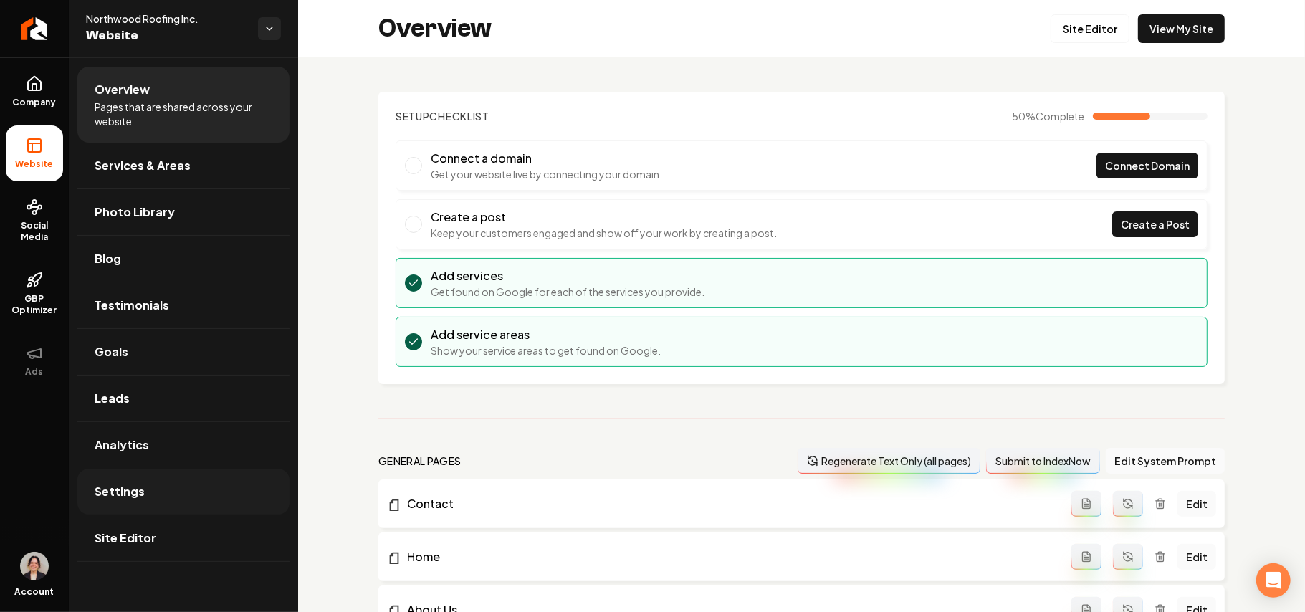
click at [139, 434] on link "Settings" at bounding box center [183, 492] width 212 height 46
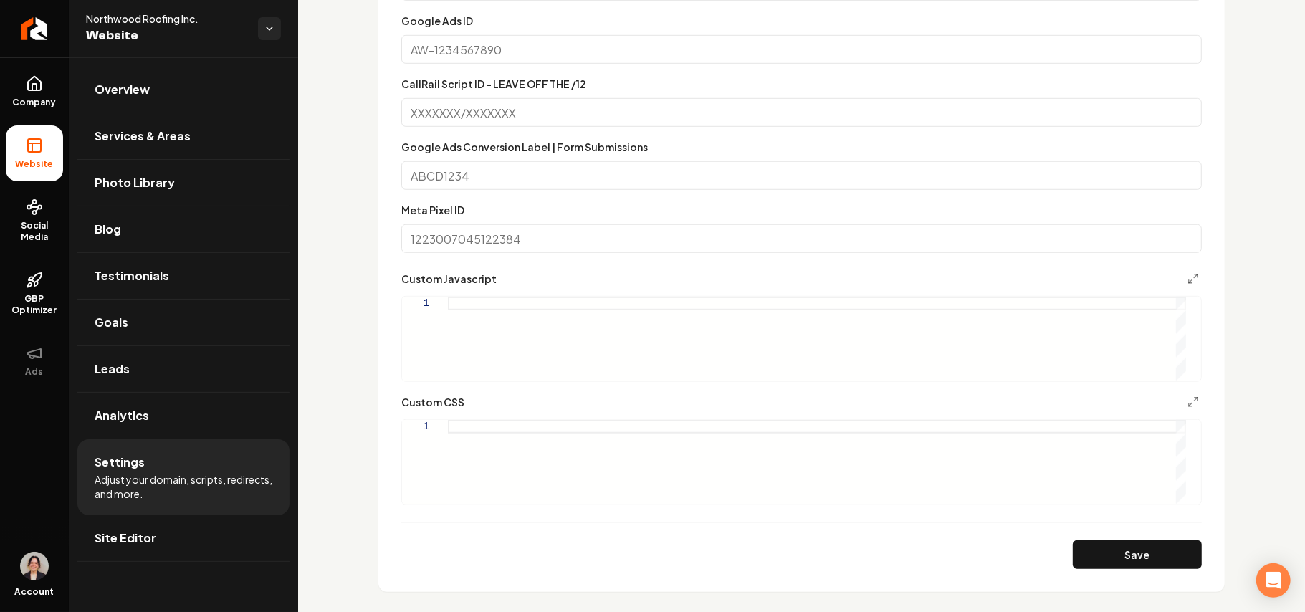
scroll to position [668, 0]
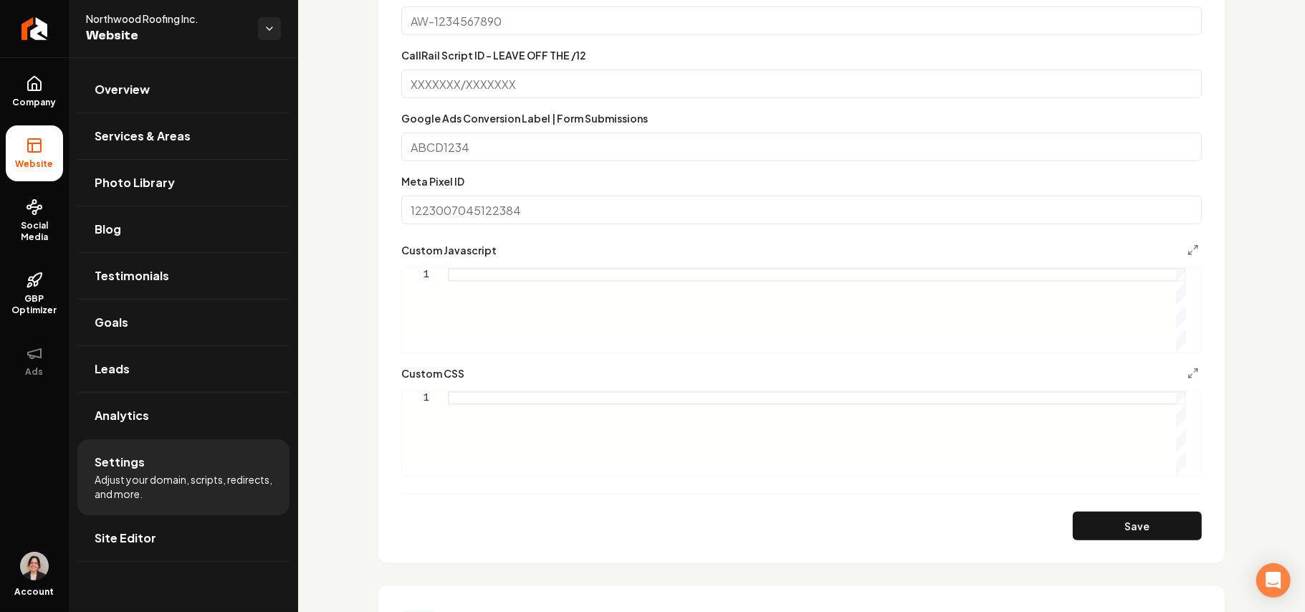
click at [500, 431] on div "Main content area" at bounding box center [817, 433] width 738 height 84
click at [967, 434] on form "**********" at bounding box center [801, 198] width 800 height 683
click at [967, 434] on button "Save" at bounding box center [1137, 526] width 129 height 29
type textarea "**********"
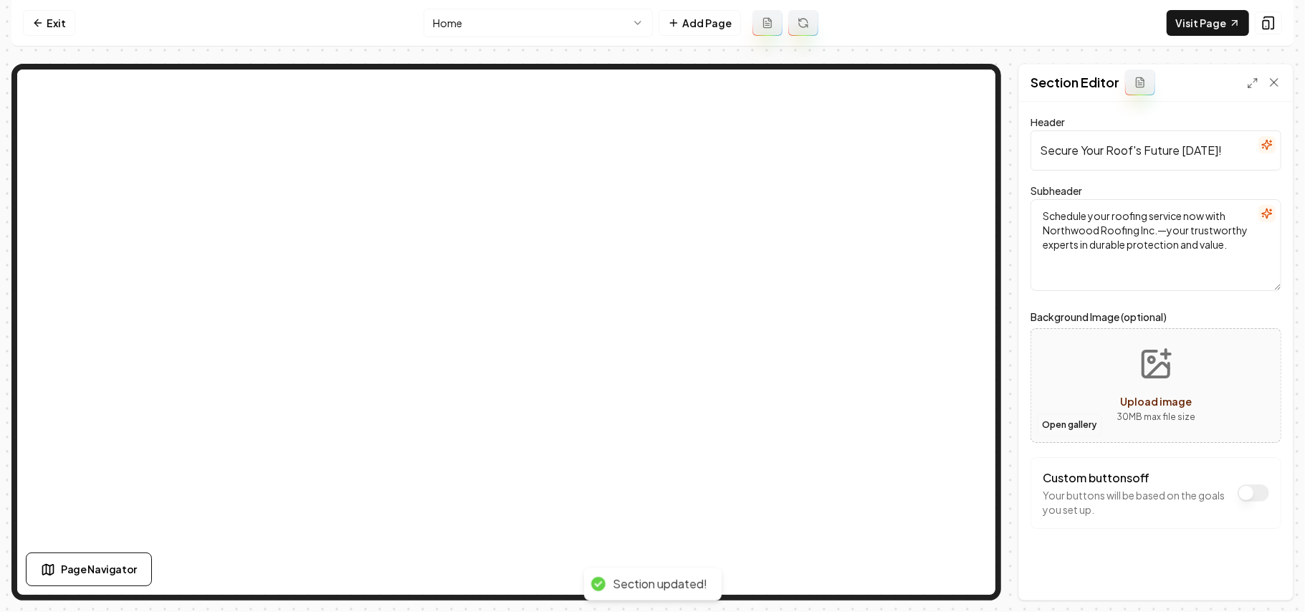
click at [1076, 421] on button "Open gallery" at bounding box center [1069, 424] width 64 height 23
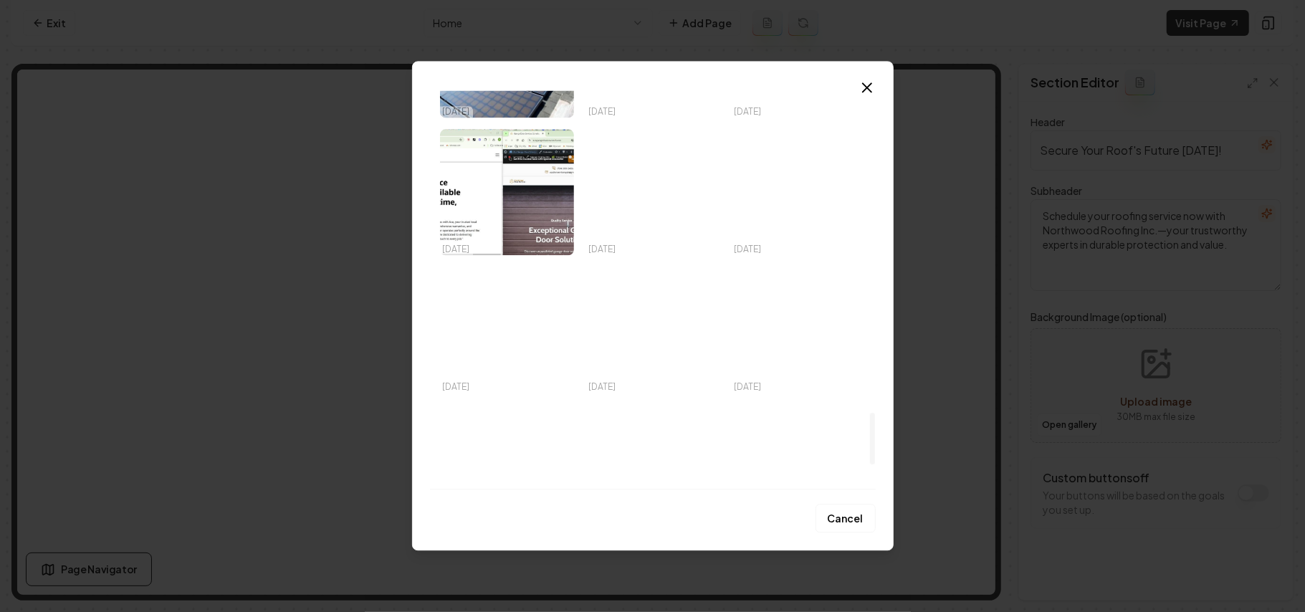
scroll to position [2388, 0]
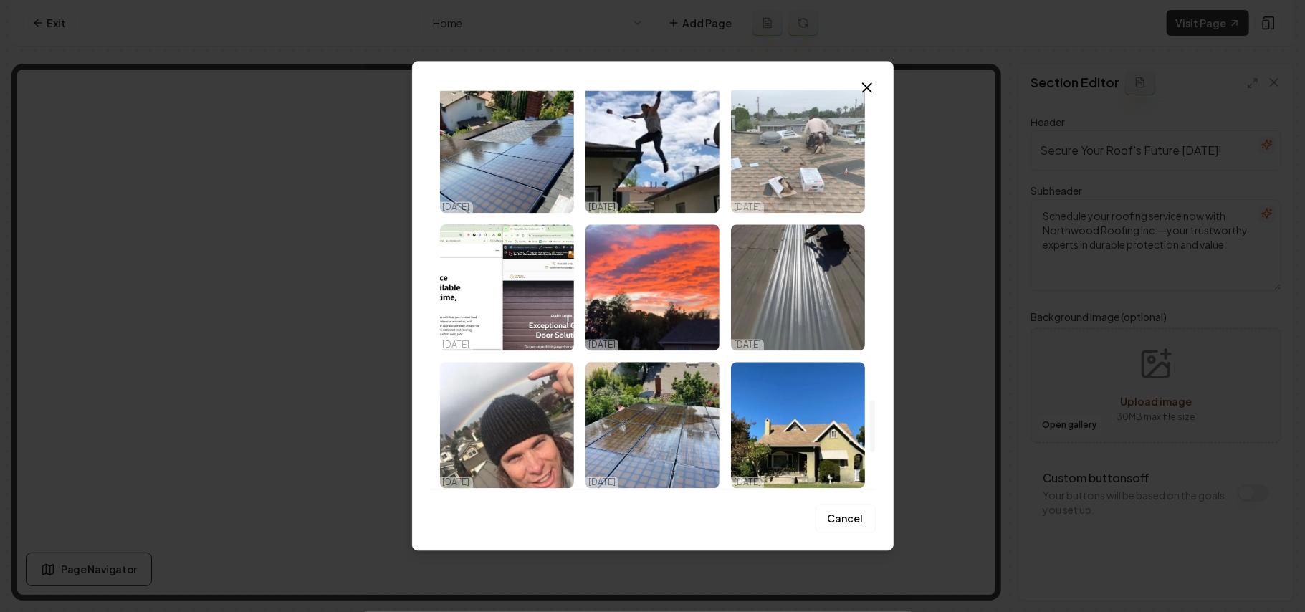
click at [780, 166] on img "Select image image_68d580025c7cd75eb885da5c.jpeg" at bounding box center [798, 150] width 134 height 126
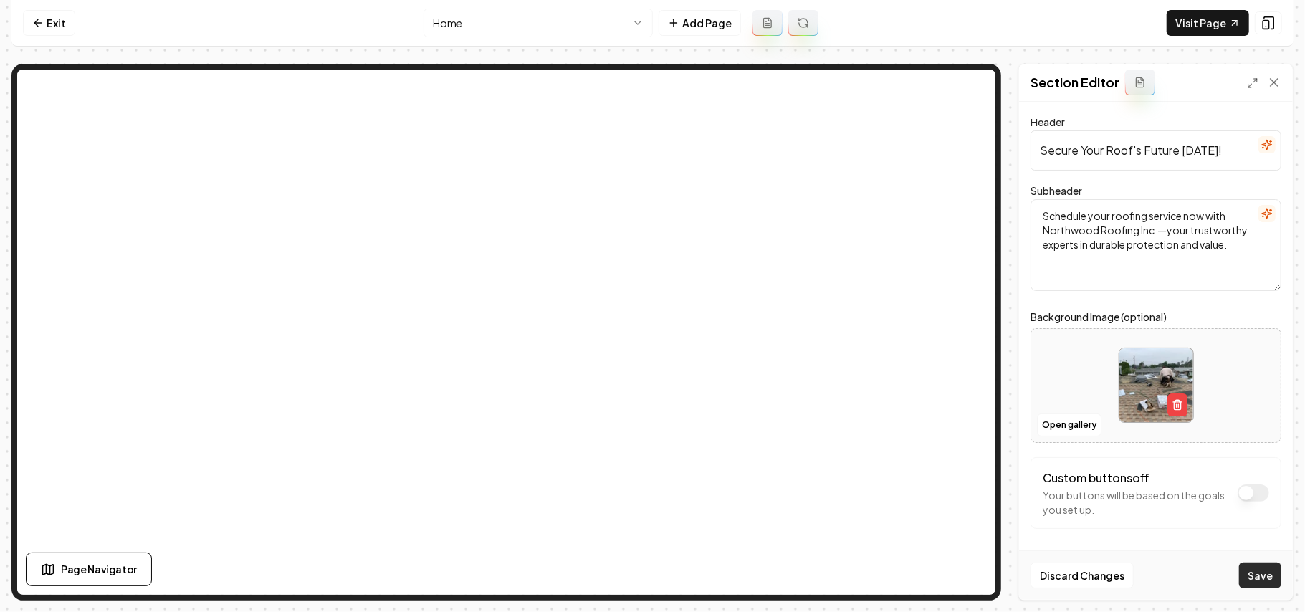
click at [1262, 575] on button "Save" at bounding box center [1260, 575] width 42 height 26
click at [1085, 433] on button "Open gallery" at bounding box center [1069, 424] width 64 height 23
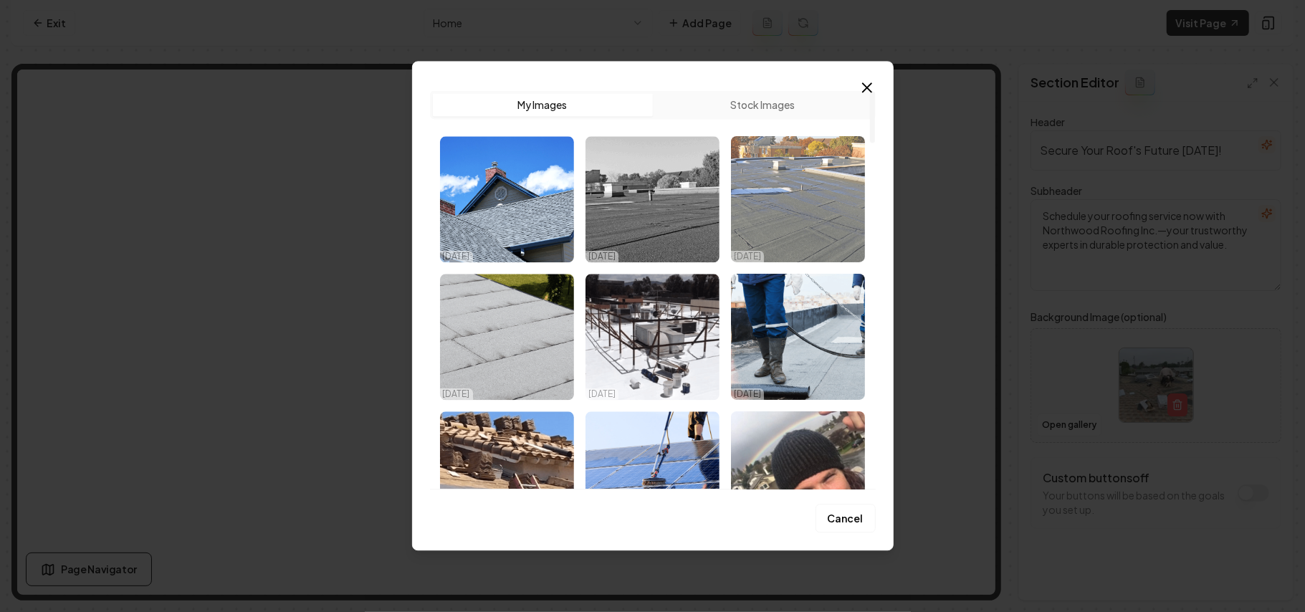
click at [806, 166] on img "Select image image_68d5821f5c7cd75eb89446b6.webp" at bounding box center [798, 199] width 134 height 126
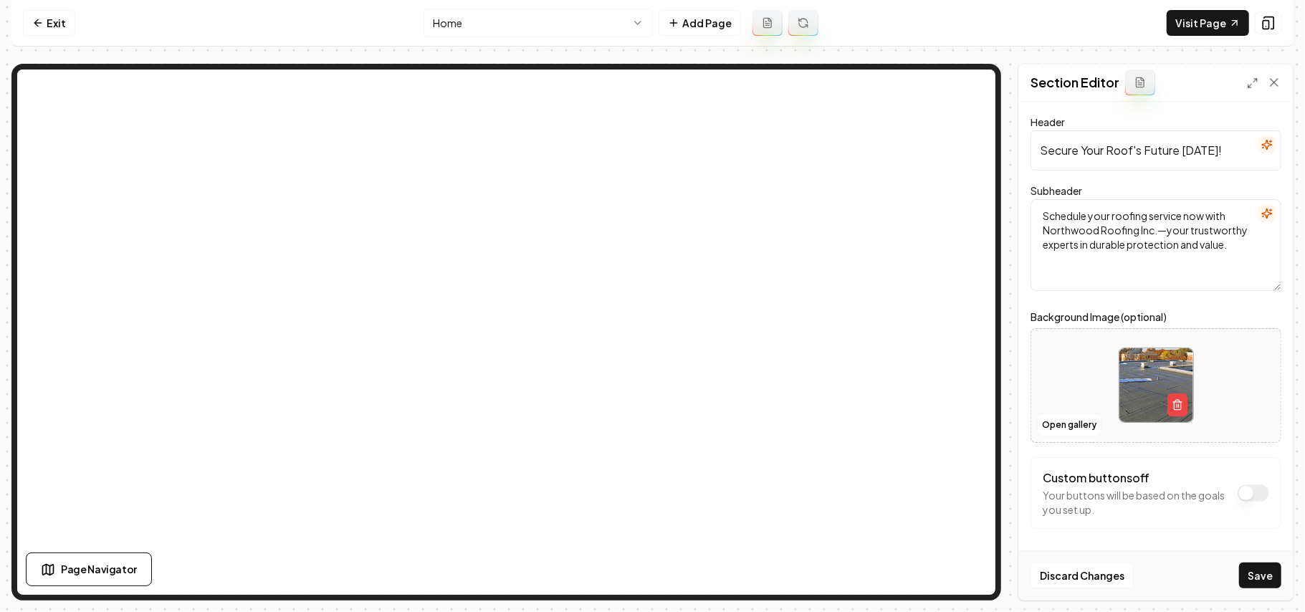
drag, startPoint x: 1268, startPoint y: 575, endPoint x: 1270, endPoint y: 562, distance: 13.1
click at [1268, 565] on button "Save" at bounding box center [1260, 575] width 42 height 26
click at [509, 17] on html "Computer Required This feature is only available on a computer. Please switch t…" at bounding box center [652, 306] width 1305 height 612
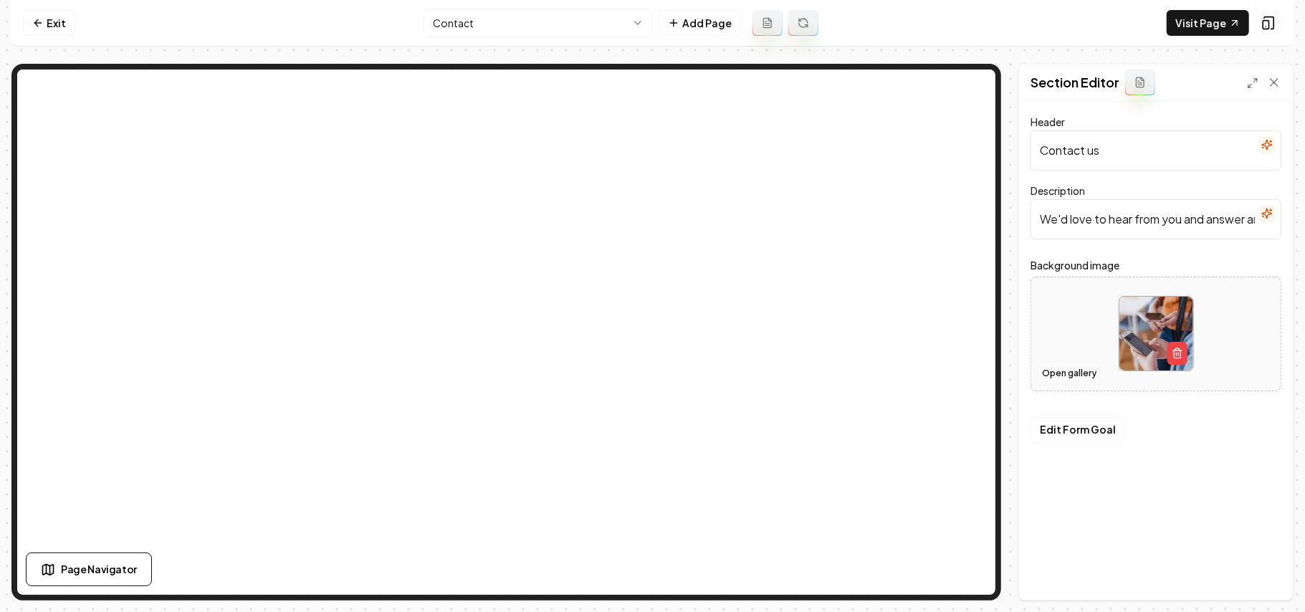
click at [1086, 378] on button "Open gallery" at bounding box center [1069, 373] width 64 height 23
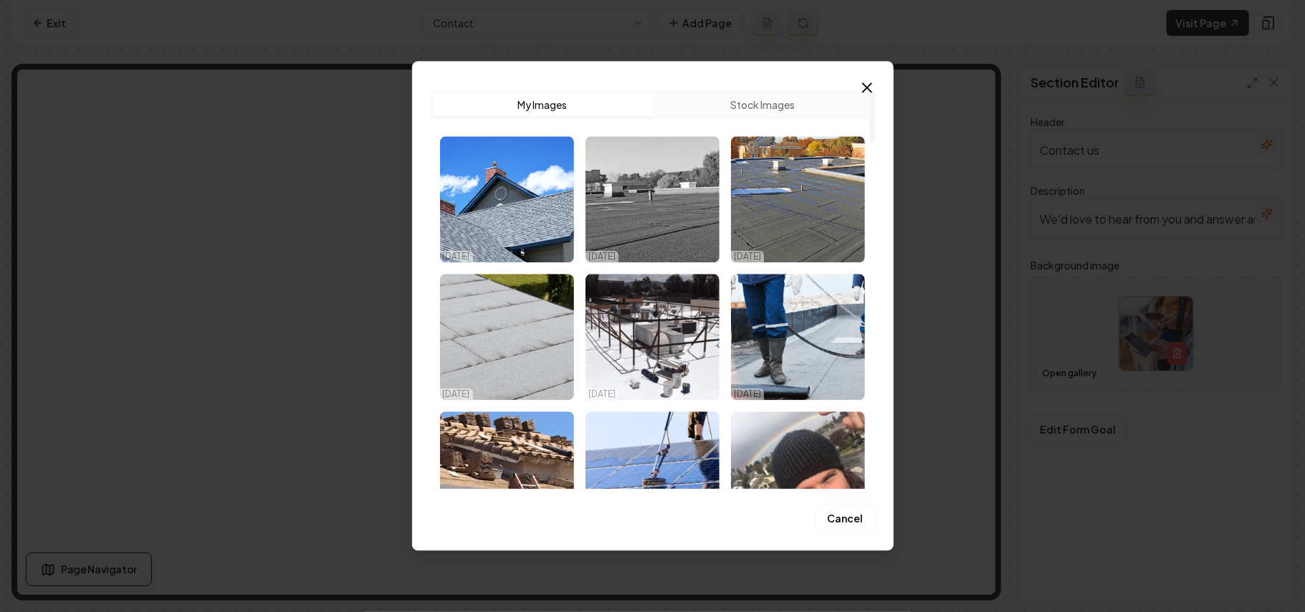
click at [652, 351] on img "Select image image_68d5821e5c7cd75eb89444d9.webp" at bounding box center [652, 337] width 134 height 126
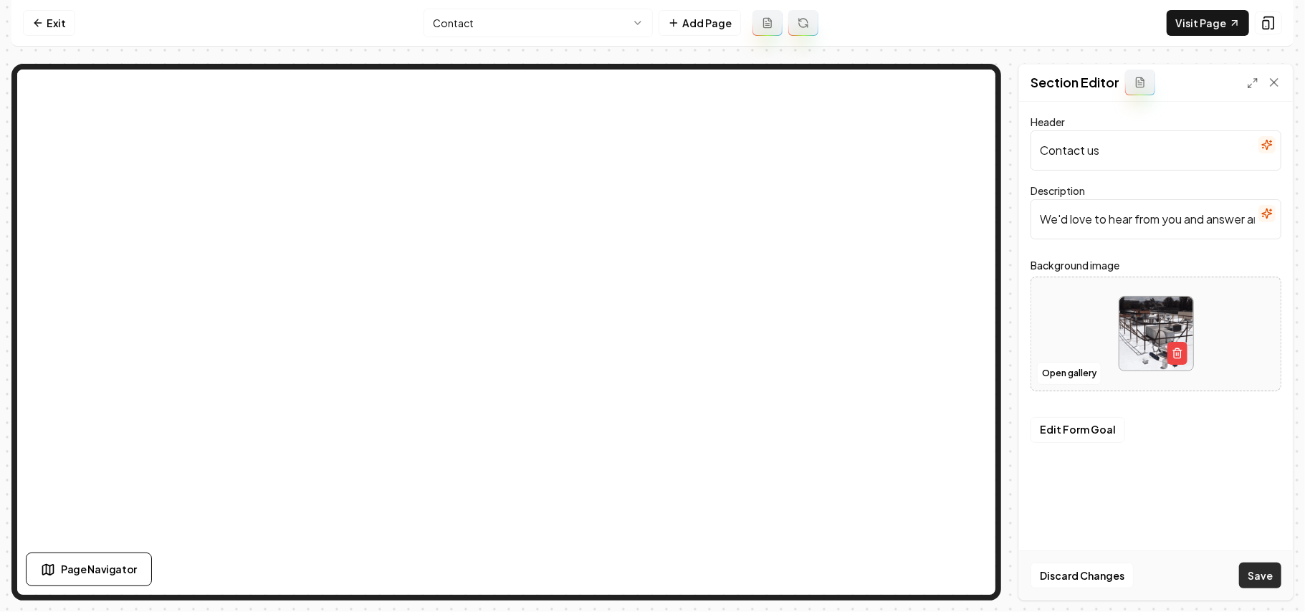
click at [1240, 565] on button "Save" at bounding box center [1260, 575] width 42 height 26
click at [1066, 376] on button "Open gallery" at bounding box center [1069, 373] width 64 height 23
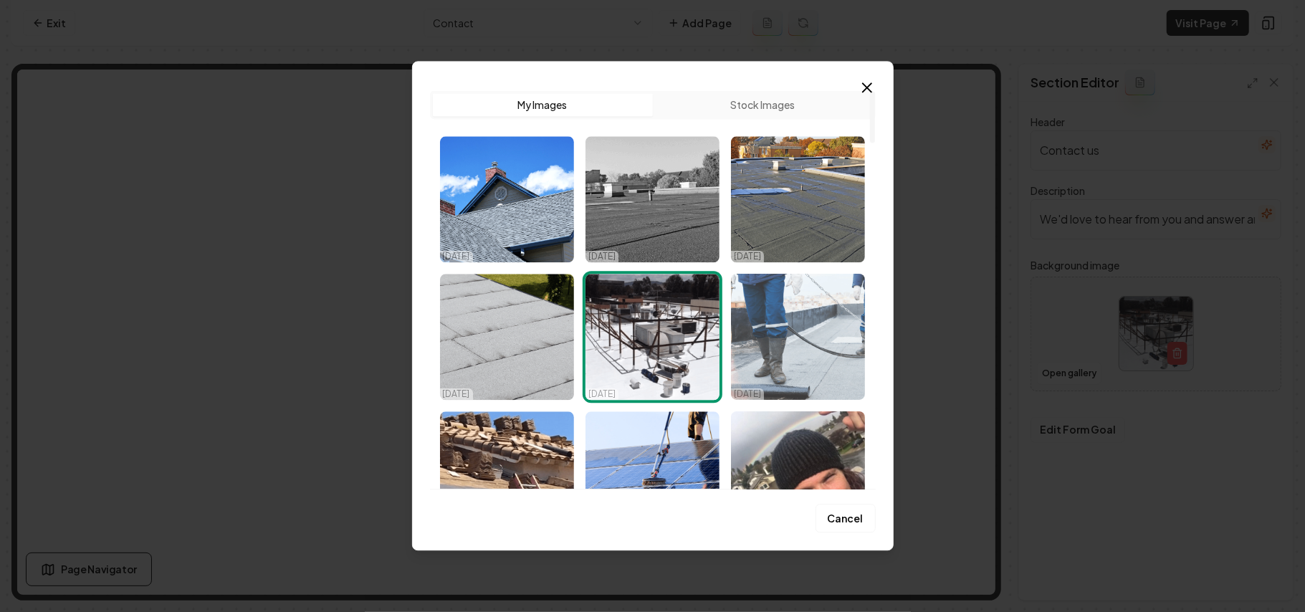
click at [791, 313] on img "Select image image_68d5821f5c7cd75eb89445bf.webp" at bounding box center [798, 337] width 134 height 126
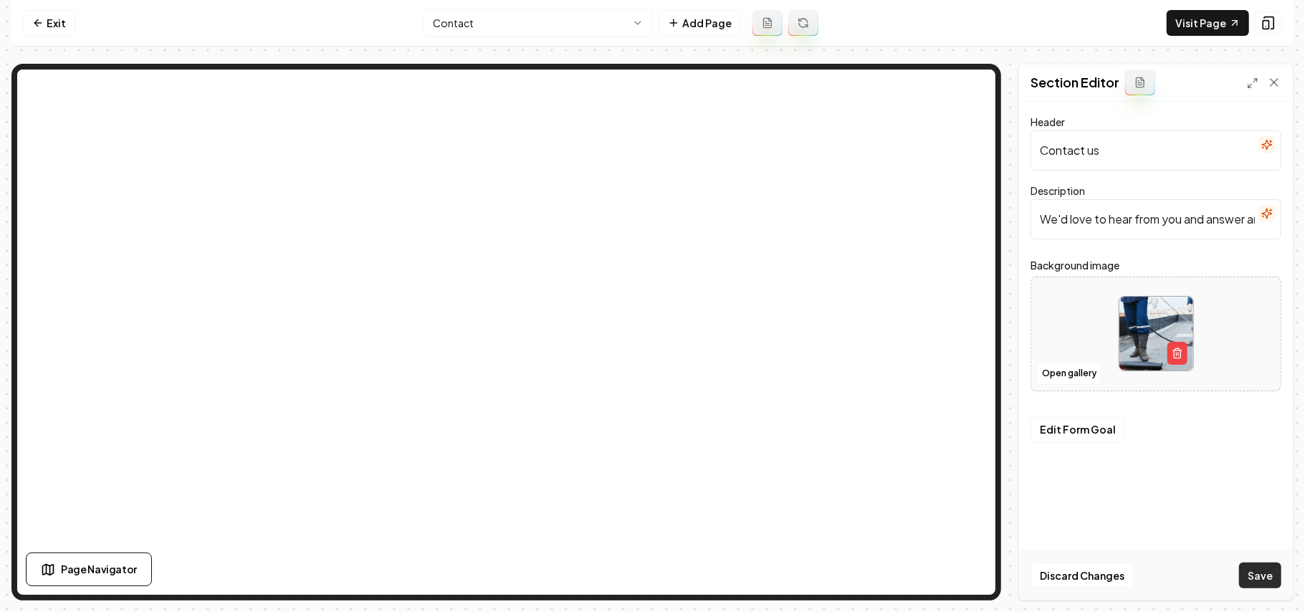
click at [1254, 582] on button "Save" at bounding box center [1260, 575] width 42 height 26
click at [1043, 374] on button "Open gallery" at bounding box center [1069, 373] width 64 height 23
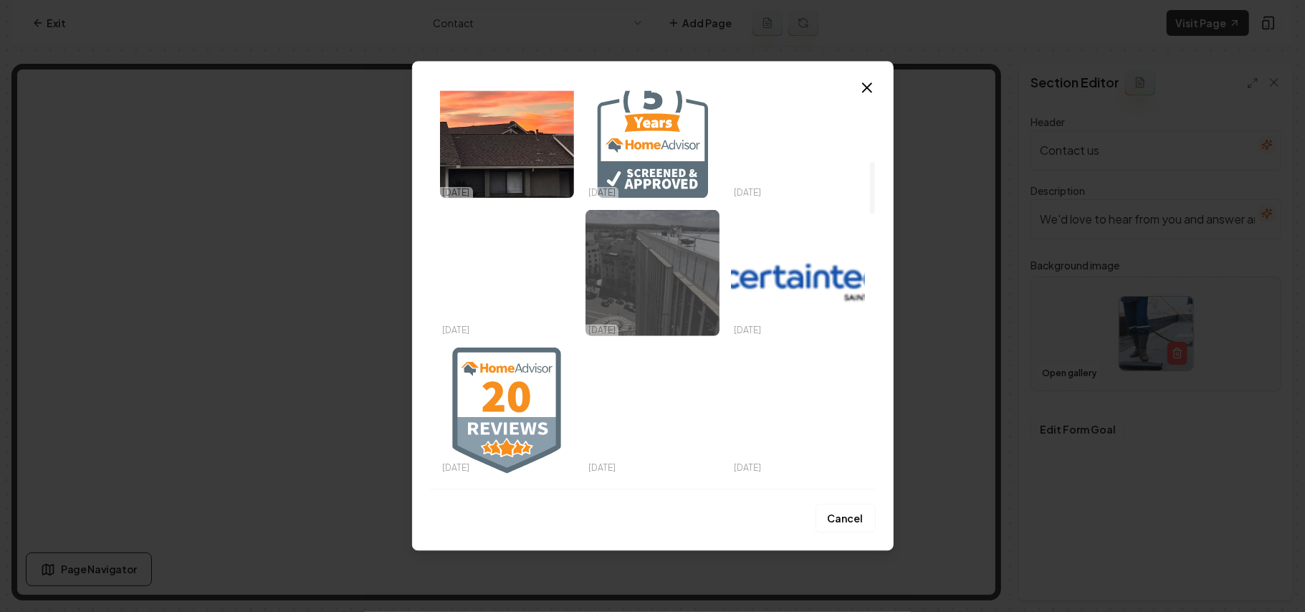
scroll to position [860, 0]
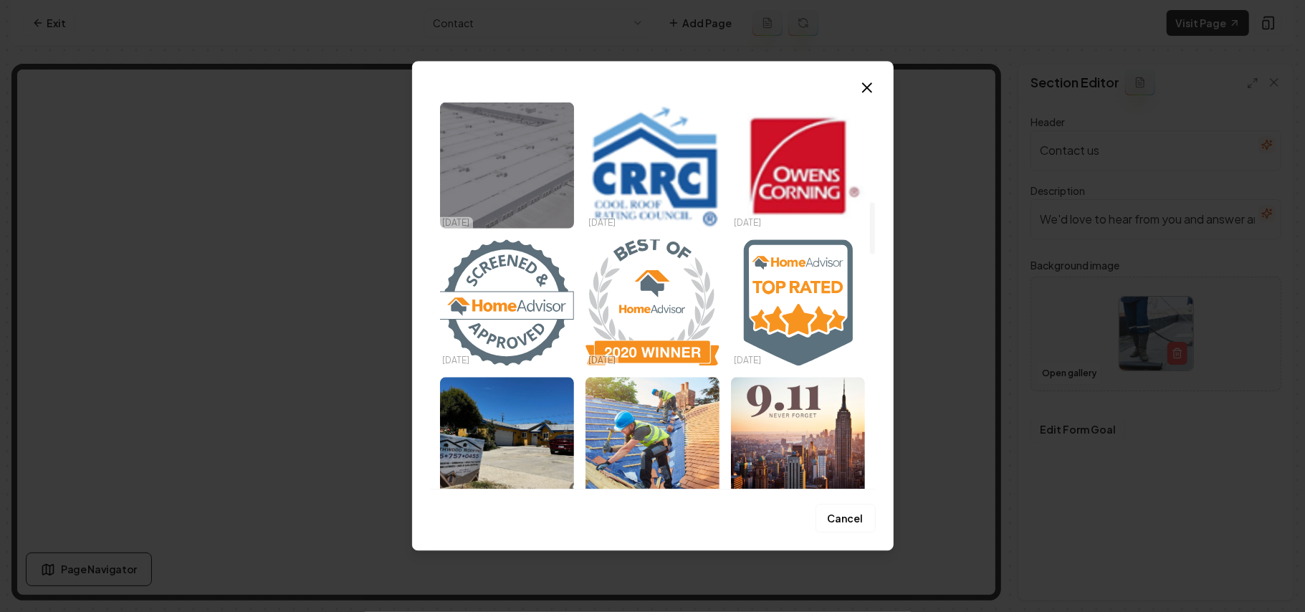
click at [557, 181] on img "Select image image_68d5821e5c7cd75eb894410b.webp" at bounding box center [507, 165] width 134 height 126
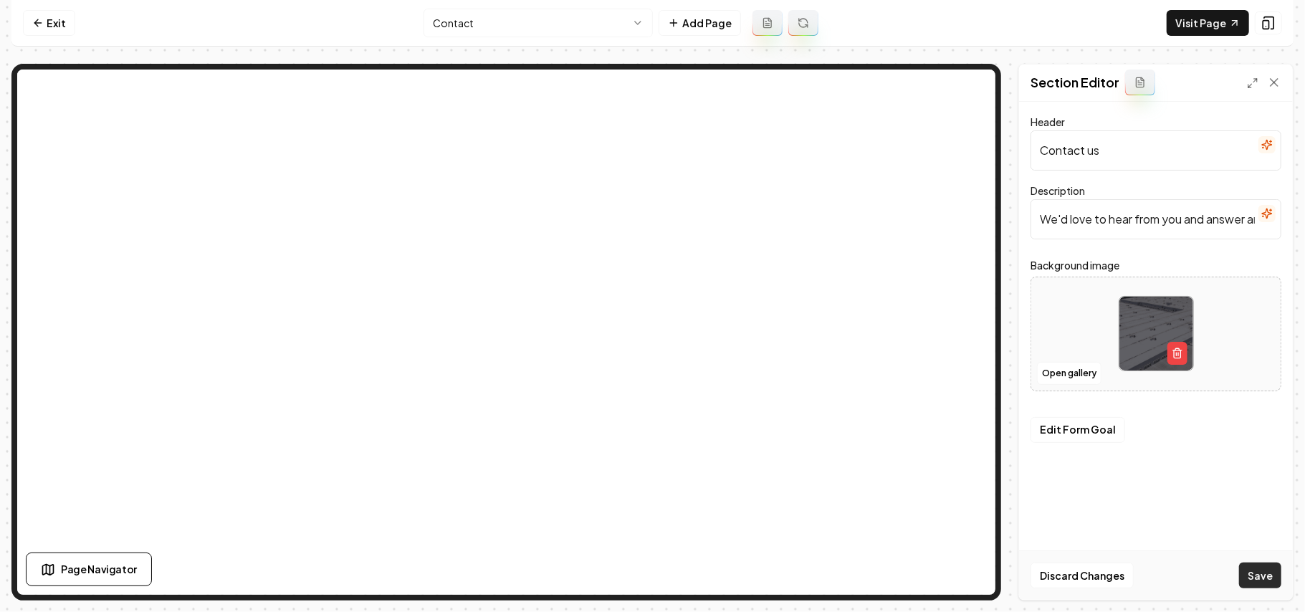
click at [1251, 569] on button "Save" at bounding box center [1260, 575] width 42 height 26
click at [1072, 373] on button "Open gallery" at bounding box center [1069, 373] width 64 height 23
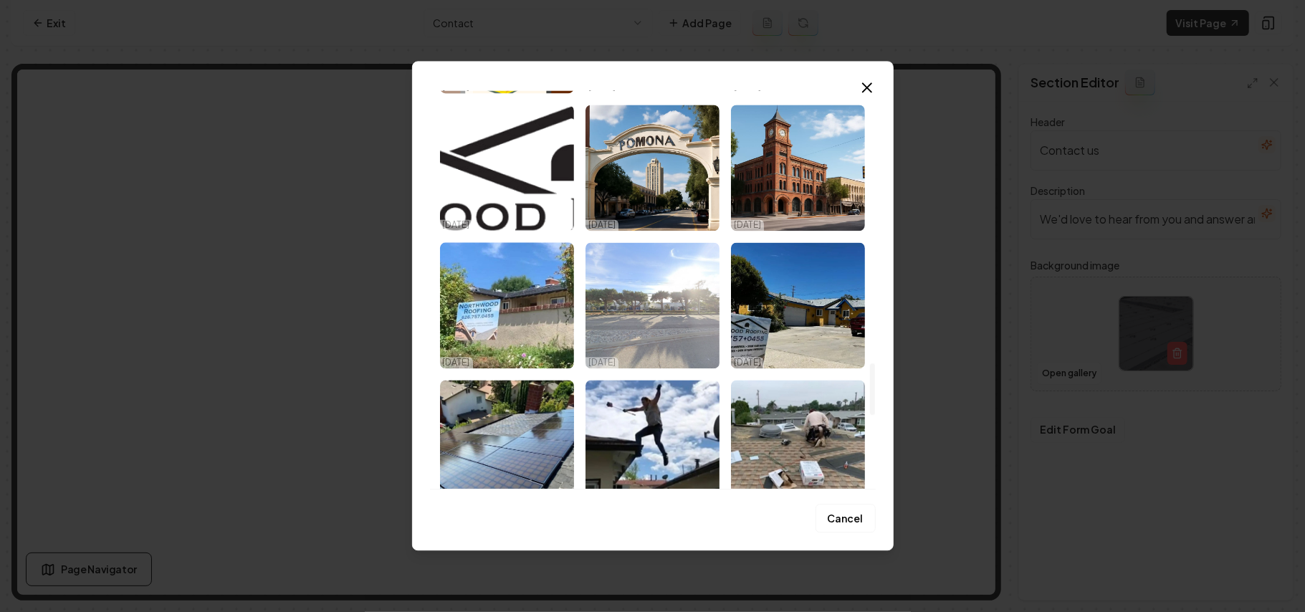
scroll to position [2101, 0]
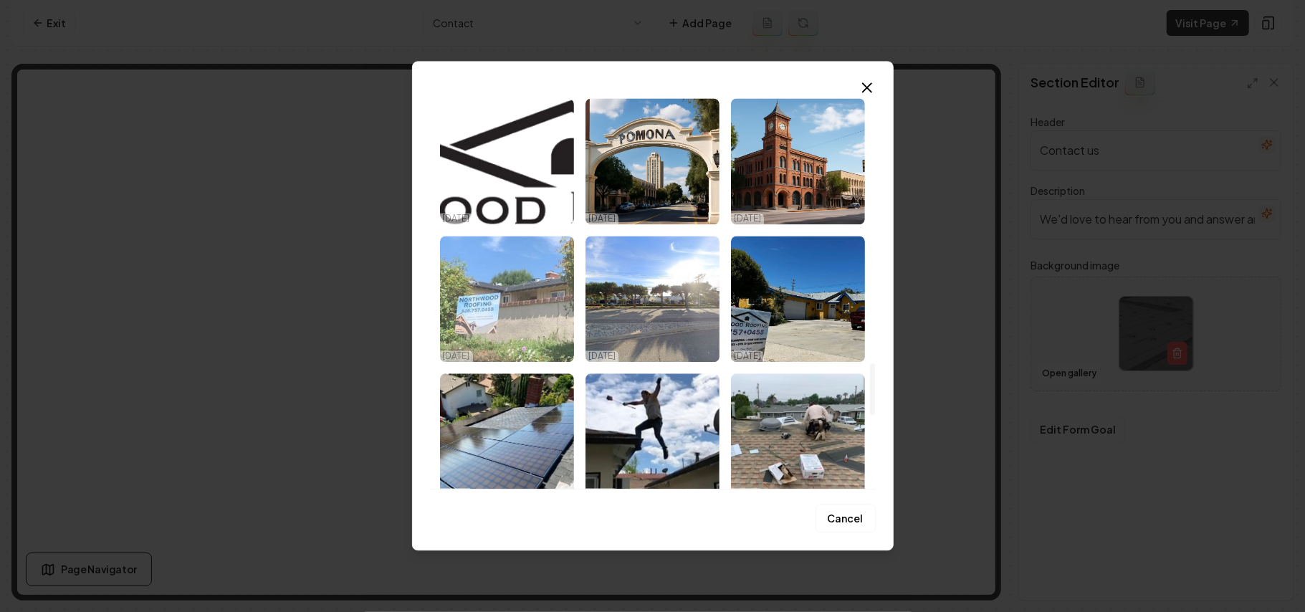
click at [483, 320] on img "Select image image_68d580025c7cd75eb885dbc5.jpeg" at bounding box center [507, 299] width 134 height 126
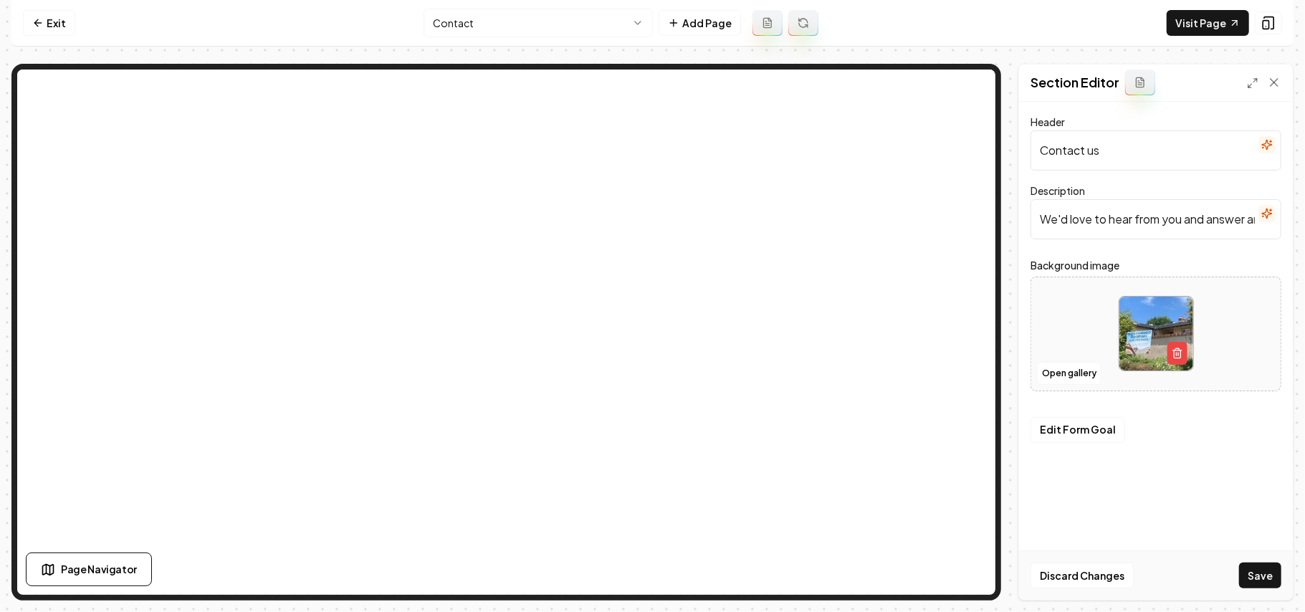
click at [1287, 582] on div "Discard Changes Save" at bounding box center [1156, 574] width 274 height 49
click at [1278, 580] on button "Save" at bounding box center [1260, 575] width 42 height 26
click at [1068, 374] on button "Open gallery" at bounding box center [1069, 373] width 64 height 23
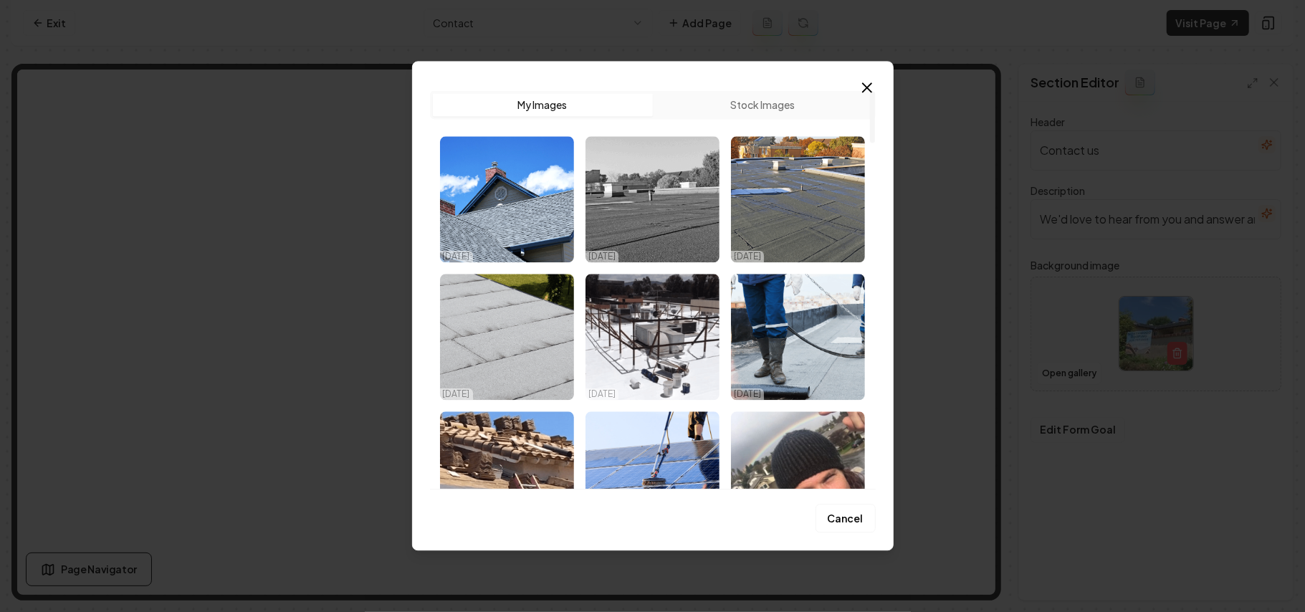
drag, startPoint x: 1095, startPoint y: 361, endPoint x: 1078, endPoint y: 347, distance: 21.9
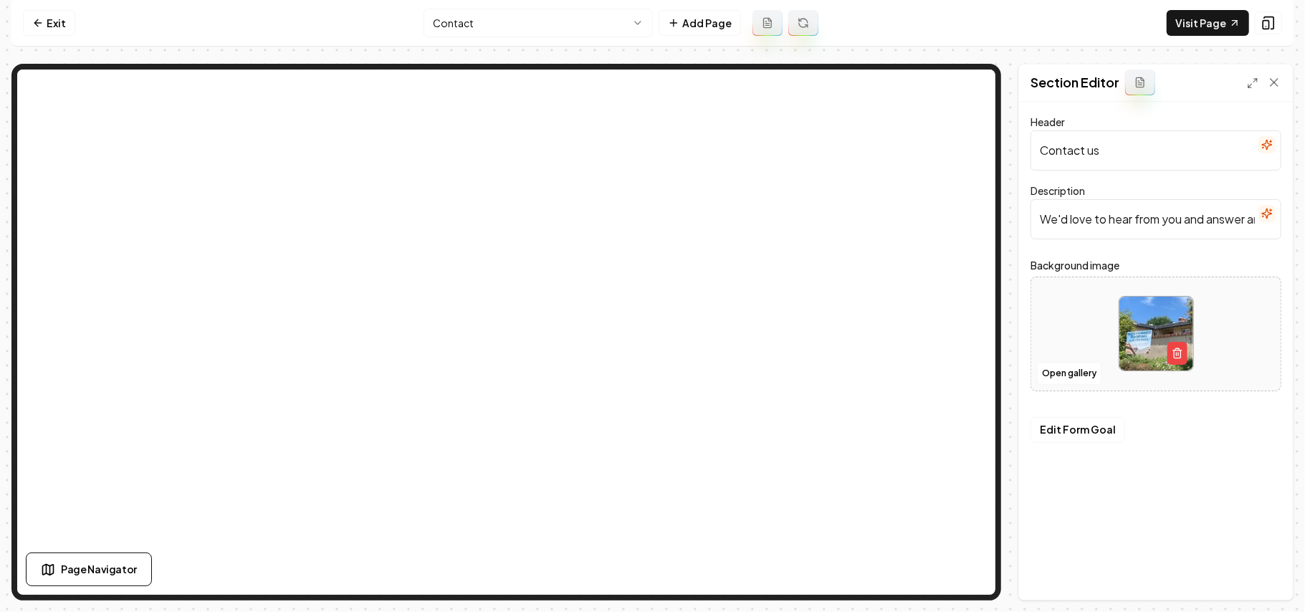
click at [1079, 328] on div at bounding box center [1155, 333] width 249 height 98
type input "**********"
click at [1254, 577] on button "Save" at bounding box center [1260, 575] width 42 height 26
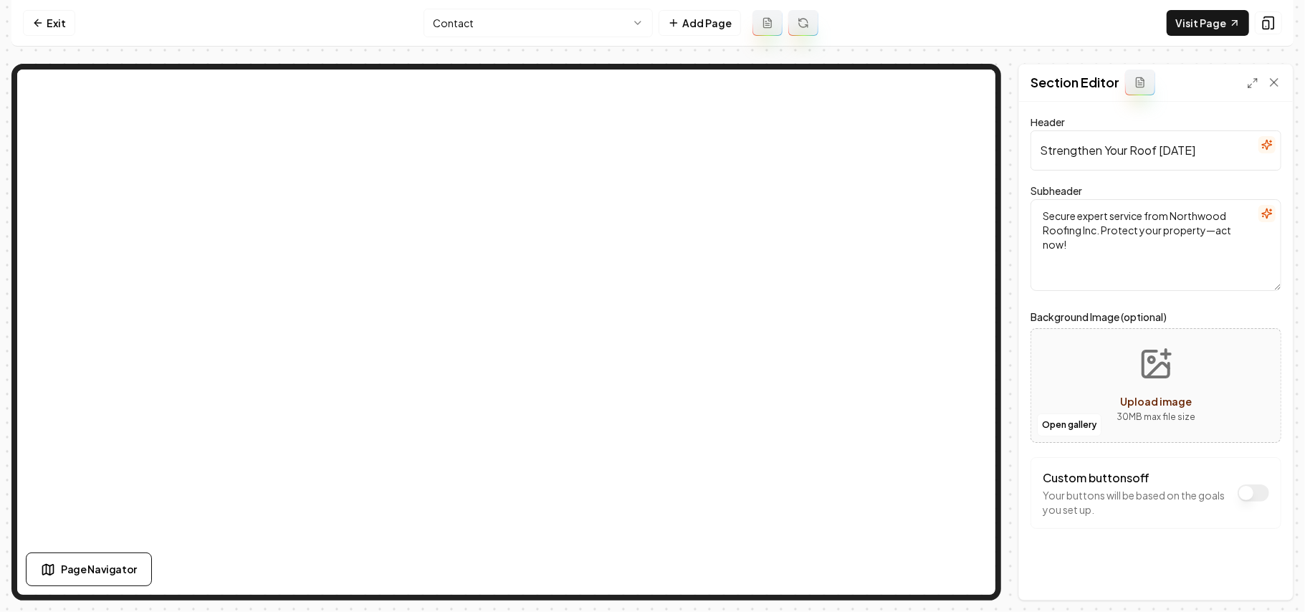
click at [1086, 383] on div "Open gallery Upload image 30 MB max file size" at bounding box center [1155, 385] width 251 height 115
click at [64, 21] on link "Exit" at bounding box center [49, 23] width 52 height 26
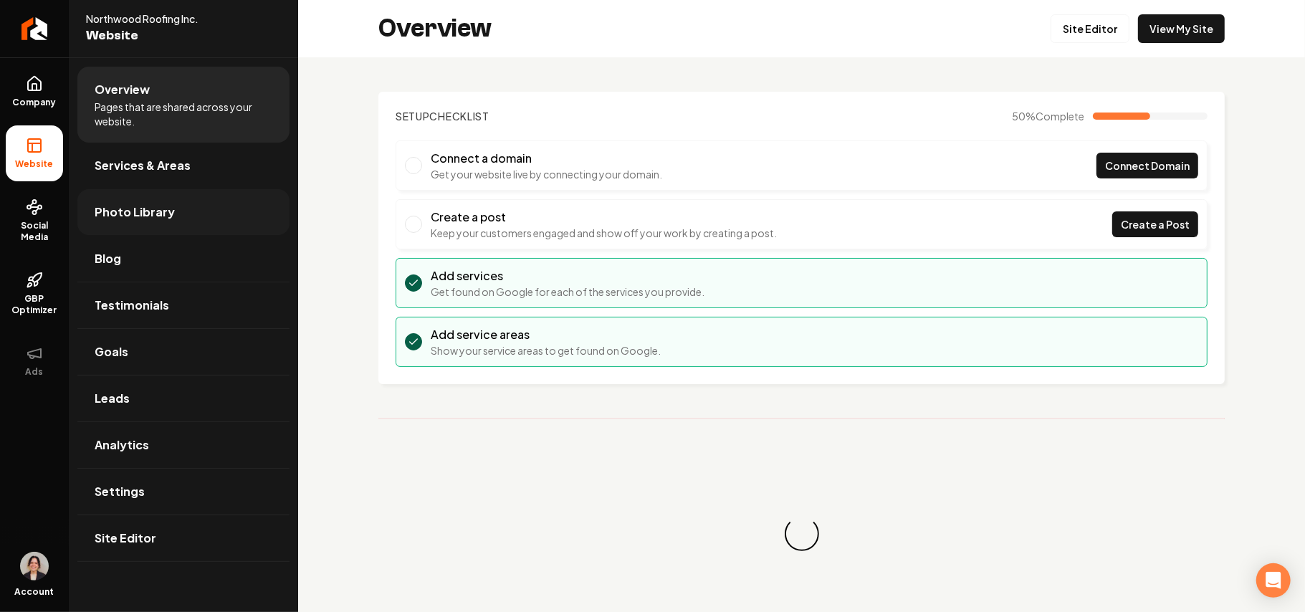
click at [145, 211] on span "Photo Library" at bounding box center [135, 211] width 80 height 17
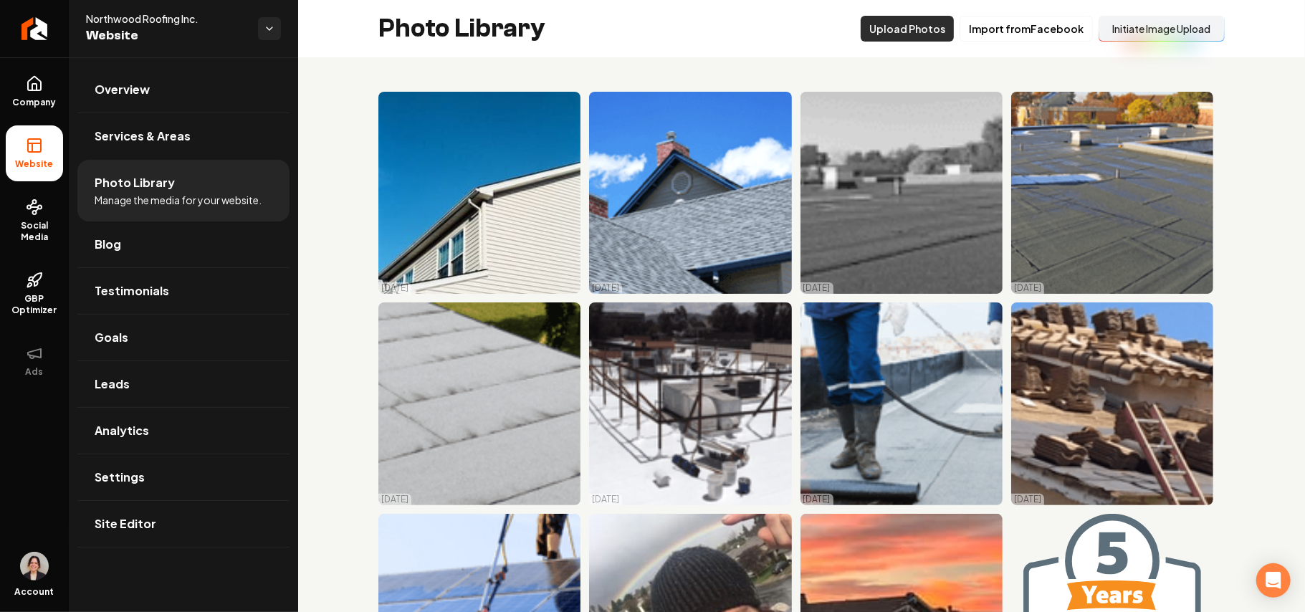
click at [901, 34] on button "Upload Photos" at bounding box center [907, 29] width 93 height 26
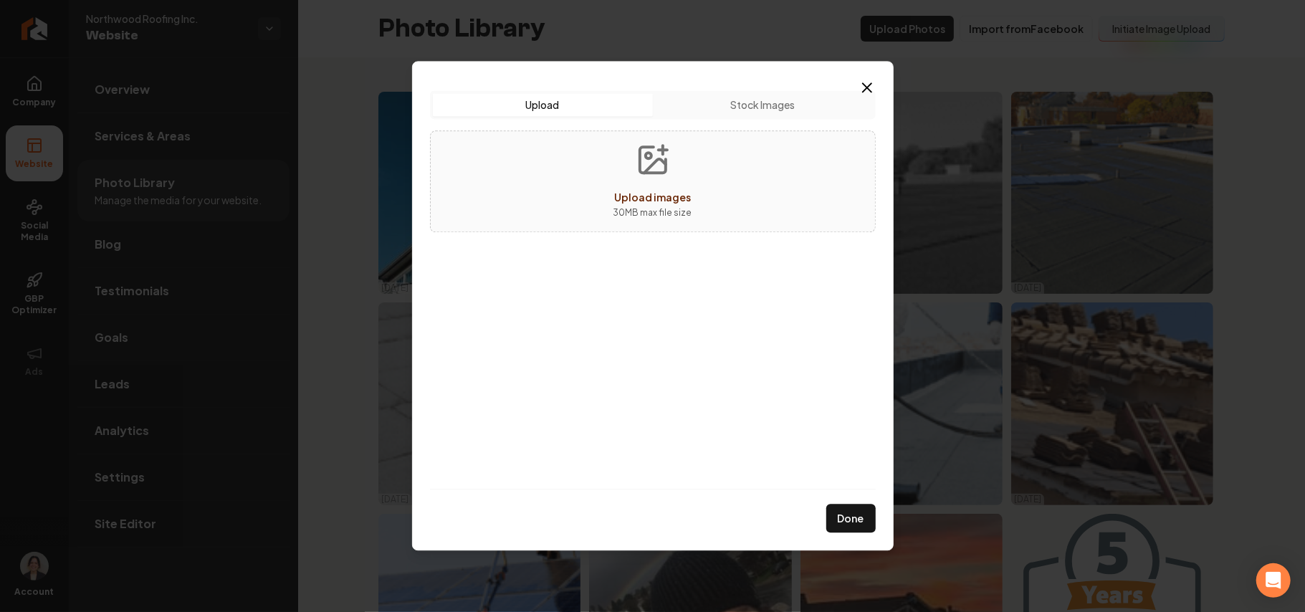
click at [695, 216] on button "Upload images 30 MB max file size" at bounding box center [653, 181] width 102 height 100
type input "**********"
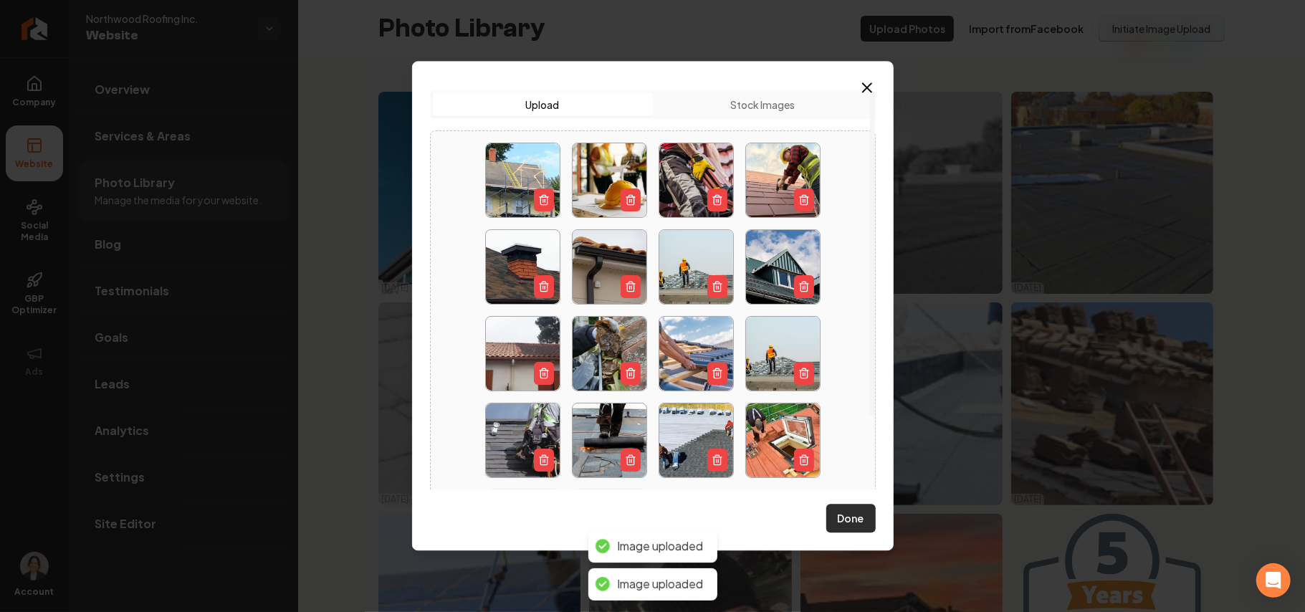
click at [840, 522] on button "Done" at bounding box center [850, 518] width 49 height 29
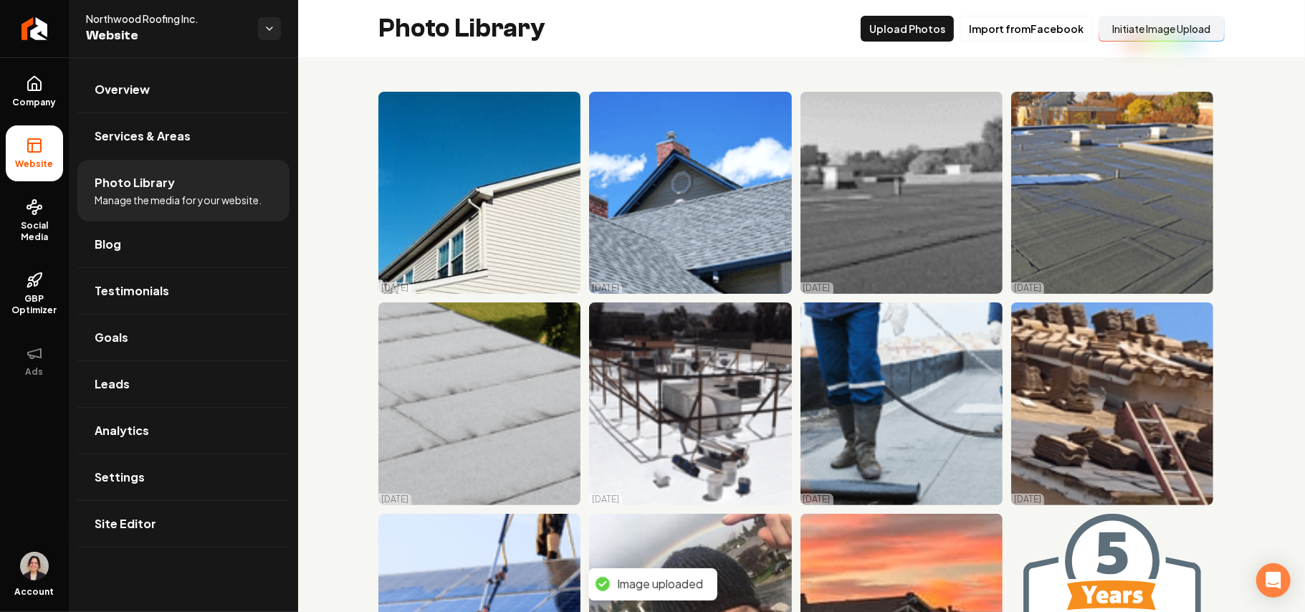
click at [149, 551] on ul "Overview Services & Areas Photo Library Manage the media for your website. Blog…" at bounding box center [183, 306] width 229 height 499
click at [150, 525] on span "Site Editor" at bounding box center [126, 523] width 62 height 17
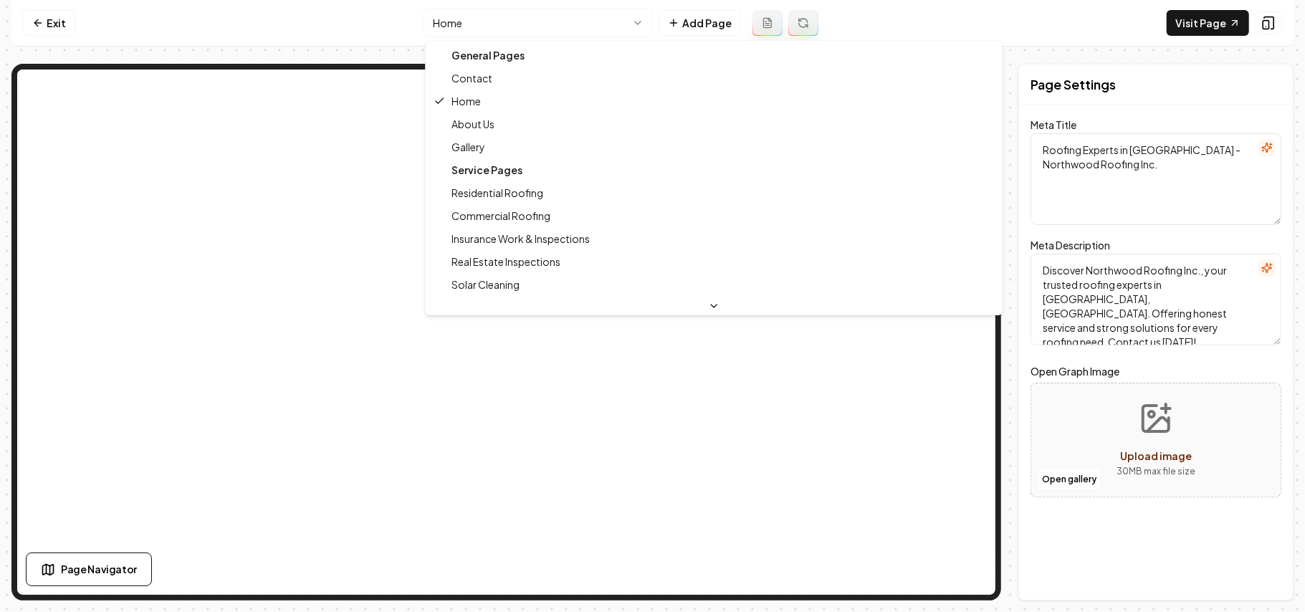
click at [560, 17] on html "Computer Required This feature is only available on a computer. Please switch t…" at bounding box center [652, 306] width 1305 height 612
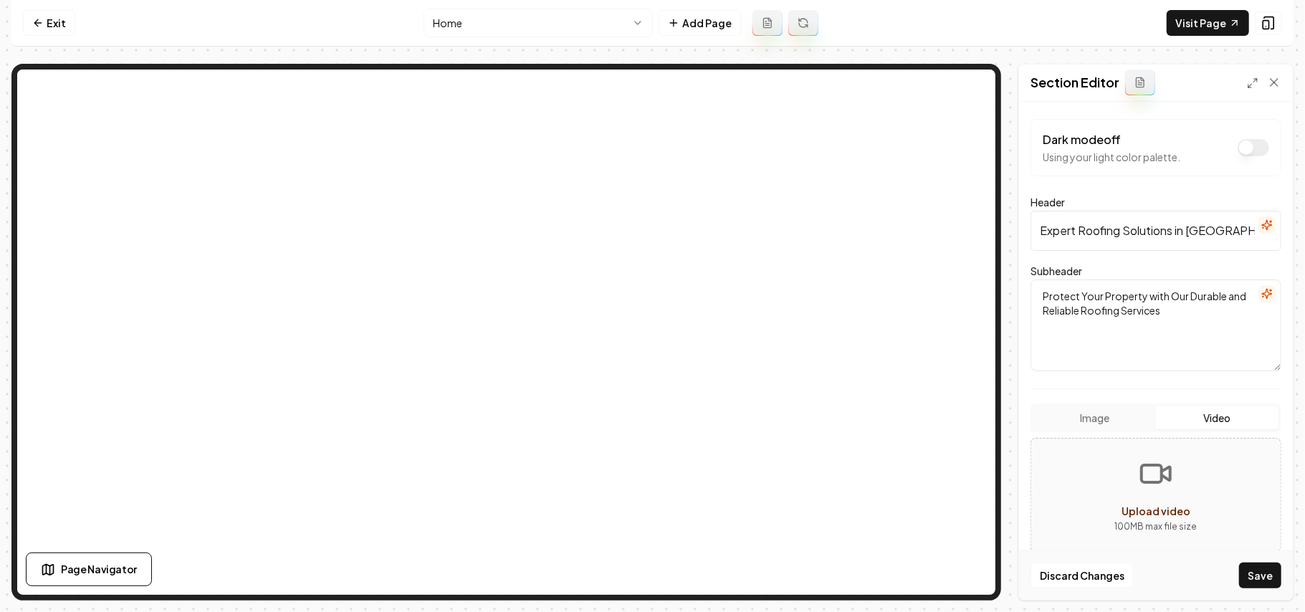
click at [1204, 411] on button "Video" at bounding box center [1217, 417] width 123 height 23
click at [1225, 503] on button "Upload video 100 MB max file size" at bounding box center [1155, 495] width 249 height 100
type input "**********"
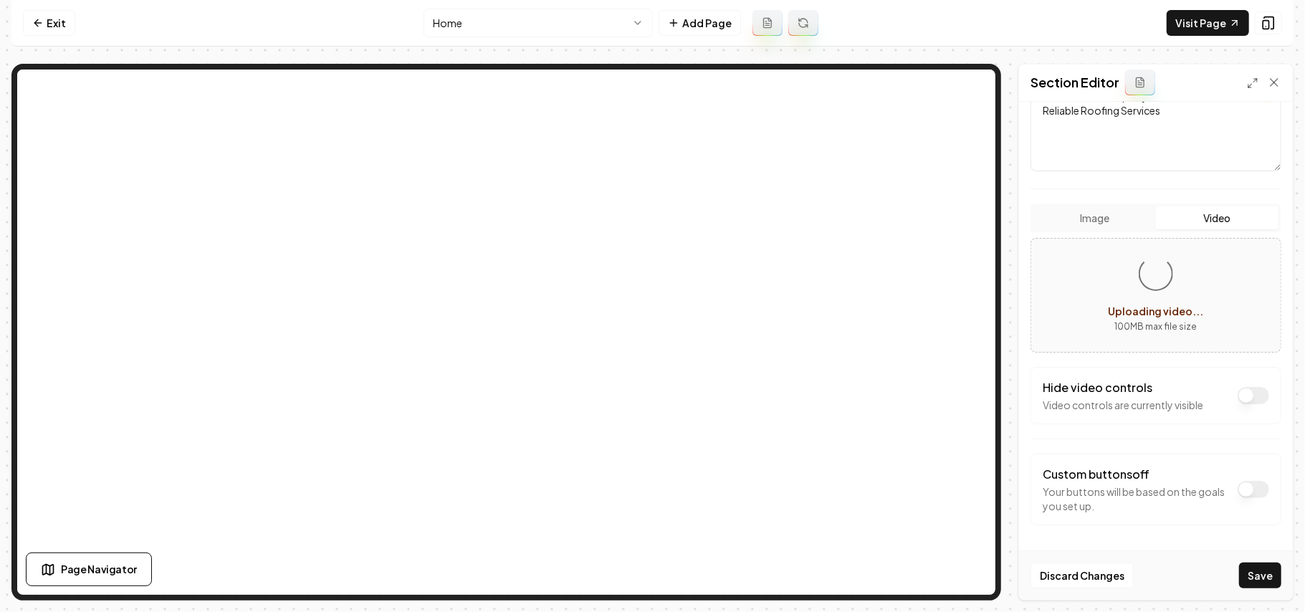
scroll to position [201, 0]
click at [1241, 401] on button "Dark mode off" at bounding box center [1253, 395] width 32 height 17
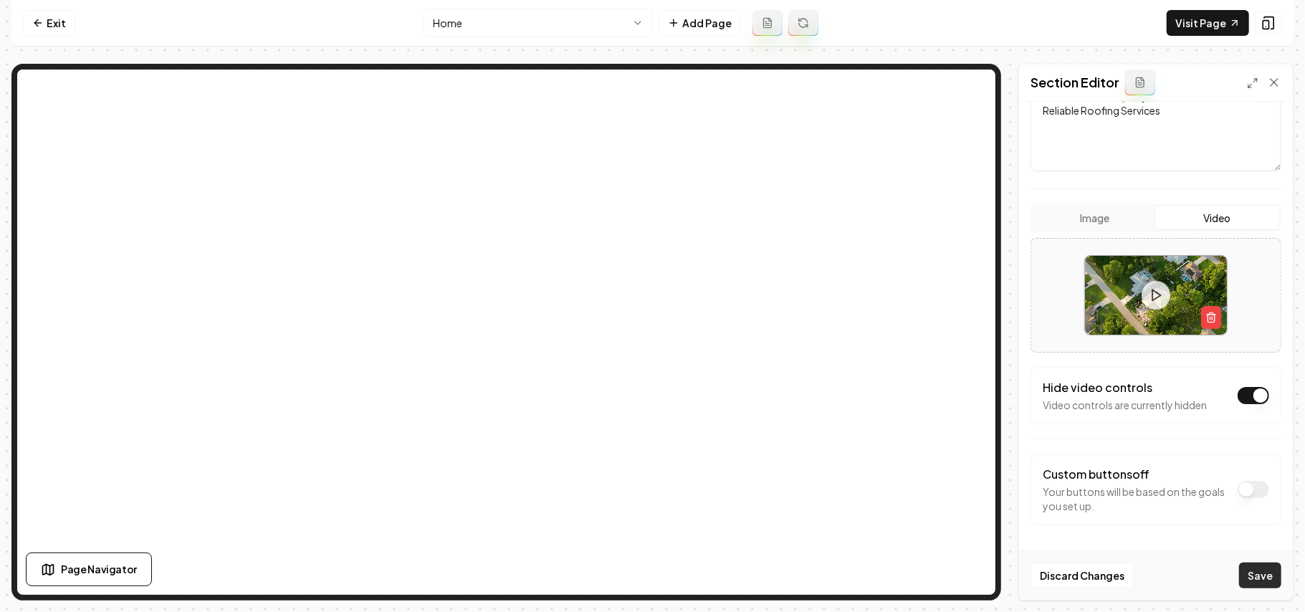
click at [1267, 574] on button "Save" at bounding box center [1260, 575] width 42 height 26
click at [436, 6] on nav "Exit Home Add Page Visit Page" at bounding box center [652, 23] width 1282 height 47
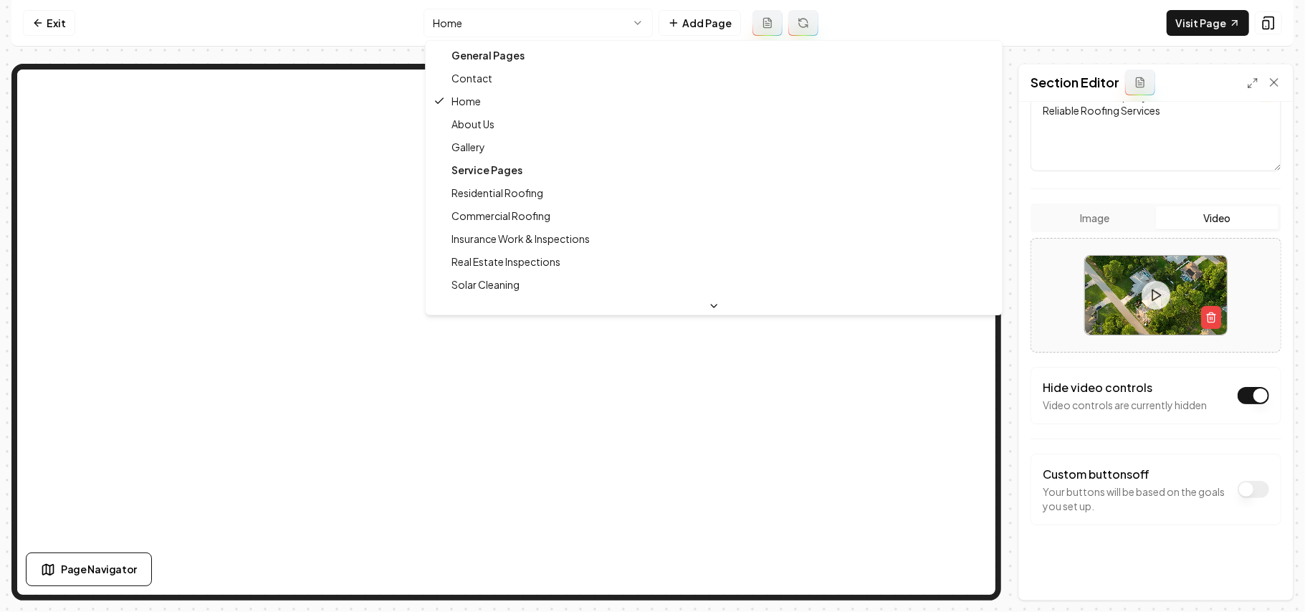
click at [459, 21] on html "Computer Required This feature is only available on a computer. Please switch t…" at bounding box center [652, 306] width 1305 height 612
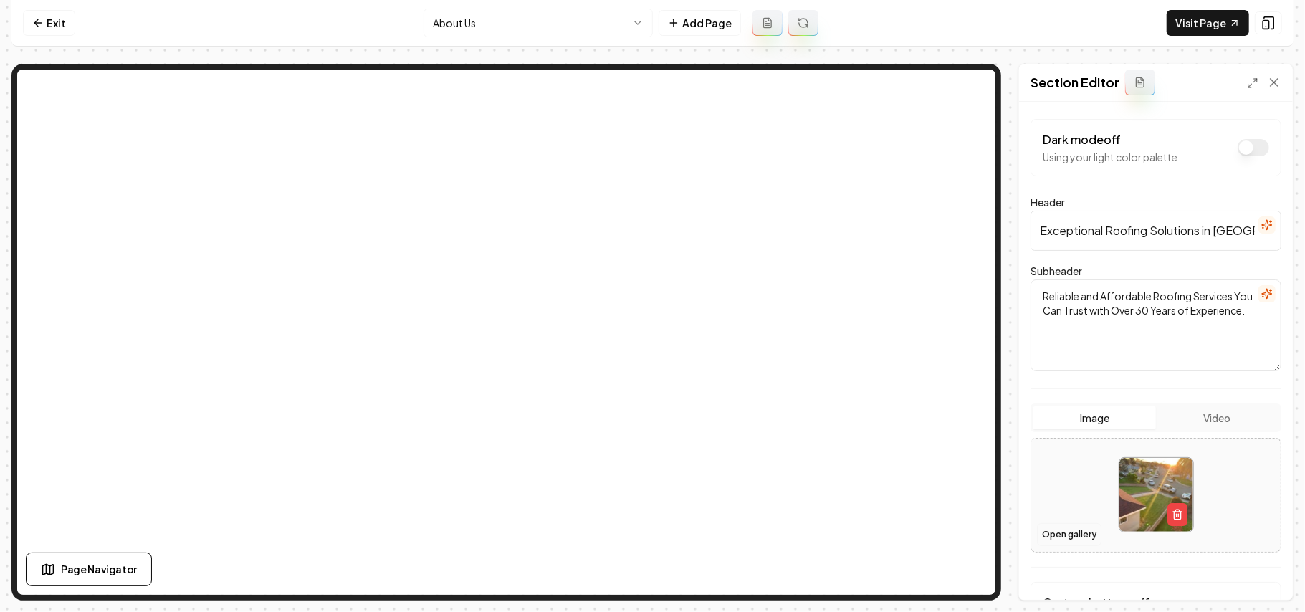
click at [1076, 542] on button "Open gallery" at bounding box center [1069, 534] width 64 height 23
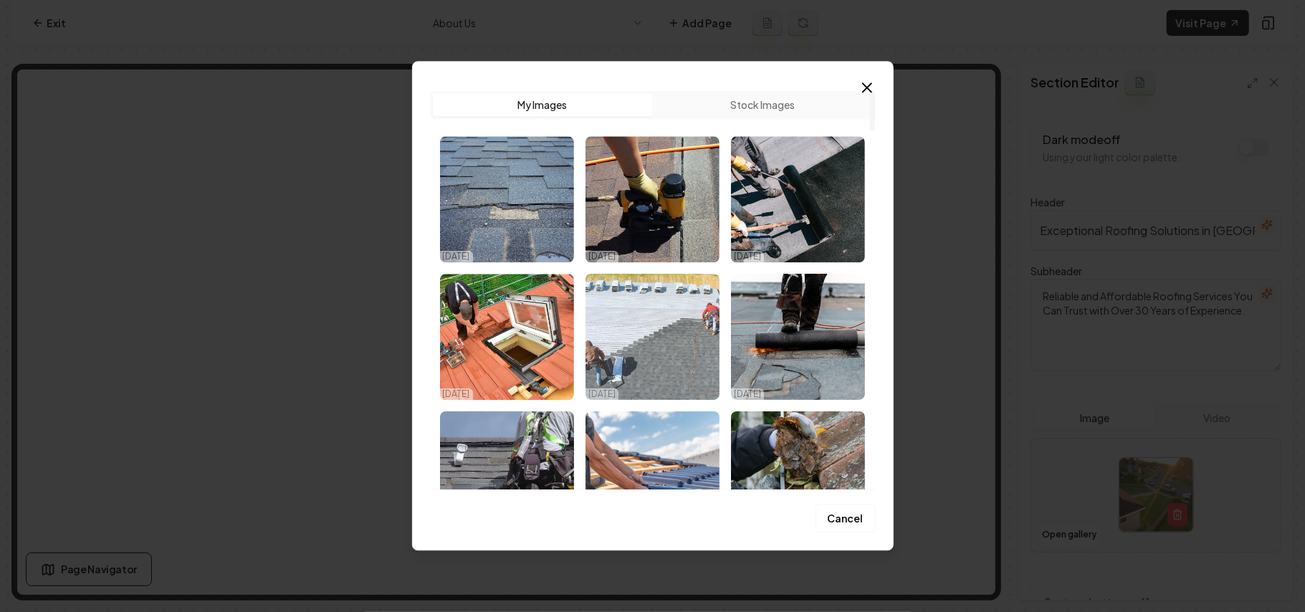
click at [665, 333] on img "Select image image_68d5875f5c7cd75eb8c000a1.jpeg" at bounding box center [652, 337] width 134 height 126
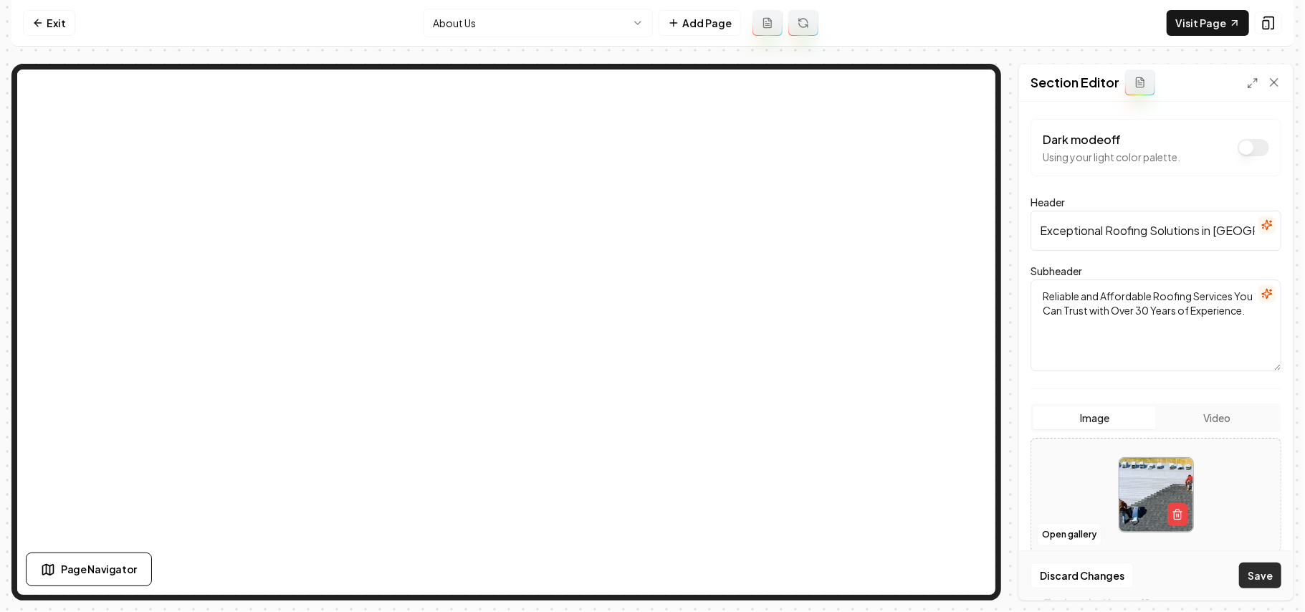
click at [1255, 571] on button "Save" at bounding box center [1260, 575] width 42 height 26
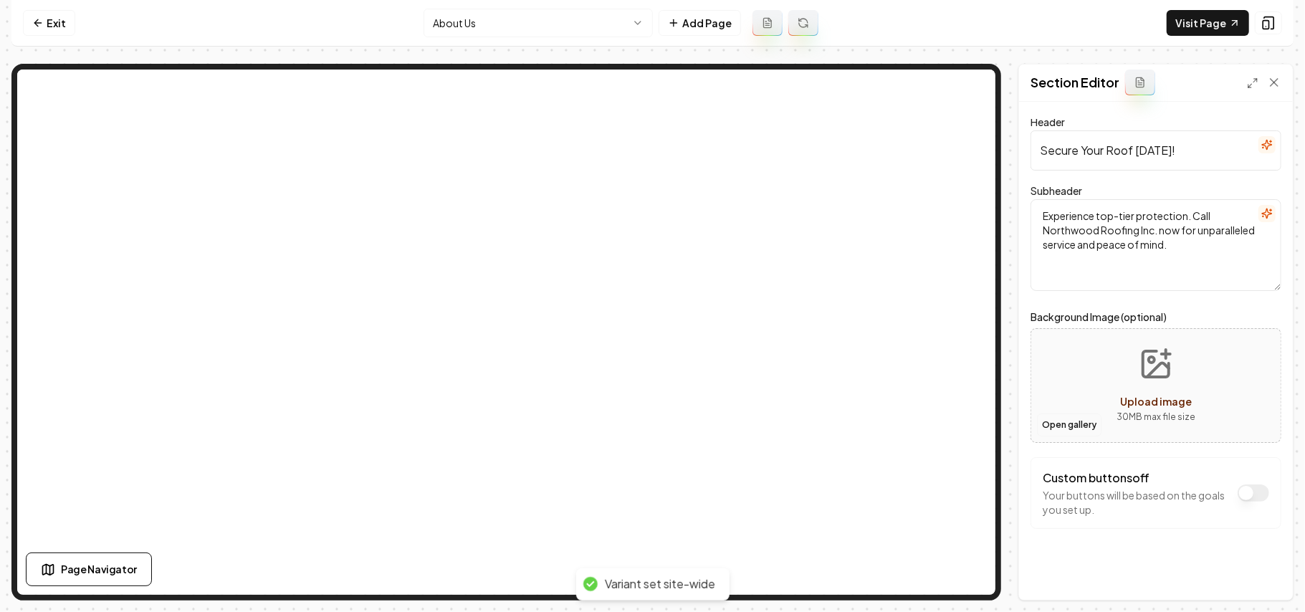
click at [1065, 434] on button "Open gallery" at bounding box center [1069, 424] width 64 height 23
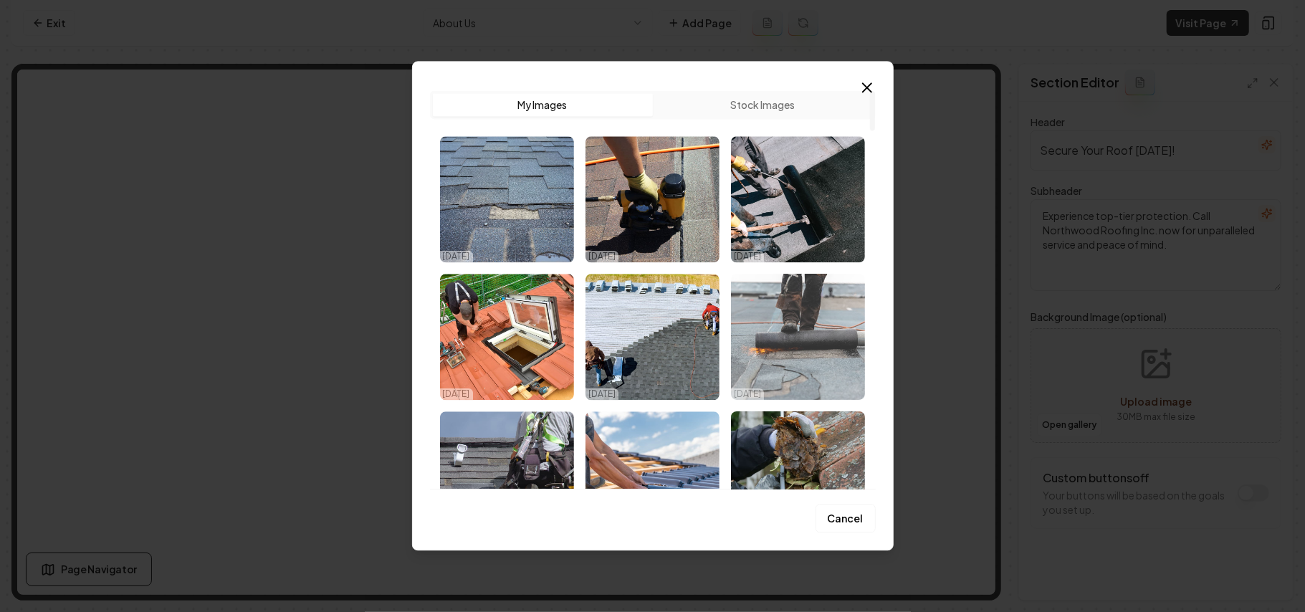
click at [808, 348] on img "Select image image_68d5875e5c7cd75eb8bffe9a.jpeg" at bounding box center [798, 337] width 134 height 126
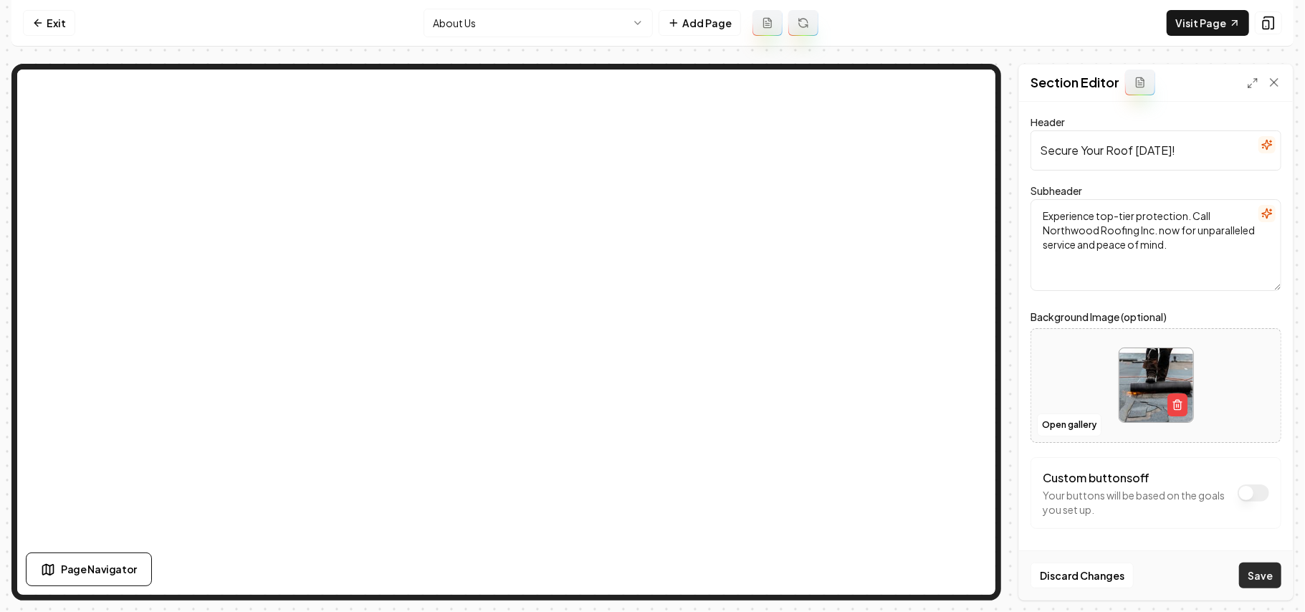
click at [1271, 582] on button "Save" at bounding box center [1260, 575] width 42 height 26
click at [513, 15] on html "Computer Required This feature is only available on a computer. Please switch t…" at bounding box center [652, 306] width 1305 height 612
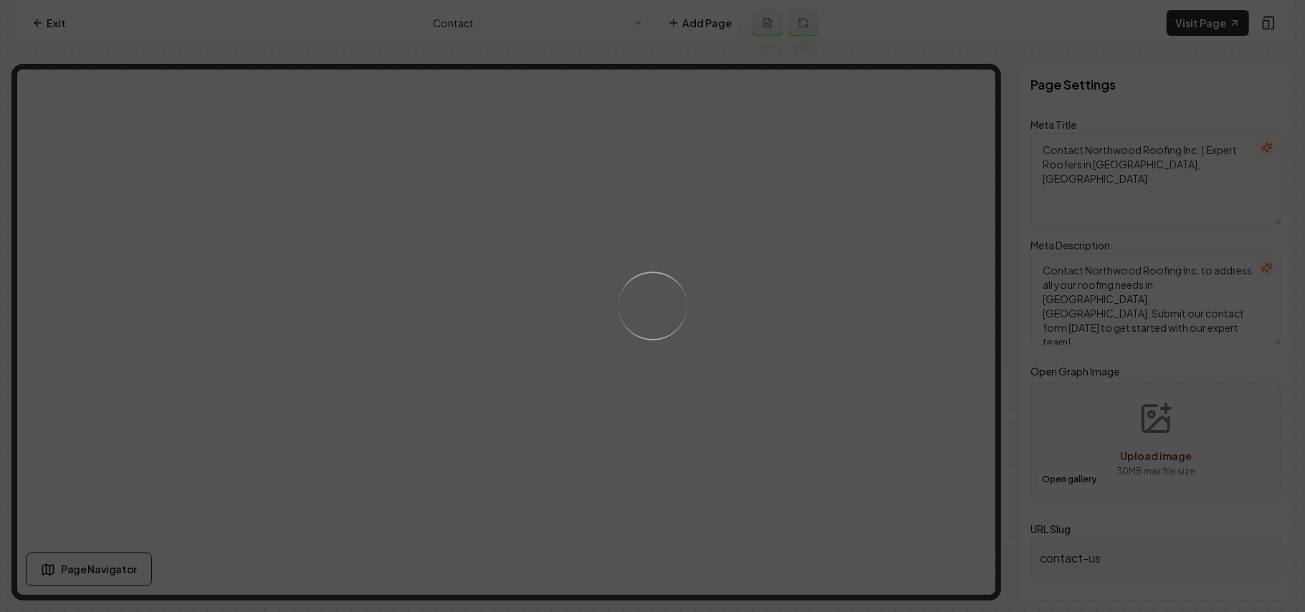
click at [579, 24] on div "Loading..." at bounding box center [652, 306] width 1305 height 612
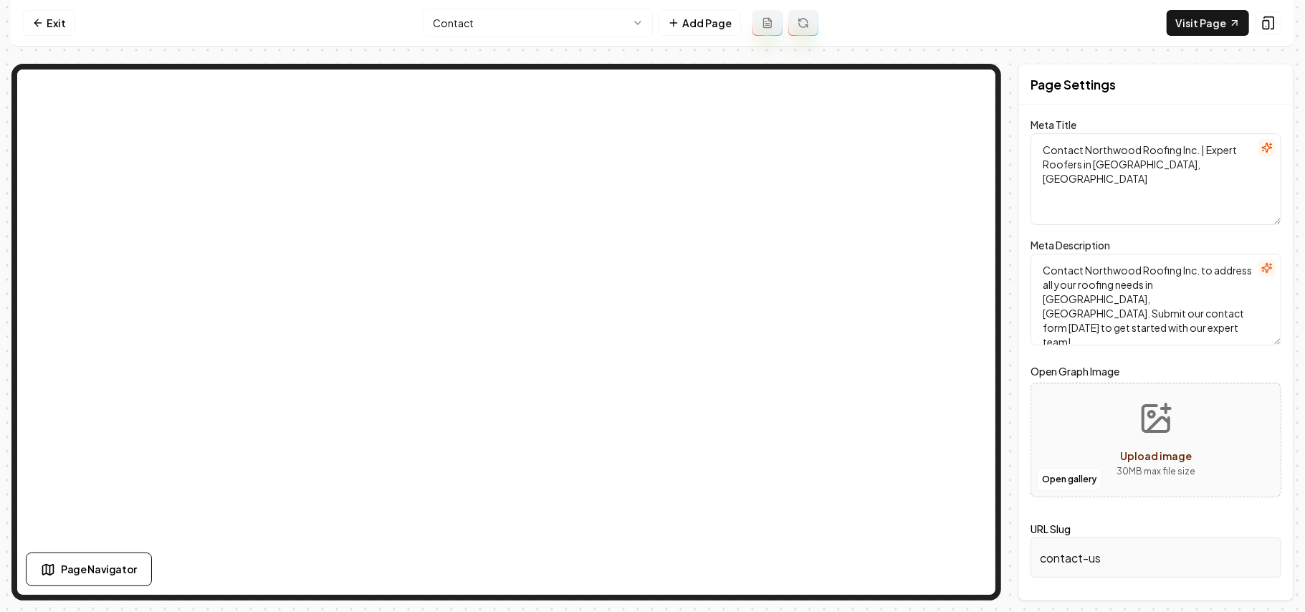
click at [565, 27] on html "Computer Required This feature is only available on a computer. Please switch t…" at bounding box center [652, 306] width 1305 height 612
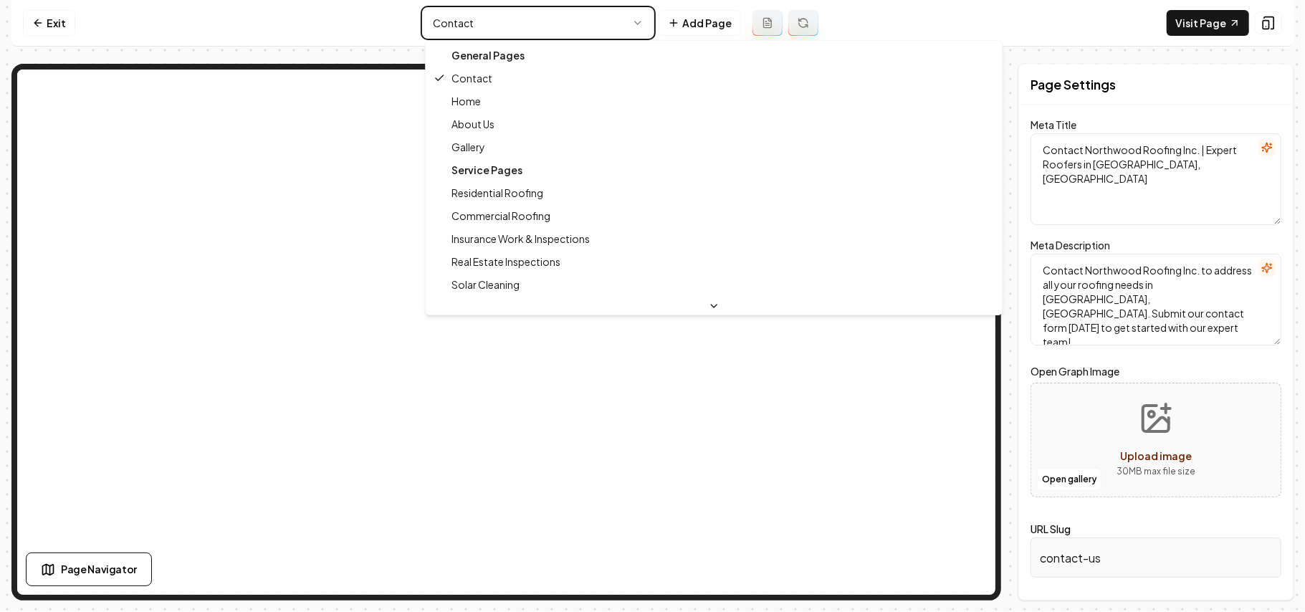
type textarea "Roofing Experts in La Verne - Northwood Roofing Inc."
type textarea "Discover Northwood Roofing Inc., your trusted roofing experts in La Verne, CA. …"
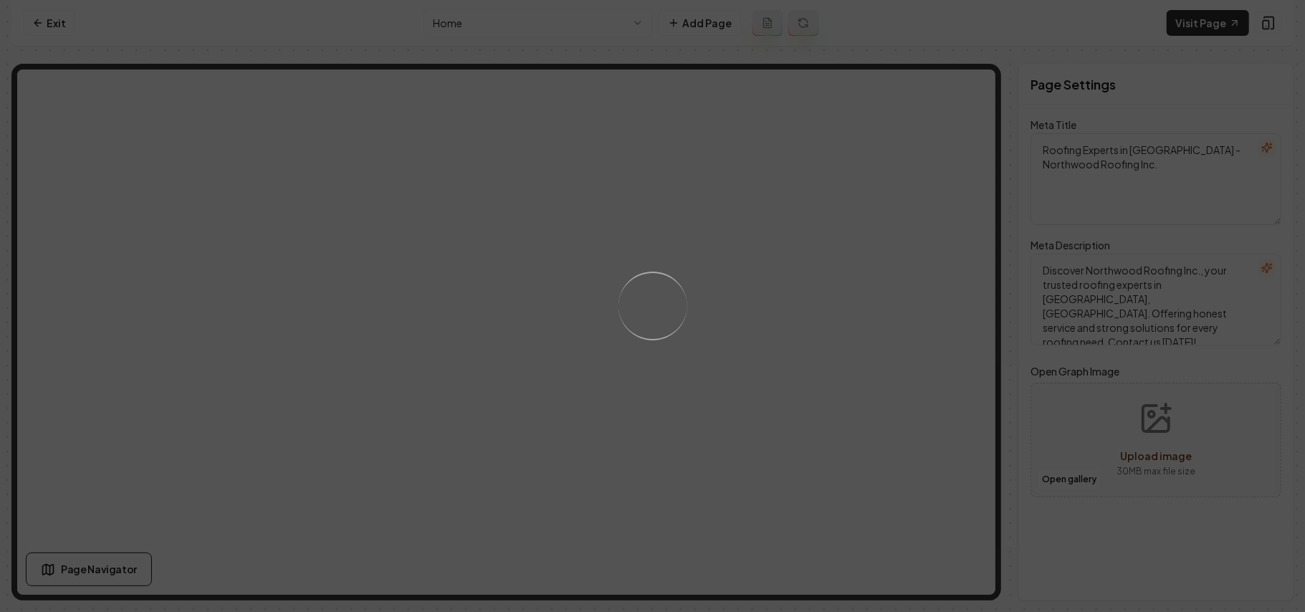
click at [546, 21] on html "Computer Required This feature is only available on a computer. Please switch t…" at bounding box center [652, 306] width 1305 height 612
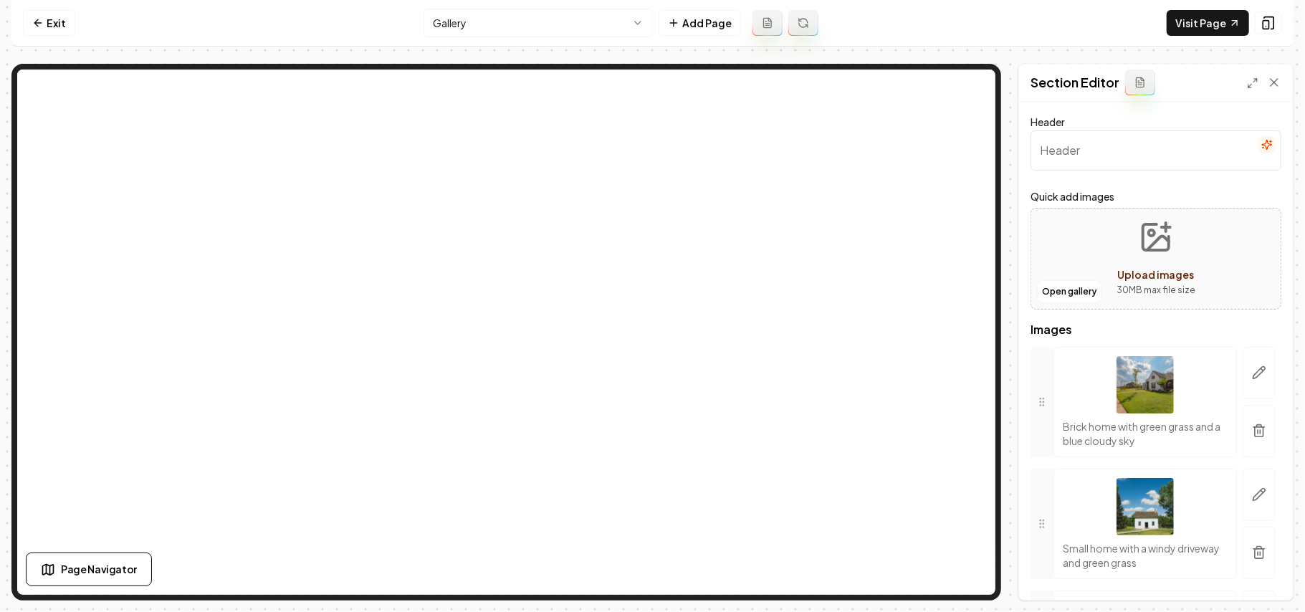
click at [1103, 138] on input "Header" at bounding box center [1155, 150] width 251 height 40
paste input "View Our Work"
type input "View Our Work"
click at [1257, 438] on button "button" at bounding box center [1258, 431] width 33 height 52
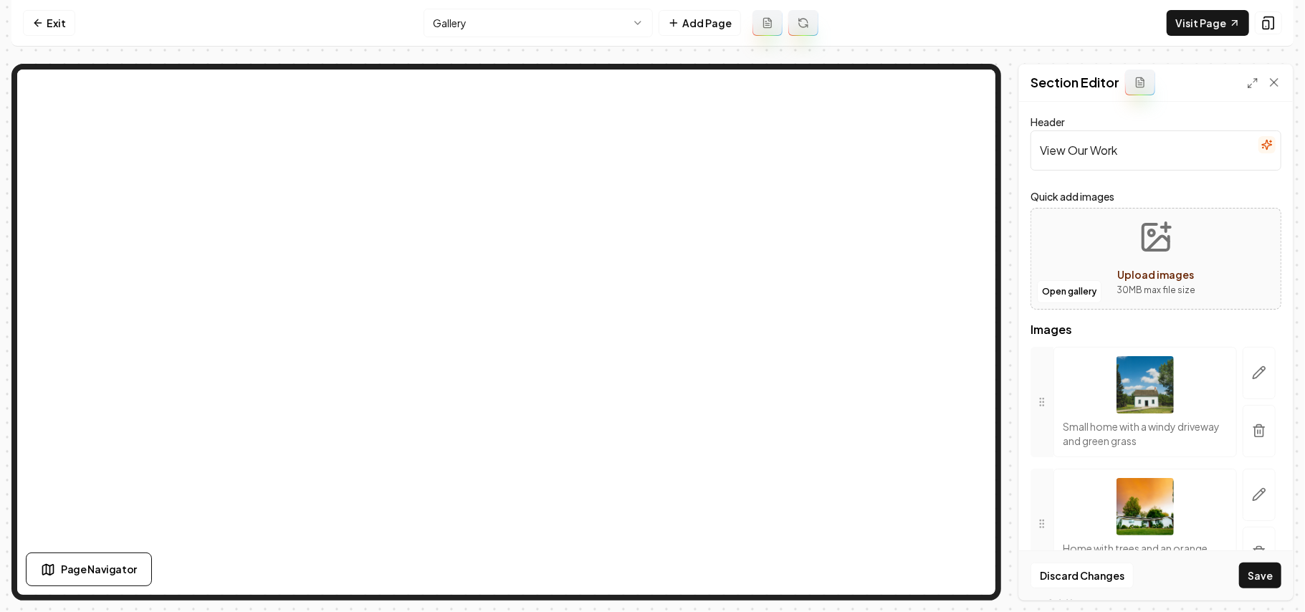
click at [1257, 438] on button "button" at bounding box center [1258, 431] width 33 height 52
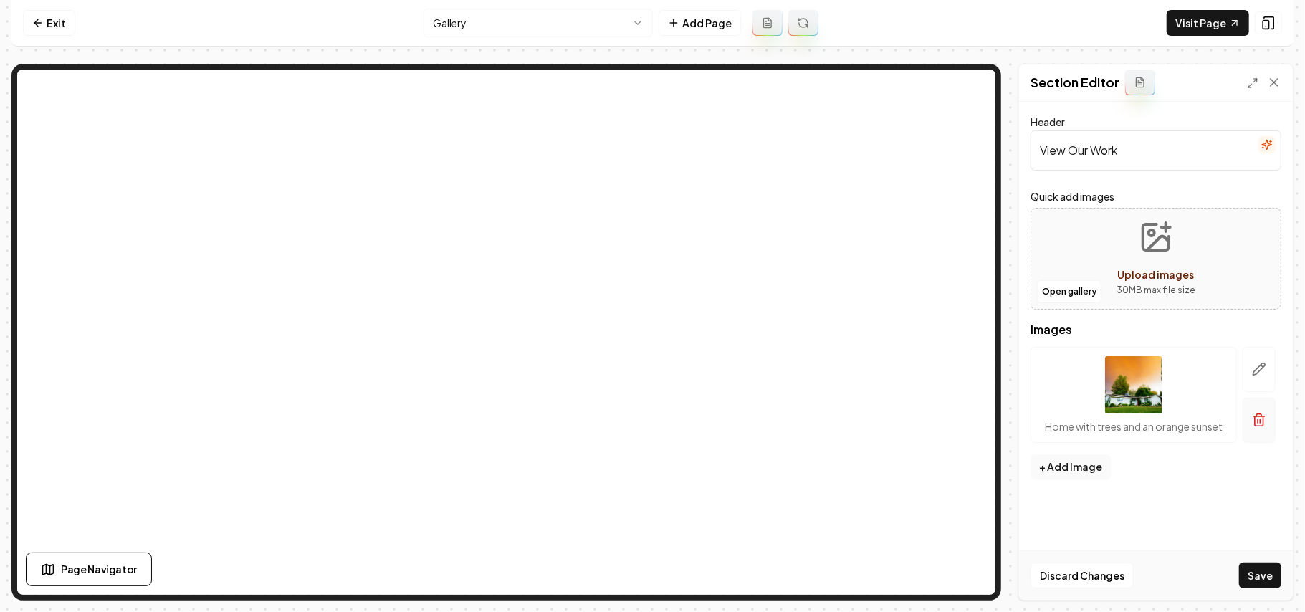
click at [1256, 430] on button "button" at bounding box center [1258, 420] width 33 height 45
click at [1173, 274] on span "Upload images" at bounding box center [1156, 274] width 77 height 13
type input "**********"
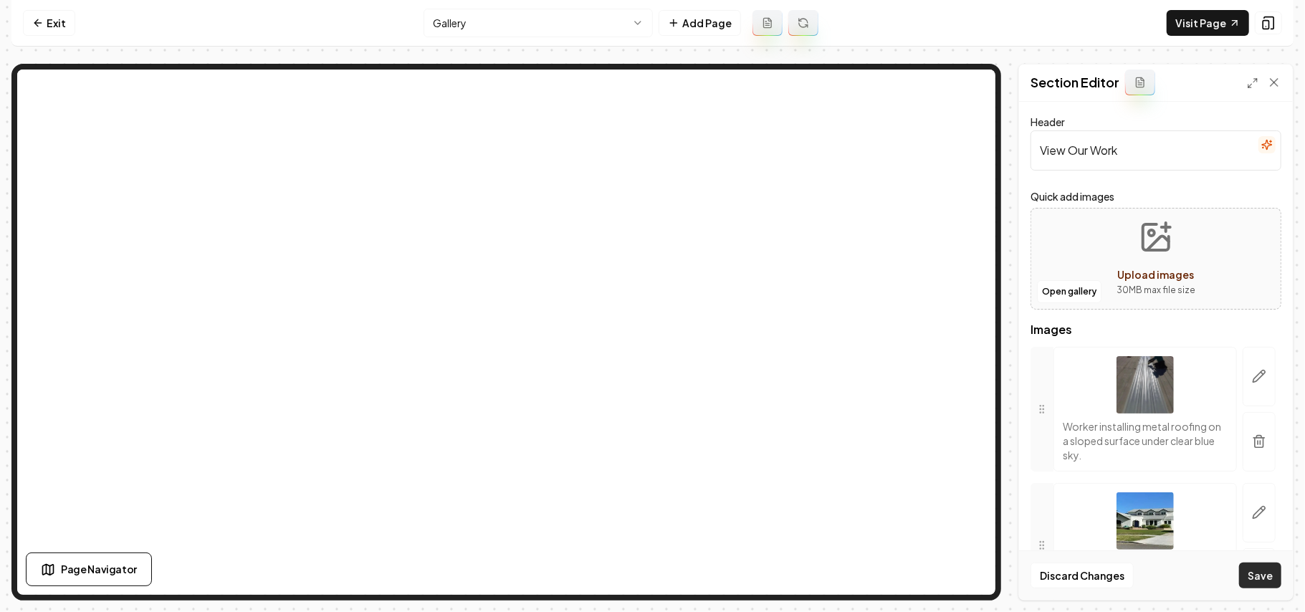
click at [1265, 588] on button "Save" at bounding box center [1260, 575] width 42 height 26
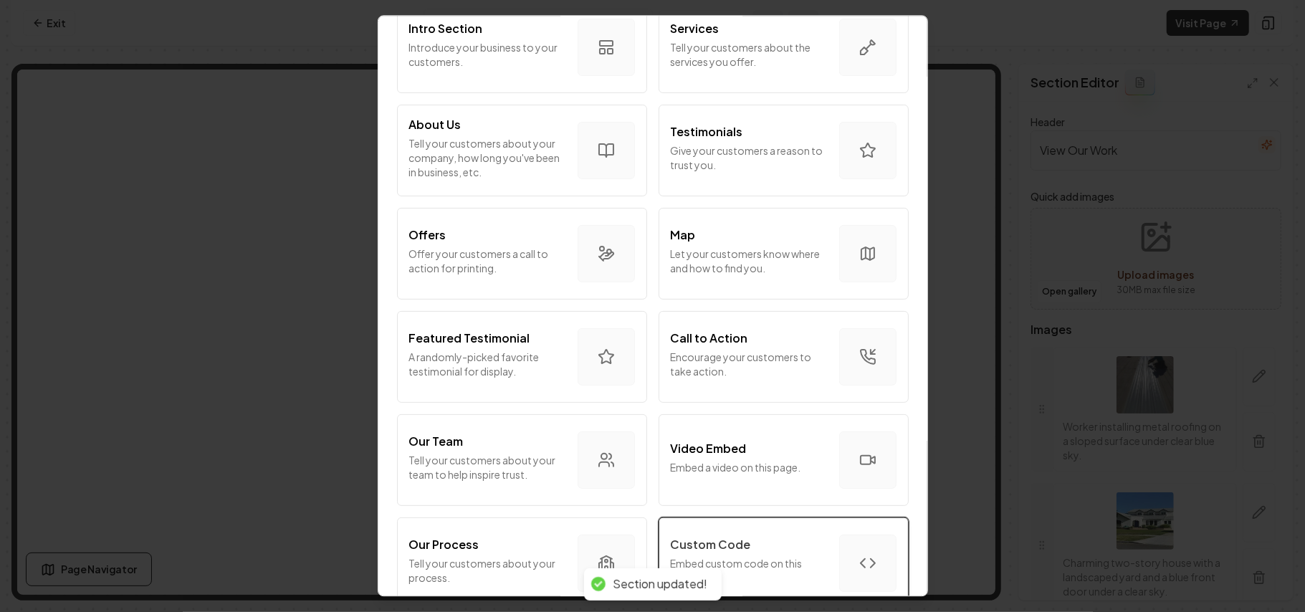
scroll to position [191, 0]
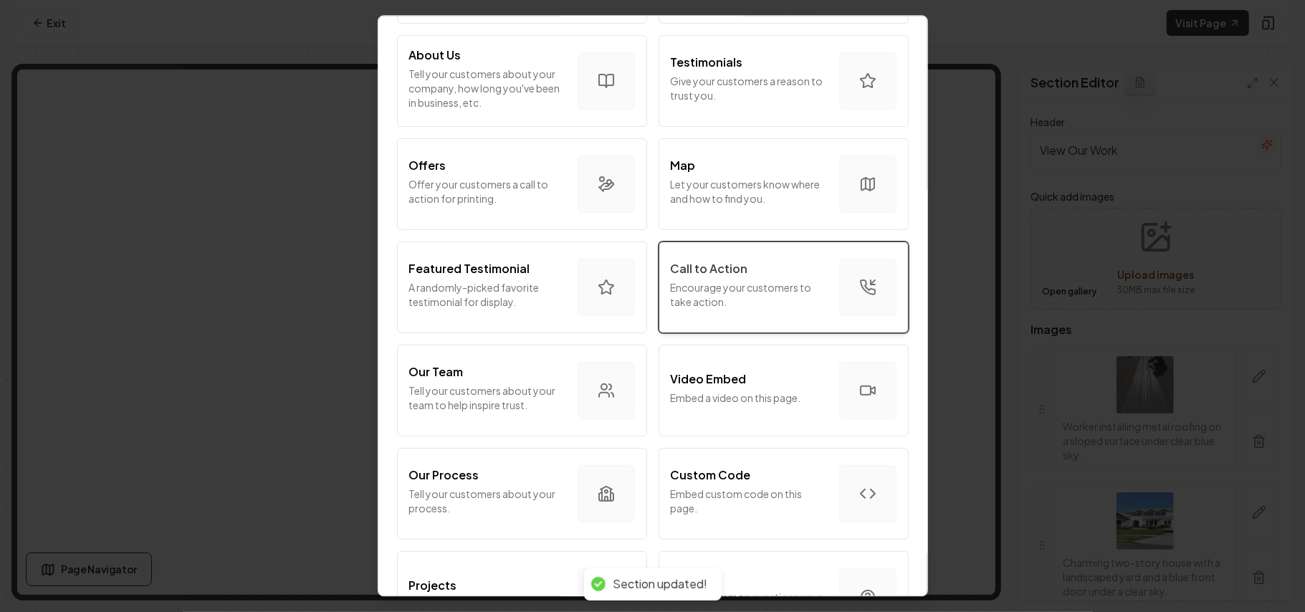
click at [744, 290] on p "Encourage your customers to take action." at bounding box center [749, 294] width 157 height 29
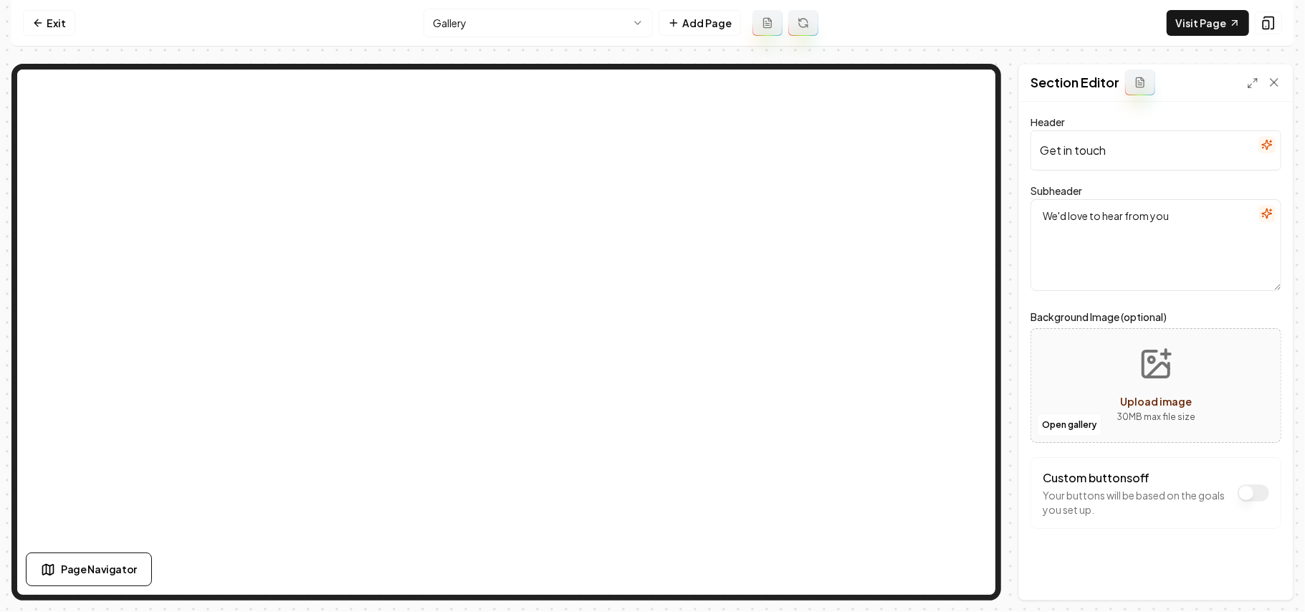
click at [1261, 145] on icon "button" at bounding box center [1266, 144] width 11 height 11
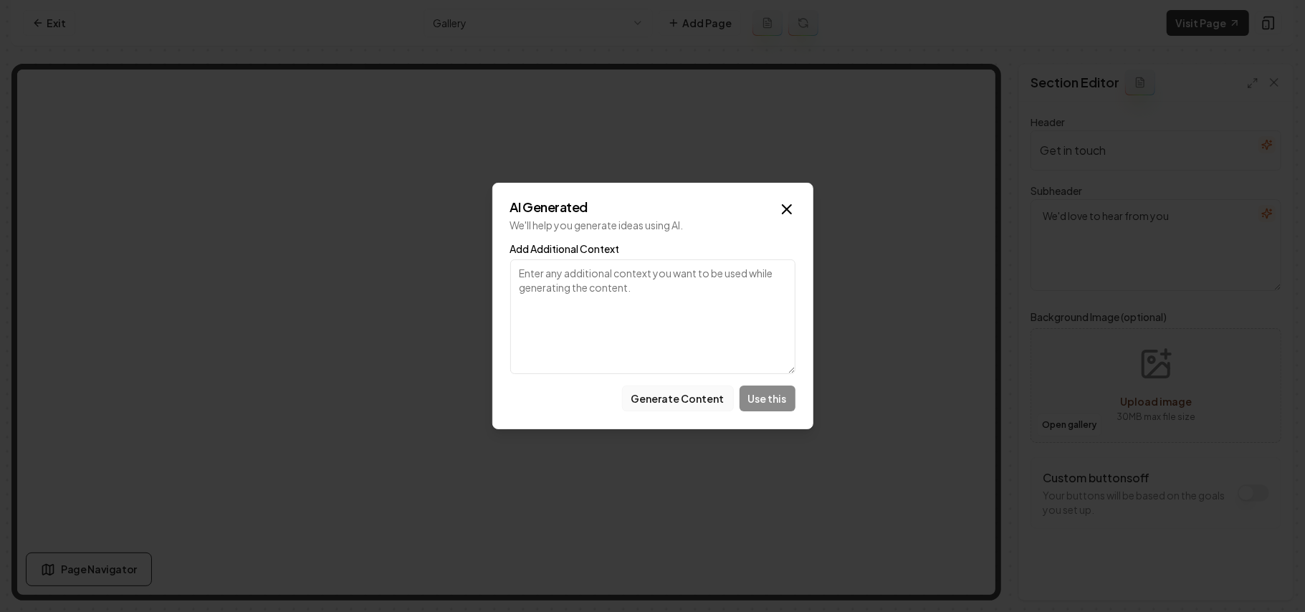
click at [682, 396] on button "Generate Content" at bounding box center [678, 398] width 112 height 26
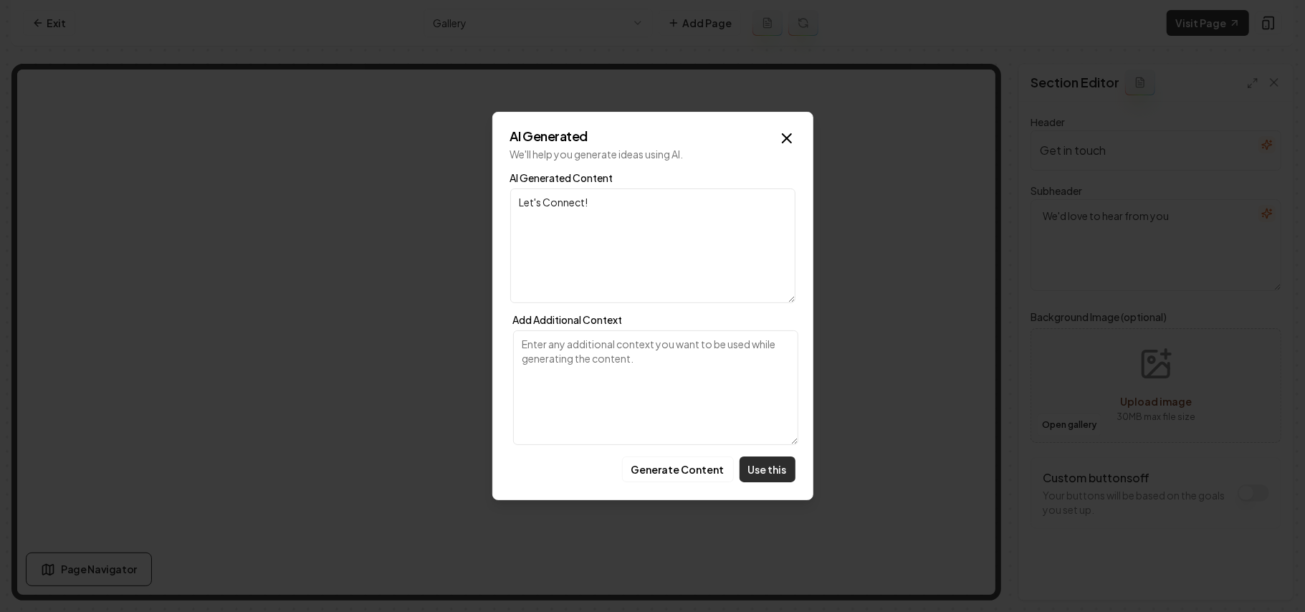
click at [765, 474] on button "Use this" at bounding box center [767, 469] width 56 height 26
type input "Let's Connect!"
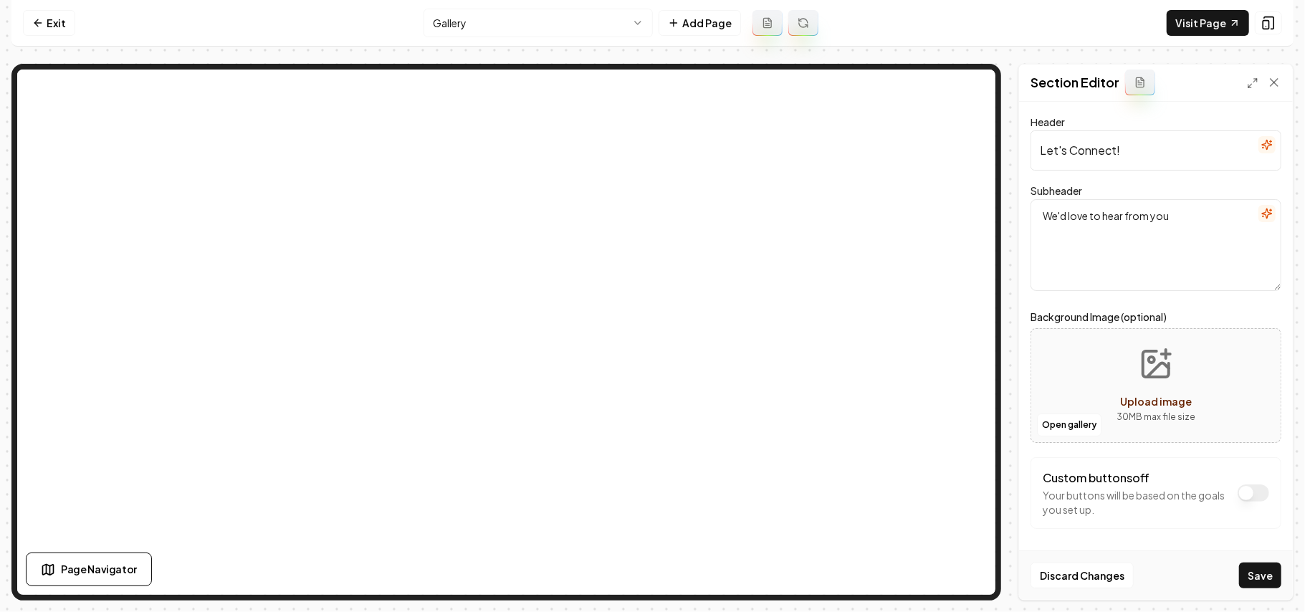
click at [1258, 207] on button "button" at bounding box center [1266, 213] width 17 height 17
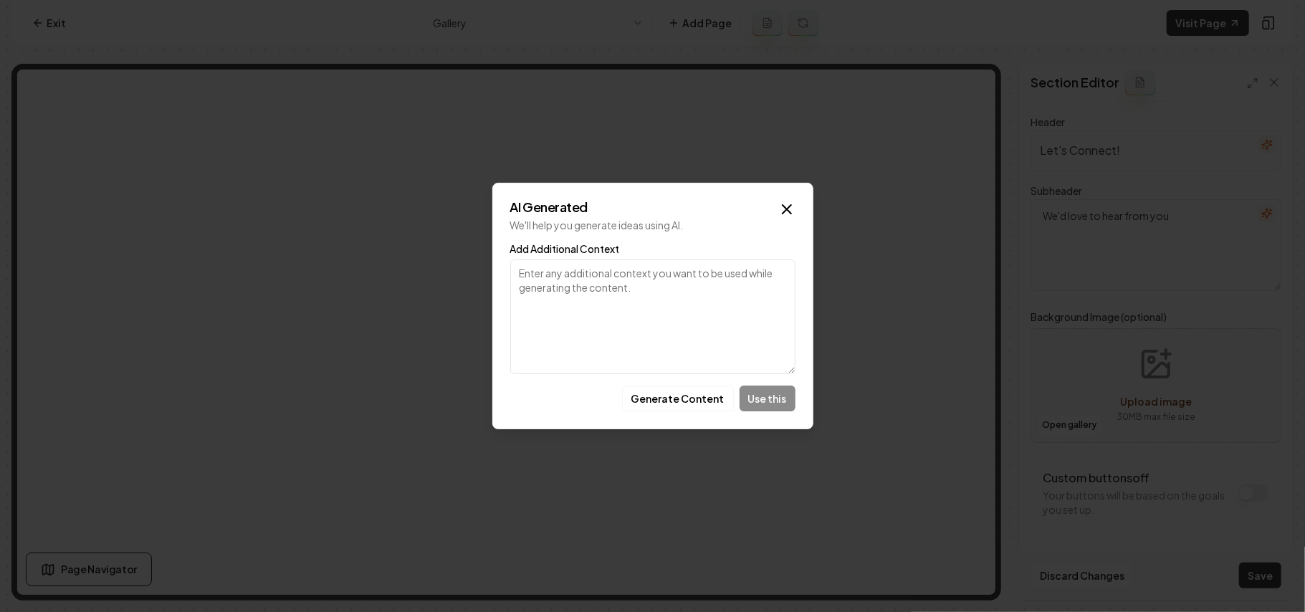
click at [651, 316] on textarea "Add Additional Context" at bounding box center [652, 316] width 285 height 115
type textarea "e"
type textarea "Eye-catching"
click at [698, 405] on button "Generate Content" at bounding box center [678, 398] width 112 height 26
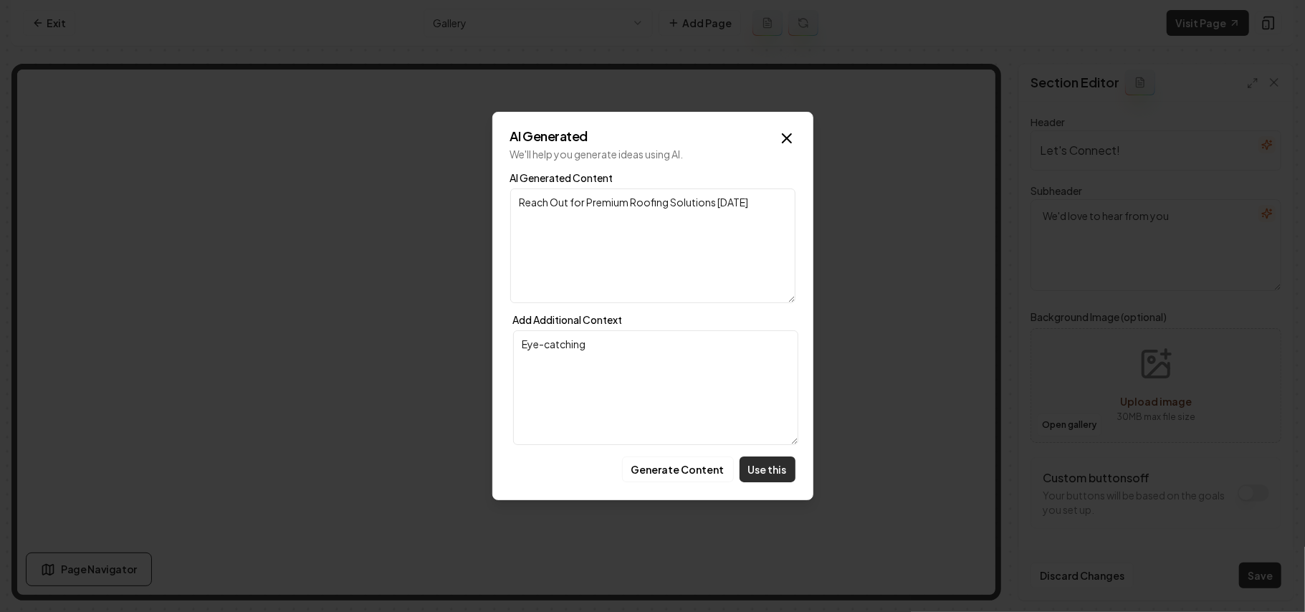
click at [766, 470] on button "Use this" at bounding box center [767, 469] width 56 height 26
type textarea "Reach Out for Premium Roofing Solutions Today"
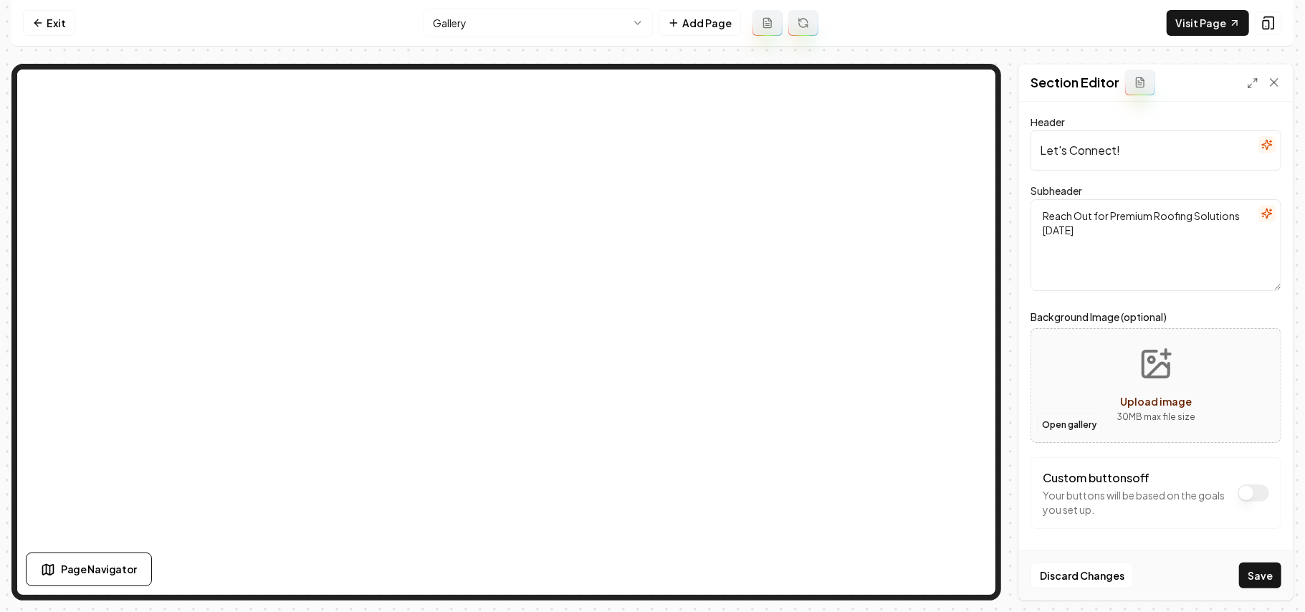
click at [1072, 421] on button "Open gallery" at bounding box center [1069, 424] width 64 height 23
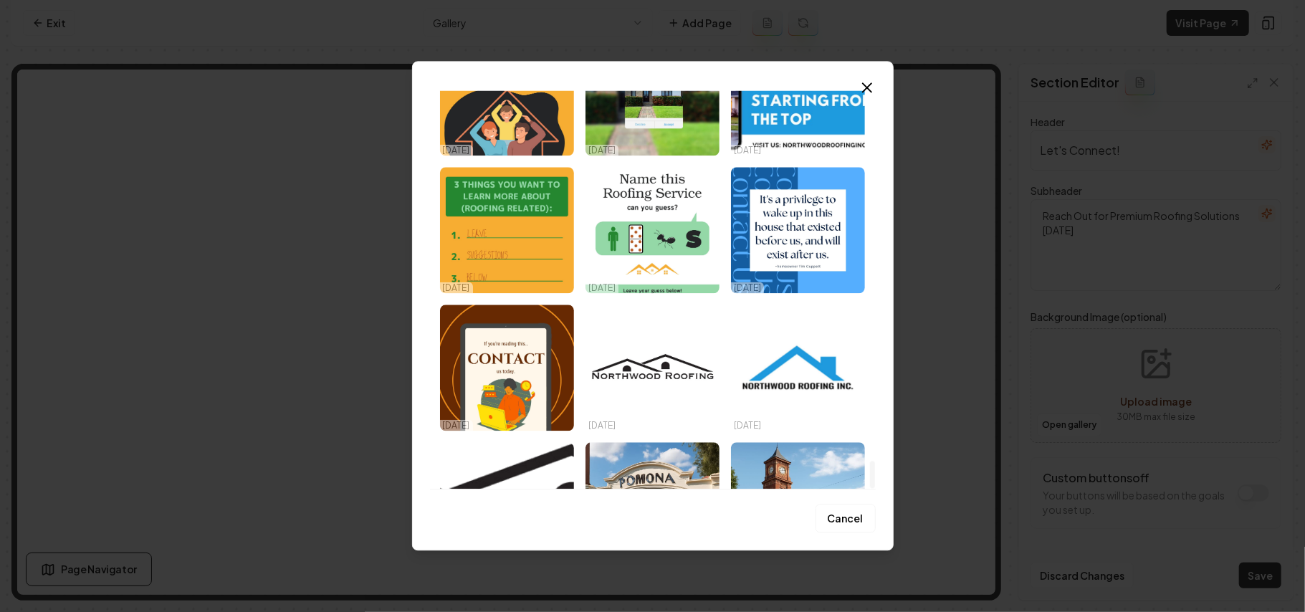
scroll to position [5420, 0]
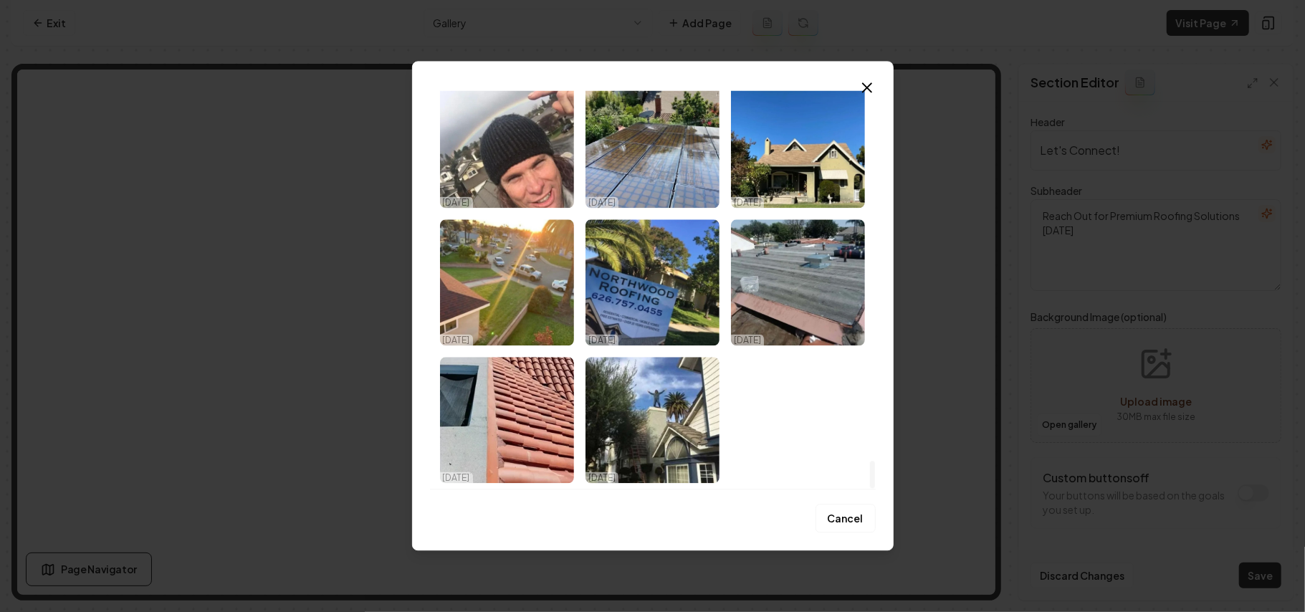
drag, startPoint x: 870, startPoint y: 107, endPoint x: 910, endPoint y: 512, distance: 406.1
click at [875, 488] on div at bounding box center [872, 474] width 5 height 27
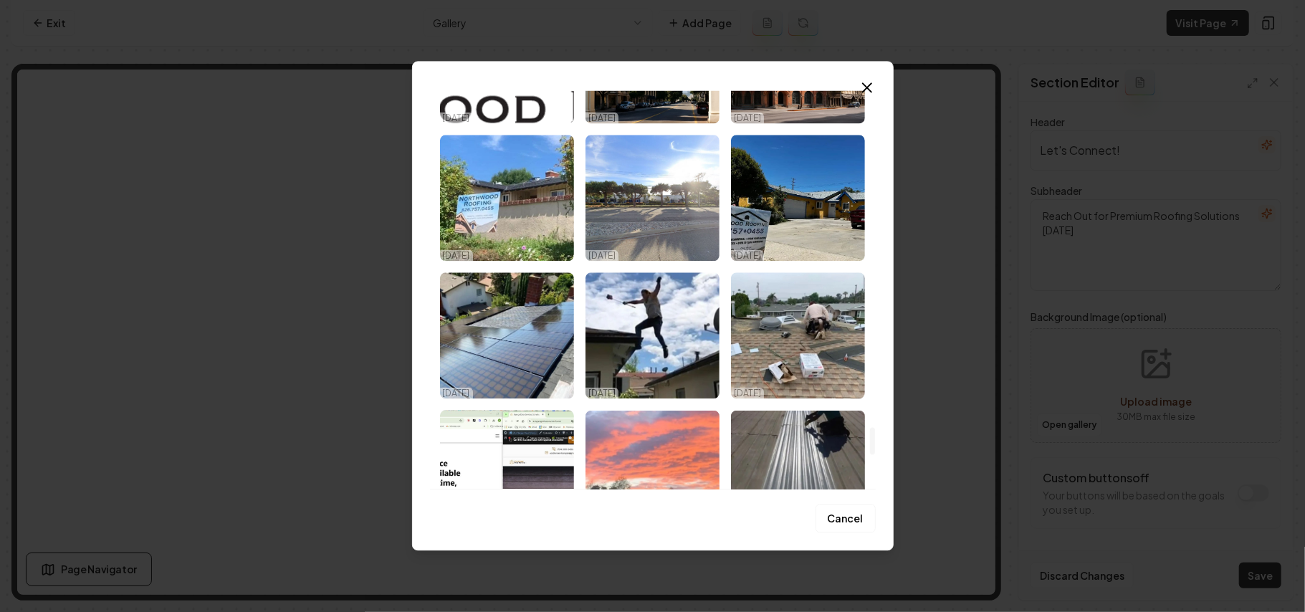
scroll to position [5037, 0]
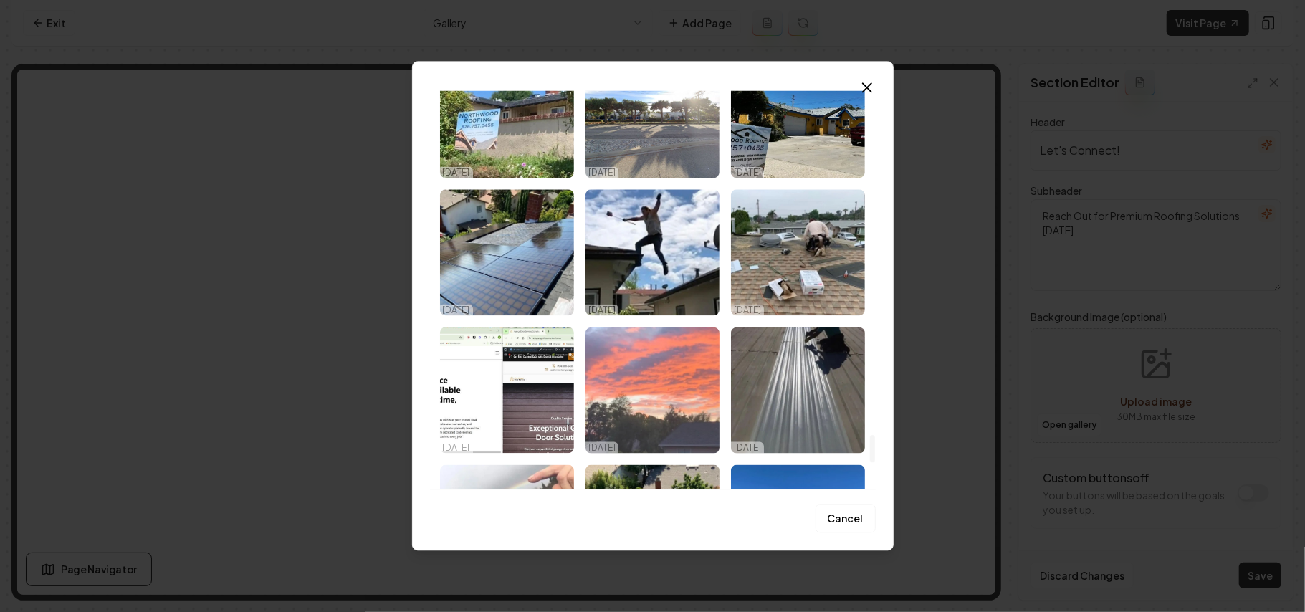
click at [648, 353] on img "Select image image_68d580015c7cd75eb885d9a6.jpeg" at bounding box center [652, 390] width 134 height 126
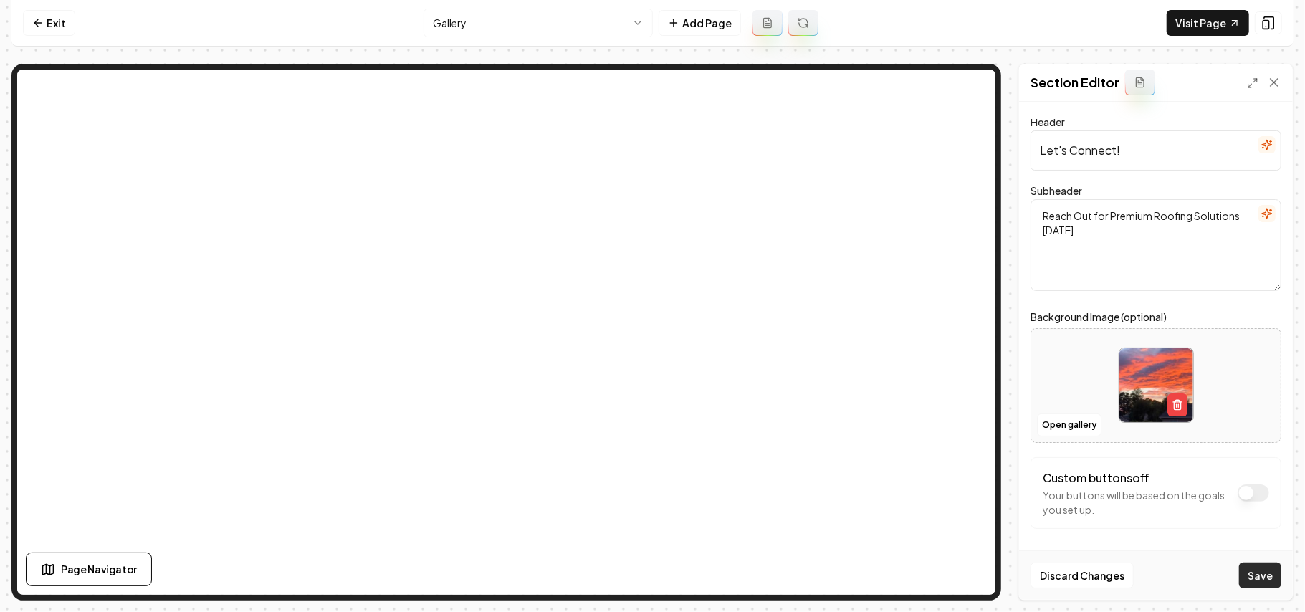
click at [1262, 576] on button "Save" at bounding box center [1260, 575] width 42 height 26
click at [1079, 431] on button "Open gallery" at bounding box center [1069, 424] width 64 height 23
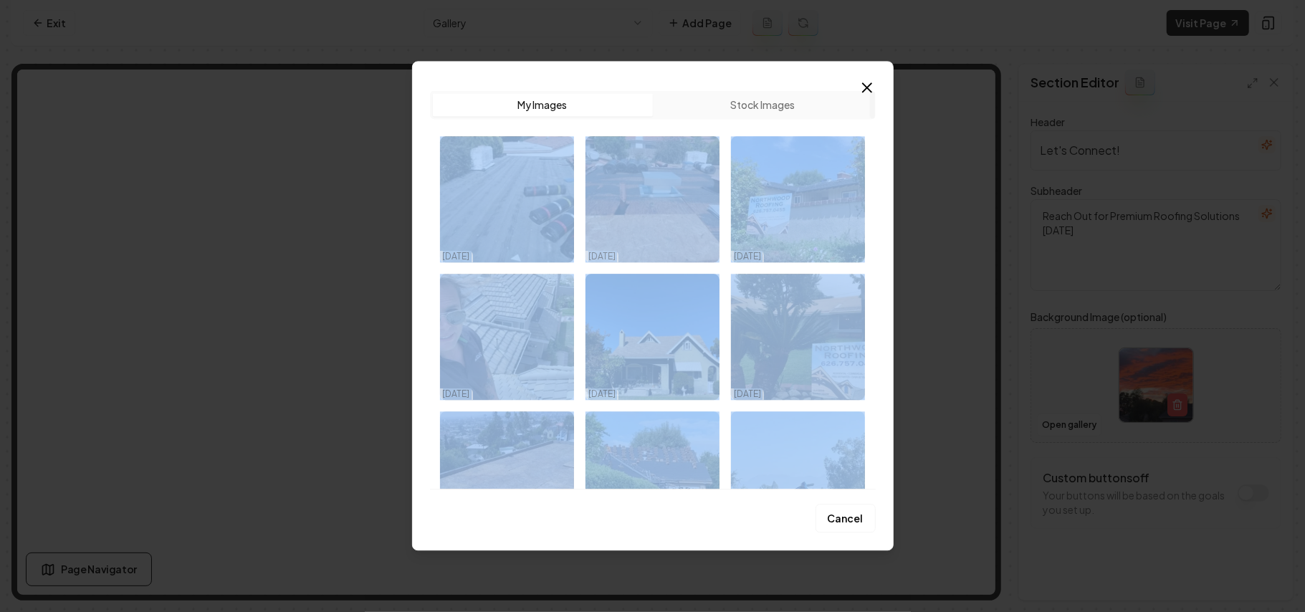
drag, startPoint x: 875, startPoint y: 95, endPoint x: 867, endPoint y: 353, distance: 257.3
click at [867, 353] on div "Upload My Images Stock Images 09/25/25 09/25/25 09/25/25 09/25/25 09/25/25 09/2…" at bounding box center [652, 305] width 481 height 489
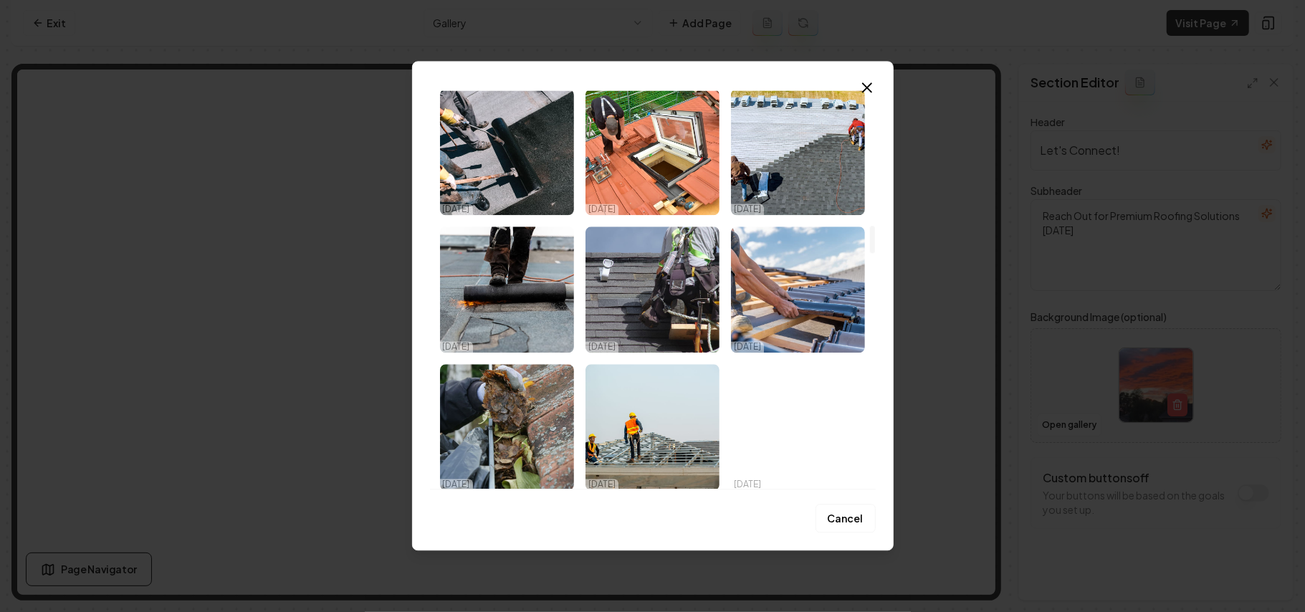
click at [869, 239] on div at bounding box center [871, 289] width 7 height 398
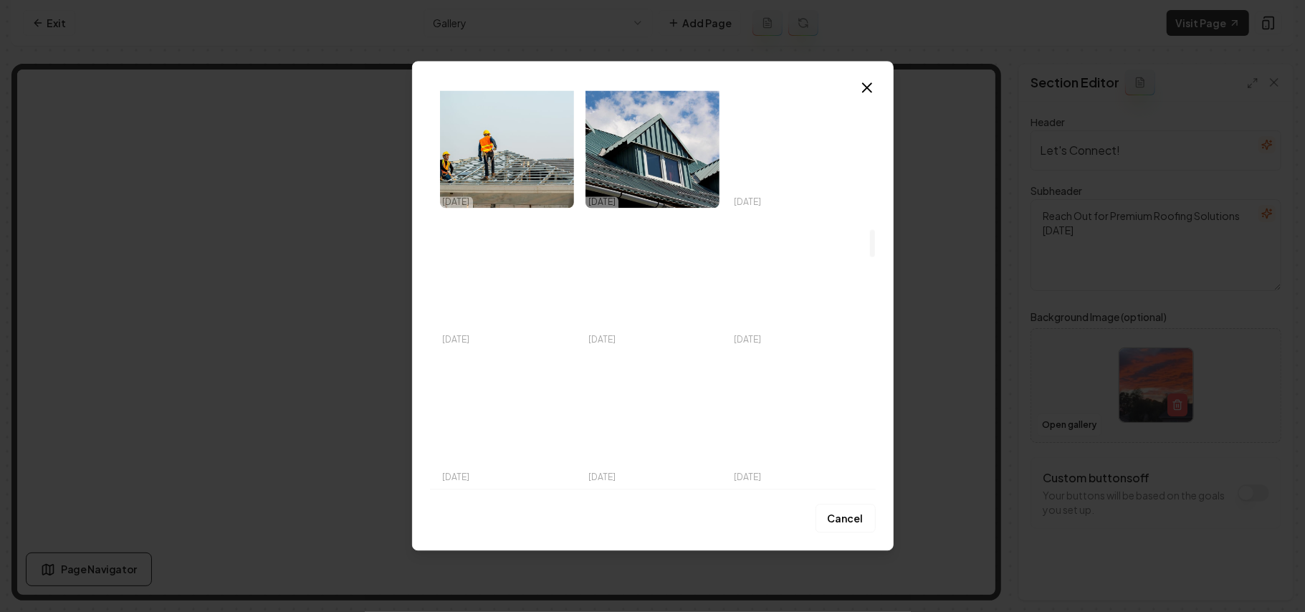
scroll to position [1609, 0]
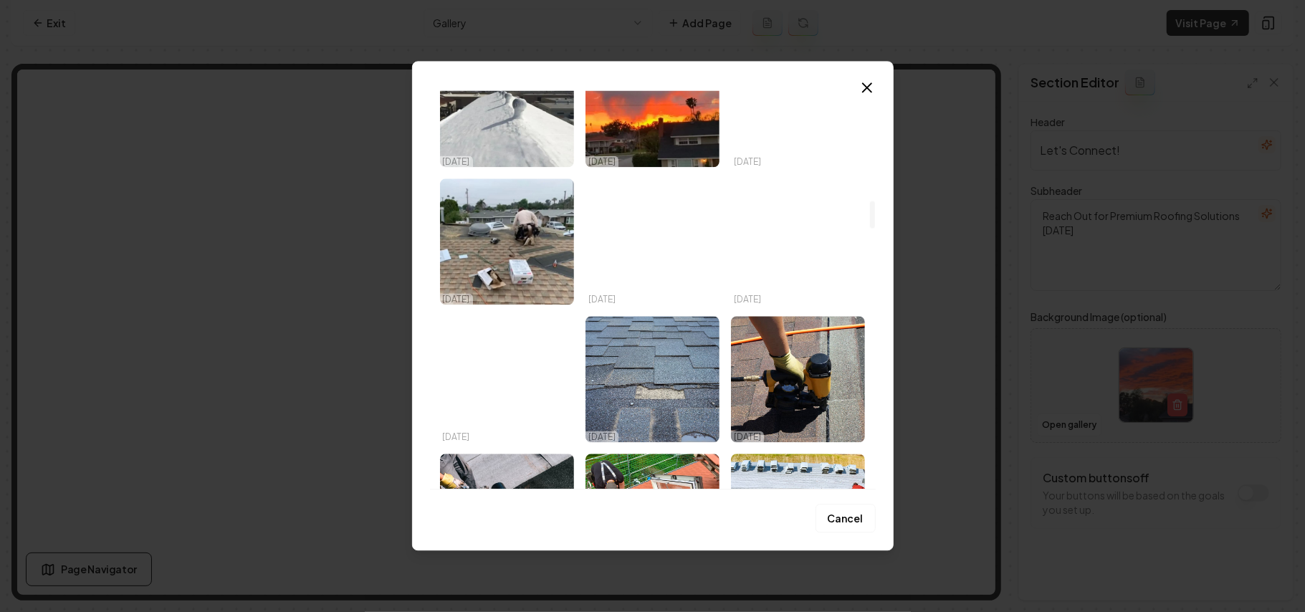
drag, startPoint x: 869, startPoint y: 120, endPoint x: 881, endPoint y: 215, distance: 95.3
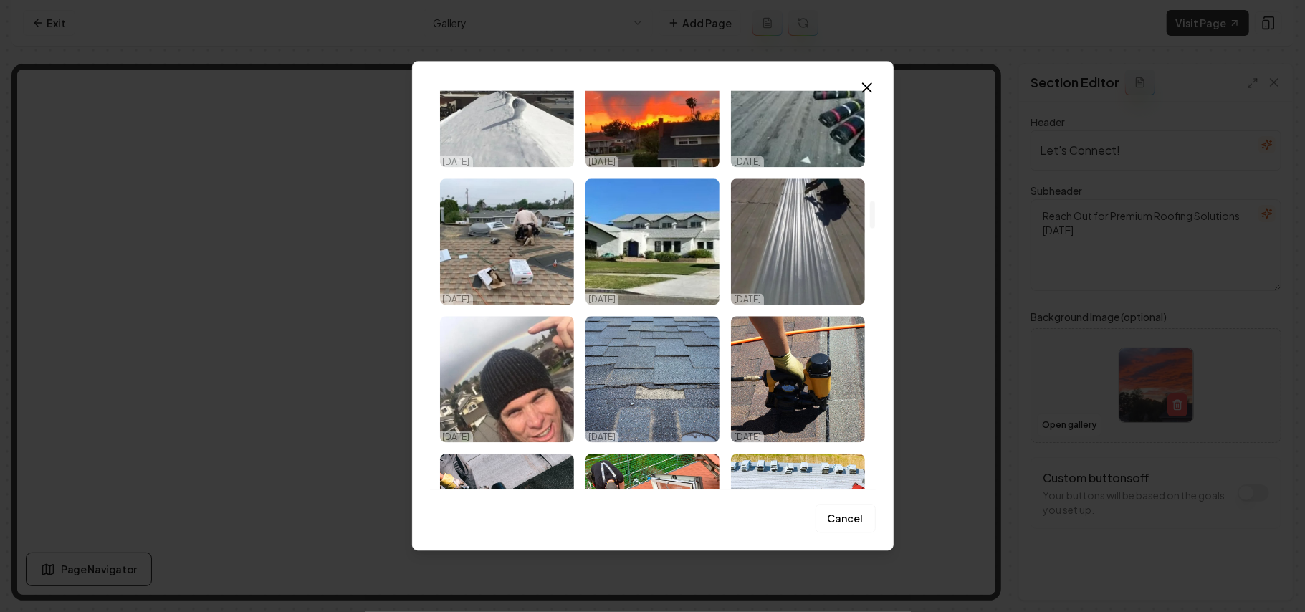
click at [876, 215] on div at bounding box center [871, 289] width 7 height 398
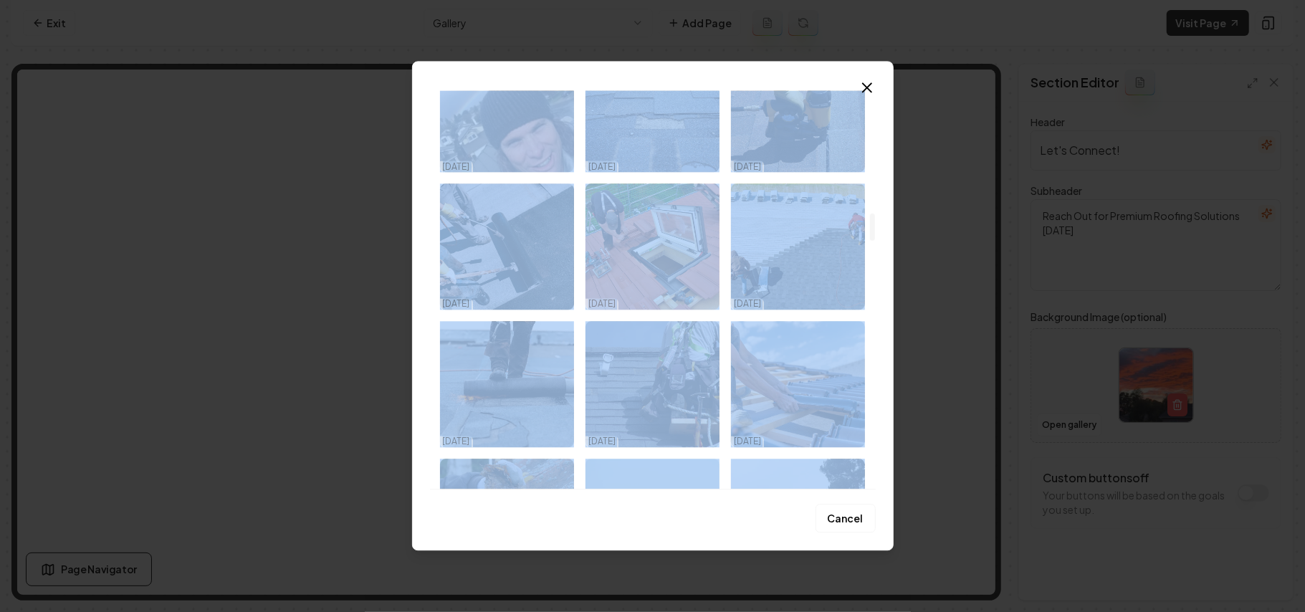
scroll to position [1895, 0]
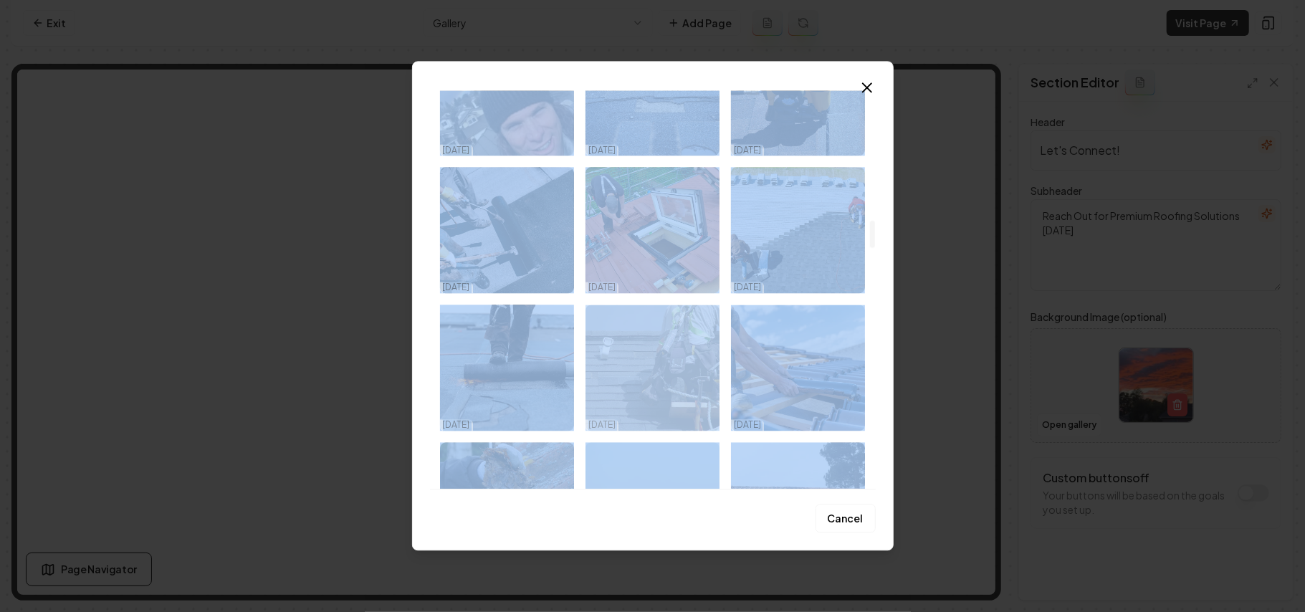
click at [622, 378] on img "Select image image_68d5875e5c7cd75eb8bffe08.jpeg" at bounding box center [652, 368] width 134 height 126
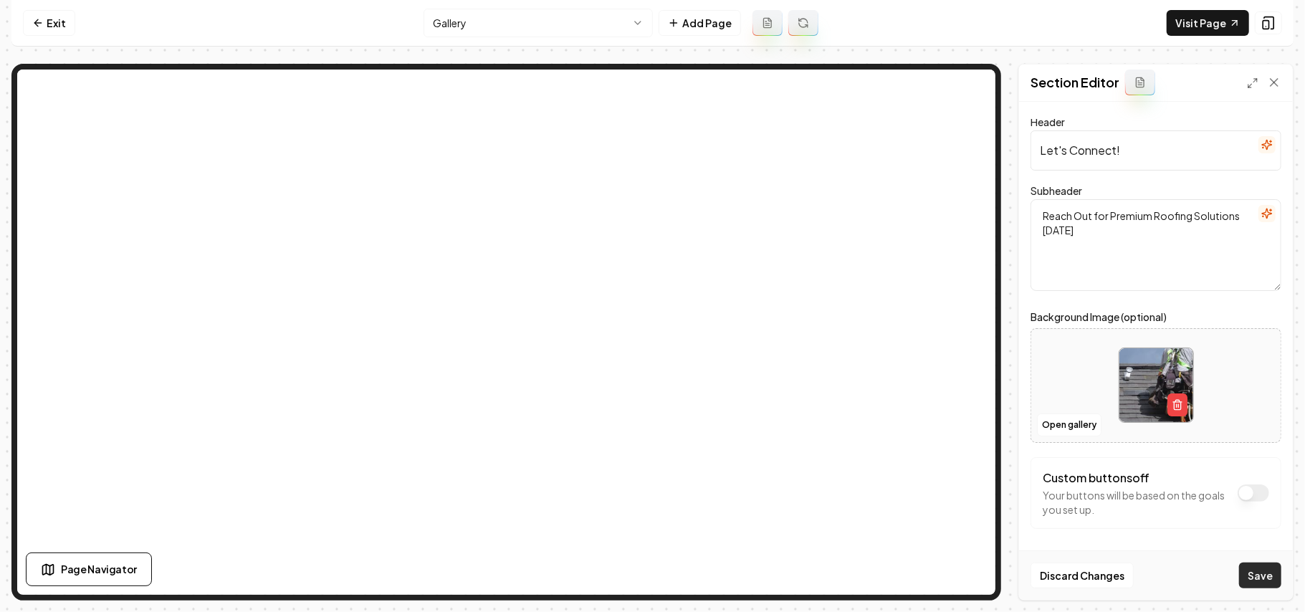
click at [1275, 573] on button "Save" at bounding box center [1260, 575] width 42 height 26
click at [34, 21] on icon at bounding box center [37, 22] width 11 height 11
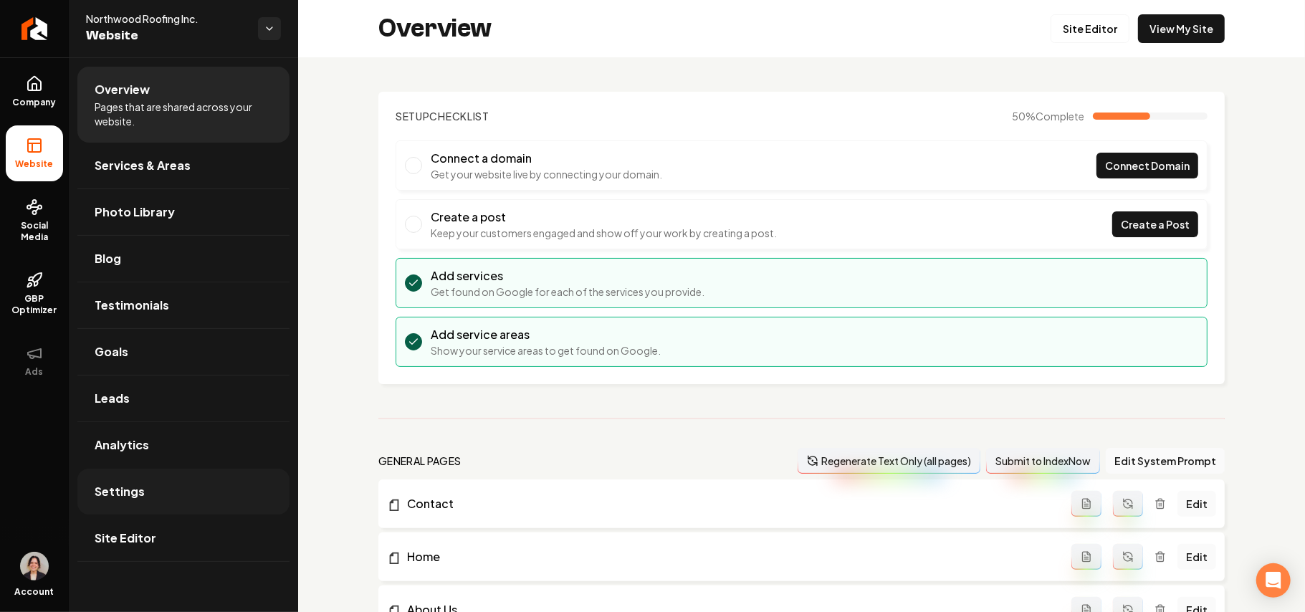
click at [119, 500] on span "Settings" at bounding box center [120, 491] width 50 height 17
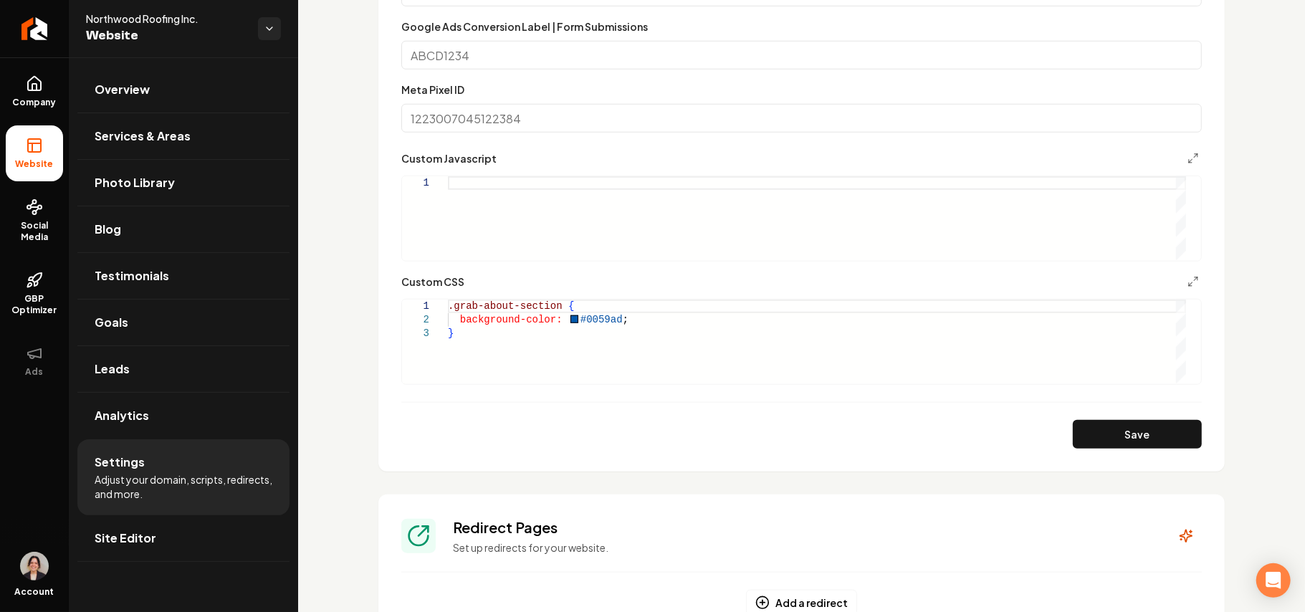
scroll to position [764, 0]
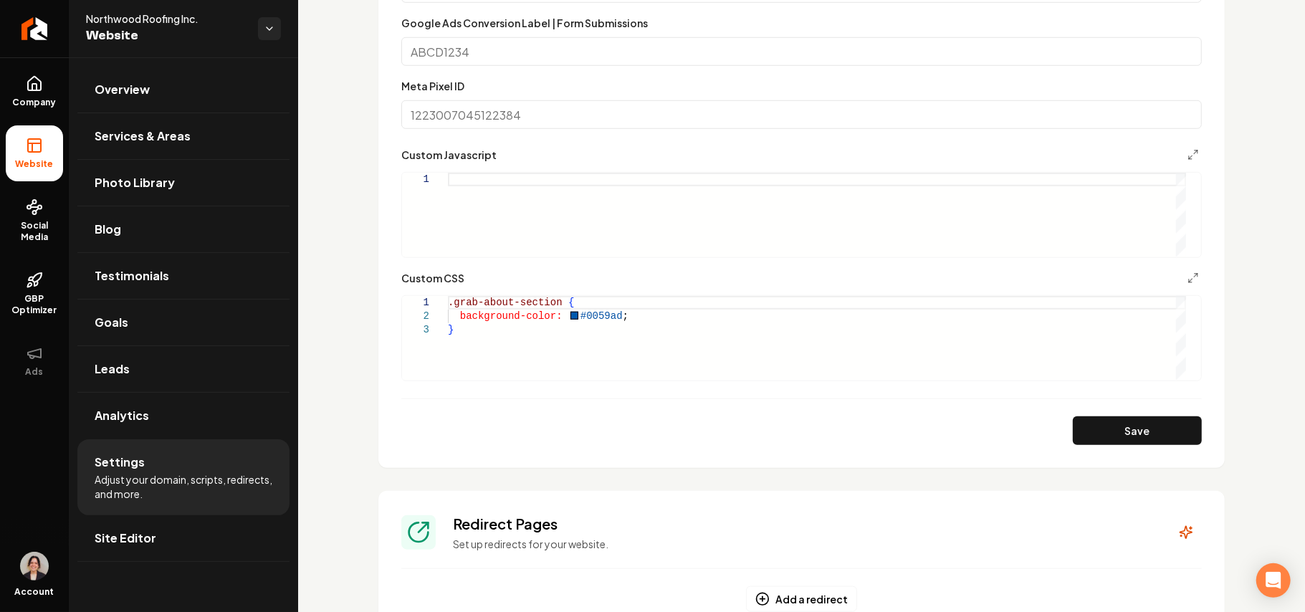
click at [577, 355] on div ".grab-about-section { background-color: #0059ad ; }" at bounding box center [817, 338] width 738 height 84
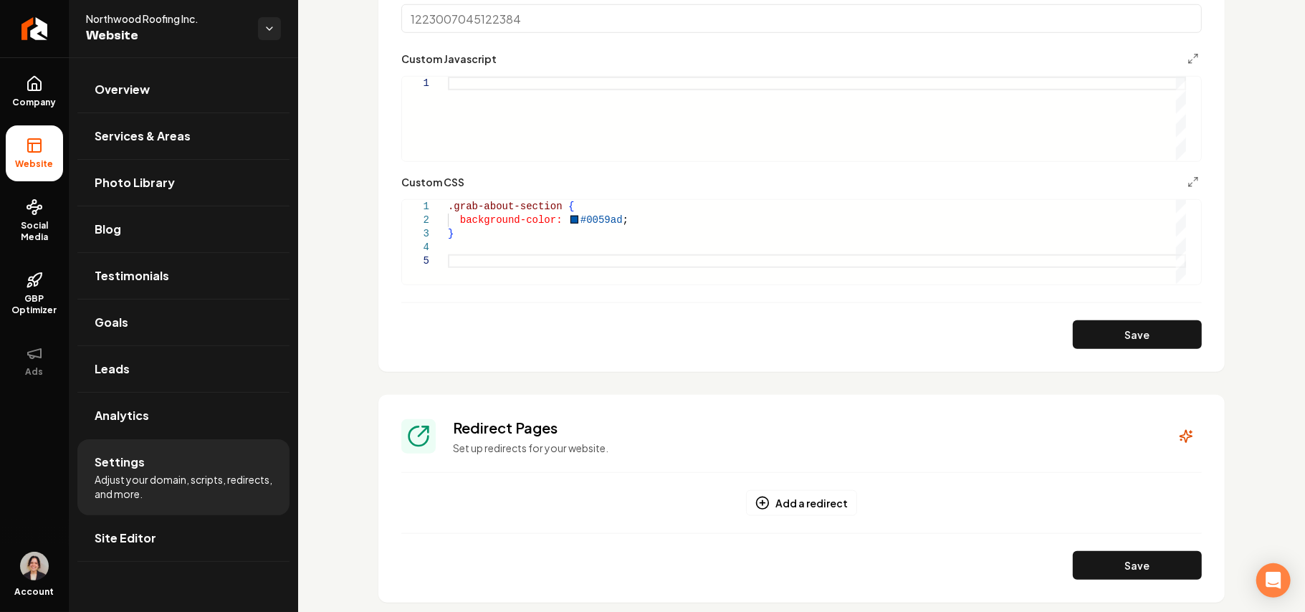
scroll to position [53, 0]
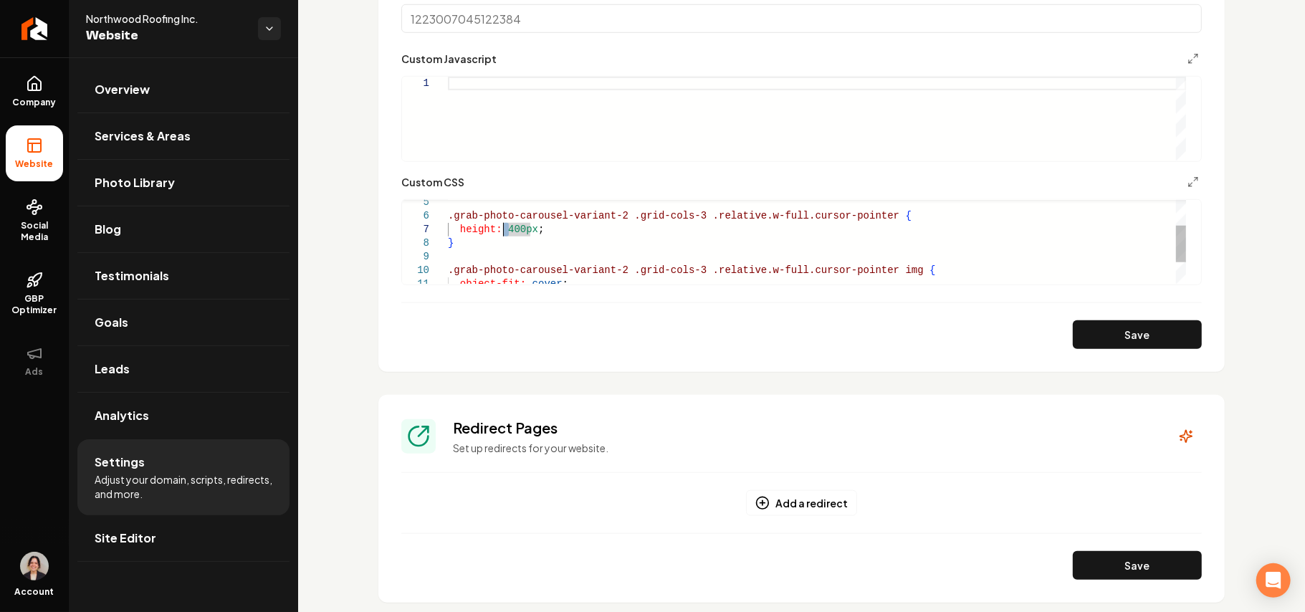
drag, startPoint x: 508, startPoint y: 232, endPoint x: 502, endPoint y: 228, distance: 7.8
click at [502, 228] on div "} .grab-photo-carousel-variant-2 .grid-cols-3 .relative.w-full.cursor-pointer i…" at bounding box center [817, 236] width 738 height 191
type textarea "**********"
click at [1099, 347] on button "Save" at bounding box center [1137, 334] width 129 height 29
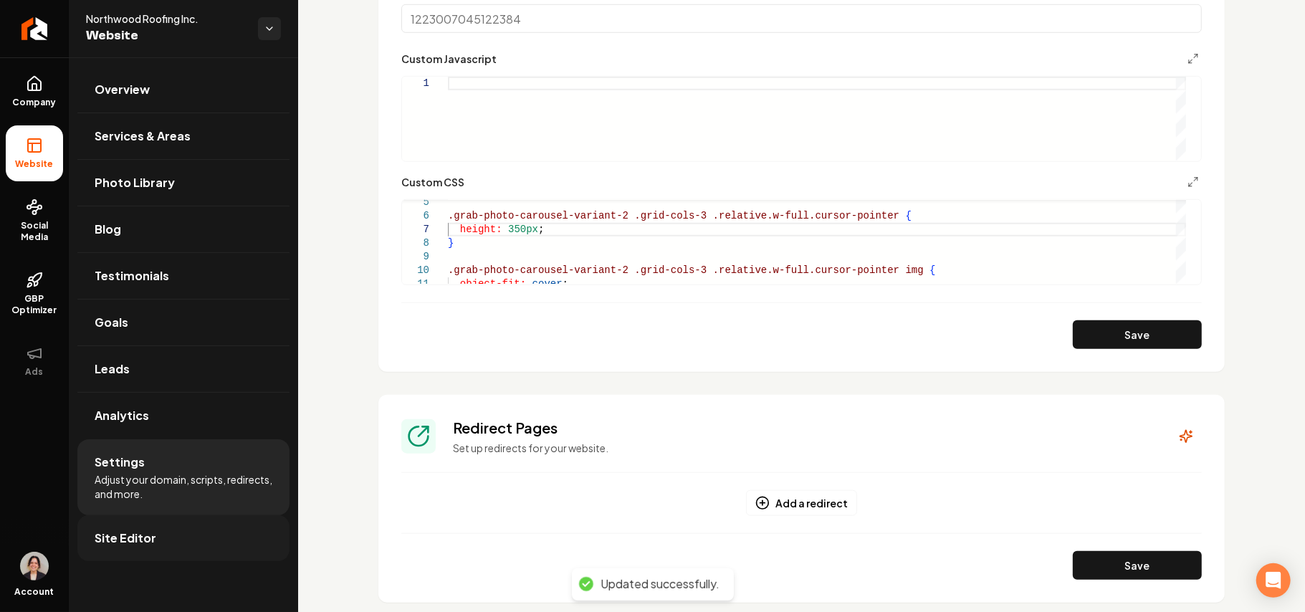
click at [118, 547] on span "Site Editor" at bounding box center [126, 537] width 62 height 17
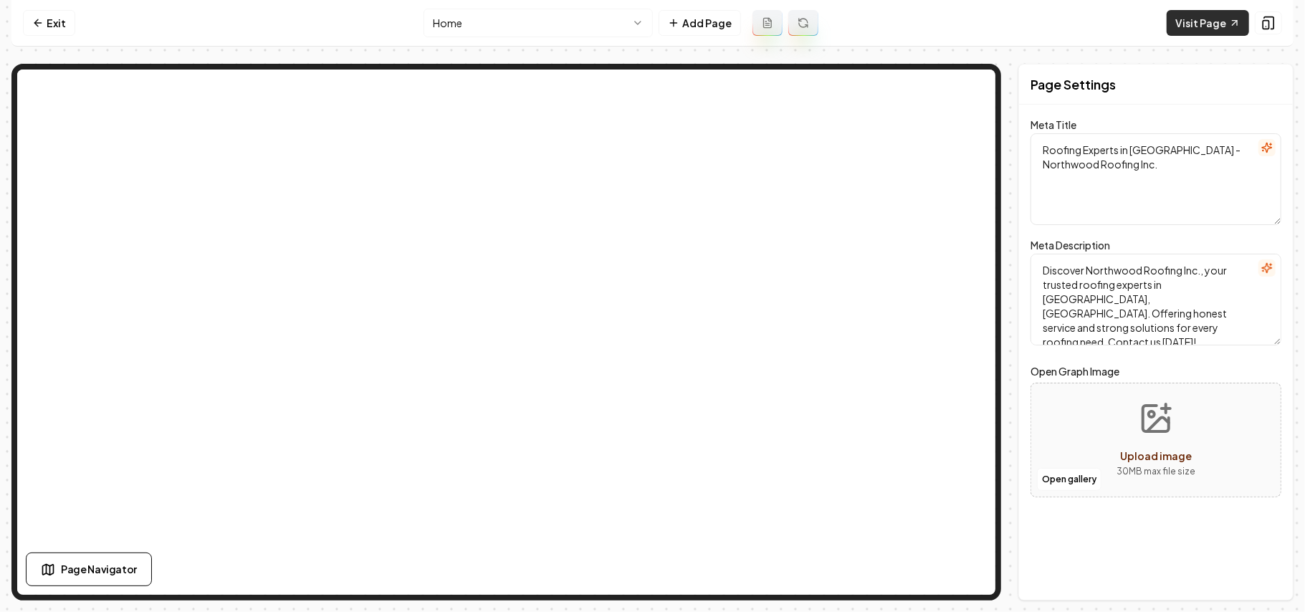
click at [1204, 21] on link "Visit Page" at bounding box center [1207, 23] width 82 height 26
click at [463, 14] on html "Computer Required This feature is only available on a computer. Please switch t…" at bounding box center [652, 306] width 1305 height 612
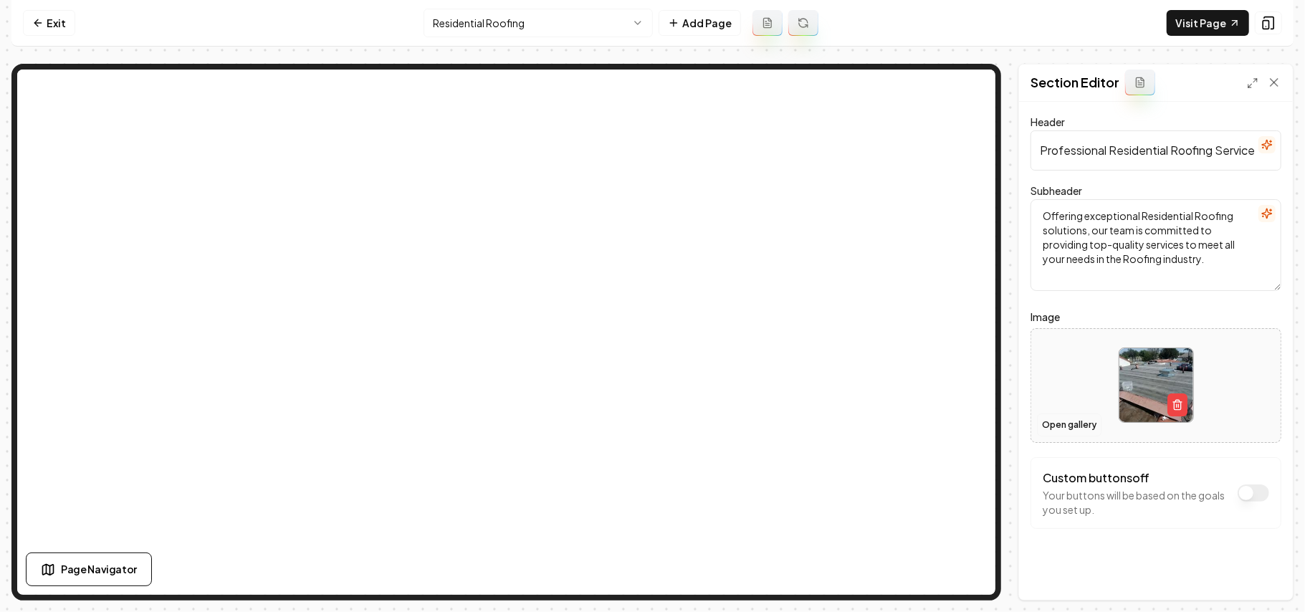
click at [1061, 428] on button "Open gallery" at bounding box center [1069, 424] width 64 height 23
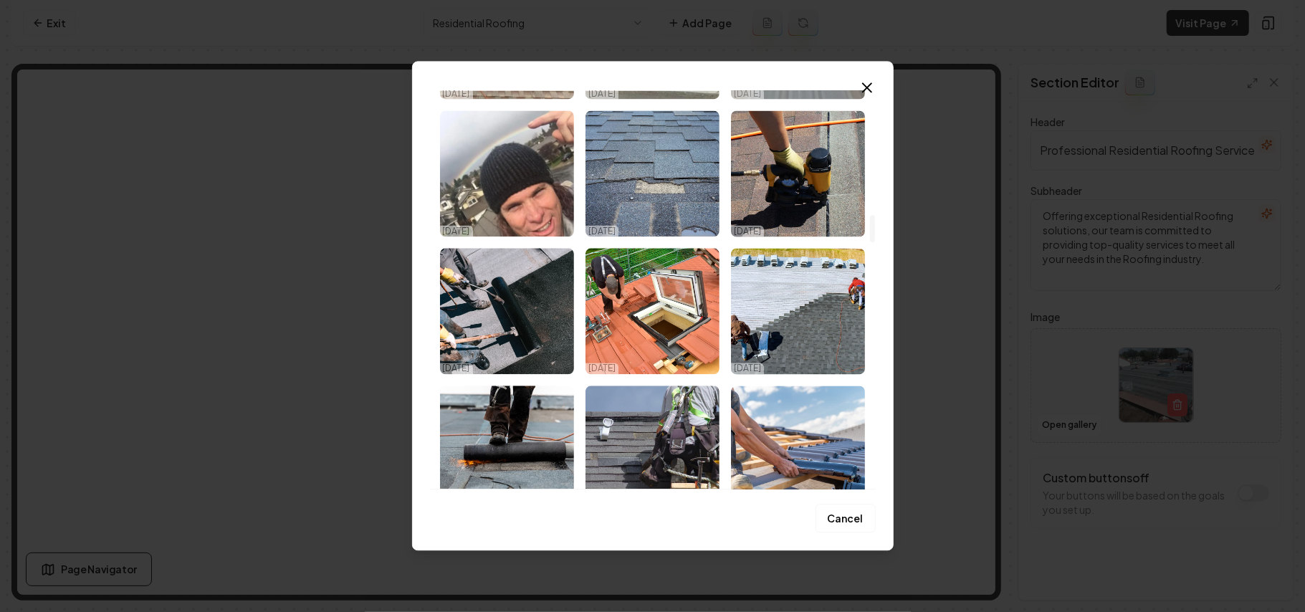
scroll to position [1815, 0]
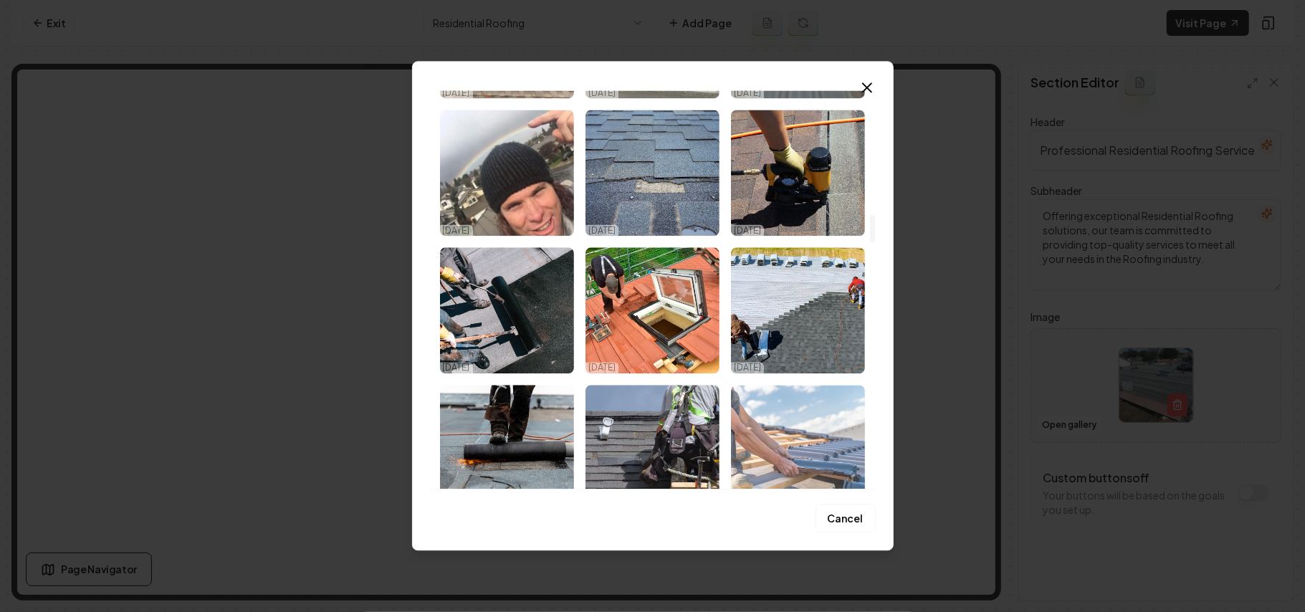
click at [804, 428] on img "Select image image_68d5875e5c7cd75eb8bffcbd.jpeg" at bounding box center [798, 448] width 134 height 126
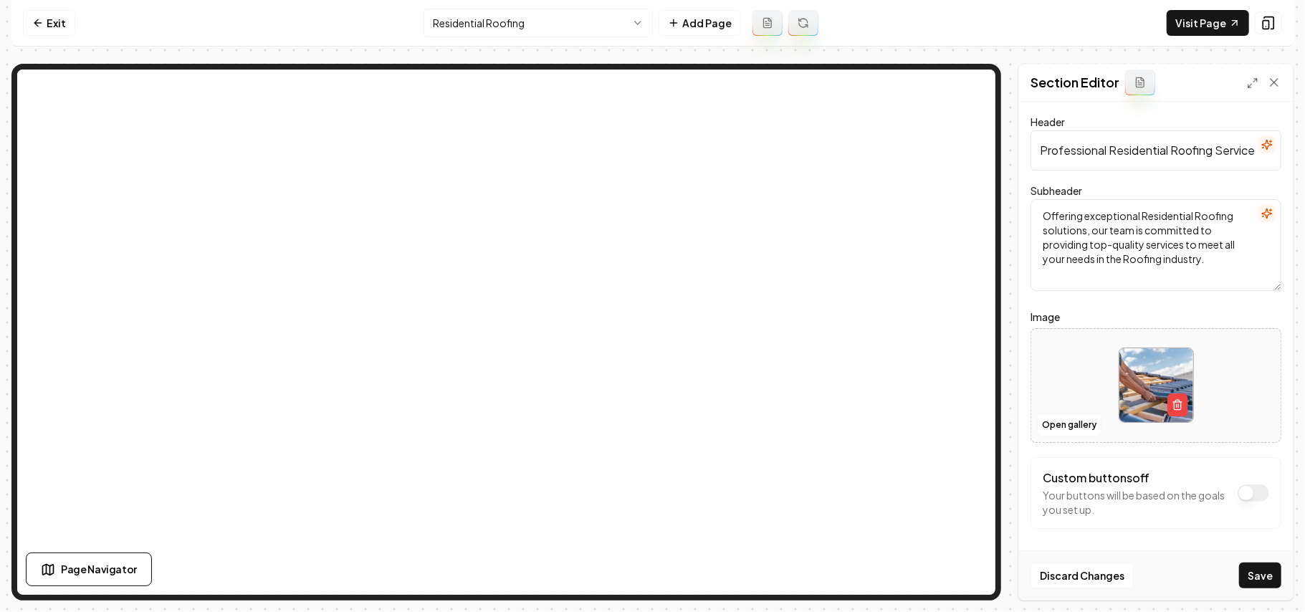
click at [1262, 576] on button "Save" at bounding box center [1260, 575] width 42 height 26
click at [562, 17] on html "Computer Required This feature is only available on a computer. Please switch t…" at bounding box center [652, 306] width 1305 height 612
click at [1055, 436] on button "Open gallery" at bounding box center [1069, 424] width 64 height 23
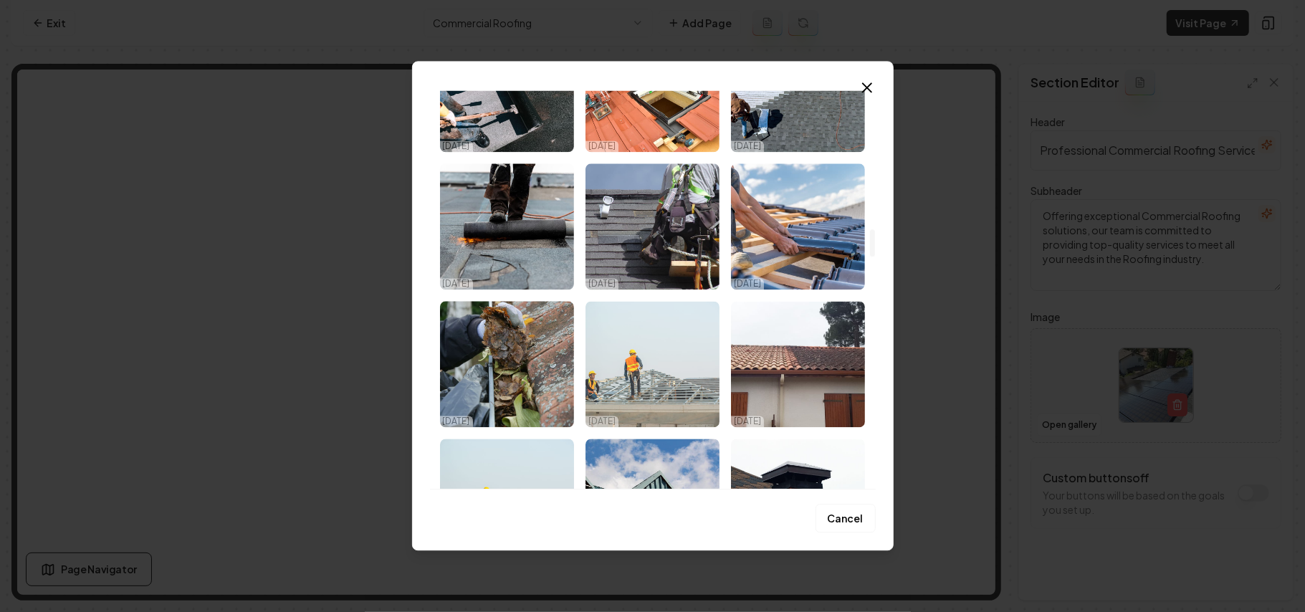
scroll to position [2006, 0]
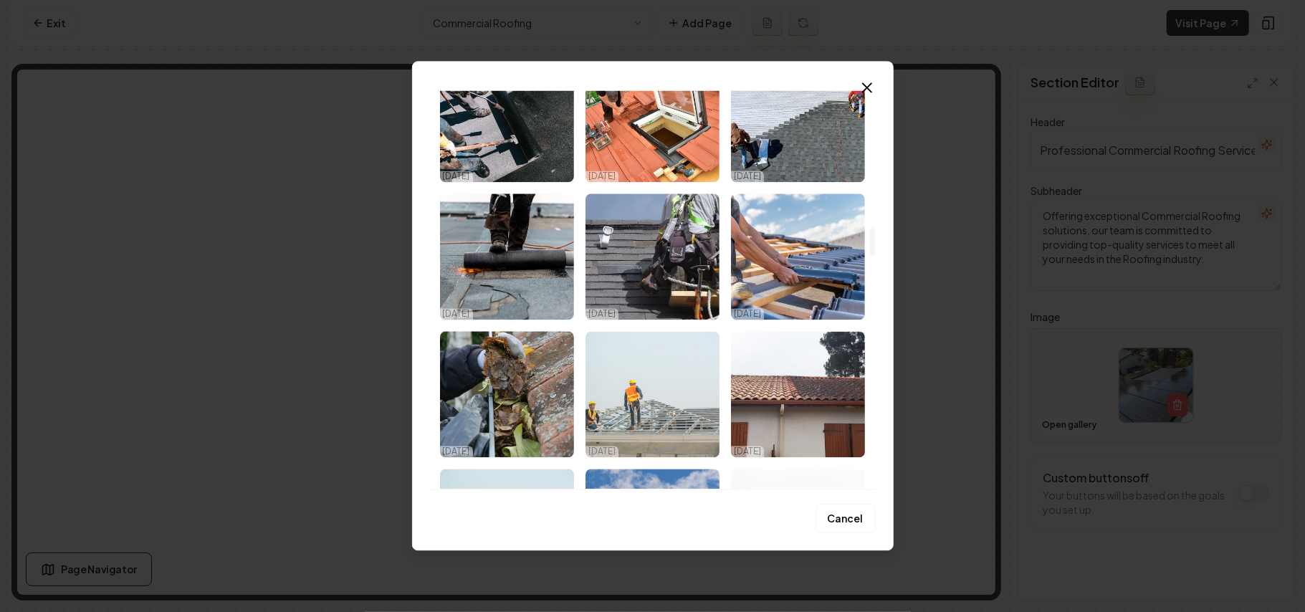
click at [666, 381] on img "Select image image_68d5875e5c7cd75eb8bffcac.jpeg" at bounding box center [652, 394] width 134 height 126
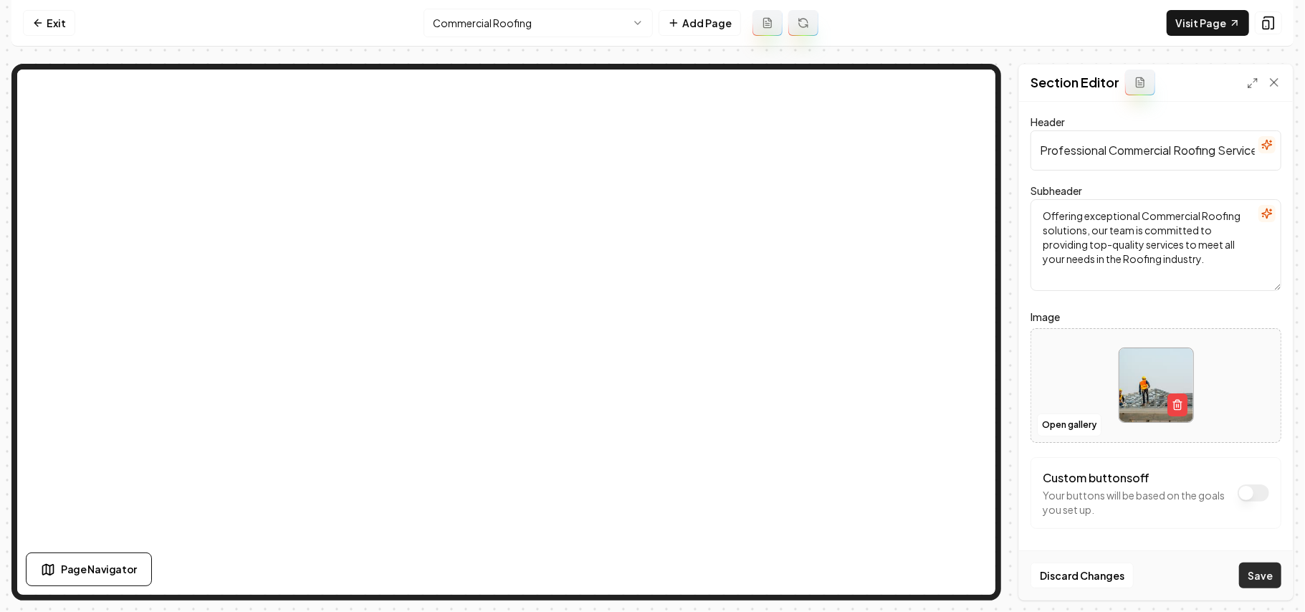
click at [1262, 570] on button "Save" at bounding box center [1260, 575] width 42 height 26
click at [603, 29] on html "Computer Required This feature is only available on a computer. Please switch t…" at bounding box center [652, 306] width 1305 height 612
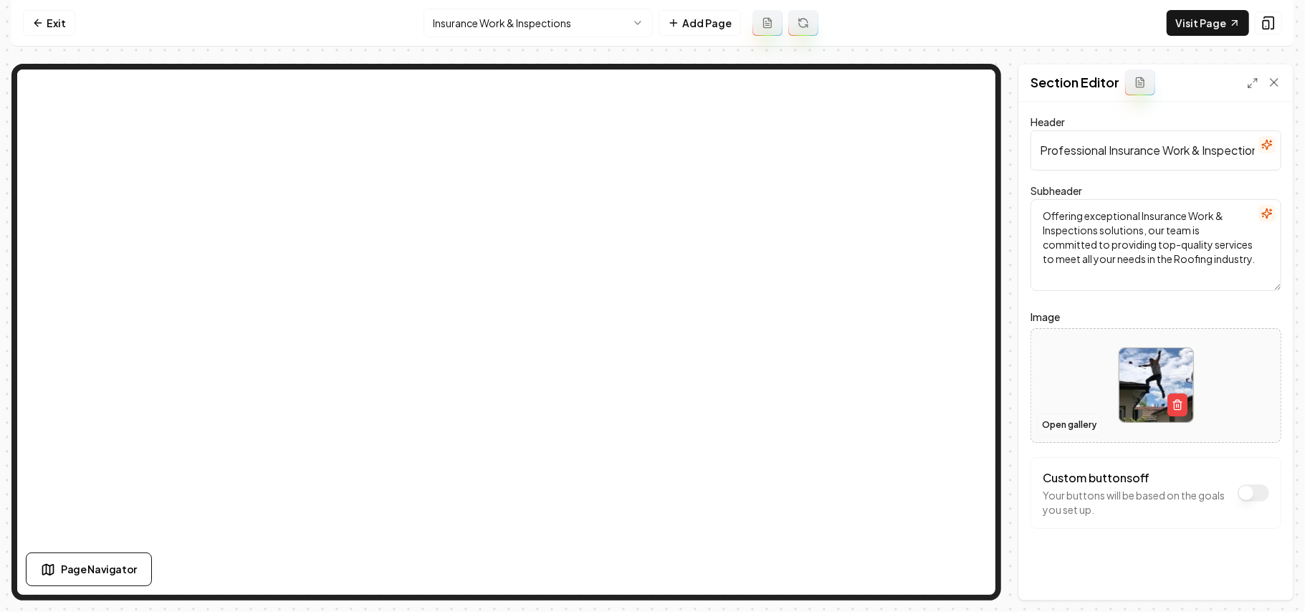
click at [1058, 424] on button "Open gallery" at bounding box center [1069, 424] width 64 height 23
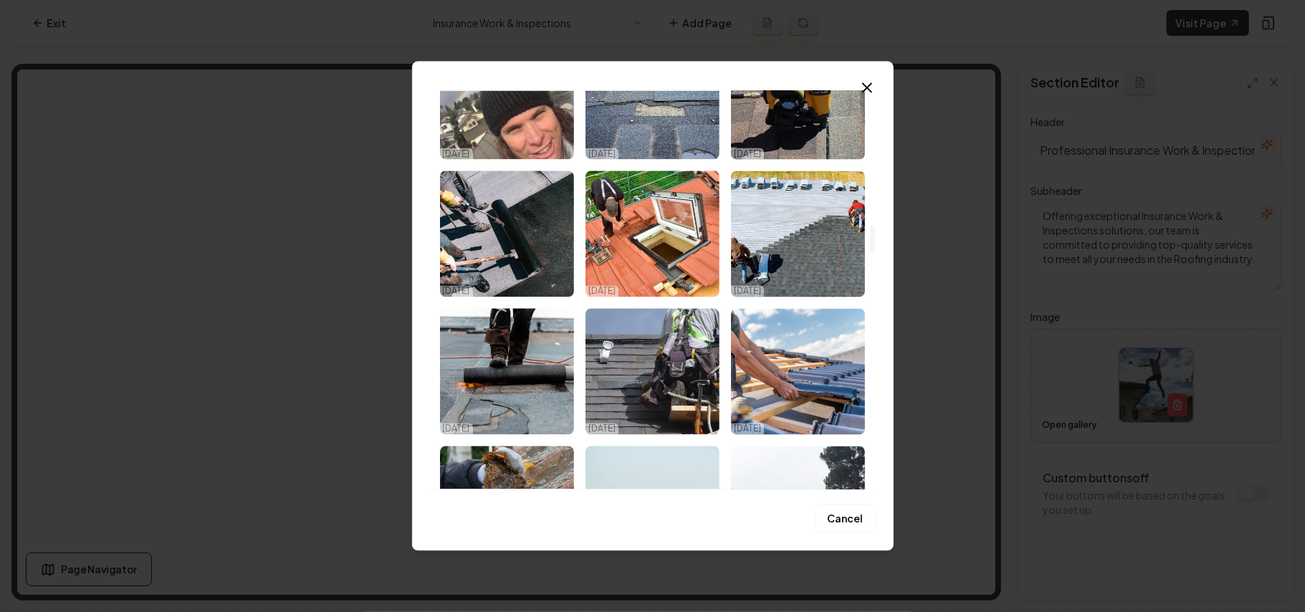
scroll to position [2006, 0]
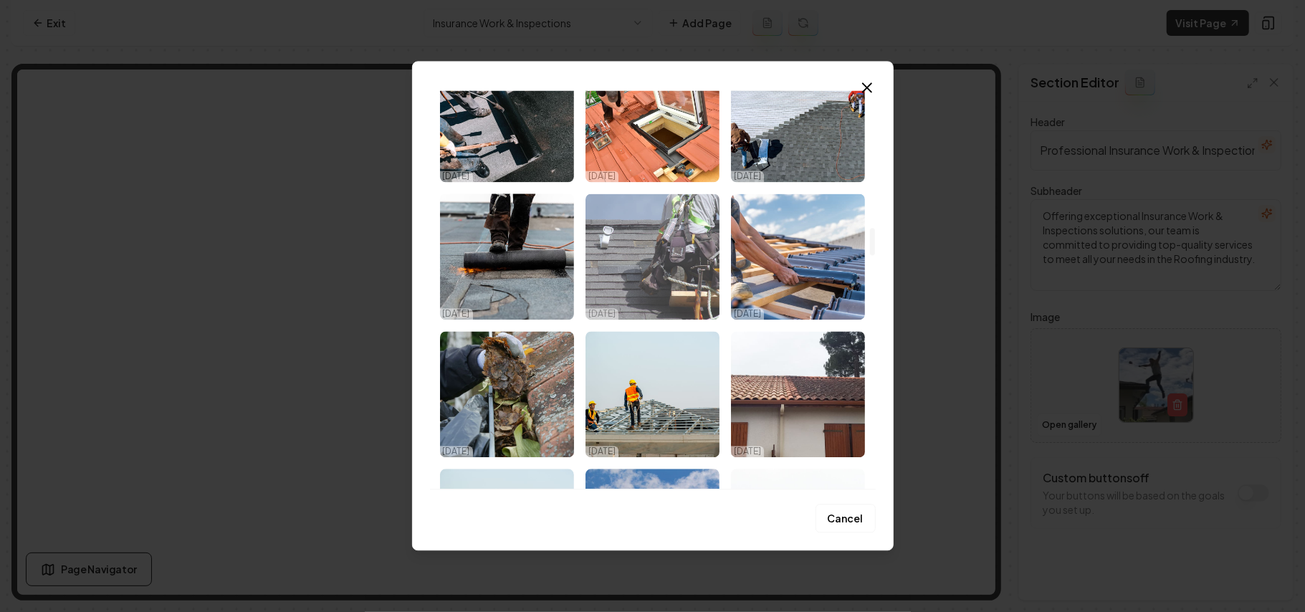
click at [656, 241] on img "Select image image_68d5875e5c7cd75eb8bffe08.jpeg" at bounding box center [652, 256] width 134 height 126
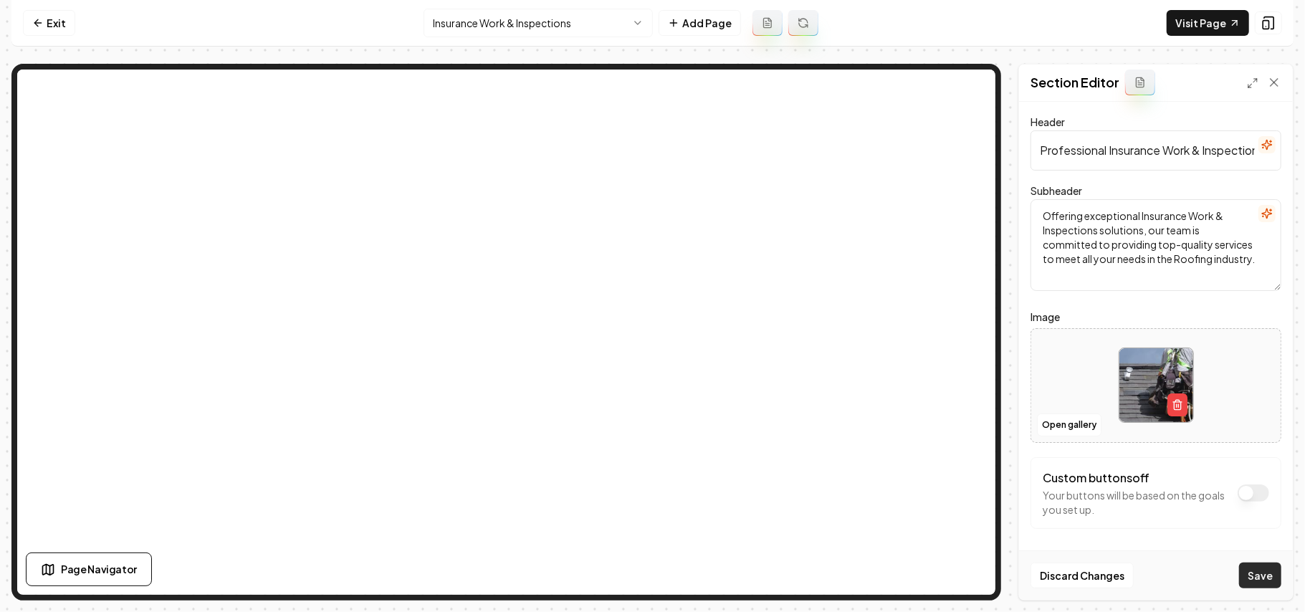
click at [1265, 582] on button "Save" at bounding box center [1260, 575] width 42 height 26
click at [586, 26] on html "Computer Required This feature is only available on a computer. Please switch t…" at bounding box center [652, 306] width 1305 height 612
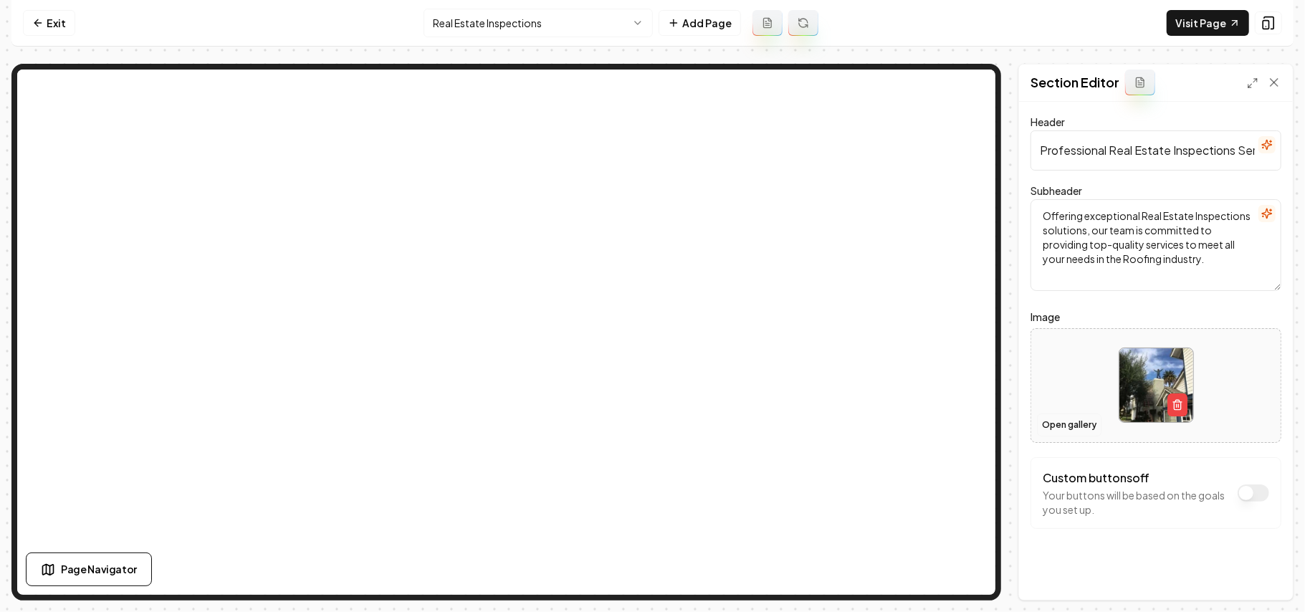
click at [1055, 422] on button "Open gallery" at bounding box center [1069, 424] width 64 height 23
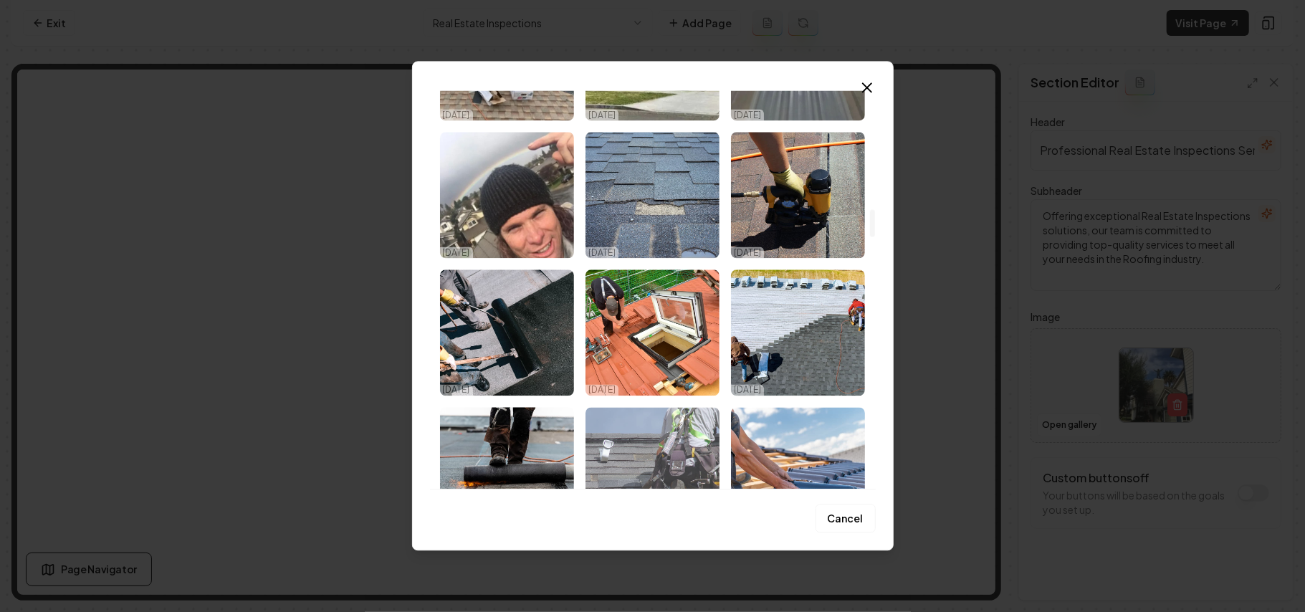
scroll to position [1910, 0]
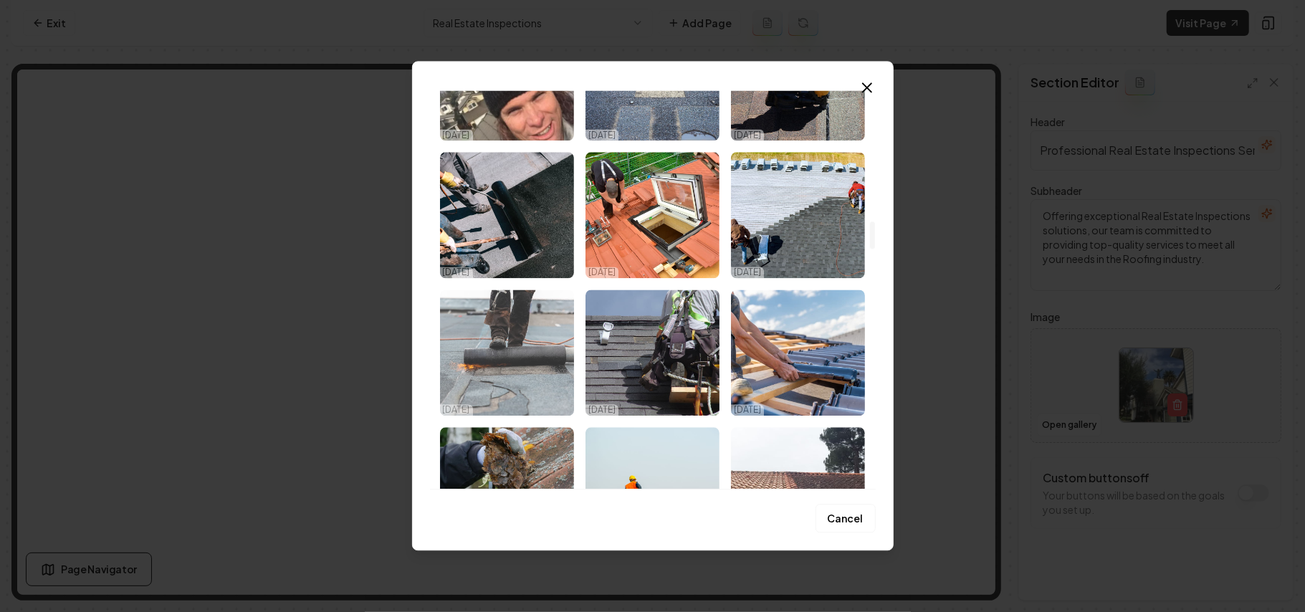
click at [507, 365] on img "Select image image_68d5875e5c7cd75eb8bffe9a.jpeg" at bounding box center [507, 352] width 134 height 126
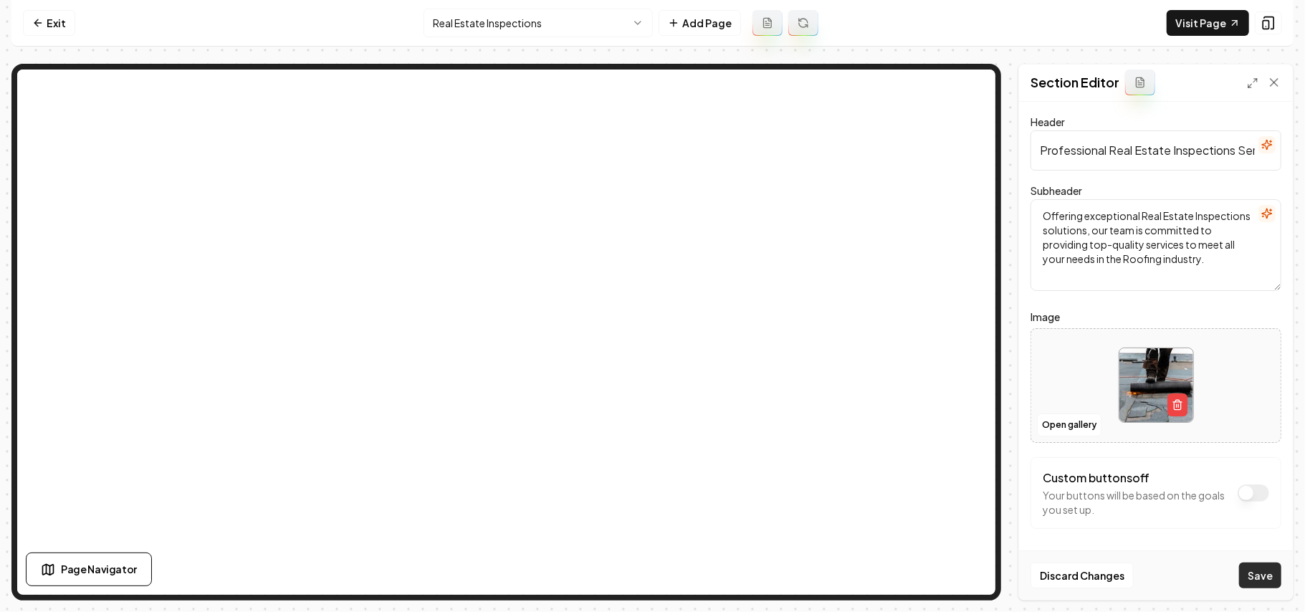
click at [1245, 571] on button "Save" at bounding box center [1260, 575] width 42 height 26
click at [481, 29] on html "Computer Required This feature is only available on a computer. Please switch t…" at bounding box center [652, 306] width 1305 height 612
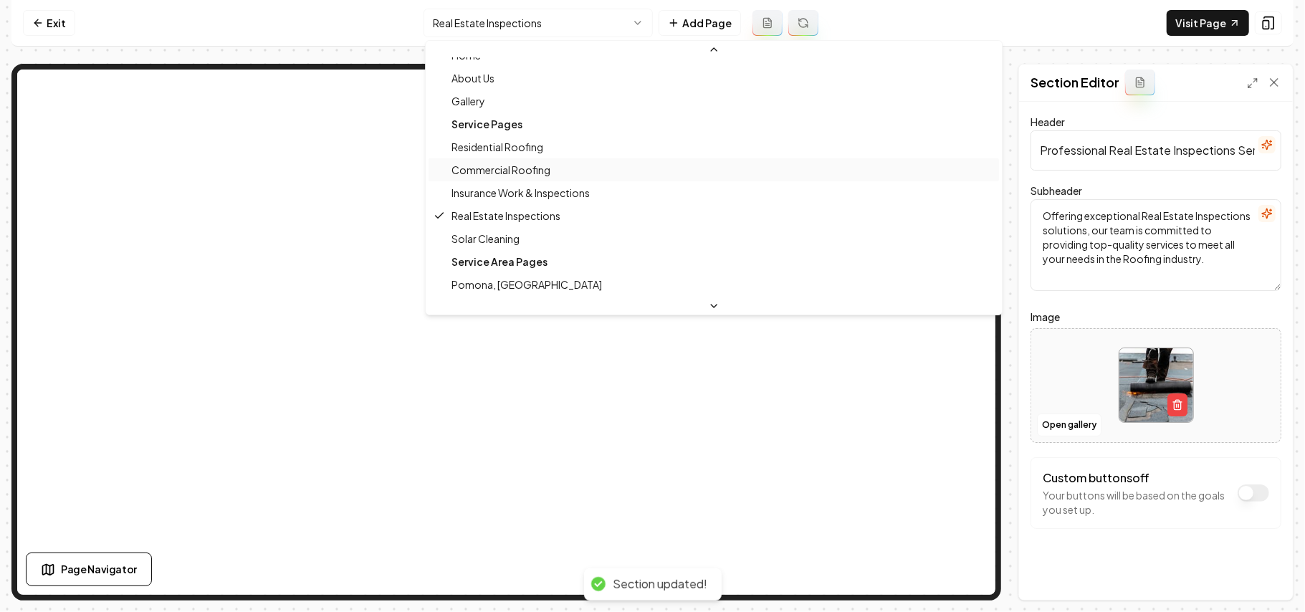
scroll to position [95, 0]
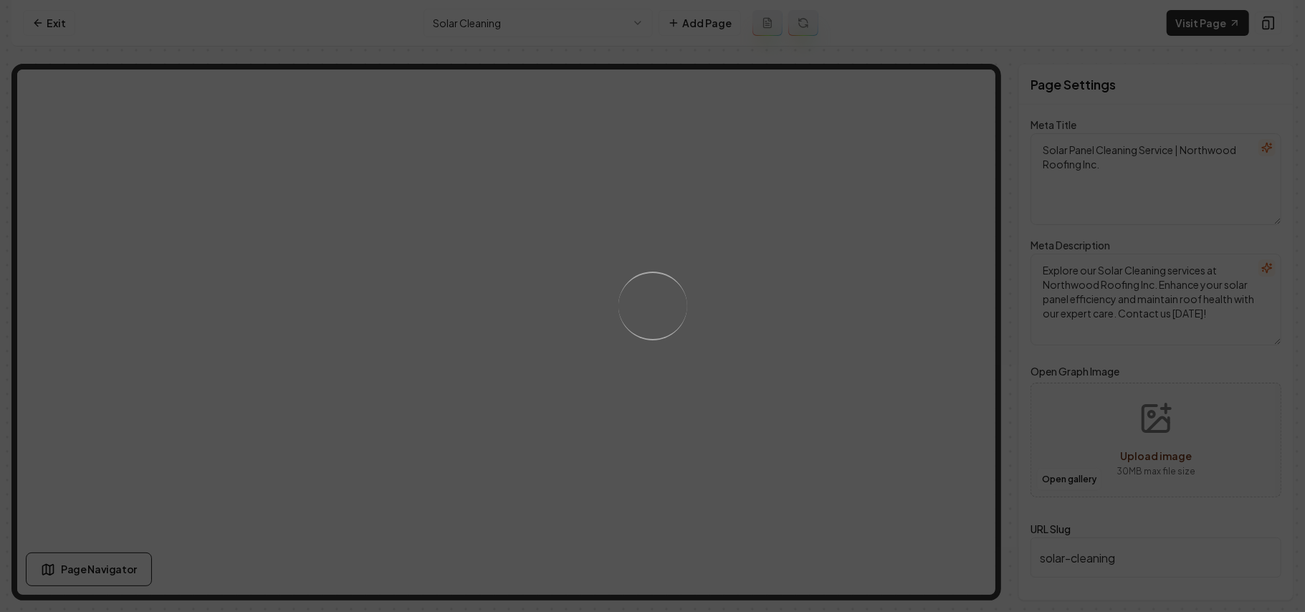
click at [872, 492] on div "Loading..." at bounding box center [652, 306] width 1305 height 612
click at [852, 450] on div "Loading..." at bounding box center [652, 306] width 1305 height 612
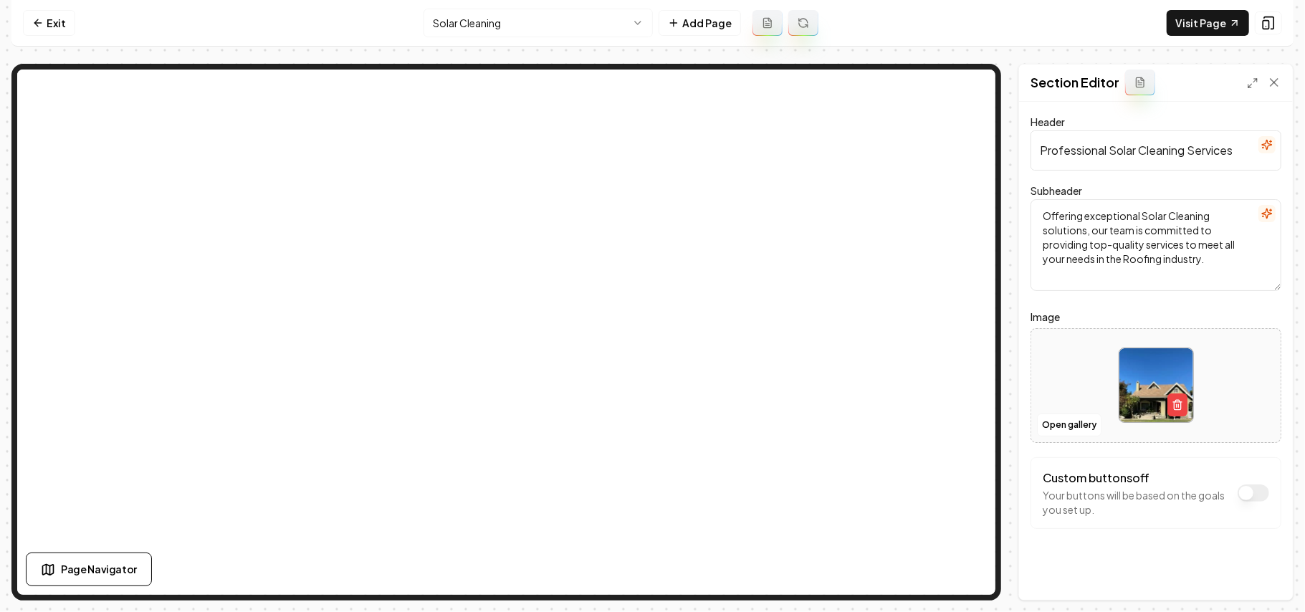
click at [1075, 380] on div at bounding box center [1155, 385] width 249 height 98
type input "**********"
click at [1258, 575] on button "Save" at bounding box center [1260, 575] width 42 height 26
click at [1222, 40] on nav "Exit Solar Cleaning Add Page Visit Page" at bounding box center [652, 23] width 1282 height 47
click at [1217, 29] on link "Visit Page" at bounding box center [1207, 23] width 82 height 26
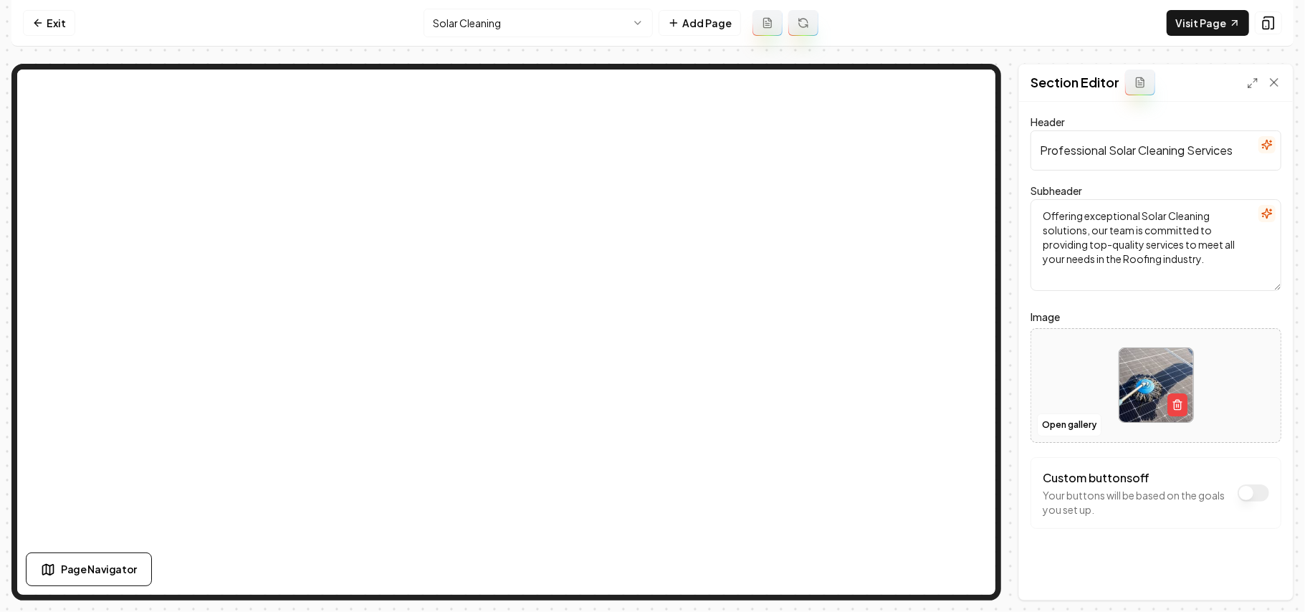
click at [533, 32] on html "Computer Required This feature is only available on a computer. Please switch t…" at bounding box center [652, 306] width 1305 height 612
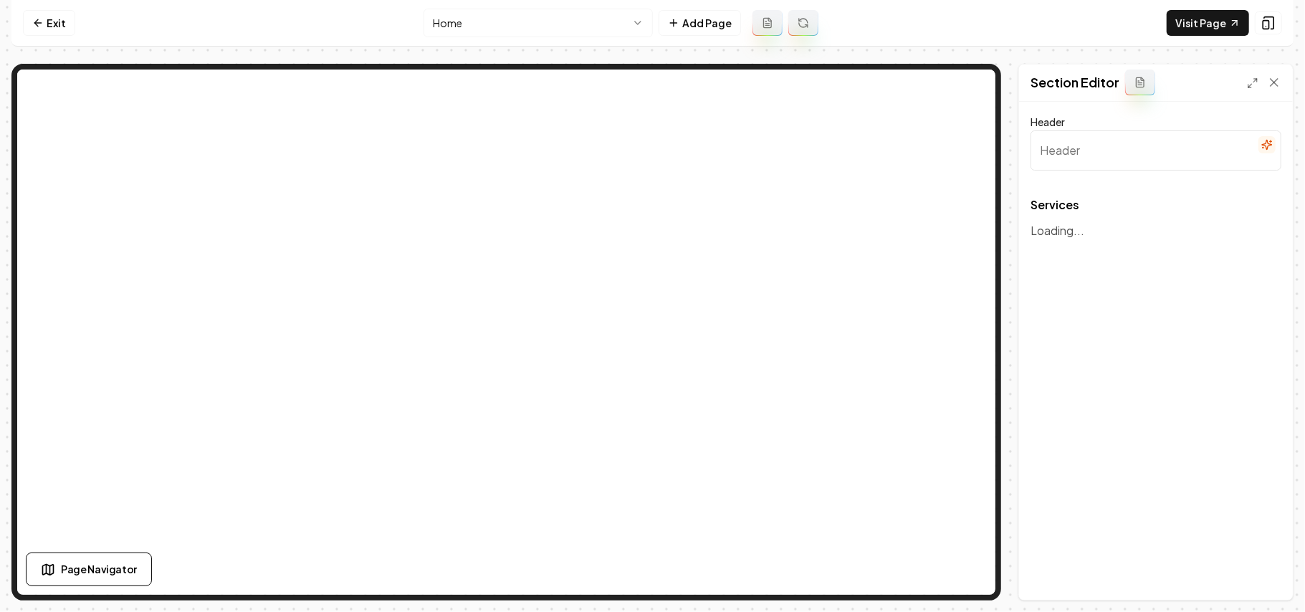
type input "Comprehensive Roofing Services"
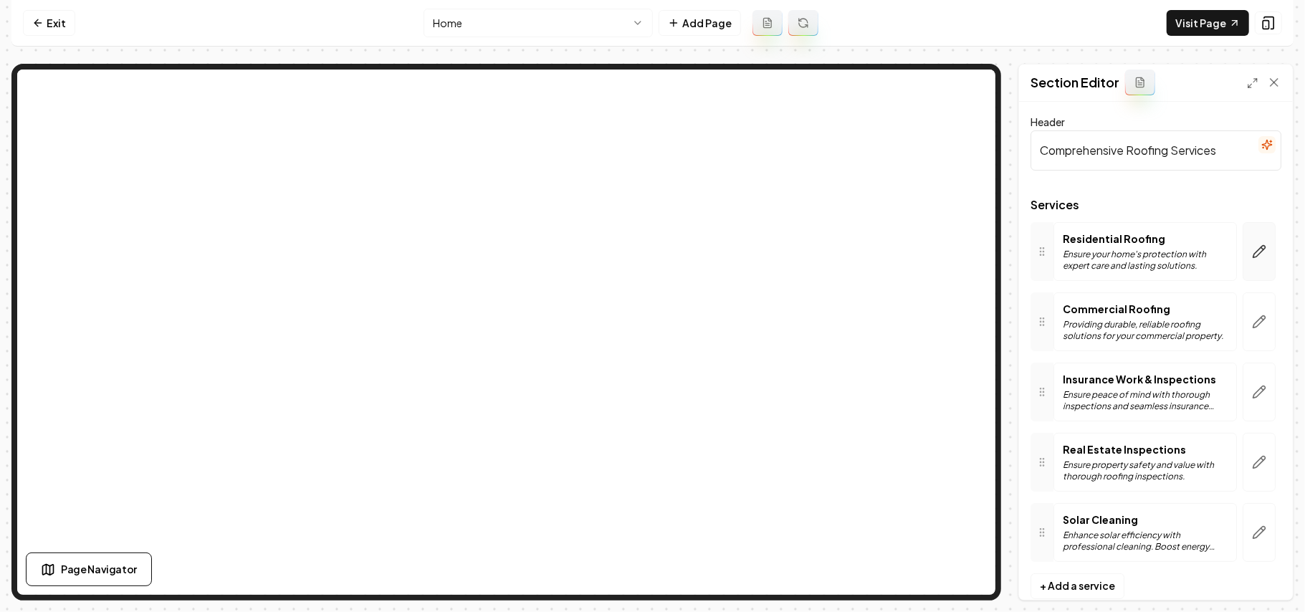
click at [1251, 250] on button "button" at bounding box center [1258, 251] width 33 height 59
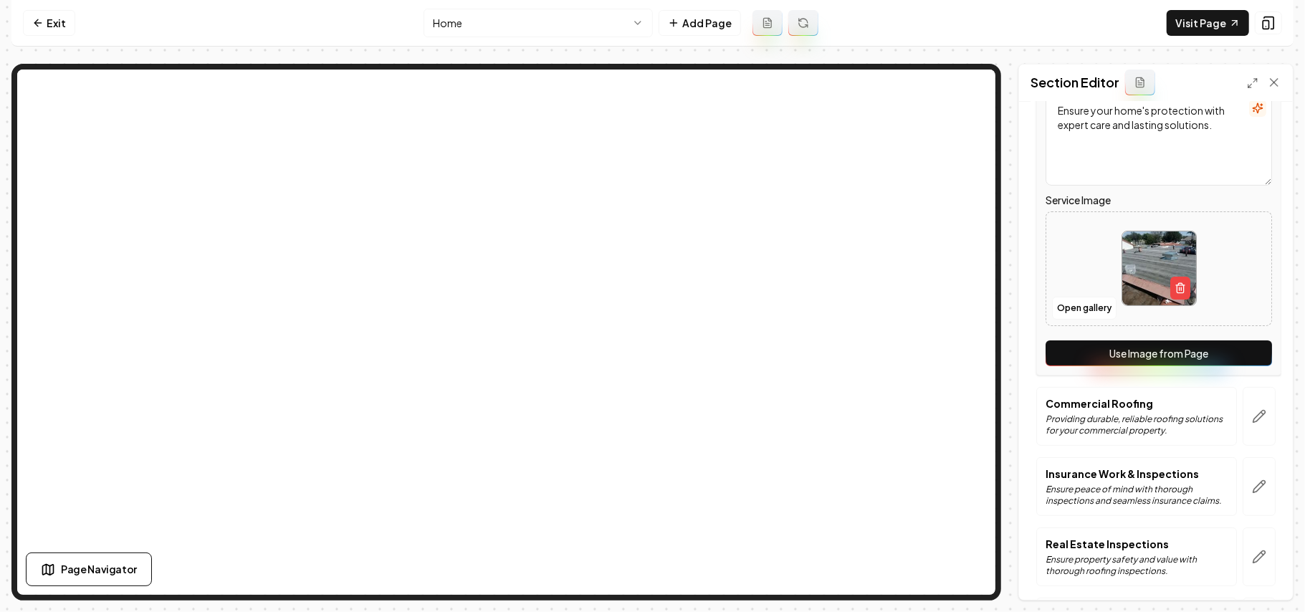
scroll to position [348, 0]
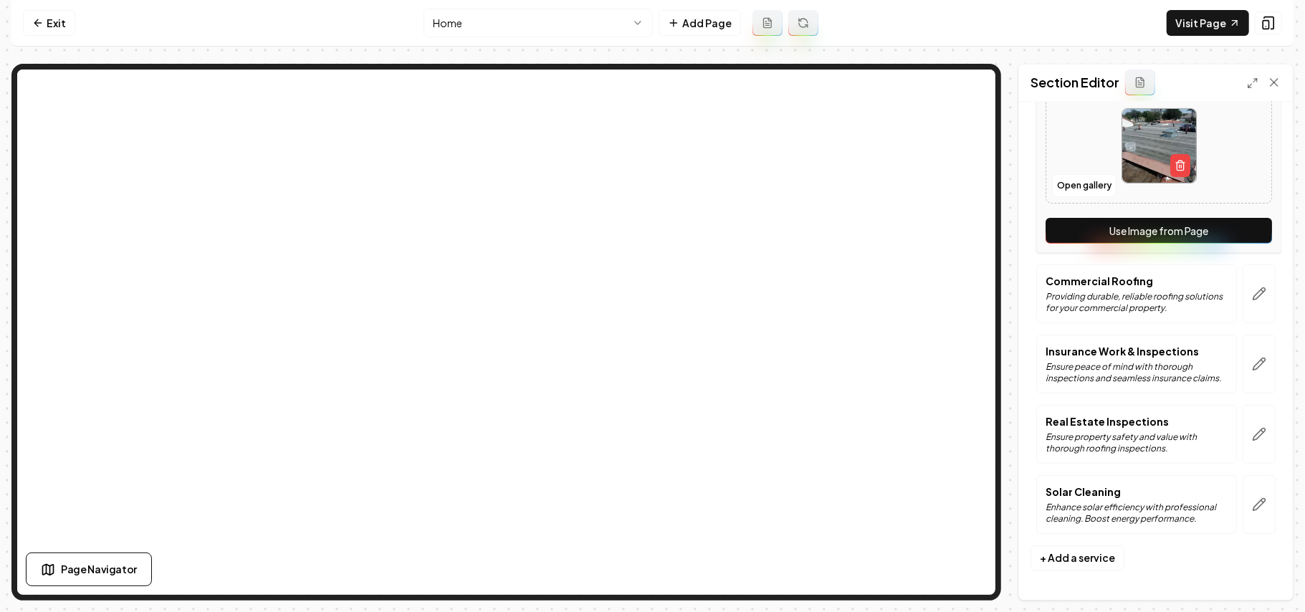
click at [1250, 232] on button "Use Image from Page" at bounding box center [1158, 231] width 226 height 26
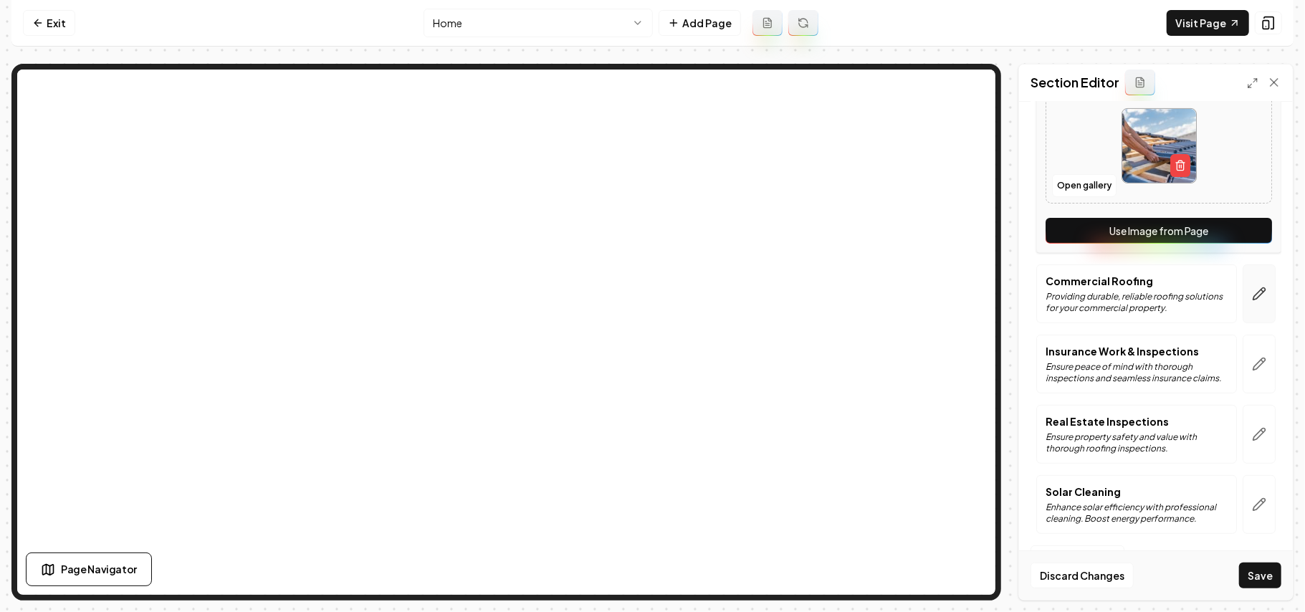
click at [1244, 307] on button "button" at bounding box center [1258, 293] width 33 height 59
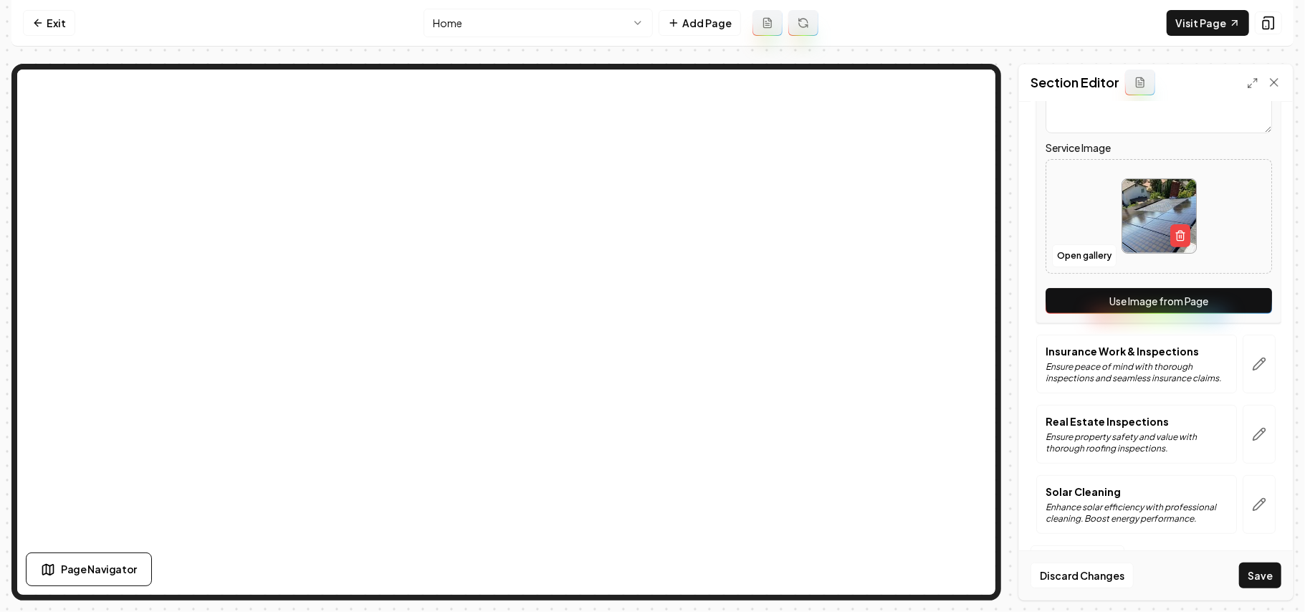
click at [1240, 305] on button "Use Image from Page" at bounding box center [1158, 301] width 226 height 26
click at [1252, 368] on button "button" at bounding box center [1258, 364] width 33 height 59
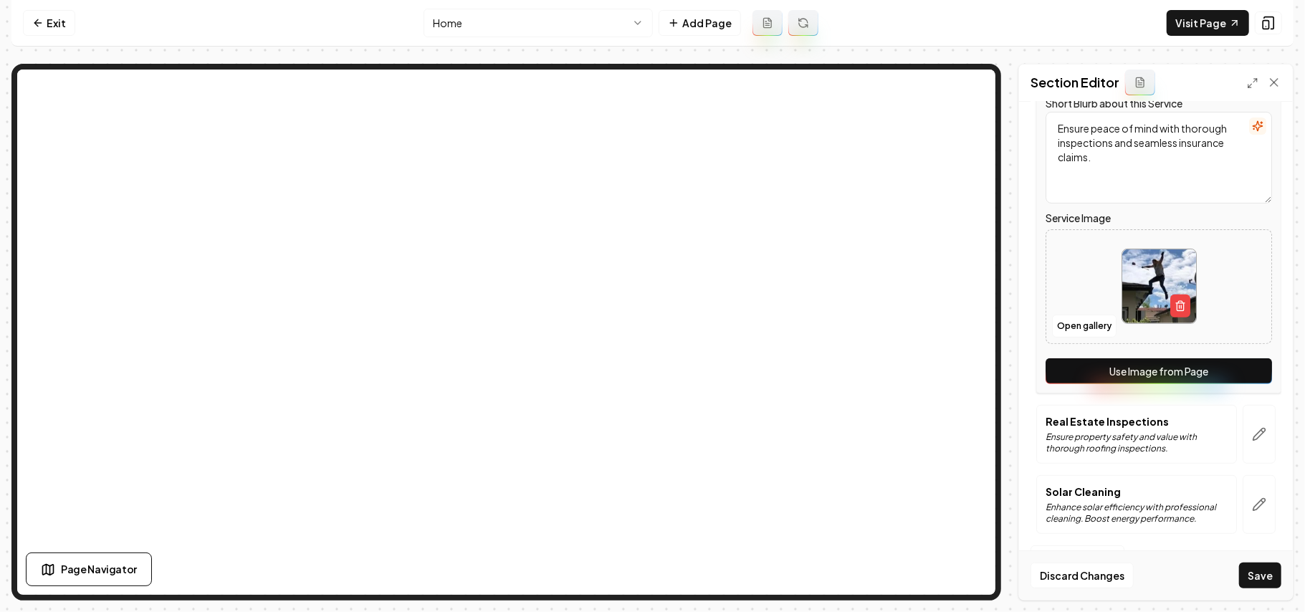
click at [1242, 375] on button "Use Image from Page" at bounding box center [1158, 371] width 226 height 26
click at [1235, 467] on div "Services Residential Roofing Ensure your home's protection with expert care and…" at bounding box center [1155, 199] width 251 height 692
click at [1242, 430] on button "button" at bounding box center [1258, 434] width 33 height 59
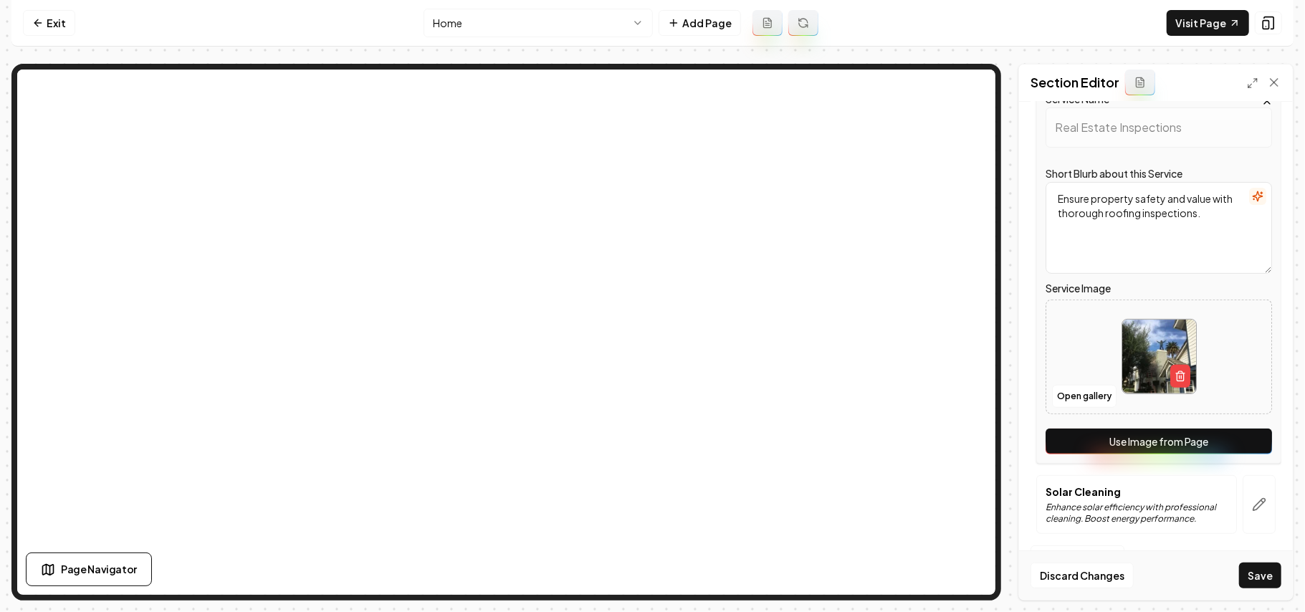
click at [1245, 444] on button "Use Image from Page" at bounding box center [1158, 441] width 226 height 26
click at [1242, 503] on button "button" at bounding box center [1258, 504] width 33 height 59
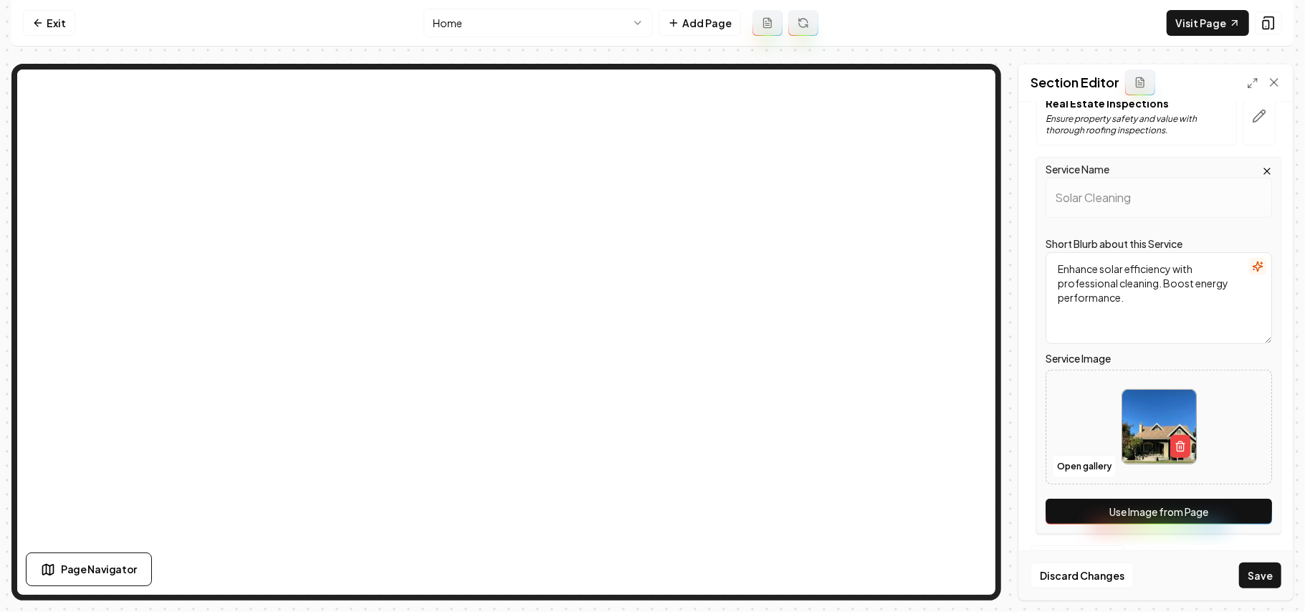
click at [1239, 505] on button "Use Image from Page" at bounding box center [1158, 512] width 226 height 26
click at [1258, 570] on button "Save" at bounding box center [1260, 575] width 42 height 26
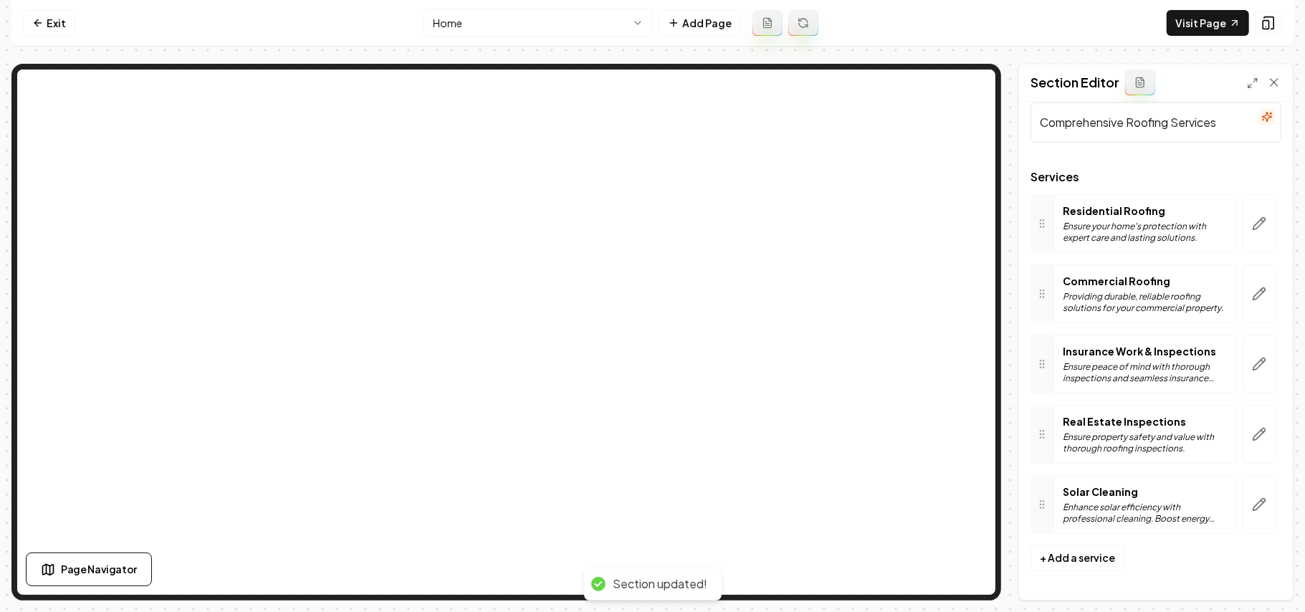
scroll to position [30, 0]
click at [1229, 24] on icon at bounding box center [1234, 22] width 11 height 11
click at [46, 21] on link "Exit" at bounding box center [49, 23] width 52 height 26
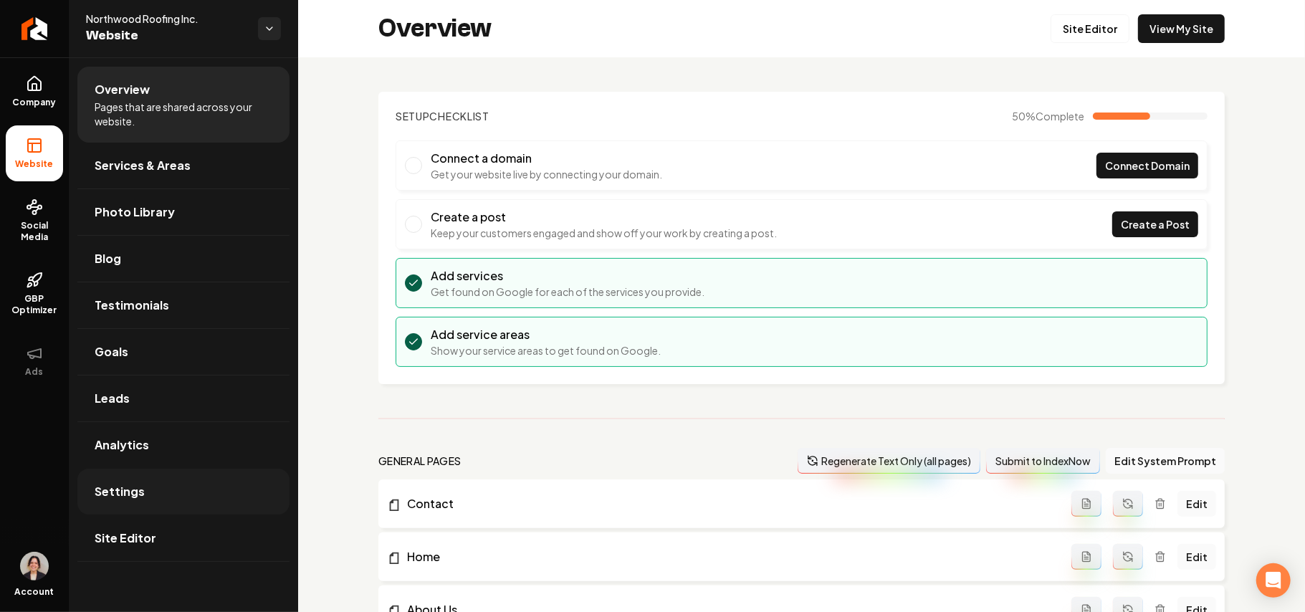
click at [115, 486] on span "Settings" at bounding box center [120, 491] width 50 height 17
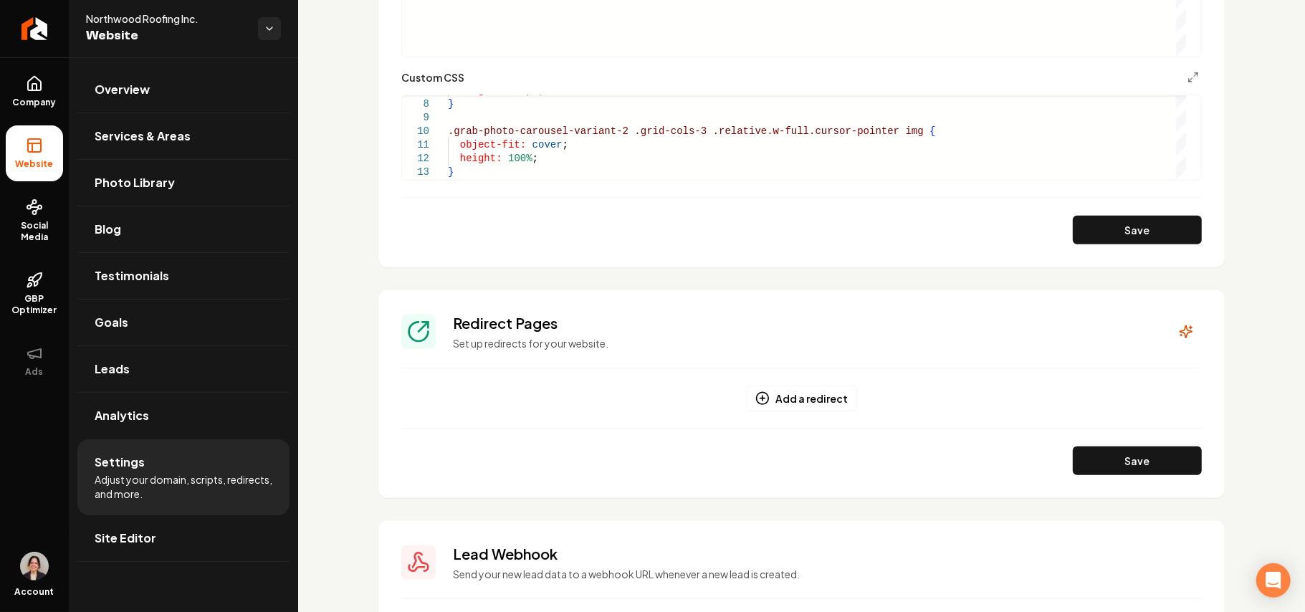
scroll to position [955, 0]
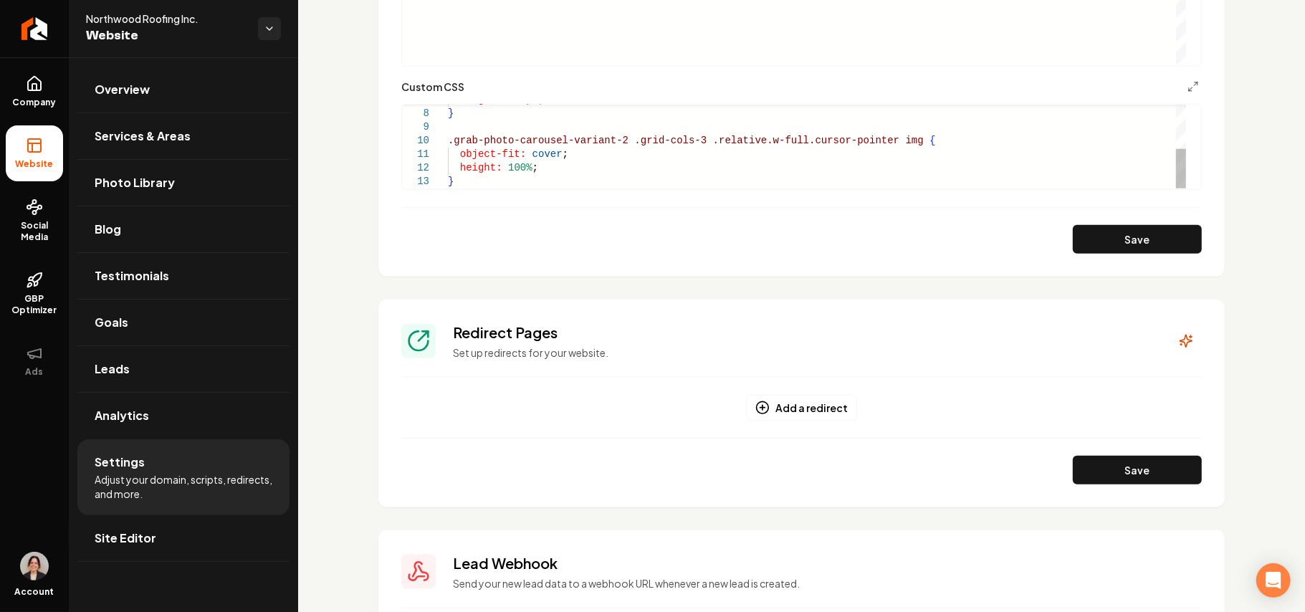
click at [492, 182] on div "height: 350px ; } .grab-photo-carousel-variant-2 .grid-cols-3 .relative.w-full.…" at bounding box center [817, 99] width 738 height 177
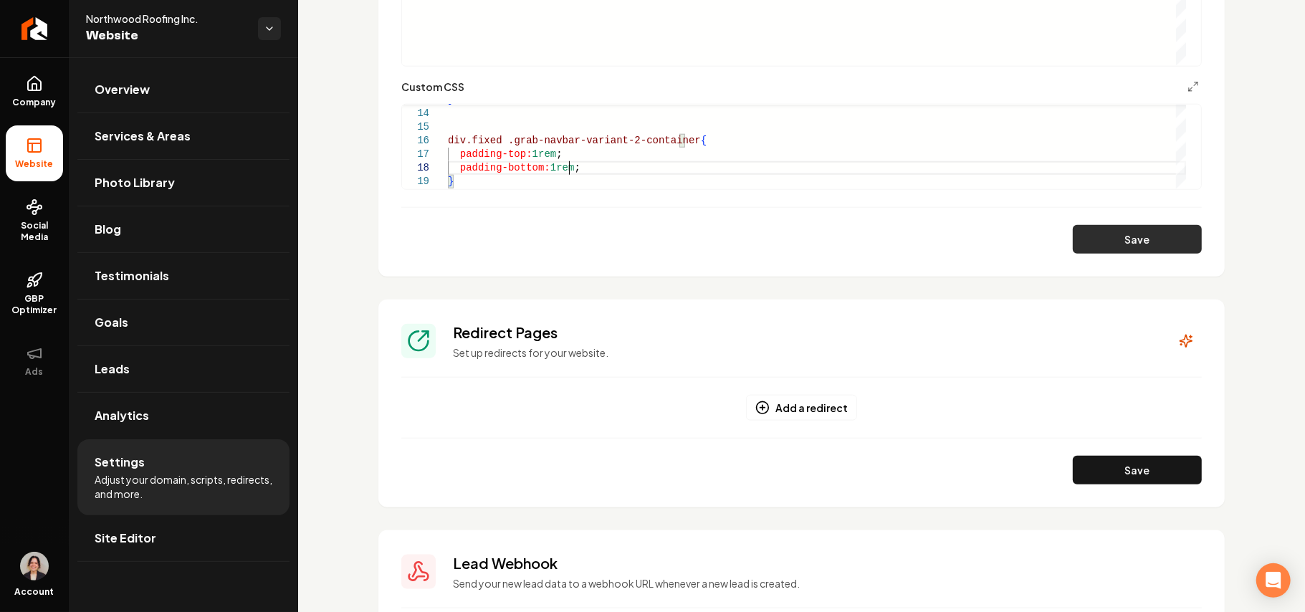
click at [1147, 250] on button "Save" at bounding box center [1137, 239] width 129 height 29
click at [535, 156] on div "} div.fixed .grab-navbar-variant-2-container { padding-top: 1rem ; padding-bott…" at bounding box center [817, 59] width 738 height 259
click at [549, 166] on div "} div.fixed .grab-navbar-variant-2-container { padding-top: 2rem ; padding-bott…" at bounding box center [817, 59] width 738 height 259
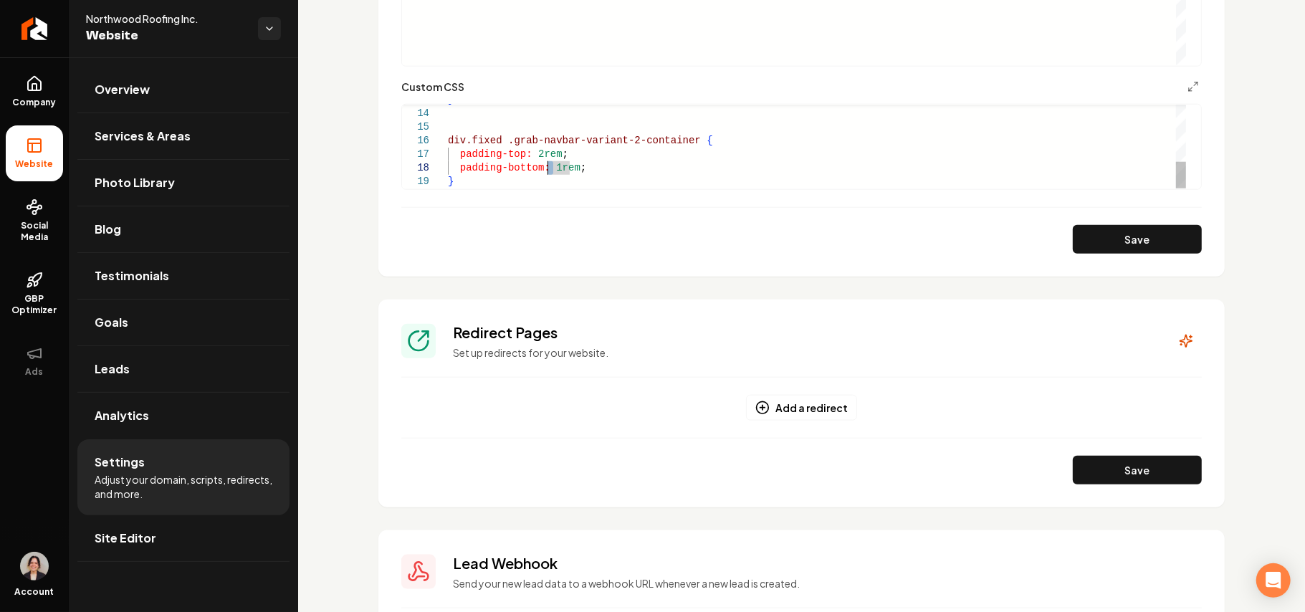
scroll to position [95, 104]
click at [1116, 238] on button "Save" at bounding box center [1137, 239] width 129 height 29
click at [531, 156] on div "} div.fixed .grab-navbar-variant-2-container { padding-top: 2rem ; padding-bott…" at bounding box center [817, 59] width 738 height 259
click at [550, 166] on div "} div.fixed .grab-navbar-variant-2-container { padding-top: 1.5rem ; padding-bo…" at bounding box center [817, 59] width 738 height 259
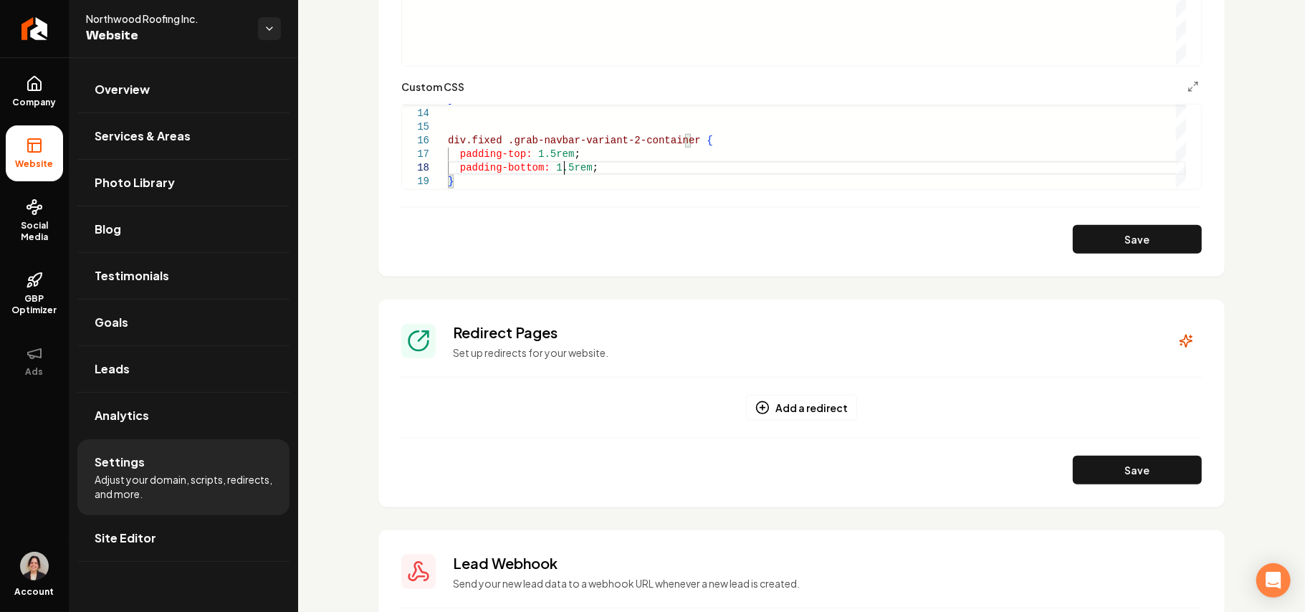
scroll to position [95, 121]
type textarea "**********"
click at [1101, 241] on button "Save" at bounding box center [1137, 239] width 129 height 29
drag, startPoint x: 1131, startPoint y: 244, endPoint x: 1053, endPoint y: 126, distance: 140.7
click at [1130, 244] on button "Save" at bounding box center [1137, 239] width 129 height 29
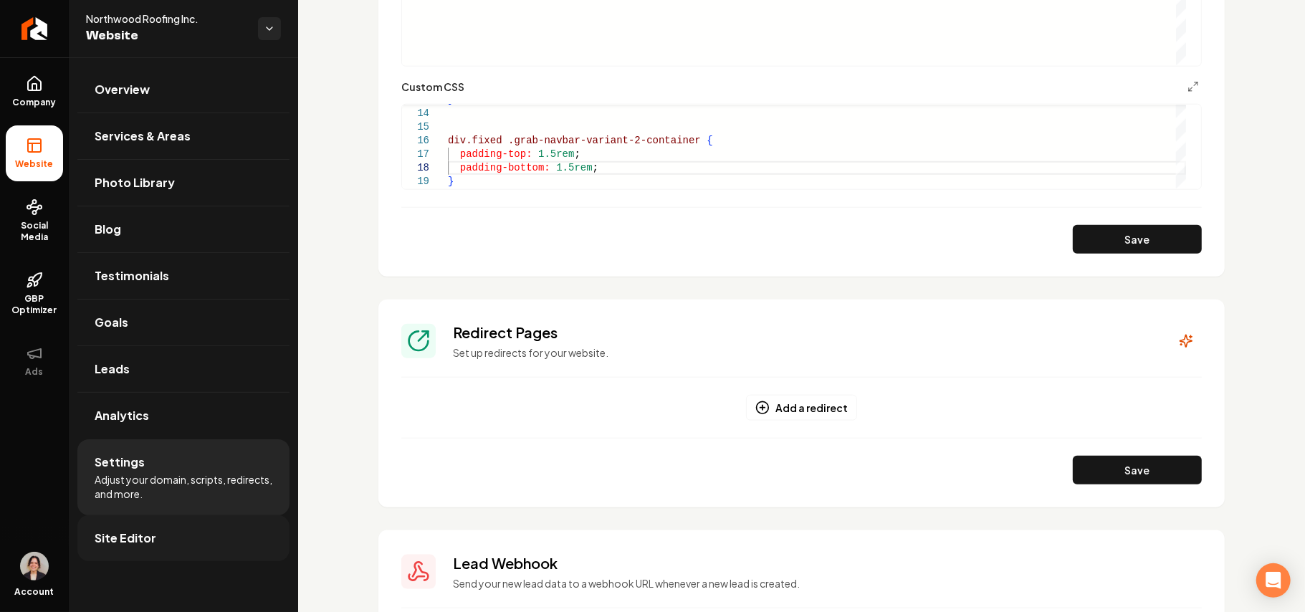
click at [153, 537] on link "Site Editor" at bounding box center [183, 538] width 212 height 46
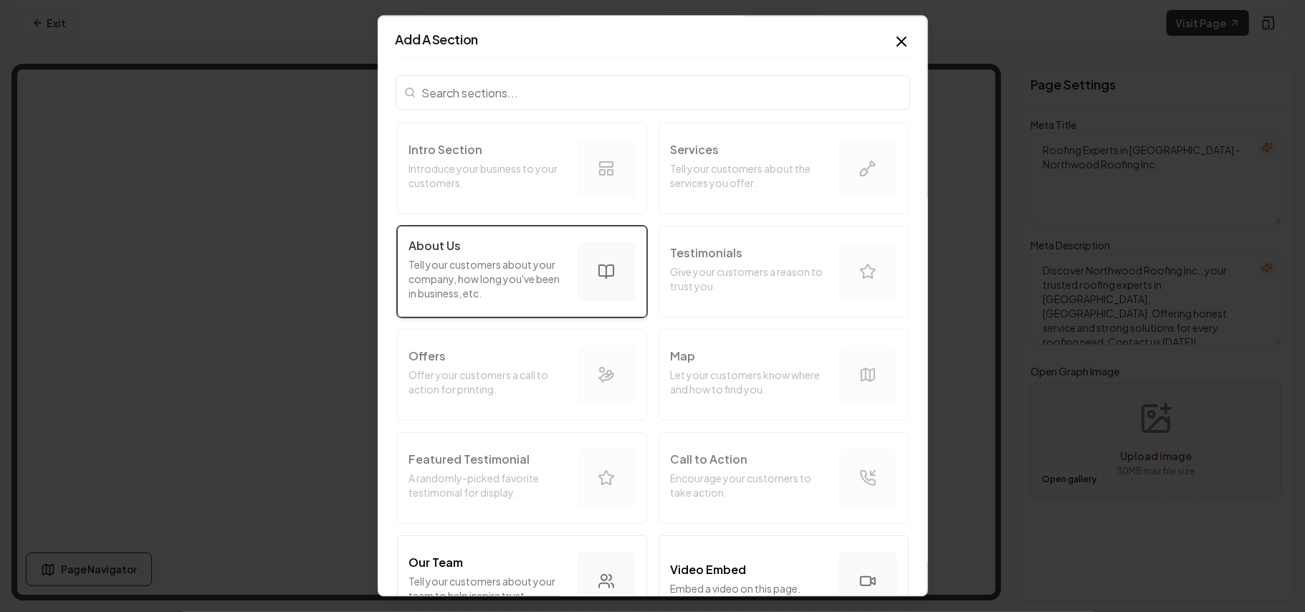
click at [446, 234] on button "About Us Tell your customers about your company, how long you've been in busine…" at bounding box center [522, 272] width 250 height 92
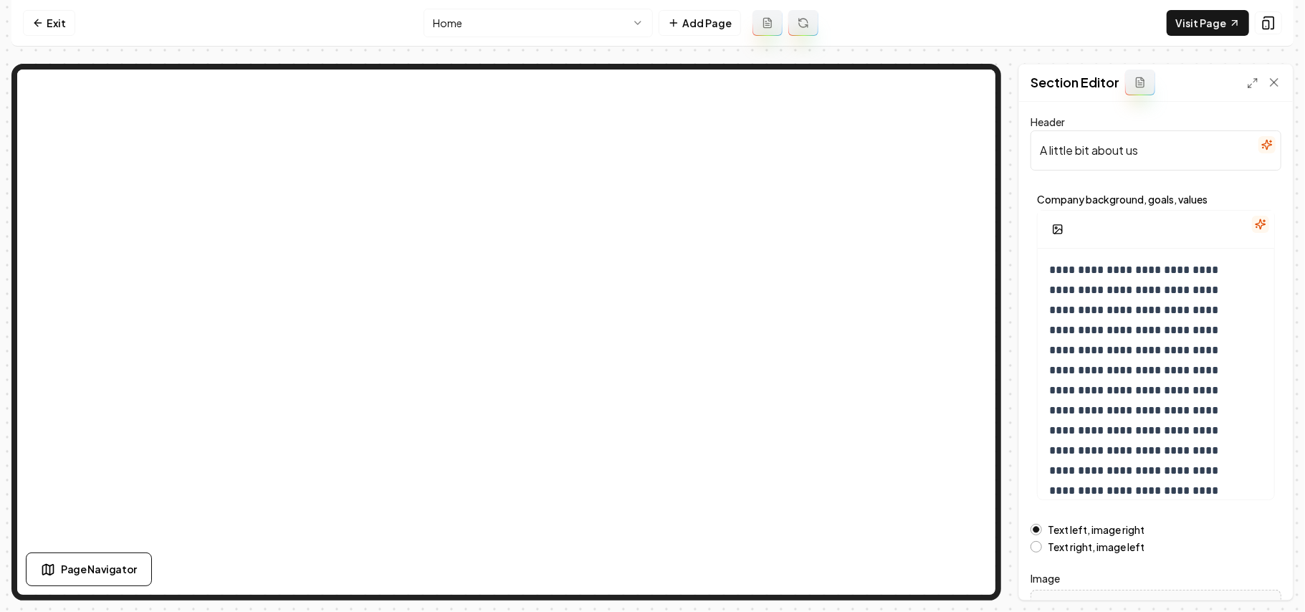
scroll to position [163, 0]
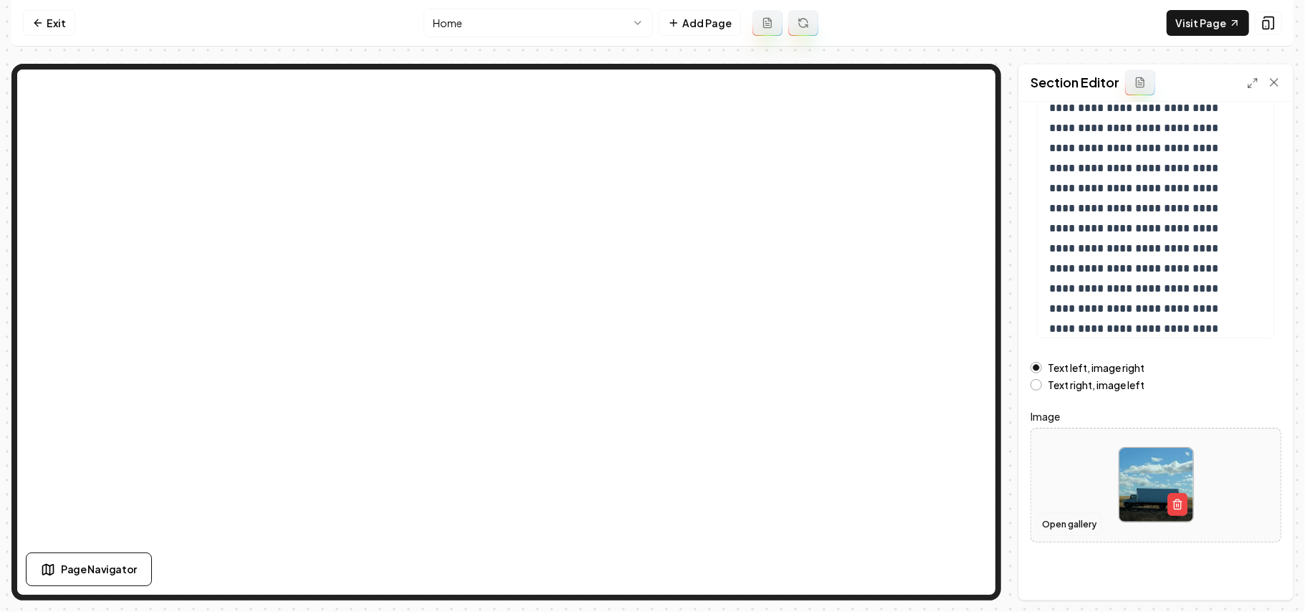
click at [1081, 534] on button "Open gallery" at bounding box center [1069, 524] width 64 height 23
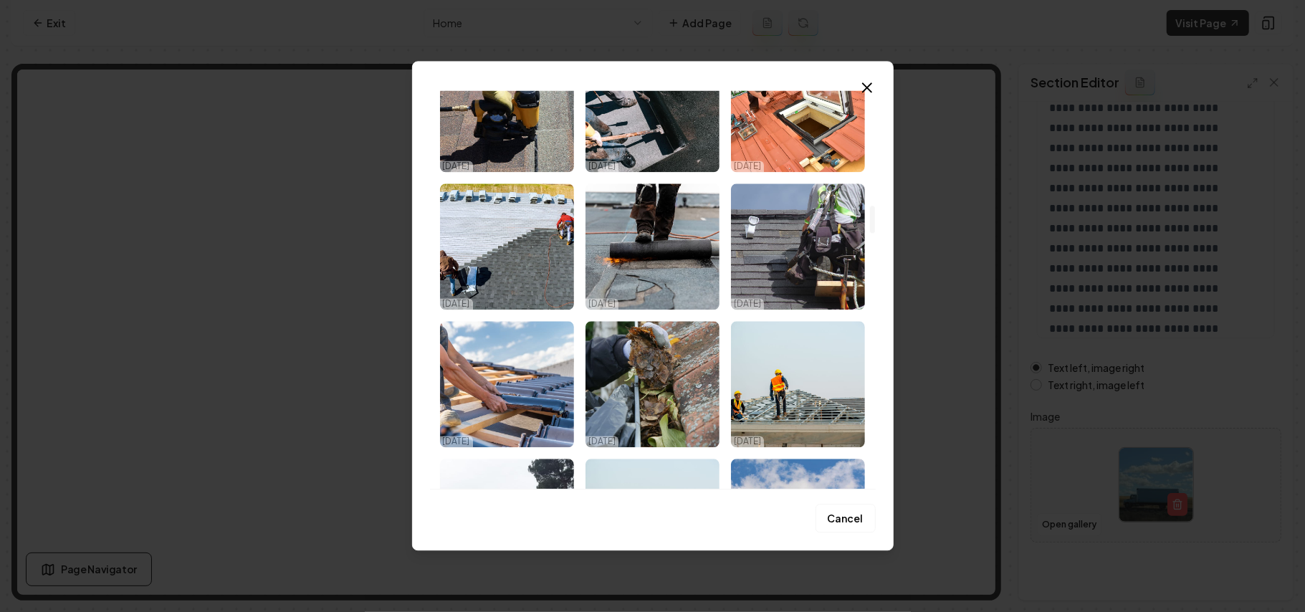
scroll to position [5420, 0]
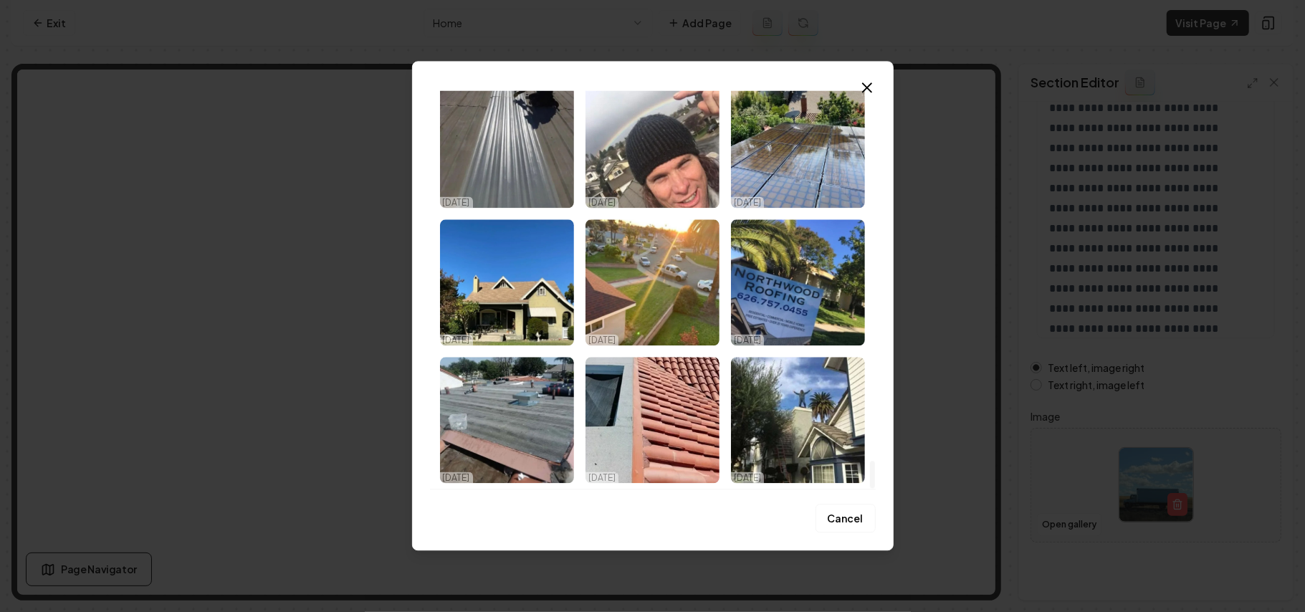
drag, startPoint x: 870, startPoint y: 173, endPoint x: 883, endPoint y: 554, distance: 381.4
click at [875, 488] on div at bounding box center [872, 474] width 5 height 27
click at [662, 176] on img "Select image image_68d580015c7cd75eb885d955.jpeg" at bounding box center [652, 145] width 134 height 126
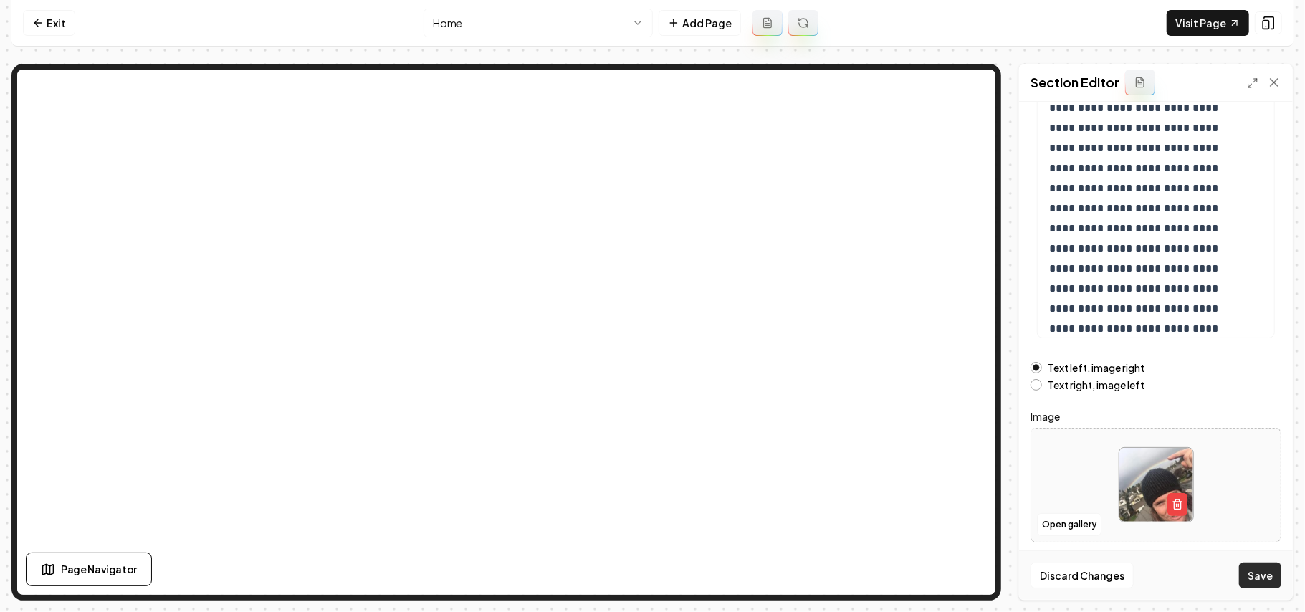
click at [1262, 579] on button "Save" at bounding box center [1260, 575] width 42 height 26
click at [1063, 385] on label "Text right, image left" at bounding box center [1096, 385] width 97 height 10
click at [1042, 385] on button "Text right, image left" at bounding box center [1035, 384] width 11 height 11
click at [1272, 574] on button "Save" at bounding box center [1260, 575] width 42 height 26
click at [1187, 262] on p "**********" at bounding box center [1140, 288] width 183 height 381
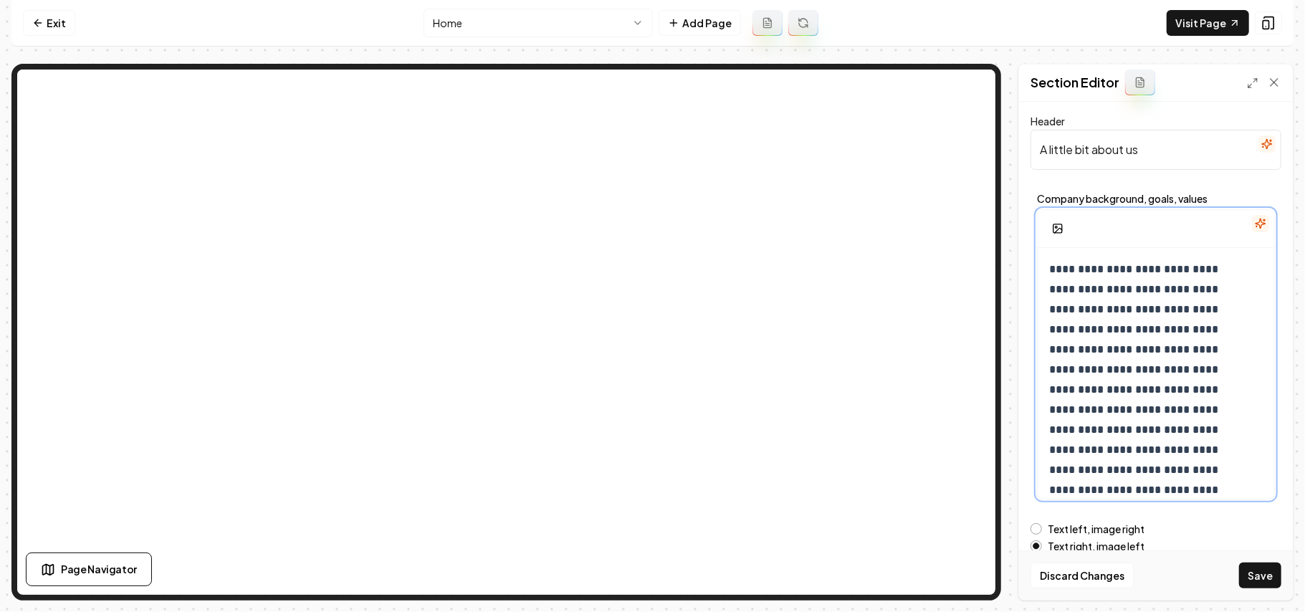
scroll to position [0, 0]
drag, startPoint x: 1166, startPoint y: 140, endPoint x: 987, endPoint y: 153, distance: 180.3
click at [870, 83] on div "**********" at bounding box center [652, 332] width 1282 height 537
paste input "Who We Are"
type input "Who We Are"
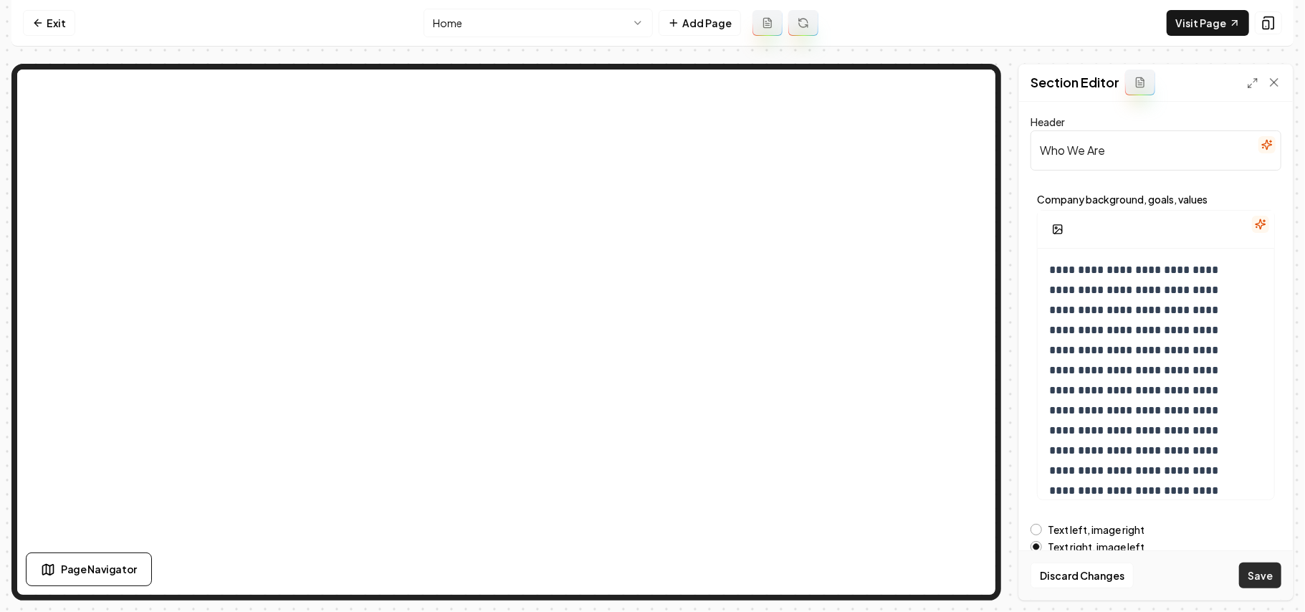
click at [1262, 565] on button "Save" at bounding box center [1260, 575] width 42 height 26
drag, startPoint x: 1116, startPoint y: 150, endPoint x: 987, endPoint y: 148, distance: 129.7
click at [848, 67] on div "**********" at bounding box center [652, 332] width 1282 height 537
paste input "Your Choice for Dependable Roofing Solution"
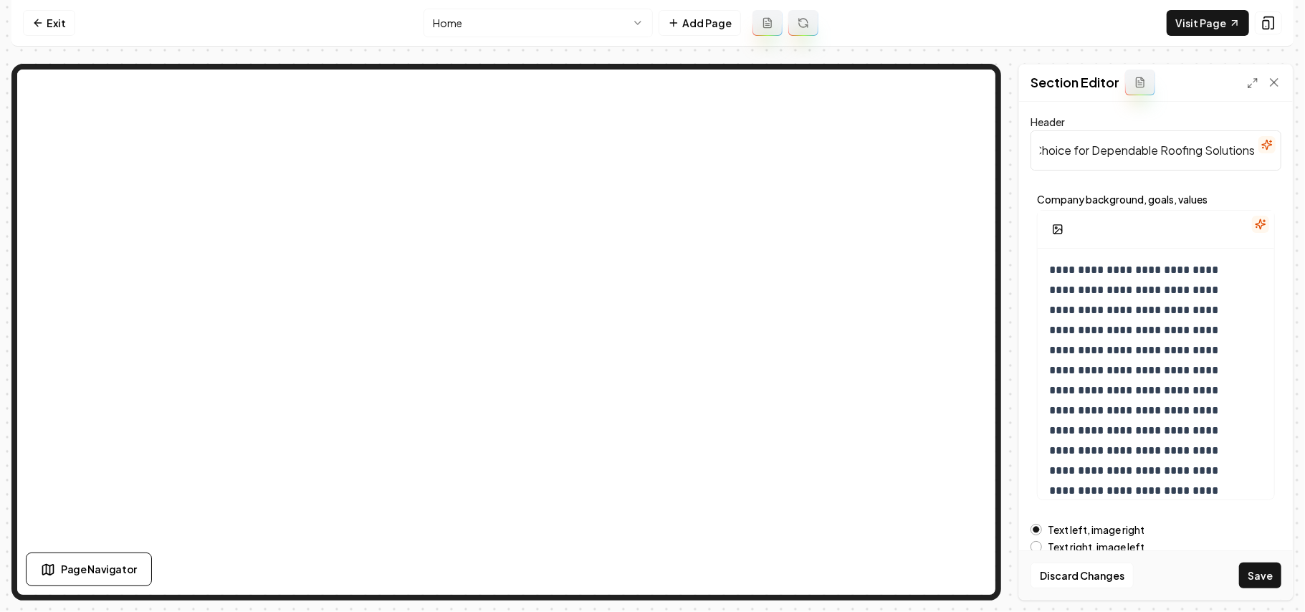
type input "Your Choice for Dependable Roofing Solutions"
click at [1146, 390] on p "**********" at bounding box center [1140, 390] width 183 height 261
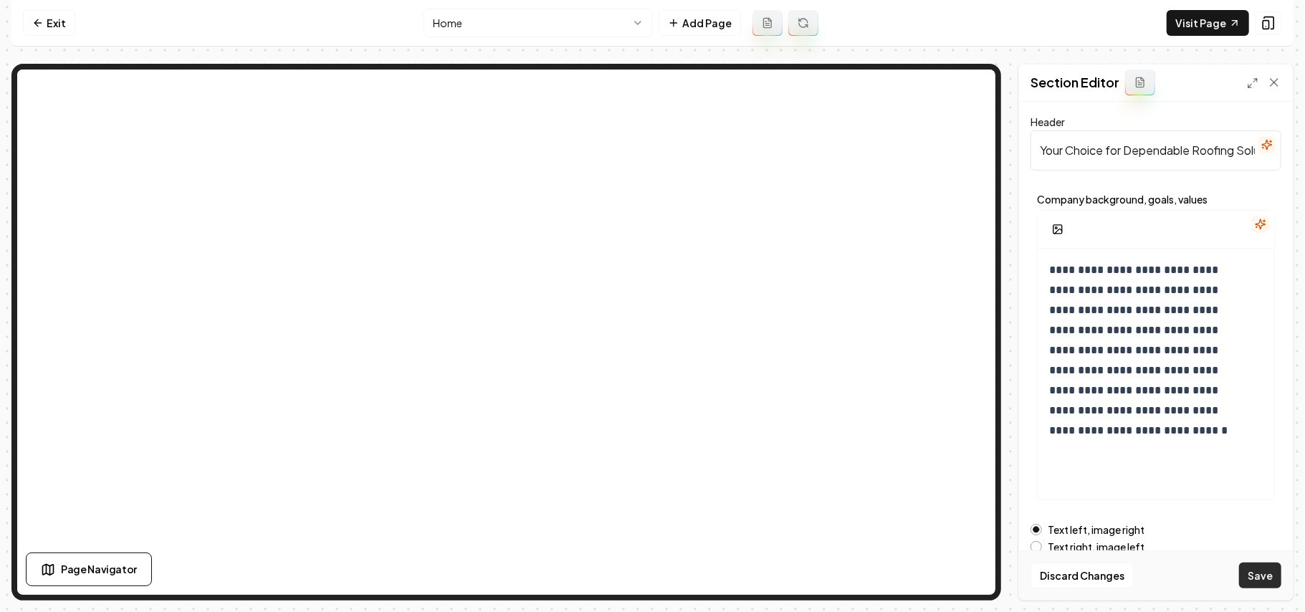
click at [1268, 588] on button "Save" at bounding box center [1260, 575] width 42 height 26
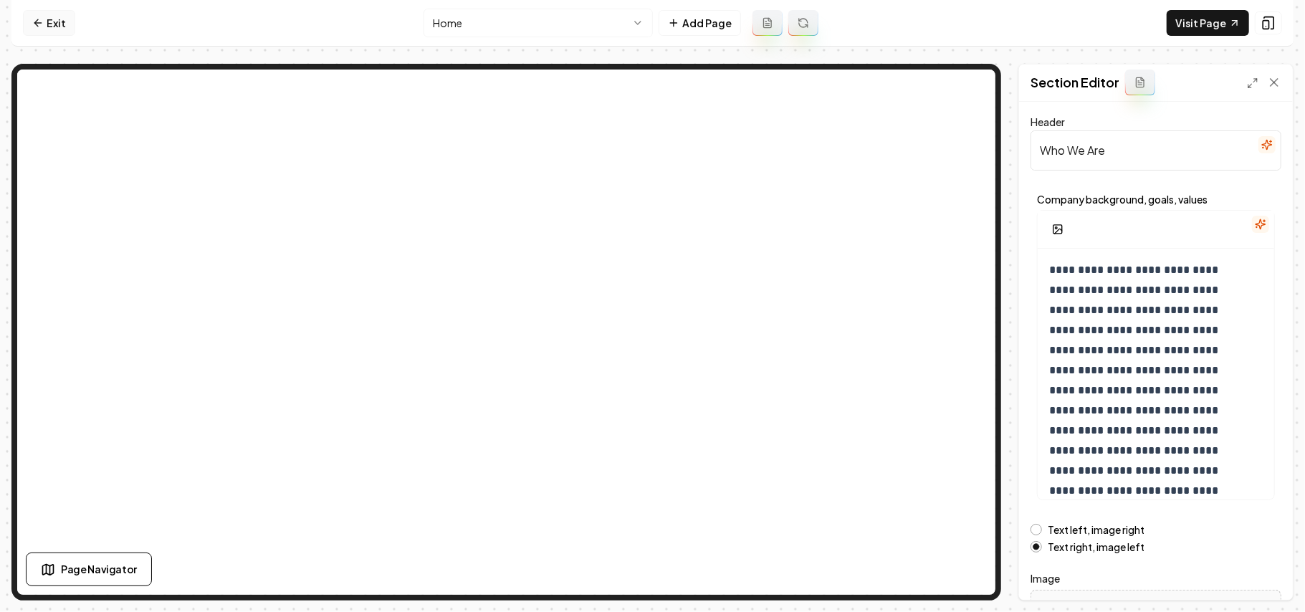
click at [57, 17] on link "Exit" at bounding box center [49, 23] width 52 height 26
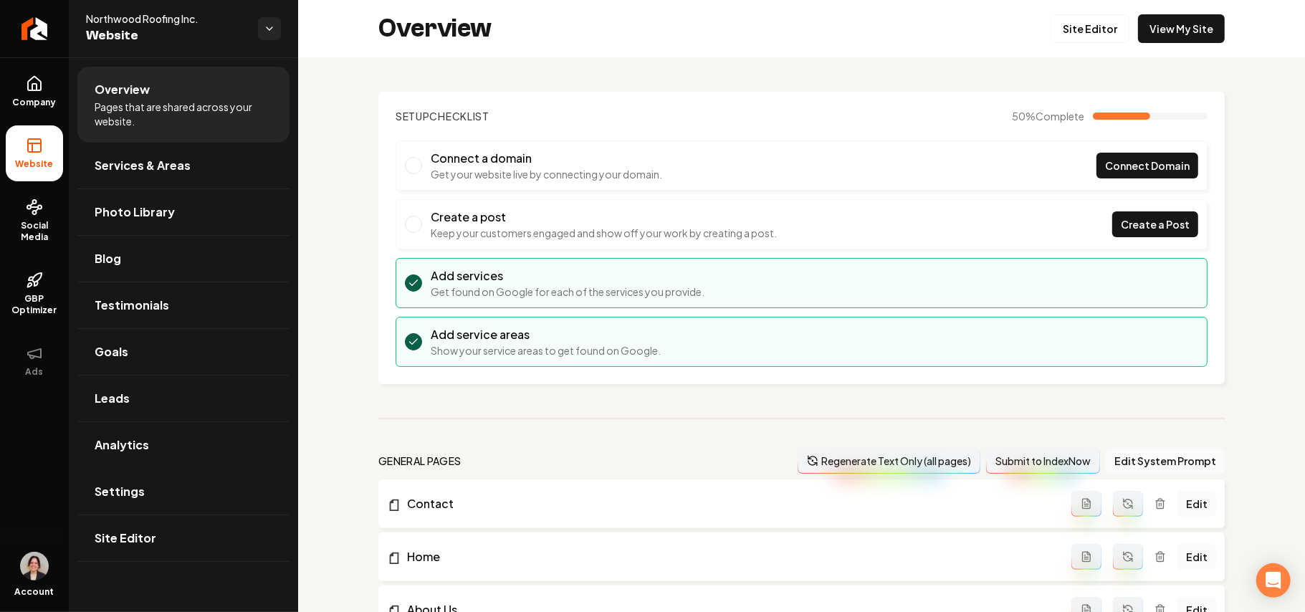
click at [147, 494] on link "Settings" at bounding box center [183, 492] width 212 height 46
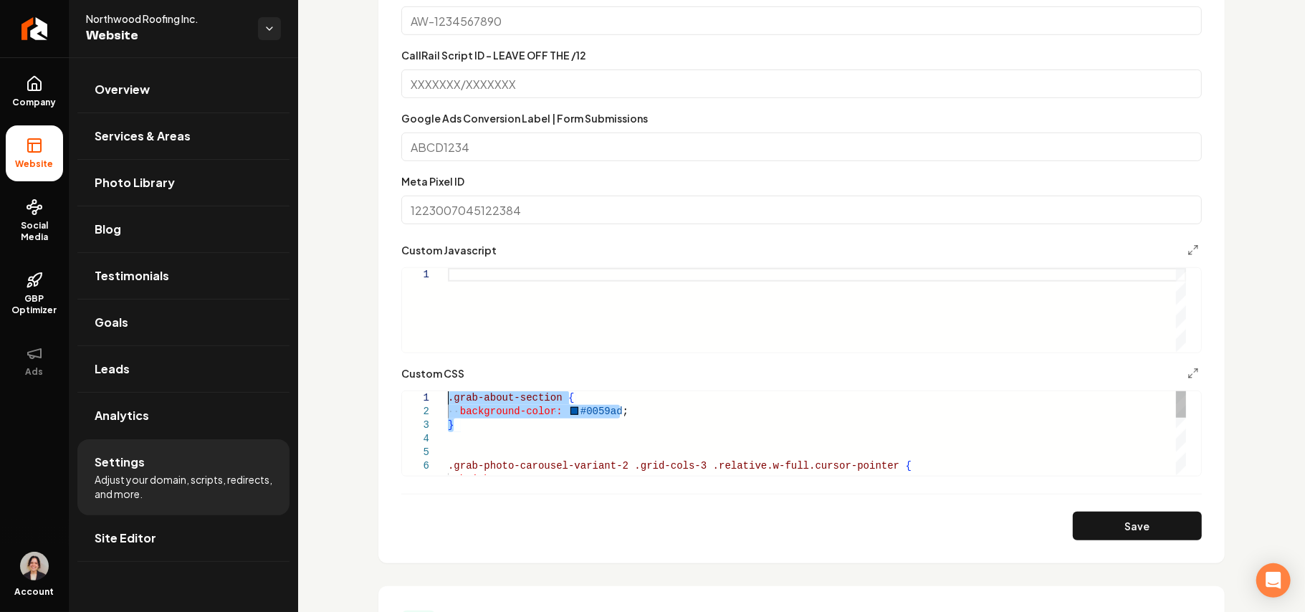
drag, startPoint x: 481, startPoint y: 425, endPoint x: 428, endPoint y: 387, distance: 65.8
click at [448, 391] on div ".grab-about-section { background-color: #0059ad ; } .grab-photo-carousel-varian…" at bounding box center [817, 520] width 738 height 259
click at [492, 427] on div ".grab-about-section { background-color: #0059ad ; } .grab-photo-carousel-varian…" at bounding box center [817, 520] width 738 height 259
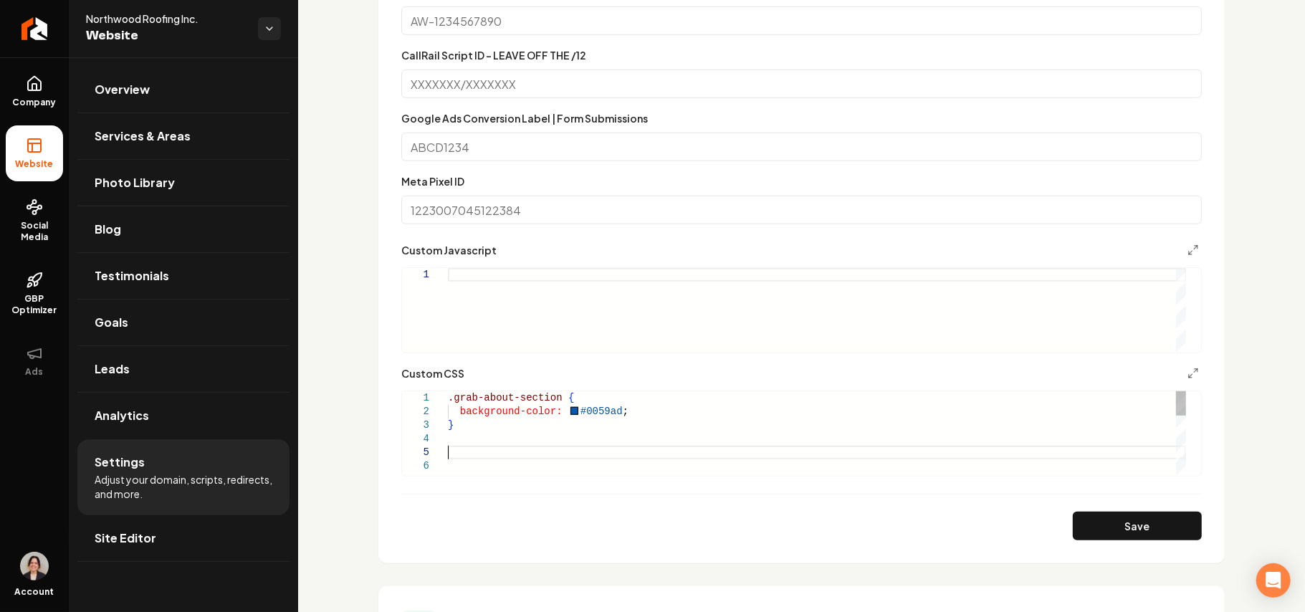
scroll to position [54, 0]
click at [553, 426] on div "background-color: #0059ad ; } .grab-about-section { background-color: #0059ad ;…" at bounding box center [817, 522] width 738 height 313
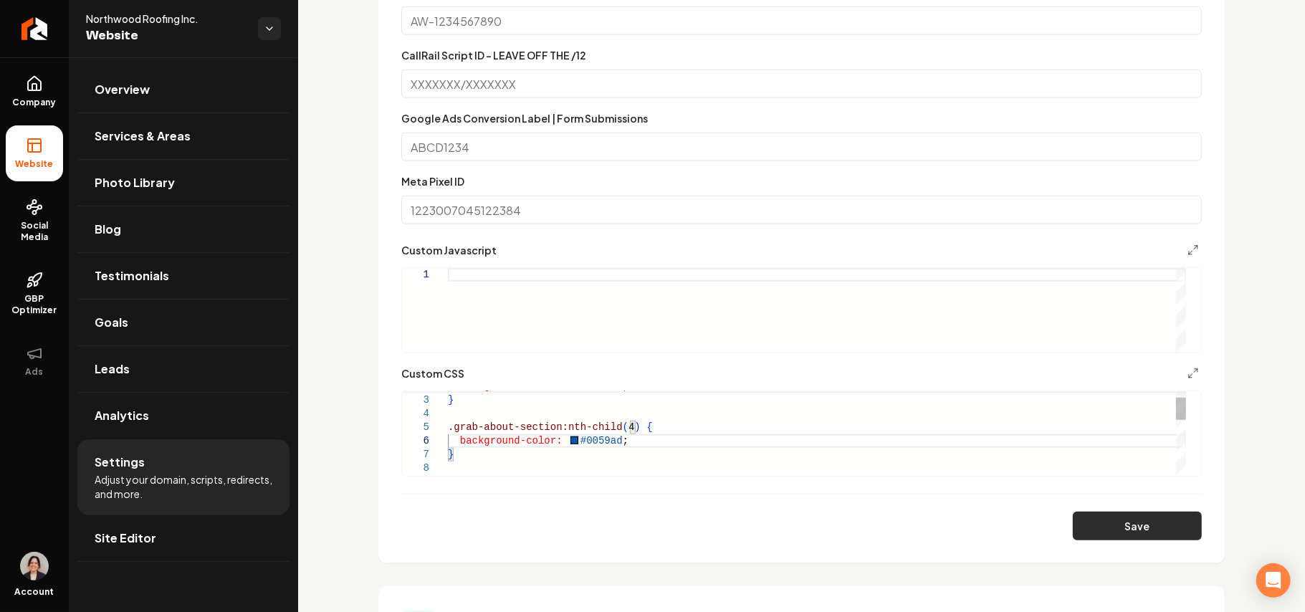
type textarea "**********"
click at [1145, 522] on button "Save" at bounding box center [1137, 526] width 129 height 29
click at [15, 90] on link "Company" at bounding box center [34, 92] width 57 height 56
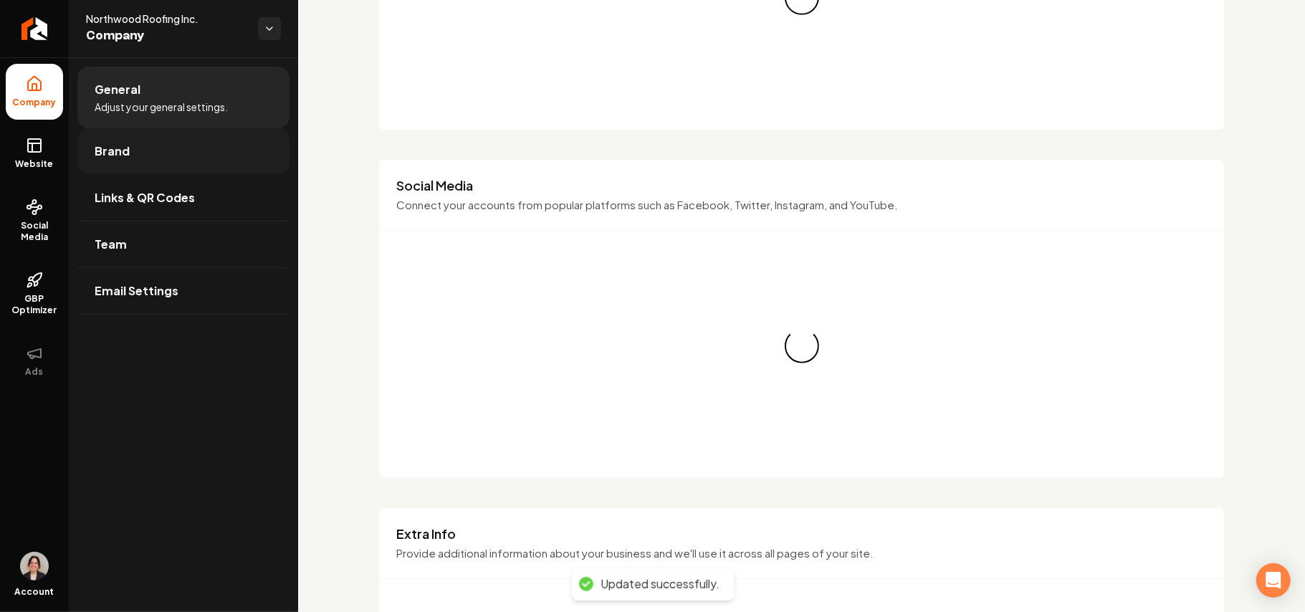
click at [116, 139] on link "Brand" at bounding box center [183, 151] width 212 height 46
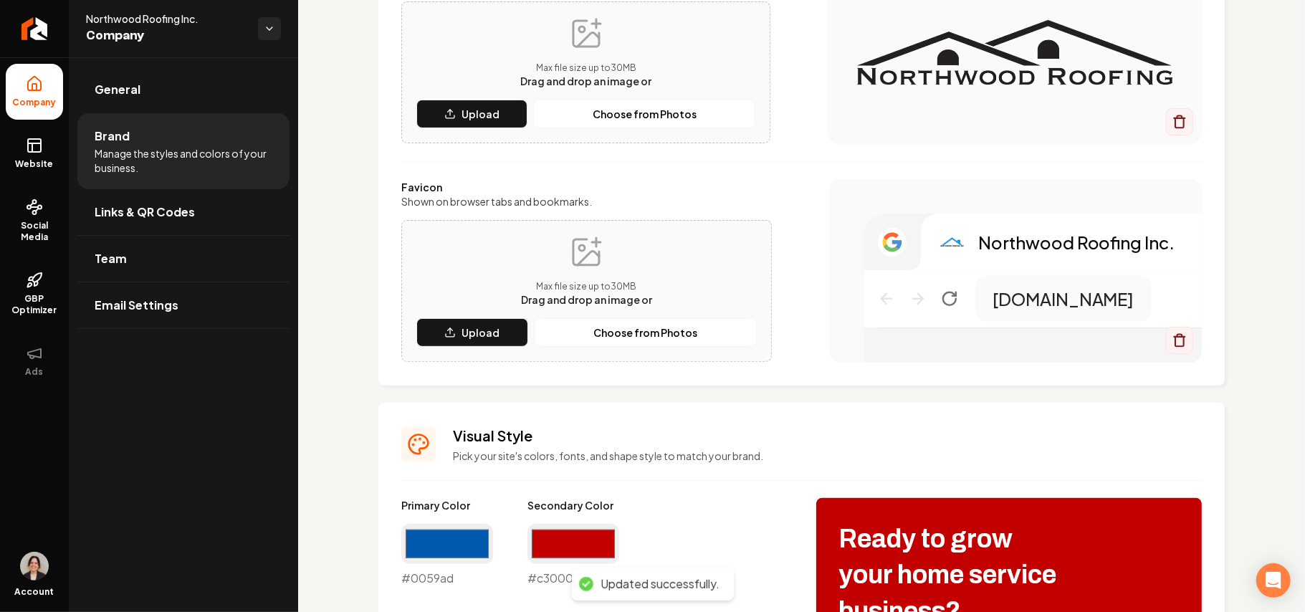
scroll to position [668, 0]
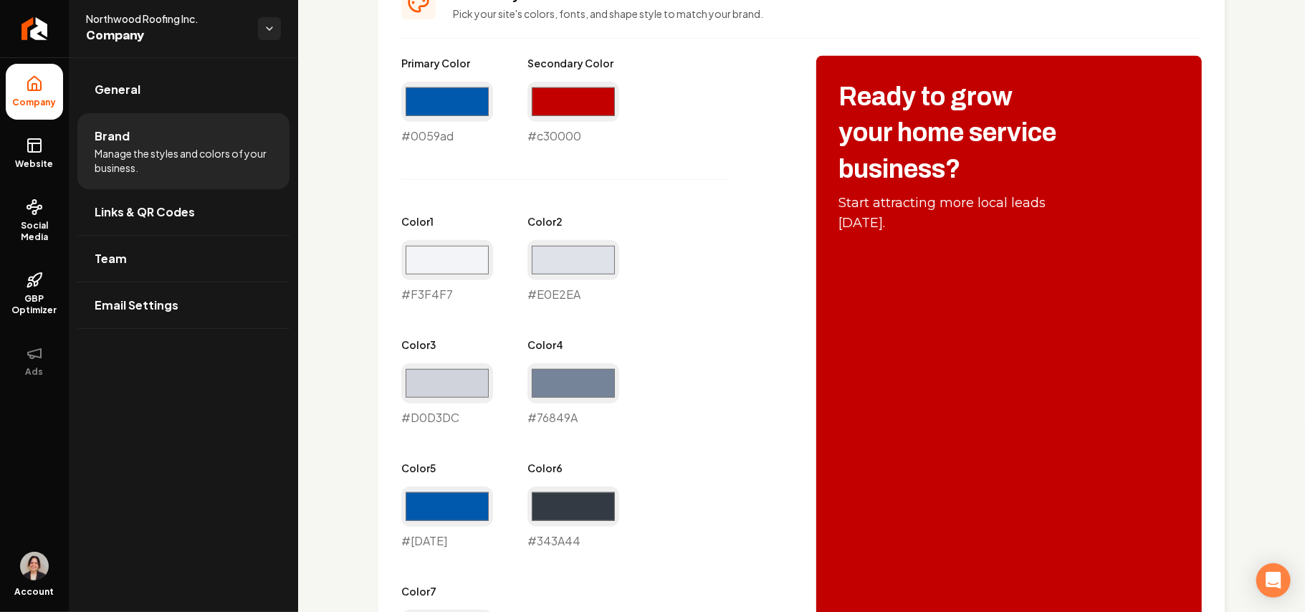
click at [522, 128] on div "Primary Color #0059ad #0059ad Secondary Color #c30000 #c30000 Color 1 #f3f4f7 #…" at bounding box center [594, 364] width 386 height 617
click at [534, 133] on div "#c30000 #c30000" at bounding box center [573, 113] width 92 height 63
copy div "#c30000"
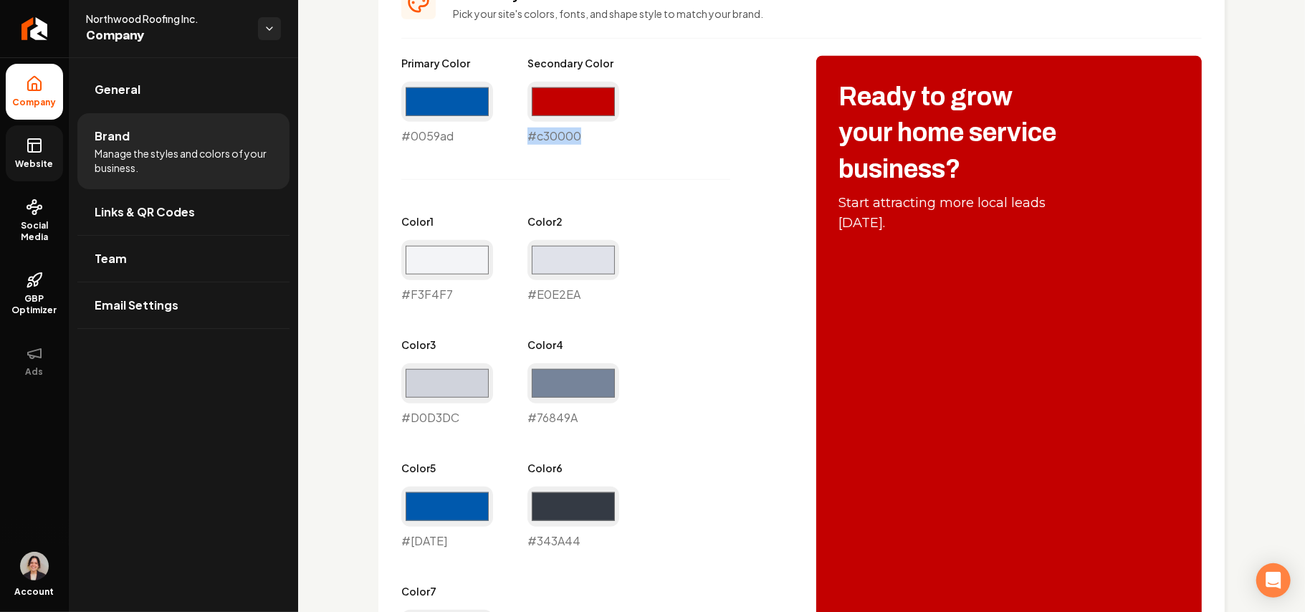
click at [50, 141] on link "Website" at bounding box center [34, 153] width 57 height 56
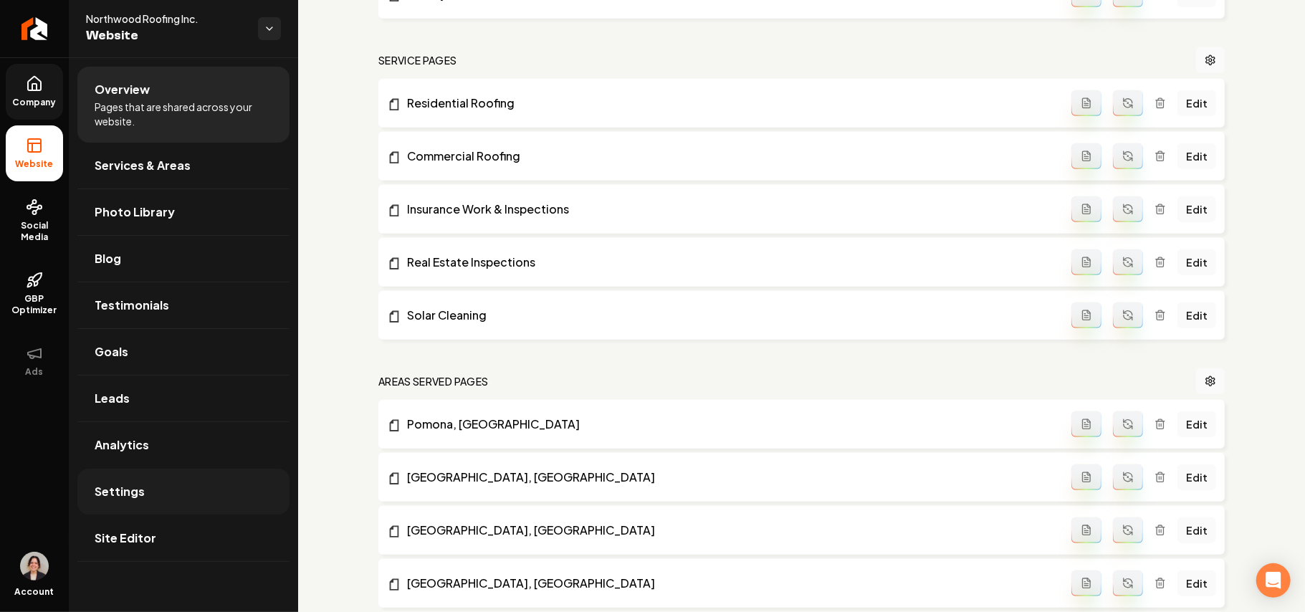
click at [118, 485] on span "Settings" at bounding box center [120, 491] width 50 height 17
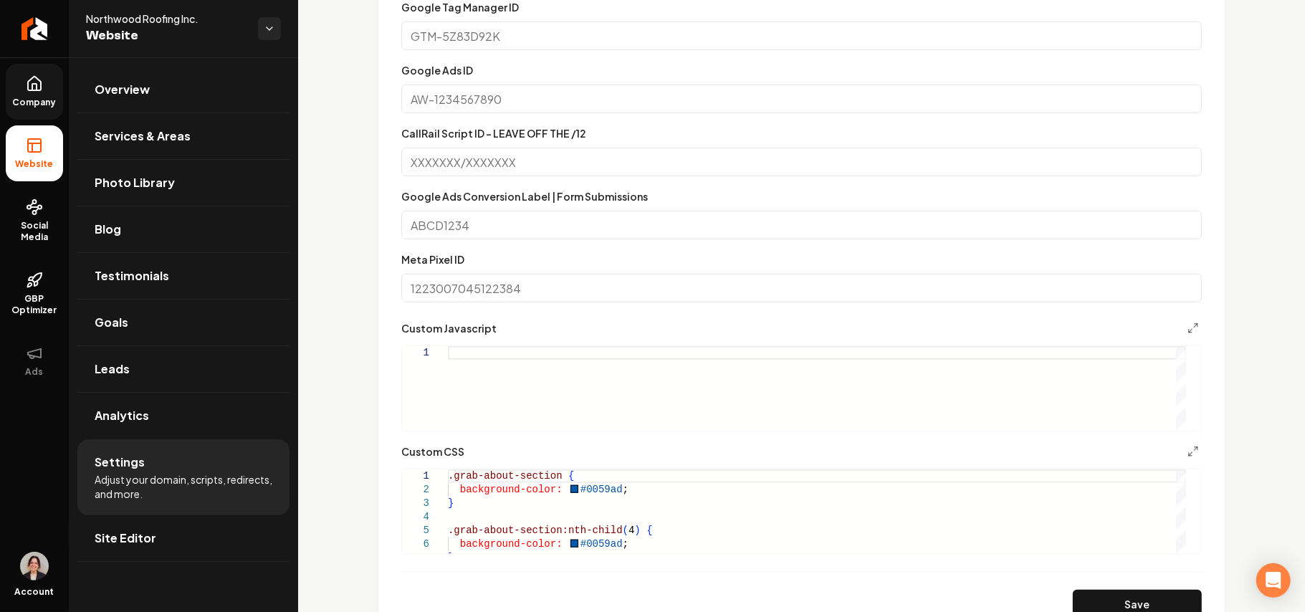
scroll to position [764, 0]
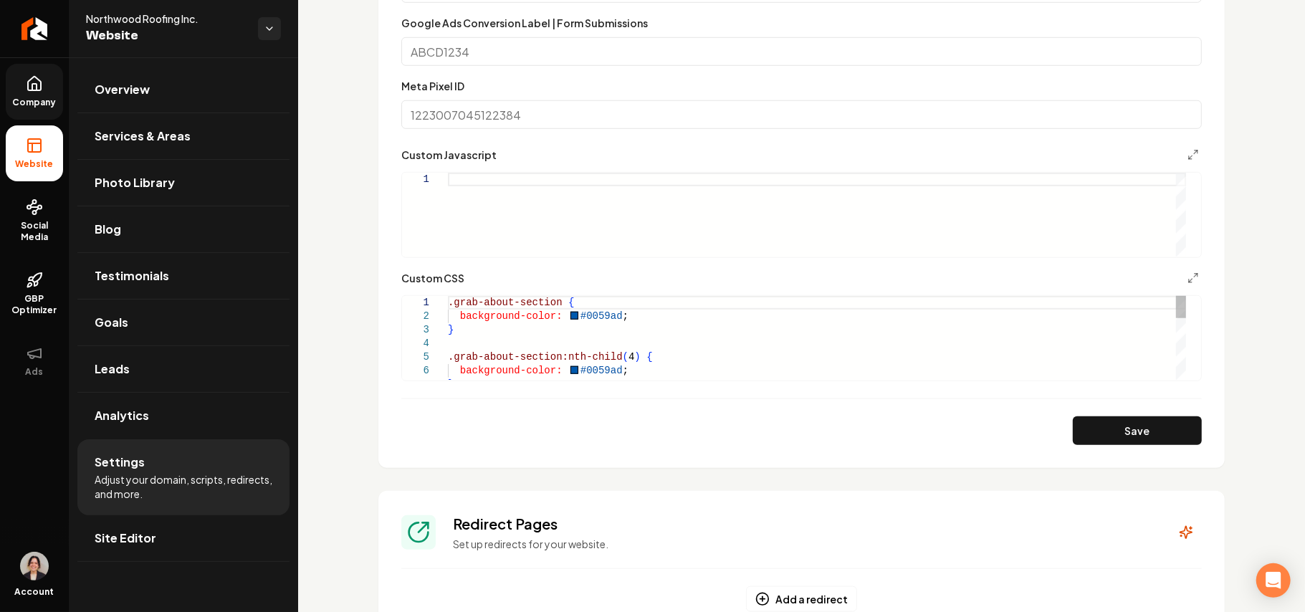
click at [588, 368] on div ".grab-about-section { background-color: #0059ad ; } .grab-about-section:nth-chi…" at bounding box center [817, 452] width 738 height 313
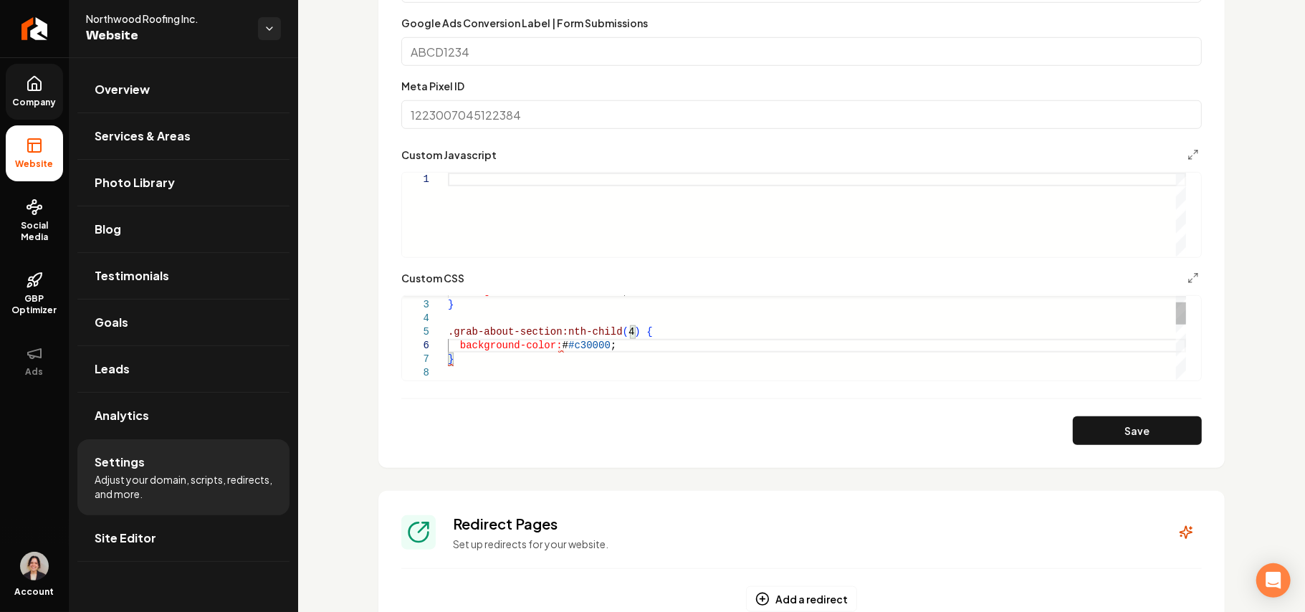
click at [562, 338] on div "background-color: #0059ad ; } .grab-about-section:nth-child ( 4 ) { background-…" at bounding box center [817, 427] width 738 height 313
click at [1121, 419] on button "Save" at bounding box center [1137, 430] width 129 height 29
click at [628, 333] on div "background-color: #0059ad ; } .grab-about-section:nth-child ( 4 ) { background-…" at bounding box center [817, 427] width 738 height 313
drag, startPoint x: 623, startPoint y: 334, endPoint x: 434, endPoint y: 338, distance: 188.5
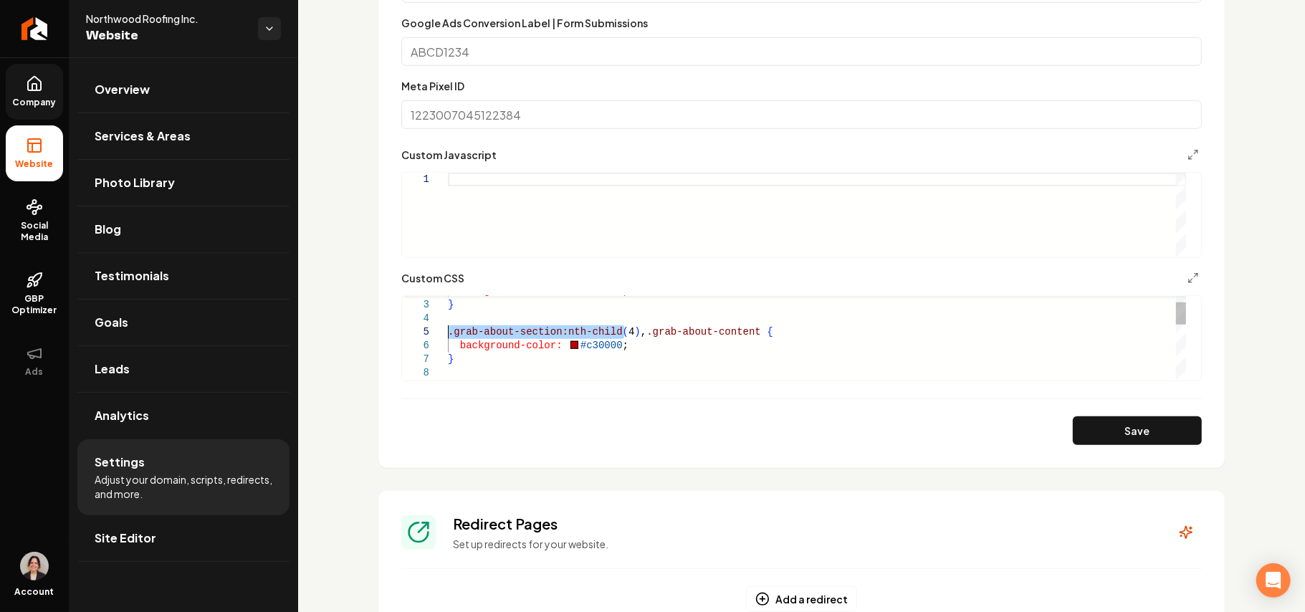
click at [448, 338] on div "background-color: #0059ad ; } .grab-about-section:nth-child ( 4 ) , .grab-about…" at bounding box center [817, 427] width 738 height 313
click at [636, 330] on div "background-color: #0059ad ; } .grab-about-section:nth-child ( 4 ) , .grab-about…" at bounding box center [817, 427] width 738 height 313
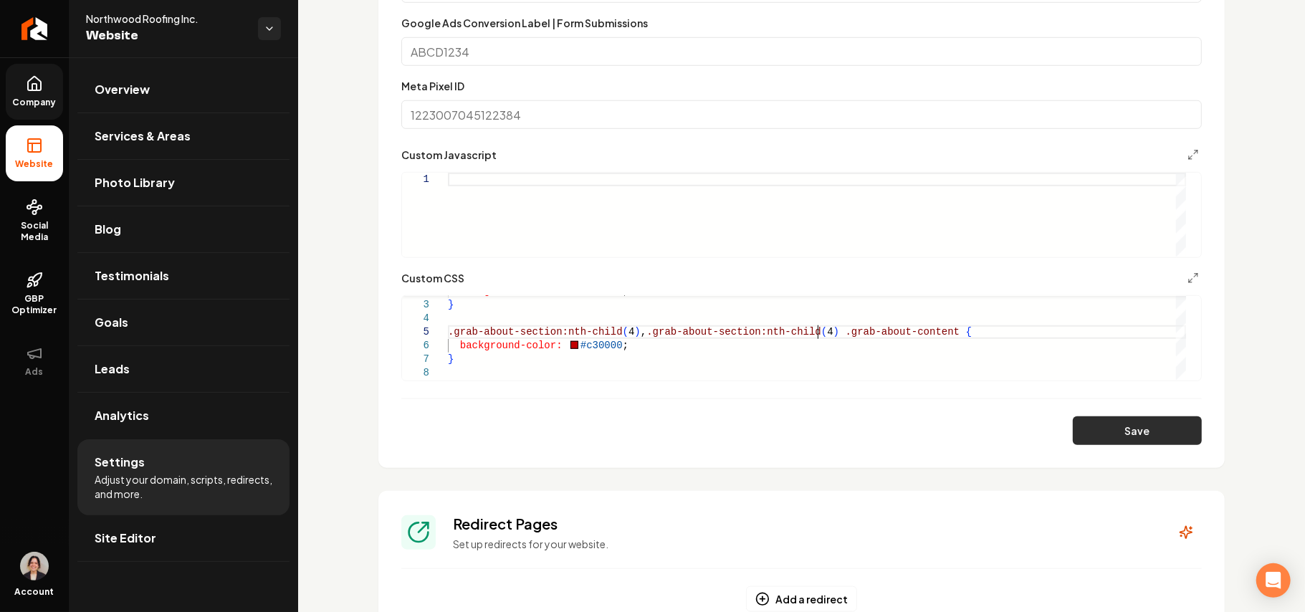
click at [1142, 433] on button "Save" at bounding box center [1137, 430] width 129 height 29
type textarea "**********"
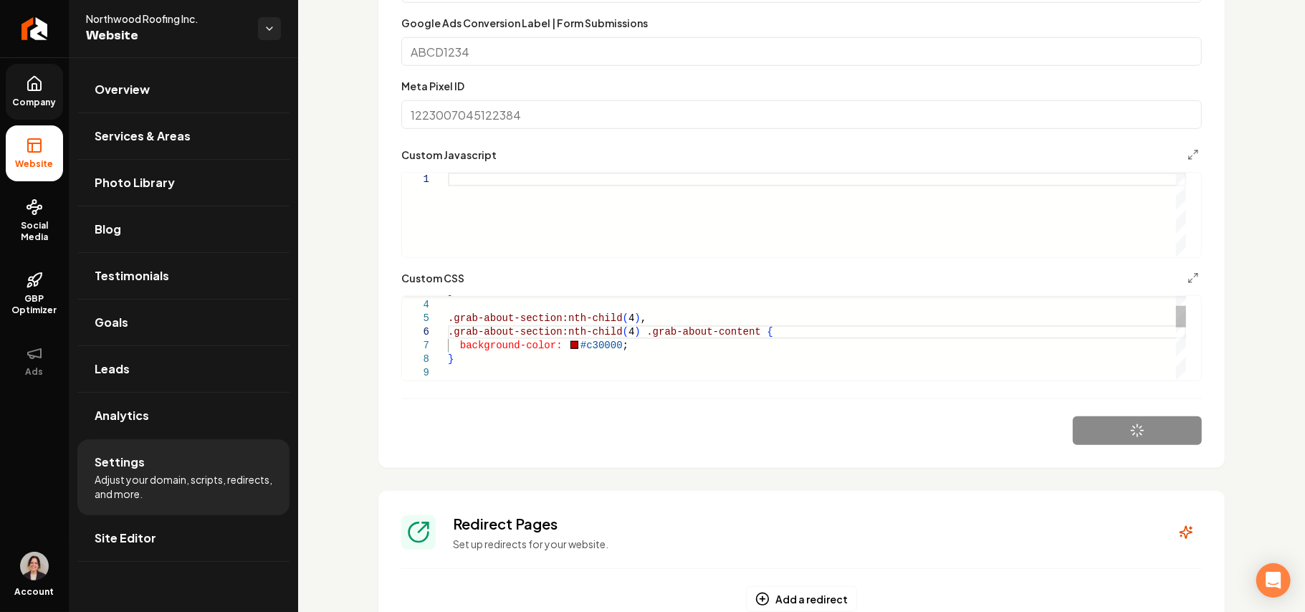
scroll to position [54, 297]
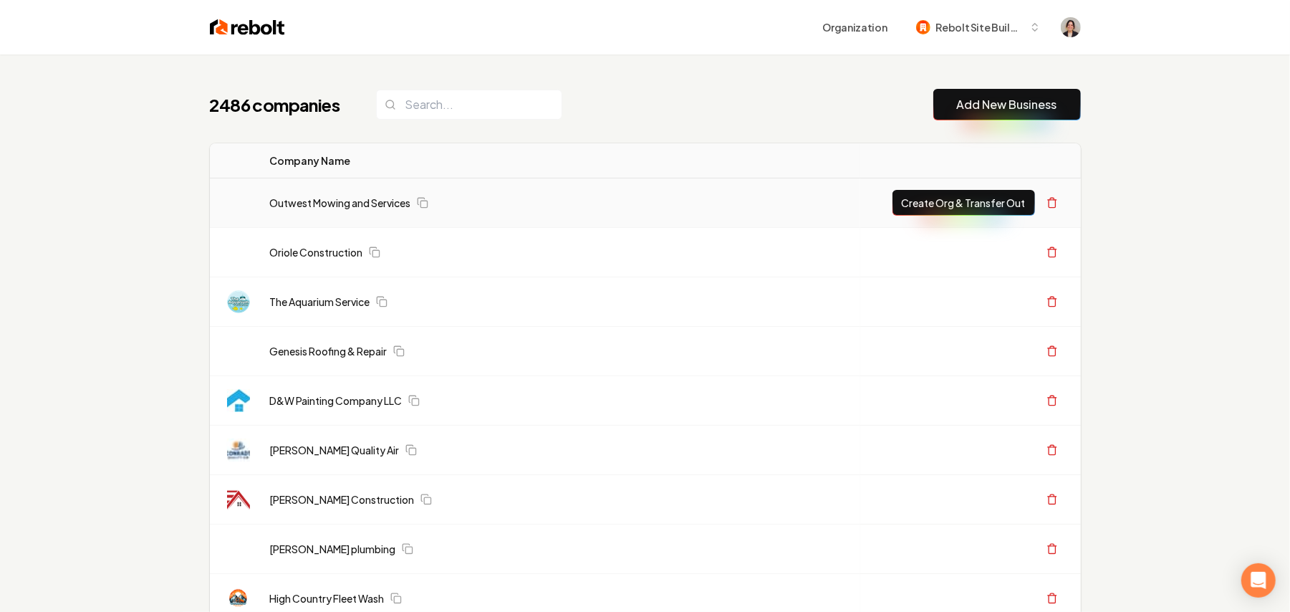
click at [957, 110] on link "Add New Business" at bounding box center [1007, 104] width 100 height 17
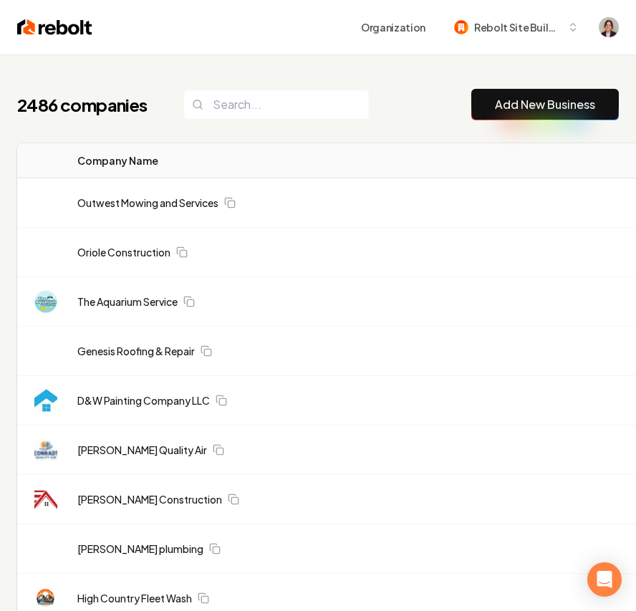
click at [557, 112] on link "Add New Business" at bounding box center [545, 104] width 100 height 17
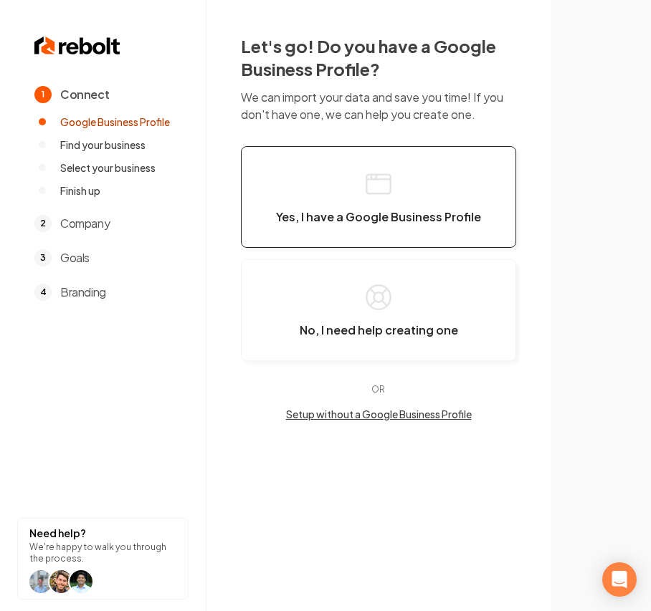
click at [397, 181] on button "Yes, I have a Google Business Profile" at bounding box center [378, 197] width 275 height 102
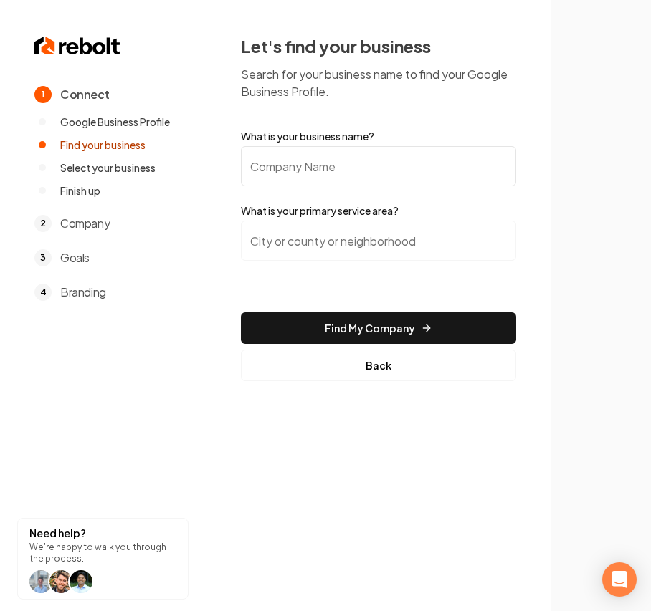
click at [353, 178] on input "What is your business name?" at bounding box center [378, 166] width 275 height 40
paste input "PDQ Electric LLC"
type input "PDQ Electric LLC"
click at [298, 238] on input "search" at bounding box center [378, 241] width 275 height 40
paste input "GA"
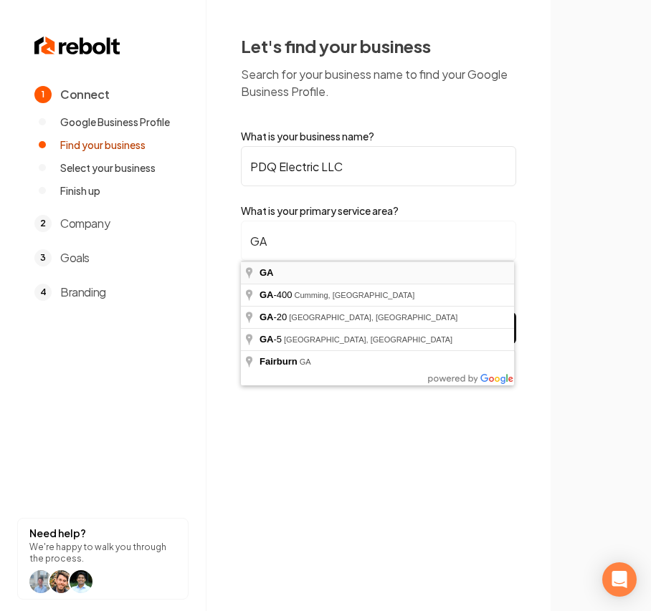
type input "GA"
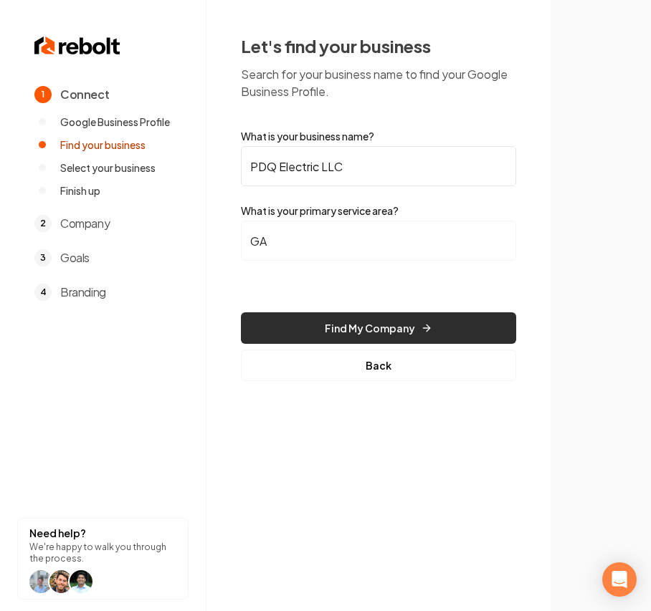
click at [322, 325] on button "Find My Company" at bounding box center [378, 328] width 275 height 32
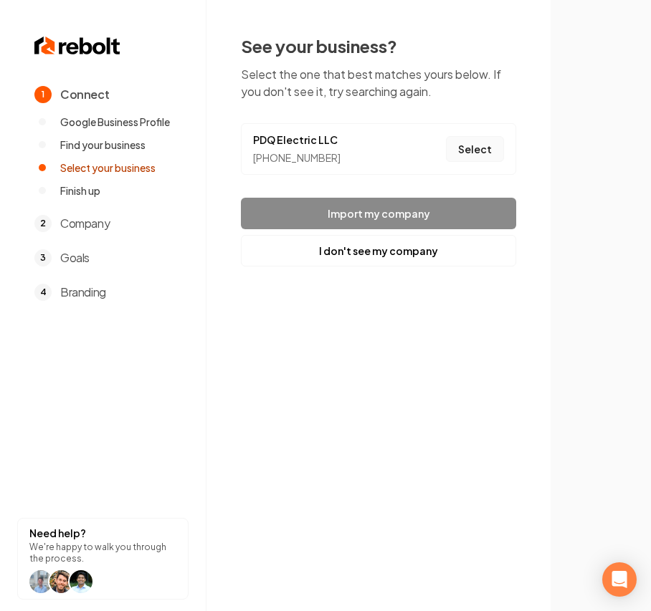
click at [492, 144] on button "Select" at bounding box center [475, 149] width 58 height 26
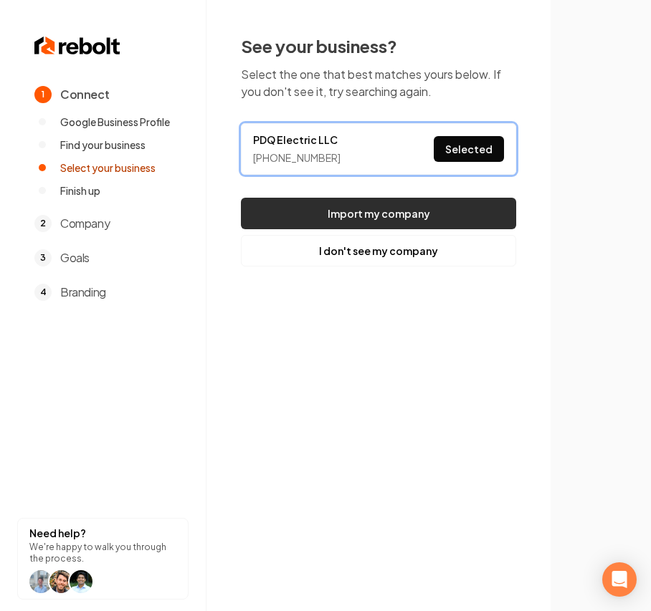
click at [416, 219] on button "Import my company" at bounding box center [378, 214] width 275 height 32
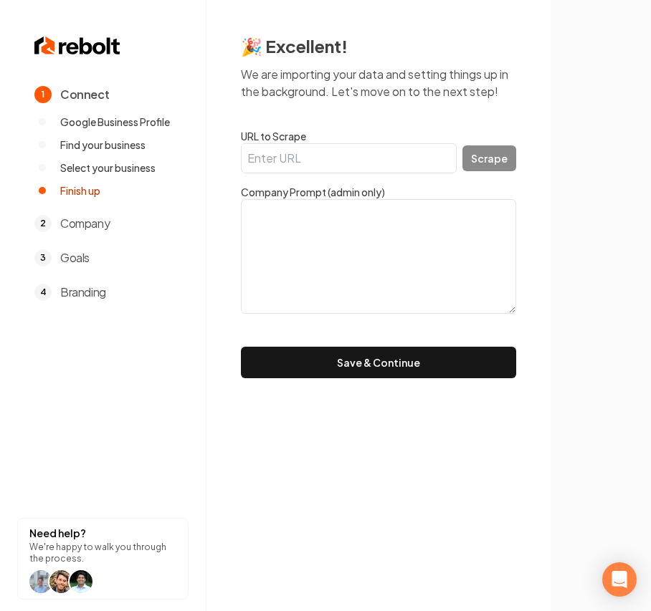
click at [298, 158] on input "URL to Scrape" at bounding box center [349, 158] width 216 height 30
paste input "[URL][DOMAIN_NAME]"
type input "[URL][DOMAIN_NAME]"
click at [496, 158] on button "Scrape" at bounding box center [489, 158] width 54 height 26
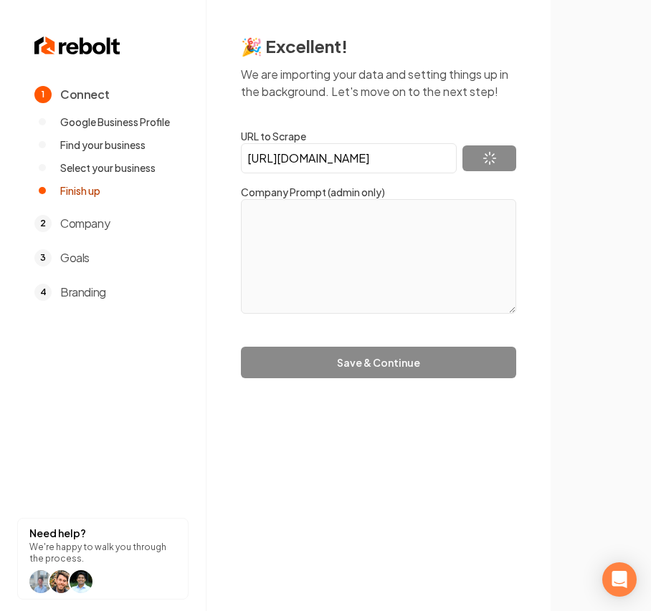
type textarea "PDQ Electric is a family-owned and operated electrical service company based in…"
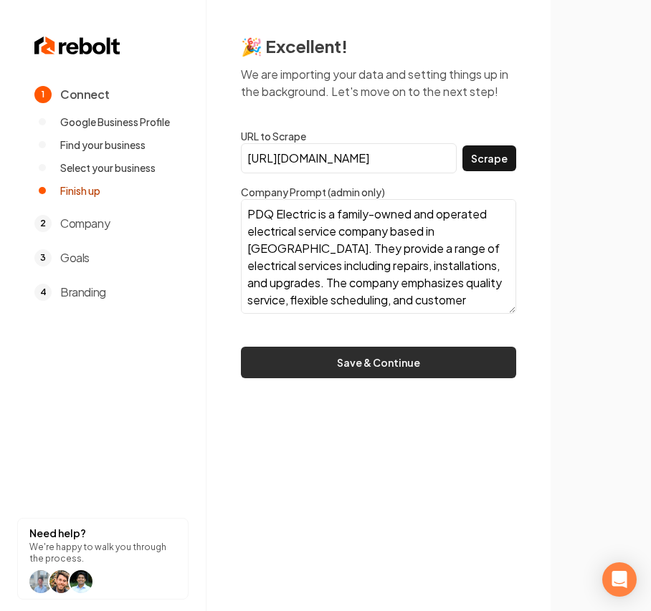
click at [284, 362] on button "Save & Continue" at bounding box center [378, 363] width 275 height 32
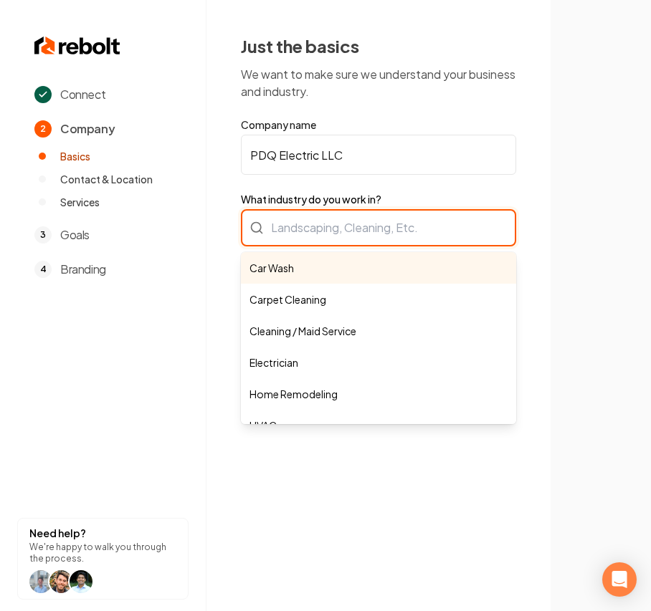
click at [347, 224] on div "Car Wash Carpet Cleaning Cleaning / Maid Service Electrician Home Remodeling HV…" at bounding box center [378, 227] width 275 height 37
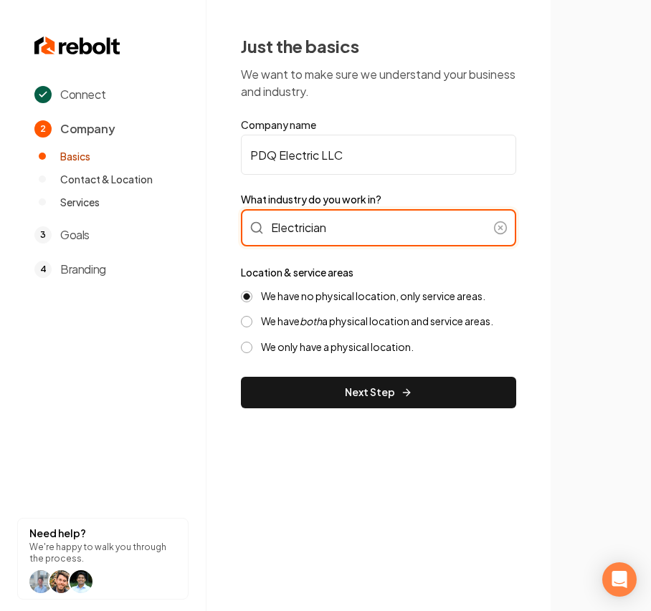
type input "Electrician"
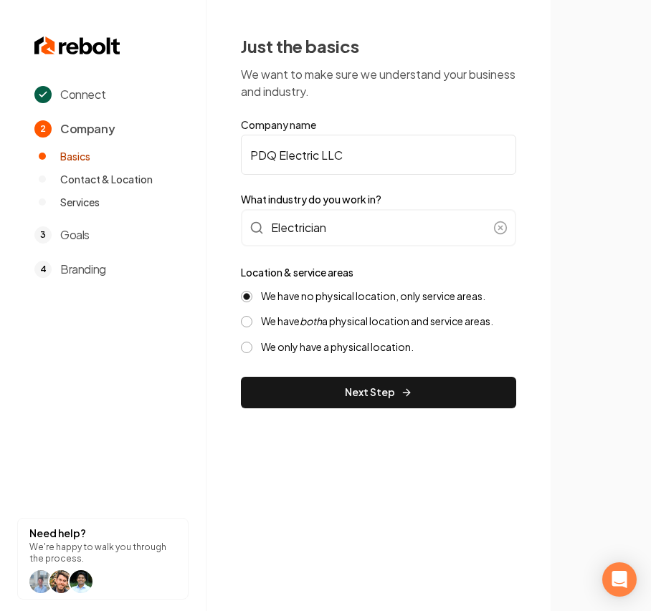
click at [287, 321] on label "We have both a physical location and service areas." at bounding box center [377, 322] width 232 height 14
click at [252, 321] on button "We have both a physical location and service areas." at bounding box center [246, 321] width 11 height 11
drag, startPoint x: 279, startPoint y: 380, endPoint x: 63, endPoint y: 459, distance: 230.5
click at [279, 381] on button "Next Step" at bounding box center [378, 393] width 275 height 32
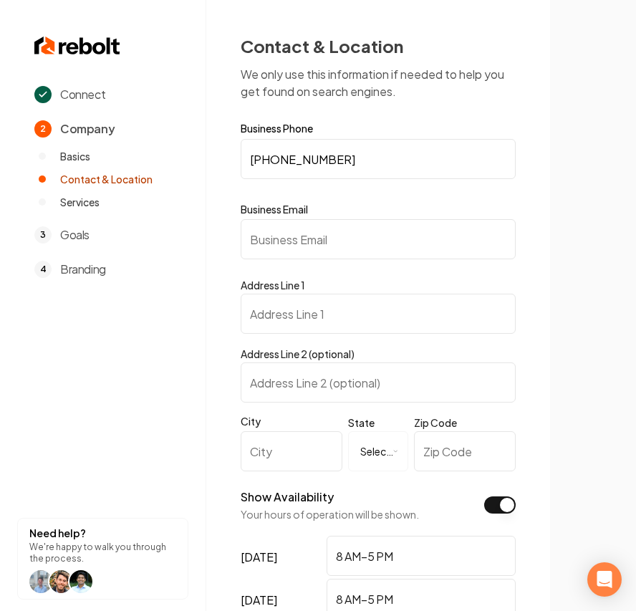
click at [287, 310] on input "Address Line 1" at bounding box center [378, 314] width 275 height 40
paste input "Po box1851"
type input "Po box1851"
click at [287, 451] on input "City" at bounding box center [292, 451] width 102 height 40
paste input "Fairburn"
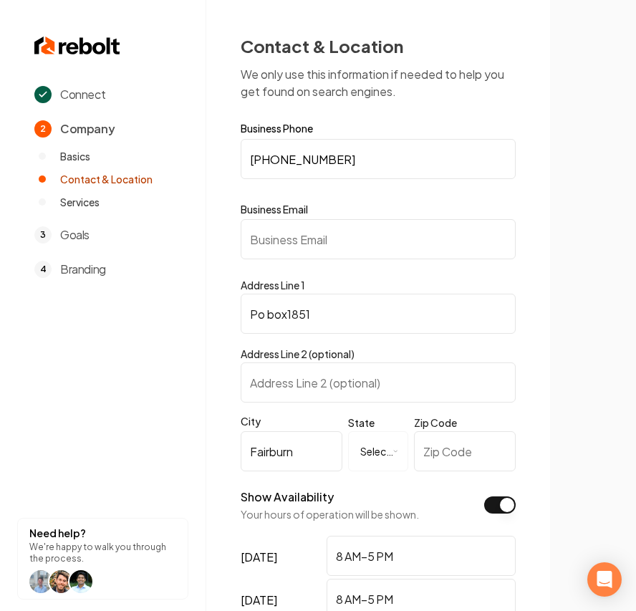
type input "Fairburn"
click at [382, 456] on html "**********" at bounding box center [318, 305] width 636 height 611
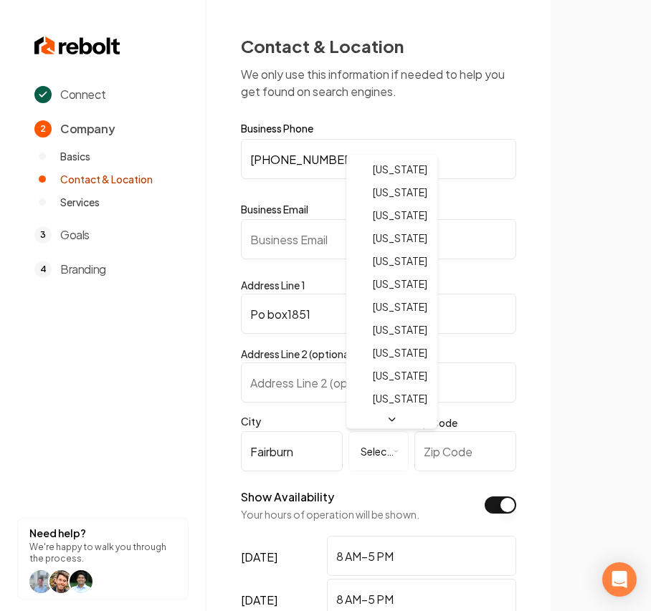
select select "**"
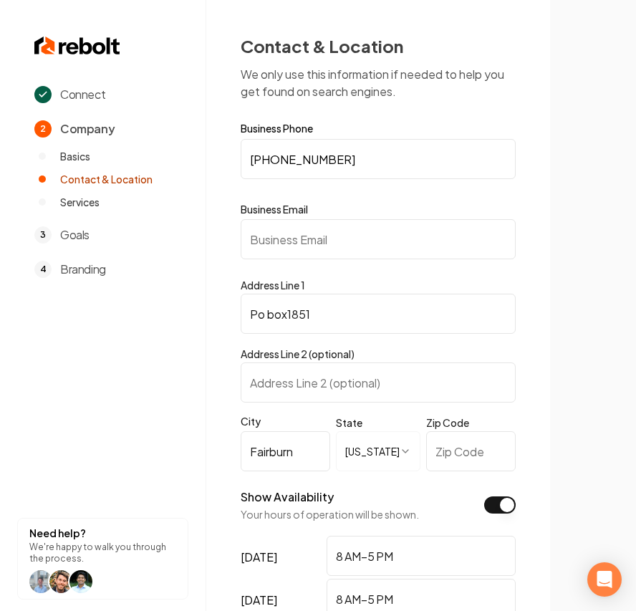
click at [442, 439] on input "Zip Code" at bounding box center [471, 451] width 90 height 40
paste input "30213"
type input "30213"
drag, startPoint x: 328, startPoint y: 242, endPoint x: 345, endPoint y: 242, distance: 16.5
click at [328, 242] on input "Business Email" at bounding box center [378, 239] width 275 height 40
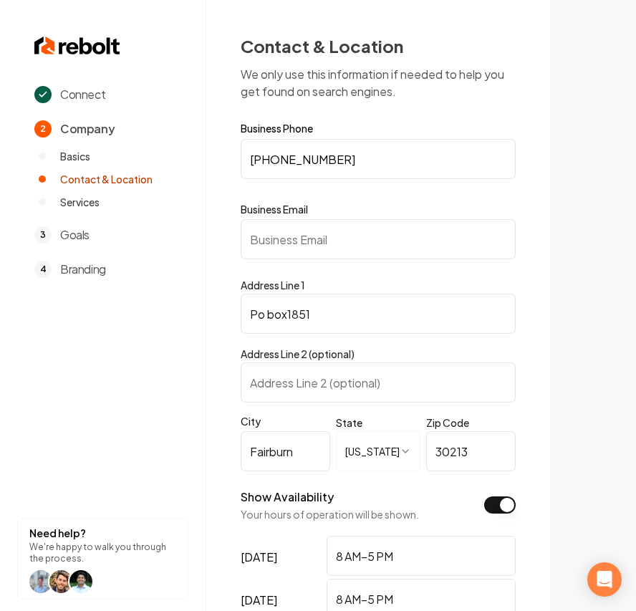
paste input "[EMAIL_ADDRESS][DOMAIN_NAME]"
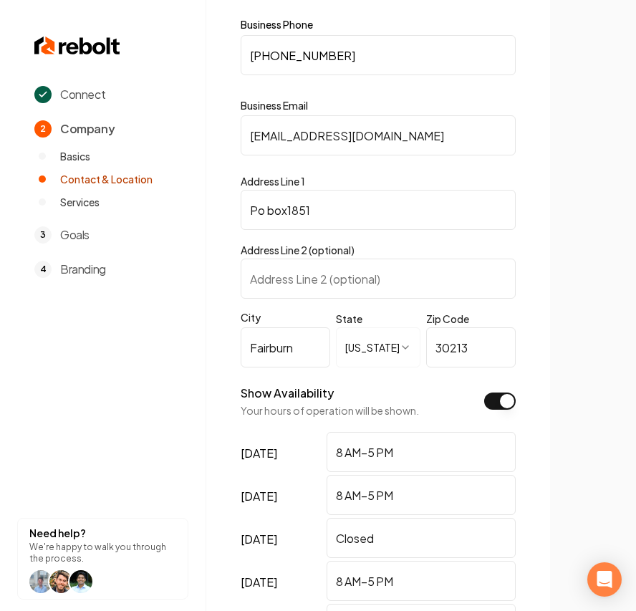
scroll to position [374, 0]
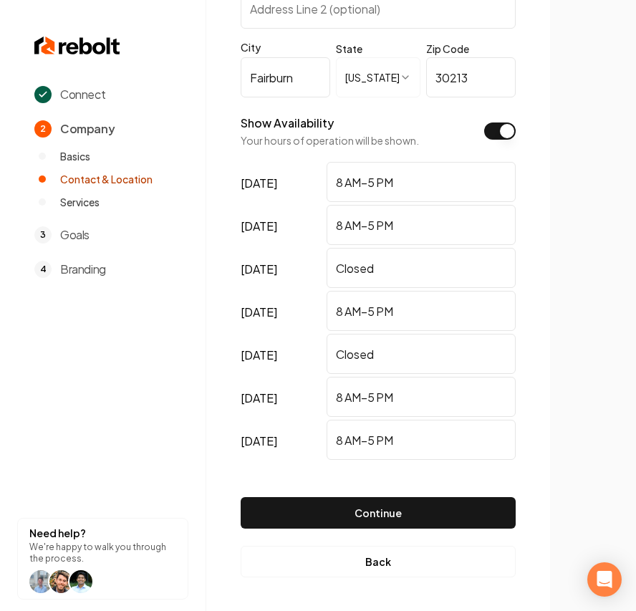
type input "[EMAIL_ADDRESS][DOMAIN_NAME]"
drag, startPoint x: 224, startPoint y: 277, endPoint x: 101, endPoint y: 285, distance: 122.8
drag, startPoint x: 413, startPoint y: 360, endPoint x: 113, endPoint y: 340, distance: 300.2
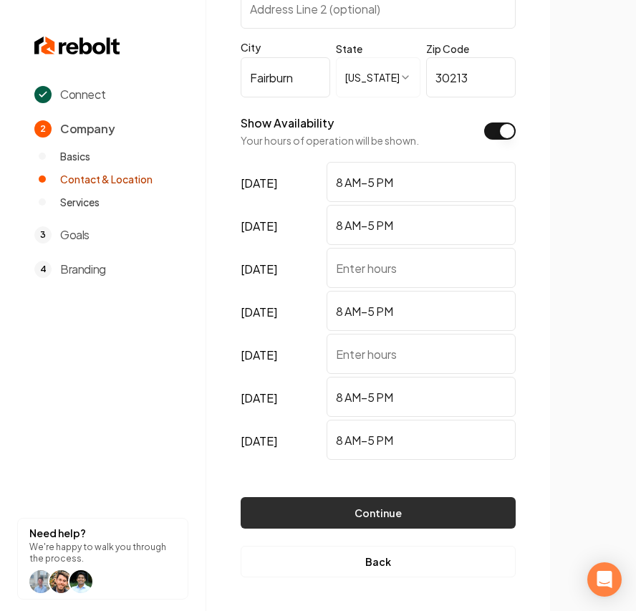
click at [454, 522] on button "Continue" at bounding box center [378, 513] width 275 height 32
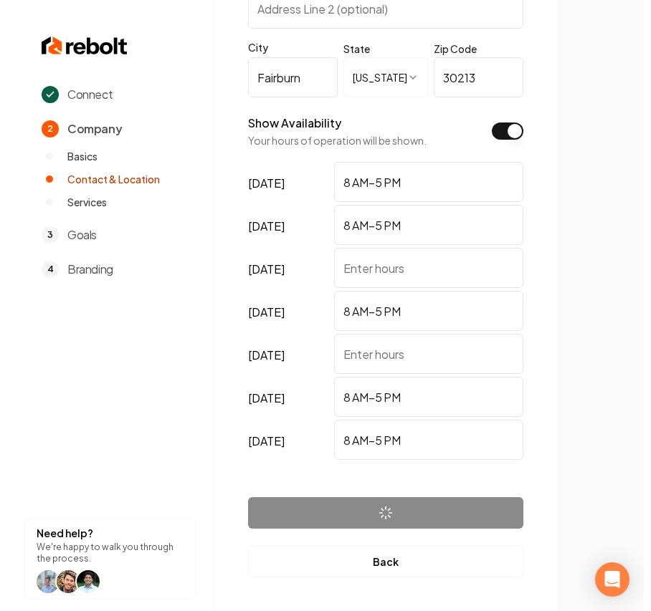
scroll to position [0, 0]
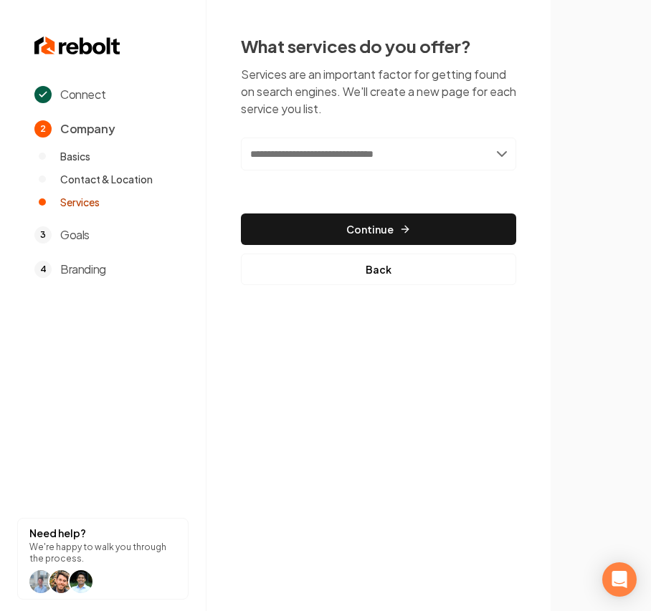
click at [327, 171] on div "Add new or select from suggestions Select a service" at bounding box center [378, 164] width 275 height 53
click at [327, 158] on input "text" at bounding box center [378, 154] width 275 height 33
paste input "**********"
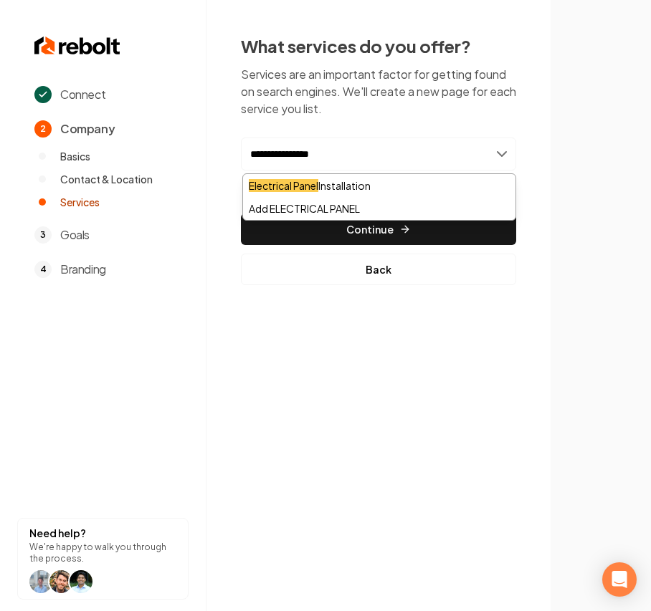
drag, startPoint x: 373, startPoint y: 148, endPoint x: 149, endPoint y: 143, distance: 224.3
click at [149, 143] on div "**********" at bounding box center [325, 305] width 651 height 611
type input "**********"
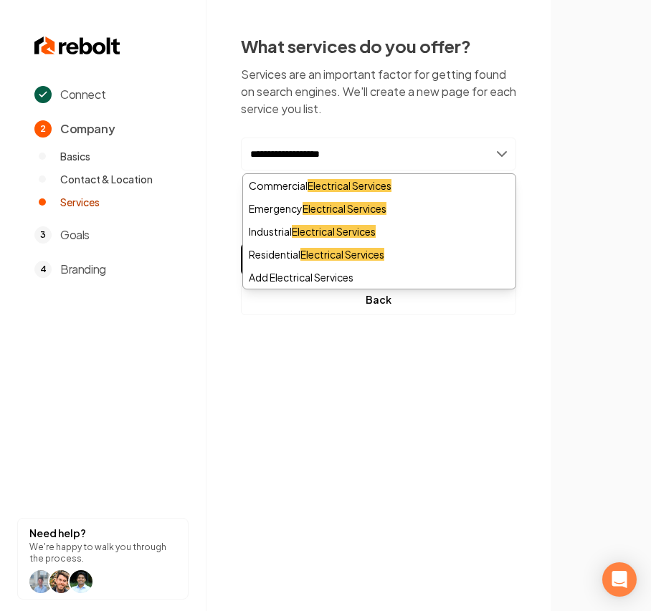
type input "**********"
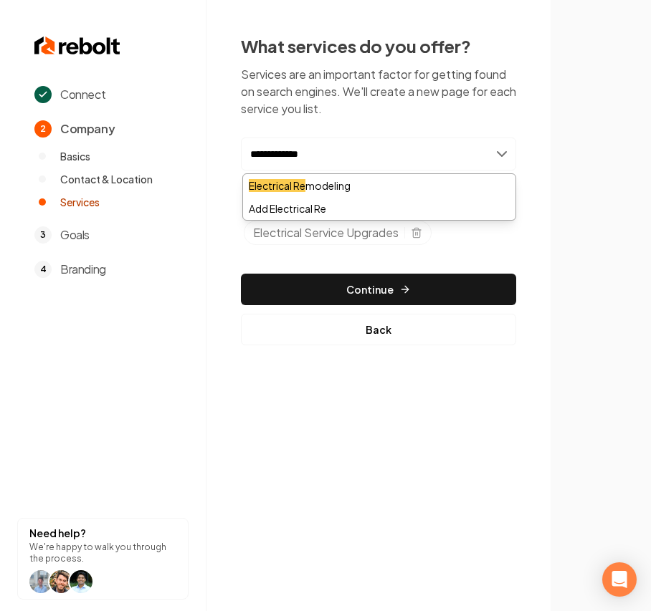
type input "**********"
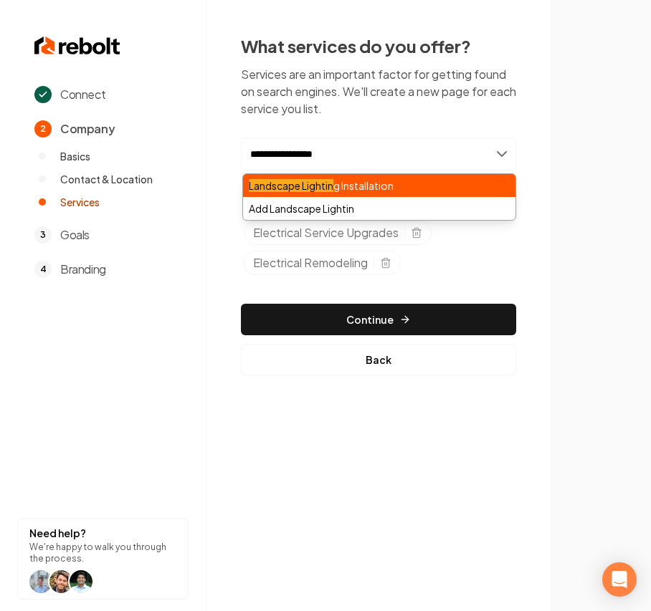
type input "**********"
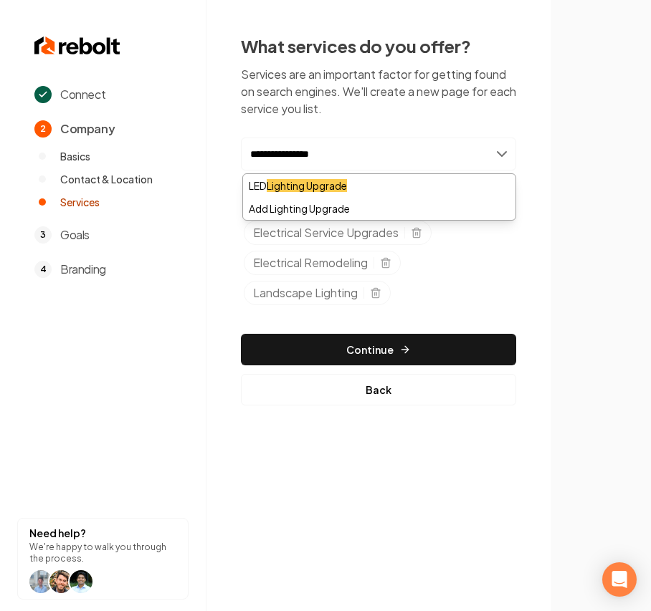
type input "**********"
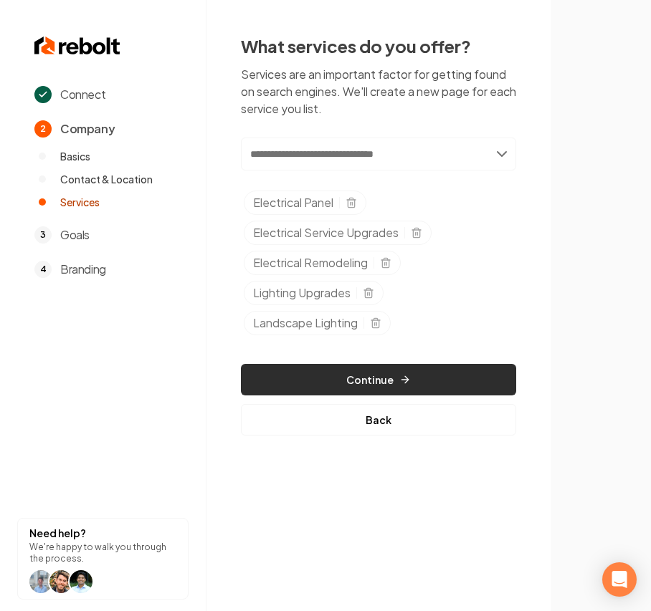
click at [305, 385] on button "Continue" at bounding box center [378, 380] width 275 height 32
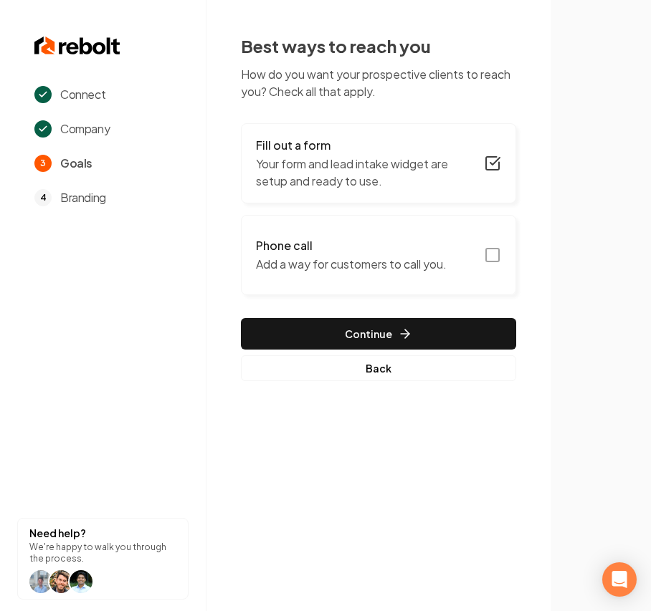
click at [373, 264] on p "Add a way for customers to call you." at bounding box center [351, 264] width 191 height 17
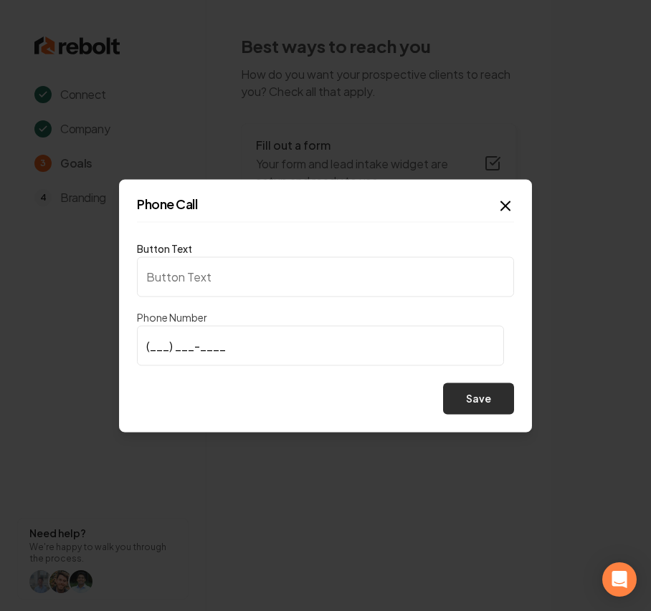
type input "Call us"
type input "[PHONE_NUMBER]"
click at [482, 396] on button "Save" at bounding box center [478, 399] width 71 height 32
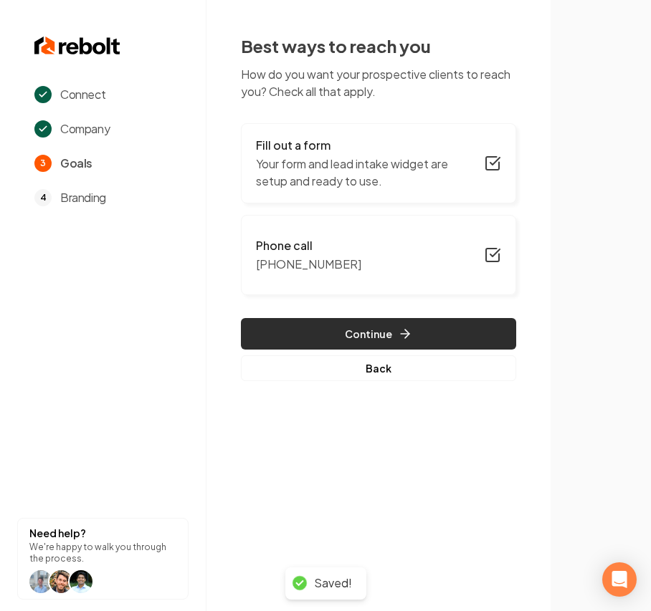
click at [355, 339] on button "Continue" at bounding box center [378, 334] width 275 height 32
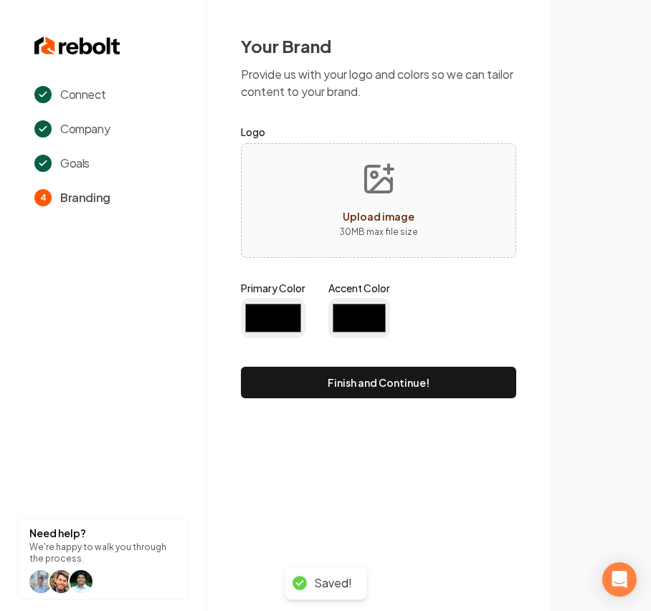
click at [324, 159] on div "Upload image 30 MB max file size" at bounding box center [378, 200] width 275 height 115
type input "#194d33"
type input "#70be00"
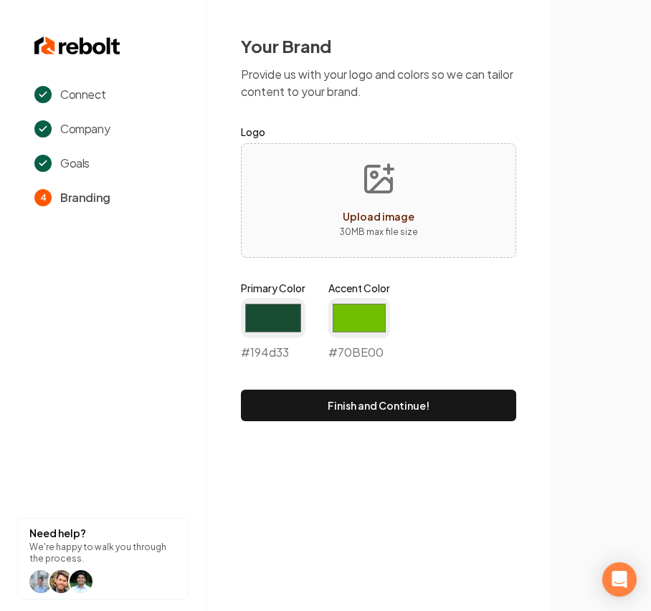
type input "**********"
click at [281, 327] on input "#194d33" at bounding box center [273, 318] width 64 height 40
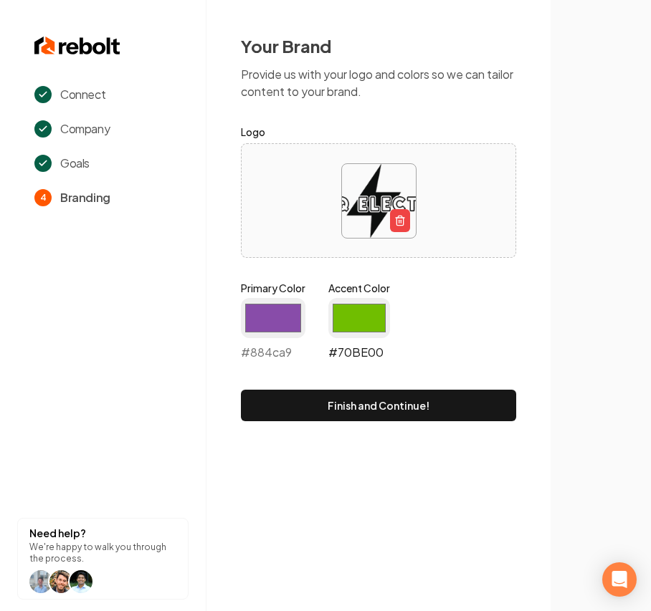
type input "#884ca9"
click at [360, 304] on input "#70be00" at bounding box center [359, 318] width 62 height 40
type input "#0c0f0e"
click at [537, 205] on div "Your Brand Provide us with your logo and colors so we can tailor content to you…" at bounding box center [378, 228] width 344 height 456
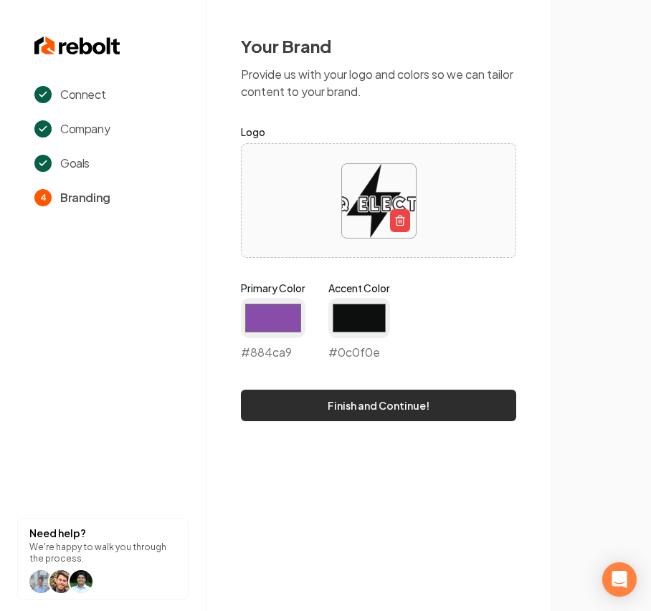
click at [388, 404] on button "Finish and Continue!" at bounding box center [378, 406] width 275 height 32
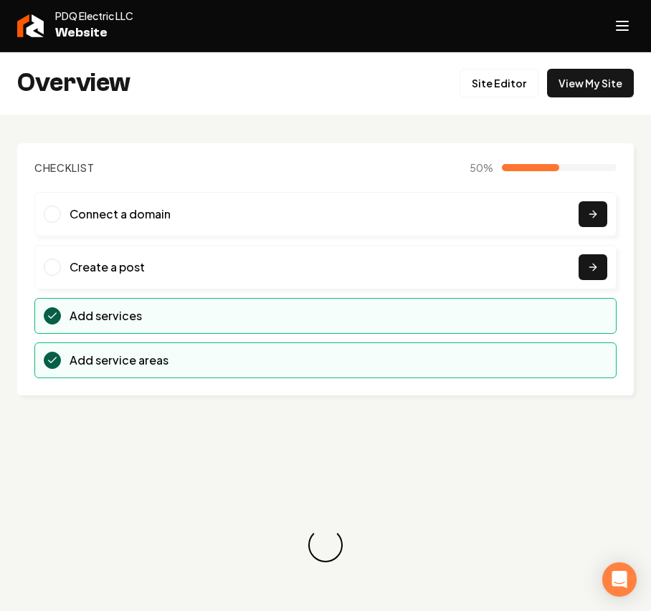
click at [628, 24] on icon "Open navigation menu" at bounding box center [621, 25] width 17 height 23
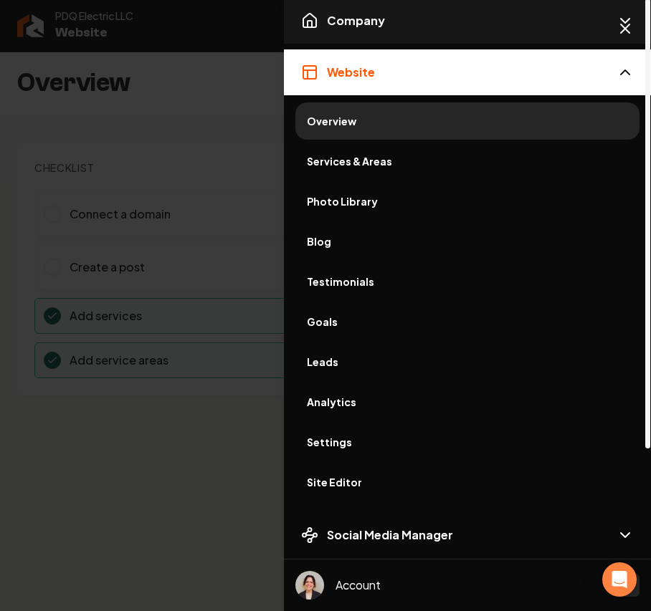
click at [370, 21] on span "Company" at bounding box center [356, 20] width 58 height 17
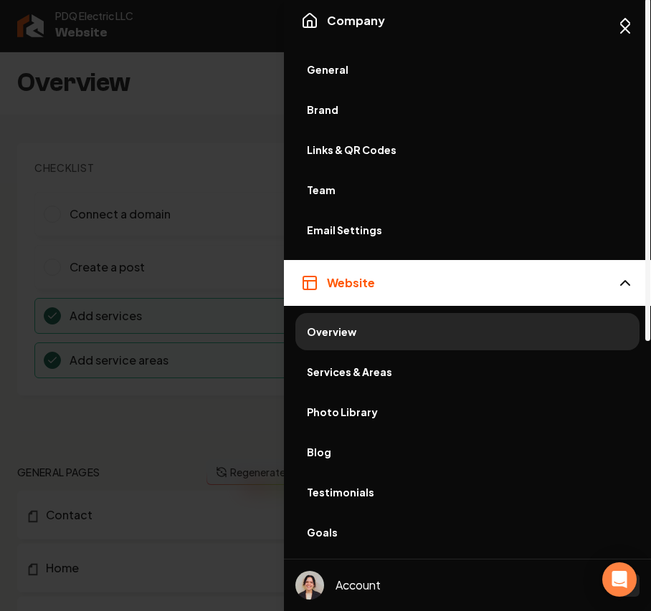
click at [342, 64] on span "General" at bounding box center [467, 69] width 321 height 14
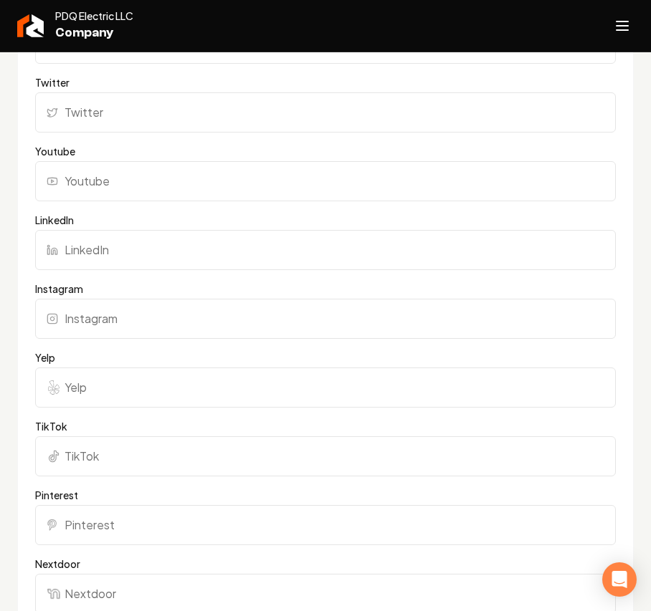
scroll to position [1146, 0]
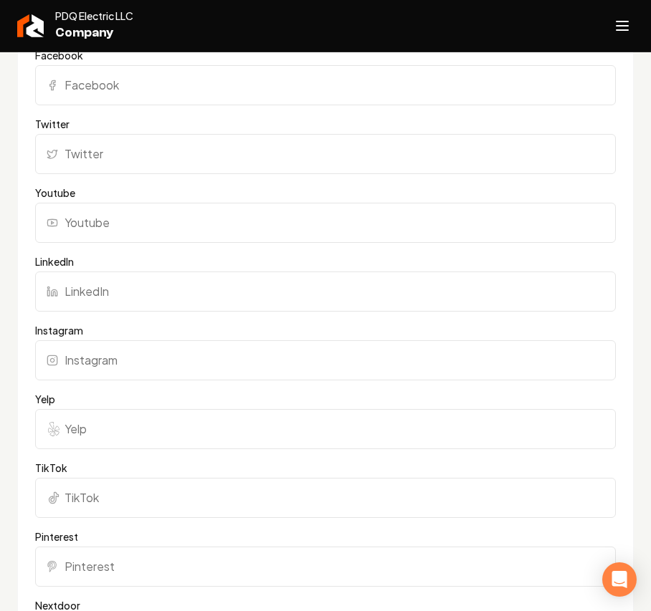
click at [170, 96] on input "Facebook" at bounding box center [325, 85] width 580 height 40
paste input "[URL][DOMAIN_NAME]"
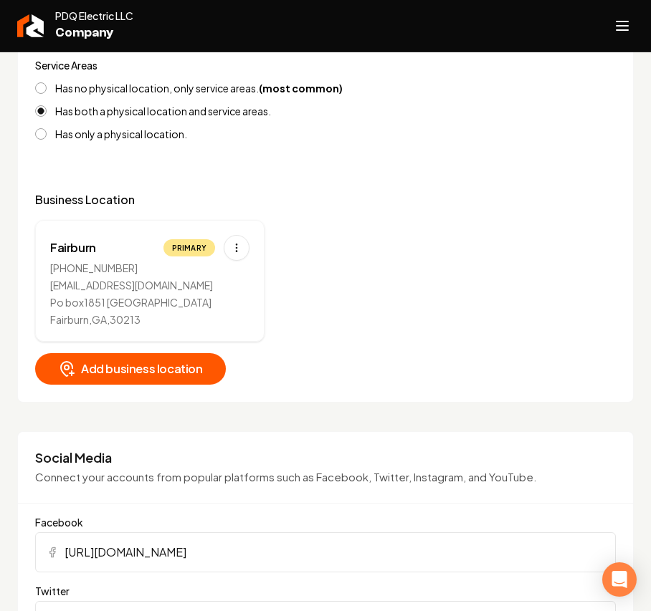
scroll to position [668, 0]
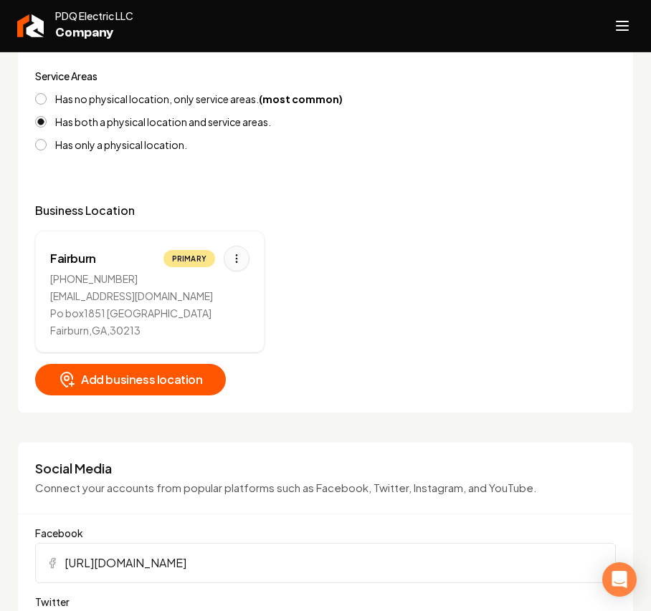
type input "[URL][DOMAIN_NAME]"
click at [238, 254] on html "Company Website Social Media GBP Optimizer Ads Account PDQ Electric LLC Company…" at bounding box center [325, 305] width 651 height 611
click at [218, 299] on div "Edit" at bounding box center [191, 290] width 107 height 23
select select "**"
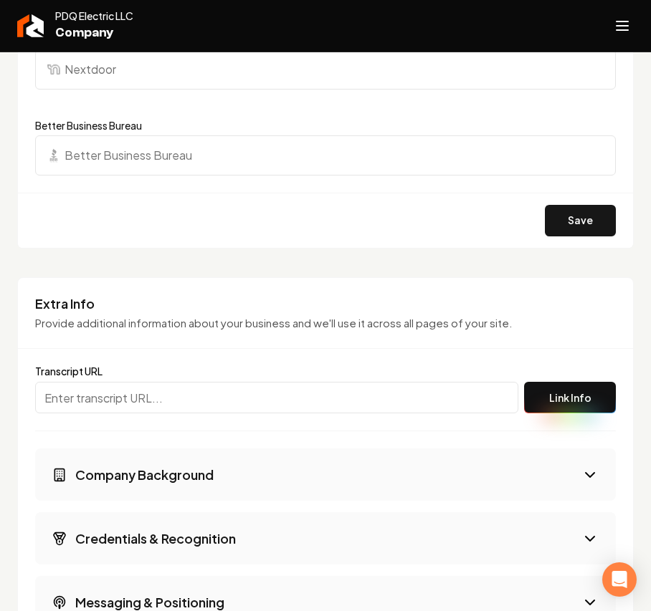
scroll to position [1815, 0]
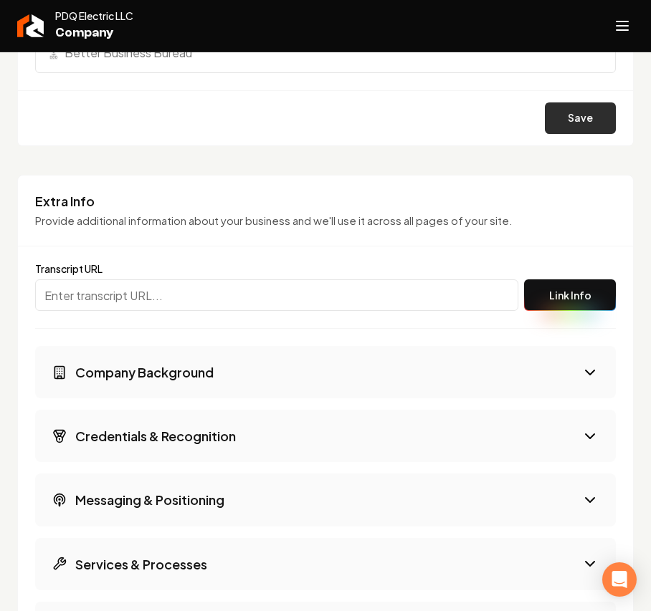
click at [563, 123] on button "Save" at bounding box center [580, 118] width 71 height 32
click at [608, 19] on button "Open navigation menu" at bounding box center [622, 26] width 34 height 34
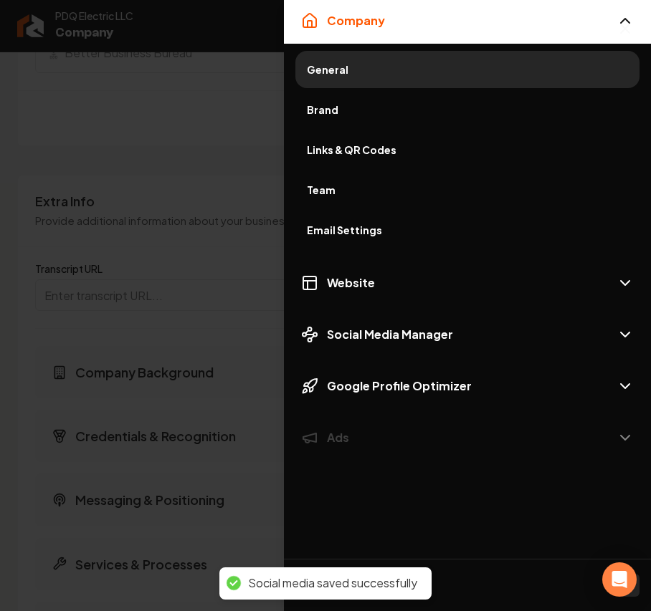
click at [331, 107] on span "Brand" at bounding box center [467, 109] width 321 height 14
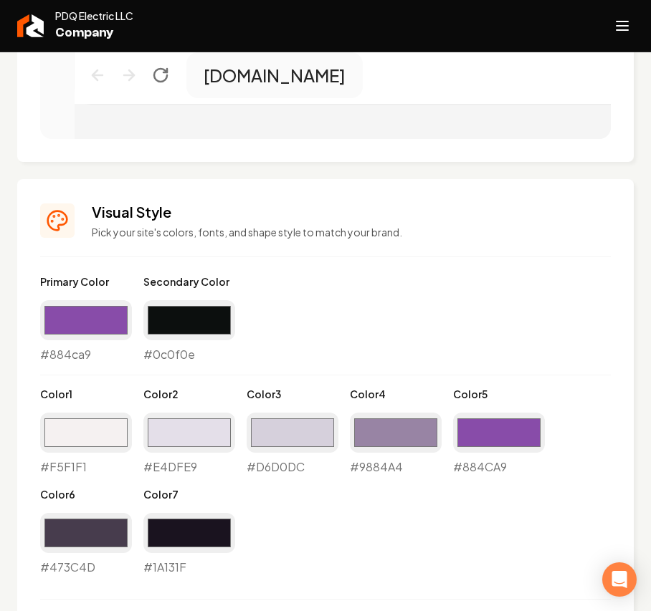
scroll to position [407, 0]
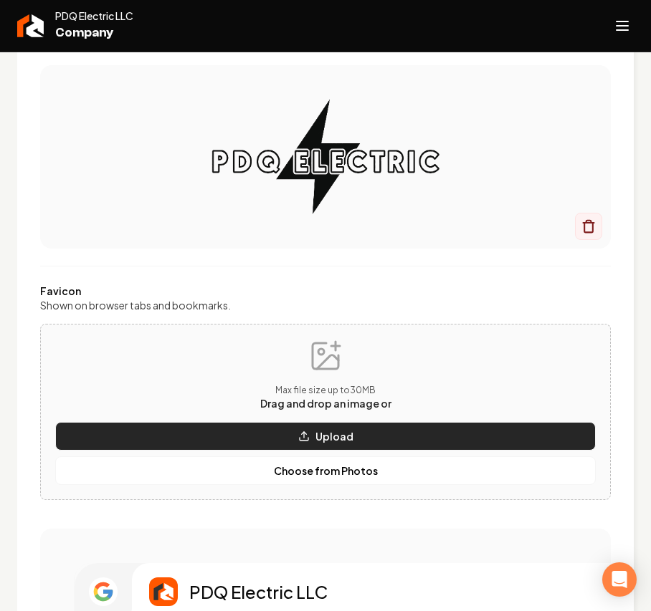
click at [302, 431] on icon "Main content area" at bounding box center [303, 436] width 11 height 11
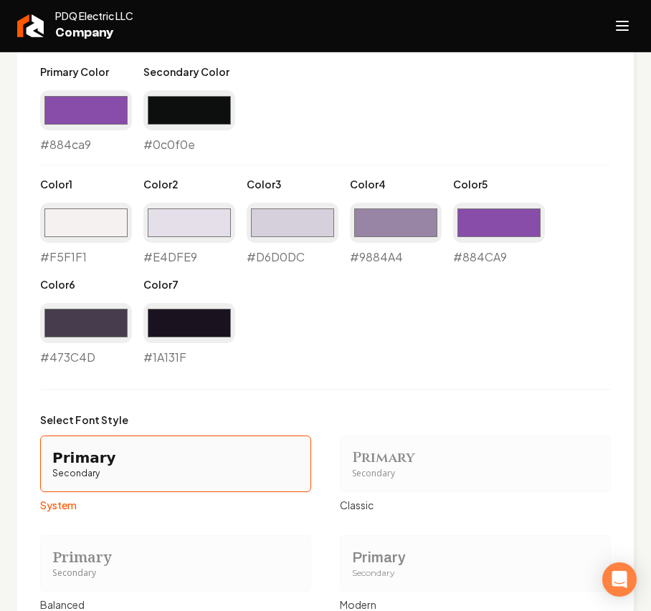
scroll to position [1457, 0]
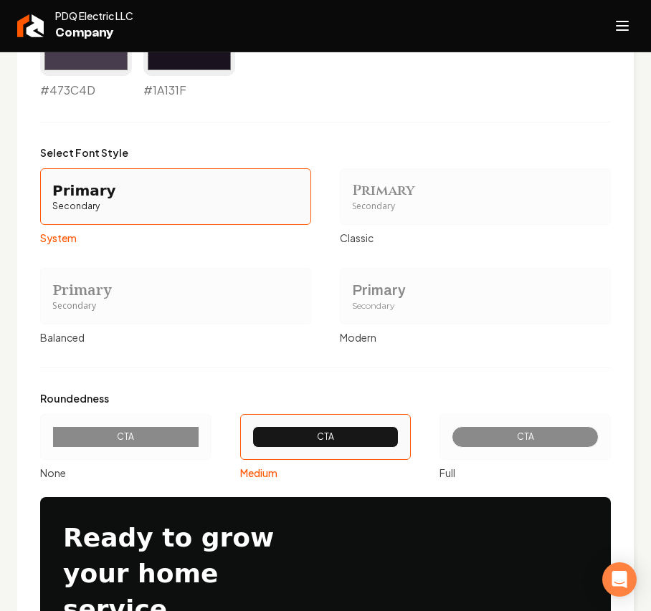
click at [398, 304] on div "Secondary" at bounding box center [475, 306] width 246 height 12
click at [350, 302] on button "Primary Secondary Modern" at bounding box center [344, 295] width 11 height 11
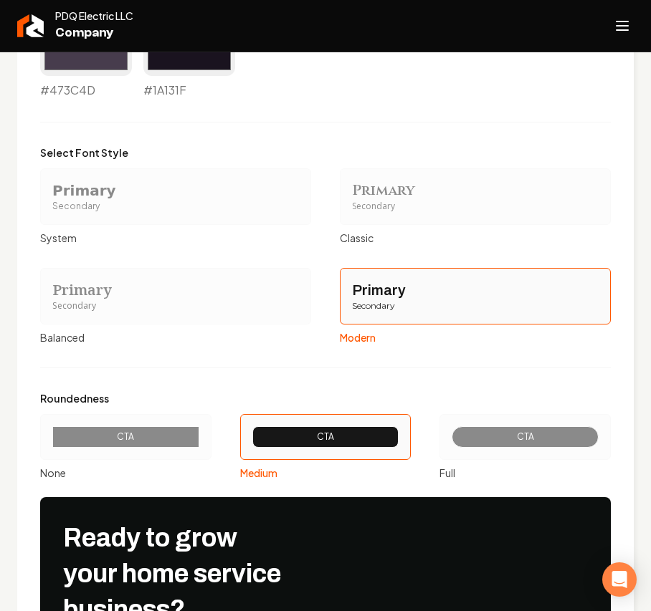
scroll to position [1513, 0]
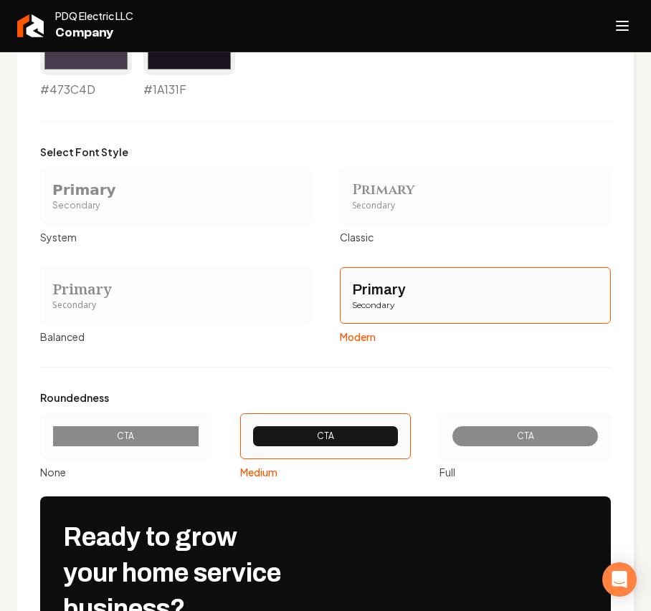
click at [99, 431] on div "CTA" at bounding box center [125, 436] width 147 height 21
click at [51, 431] on button "CTA None" at bounding box center [44, 436] width 11 height 11
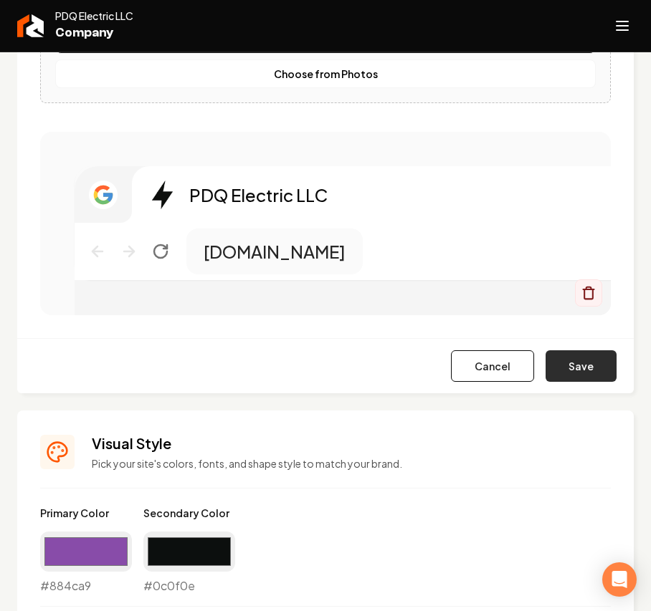
click at [585, 371] on button "Save" at bounding box center [580, 366] width 71 height 32
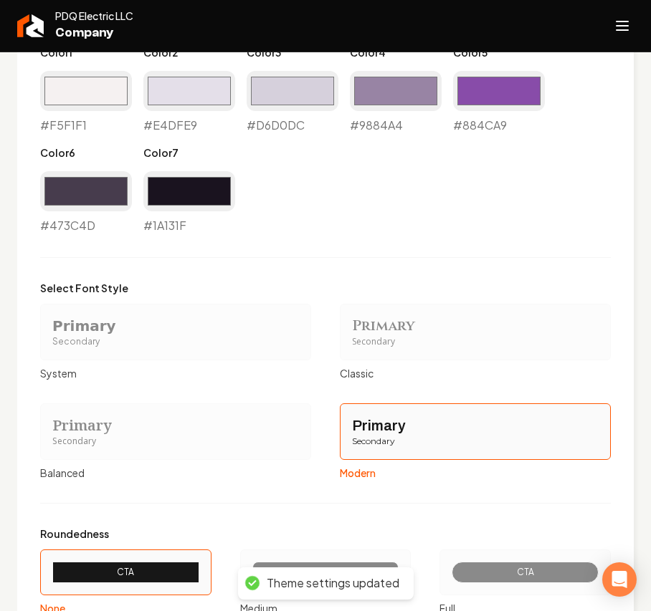
scroll to position [1704, 0]
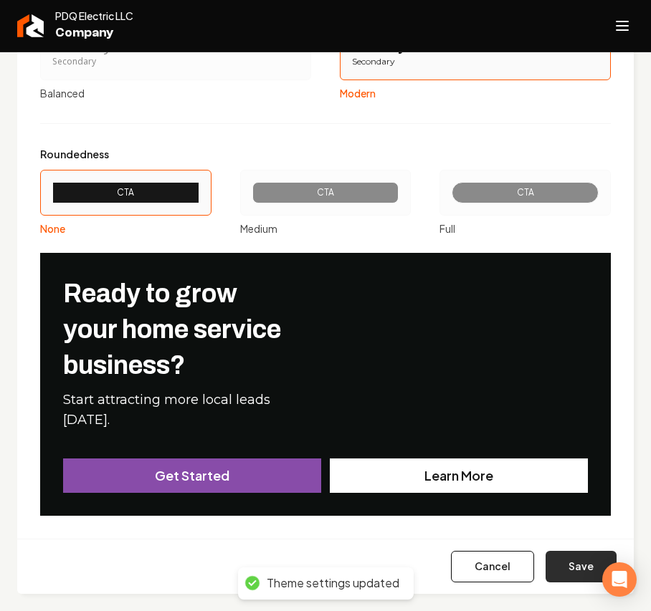
click at [560, 566] on button "Save" at bounding box center [580, 567] width 71 height 32
click at [622, 27] on icon "Open navigation menu" at bounding box center [621, 25] width 17 height 23
type input "#f5f1f1"
type input "#e4dfe9"
type input "#d6d0dc"
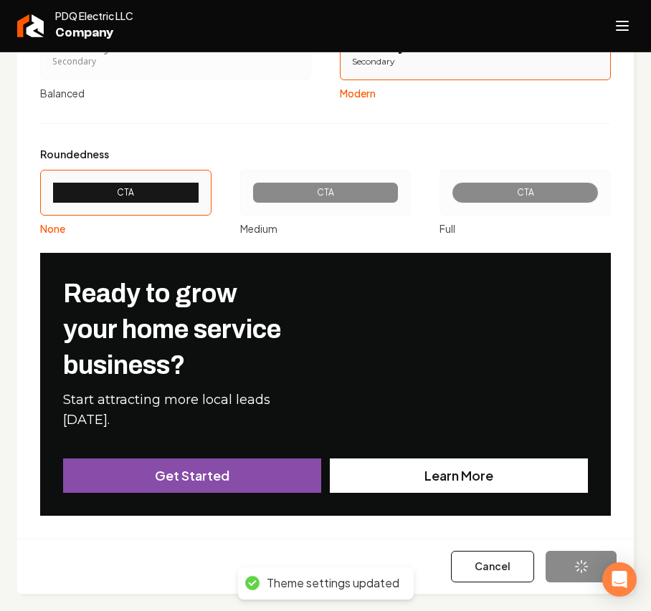
type input "#9884a4"
type input "#884ca9"
type input "#473c4d"
type input "#1a131f"
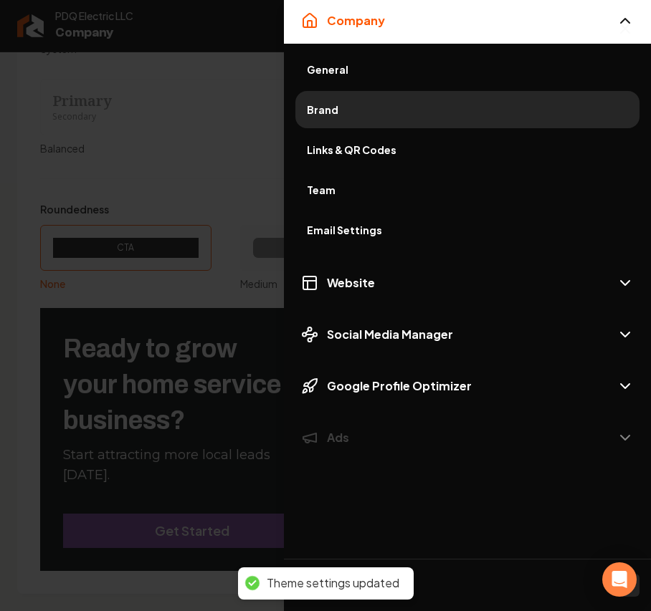
scroll to position [1649, 0]
click at [333, 107] on span "Brand" at bounding box center [467, 109] width 321 height 14
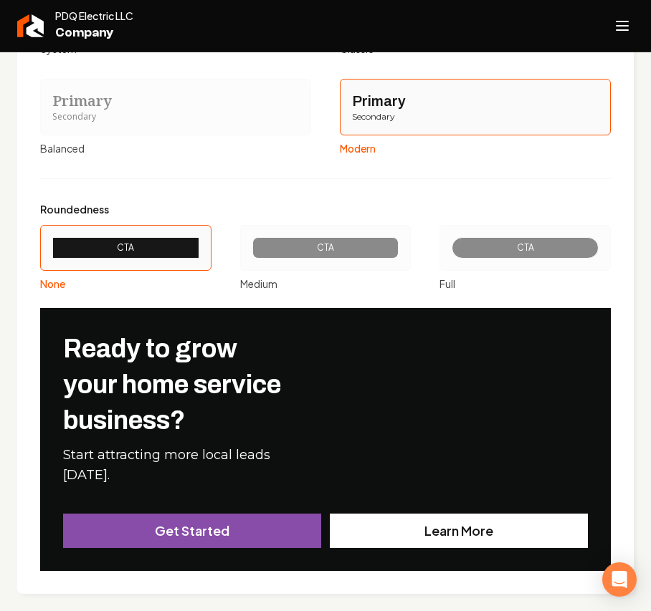
click at [606, 40] on button "Open navigation menu" at bounding box center [622, 26] width 34 height 34
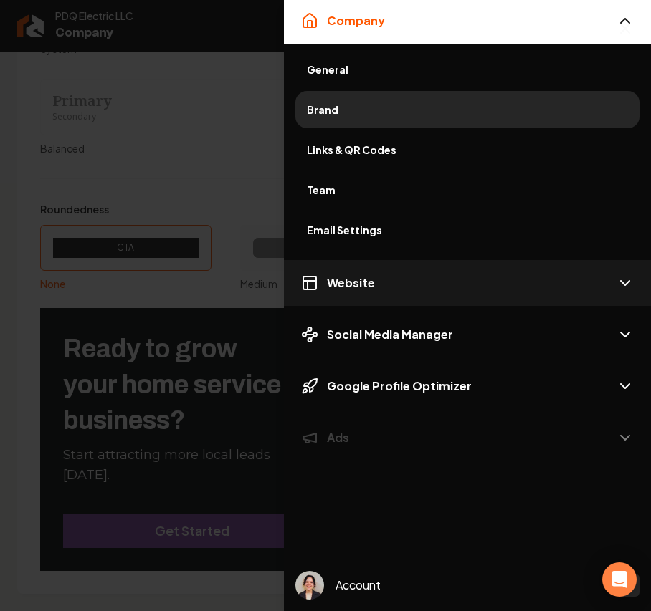
click at [390, 295] on button "Website" at bounding box center [467, 283] width 367 height 46
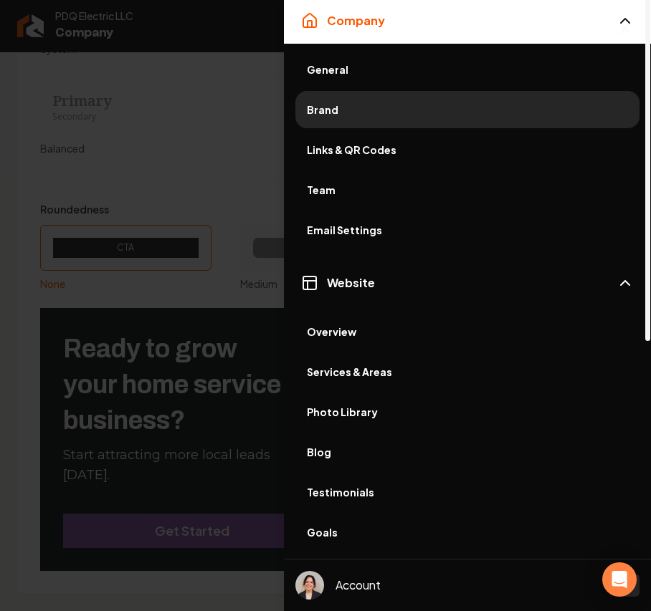
click at [342, 413] on span "Photo Library" at bounding box center [467, 412] width 321 height 14
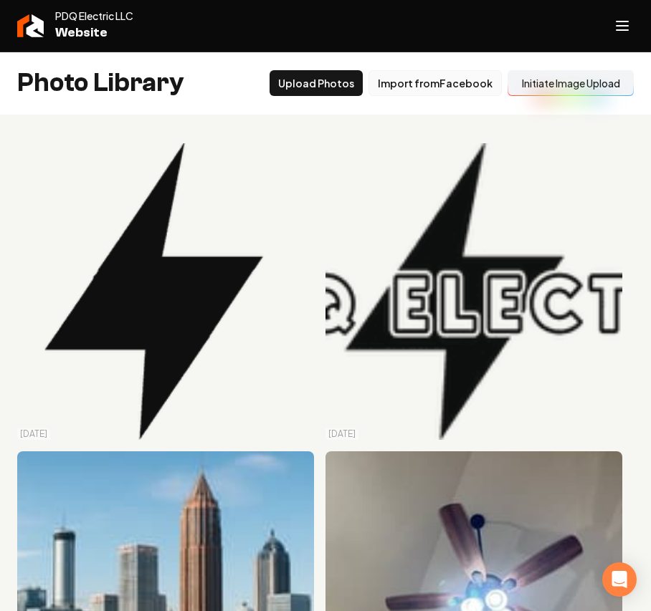
click at [419, 87] on button "Import from Facebook" at bounding box center [434, 83] width 133 height 26
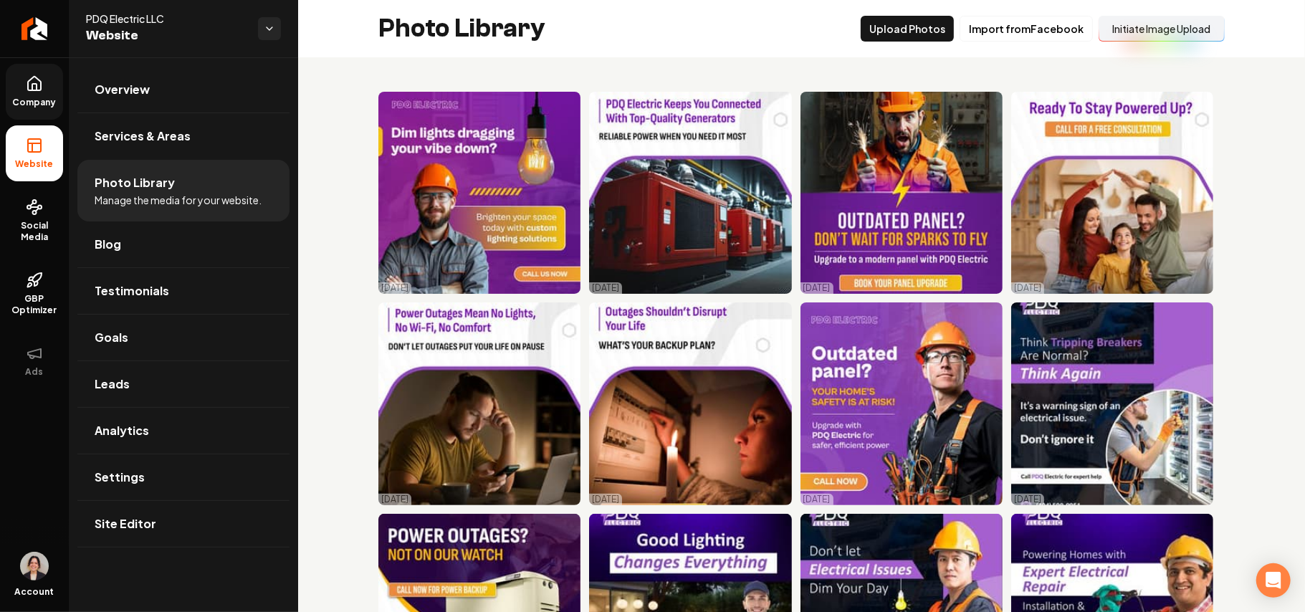
click at [29, 95] on link "Company" at bounding box center [34, 92] width 57 height 56
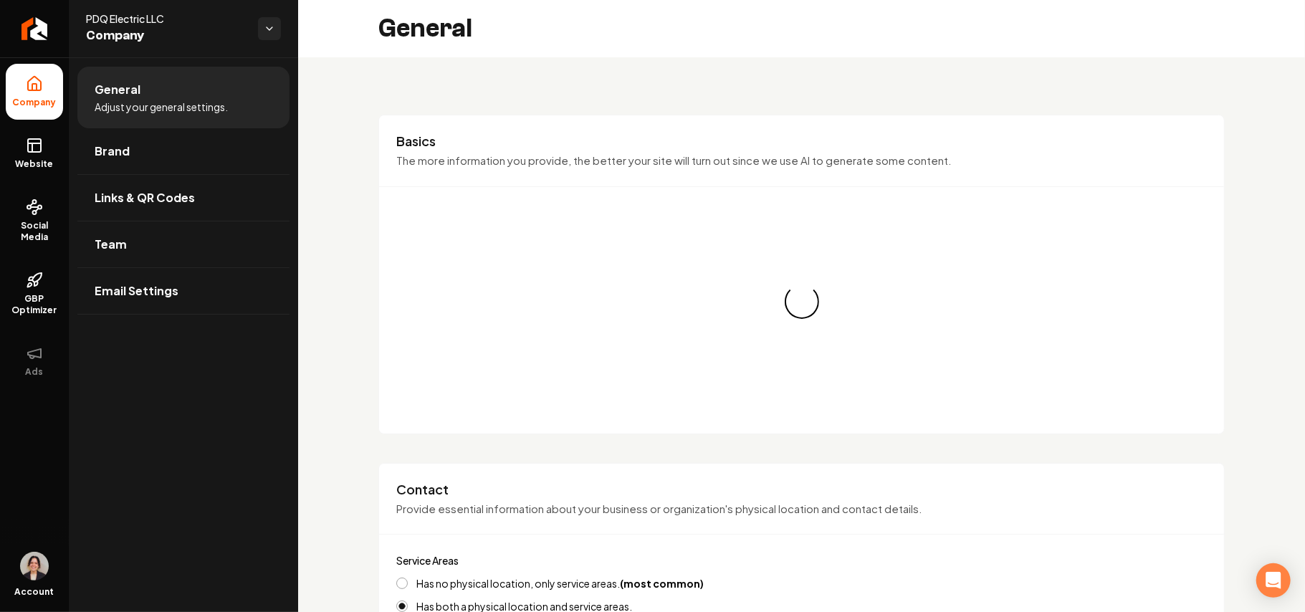
click at [141, 130] on link "Brand" at bounding box center [183, 151] width 212 height 46
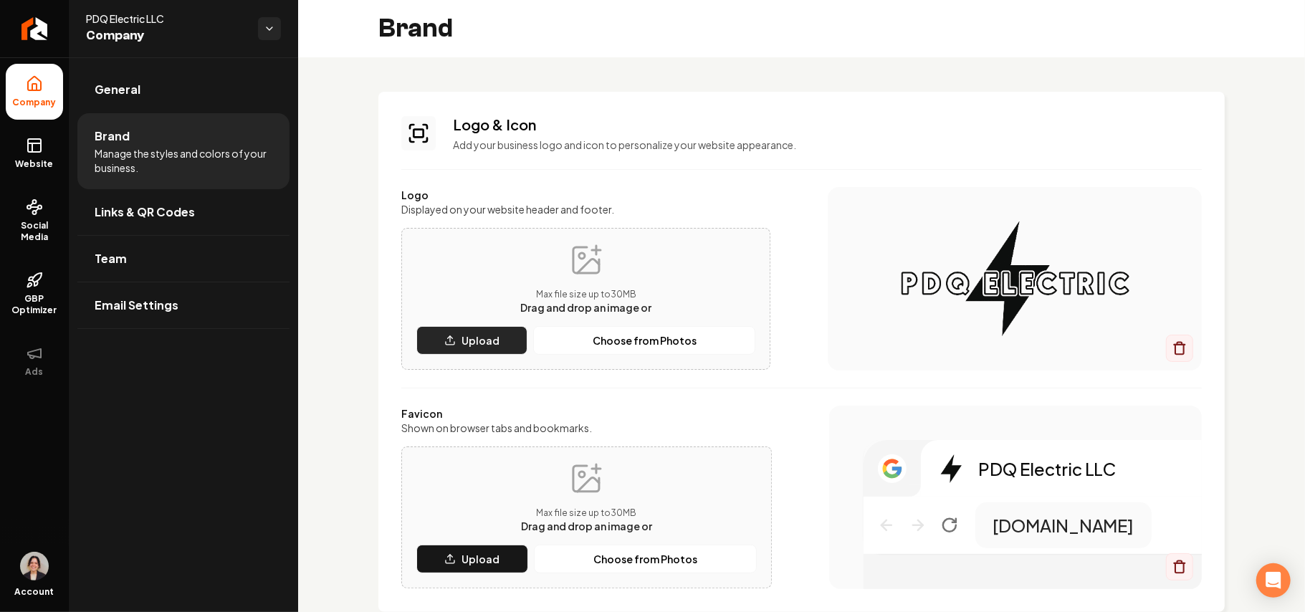
click at [465, 335] on p "Upload" at bounding box center [480, 340] width 38 height 14
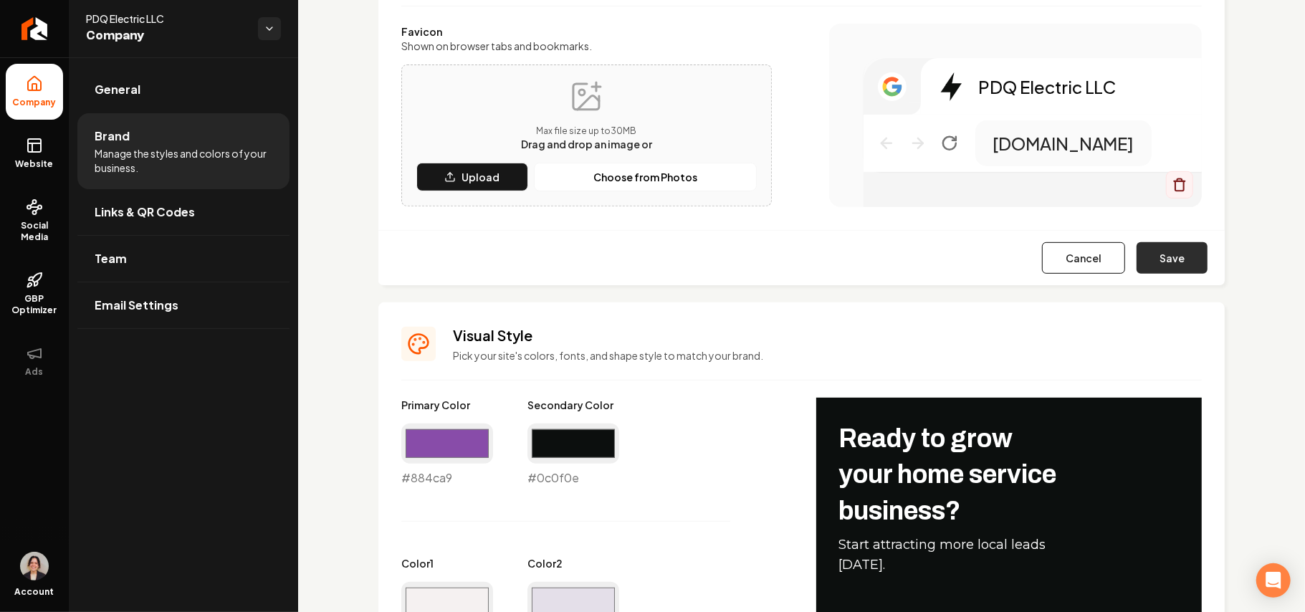
click at [1146, 256] on button "Save" at bounding box center [1171, 258] width 71 height 32
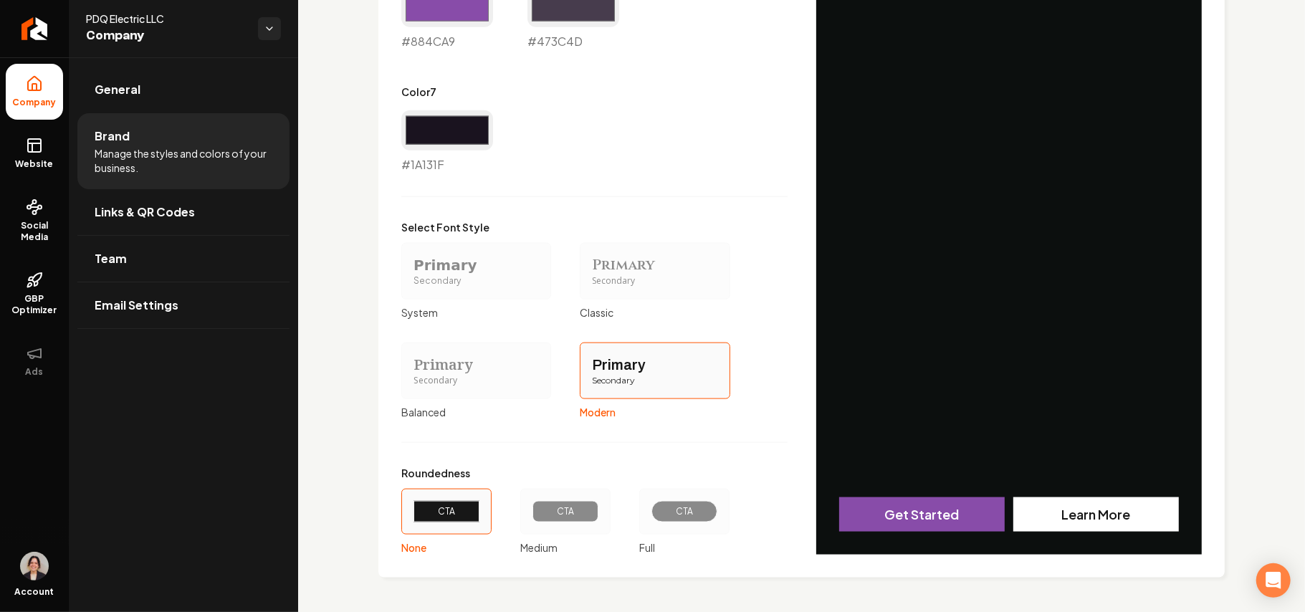
scroll to position [1169, 0]
click at [32, 161] on span "Website" at bounding box center [34, 163] width 49 height 11
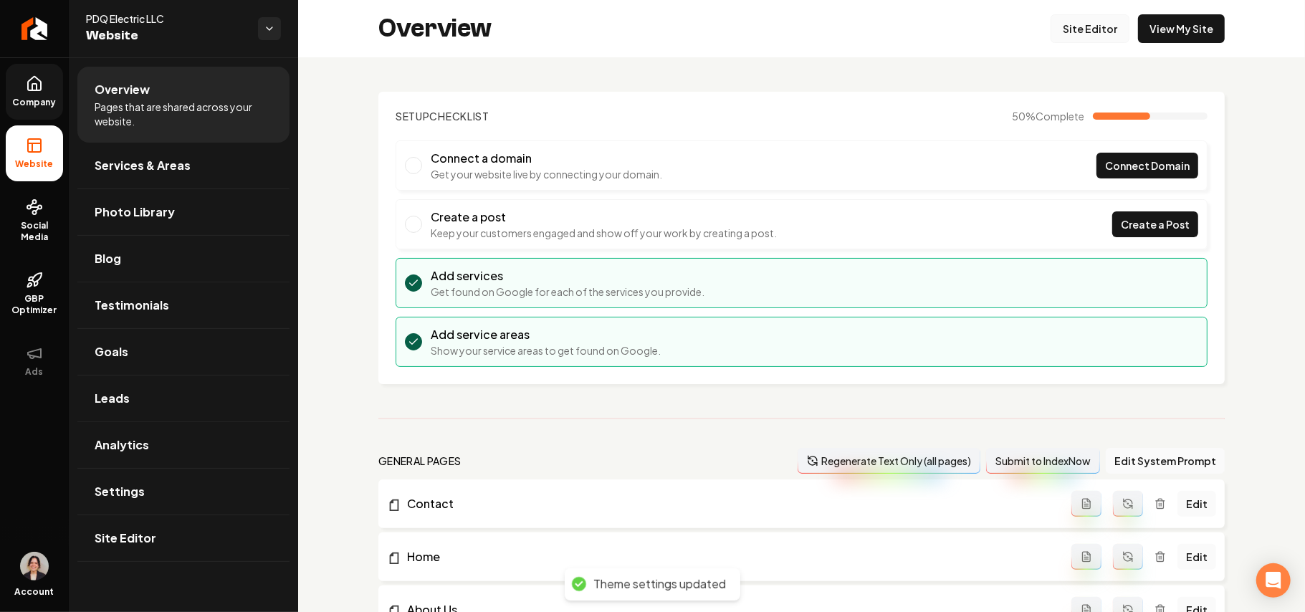
click at [1058, 39] on link "Site Editor" at bounding box center [1089, 28] width 79 height 29
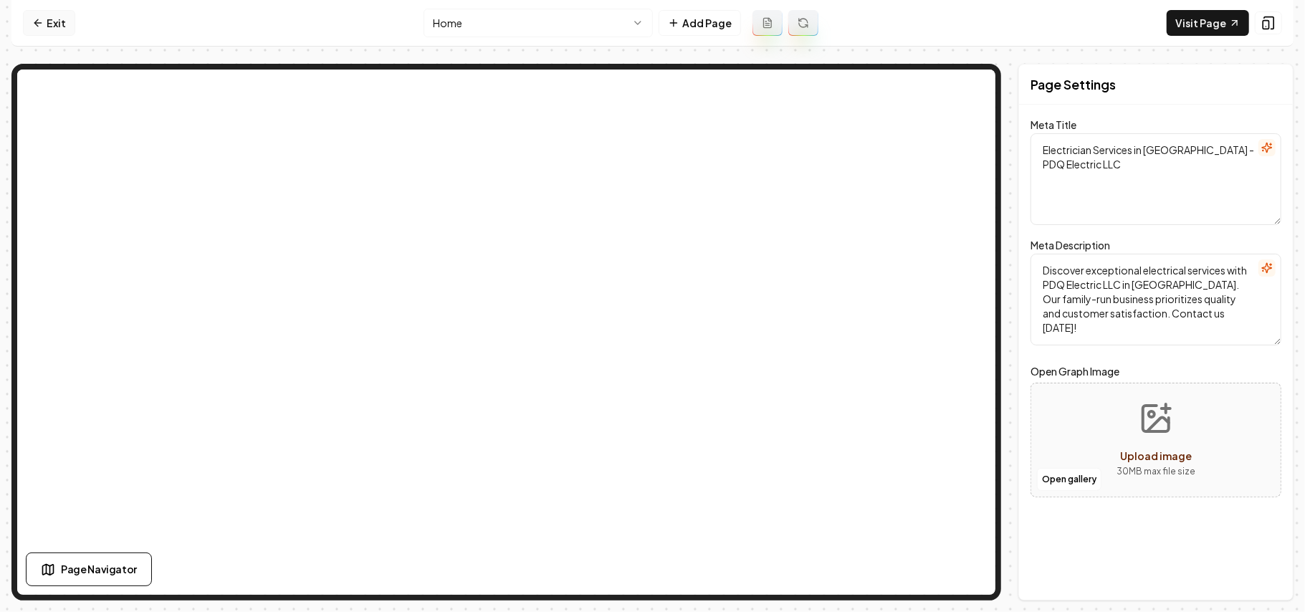
click at [29, 13] on link "Exit" at bounding box center [49, 23] width 52 height 26
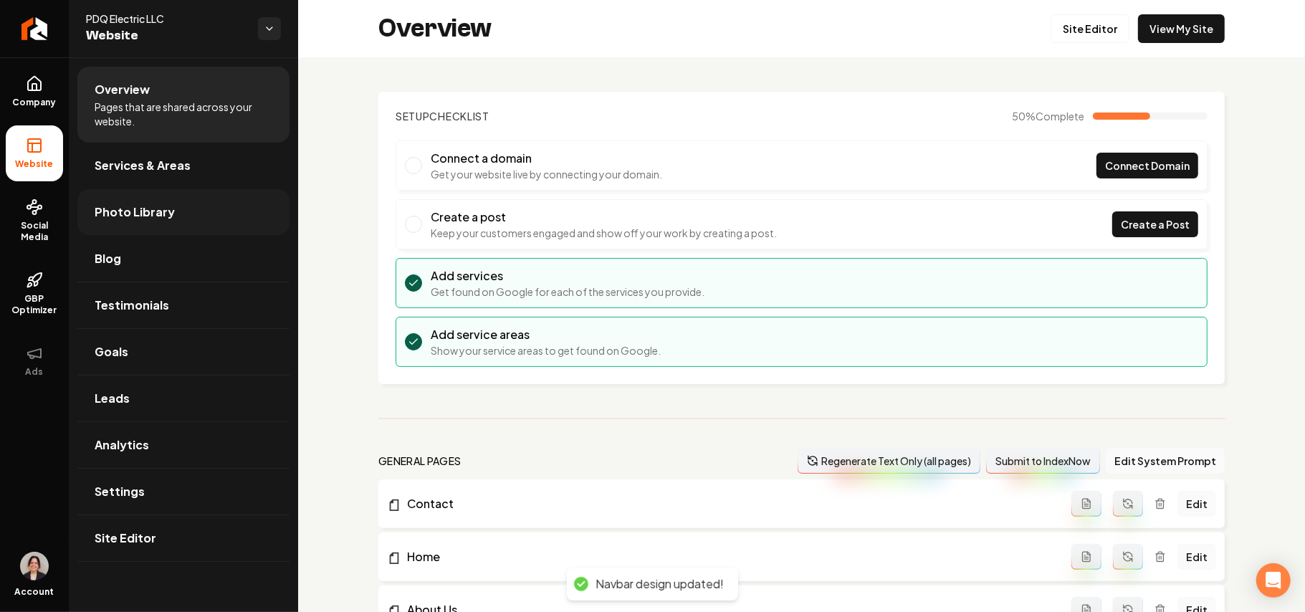
click at [136, 211] on span "Photo Library" at bounding box center [135, 211] width 80 height 17
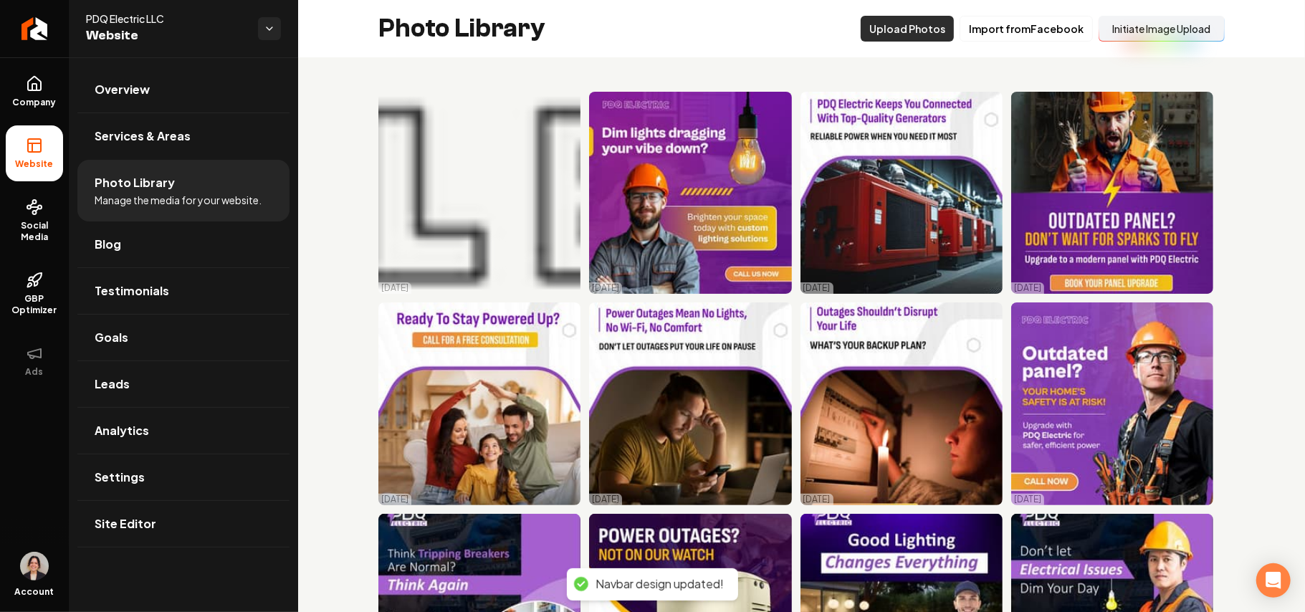
click at [913, 27] on button "Upload Photos" at bounding box center [907, 29] width 93 height 26
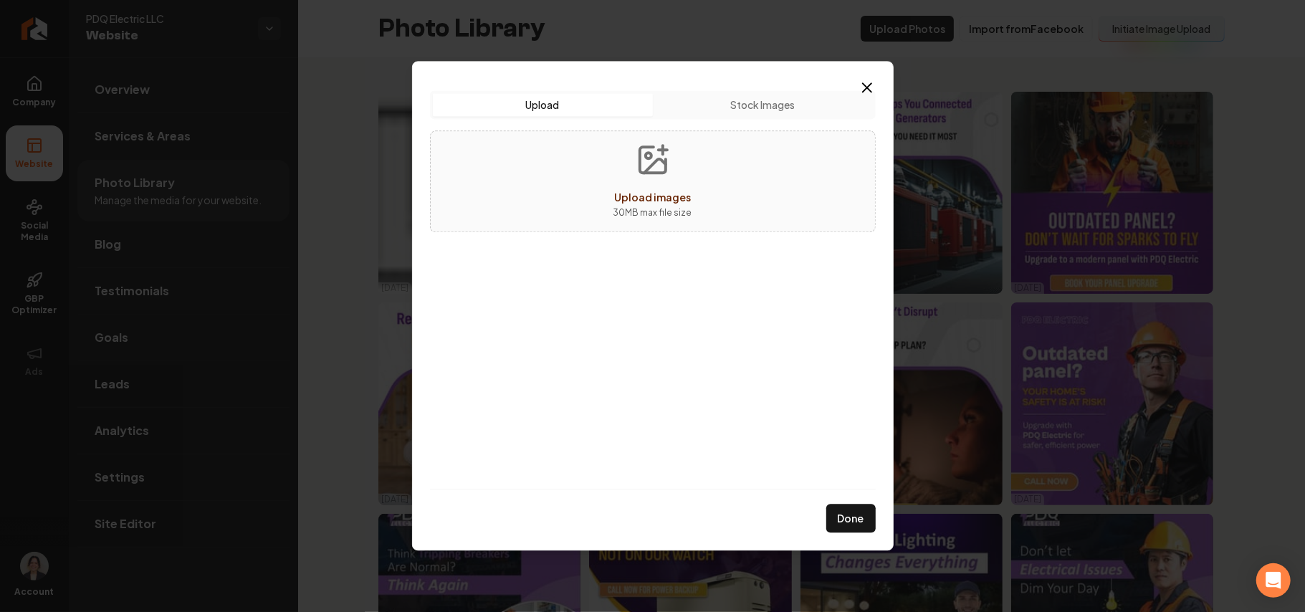
click at [597, 189] on div "Upload images 30 MB max file size" at bounding box center [653, 181] width 446 height 102
type input "**********"
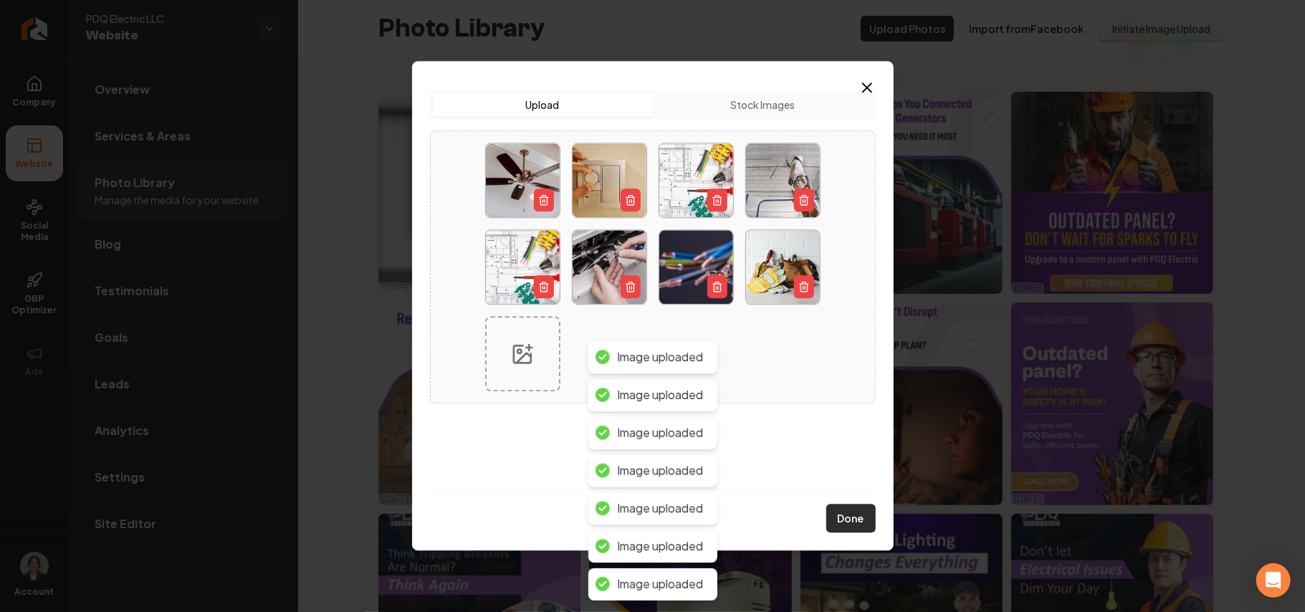
click at [840, 517] on button "Done" at bounding box center [850, 518] width 49 height 29
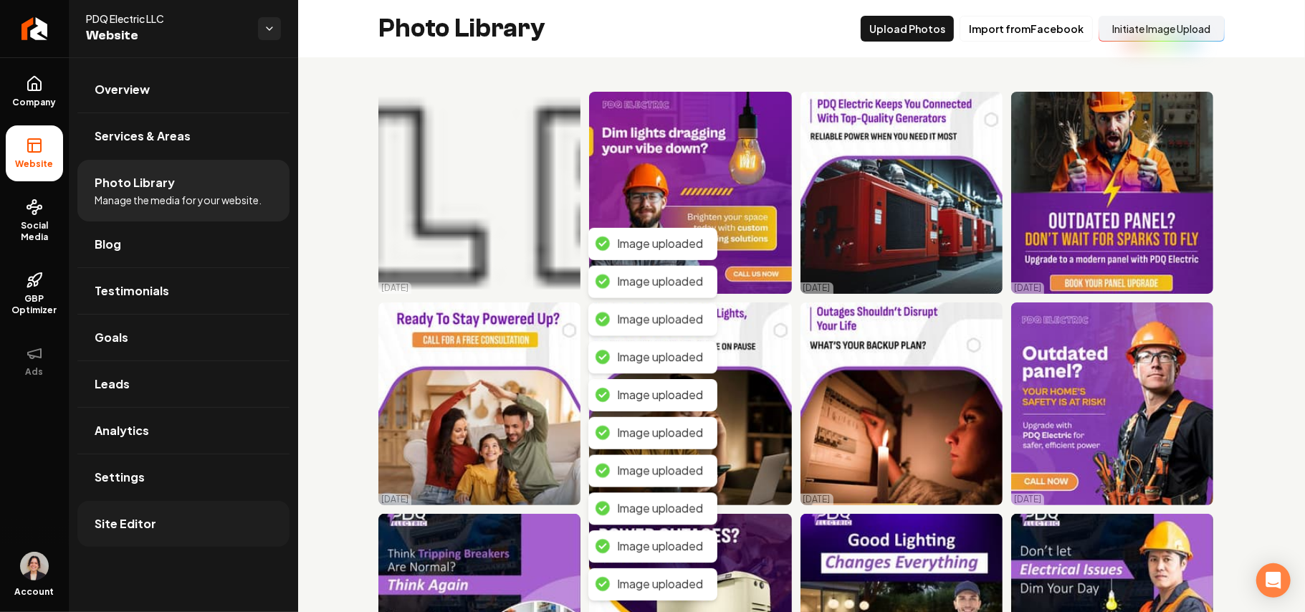
click at [123, 516] on link "Site Editor" at bounding box center [183, 524] width 212 height 46
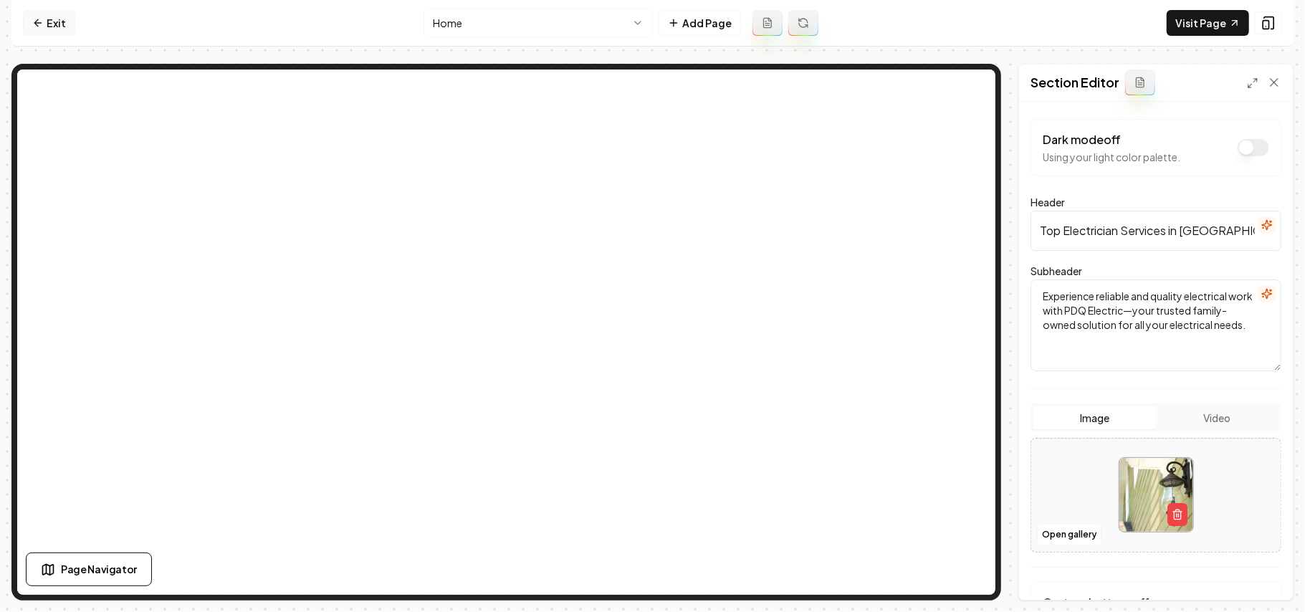
click at [56, 26] on link "Exit" at bounding box center [49, 23] width 52 height 26
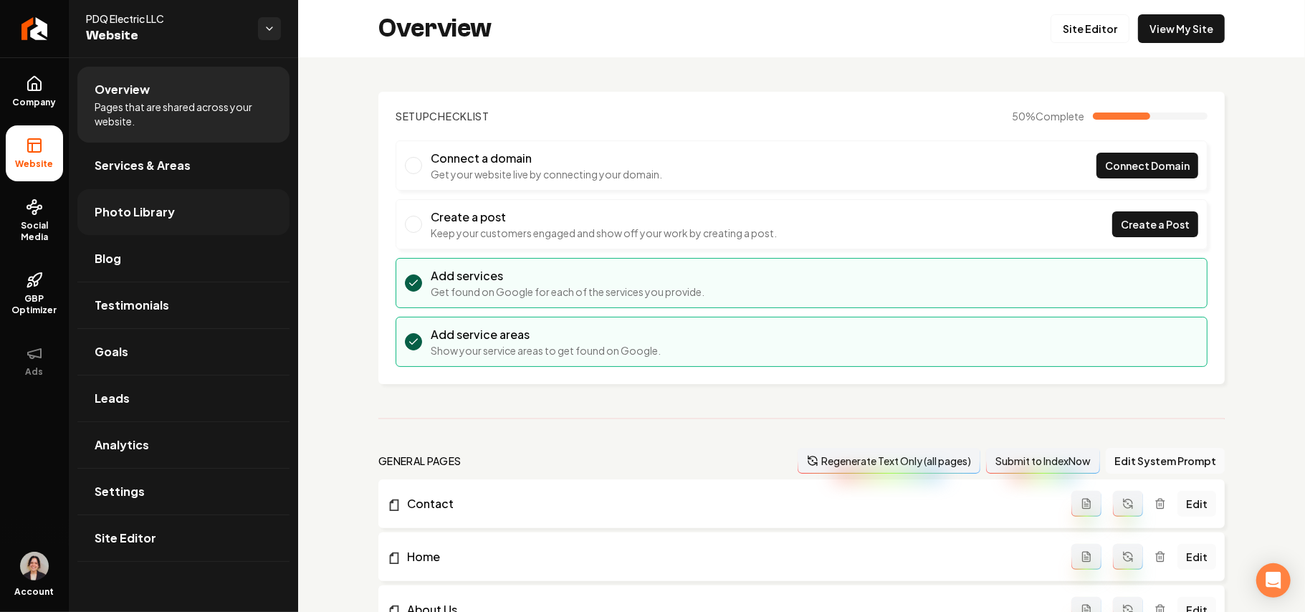
click at [163, 218] on span "Photo Library" at bounding box center [135, 211] width 80 height 17
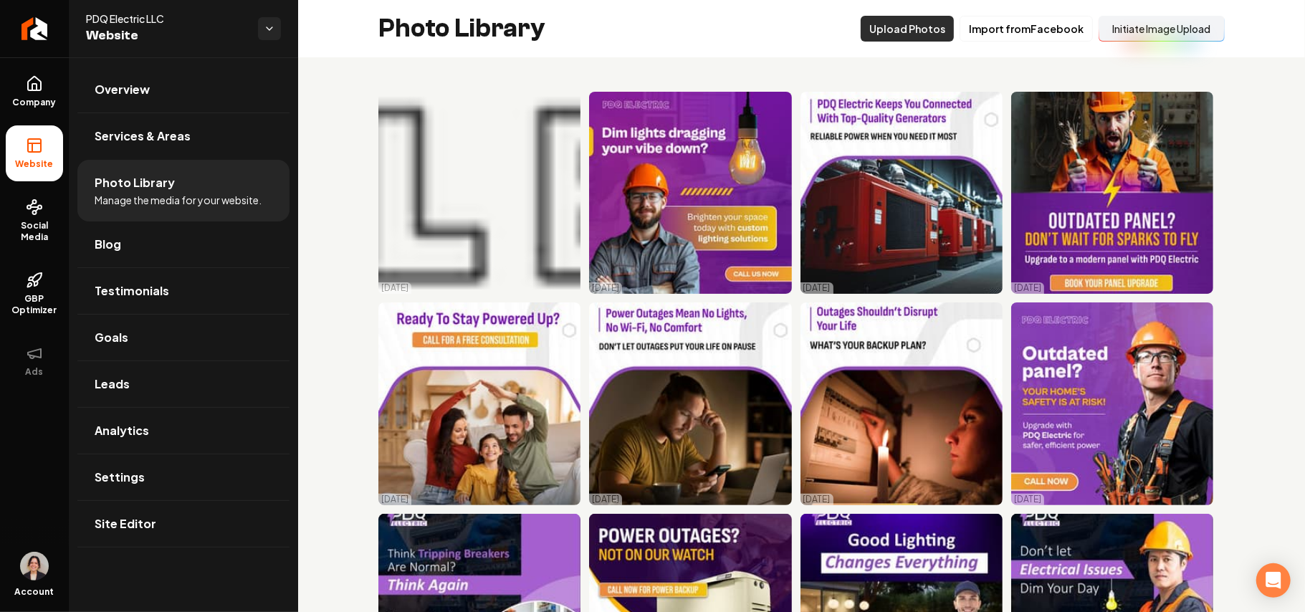
click at [863, 27] on button "Upload Photos" at bounding box center [907, 29] width 93 height 26
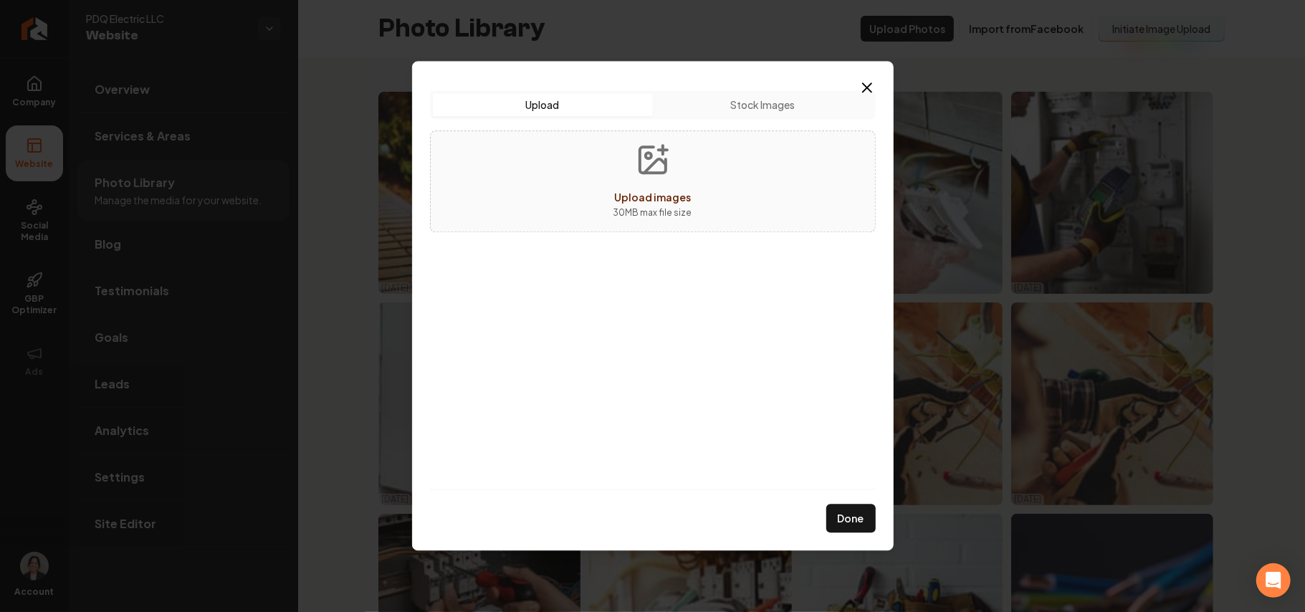
click at [628, 213] on p "30 MB max file size" at bounding box center [652, 213] width 79 height 14
type input "**********"
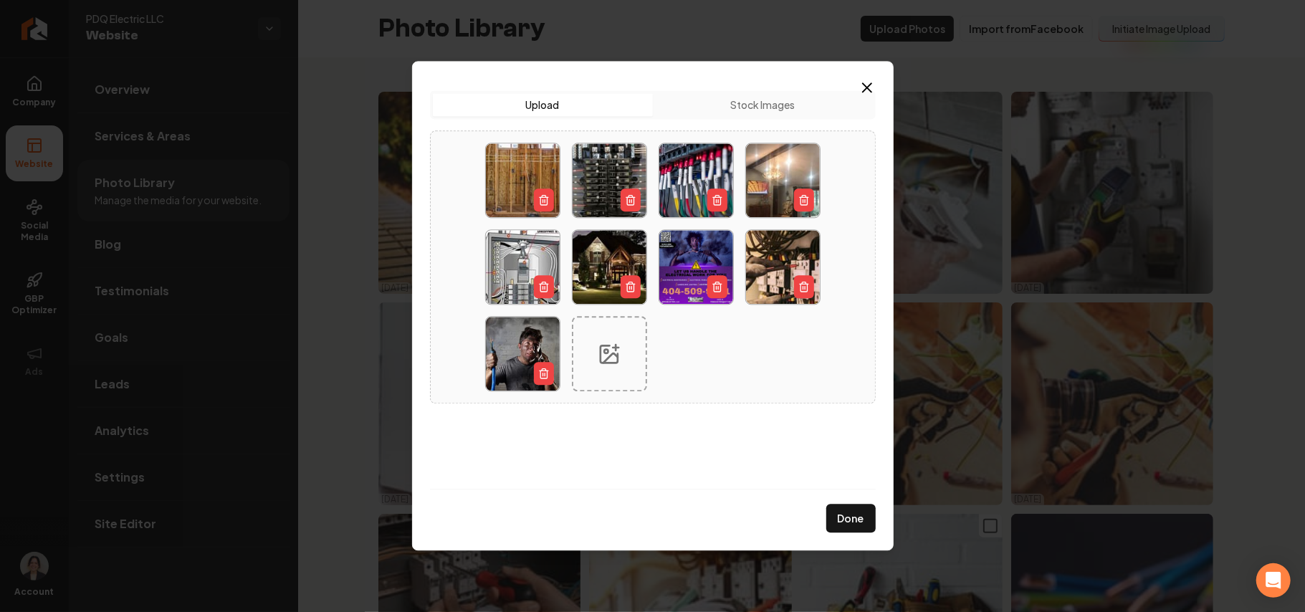
click at [861, 517] on button "Done" at bounding box center [850, 518] width 49 height 29
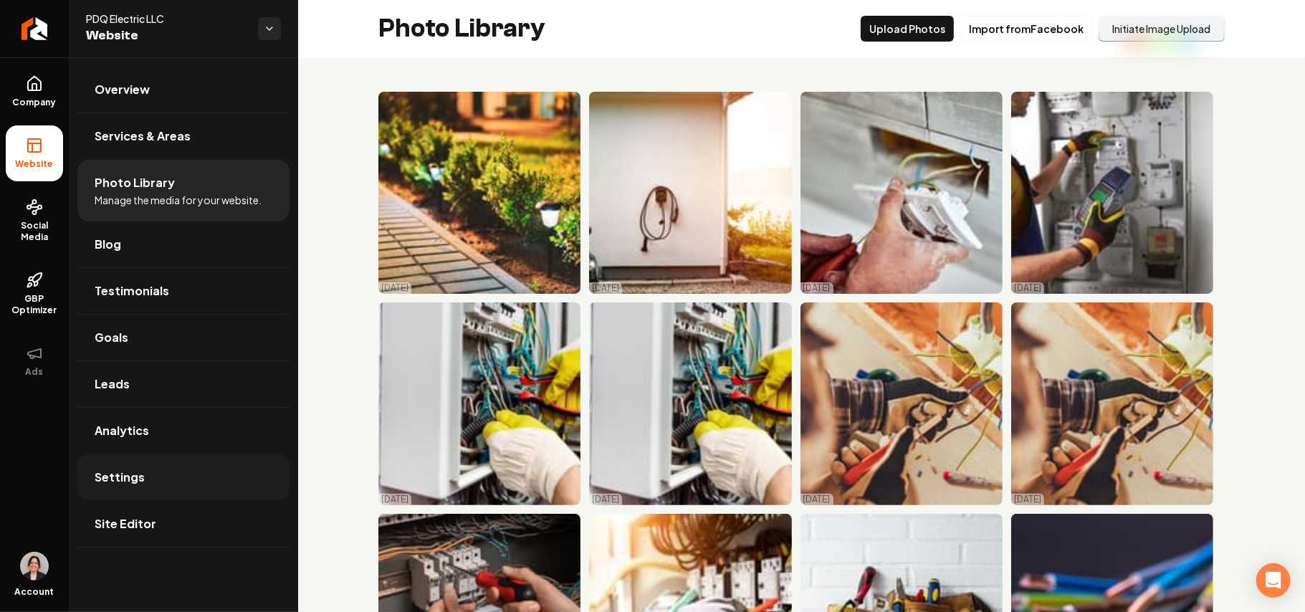
click at [124, 486] on span "Settings" at bounding box center [120, 477] width 50 height 17
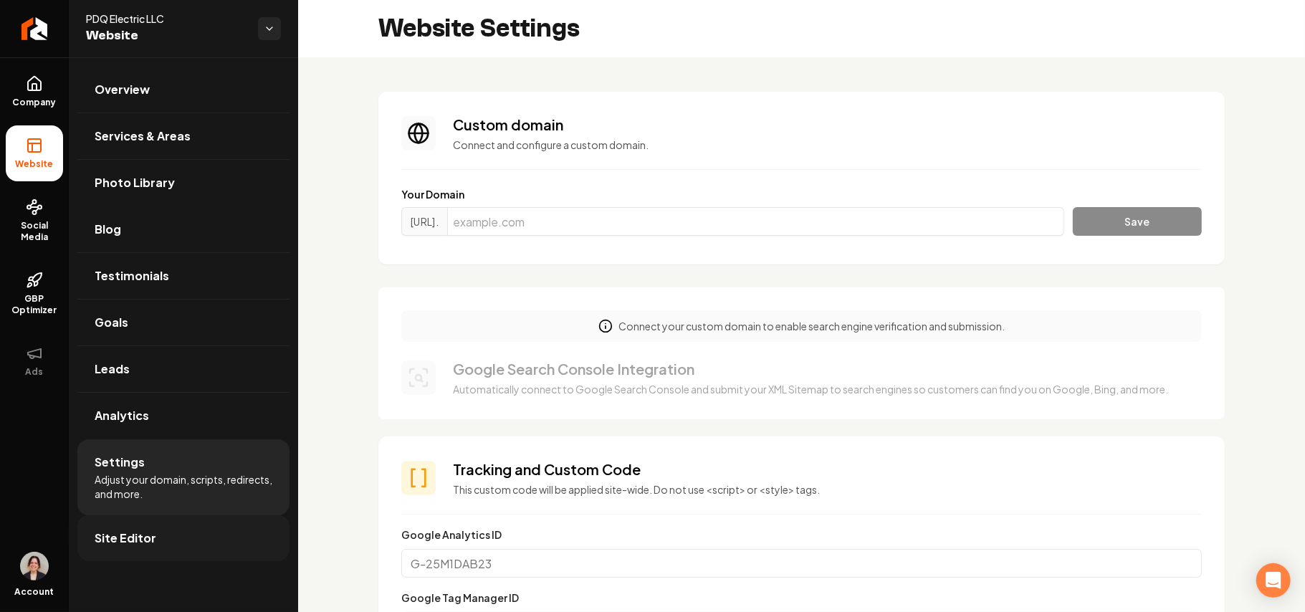
click at [226, 537] on link "Site Editor" at bounding box center [183, 538] width 212 height 46
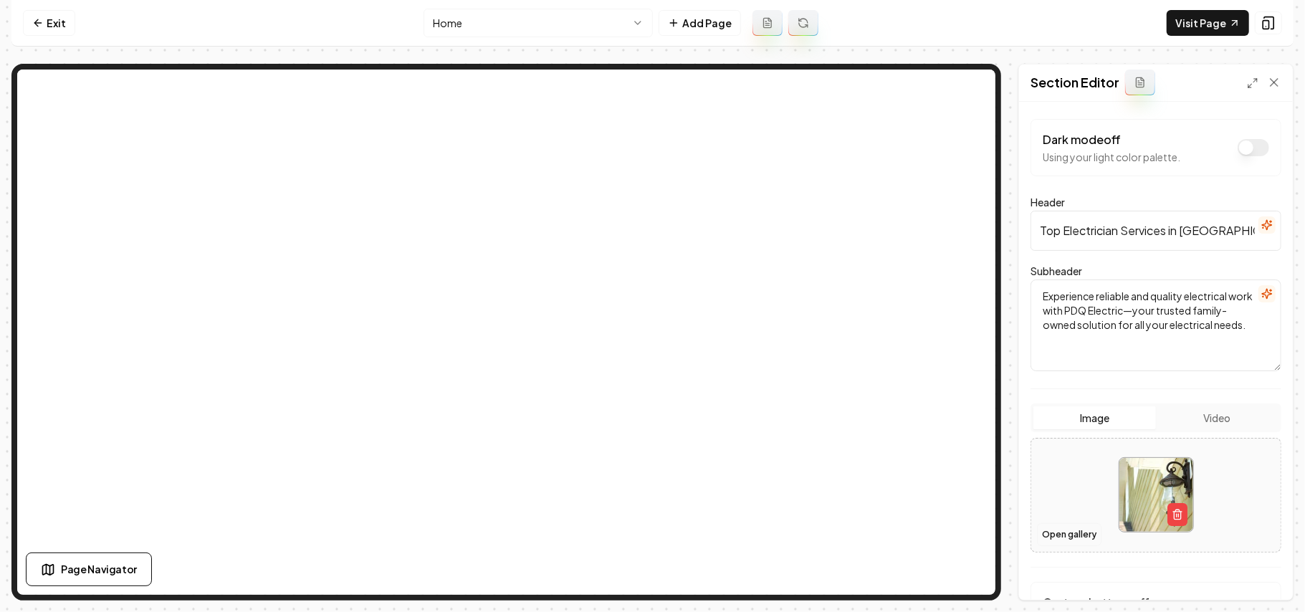
click at [1056, 540] on button "Open gallery" at bounding box center [1069, 534] width 64 height 23
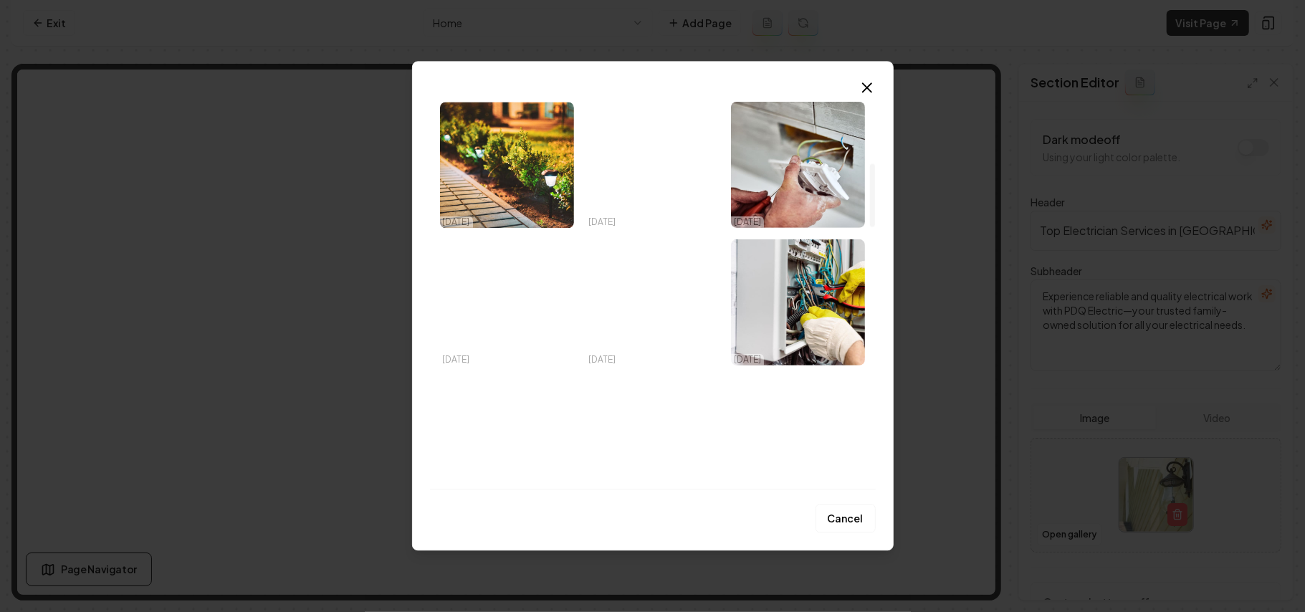
scroll to position [477, 0]
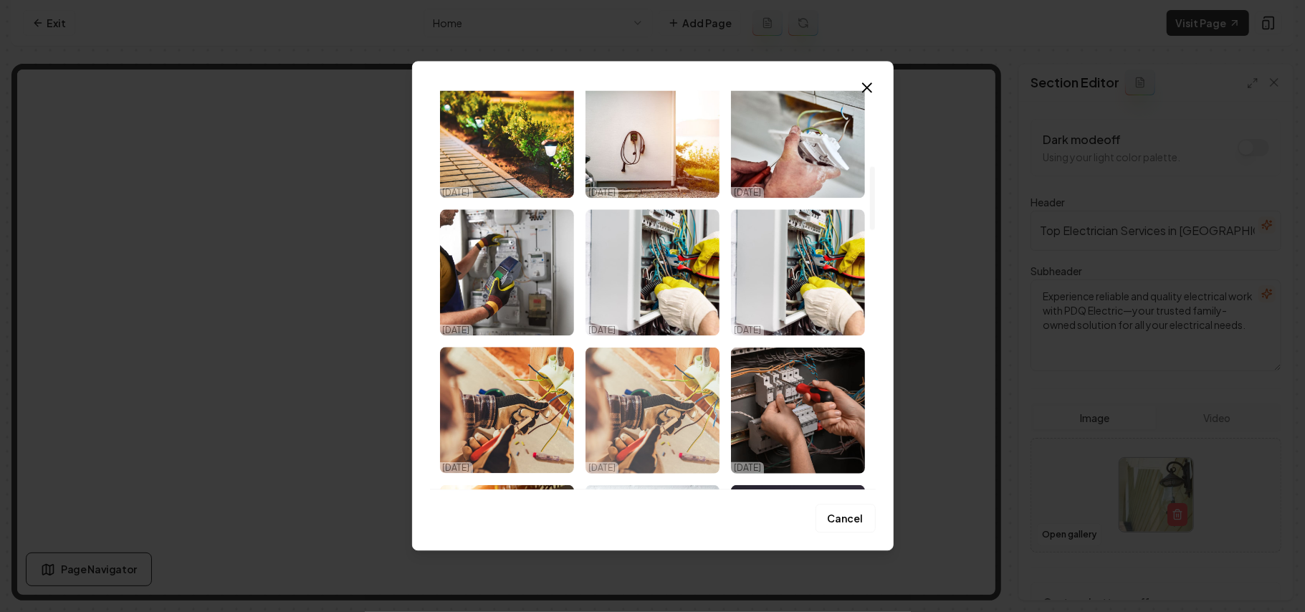
click at [671, 410] on img "Select image image_68d58da75c7cd75eb8efa03a.jpeg" at bounding box center [652, 410] width 134 height 126
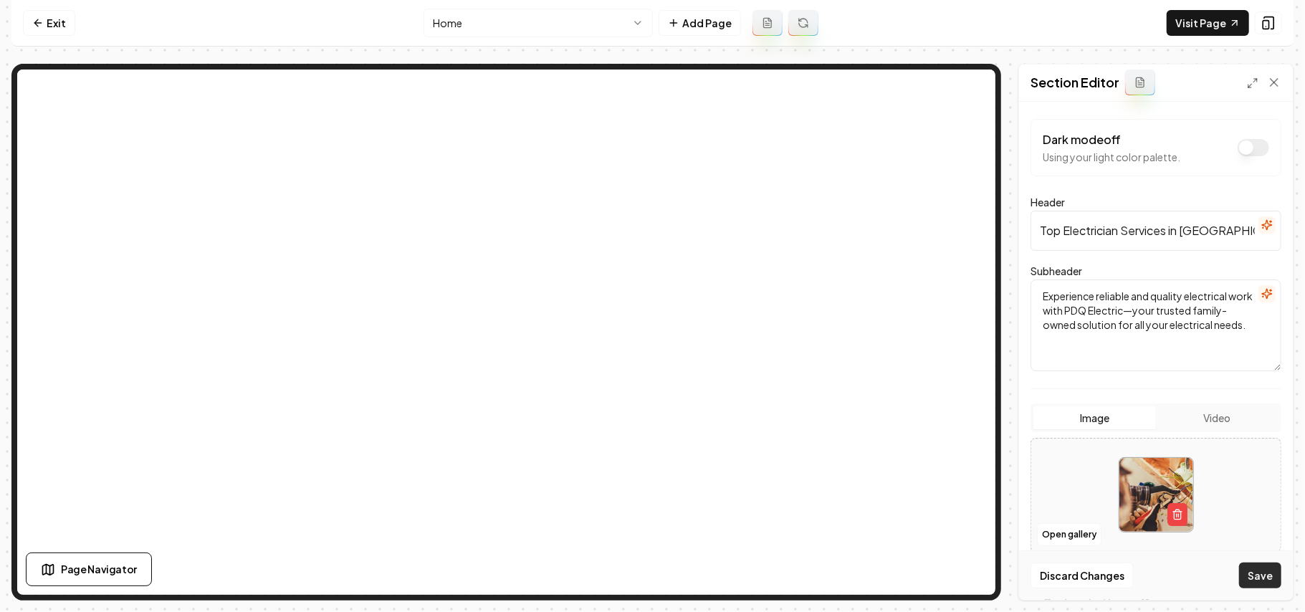
click at [1255, 583] on button "Save" at bounding box center [1260, 575] width 42 height 26
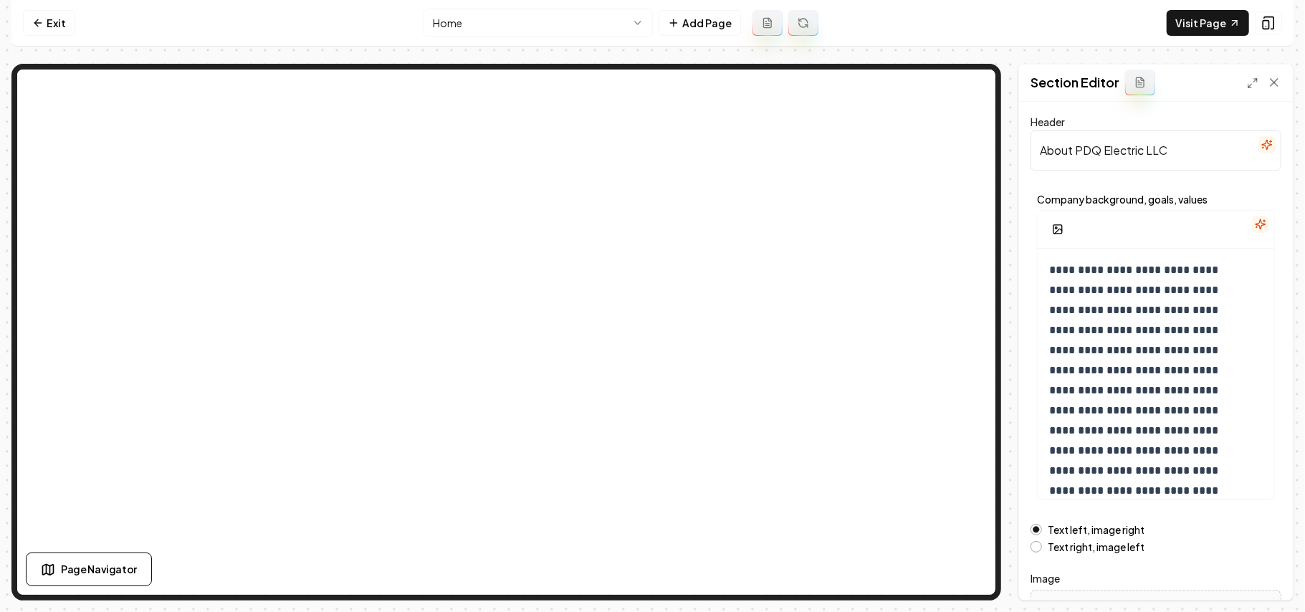
scroll to position [163, 0]
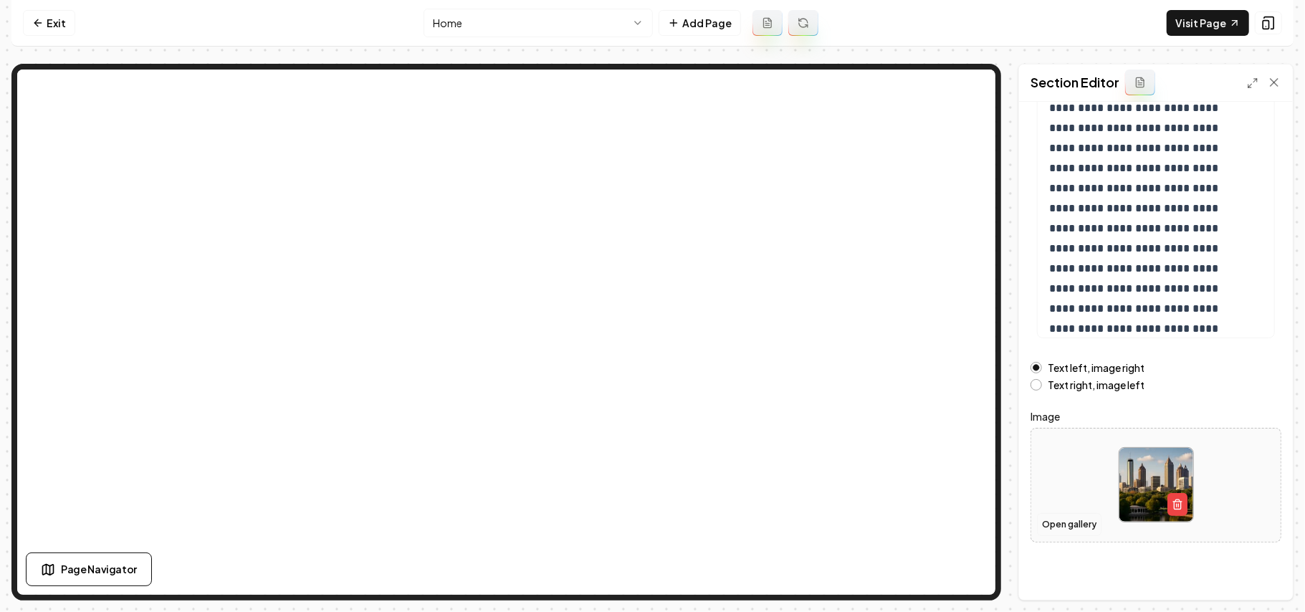
click at [1087, 527] on button "Open gallery" at bounding box center [1069, 524] width 64 height 23
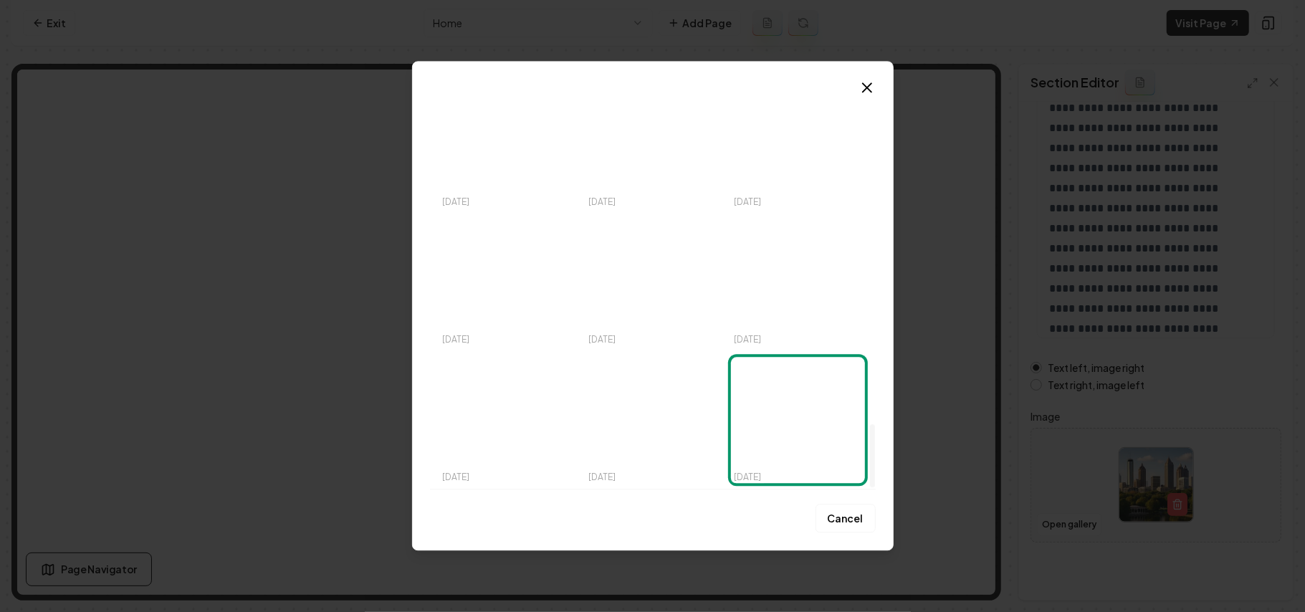
scroll to position [2022, 0]
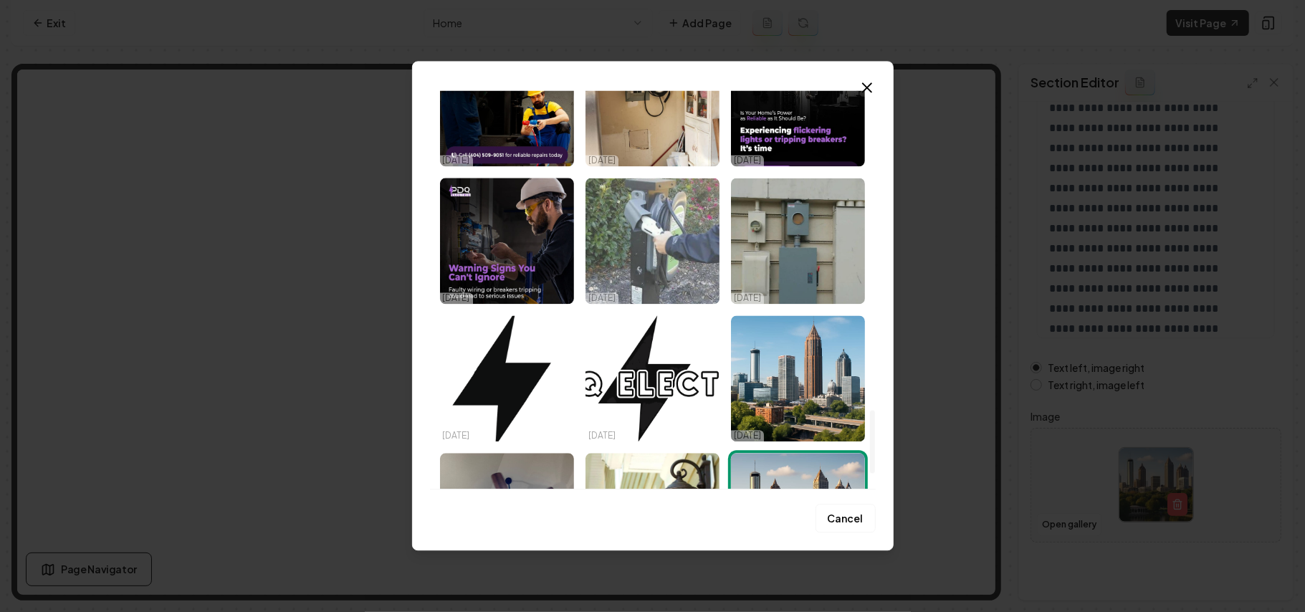
click at [703, 216] on img "Select image image_68d58cba5c7cd75eb8e7ea7a.jpeg" at bounding box center [652, 241] width 134 height 126
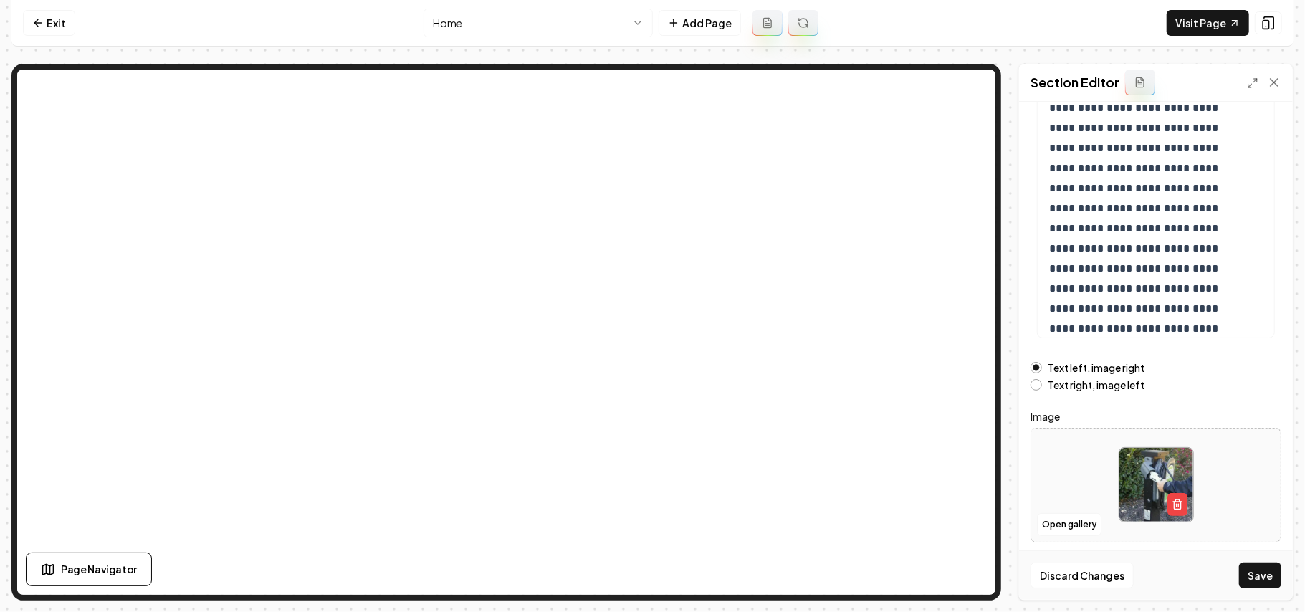
drag, startPoint x: 1268, startPoint y: 551, endPoint x: 1260, endPoint y: 567, distance: 18.6
click at [1268, 550] on div "Discard Changes Save" at bounding box center [1156, 574] width 274 height 49
click at [1260, 568] on button "Save" at bounding box center [1260, 575] width 42 height 26
click at [1066, 536] on div "Open gallery" at bounding box center [1155, 485] width 251 height 115
click at [1049, 525] on button "Open gallery" at bounding box center [1069, 524] width 64 height 23
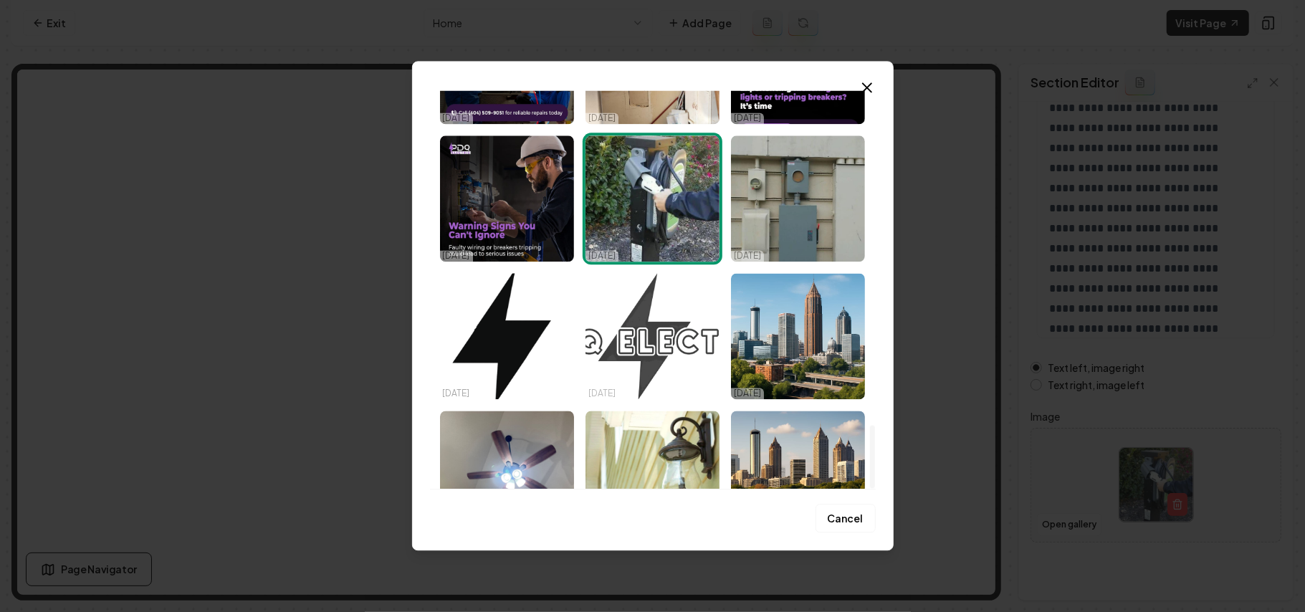
scroll to position [2118, 0]
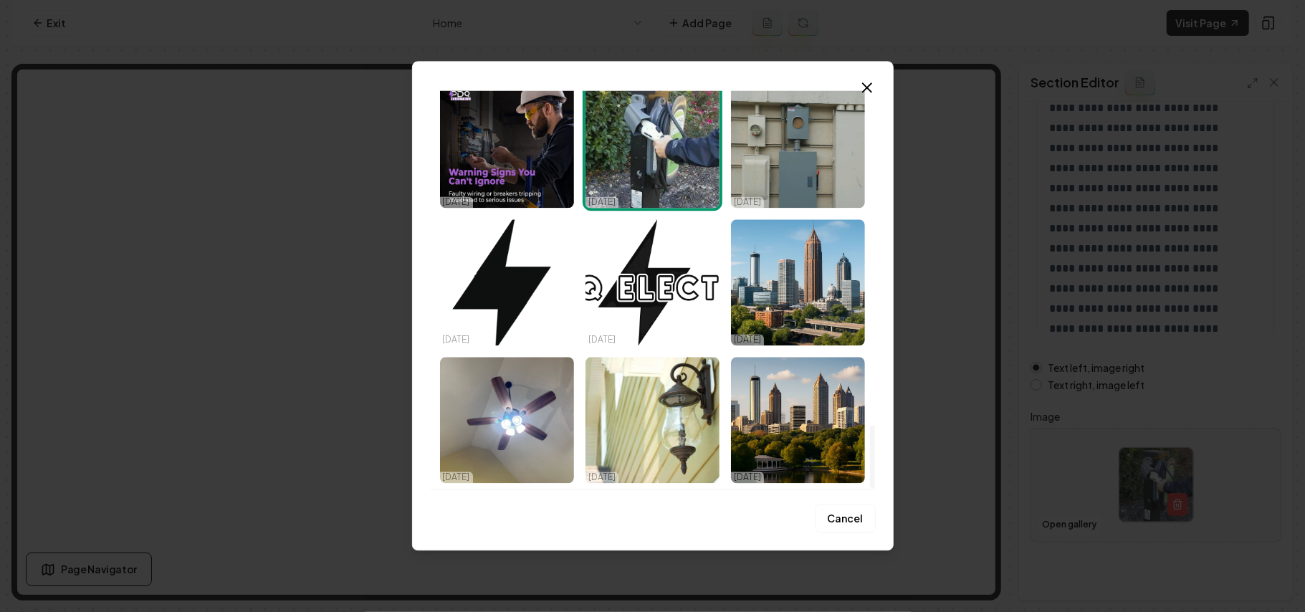
drag, startPoint x: 881, startPoint y: 477, endPoint x: 880, endPoint y: 446, distance: 31.5
click at [880, 446] on div "Upload My Images Stock Images [DATE] [DATE] [DATE] [DATE] [DATE] [DATE] [DATE] …" at bounding box center [652, 305] width 481 height 489
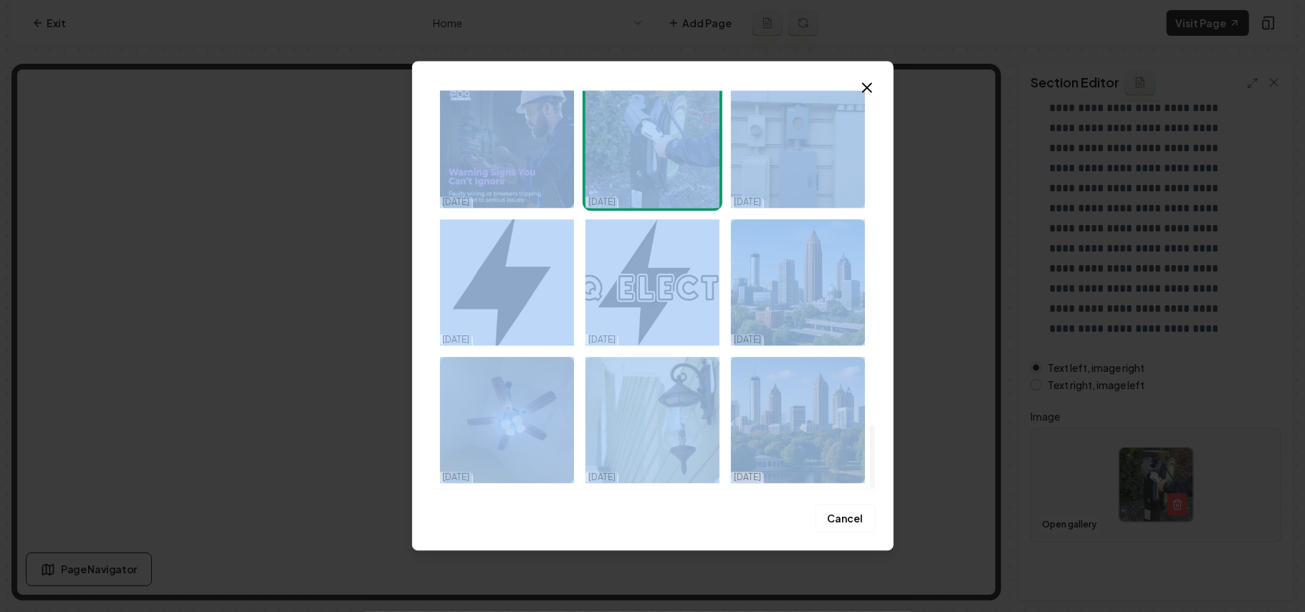
drag, startPoint x: 875, startPoint y: 474, endPoint x: 898, endPoint y: 133, distance: 342.6
click at [898, 133] on body "**********" at bounding box center [652, 306] width 1305 height 612
click at [883, 205] on div "Upload My Images Stock Images [DATE] [DATE] [DATE] [DATE] [DATE] [DATE] [DATE] …" at bounding box center [652, 305] width 481 height 489
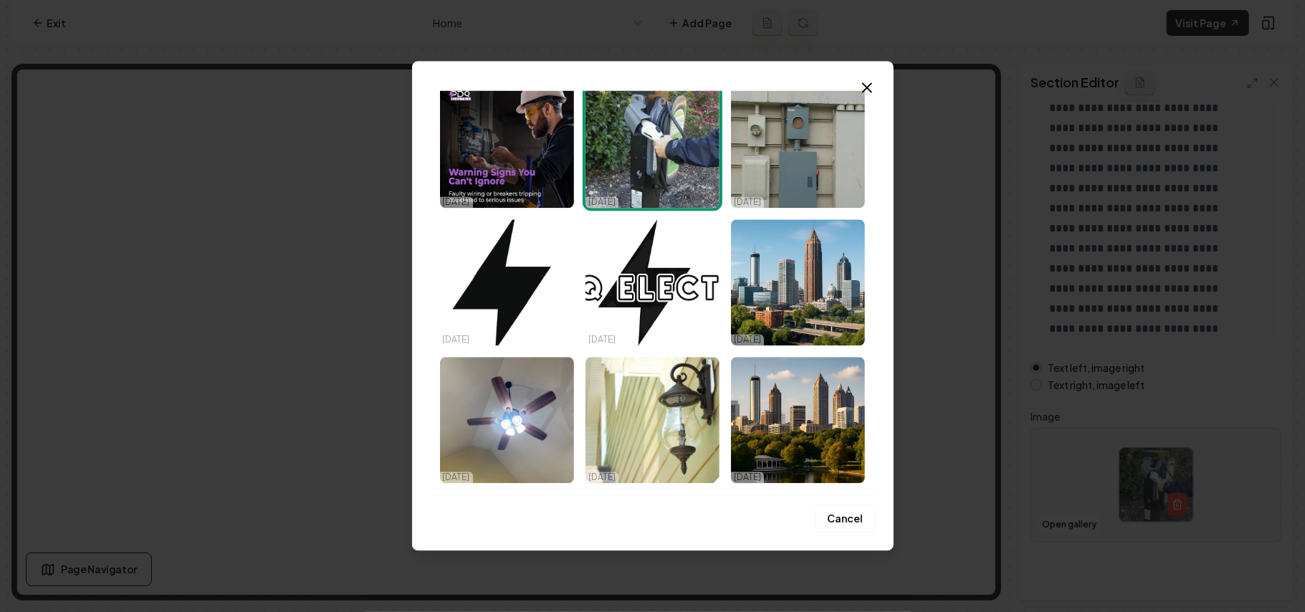
click at [878, 193] on div "Upload My Images Stock Images [DATE] [DATE] [DATE] [DATE] [DATE] [DATE] [DATE] …" at bounding box center [652, 305] width 481 height 489
click at [876, 201] on div "Upload My Images Stock Images [DATE] [DATE] [DATE] [DATE] [DATE] [DATE] [DATE] …" at bounding box center [652, 305] width 481 height 489
click at [873, 208] on div "Upload My Images Stock Images [DATE] [DATE] [DATE] [DATE] [DATE] [DATE] [DATE] …" at bounding box center [653, 289] width 446 height 398
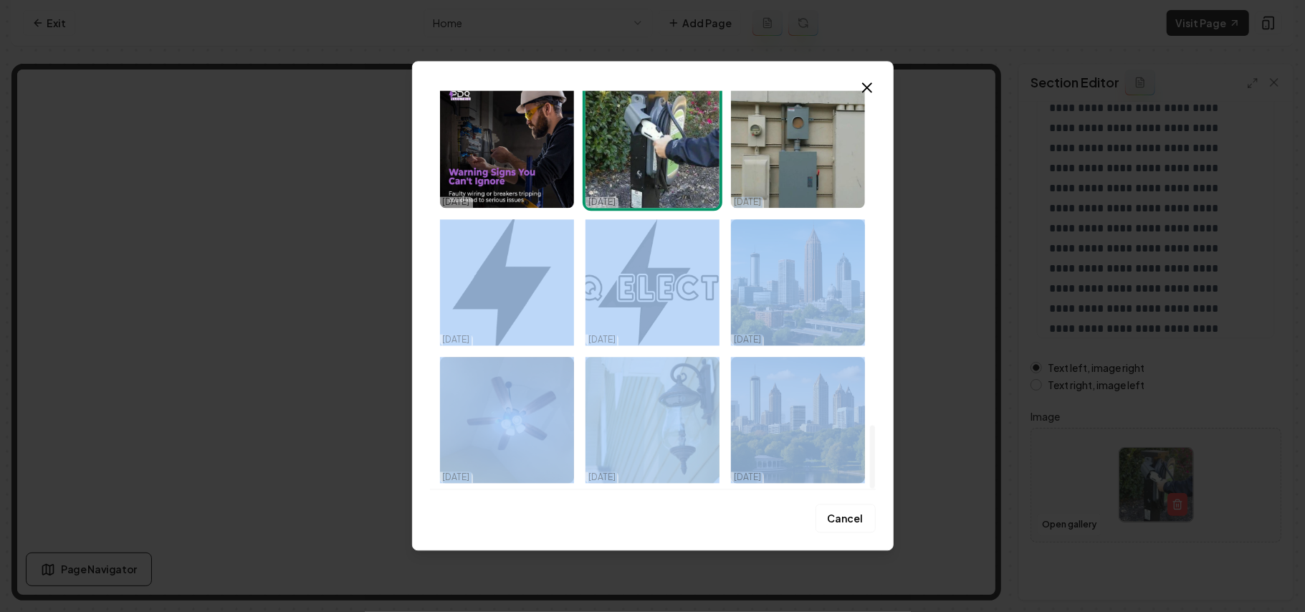
click at [873, 210] on div at bounding box center [871, 289] width 7 height 398
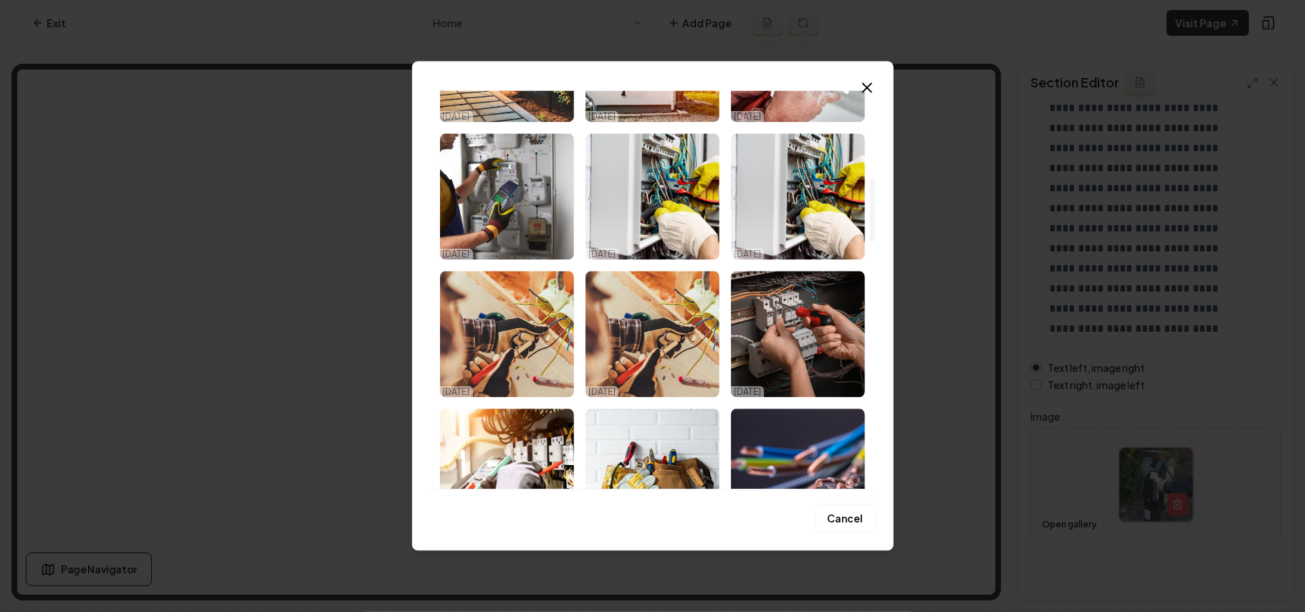
click at [873, 210] on div at bounding box center [872, 209] width 5 height 63
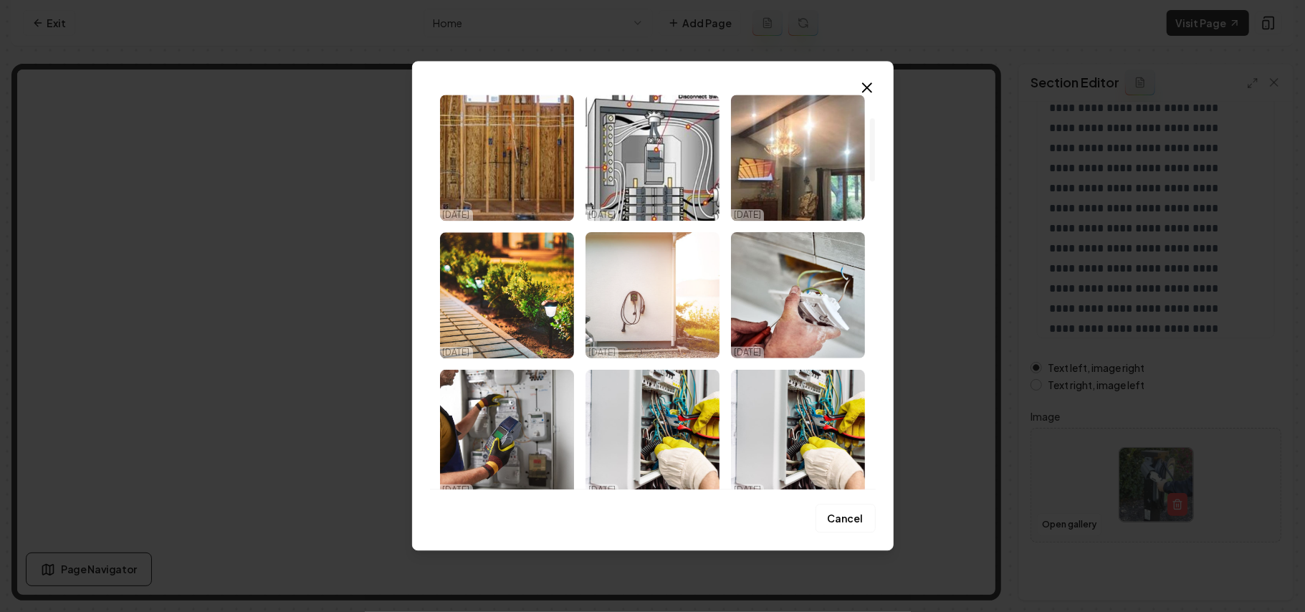
scroll to position [362, 0]
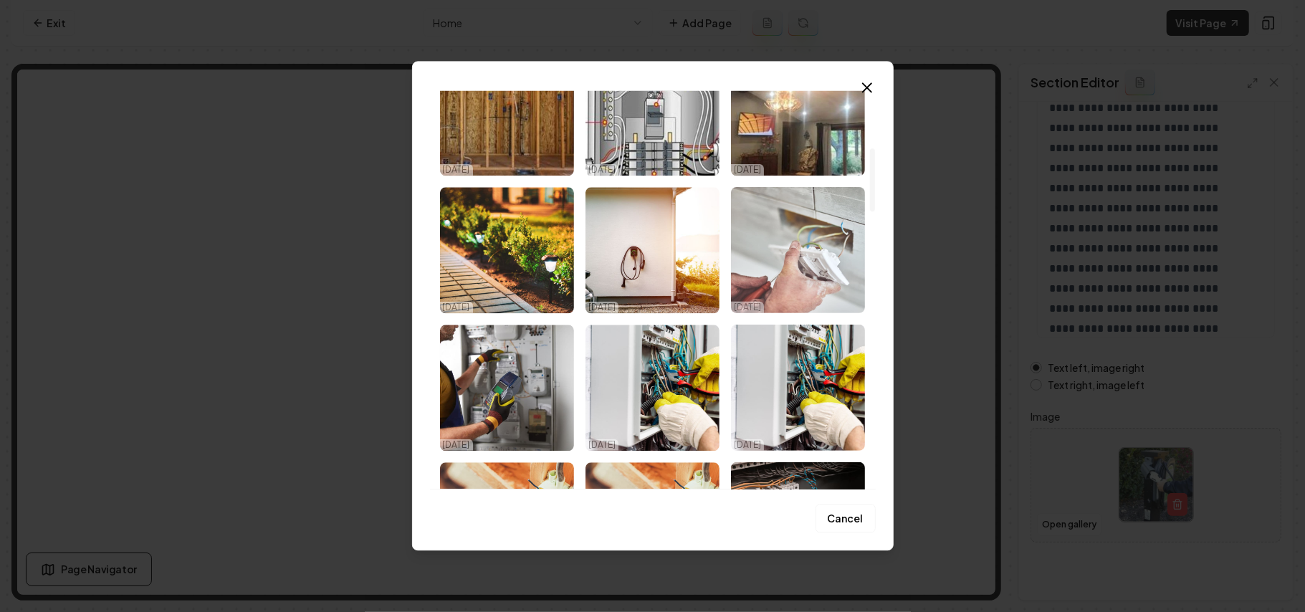
click at [759, 257] on img "Select image image_68d58da95c7cd75eb8efab09.jpeg" at bounding box center [798, 250] width 134 height 126
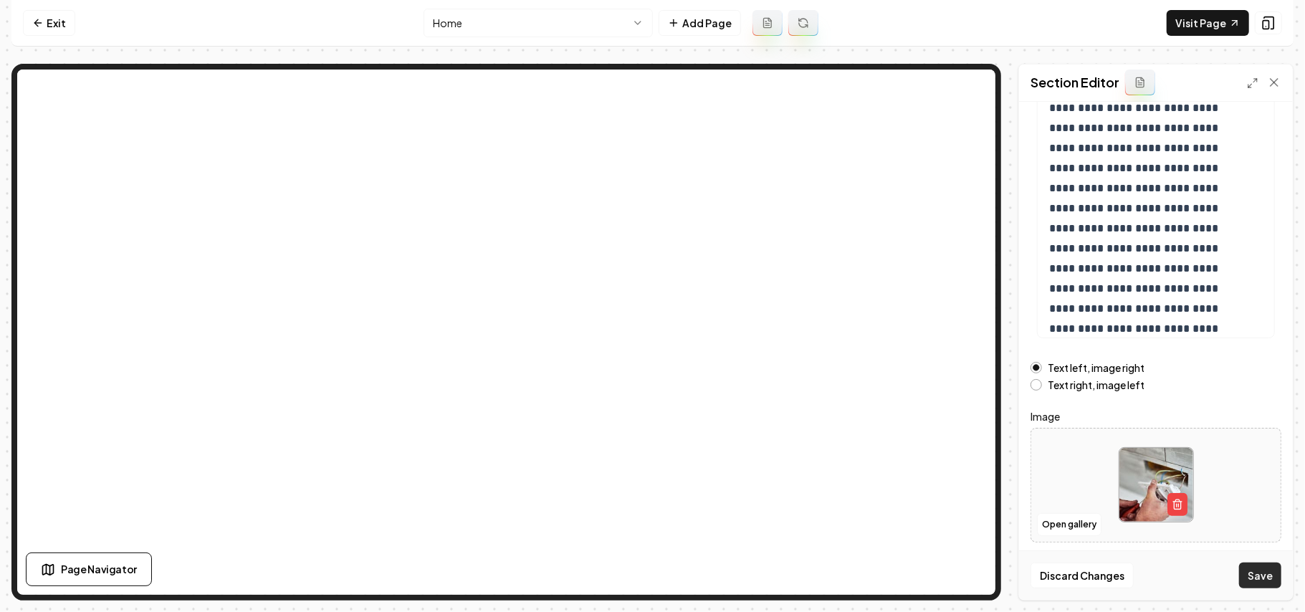
click at [1257, 579] on button "Save" at bounding box center [1260, 575] width 42 height 26
drag, startPoint x: 79, startPoint y: 29, endPoint x: 34, endPoint y: 29, distance: 44.4
click at [77, 29] on nav "Exit Home Add Page Visit Page" at bounding box center [652, 23] width 1282 height 47
click at [29, 29] on link "Exit" at bounding box center [49, 23] width 52 height 26
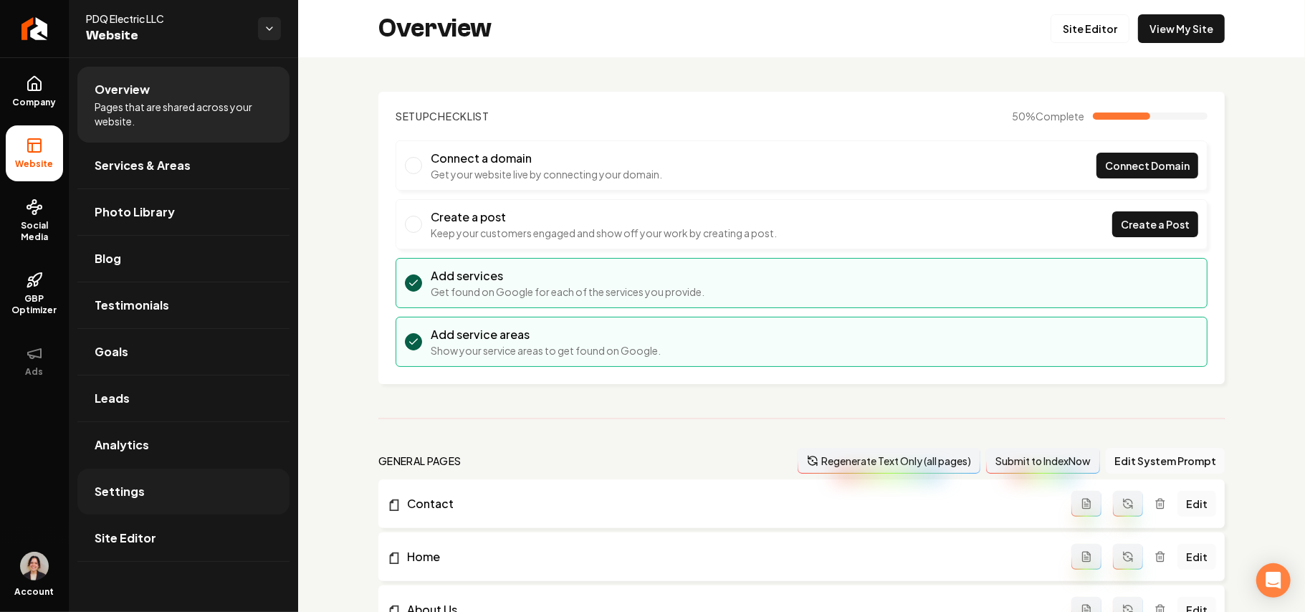
click at [138, 476] on link "Settings" at bounding box center [183, 492] width 212 height 46
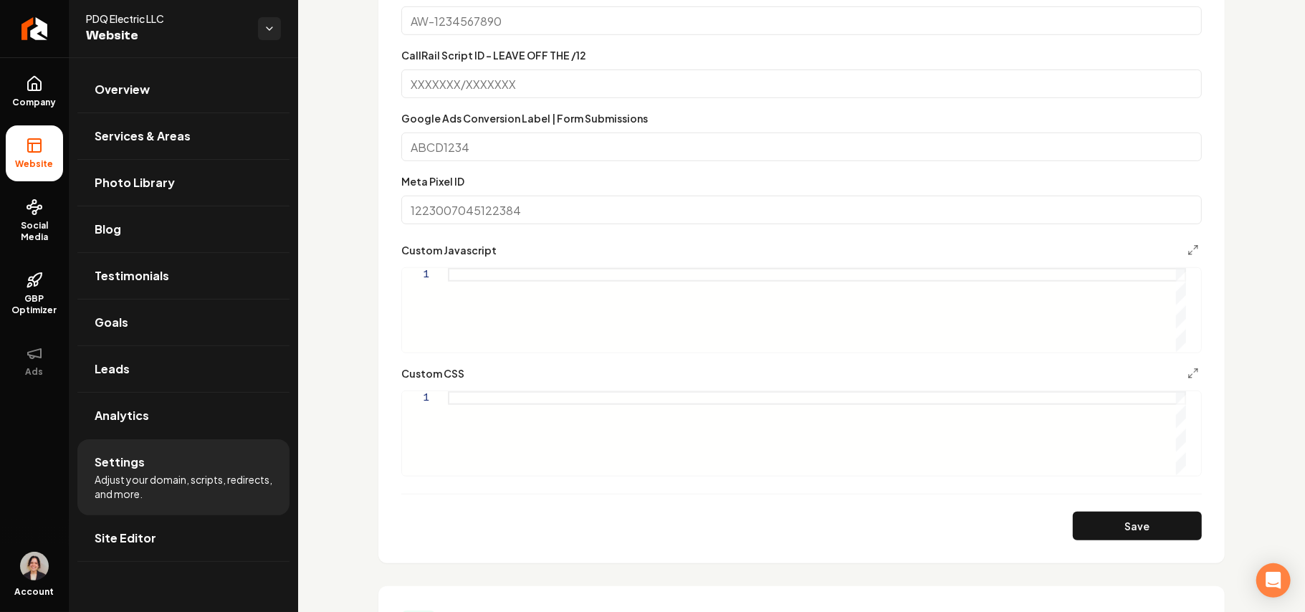
scroll to position [955, 0]
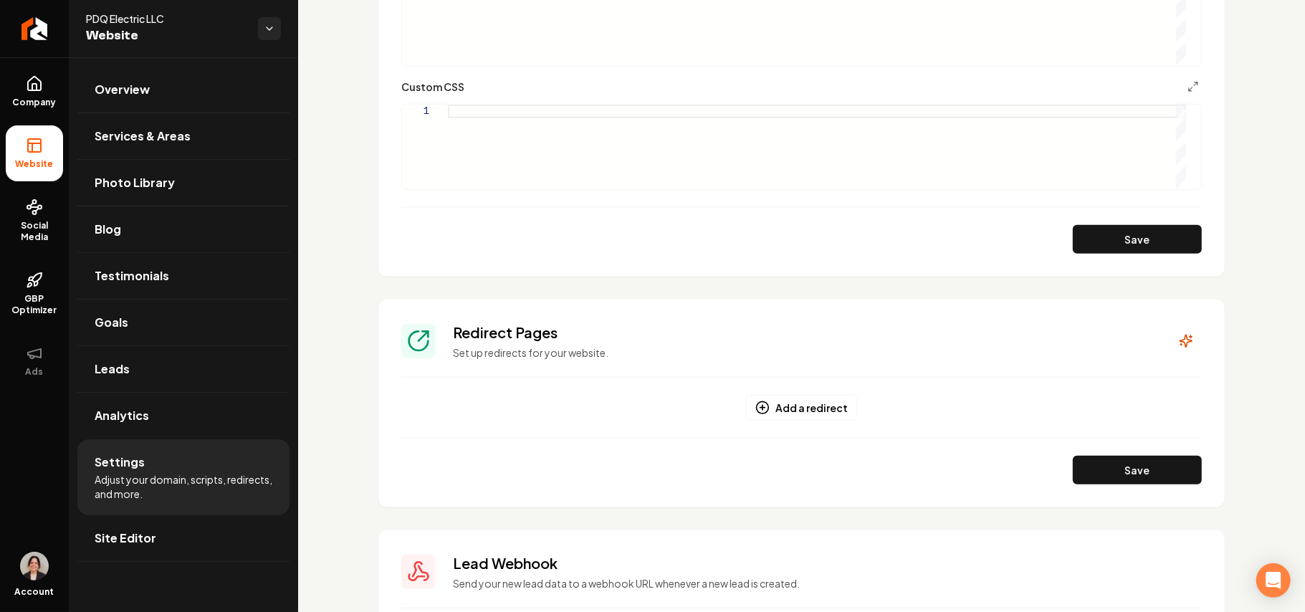
click at [594, 140] on div "Main content area" at bounding box center [817, 147] width 738 height 84
type textarea "*"
click at [1093, 232] on button "Save" at bounding box center [1137, 239] width 129 height 29
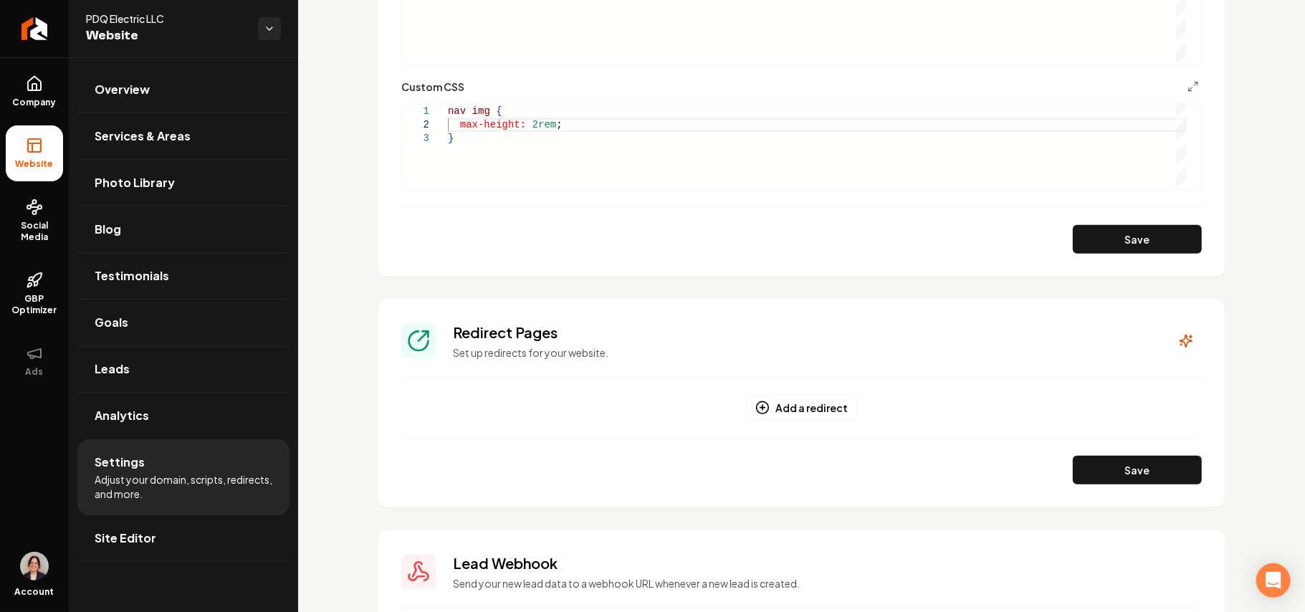
click at [490, 115] on div "nav img { max-height: 2rem ; }" at bounding box center [817, 147] width 738 height 84
click at [548, 125] on div "nav img { max-height: 2rem ; }" at bounding box center [817, 147] width 738 height 84
click at [1124, 239] on button "Save" at bounding box center [1137, 239] width 129 height 29
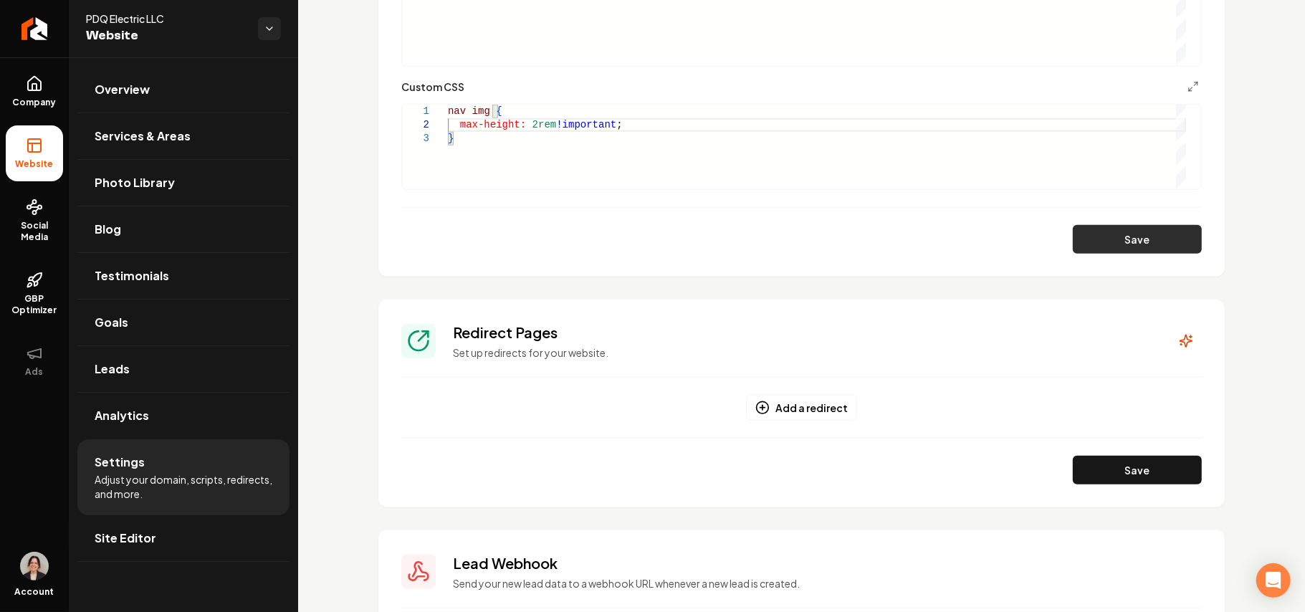
type textarea "**********"
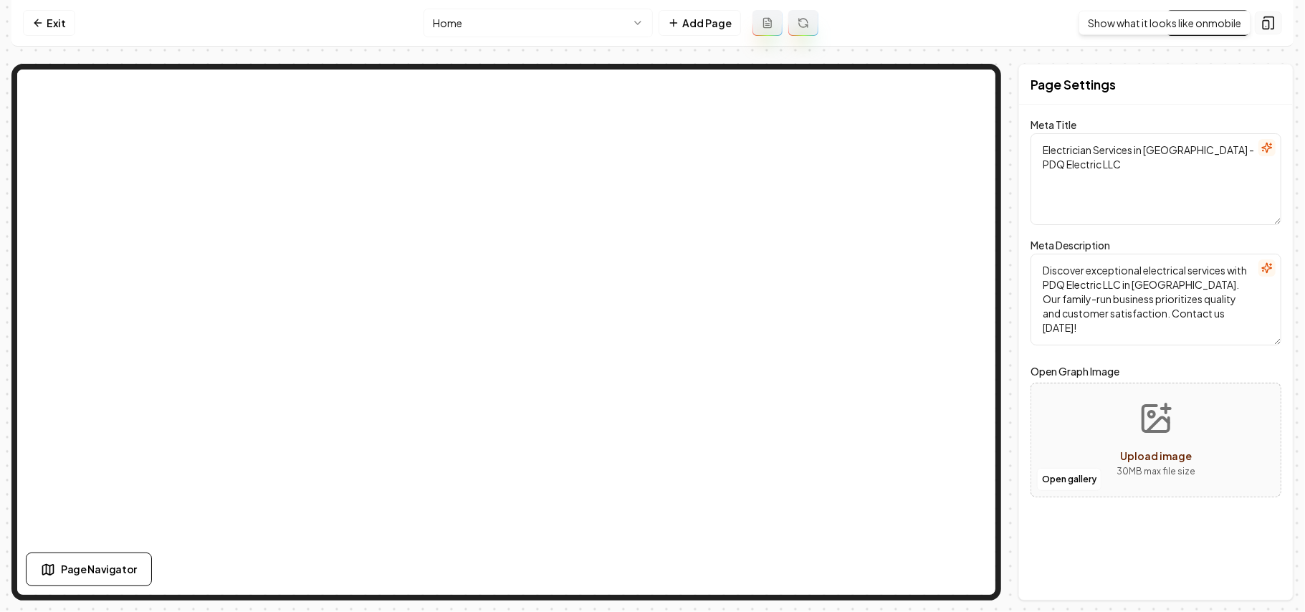
click at [1219, 24] on div "Show what it looks like on mobile Show what it looks like on mobile" at bounding box center [1164, 23] width 172 height 24
click at [1209, 24] on link "Visit Page" at bounding box center [1207, 23] width 82 height 26
click at [1202, 27] on link "Visit Page" at bounding box center [1207, 23] width 82 height 26
